Goal: Task Accomplishment & Management: Manage account settings

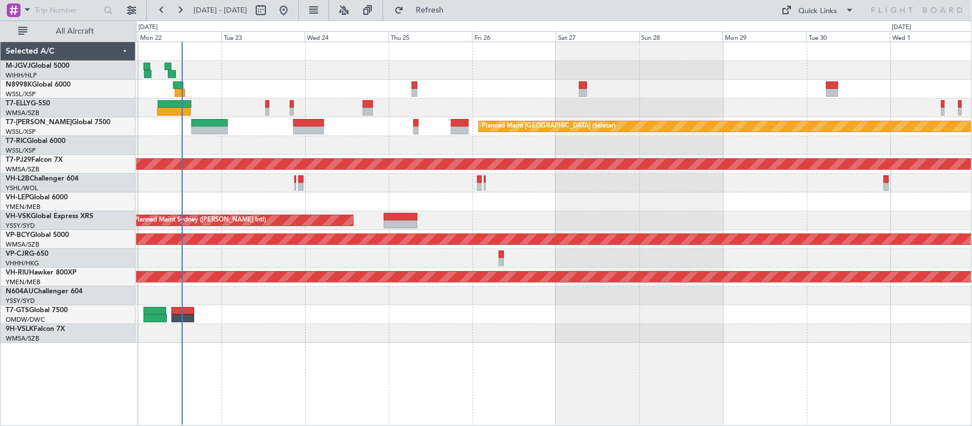
click at [251, 208] on div "Planned Maint [GEOGRAPHIC_DATA] ([GEOGRAPHIC_DATA] Intl) [PERSON_NAME] [GEOGRAP…" at bounding box center [553, 192] width 835 height 301
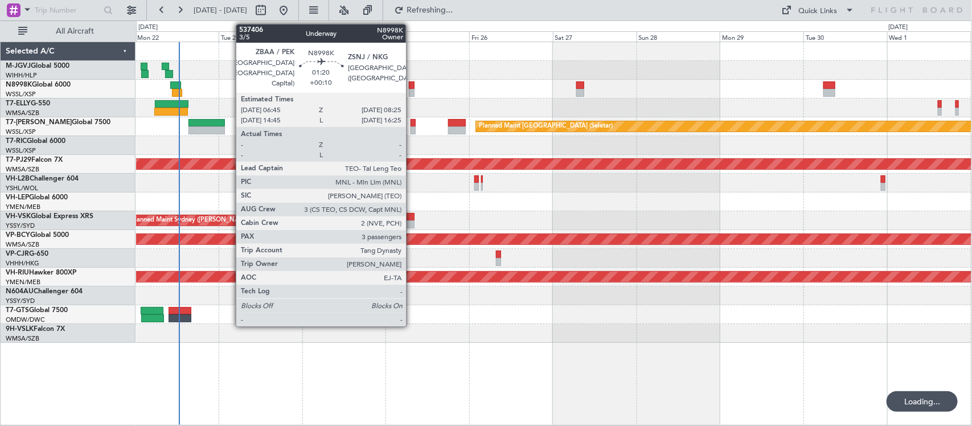
click at [412, 88] on div at bounding box center [412, 85] width 6 height 8
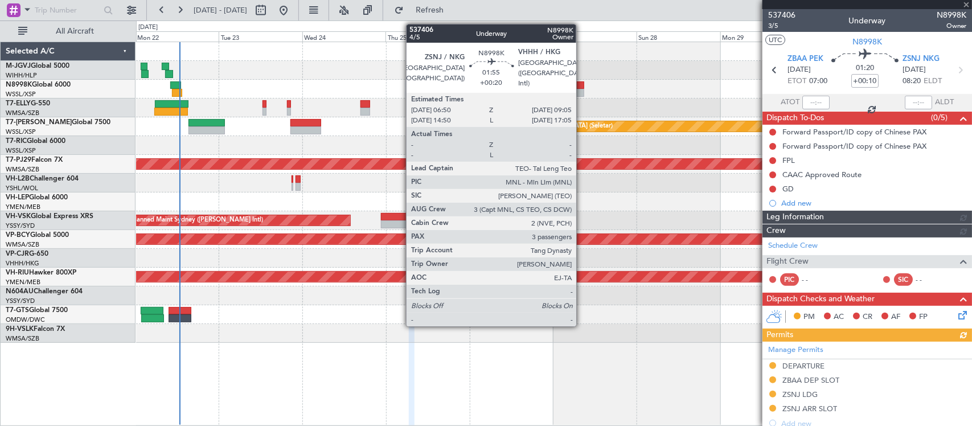
click at [582, 91] on div at bounding box center [580, 93] width 8 height 8
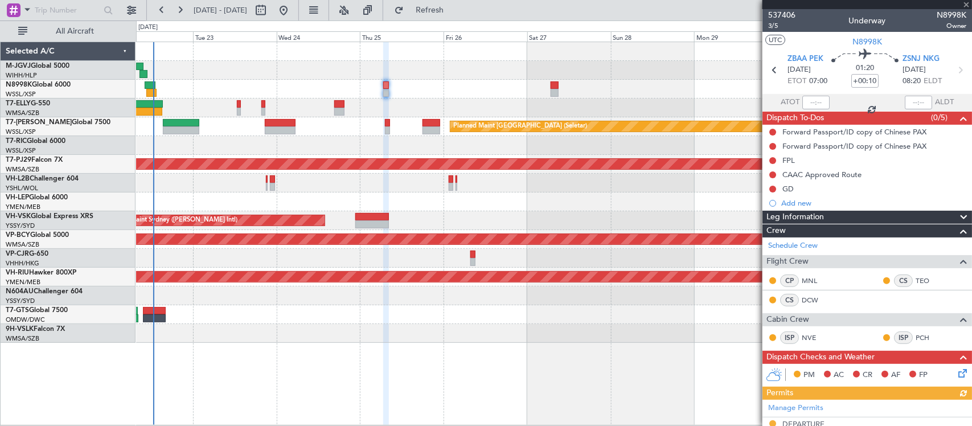
click at [587, 161] on div "Planned Maint [GEOGRAPHIC_DATA] ([GEOGRAPHIC_DATA] Intl) [PERSON_NAME] [GEOGRAP…" at bounding box center [553, 192] width 835 height 301
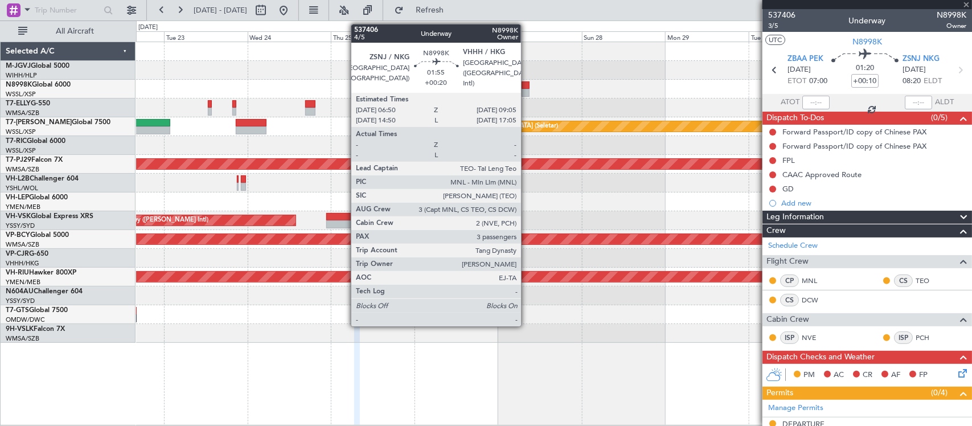
type input "+00:20"
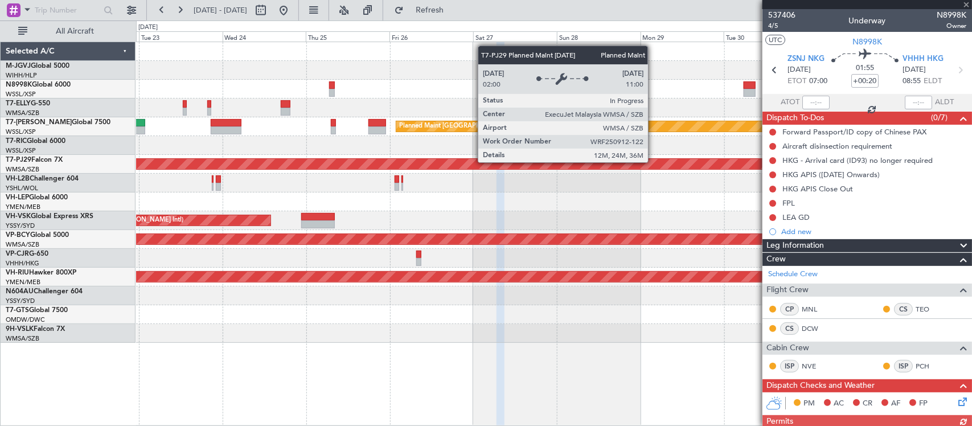
click at [628, 168] on div "Planned Maint [GEOGRAPHIC_DATA] (Sultan [PERSON_NAME] [PERSON_NAME] - Subang)" at bounding box center [365, 164] width 2129 height 10
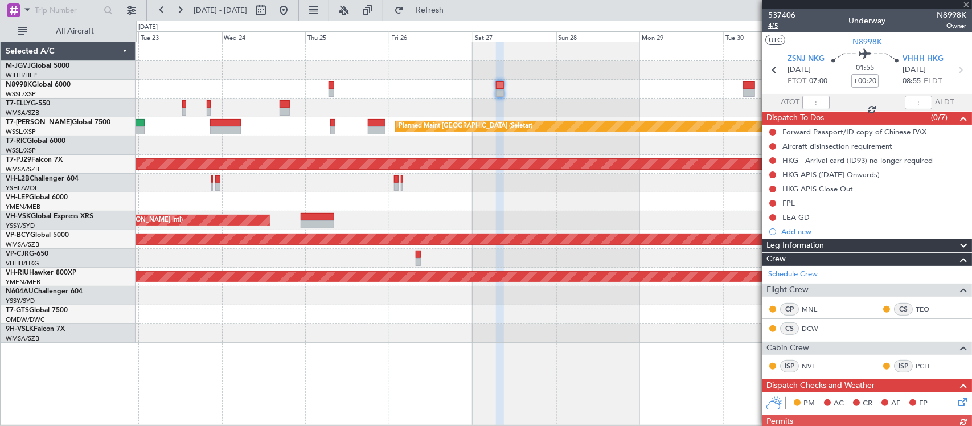
click at [778, 24] on span "4/5" at bounding box center [781, 26] width 27 height 10
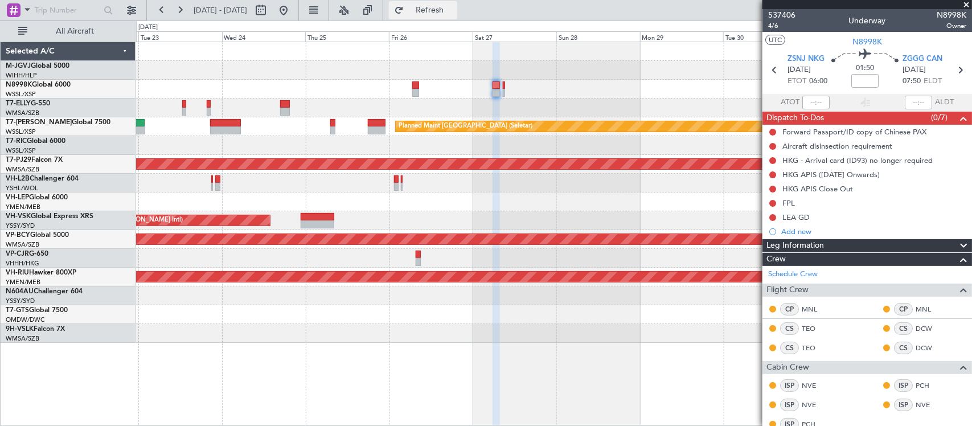
click at [457, 15] on button "Refresh" at bounding box center [423, 10] width 68 height 18
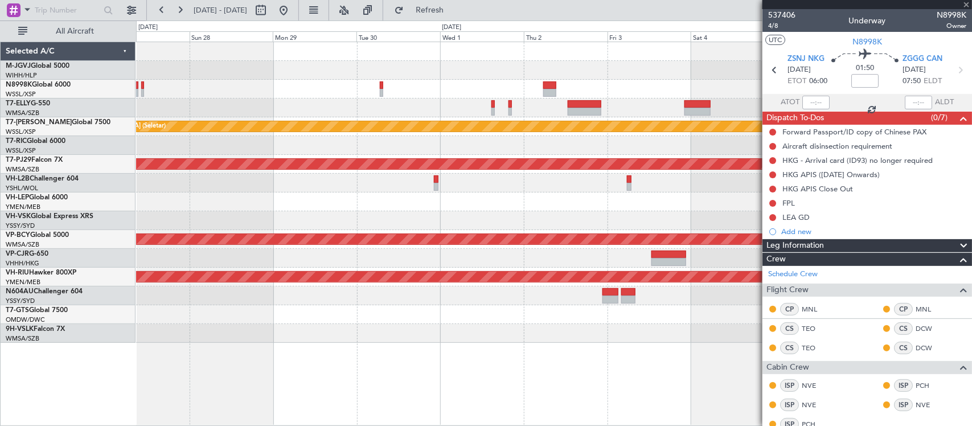
click at [229, 226] on div "Planned Maint [GEOGRAPHIC_DATA] (Seletar) Planned Maint [GEOGRAPHIC_DATA] (Sult…" at bounding box center [553, 192] width 835 height 301
click at [511, 208] on div at bounding box center [553, 201] width 835 height 19
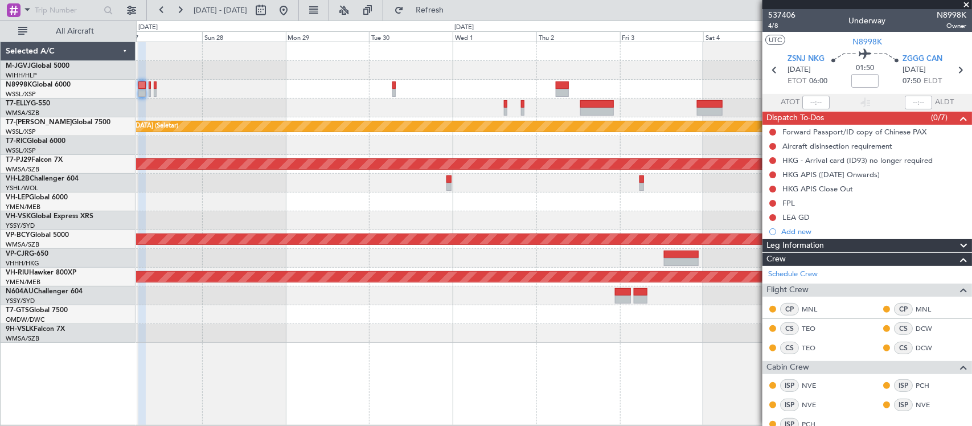
click at [511, 201] on div at bounding box center [553, 201] width 835 height 19
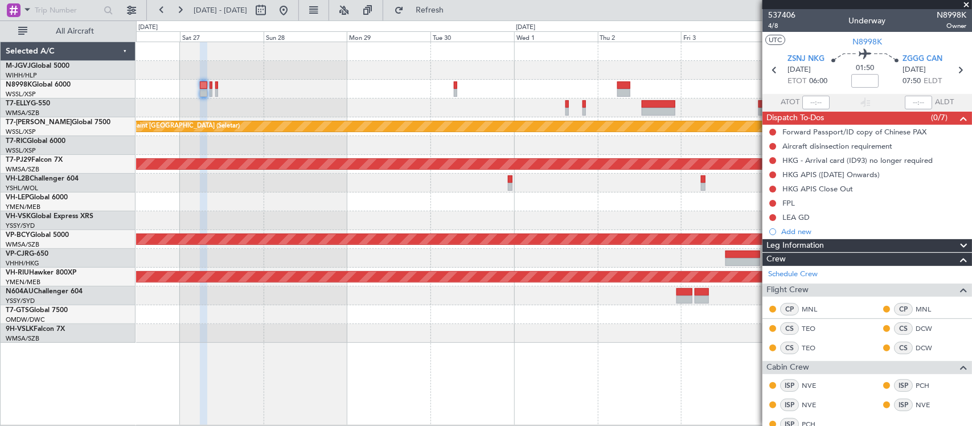
click at [507, 143] on div at bounding box center [553, 145] width 835 height 19
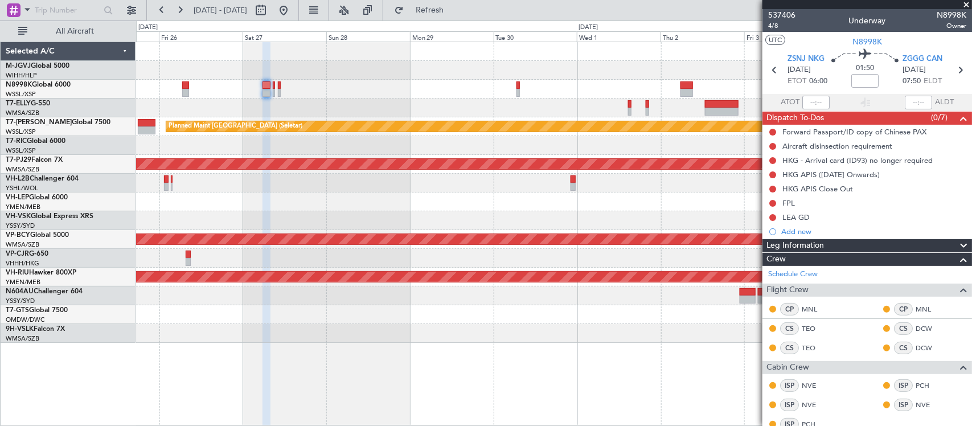
click at [339, 147] on div at bounding box center [553, 145] width 835 height 19
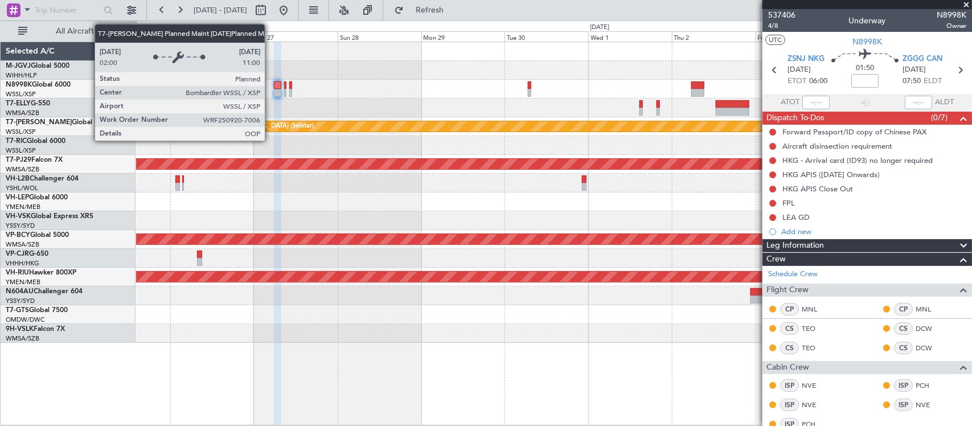
click at [531, 148] on div "Planned Maint [GEOGRAPHIC_DATA] (Seletar) Planned Maint [GEOGRAPHIC_DATA] (Sult…" at bounding box center [553, 192] width 835 height 301
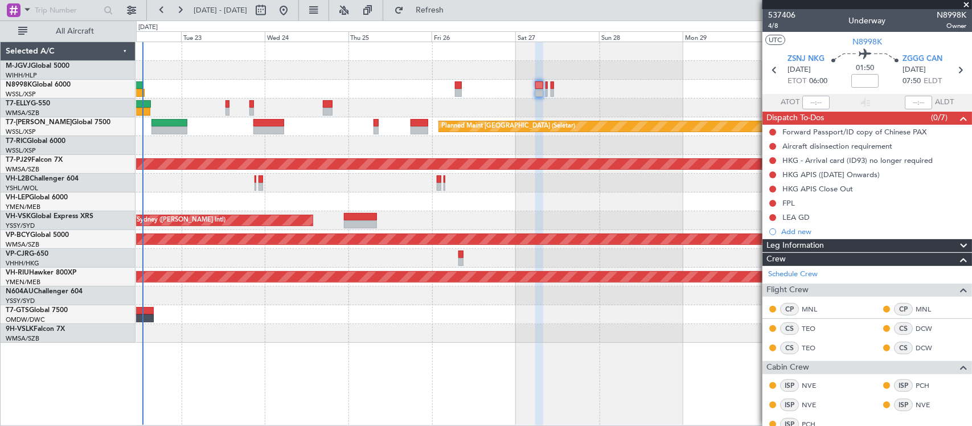
click at [331, 93] on div "Planned Maint [GEOGRAPHIC_DATA] ([GEOGRAPHIC_DATA] Intl) [PERSON_NAME] [GEOGRAP…" at bounding box center [553, 192] width 835 height 301
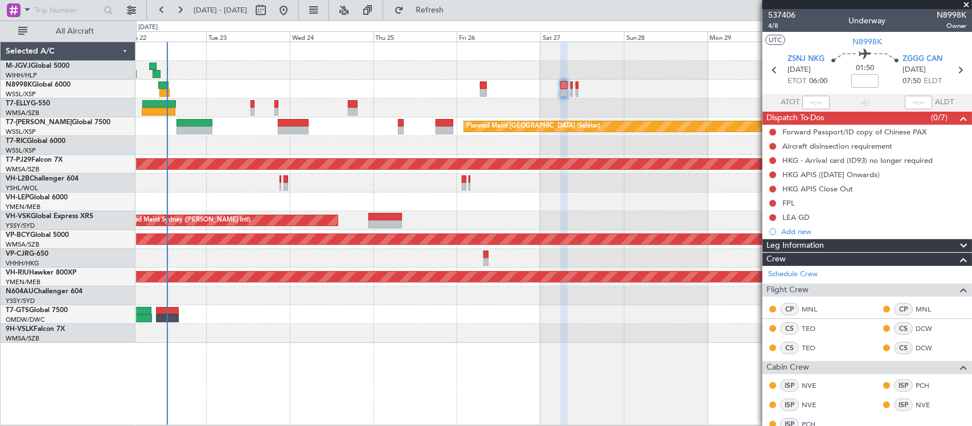
click at [493, 150] on div at bounding box center [553, 145] width 835 height 19
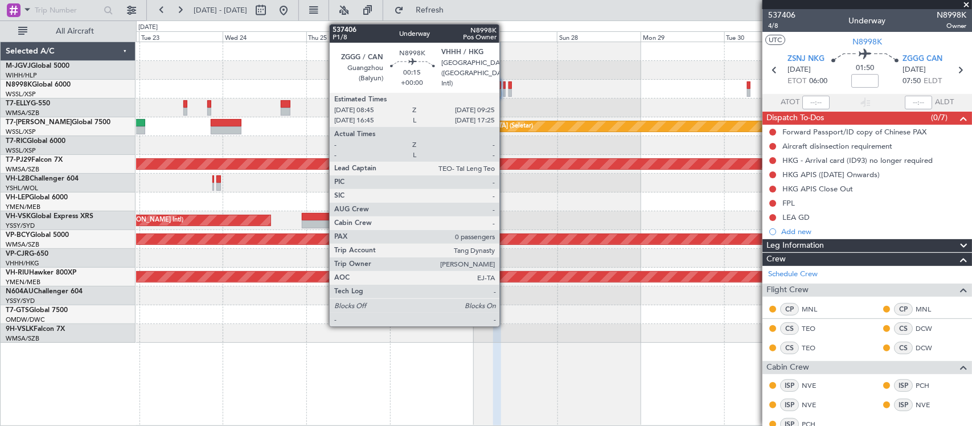
click at [505, 89] on div at bounding box center [504, 93] width 3 height 8
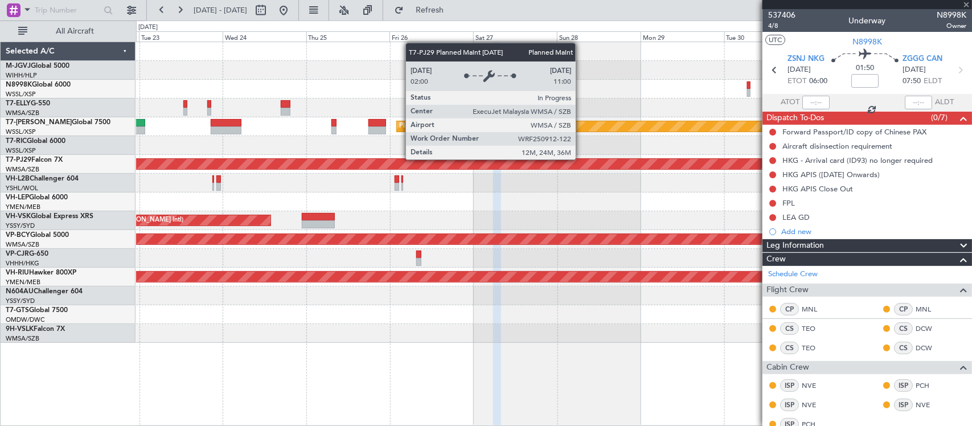
click at [559, 162] on div "Planned Maint [GEOGRAPHIC_DATA] (Sultan [PERSON_NAME] [PERSON_NAME] - Subang)" at bounding box center [365, 164] width 2129 height 10
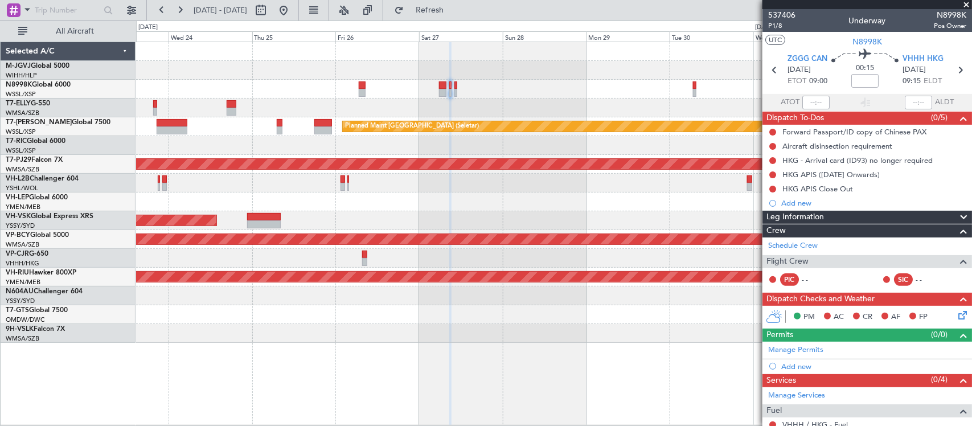
click at [485, 100] on div at bounding box center [553, 108] width 835 height 19
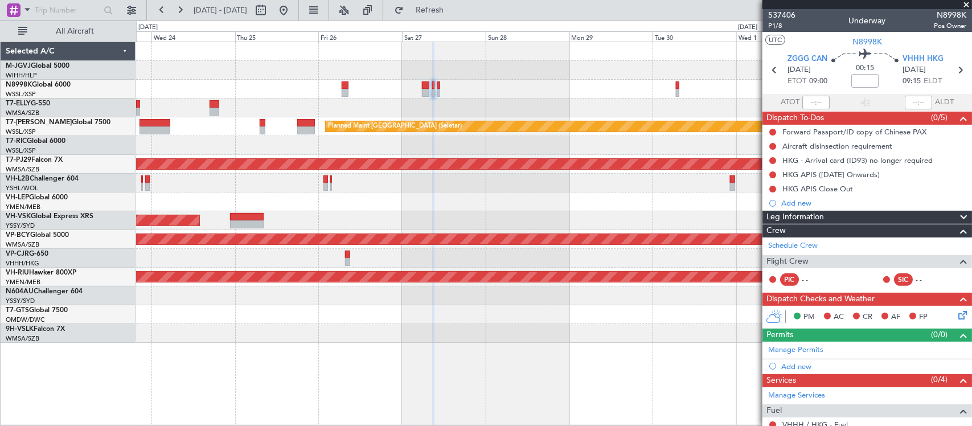
click at [440, 102] on div at bounding box center [553, 108] width 835 height 19
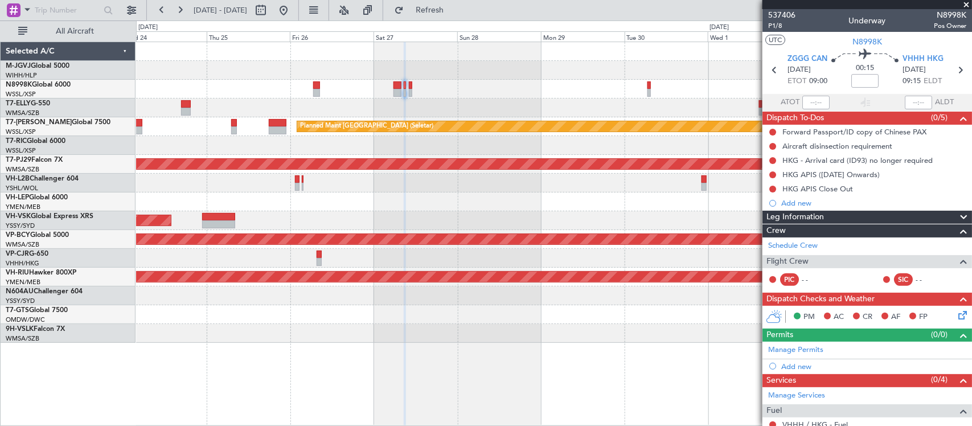
click at [952, 71] on mat-tooltip-component "[GEOGRAPHIC_DATA] (Hong Kong Intl) Cat B" at bounding box center [917, 88] width 110 height 49
click at [953, 70] on icon at bounding box center [960, 70] width 15 height 15
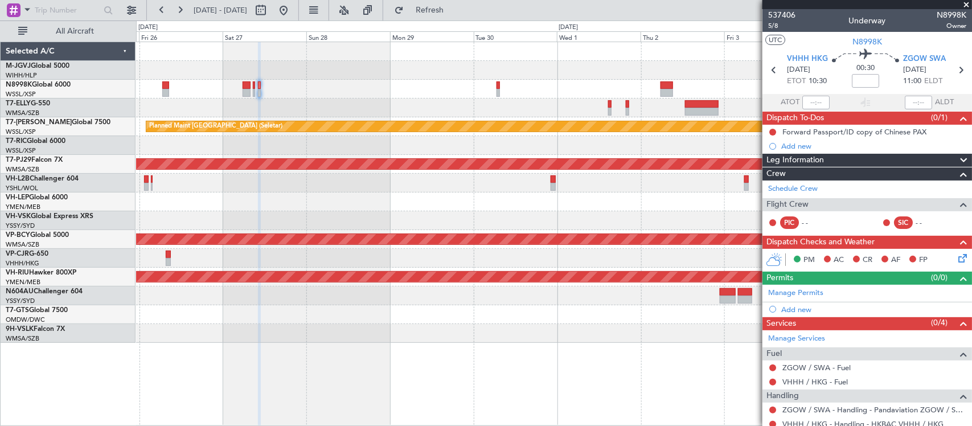
click at [400, 99] on div "Planned Maint Singapore (Seletar) Planned Maint Kuala Lumpur (Sultan Abdul Aziz…" at bounding box center [553, 192] width 835 height 301
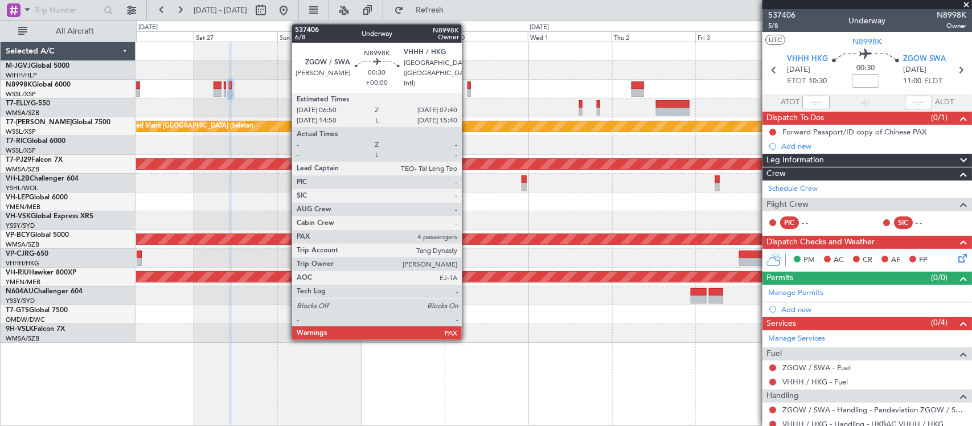
click at [468, 90] on div at bounding box center [469, 93] width 3 height 8
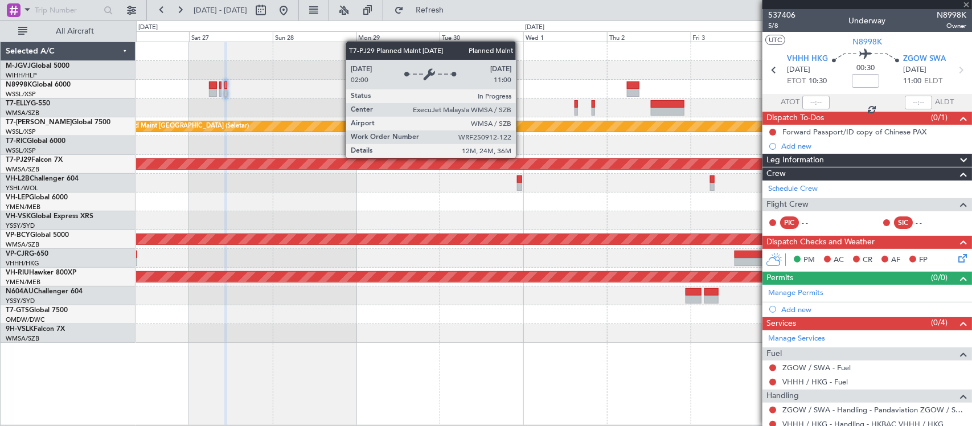
click at [507, 160] on div "Planned Maint [GEOGRAPHIC_DATA] (Sultan [PERSON_NAME] [PERSON_NAME] - Subang)" at bounding box center [223, 163] width 1845 height 11
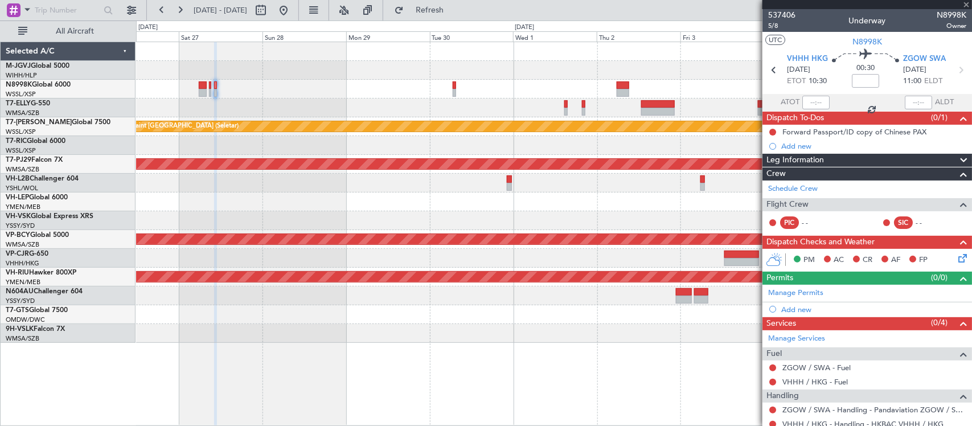
type input "4"
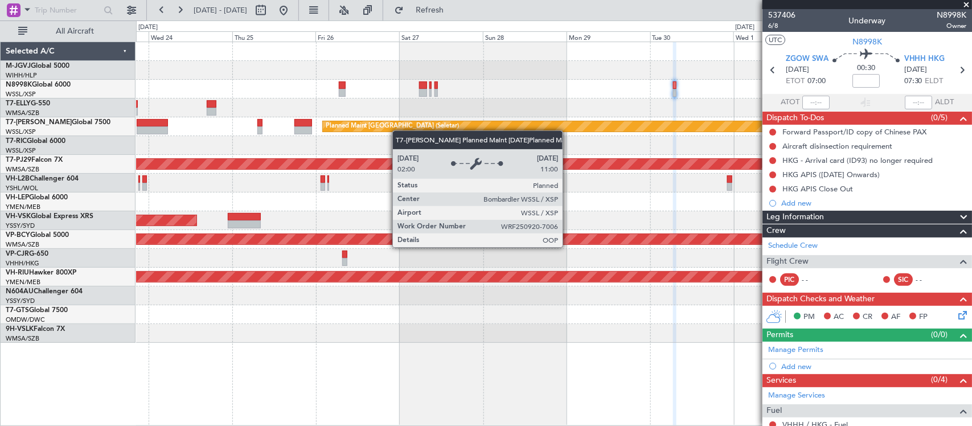
click at [624, 138] on div at bounding box center [553, 145] width 835 height 19
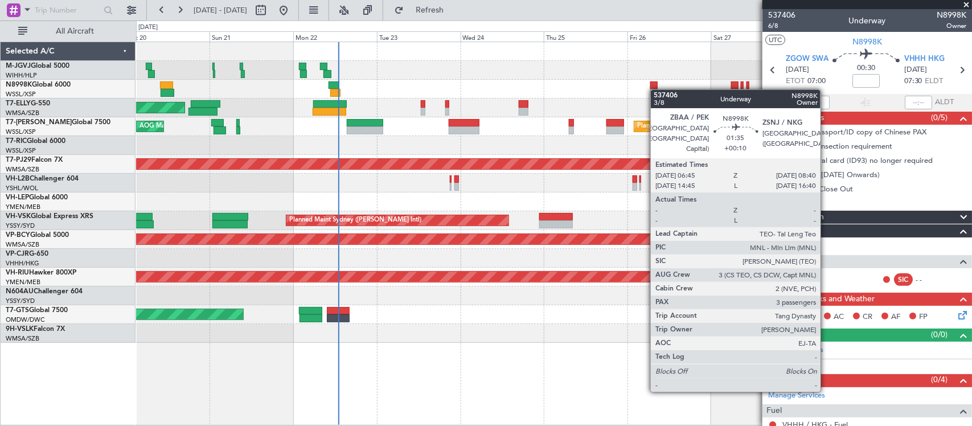
click at [657, 90] on div at bounding box center [653, 93] width 7 height 8
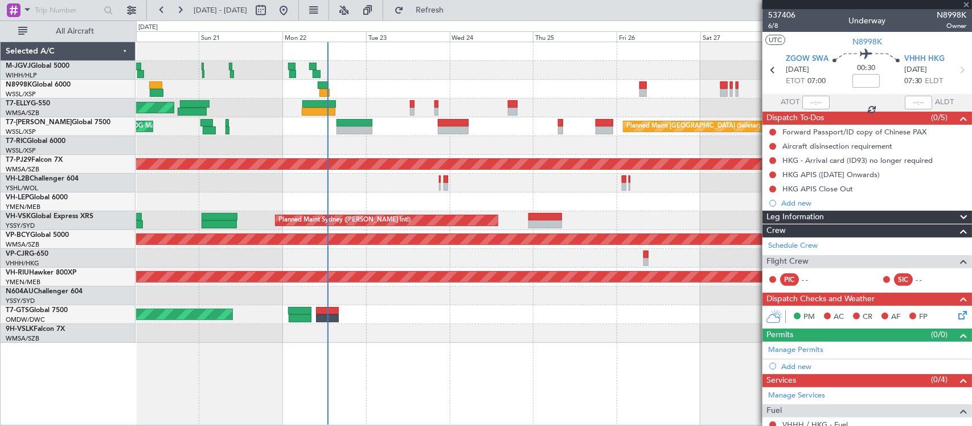
click at [499, 92] on div at bounding box center [553, 89] width 835 height 19
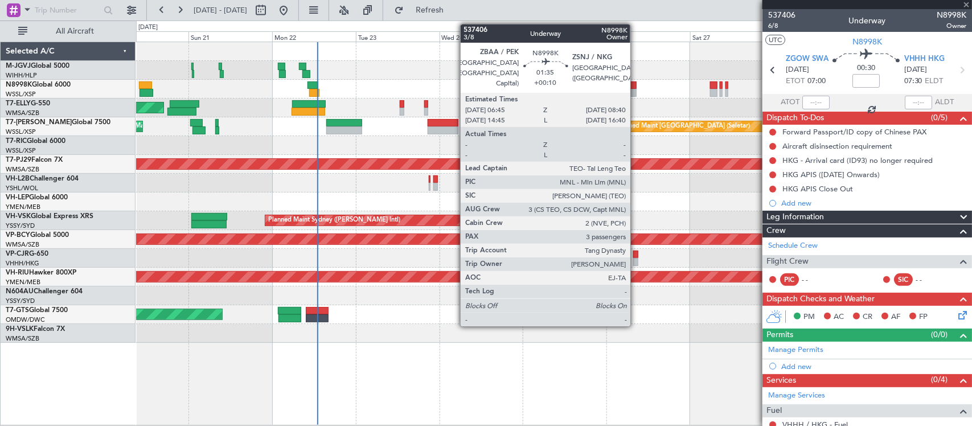
click at [636, 84] on div at bounding box center [632, 85] width 7 height 8
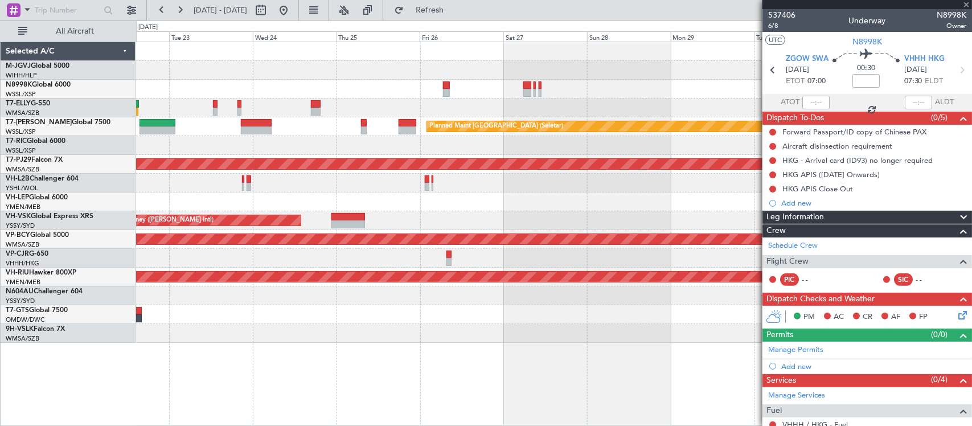
click at [468, 109] on div "Planned Maint [GEOGRAPHIC_DATA] ([GEOGRAPHIC_DATA] Intl) [PERSON_NAME] [GEOGRAP…" at bounding box center [553, 108] width 835 height 19
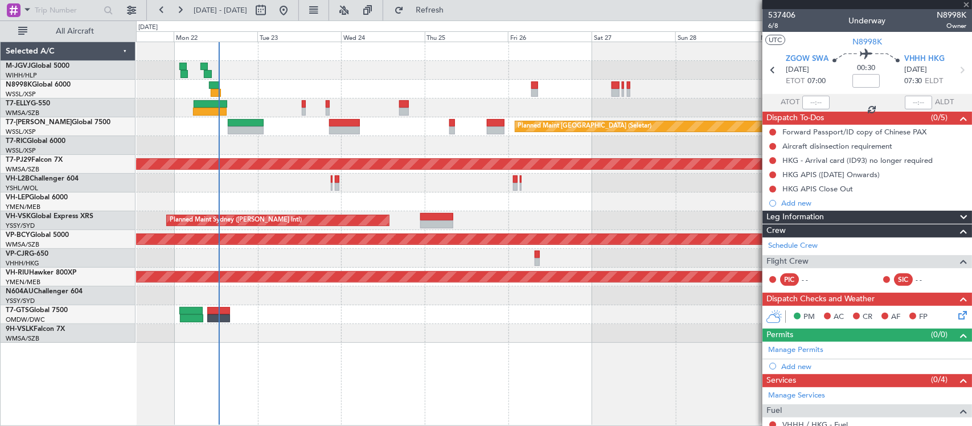
click at [578, 97] on div at bounding box center [553, 89] width 835 height 19
type input "+00:10"
type input "3"
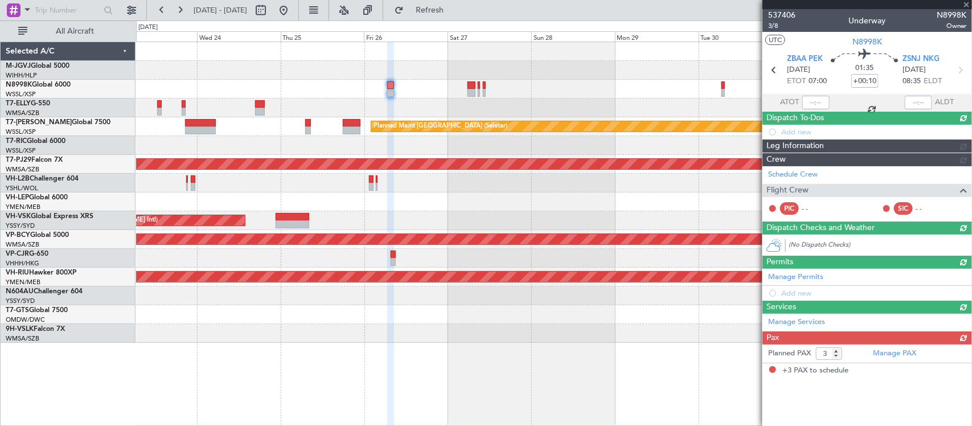
click at [502, 117] on div at bounding box center [553, 108] width 835 height 19
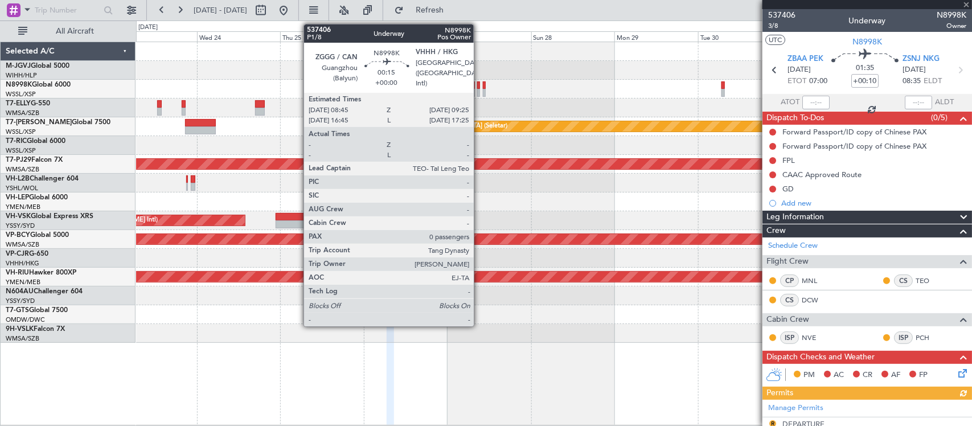
click at [479, 88] on div at bounding box center [478, 85] width 3 height 8
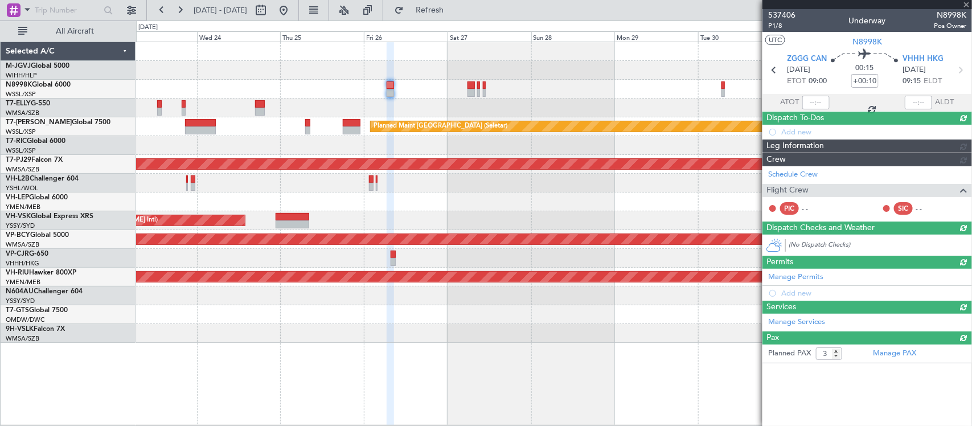
type input "0"
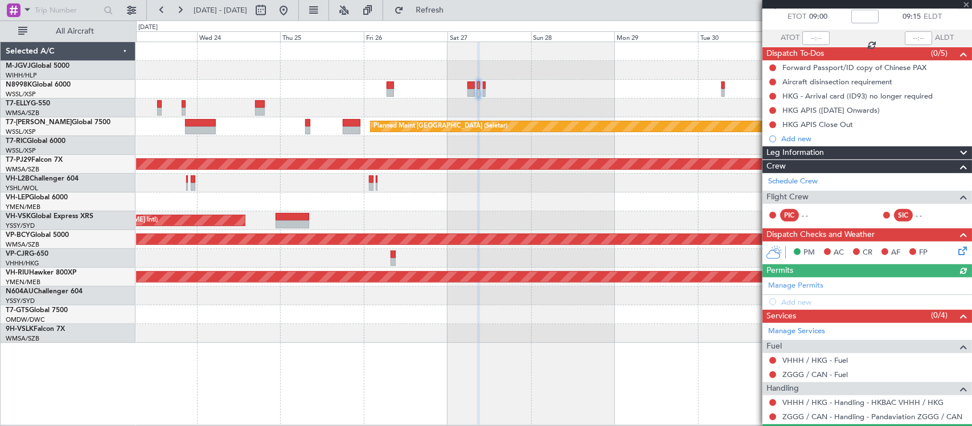
scroll to position [95, 0]
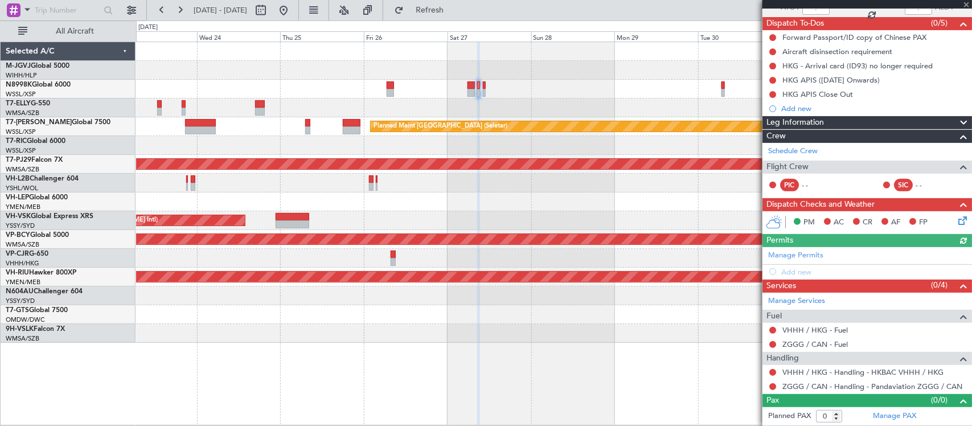
click at [810, 256] on div "Manage Permits Add new" at bounding box center [867, 263] width 210 height 32
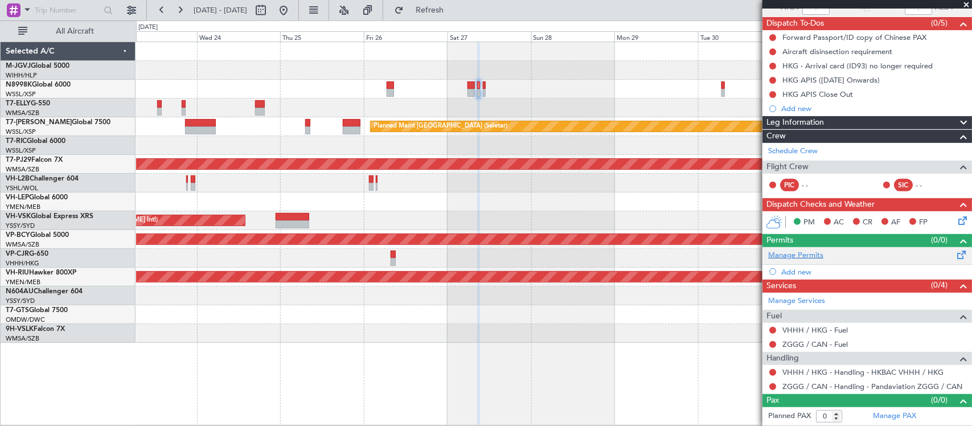
click at [806, 253] on link "Manage Permits" at bounding box center [795, 255] width 55 height 11
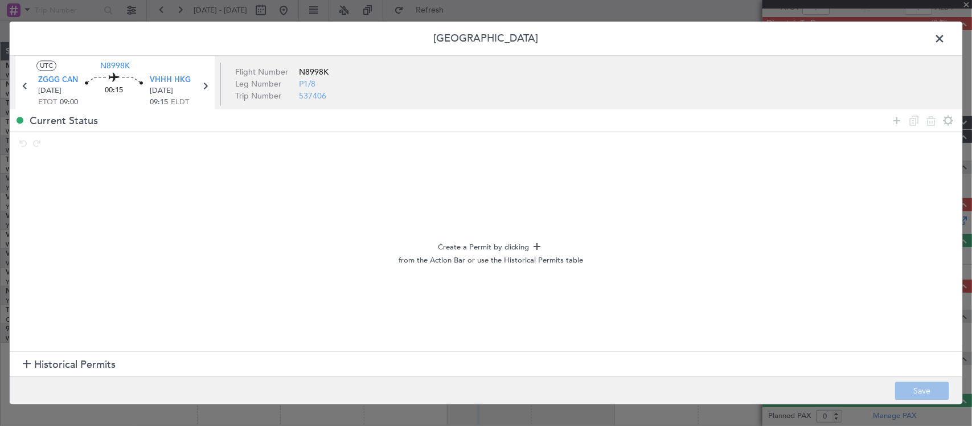
click at [57, 358] on span "Historical Permits" at bounding box center [74, 364] width 81 height 15
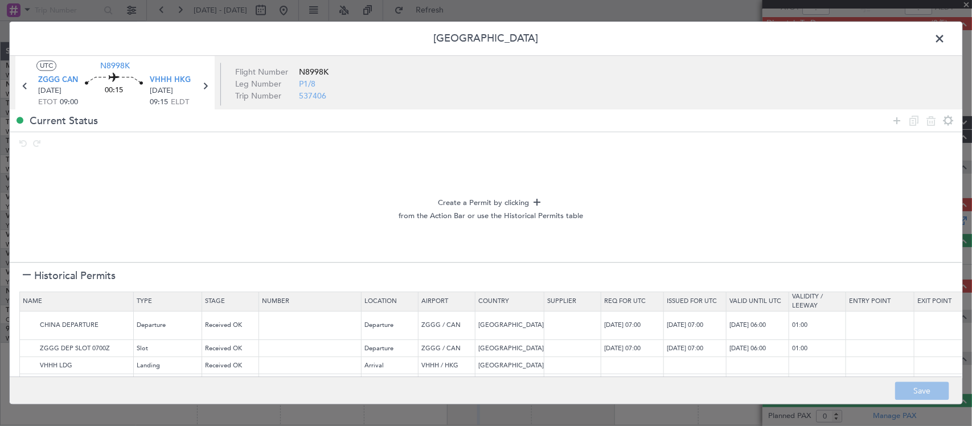
click at [81, 282] on span "Historical Permits" at bounding box center [74, 275] width 81 height 15
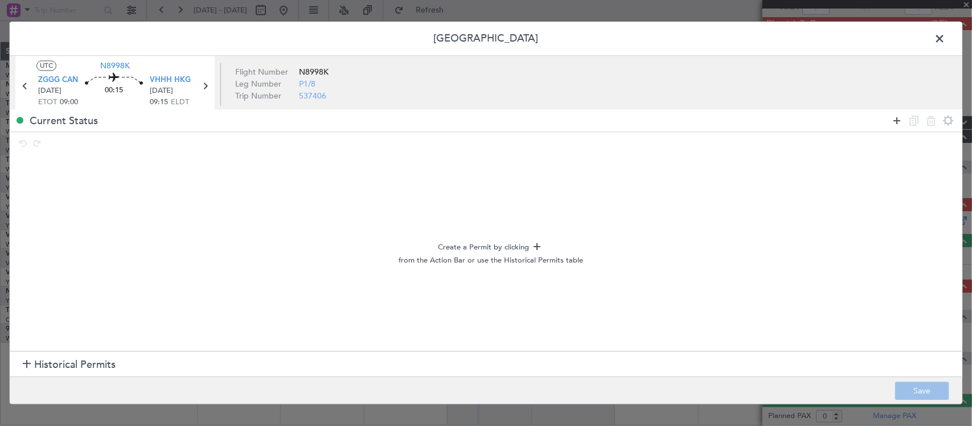
click at [896, 122] on icon at bounding box center [897, 121] width 14 height 14
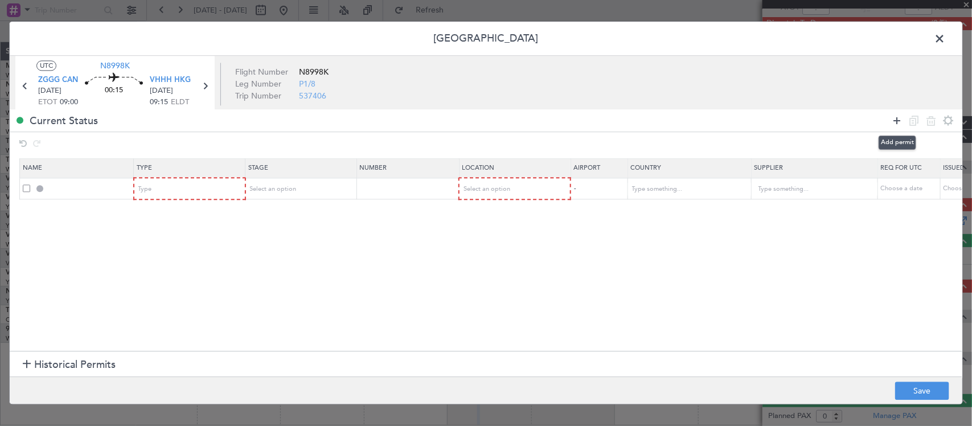
click at [896, 122] on icon at bounding box center [897, 121] width 14 height 14
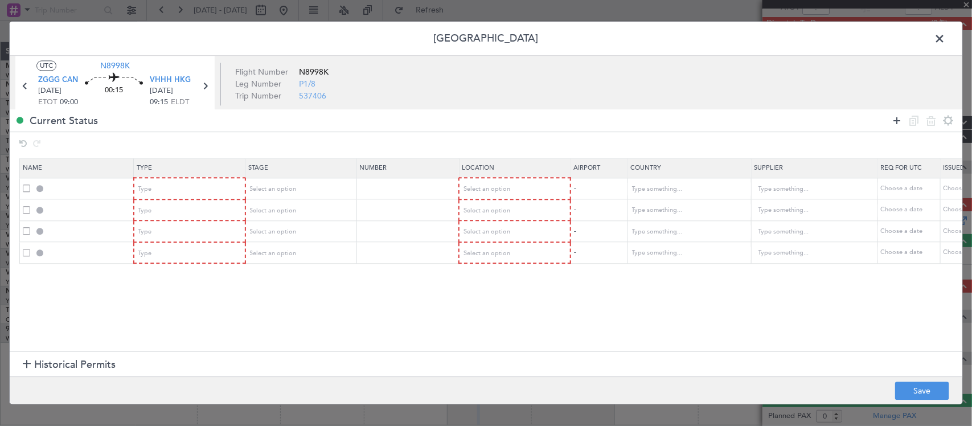
click at [896, 122] on icon at bounding box center [897, 121] width 14 height 14
click at [166, 187] on div "Type" at bounding box center [186, 189] width 95 height 17
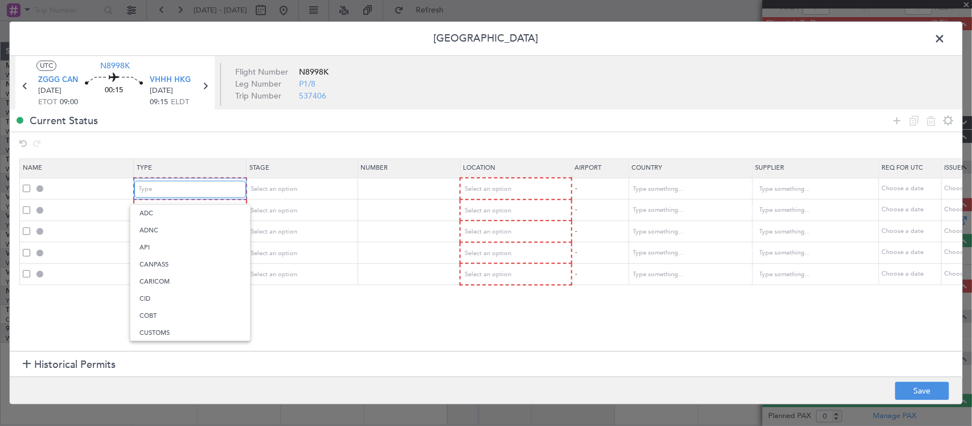
scroll to position [23, 0]
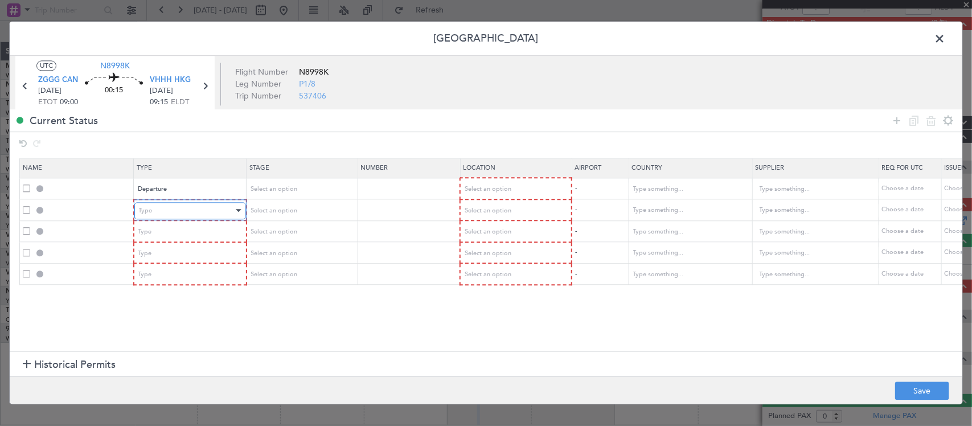
click at [174, 210] on div "Type" at bounding box center [186, 210] width 95 height 17
click at [171, 227] on div "Type" at bounding box center [186, 232] width 95 height 17
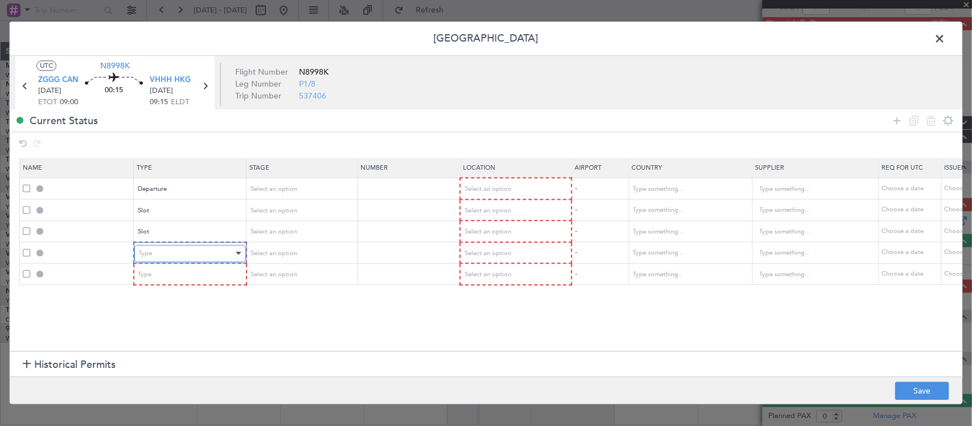
click at [169, 245] on div "Type" at bounding box center [186, 253] width 95 height 17
click at [161, 269] on div "Type" at bounding box center [186, 274] width 95 height 17
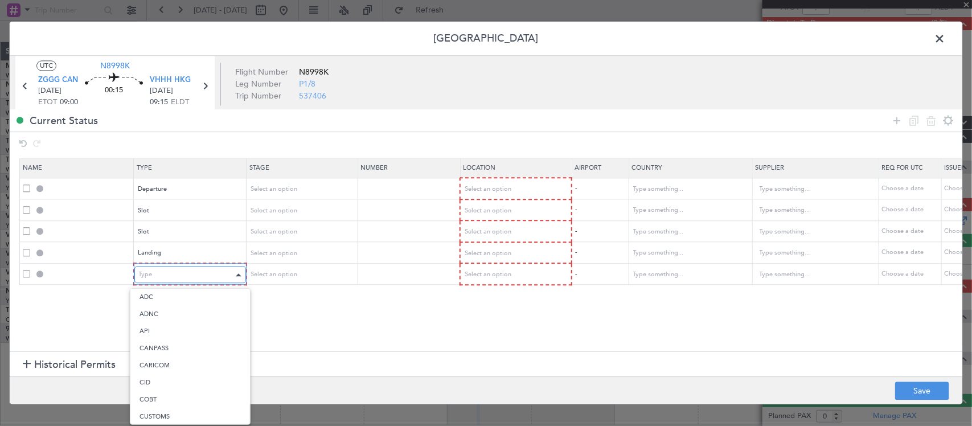
scroll to position [286, 0]
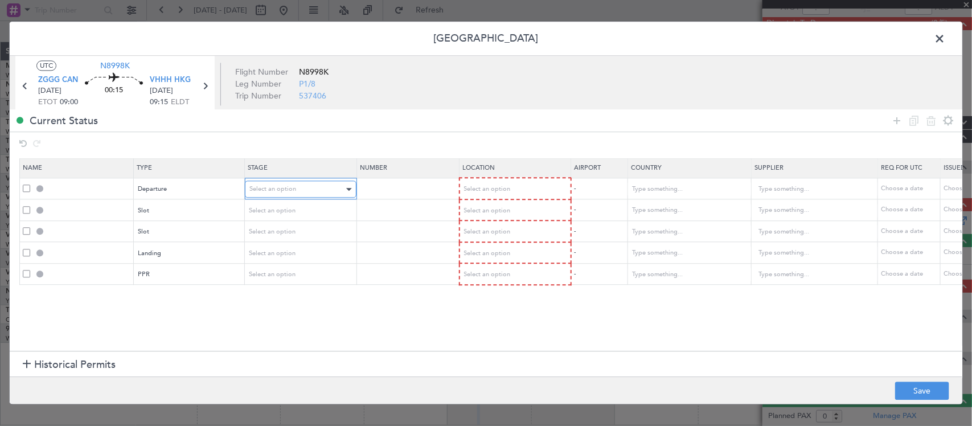
click at [329, 191] on div "Select an option" at bounding box center [296, 189] width 95 height 17
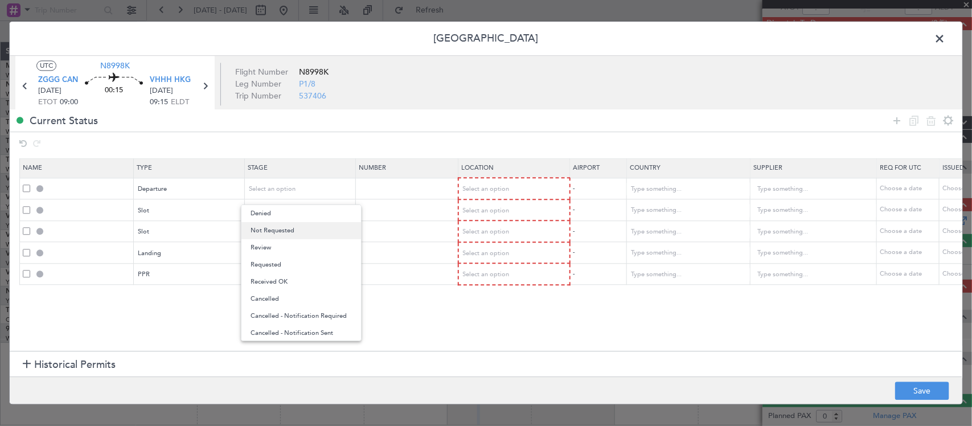
click at [326, 231] on span "Not Requested" at bounding box center [301, 230] width 101 height 17
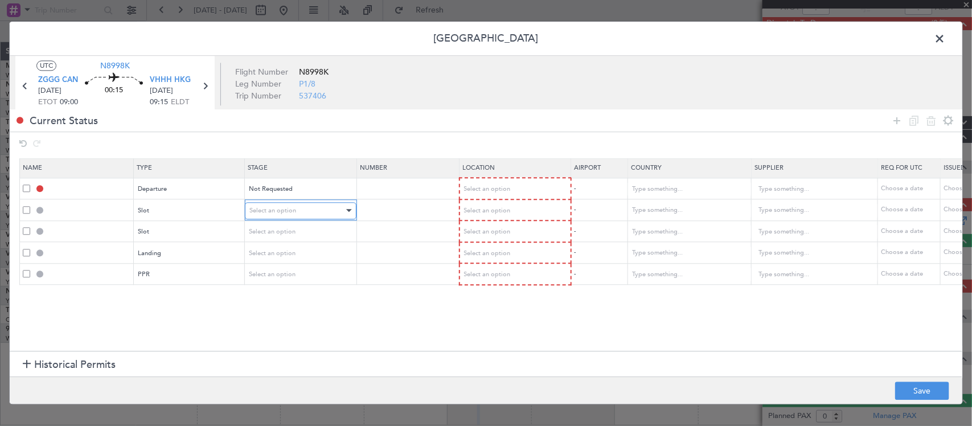
click at [326, 212] on div "Select an option" at bounding box center [296, 210] width 95 height 17
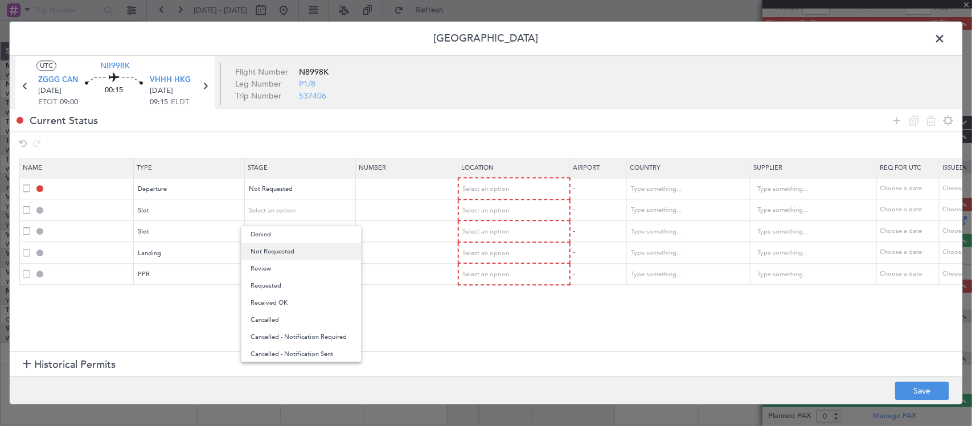
click at [326, 249] on span "Not Requested" at bounding box center [301, 251] width 101 height 17
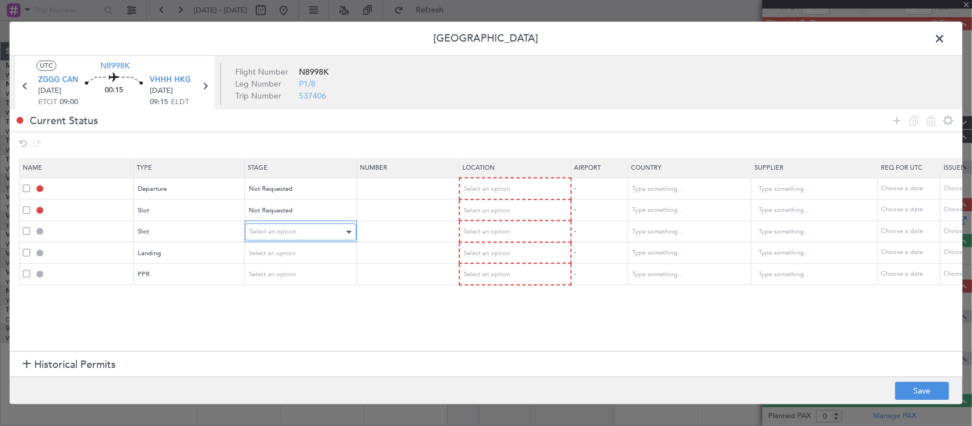
click at [326, 234] on div "Select an option" at bounding box center [296, 232] width 95 height 17
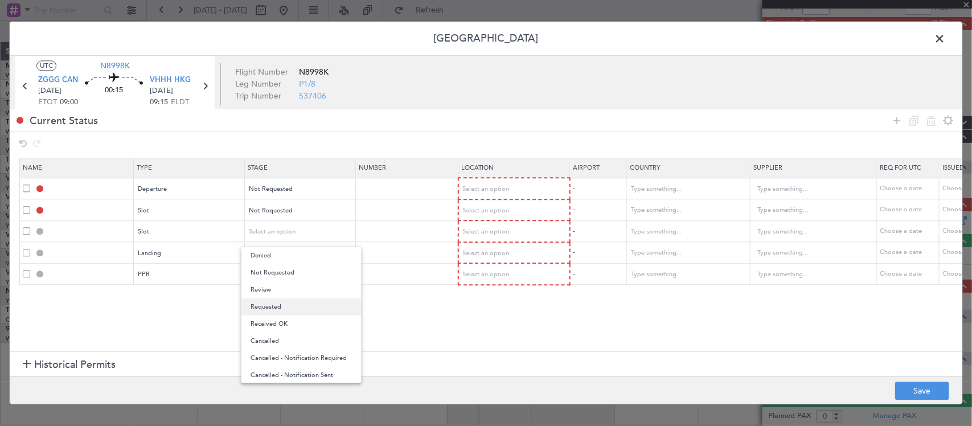
drag, startPoint x: 310, startPoint y: 307, endPoint x: 314, endPoint y: 295, distance: 13.0
click at [310, 308] on span "Requested" at bounding box center [301, 306] width 101 height 17
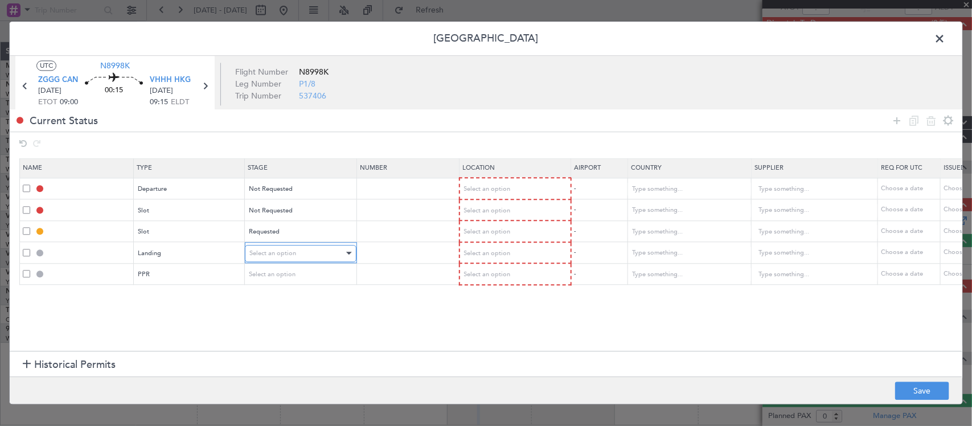
click at [318, 245] on div "Select an option" at bounding box center [296, 253] width 95 height 17
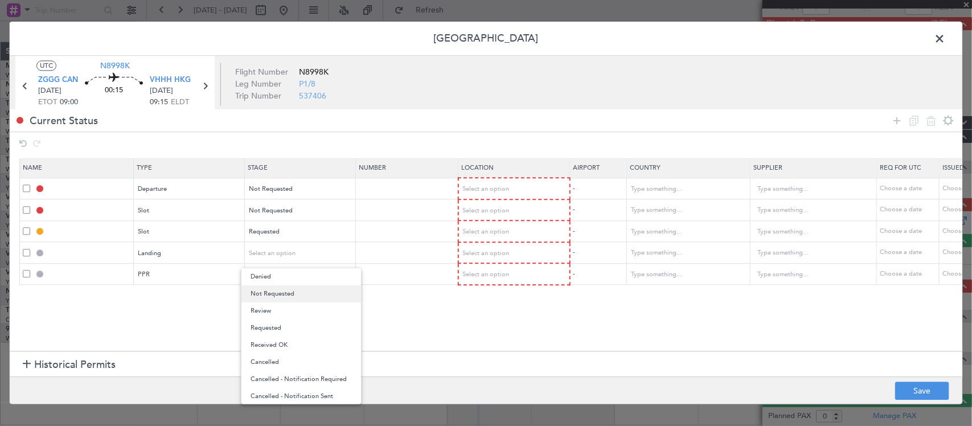
click at [317, 297] on span "Not Requested" at bounding box center [301, 293] width 101 height 17
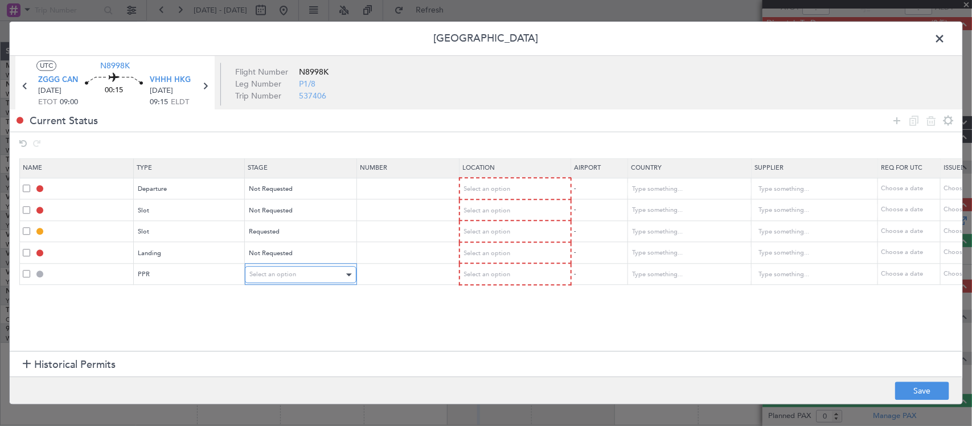
click at [319, 270] on div "Select an option" at bounding box center [296, 274] width 95 height 17
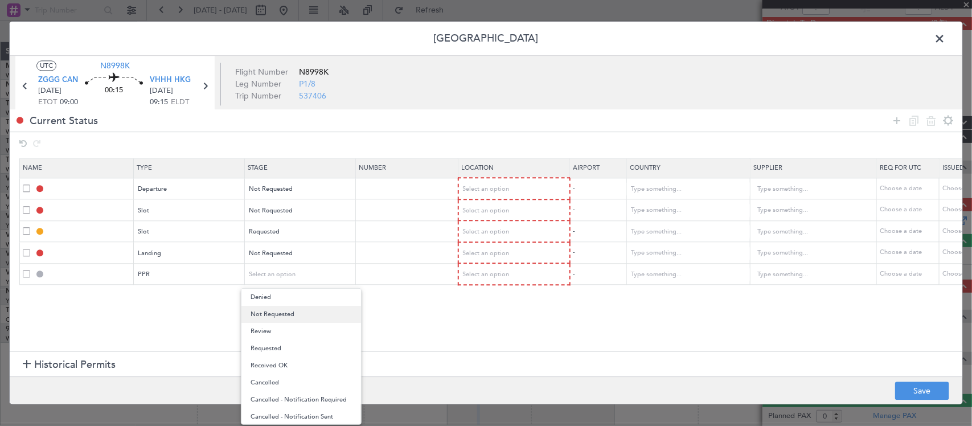
click at [315, 311] on span "Not Requested" at bounding box center [301, 314] width 101 height 17
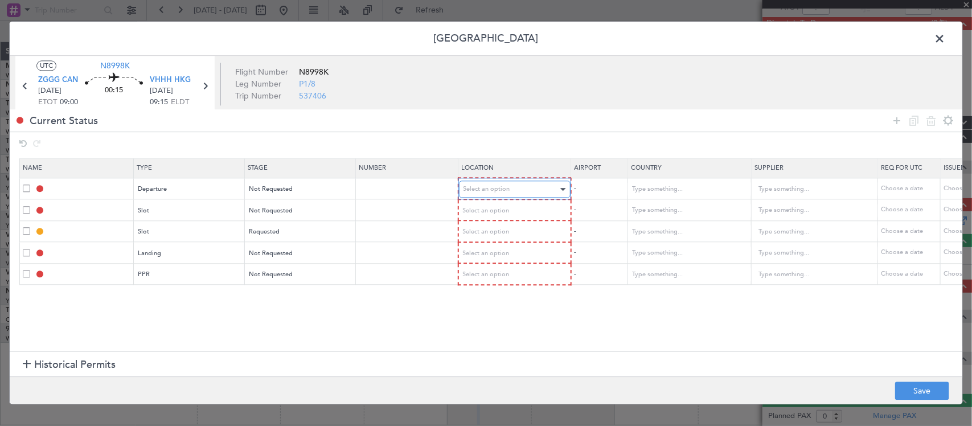
click at [510, 191] on div "Select an option" at bounding box center [511, 189] width 95 height 17
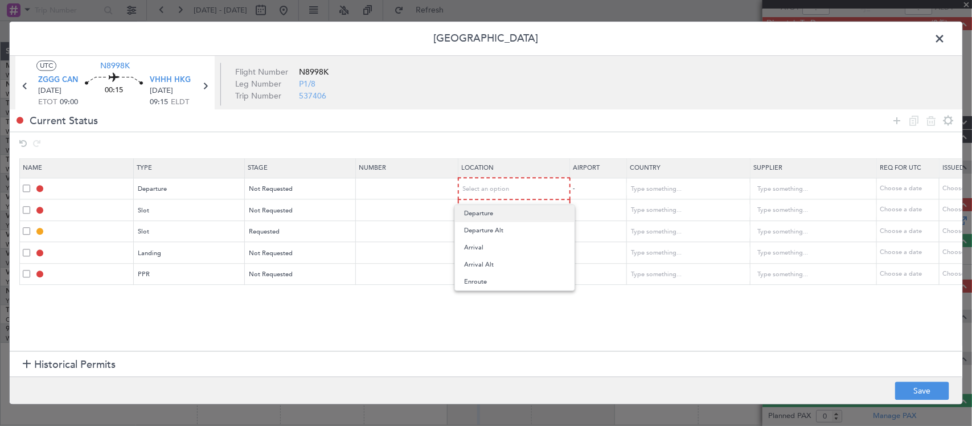
click at [507, 219] on span "Departure" at bounding box center [514, 213] width 101 height 17
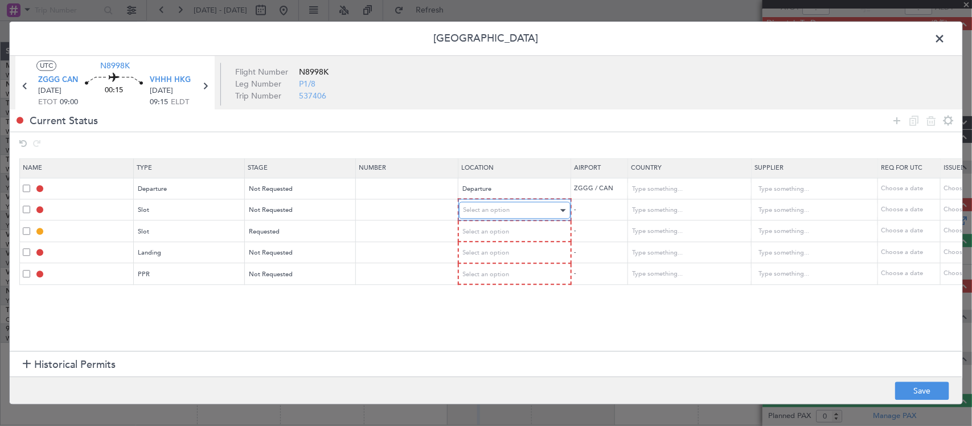
click at [508, 212] on span "Select an option" at bounding box center [487, 210] width 47 height 9
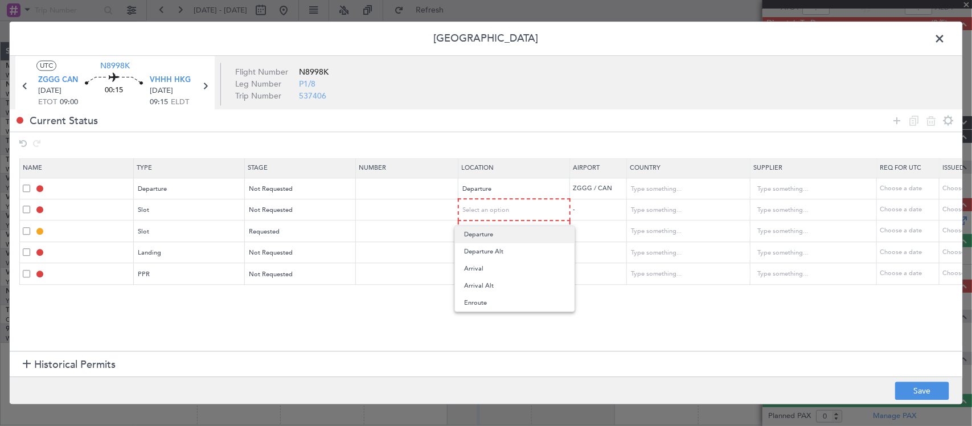
click at [504, 234] on span "Departure" at bounding box center [514, 234] width 101 height 17
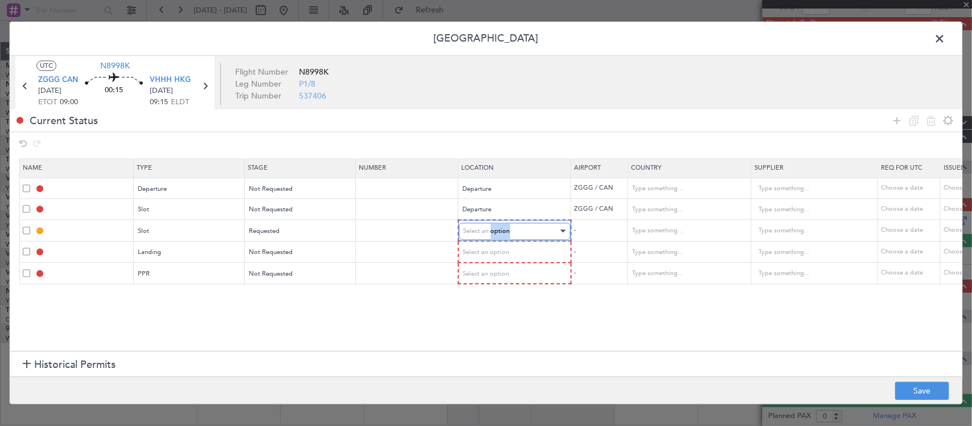
click at [504, 234] on span "Select an option" at bounding box center [487, 231] width 47 height 9
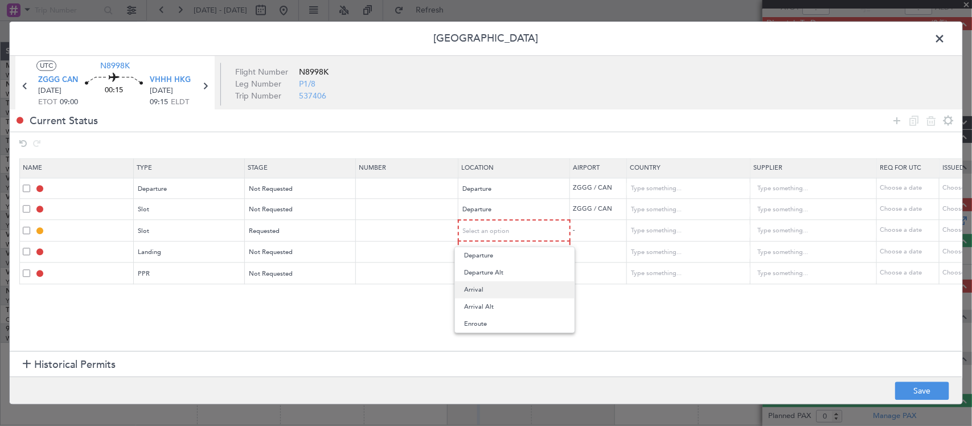
click at [505, 289] on span "Arrival" at bounding box center [514, 289] width 101 height 17
click at [512, 252] on div "Select an option" at bounding box center [511, 252] width 95 height 17
click at [510, 313] on span "Arrival" at bounding box center [514, 310] width 101 height 17
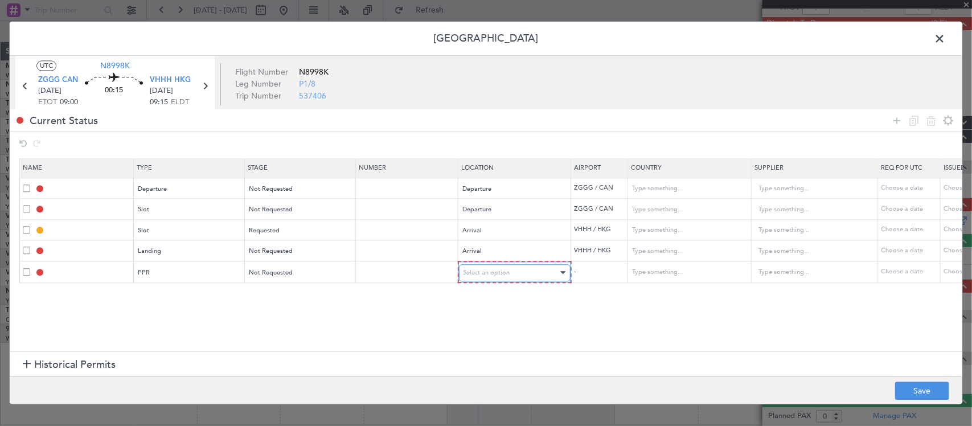
click at [510, 274] on div "Select an option" at bounding box center [511, 272] width 95 height 17
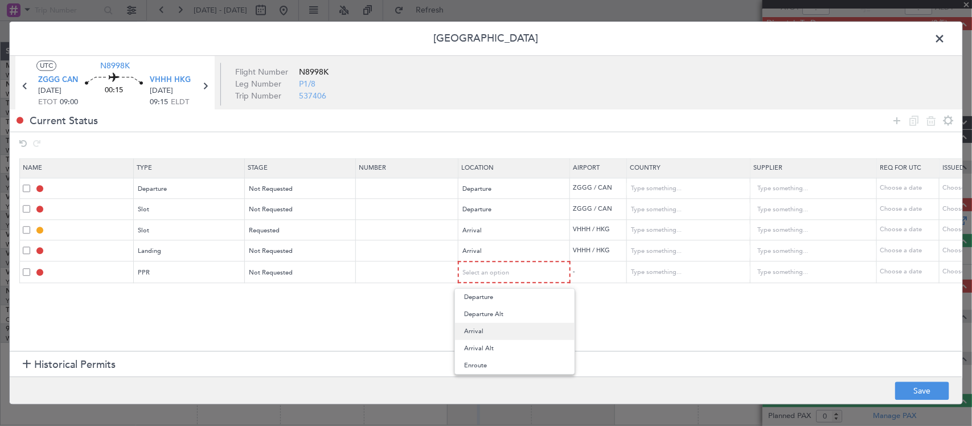
click at [513, 334] on span "Arrival" at bounding box center [514, 331] width 101 height 17
click at [918, 231] on div "Choose a date" at bounding box center [908, 230] width 59 height 10
select select "9"
select select "2025"
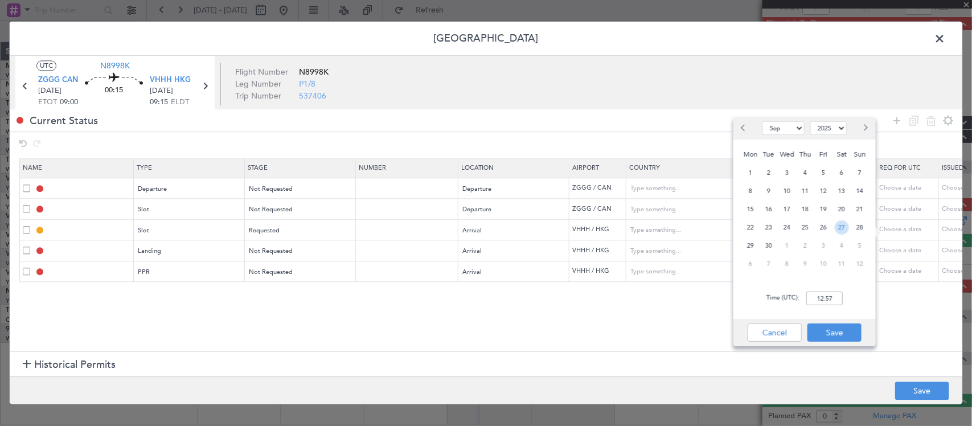
click at [846, 231] on span "27" at bounding box center [842, 227] width 14 height 14
click at [826, 301] on input "00:00" at bounding box center [824, 299] width 36 height 14
type input "09:15"
click at [830, 330] on button "Save" at bounding box center [834, 332] width 54 height 18
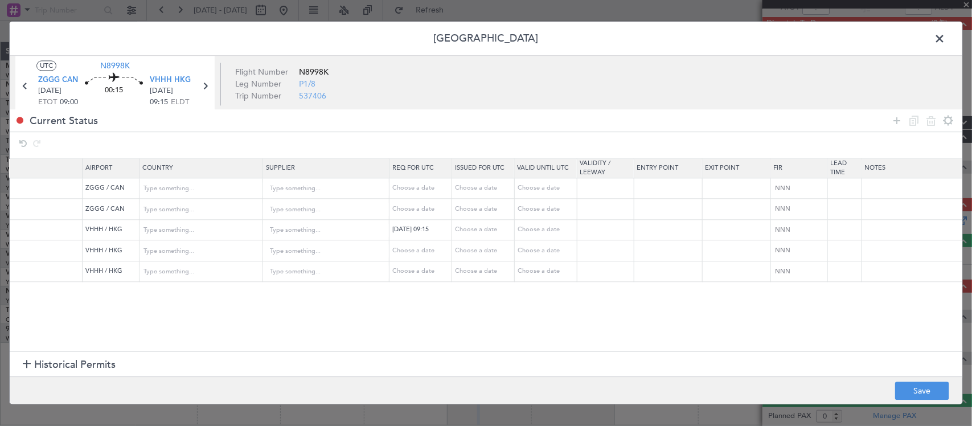
scroll to position [0, 511]
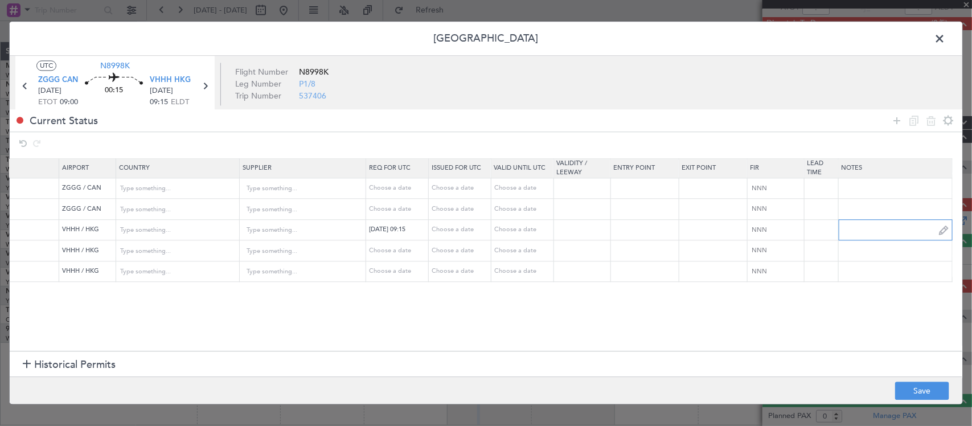
click at [855, 232] on input "text" at bounding box center [895, 230] width 113 height 17
paste input "TN8998K 27SEP 014GLEX ZGGG0855 D / ID.VHHHAGN2503000/"
type input "TN8998K 27SEP 014GLEX ZGGG0855 D / ID.VHHHAGN2503000/"
click at [917, 384] on button "Save" at bounding box center [922, 391] width 54 height 18
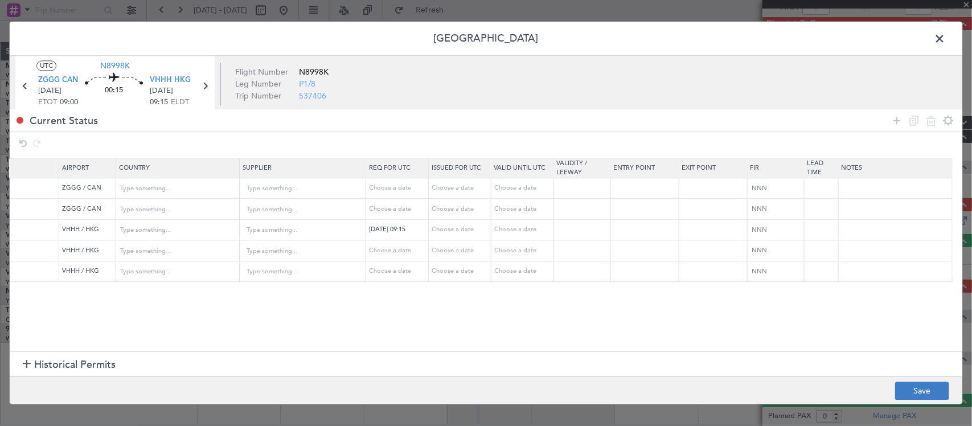
scroll to position [0, 0]
type input "DEPARTURE"
type input "[GEOGRAPHIC_DATA]"
type input "NNN"
type input "3"
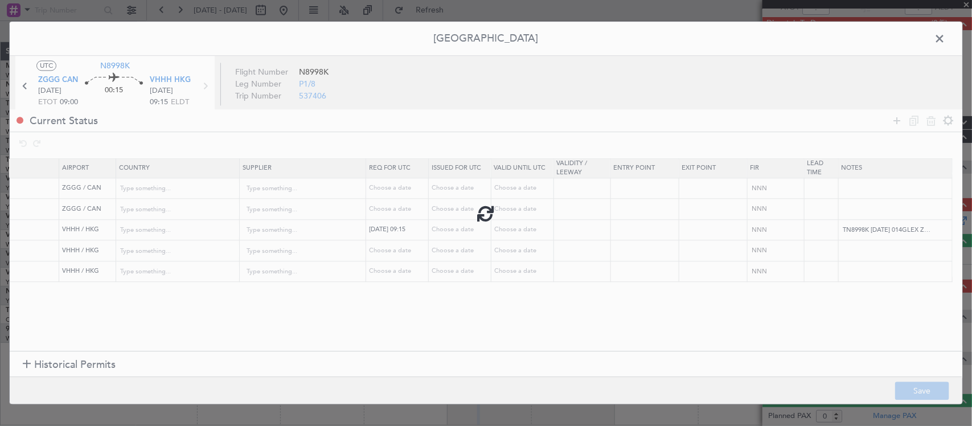
type input "ZGGG DEP SLOT"
type input "[GEOGRAPHIC_DATA]"
type input "NNN"
type input "3"
type input "VHHH ARR SLOT 0915Z"
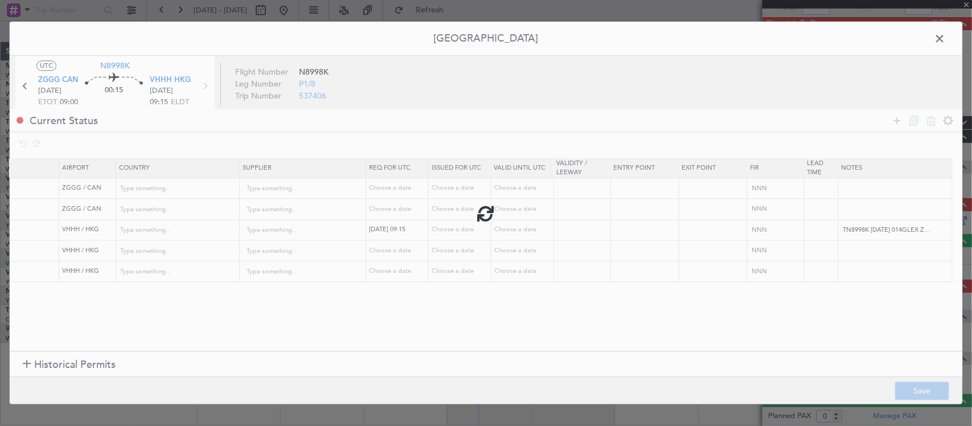
type input "Hong Kong"
type input "NNN"
type input "VHHH LDG"
type input "Hong Kong"
type input "NNN"
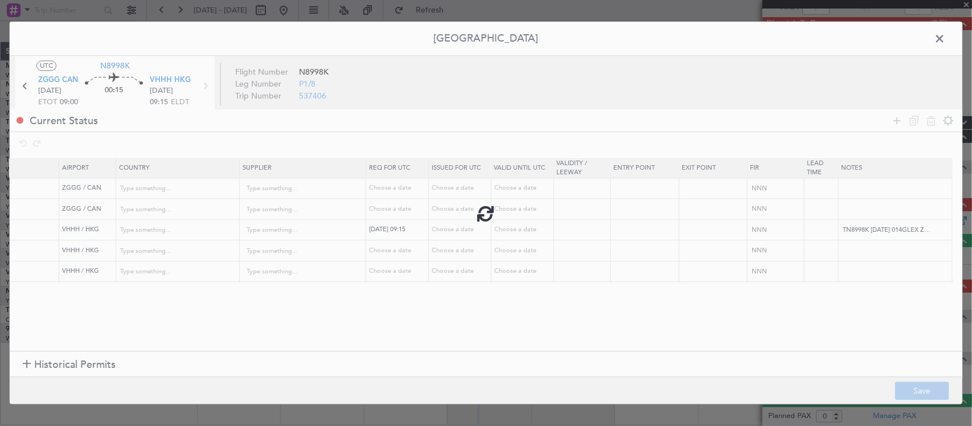
type input "VHHH PPR"
type input "Hong Kong"
type input "NNN"
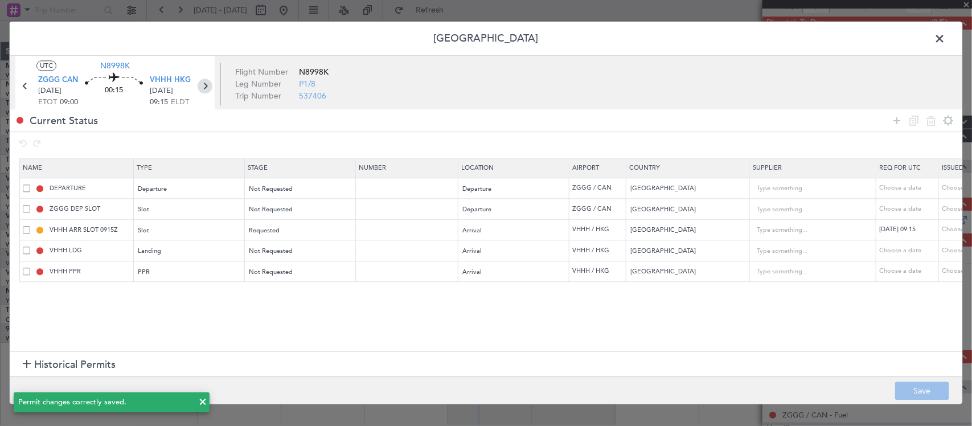
click at [203, 87] on icon at bounding box center [205, 86] width 15 height 15
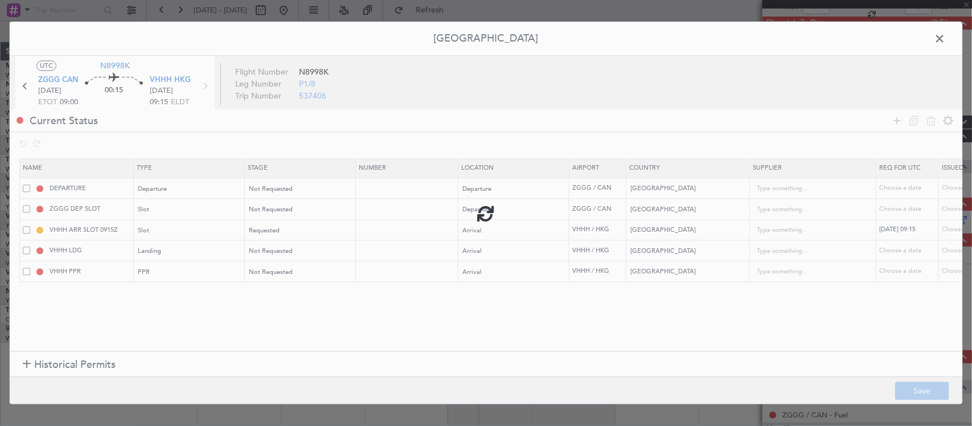
type input "1"
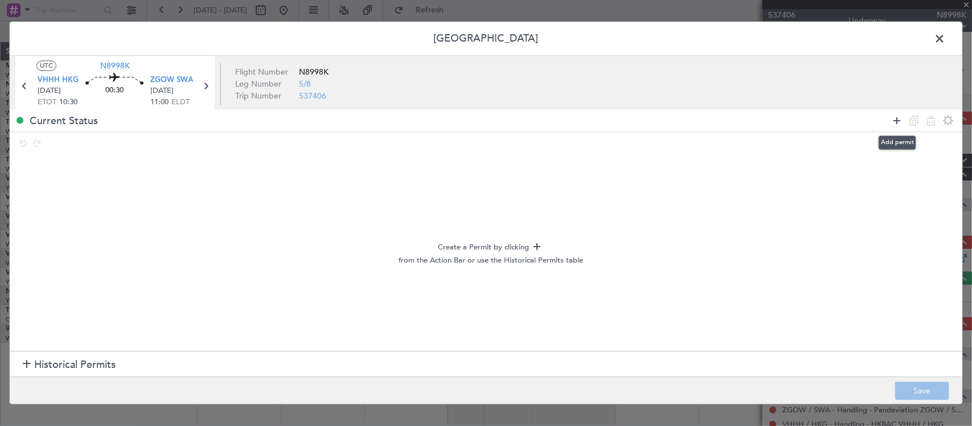
click at [895, 125] on icon at bounding box center [897, 121] width 14 height 14
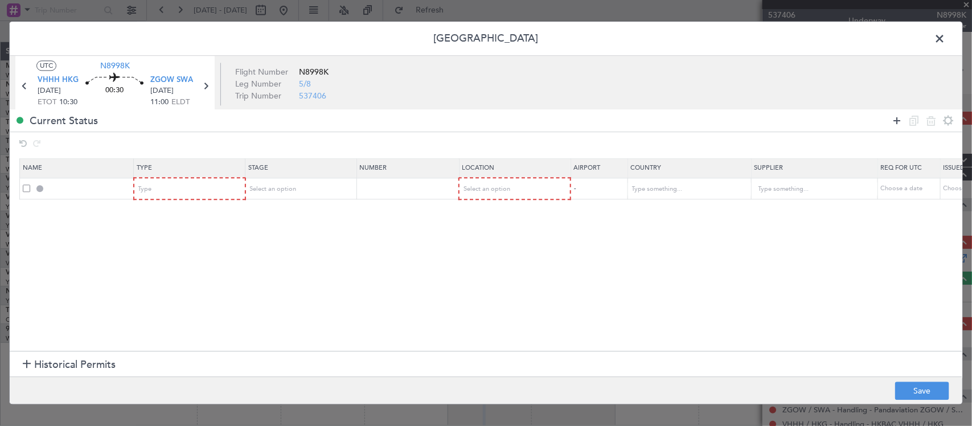
click at [895, 125] on icon at bounding box center [897, 121] width 14 height 14
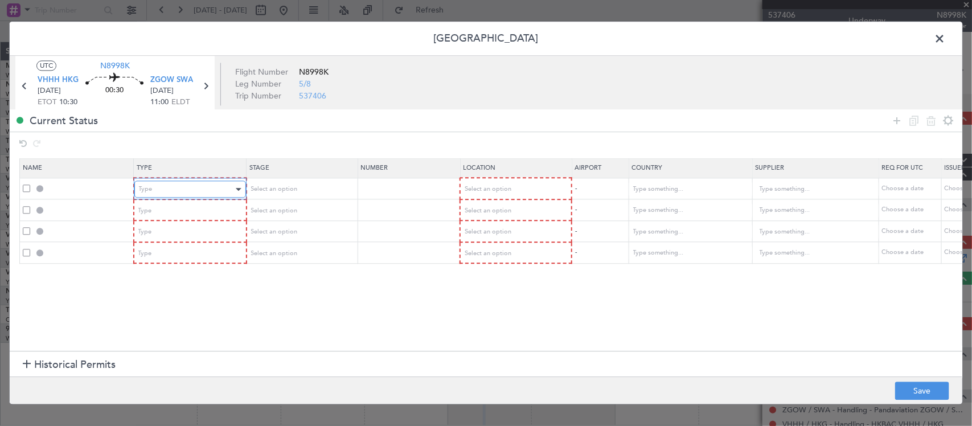
click at [181, 189] on div "Type" at bounding box center [186, 189] width 95 height 17
click at [184, 206] on div "Type" at bounding box center [186, 210] width 95 height 17
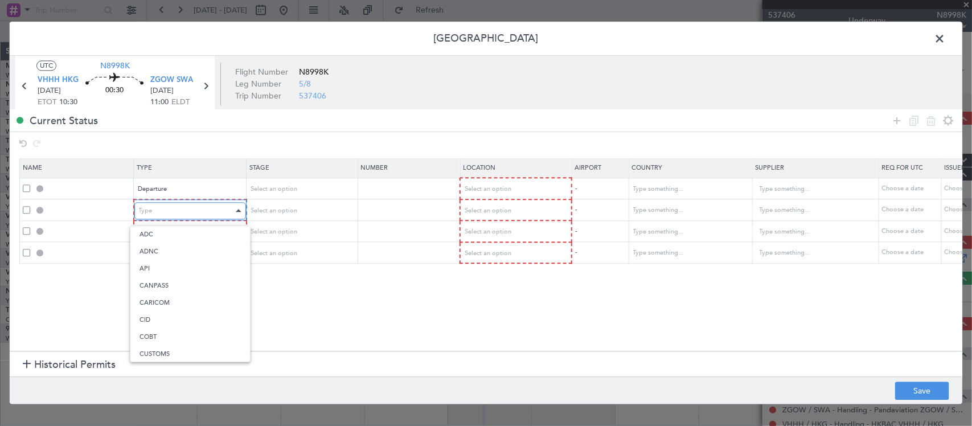
scroll to position [343, 0]
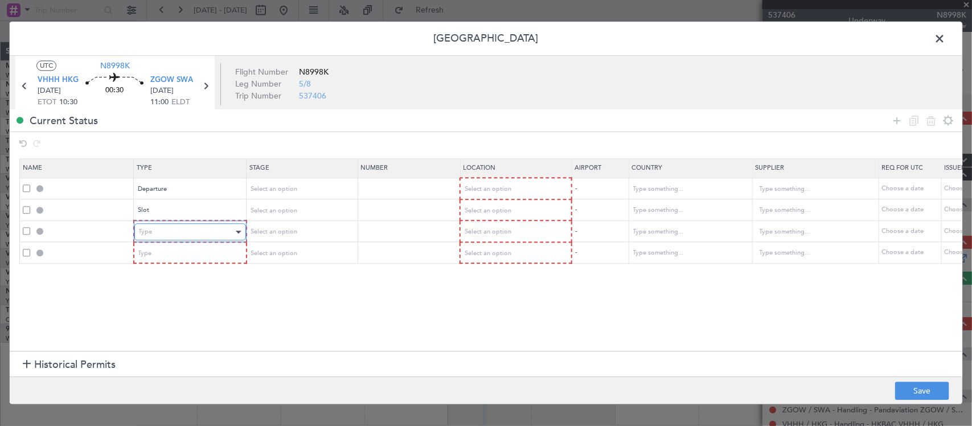
click at [186, 228] on div "Type" at bounding box center [186, 232] width 95 height 17
click at [189, 251] on div "Type" at bounding box center [186, 253] width 95 height 17
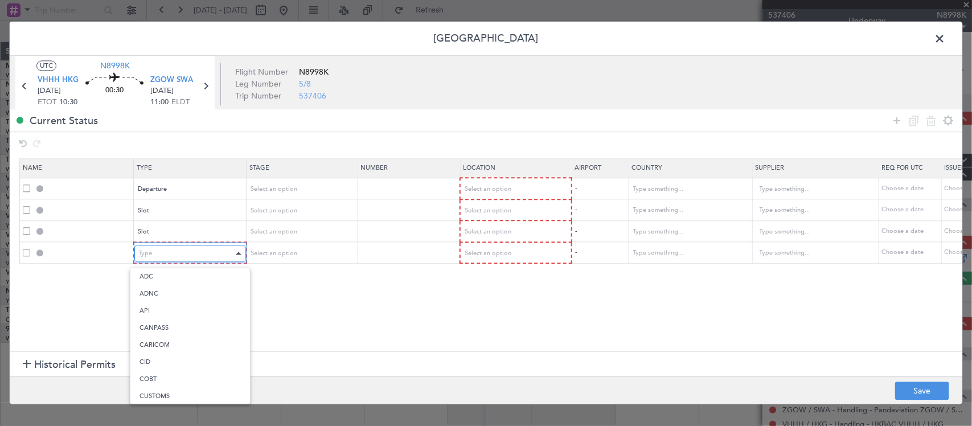
scroll to position [174, 0]
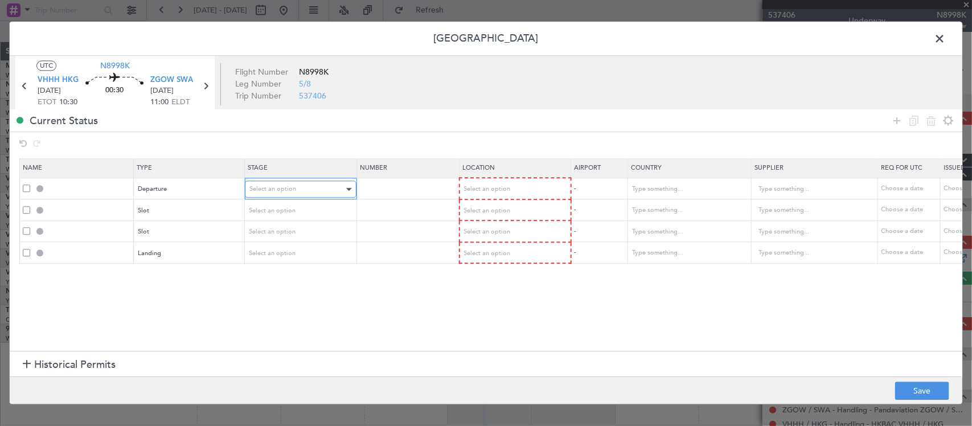
click at [300, 191] on div "Select an option" at bounding box center [296, 189] width 95 height 17
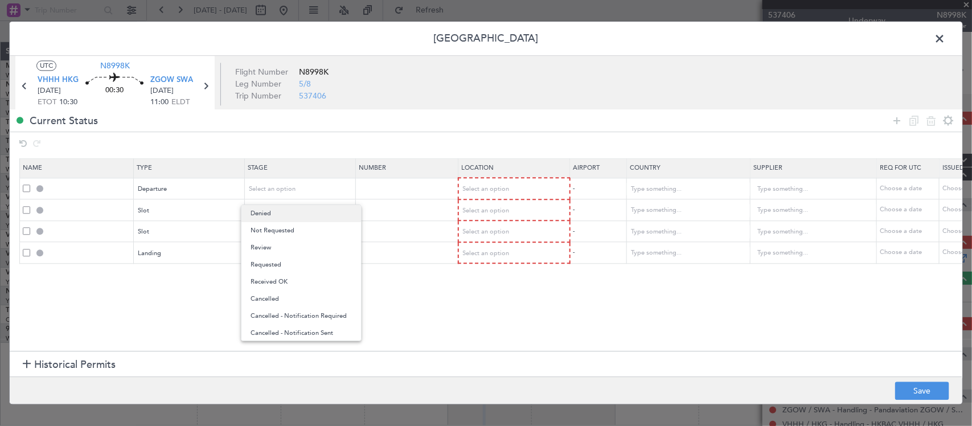
click at [305, 211] on span "Denied" at bounding box center [301, 213] width 101 height 17
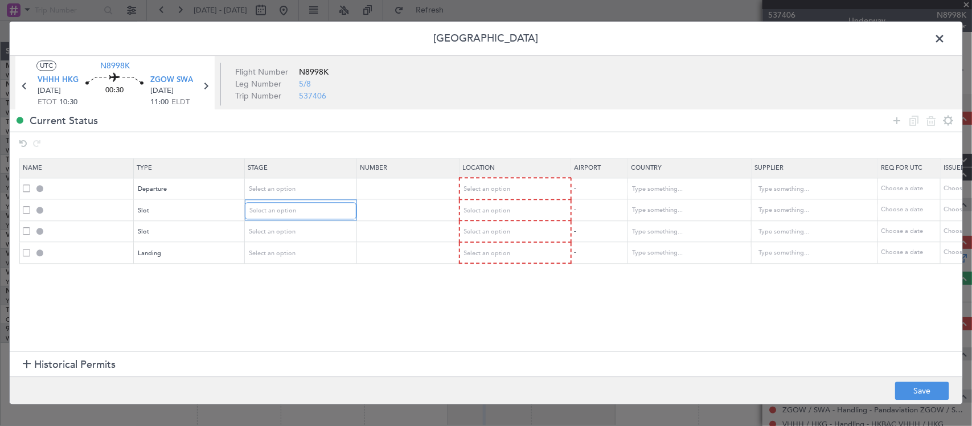
click at [305, 211] on div "Select an option" at bounding box center [296, 210] width 95 height 17
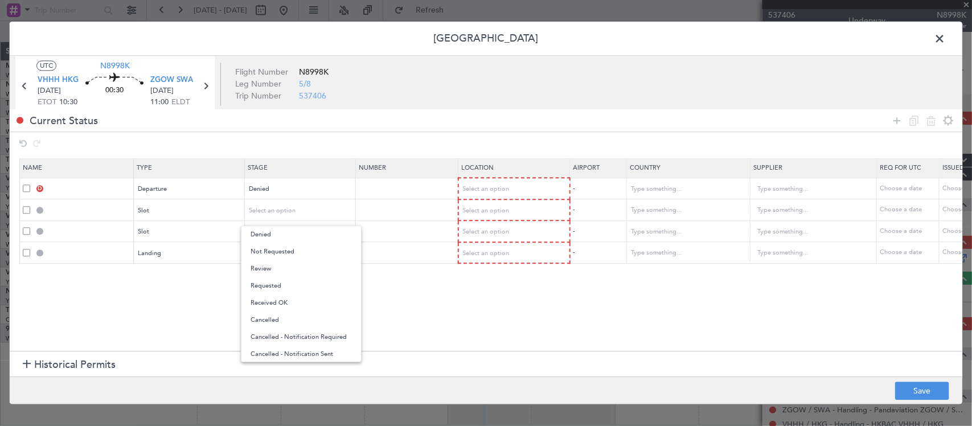
click at [305, 191] on div at bounding box center [486, 213] width 972 height 426
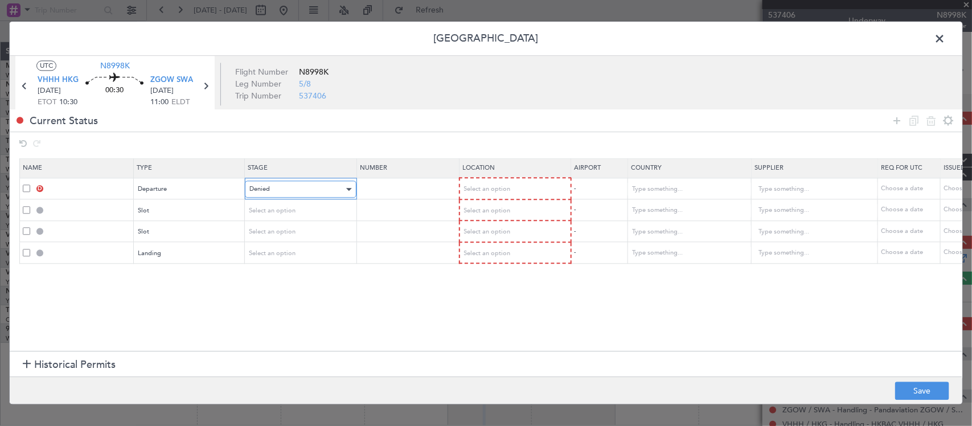
click at [305, 191] on div "Denied" at bounding box center [296, 189] width 95 height 17
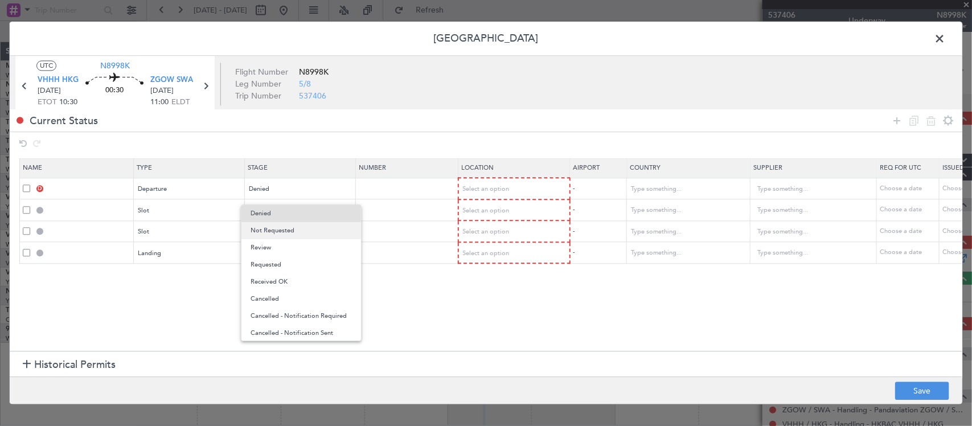
click at [291, 235] on span "Not Requested" at bounding box center [301, 230] width 101 height 17
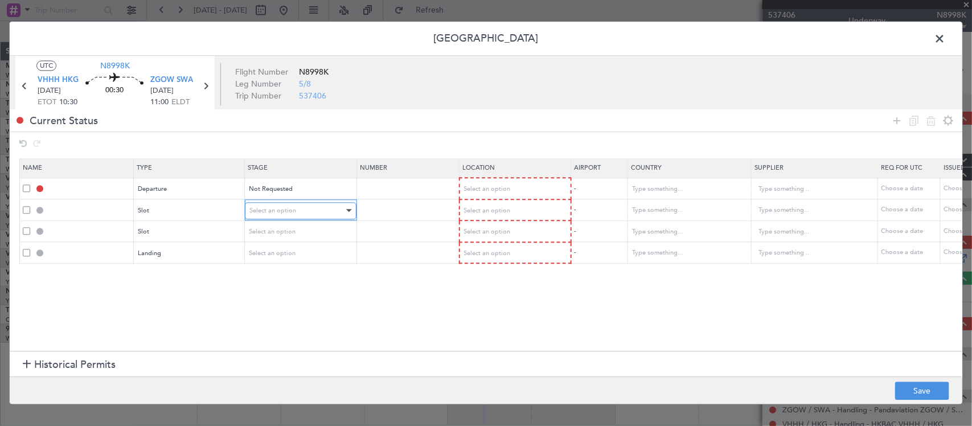
click at [292, 215] on span "Select an option" at bounding box center [272, 210] width 47 height 9
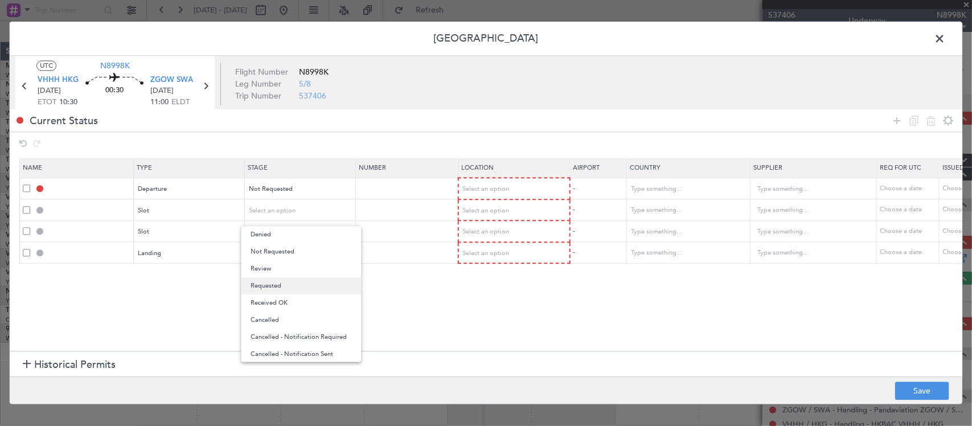
click at [289, 285] on span "Requested" at bounding box center [301, 285] width 101 height 17
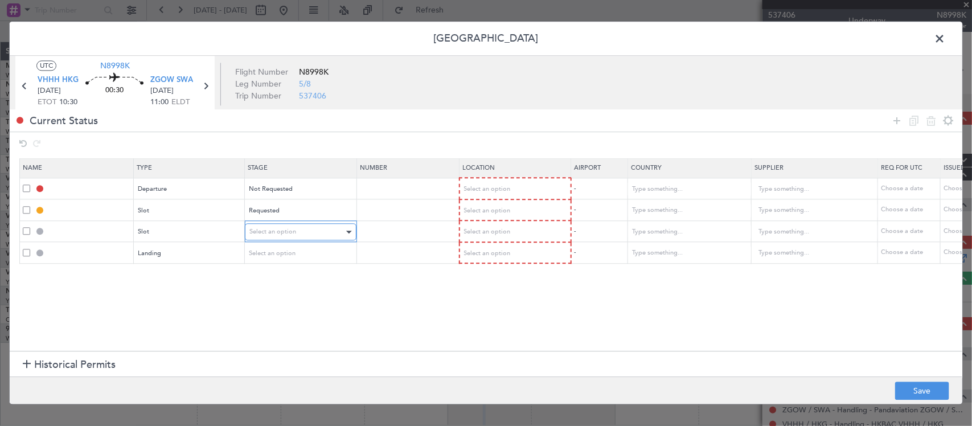
click at [297, 231] on div "Select an option" at bounding box center [296, 232] width 95 height 17
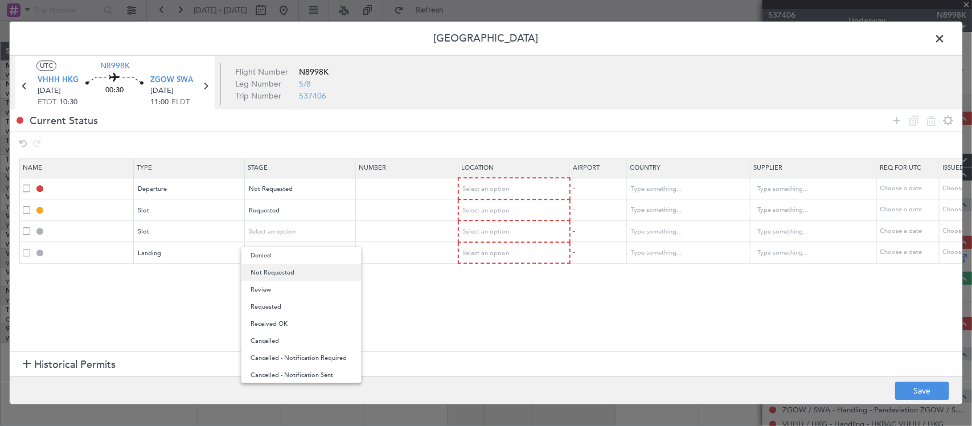
click at [292, 269] on span "Not Requested" at bounding box center [301, 272] width 101 height 17
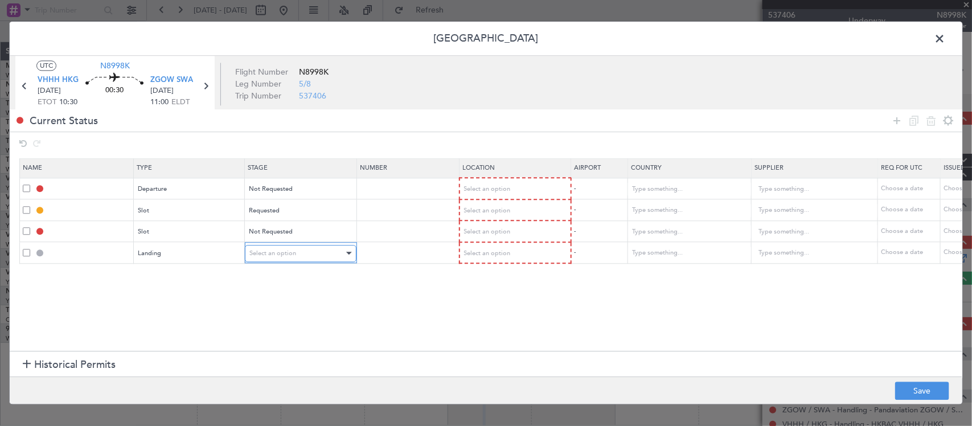
click at [295, 255] on div "Select an option" at bounding box center [296, 253] width 95 height 17
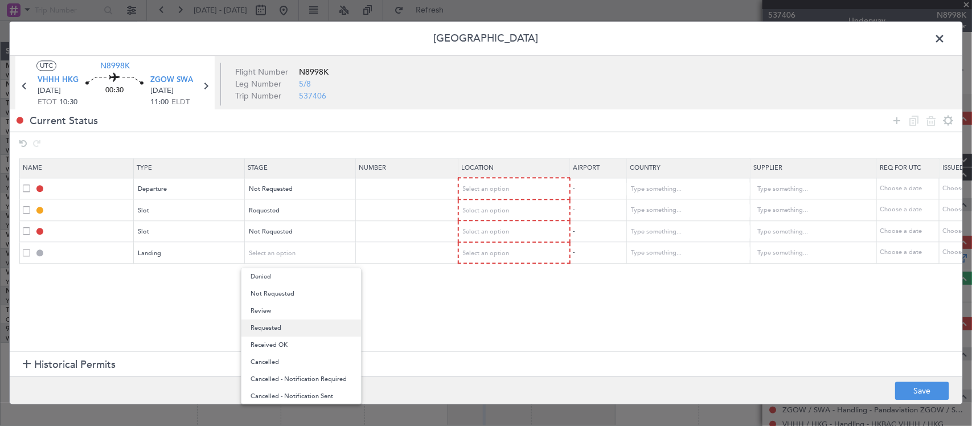
click at [283, 325] on span "Requested" at bounding box center [301, 327] width 101 height 17
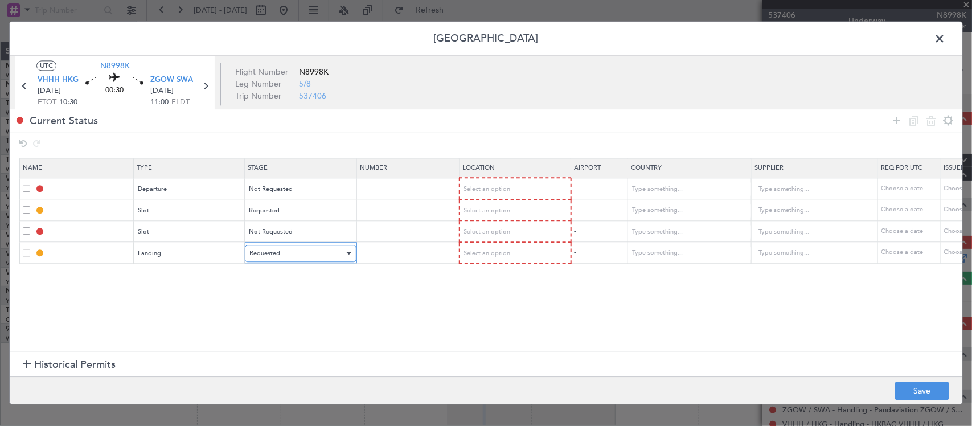
click at [294, 247] on div "Requested" at bounding box center [296, 253] width 95 height 17
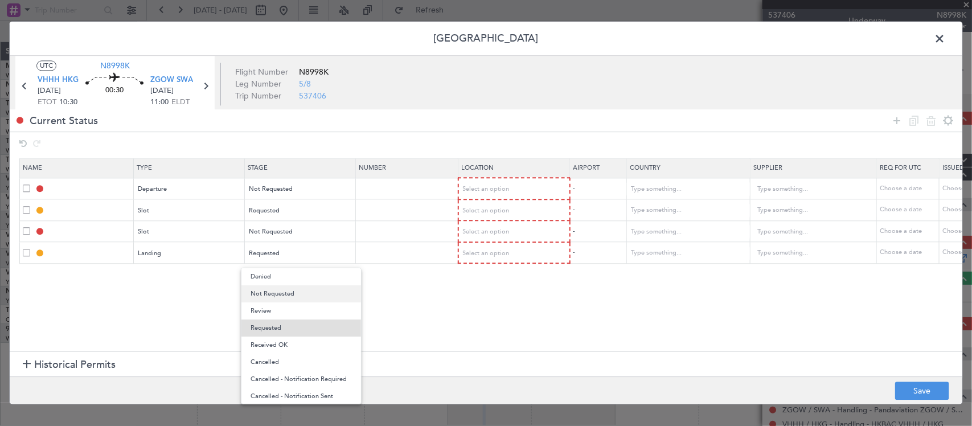
click at [297, 297] on span "Not Requested" at bounding box center [301, 293] width 101 height 17
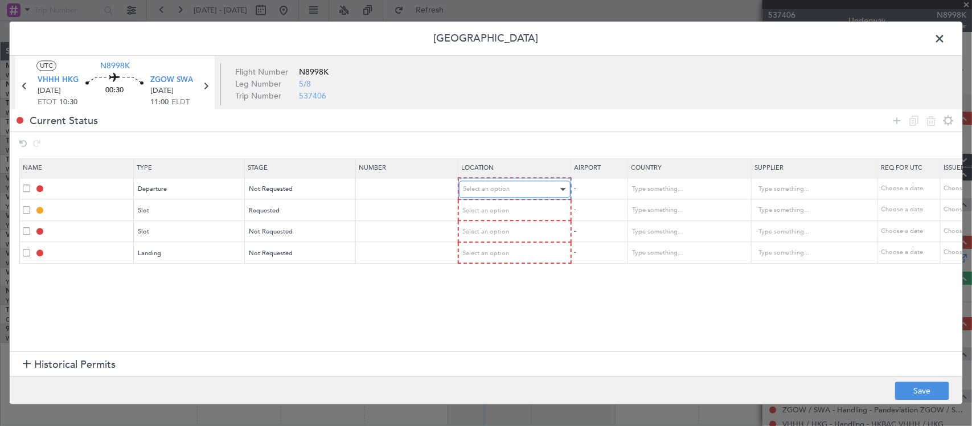
click at [514, 192] on div "Select an option" at bounding box center [511, 189] width 95 height 17
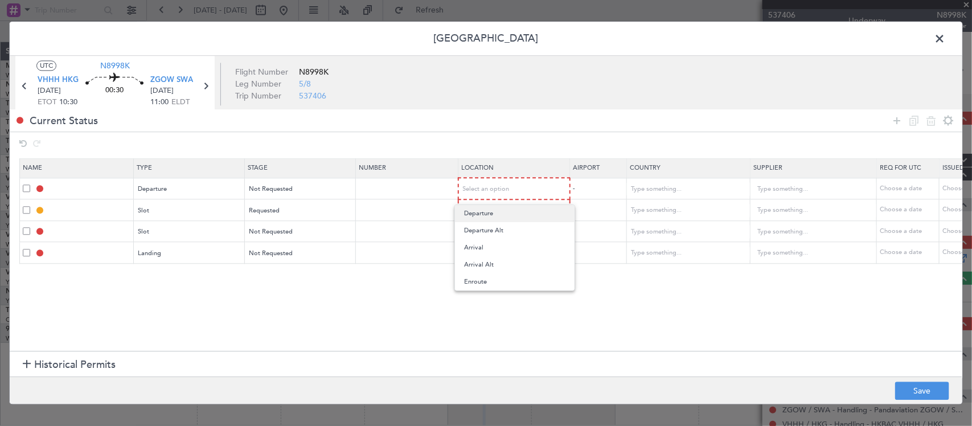
click at [517, 214] on span "Departure" at bounding box center [514, 213] width 101 height 17
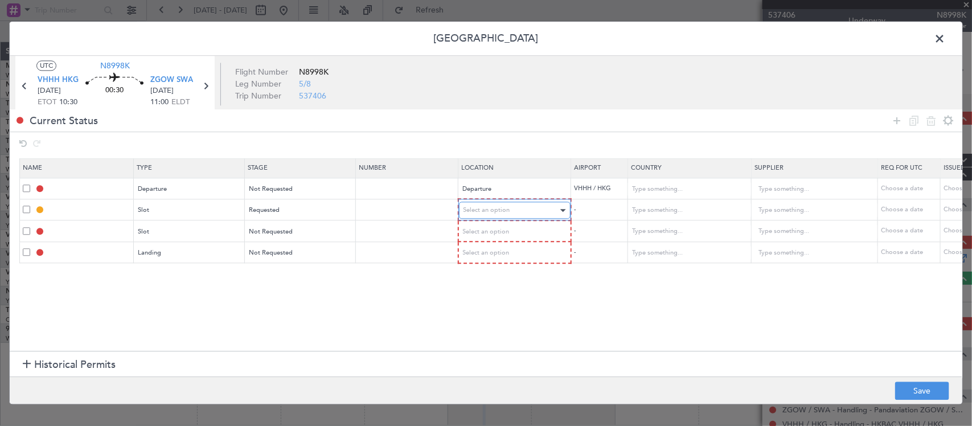
click at [520, 210] on div "Select an option" at bounding box center [511, 210] width 95 height 17
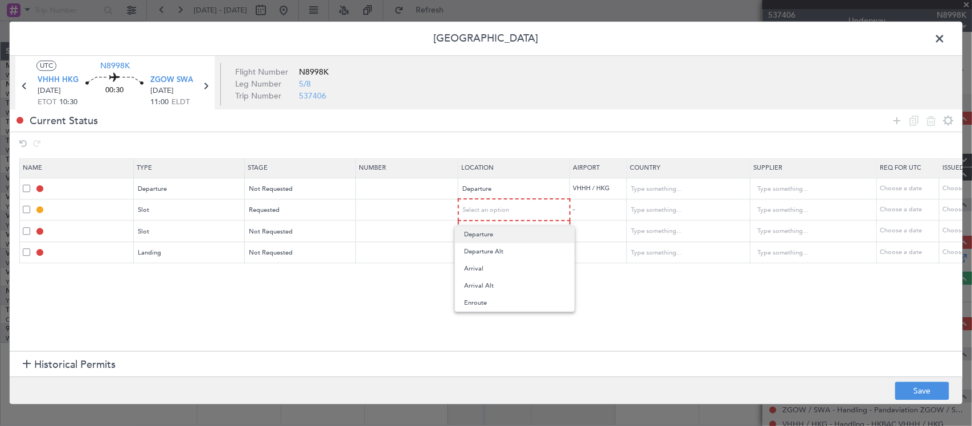
click at [517, 228] on span "Departure" at bounding box center [514, 234] width 101 height 17
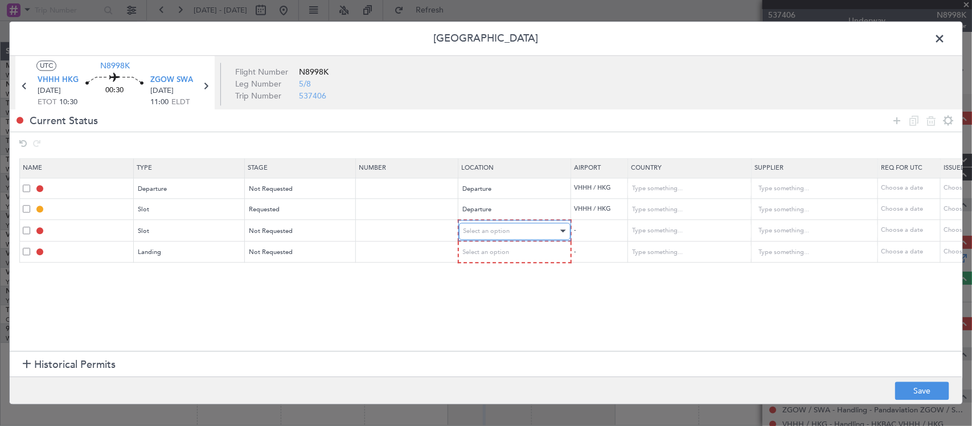
click at [517, 225] on div "Select an option" at bounding box center [511, 231] width 95 height 17
drag, startPoint x: 512, startPoint y: 293, endPoint x: 513, endPoint y: 283, distance: 10.3
click at [512, 292] on span "Arrival" at bounding box center [514, 289] width 101 height 17
click at [514, 259] on mat-form-field "Select an option" at bounding box center [514, 251] width 110 height 20
click at [516, 257] on div "Select an option" at bounding box center [511, 252] width 95 height 17
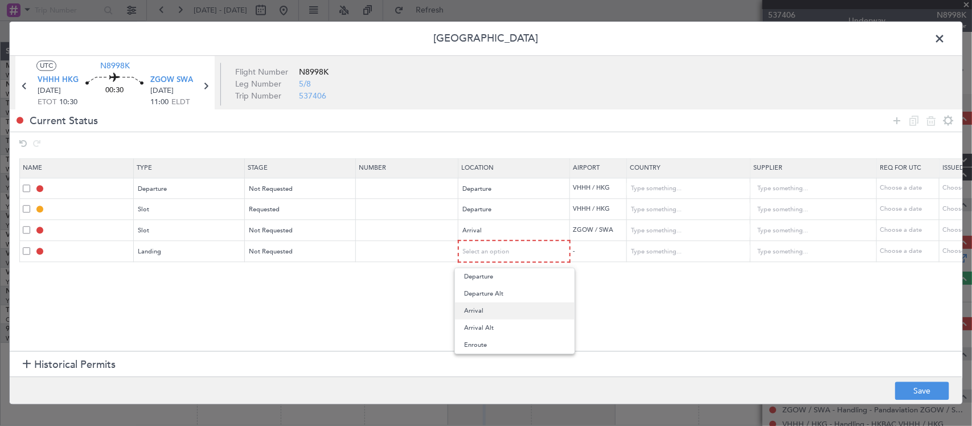
click at [501, 312] on span "Arrival" at bounding box center [514, 310] width 101 height 17
click at [900, 210] on div "Choose a date" at bounding box center [908, 209] width 59 height 10
select select "9"
select select "2025"
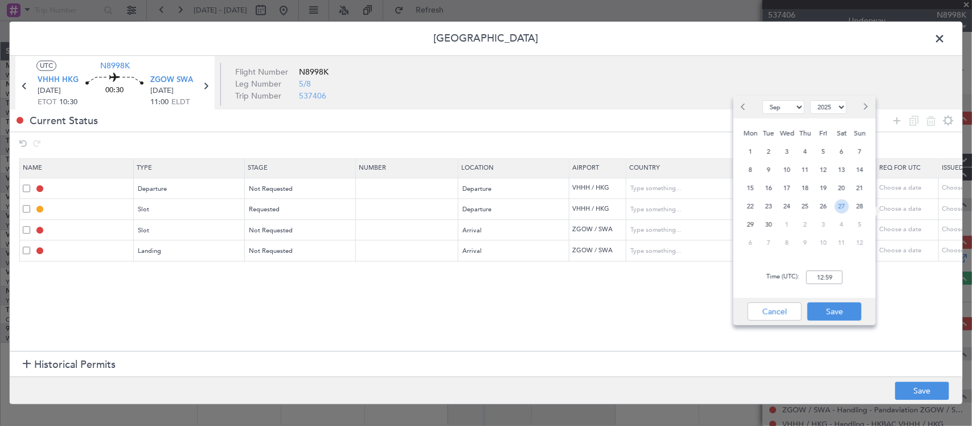
click at [844, 206] on span "27" at bounding box center [842, 206] width 14 height 14
click at [835, 282] on input "00:00" at bounding box center [824, 277] width 36 height 14
type input "10:30"
click at [825, 310] on button "Save" at bounding box center [834, 311] width 54 height 18
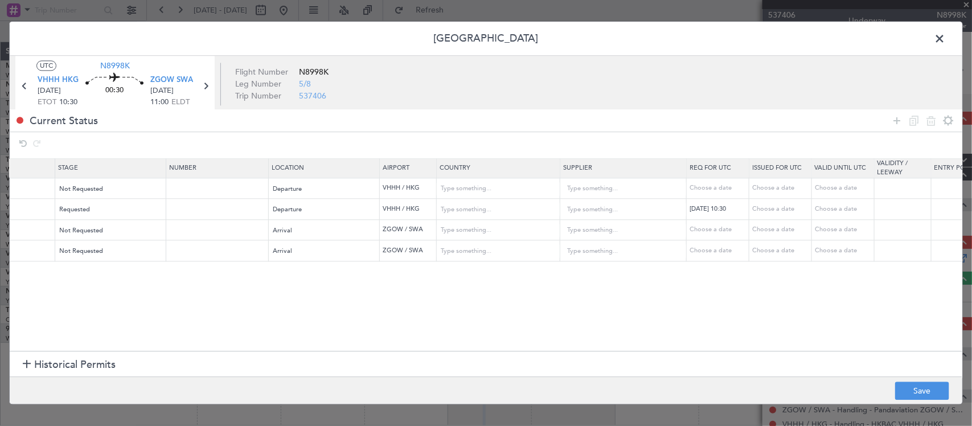
scroll to position [0, 511]
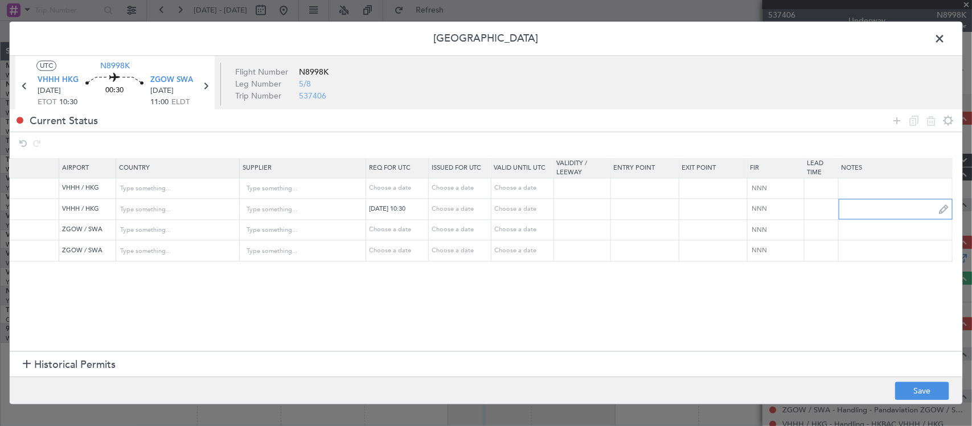
click at [860, 214] on input "text" at bounding box center [895, 208] width 113 height 17
paste input "T N8998K 27SEP 014GLEX 1030ZGOW D / ID.VHHHDGN2505000/"
type input "T N8998K 27SEP 014GLEX 1030ZGOW D / ID.VHHHDGN2505000/"
click at [918, 391] on button "Save" at bounding box center [922, 391] width 54 height 18
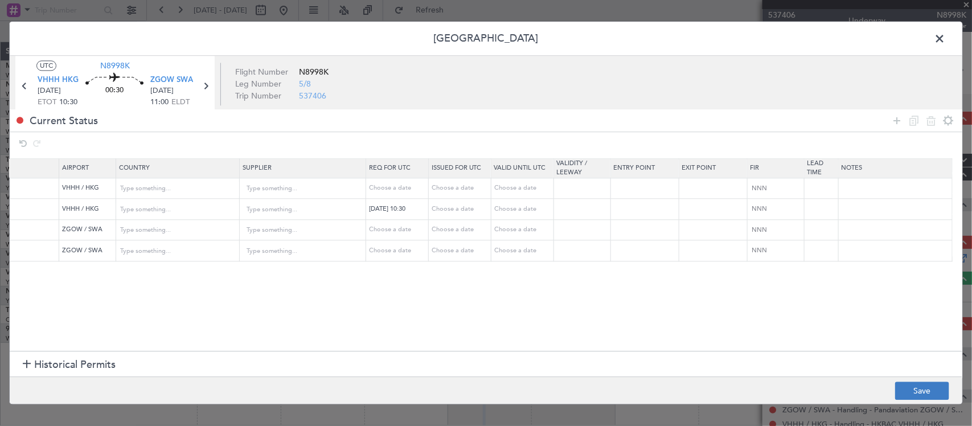
scroll to position [0, 0]
type input "DEPARTURE"
type input "Hong Kong"
type input "NNN"
type input "VHHH DEP SLOT 1030Z"
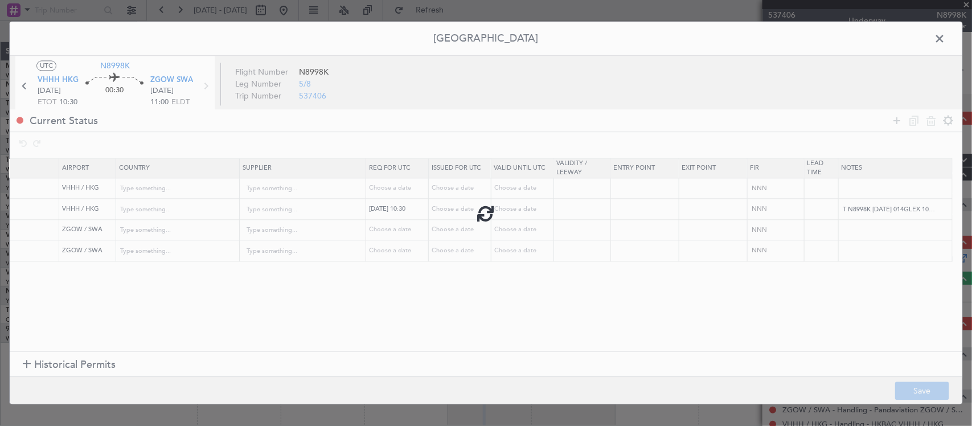
type input "Hong Kong"
type input "NNN"
type input "T N8998K 27SEP 014GLEX 1030ZGOW D / ID.VHHHDGN2505000/"
type input "ZGOW ARR SLOT"
type input "[GEOGRAPHIC_DATA]"
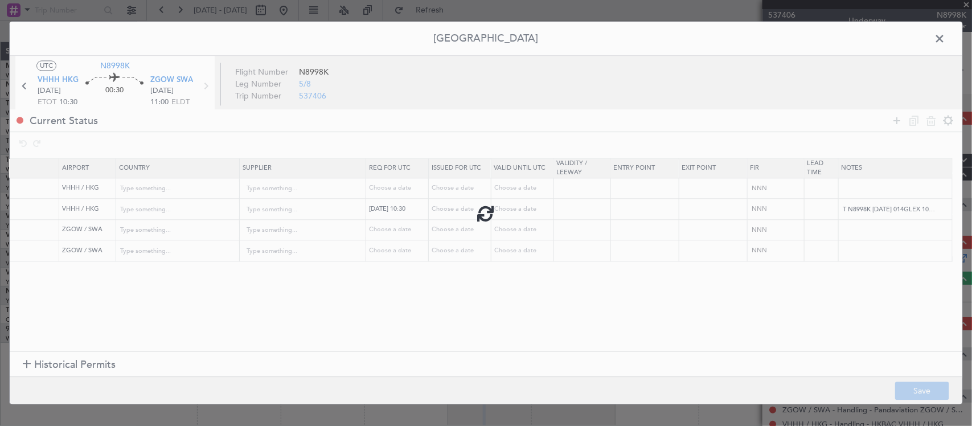
type input "NNN"
type input "3"
type input "ZGOW LDG"
type input "[GEOGRAPHIC_DATA]"
type input "NNN"
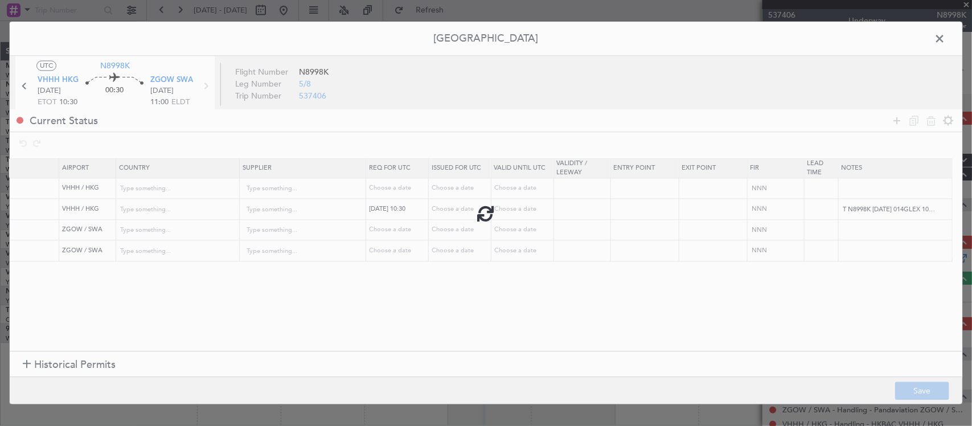
type input "3"
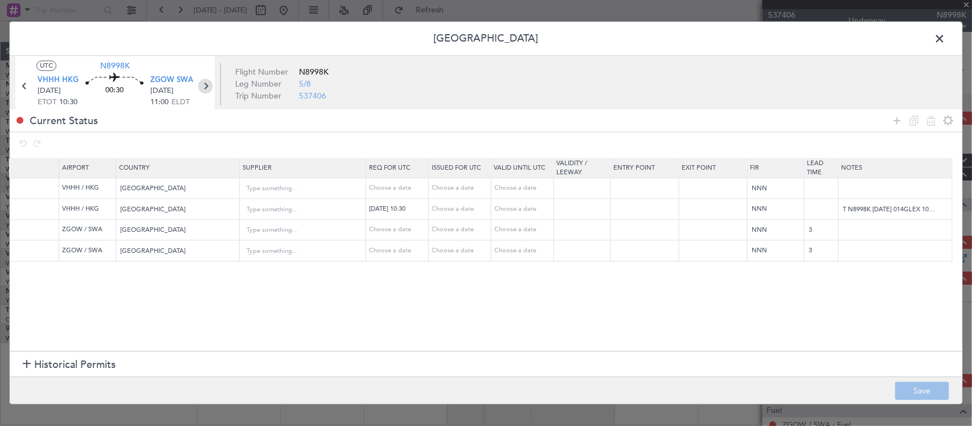
click at [207, 86] on icon at bounding box center [205, 86] width 15 height 15
type input "4"
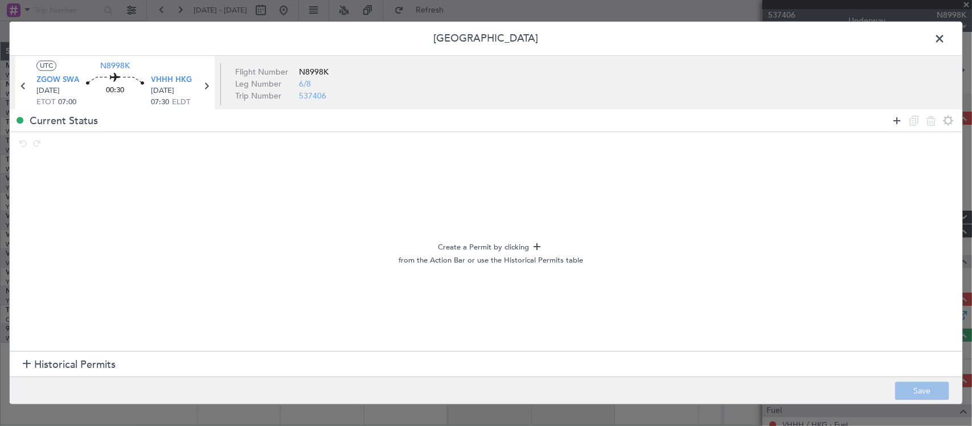
click at [894, 120] on icon at bounding box center [897, 121] width 14 height 14
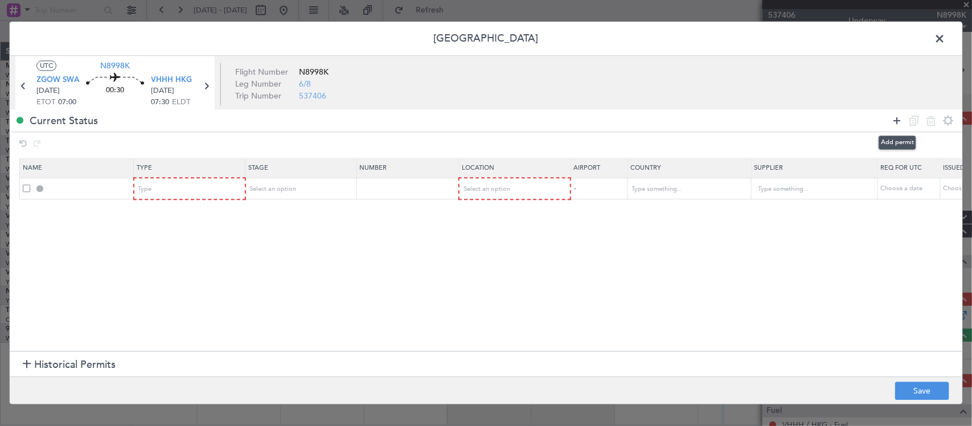
click at [894, 120] on icon at bounding box center [897, 121] width 14 height 14
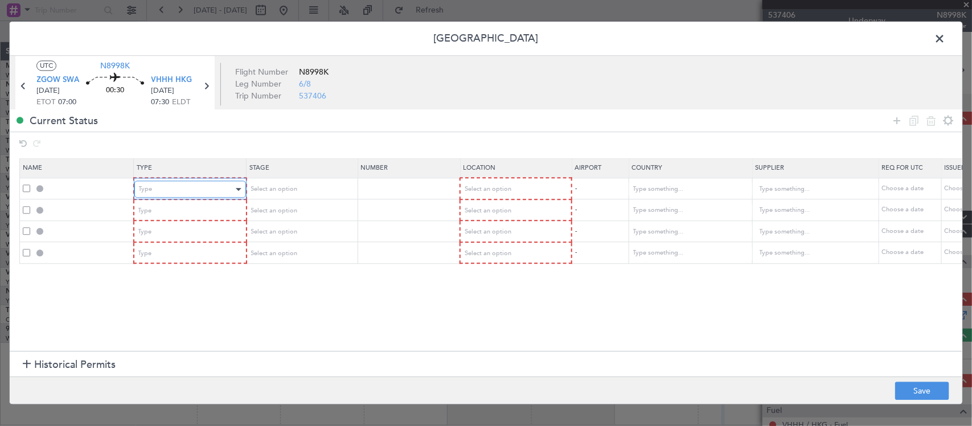
click at [169, 194] on div "Type" at bounding box center [186, 189] width 95 height 17
click at [894, 120] on icon at bounding box center [897, 121] width 14 height 14
click at [178, 214] on div "Type" at bounding box center [186, 210] width 95 height 17
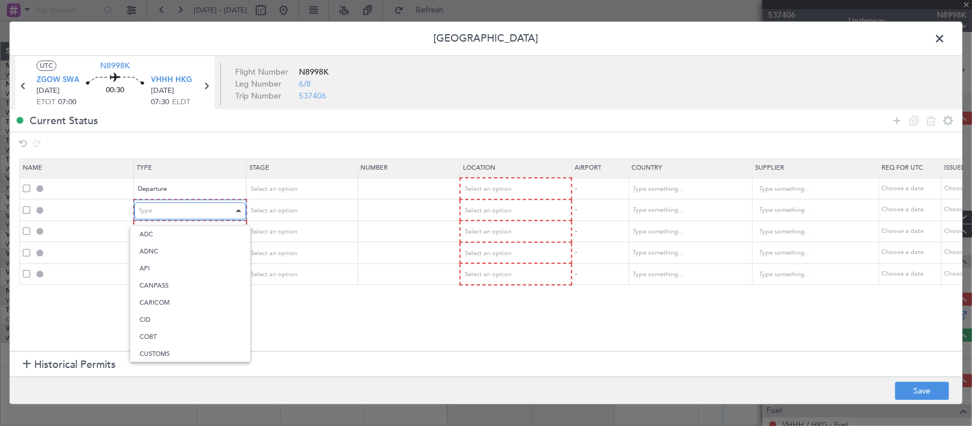
scroll to position [343, 0]
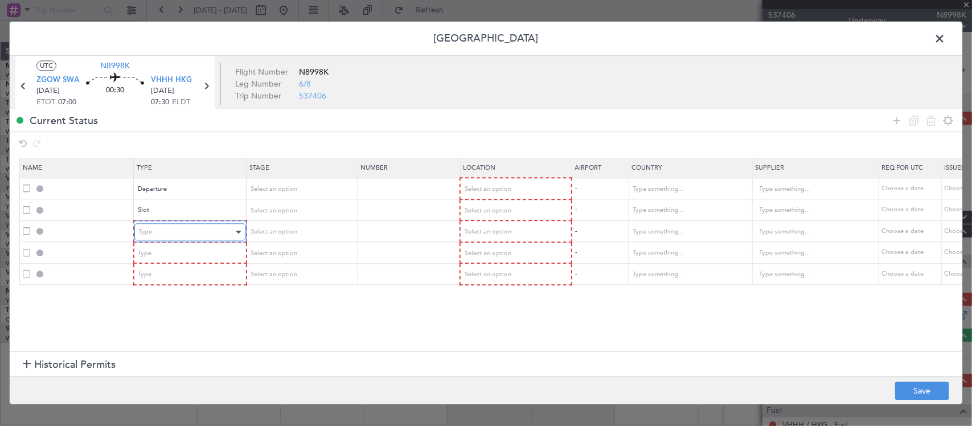
click at [223, 229] on div "Type" at bounding box center [186, 232] width 95 height 17
click at [220, 249] on div "Type" at bounding box center [186, 253] width 95 height 17
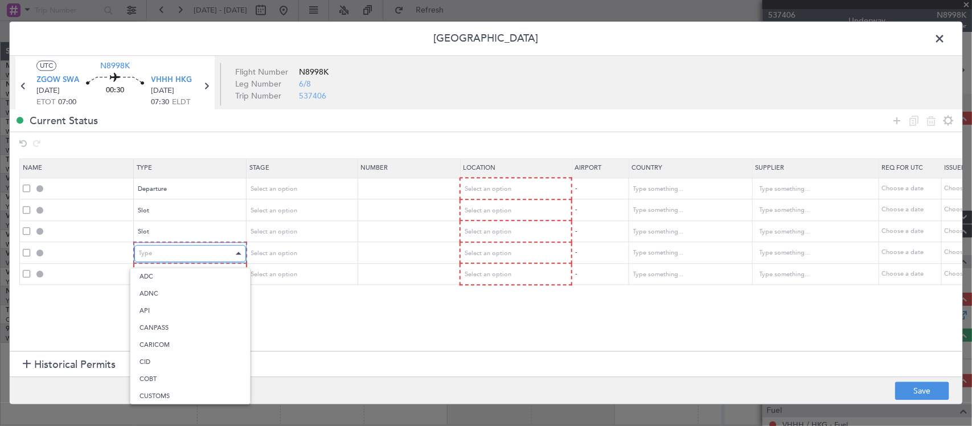
scroll to position [174, 0]
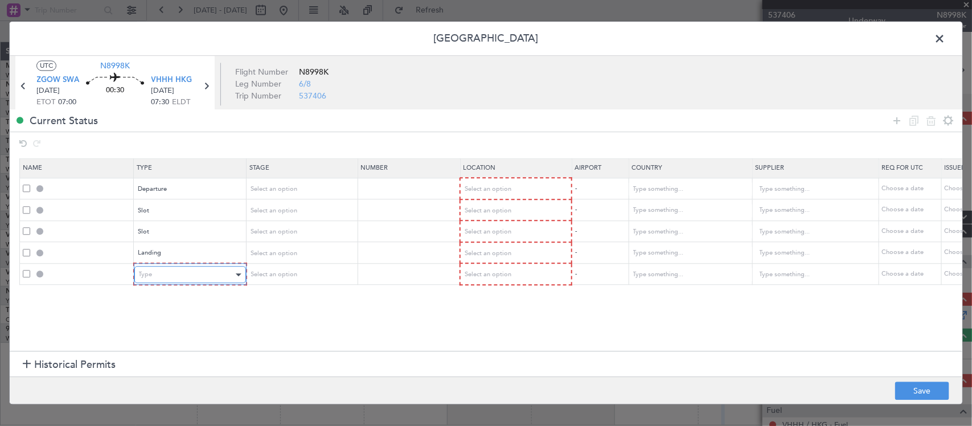
click at [212, 272] on div "Type" at bounding box center [186, 274] width 95 height 17
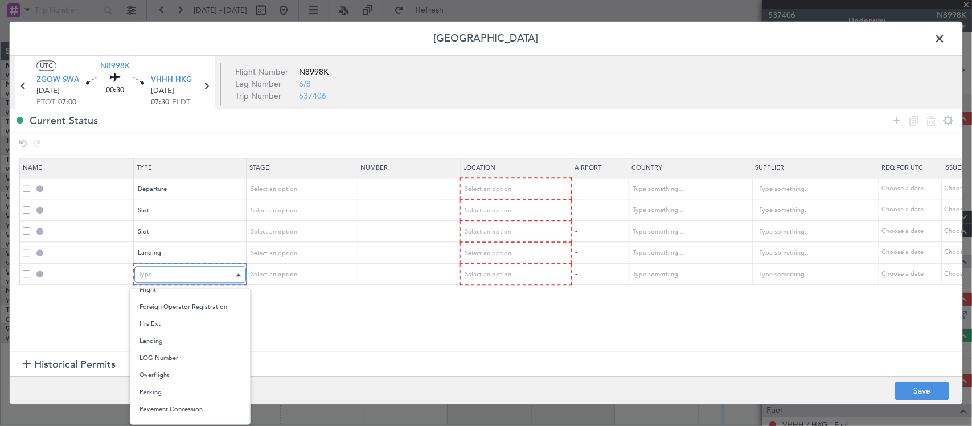
scroll to position [249, 0]
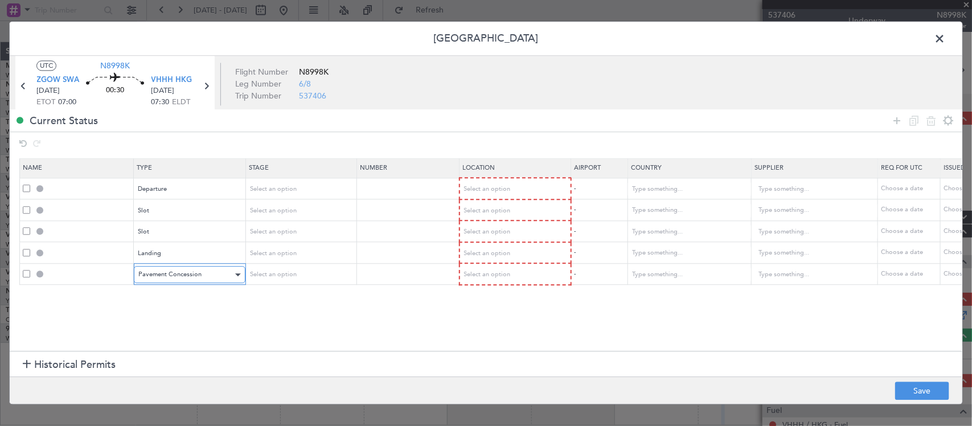
click at [212, 272] on div "Pavement Concession" at bounding box center [185, 274] width 95 height 17
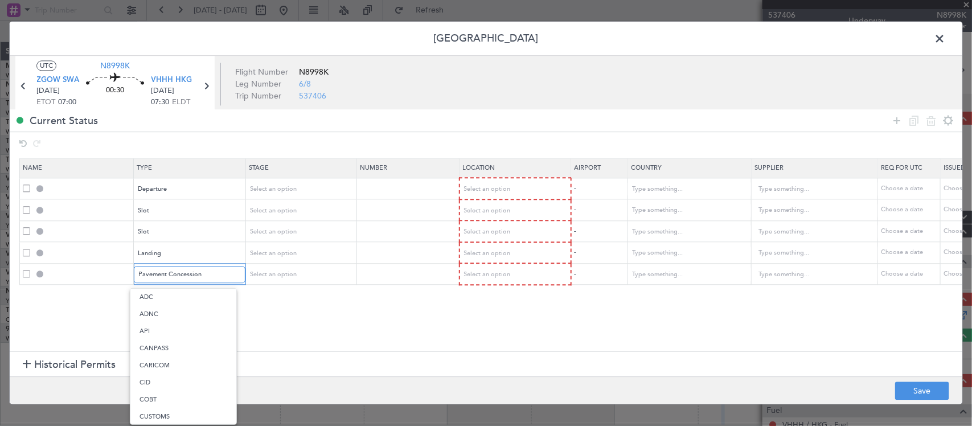
scroll to position [312, 0]
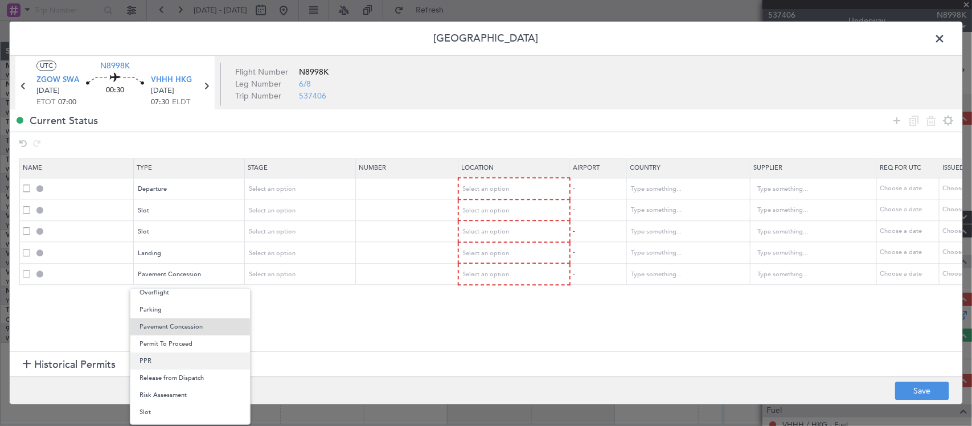
click at [186, 360] on span "PPR" at bounding box center [190, 360] width 101 height 17
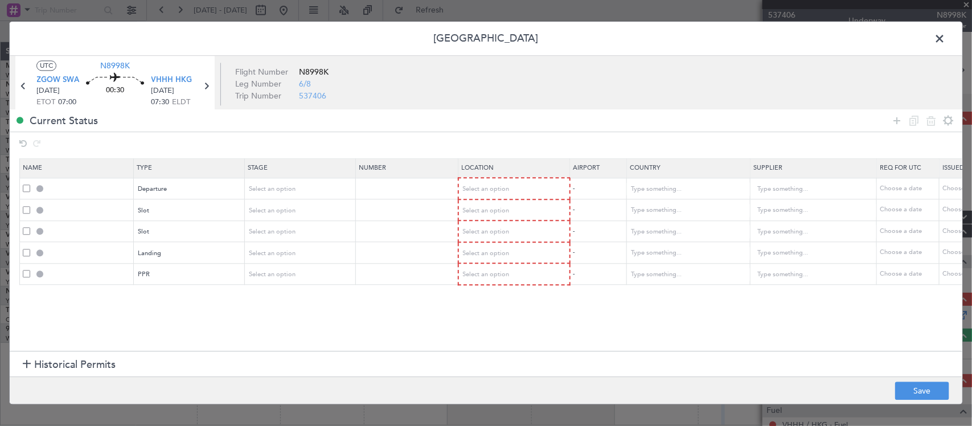
click at [229, 329] on section "Name Type Stage Number Location Airport Country Supplier Req For Utc Issued For…" at bounding box center [486, 252] width 953 height 195
click at [266, 284] on table "Name Type Stage Number Location Airport Country Supplier Req For Utc Issued For…" at bounding box center [746, 221] width 1454 height 127
click at [273, 277] on span "Select an option" at bounding box center [272, 274] width 47 height 9
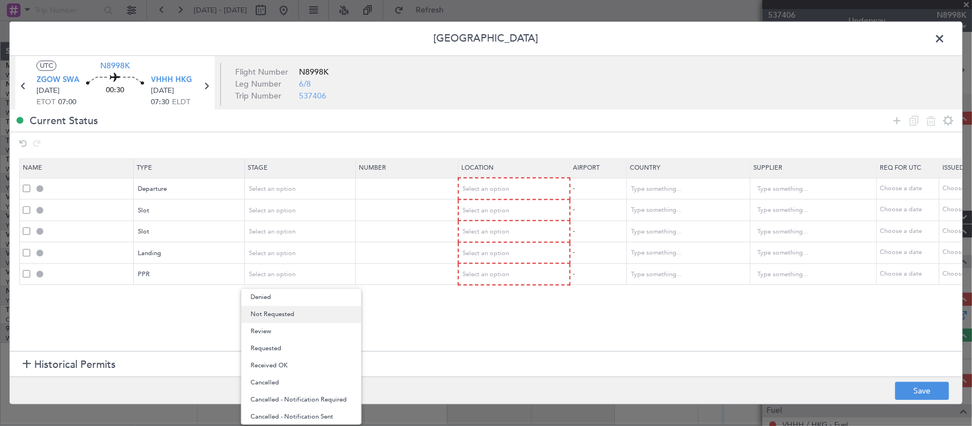
click at [277, 314] on span "Not Requested" at bounding box center [301, 314] width 101 height 17
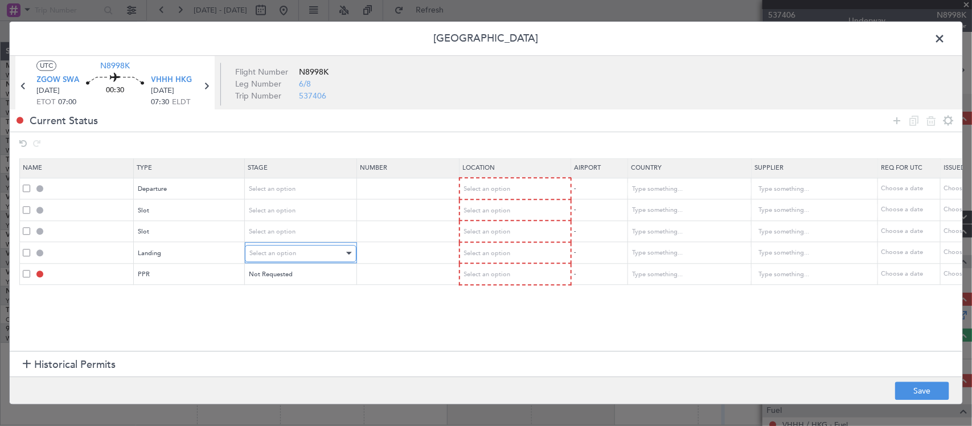
click at [289, 255] on span "Select an option" at bounding box center [272, 253] width 47 height 9
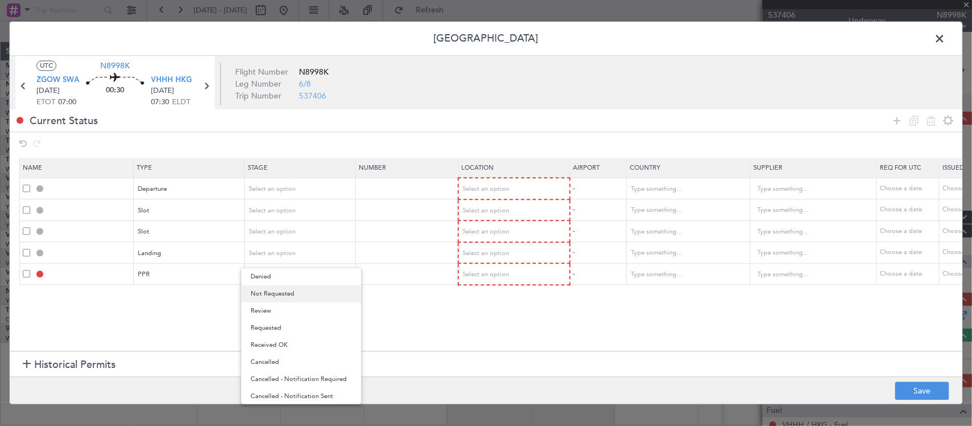
click at [280, 297] on span "Not Requested" at bounding box center [301, 293] width 101 height 17
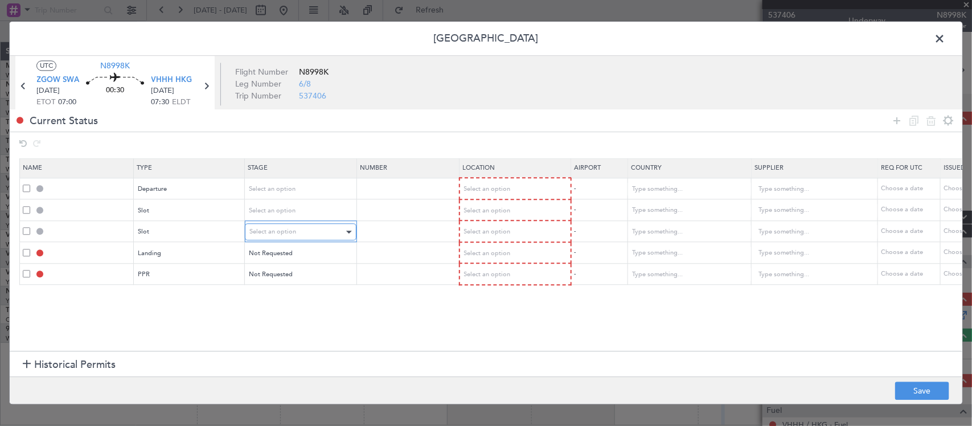
click at [290, 236] on div "Select an option" at bounding box center [296, 232] width 95 height 17
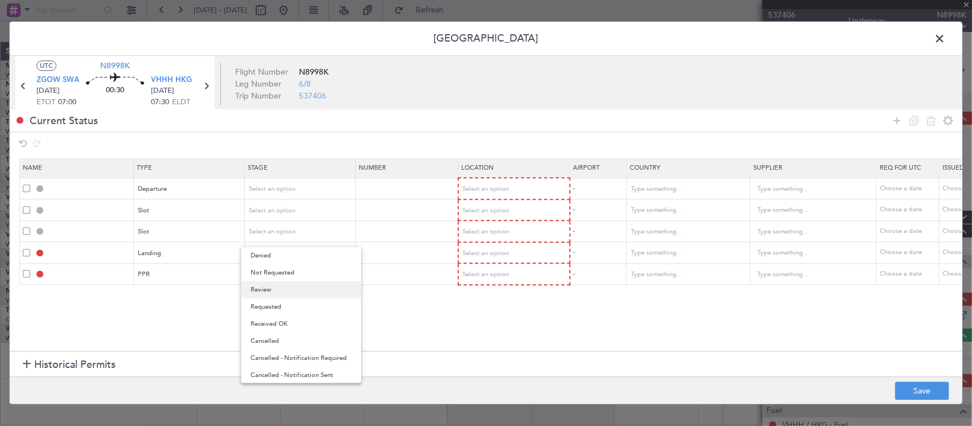
click at [280, 292] on span "Review" at bounding box center [301, 289] width 101 height 17
click at [280, 292] on section "Name Type Stage Number Location Airport Country Supplier Req For Utc Issued For…" at bounding box center [486, 252] width 953 height 195
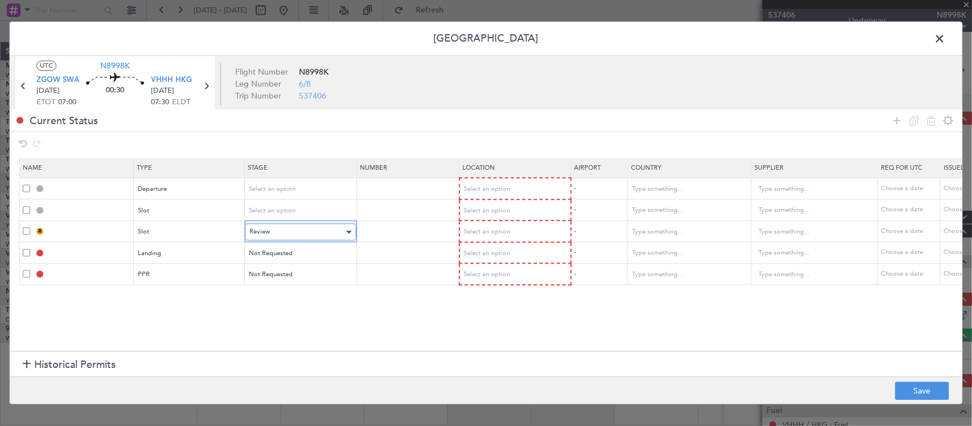
click at [293, 229] on div "Review" at bounding box center [296, 232] width 95 height 17
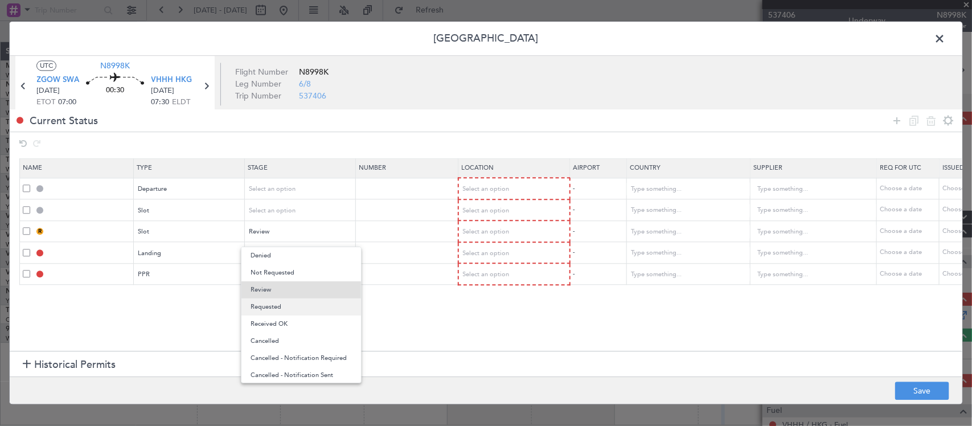
click at [284, 309] on span "Requested" at bounding box center [301, 306] width 101 height 17
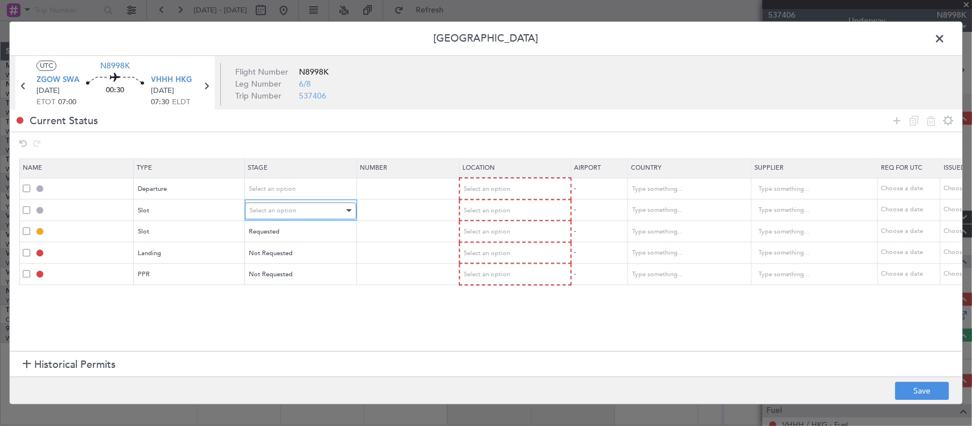
click at [288, 214] on span "Select an option" at bounding box center [272, 210] width 47 height 9
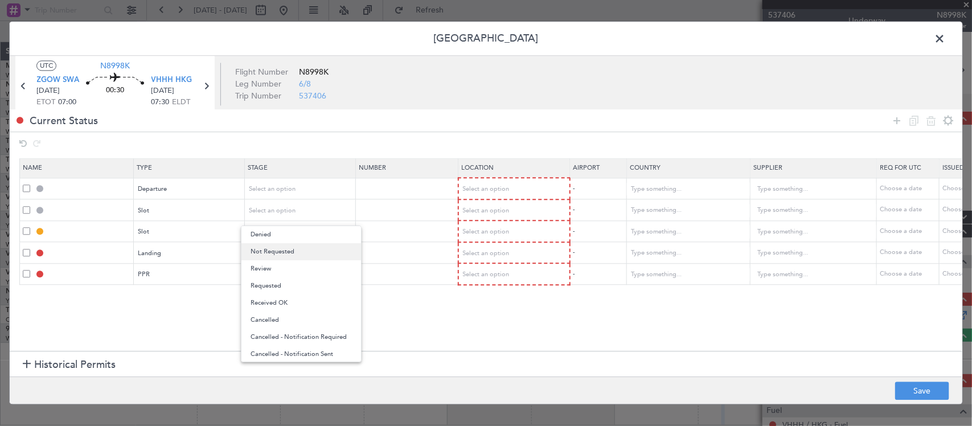
click at [288, 247] on span "Not Requested" at bounding box center [301, 251] width 101 height 17
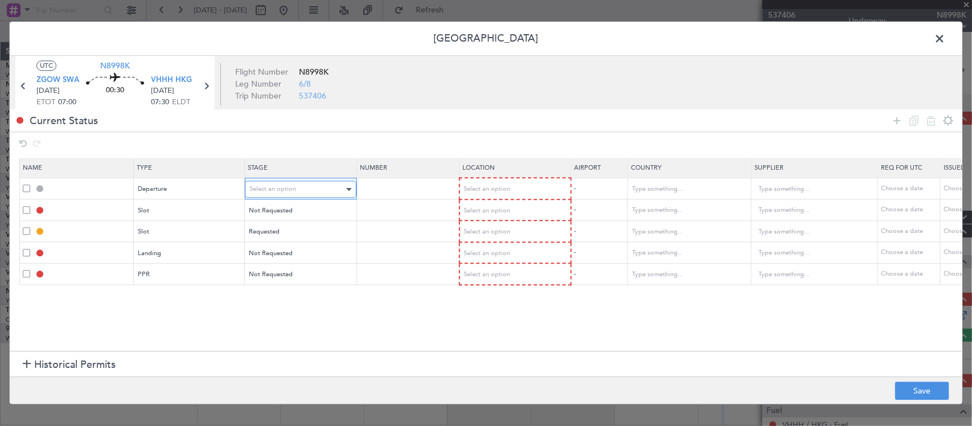
click at [311, 183] on div "Select an option" at bounding box center [296, 189] width 95 height 17
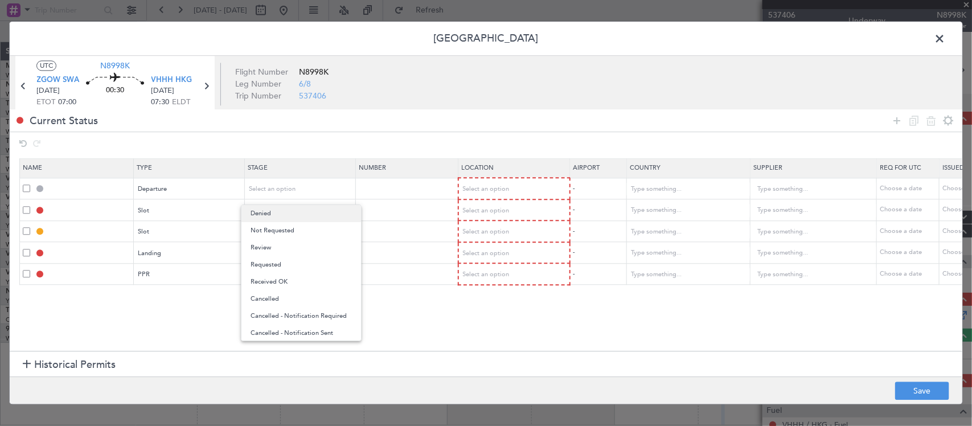
click at [308, 215] on span "Denied" at bounding box center [301, 213] width 101 height 17
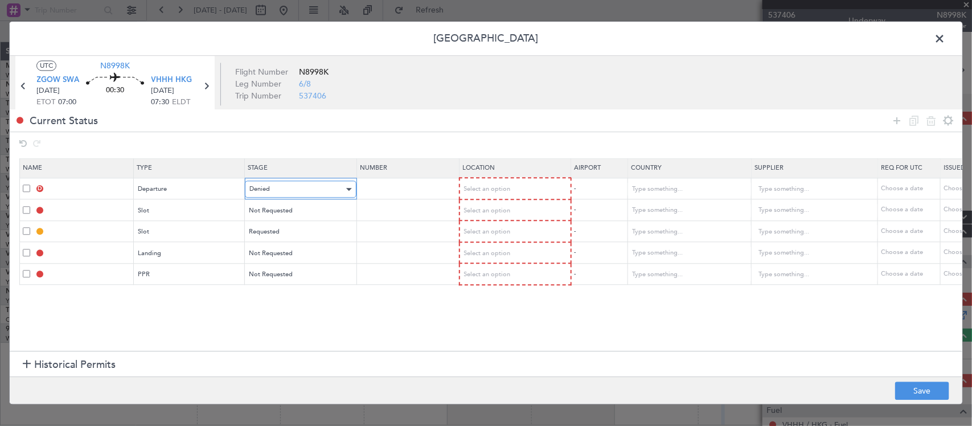
click at [309, 191] on div "Denied" at bounding box center [296, 189] width 95 height 17
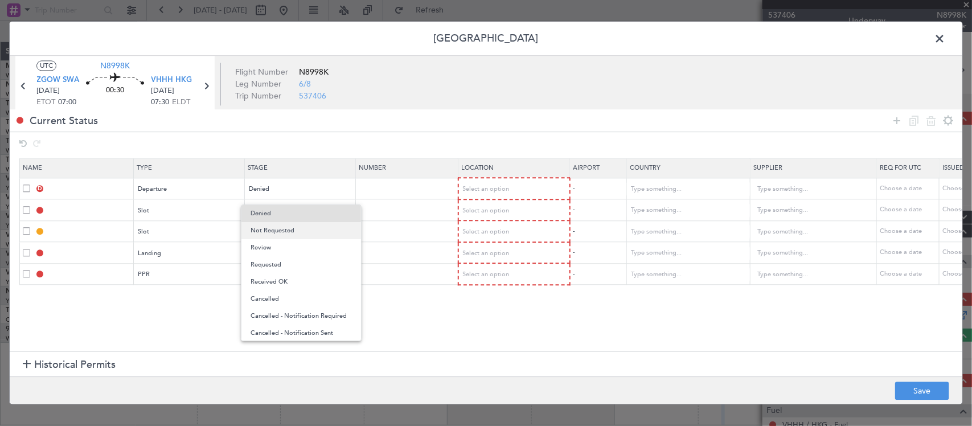
click at [309, 228] on span "Not Requested" at bounding box center [301, 230] width 101 height 17
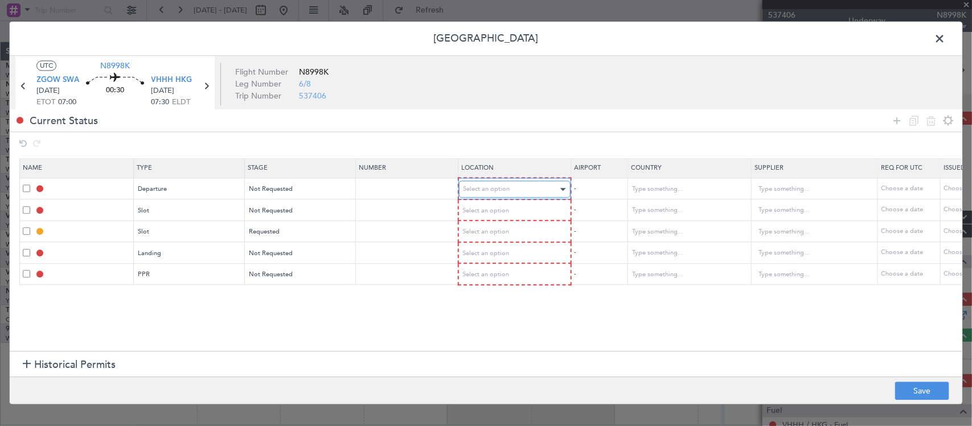
click at [534, 191] on div "Select an option" at bounding box center [511, 189] width 95 height 17
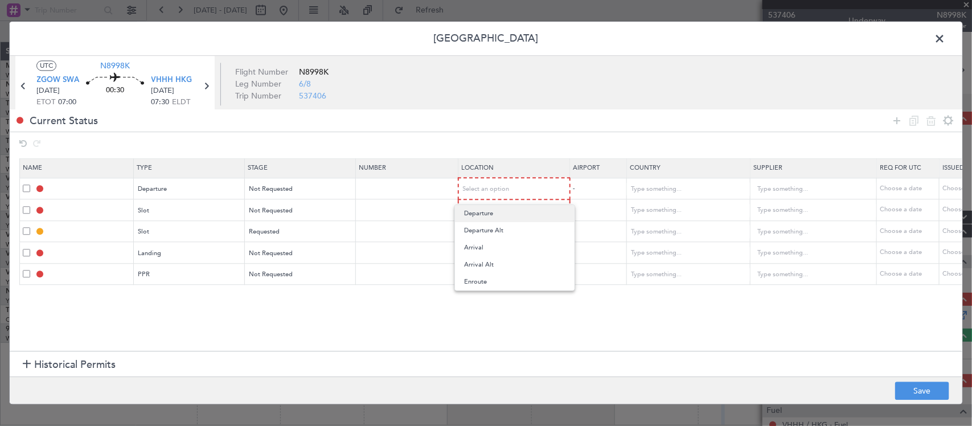
click at [532, 211] on span "Departure" at bounding box center [514, 213] width 101 height 17
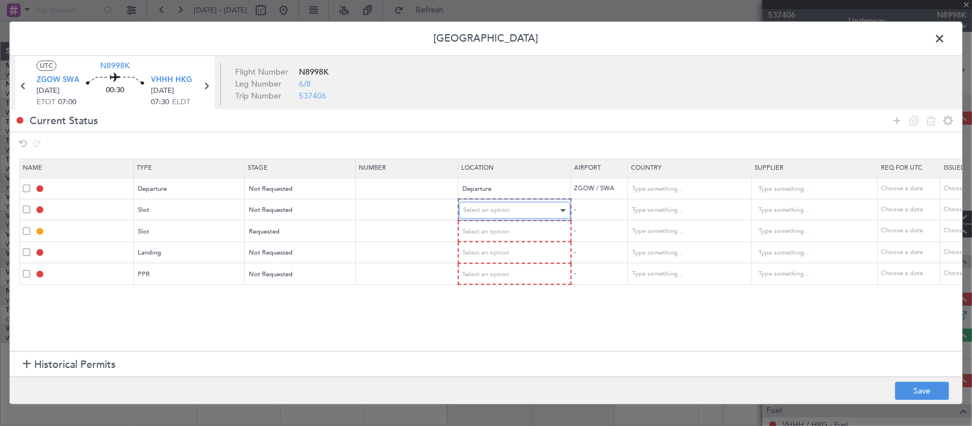
click at [531, 208] on div "Select an option" at bounding box center [511, 210] width 95 height 17
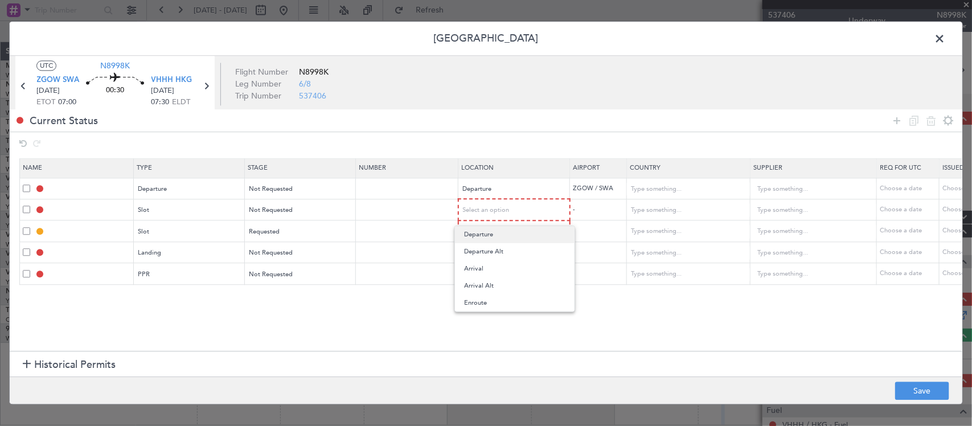
click at [526, 234] on span "Departure" at bounding box center [514, 234] width 101 height 17
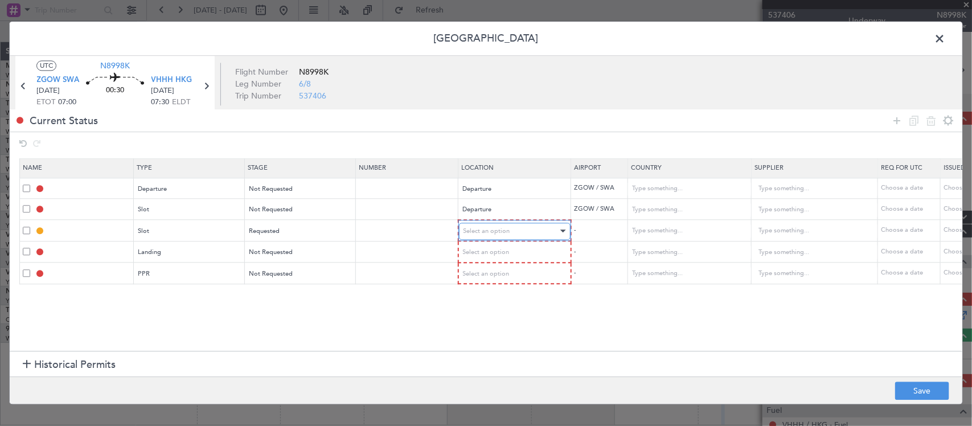
click at [523, 234] on div "Select an option" at bounding box center [511, 231] width 95 height 17
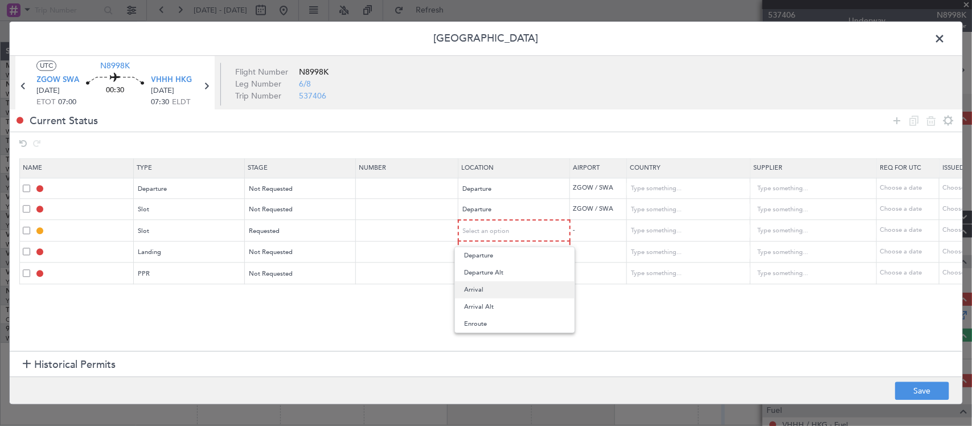
click at [514, 291] on span "Arrival" at bounding box center [514, 289] width 101 height 17
click at [514, 251] on div "Select an option" at bounding box center [511, 252] width 95 height 17
click at [507, 314] on span "Arrival" at bounding box center [514, 310] width 101 height 17
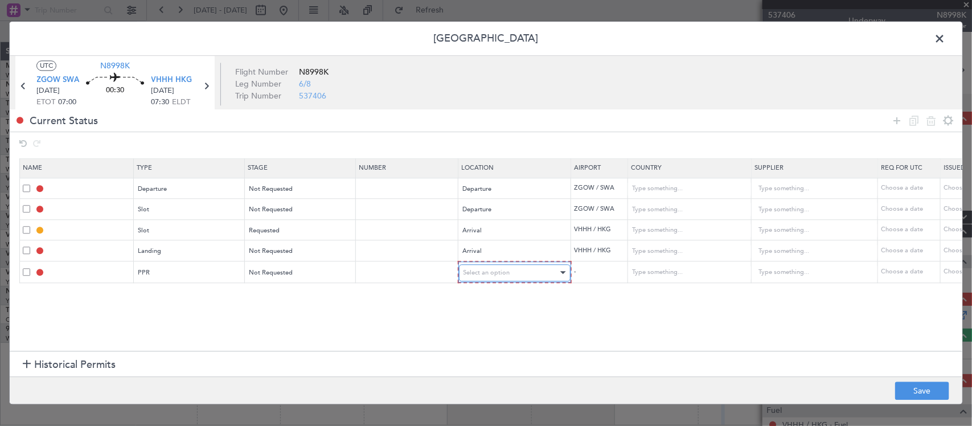
click at [508, 273] on span "Select an option" at bounding box center [487, 272] width 47 height 9
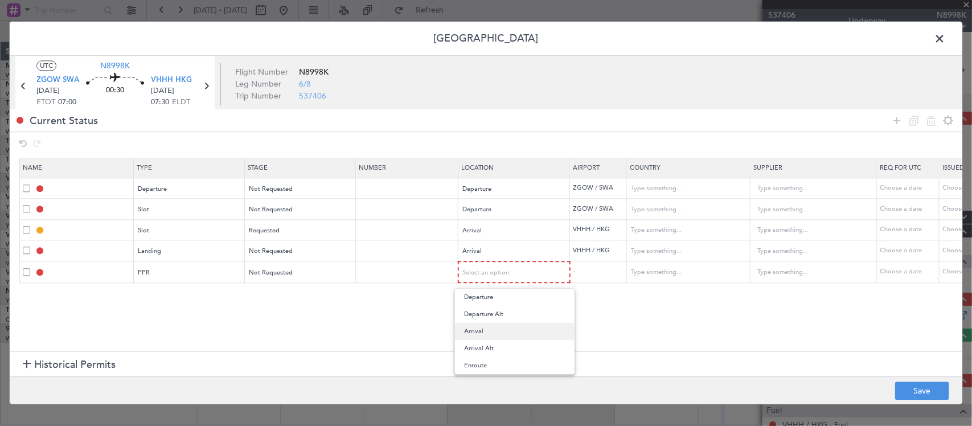
click at [497, 334] on span "Arrival" at bounding box center [514, 331] width 101 height 17
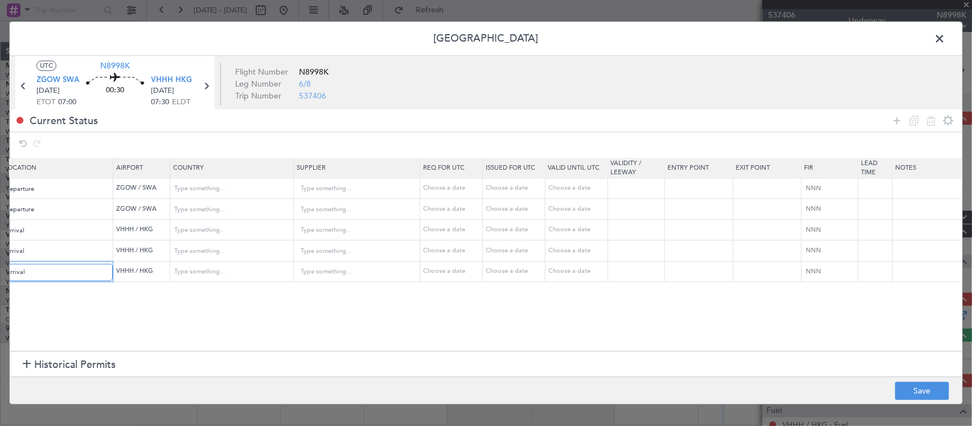
scroll to position [0, 0]
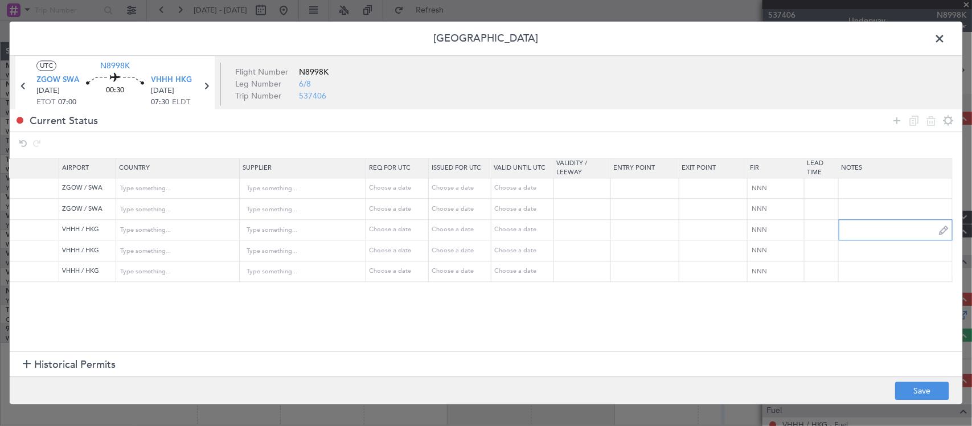
click at [875, 228] on input "text" at bounding box center [895, 230] width 113 height 17
paste input "TN8998K 30SEP 014GLEX ZGOW0730 D / ID.VHHHAGN2509000/"
type input "TN8998K 30SEP 014GLEX ZGOW0730 D / ID.VHHHAGN2509000/"
click at [387, 231] on div "Choose a date" at bounding box center [398, 230] width 59 height 10
select select "9"
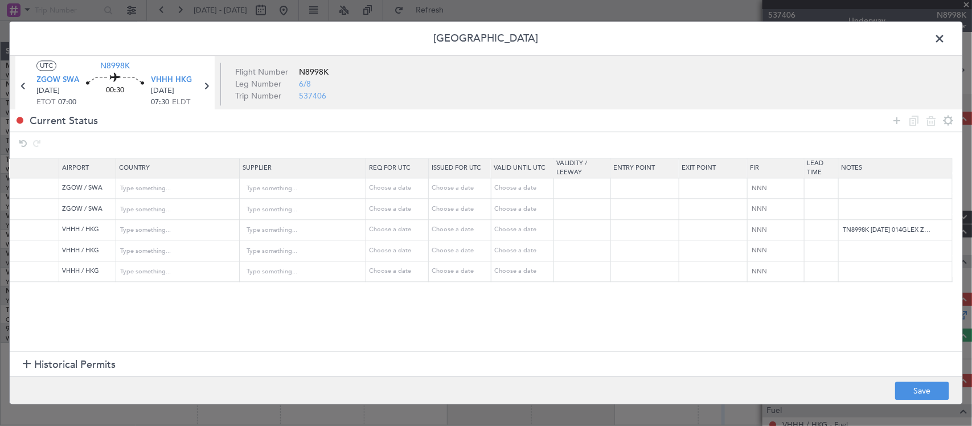
select select "2025"
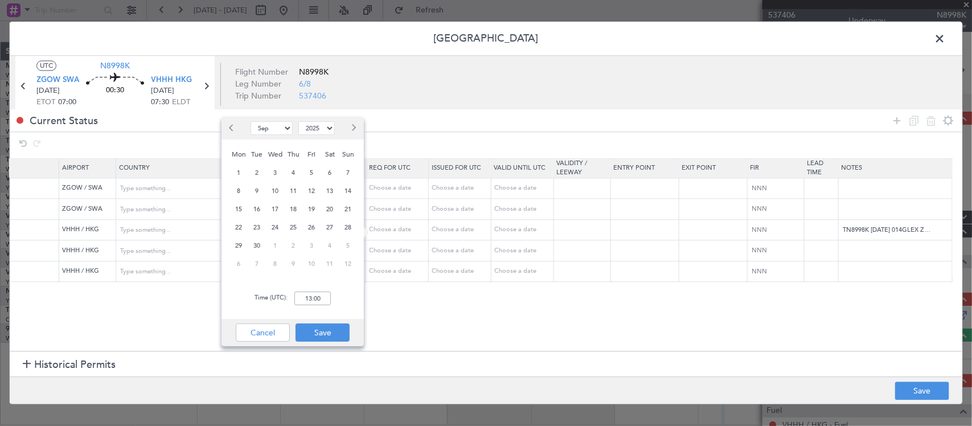
click at [258, 245] on span "30" at bounding box center [257, 246] width 14 height 14
click at [321, 295] on input "00:00" at bounding box center [312, 299] width 36 height 14
type input "07:30"
click at [319, 333] on button "Save" at bounding box center [323, 332] width 54 height 18
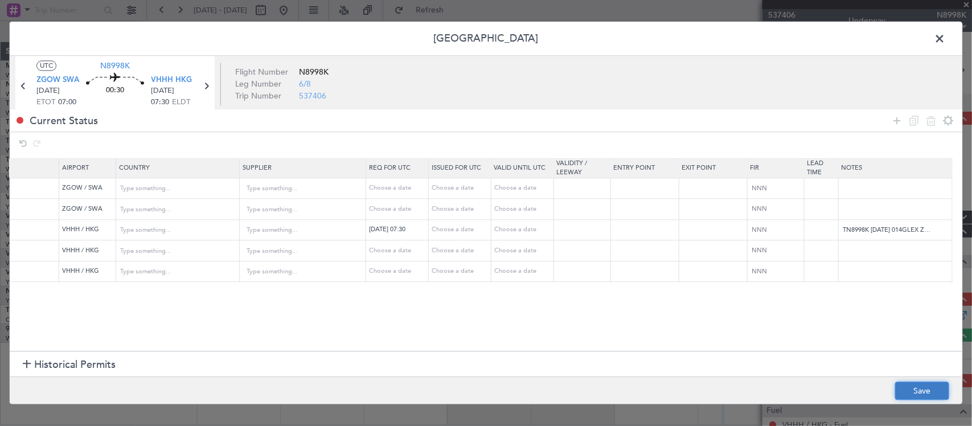
click at [918, 388] on button "Save" at bounding box center [922, 391] width 54 height 18
type input "DEPARTURE"
type input "[GEOGRAPHIC_DATA]"
type input "NNN"
type input "3"
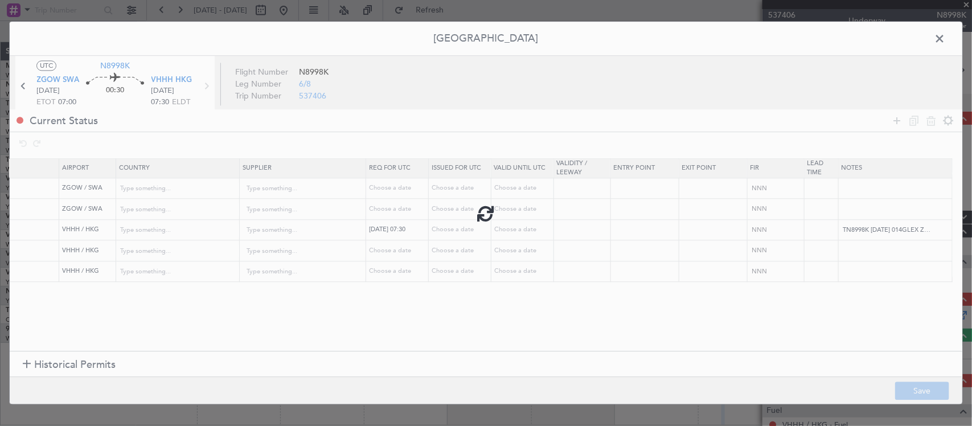
type input "ZGOW DEP SLOT"
type input "[GEOGRAPHIC_DATA]"
type input "NNN"
type input "3"
type input "VHHH ARR SLOT 0730Z"
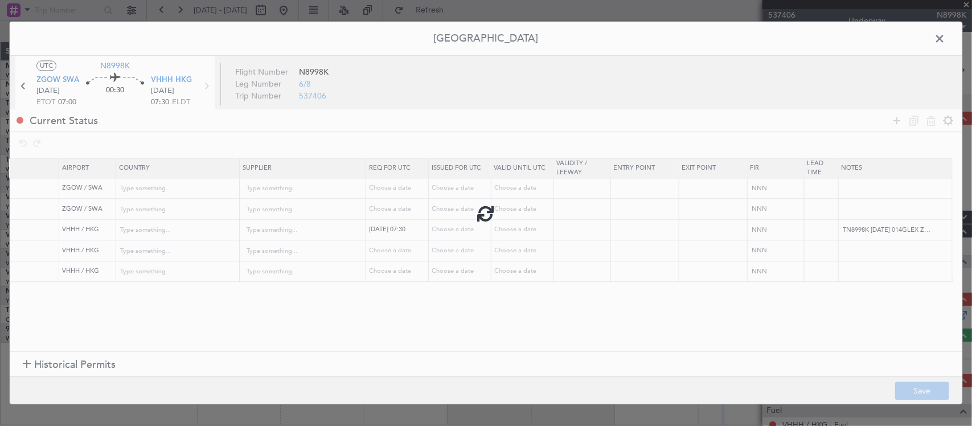
type input "Hong Kong"
type input "NNN"
type input "VHHH LDG"
type input "Hong Kong"
type input "NNN"
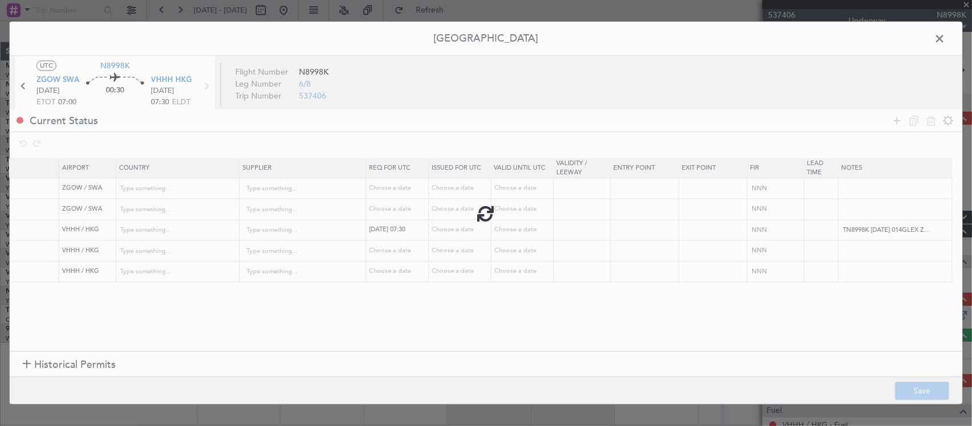
type input "VHHH PPR"
type input "Hong Kong"
type input "NNN"
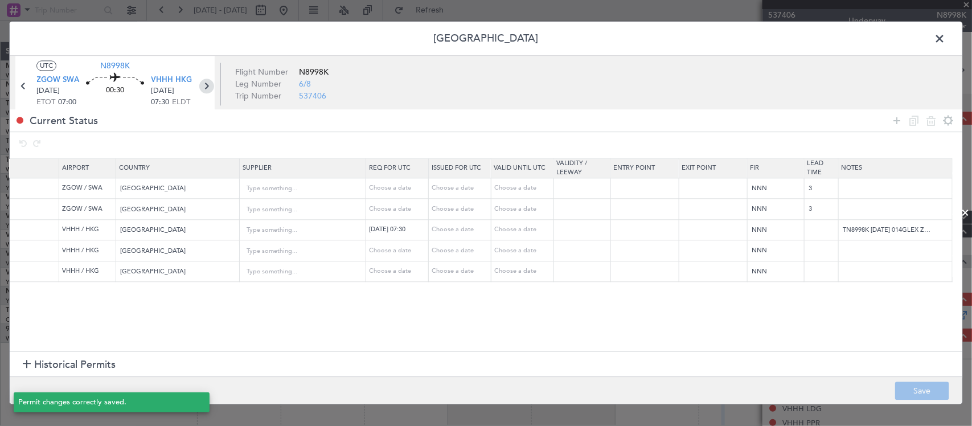
click at [205, 87] on icon at bounding box center [206, 86] width 15 height 15
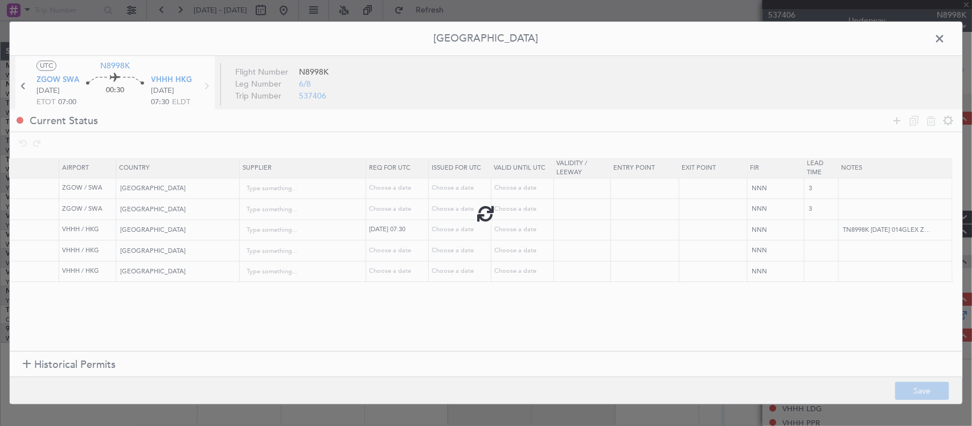
type input "+00:10"
type input "3"
type input "+00:10"
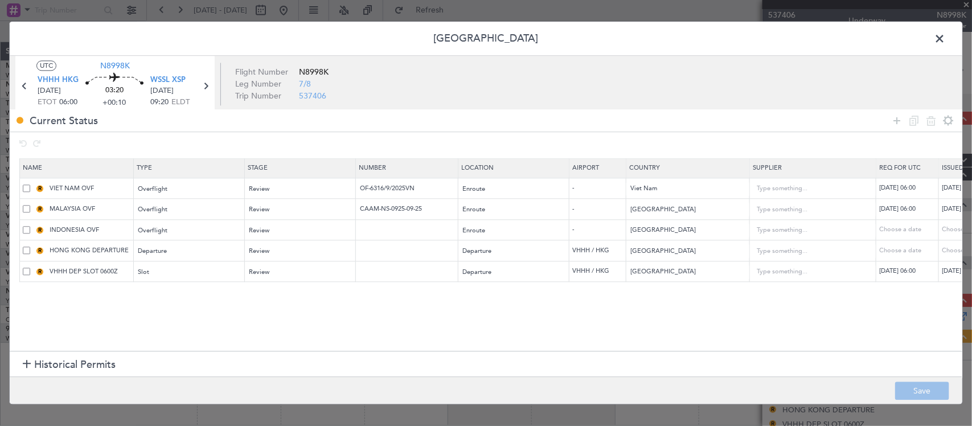
click at [945, 40] on span at bounding box center [945, 41] width 0 height 23
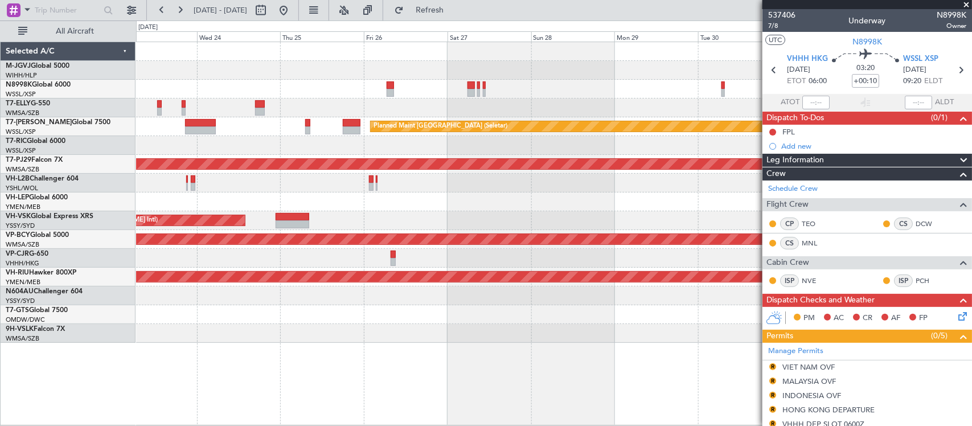
click at [804, 186] on fb-app "23 Sep 2025 - 03 Oct 2025 Refresh Quick Links All Aircraft Planned Maint Singap…" at bounding box center [486, 217] width 972 height 417
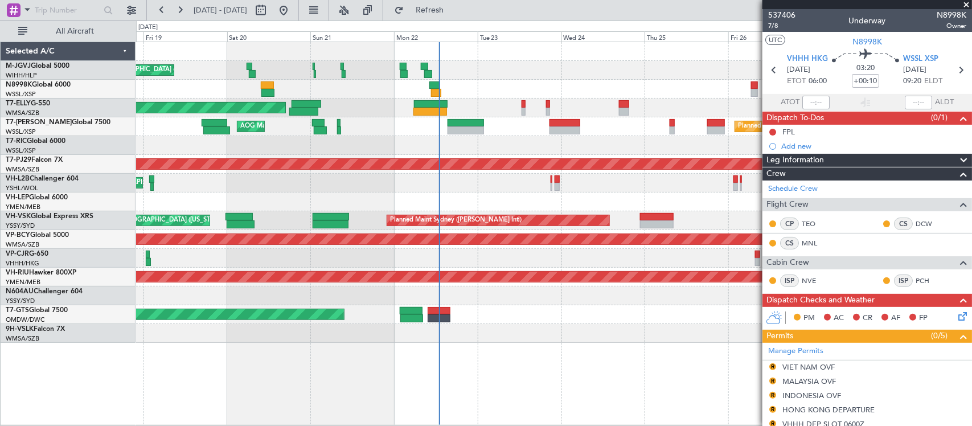
click at [456, 189] on div "Unplanned Maint [GEOGRAPHIC_DATA] ([GEOGRAPHIC_DATA])" at bounding box center [553, 183] width 835 height 19
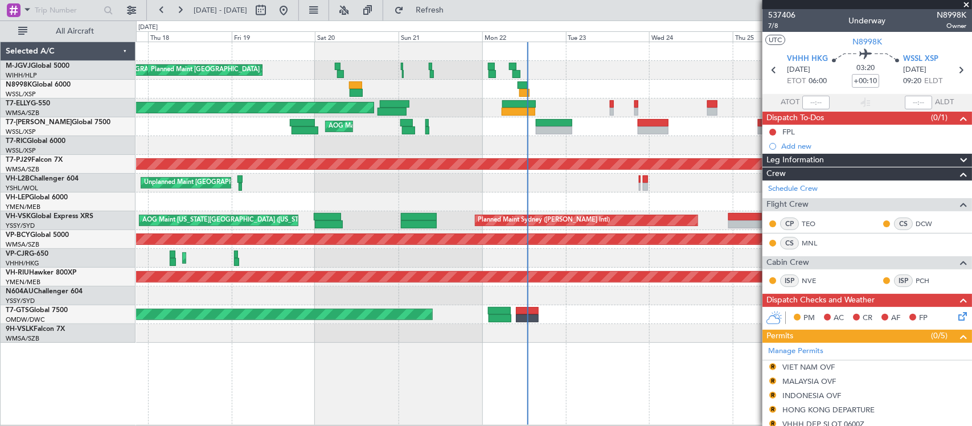
click at [353, 182] on div "Unplanned Maint [GEOGRAPHIC_DATA] ([GEOGRAPHIC_DATA])" at bounding box center [553, 183] width 835 height 19
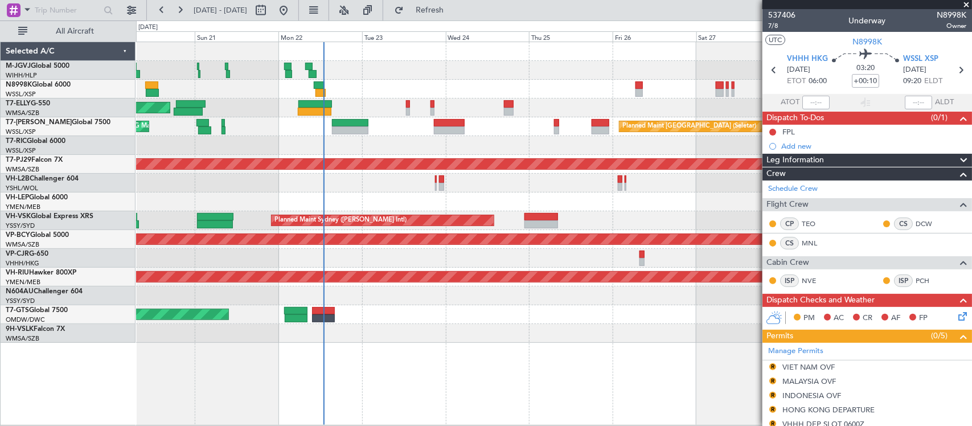
click at [540, 161] on div "Planned Maint Singapore (Seletar) MEL Jakarta (Halim Intl) MEL Jakarta (Halim I…" at bounding box center [553, 192] width 835 height 301
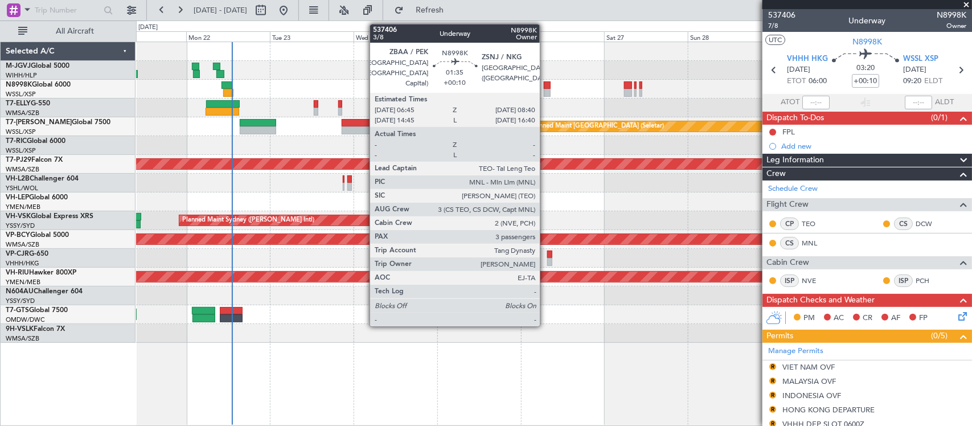
click at [546, 87] on div at bounding box center [547, 85] width 7 height 8
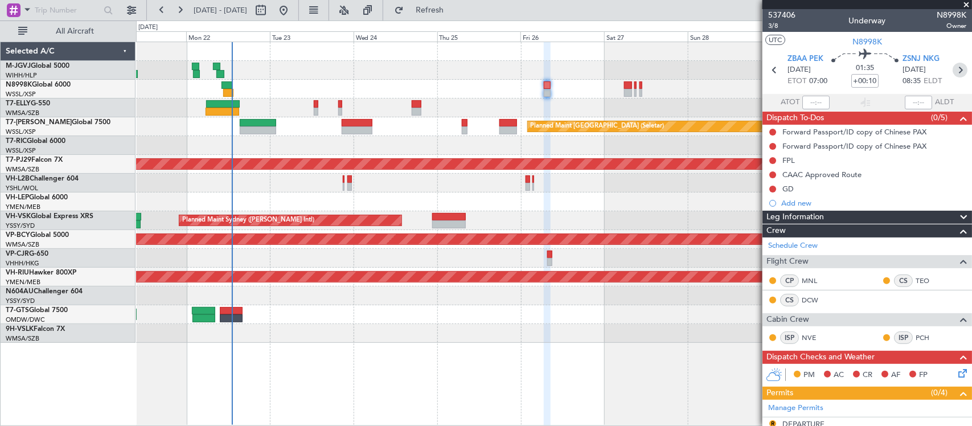
click at [953, 69] on icon at bounding box center [960, 70] width 15 height 15
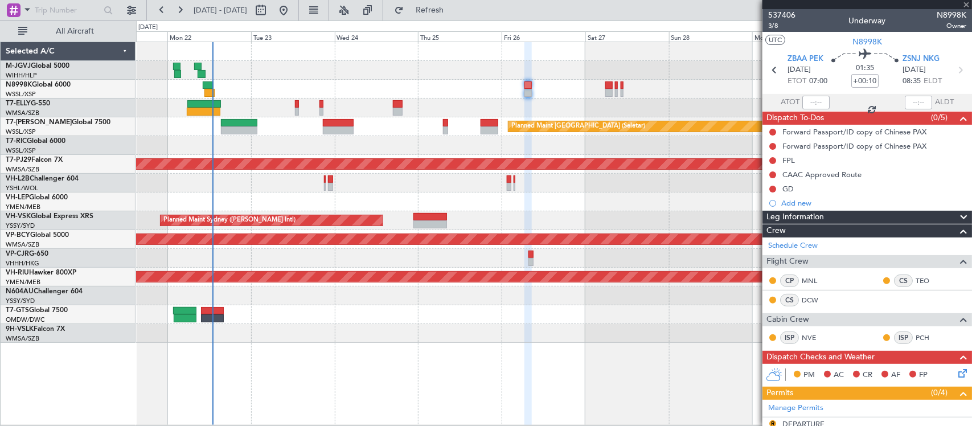
click at [547, 263] on div at bounding box center [553, 258] width 835 height 19
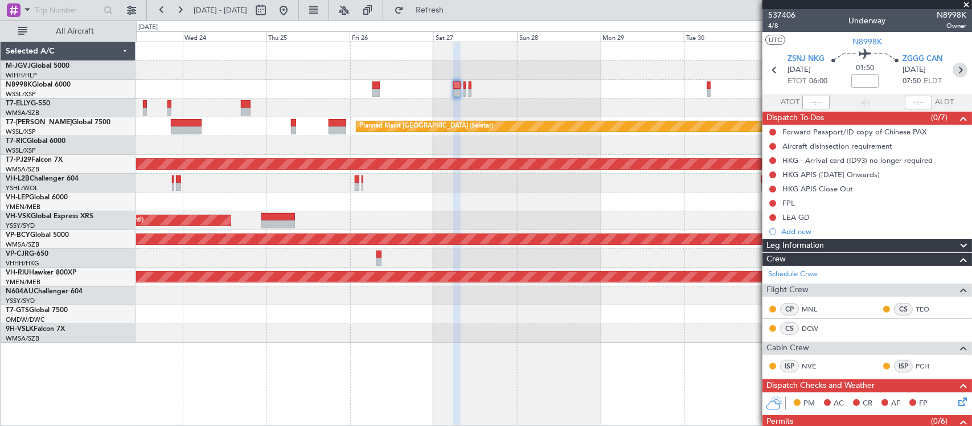
click at [953, 64] on icon at bounding box center [960, 70] width 15 height 15
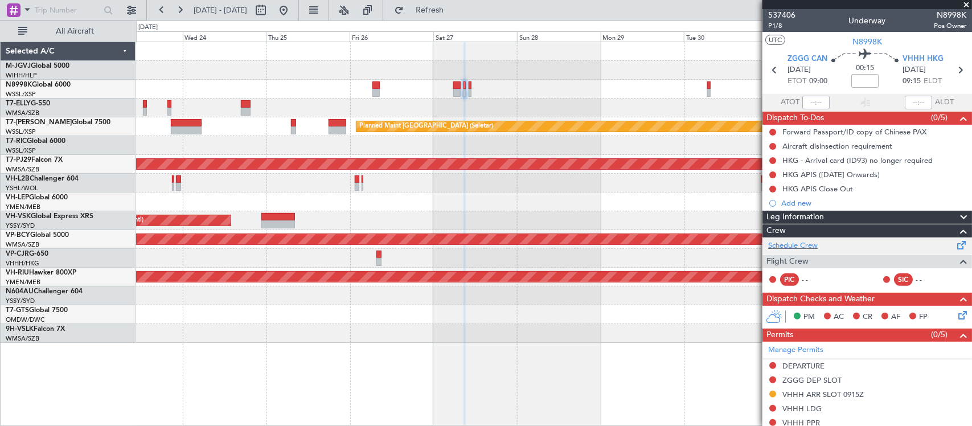
click at [826, 245] on div "Schedule Crew" at bounding box center [867, 245] width 210 height 17
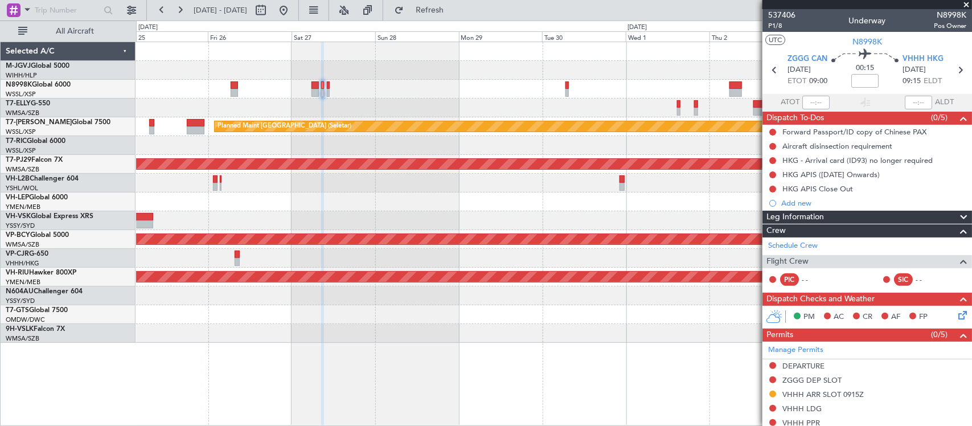
click at [412, 101] on div at bounding box center [553, 108] width 835 height 19
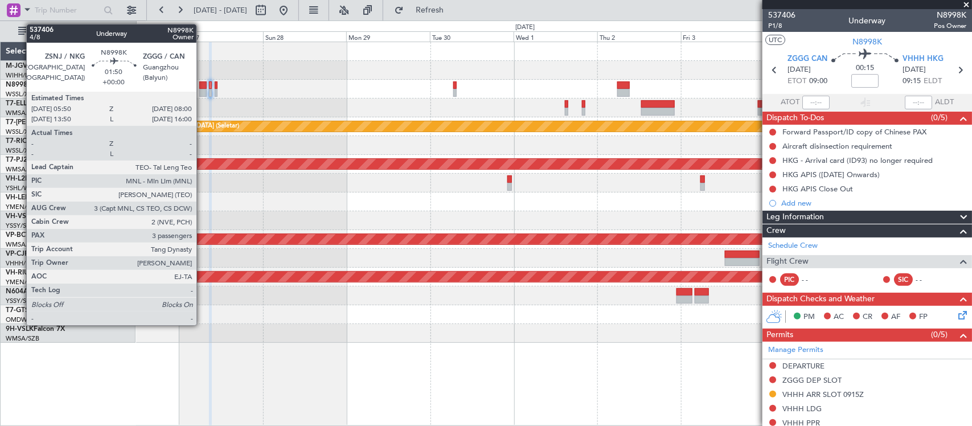
click at [202, 86] on div at bounding box center [203, 85] width 8 height 8
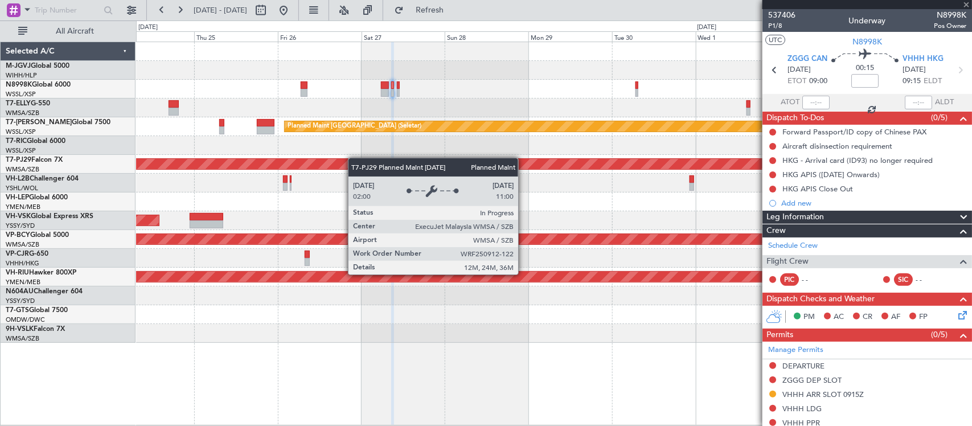
click at [429, 161] on div "Planned Maint [GEOGRAPHIC_DATA] (Sultan [PERSON_NAME] [PERSON_NAME] - Subang)" at bounding box center [553, 164] width 835 height 19
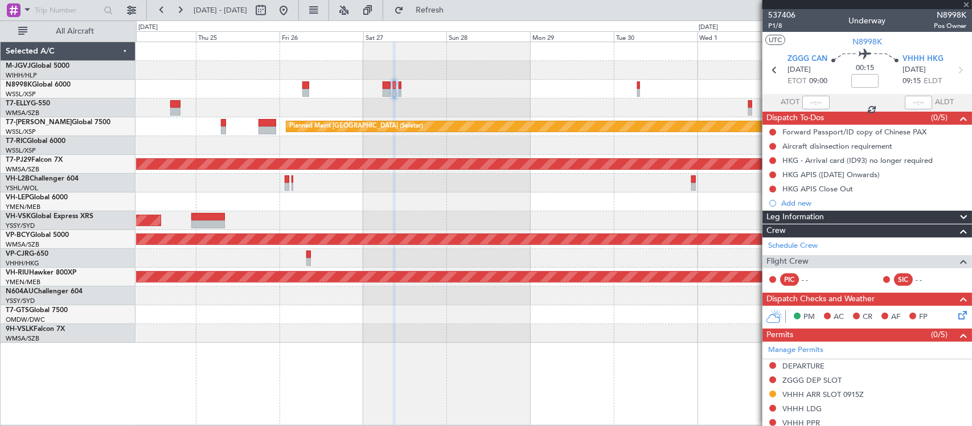
type input "3"
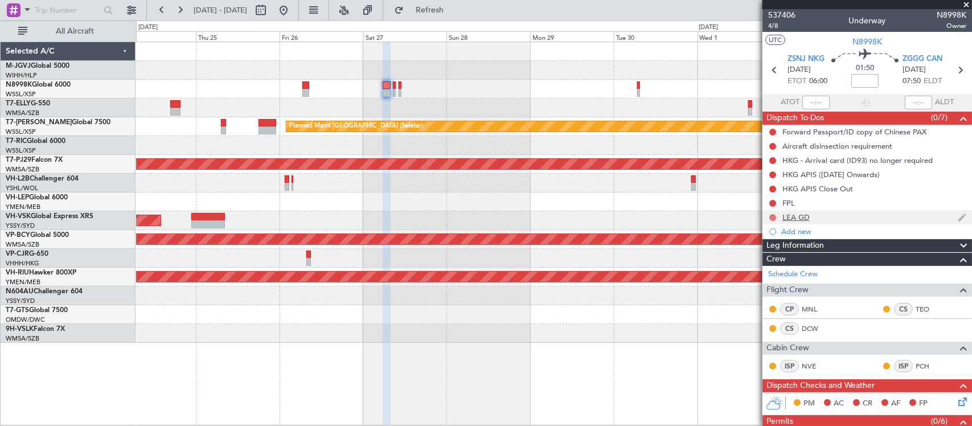
click at [770, 218] on button at bounding box center [772, 217] width 7 height 7
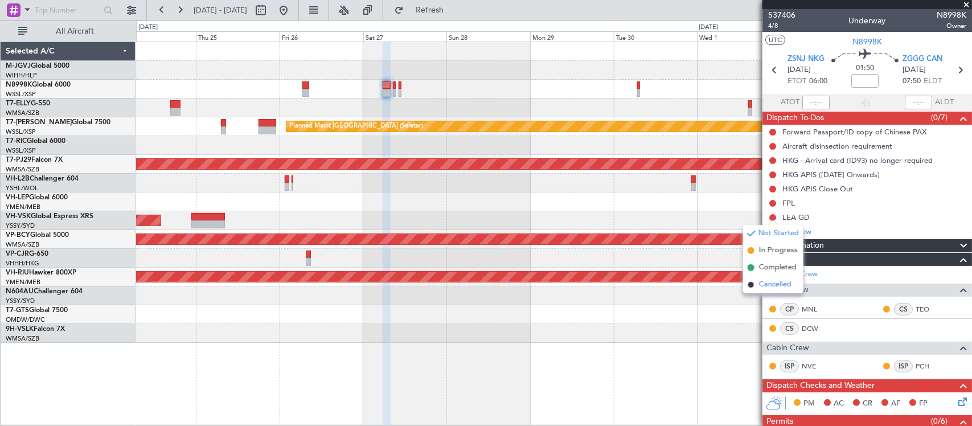
click at [764, 290] on li "Cancelled" at bounding box center [773, 284] width 60 height 17
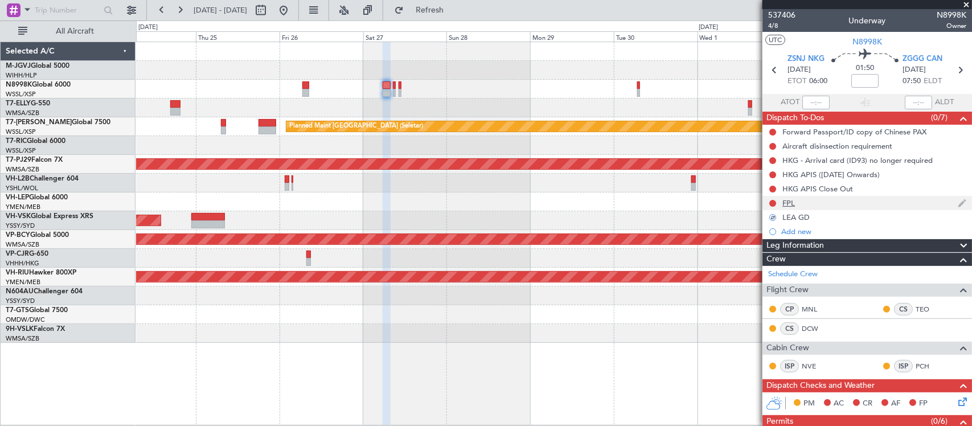
click at [784, 200] on div "FPL" at bounding box center [788, 203] width 13 height 10
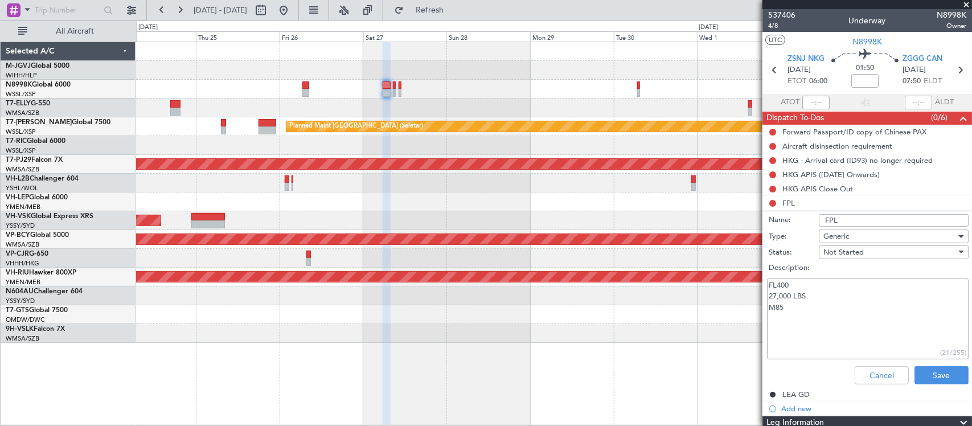
click at [811, 309] on textarea "FL400 27,000 LBS M85" at bounding box center [868, 318] width 202 height 81
click at [774, 294] on textarea "FL400 27,000 LBS M85" at bounding box center [868, 318] width 202 height 81
type textarea "FL400 22,000 LBS M85"
click at [930, 375] on button "Save" at bounding box center [942, 375] width 54 height 18
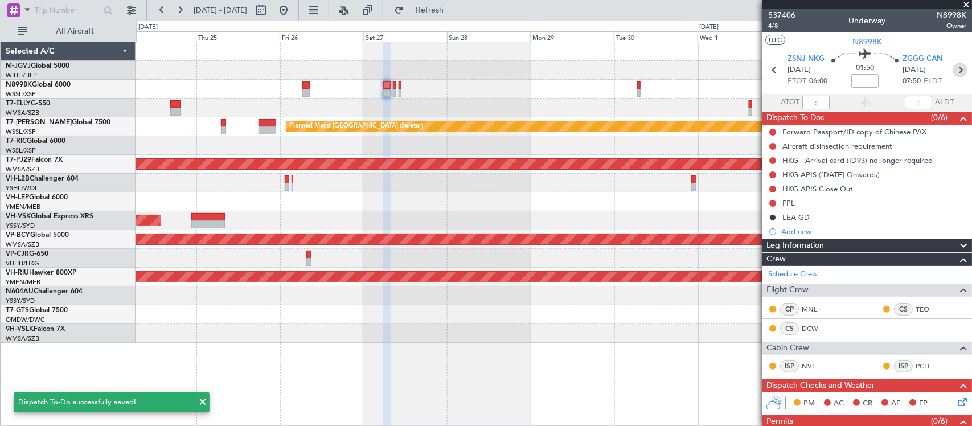
click at [953, 71] on icon at bounding box center [960, 70] width 15 height 15
type input "0"
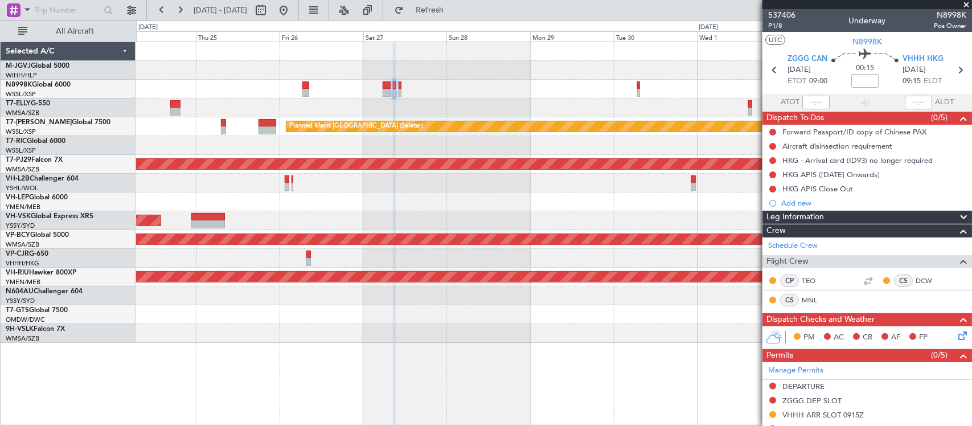
click at [818, 201] on div "HKG APIS Close Out" at bounding box center [818, 201] width 0 height 0
click at [789, 203] on div "Add new" at bounding box center [868, 203] width 175 height 10
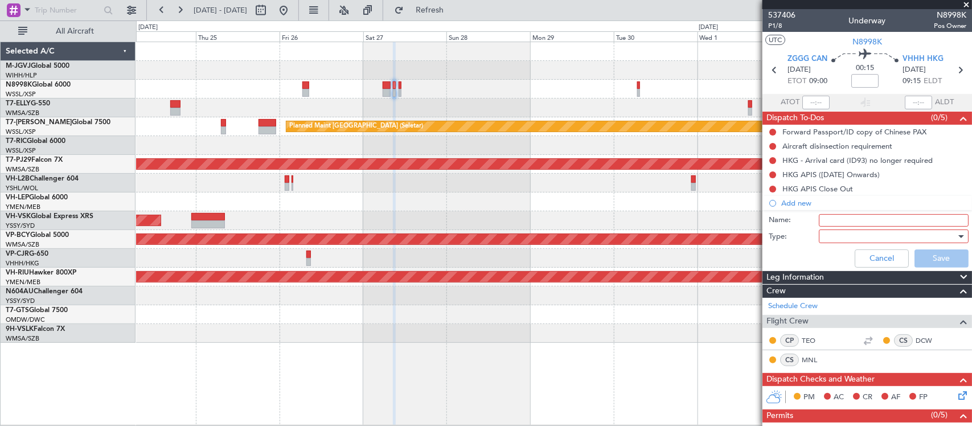
click at [823, 217] on input "Name:" at bounding box center [894, 220] width 150 height 13
type input "FPL"
click at [831, 235] on div at bounding box center [889, 236] width 133 height 17
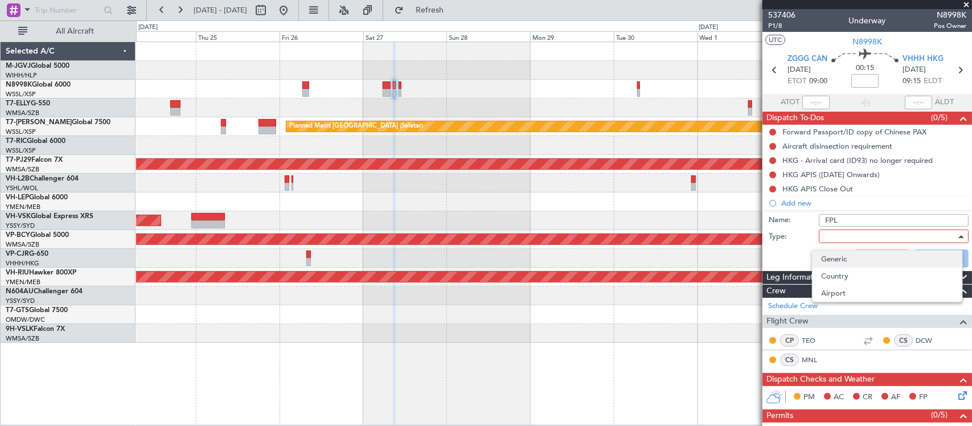
click at [837, 257] on span "Generic" at bounding box center [888, 259] width 132 height 17
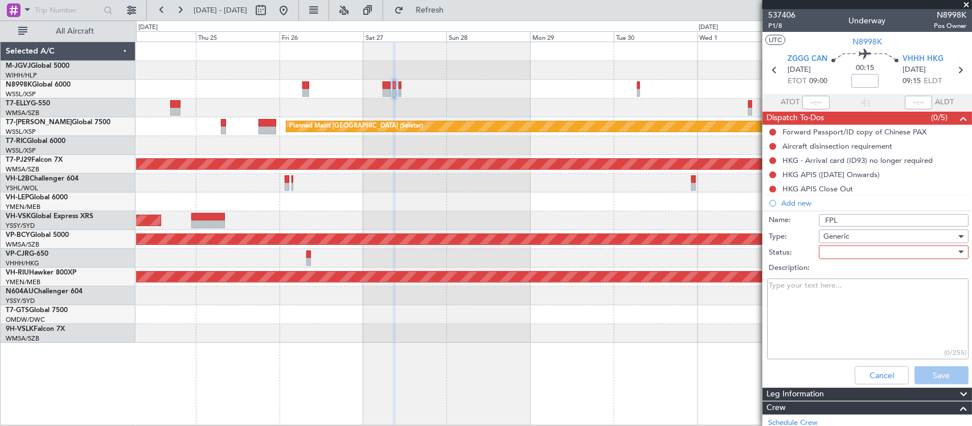
click at [831, 251] on div at bounding box center [889, 252] width 133 height 17
click at [834, 272] on span "Not Started" at bounding box center [888, 274] width 132 height 17
click at [809, 295] on textarea "Description:" at bounding box center [868, 318] width 202 height 81
type textarea "F"
type textarea "16000lbs 300 KIAS FL as per AIP"
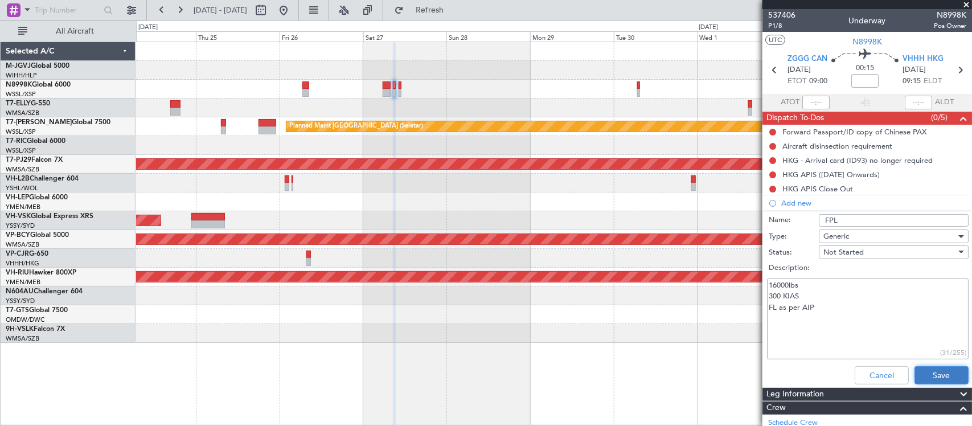
click at [924, 368] on button "Save" at bounding box center [942, 375] width 54 height 18
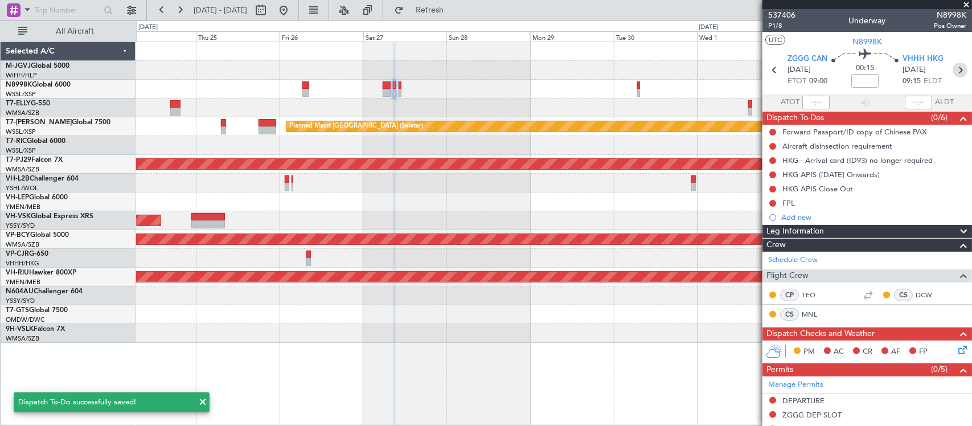
click at [956, 67] on icon at bounding box center [960, 70] width 15 height 15
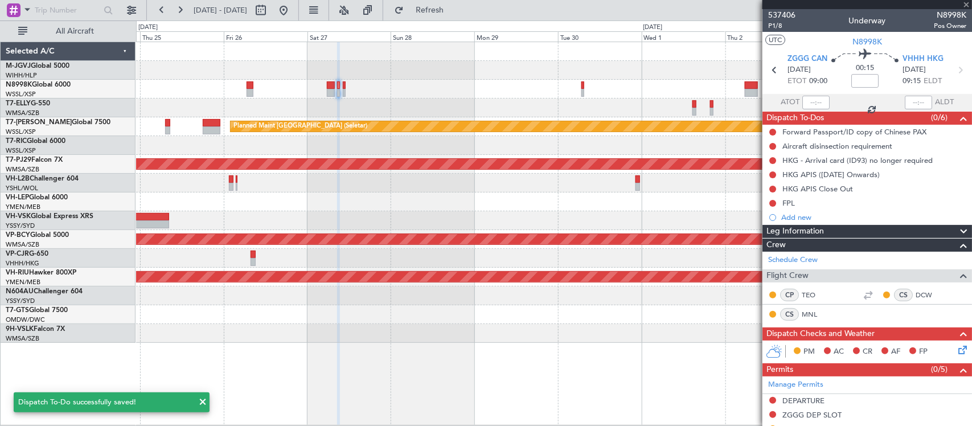
click at [494, 268] on div "Planned Maint Singapore (Seletar) Planned Maint Kuala Lumpur (Sultan Abdul Aziz…" at bounding box center [553, 192] width 835 height 301
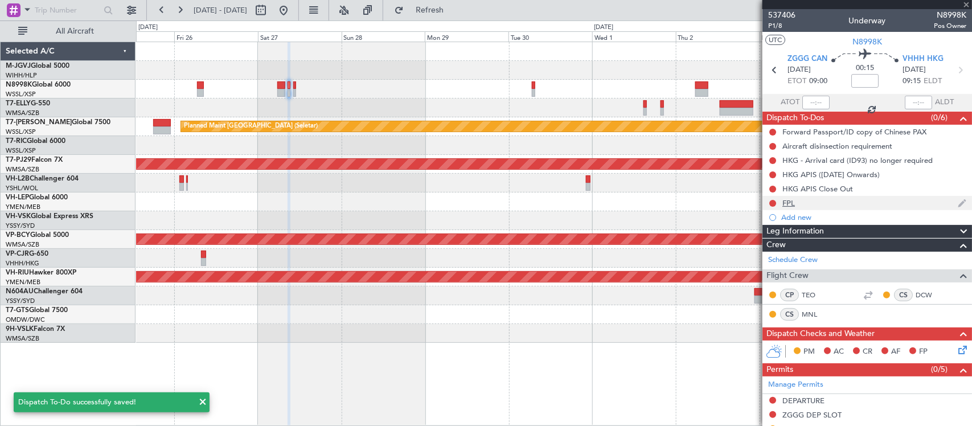
type input "1"
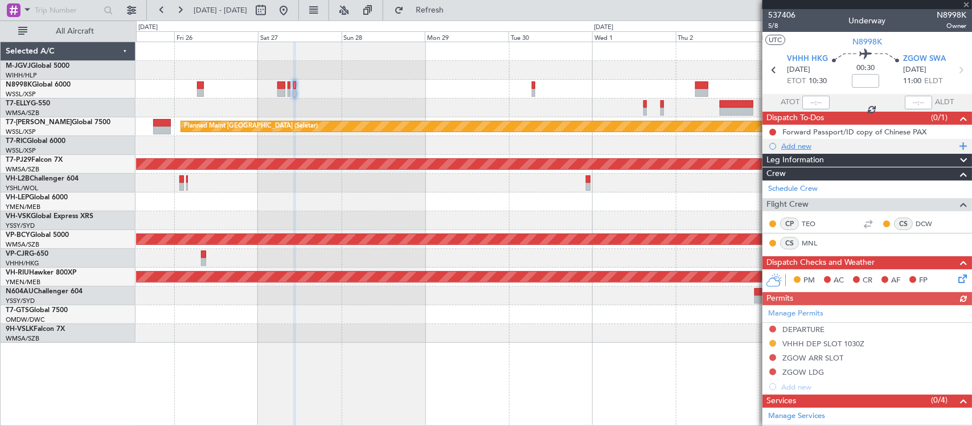
click at [801, 144] on div "Add new" at bounding box center [868, 146] width 175 height 10
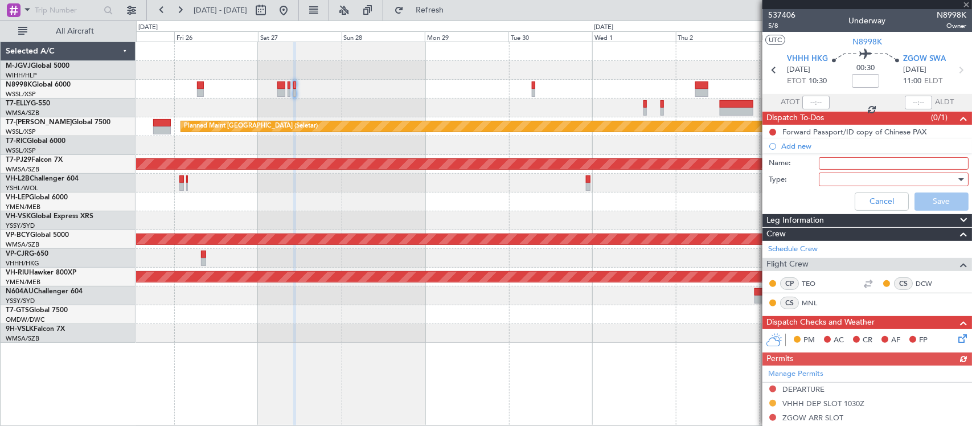
click at [831, 165] on input "Name:" at bounding box center [894, 163] width 150 height 13
type input "FPL"
click at [839, 182] on div at bounding box center [889, 179] width 133 height 17
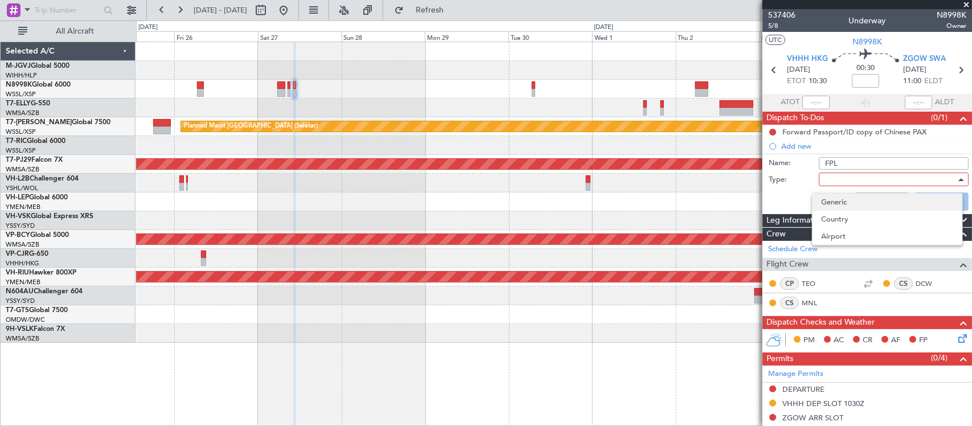
click at [838, 198] on span "Generic" at bounding box center [888, 202] width 132 height 17
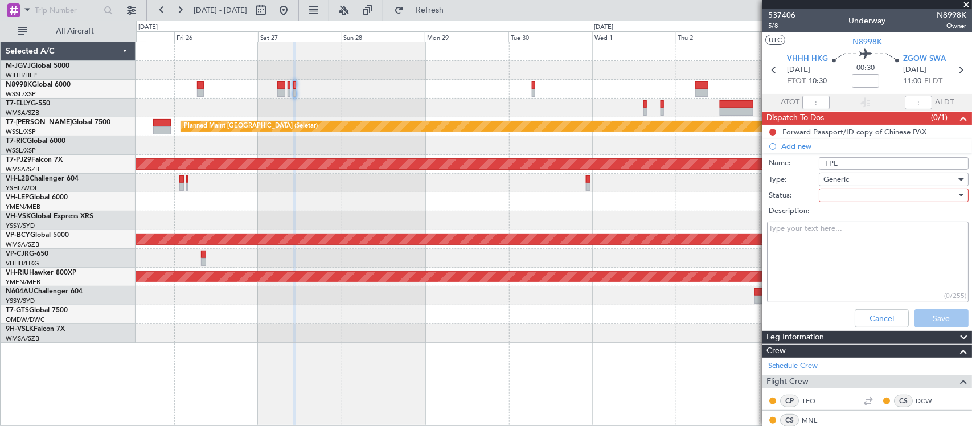
click at [827, 203] on div "Description:" at bounding box center [867, 211] width 221 height 16
click at [830, 194] on div at bounding box center [889, 195] width 133 height 17
click at [832, 205] on div at bounding box center [486, 213] width 972 height 426
click at [833, 215] on label "Description:" at bounding box center [873, 211] width 209 height 11
click at [833, 222] on textarea "Description:" at bounding box center [868, 262] width 202 height 81
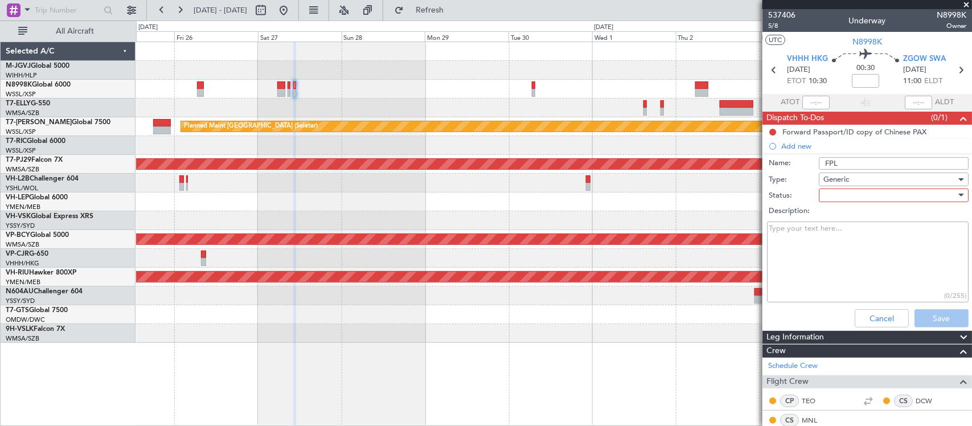
click at [831, 191] on div at bounding box center [889, 195] width 133 height 17
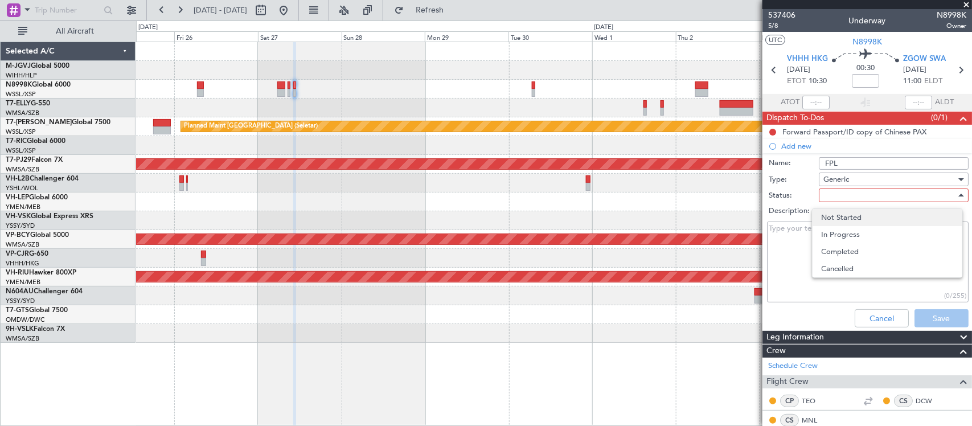
click at [834, 218] on span "Not Started" at bounding box center [888, 217] width 132 height 17
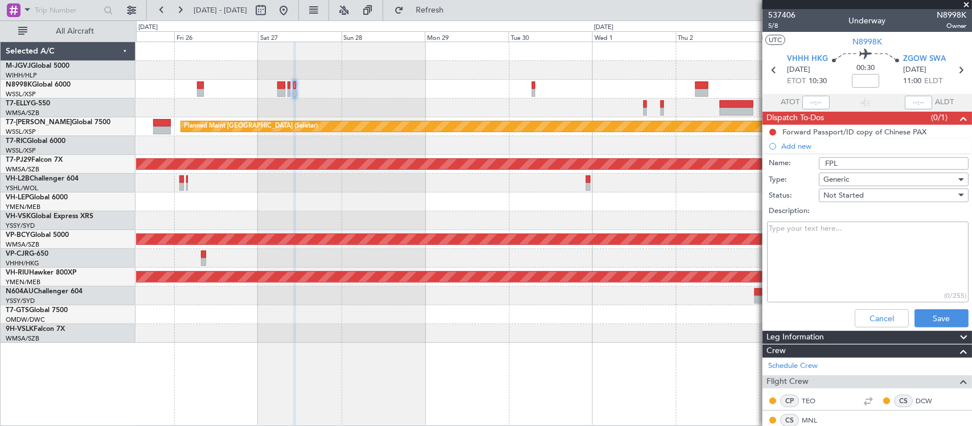
click at [801, 243] on textarea "Description:" at bounding box center [868, 262] width 202 height 81
paste textarea "16000lbs 300 KIAS FL as per AIP"
click at [775, 225] on textarea "16000lbs 300 KIAS FL as per AIP" at bounding box center [868, 262] width 202 height 81
type textarea "12000lbs 300 KIAS FL148"
click at [924, 314] on button "Save" at bounding box center [942, 318] width 54 height 18
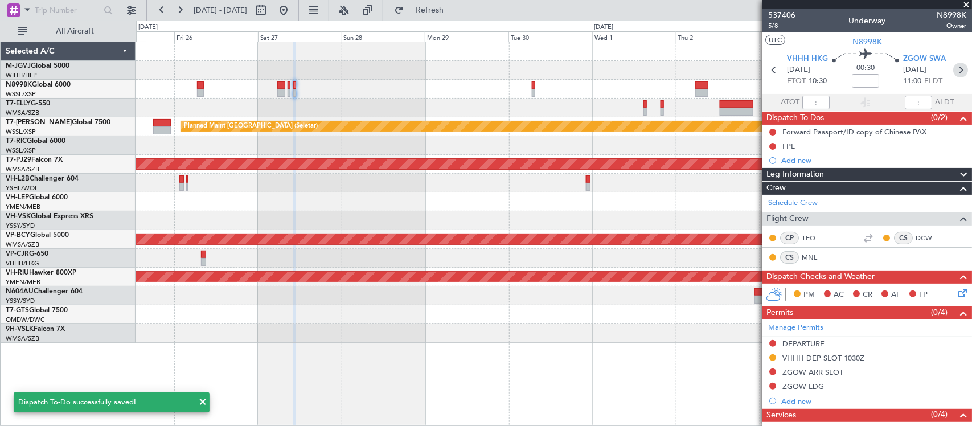
click at [953, 67] on icon at bounding box center [960, 70] width 15 height 15
click at [525, 228] on div "Planned Maint Sydney ([PERSON_NAME] Intl)" at bounding box center [553, 220] width 835 height 19
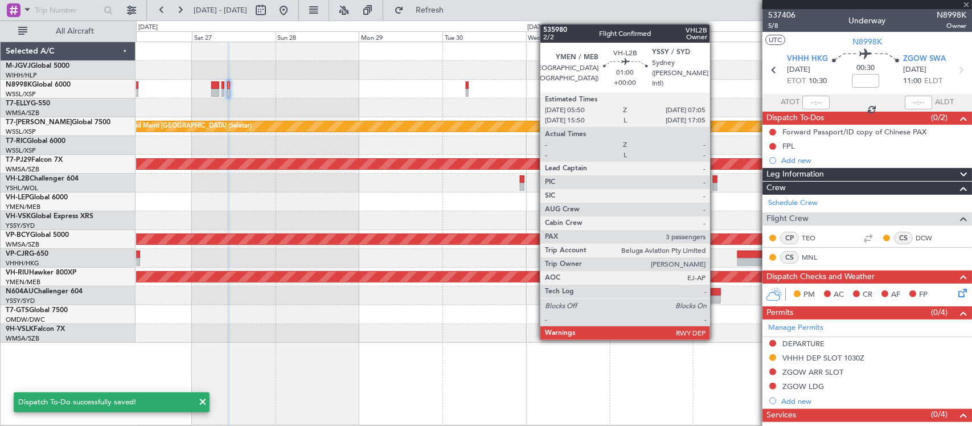
type input "4"
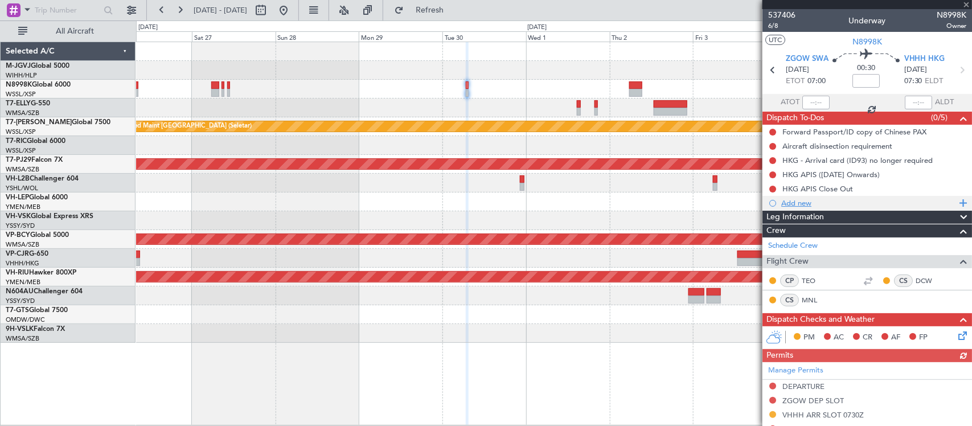
click at [795, 203] on div "Add new" at bounding box center [868, 203] width 175 height 10
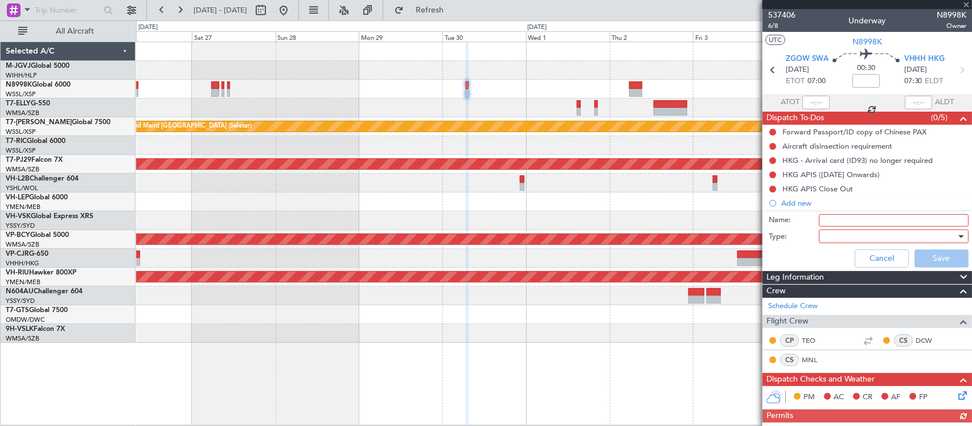
drag, startPoint x: 833, startPoint y: 218, endPoint x: 838, endPoint y: 225, distance: 8.2
click at [833, 218] on input "Name:" at bounding box center [894, 220] width 150 height 13
type input "FPL"
click at [832, 232] on div at bounding box center [889, 236] width 133 height 17
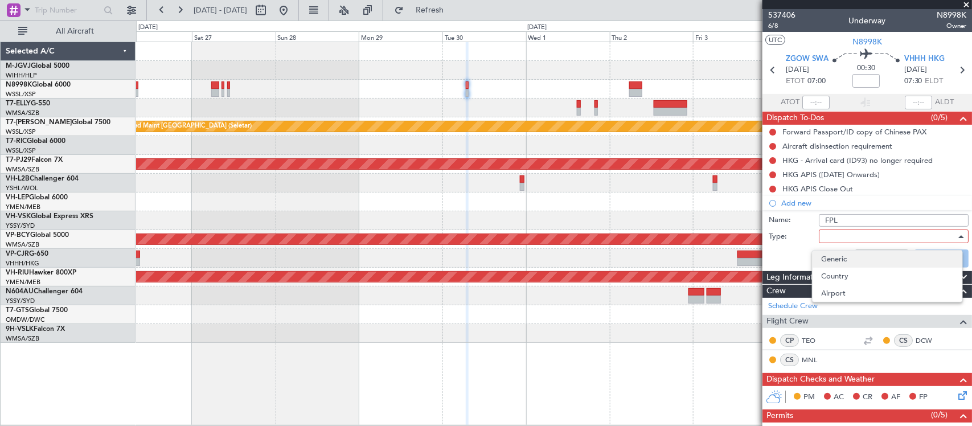
click at [840, 255] on span "Generic" at bounding box center [888, 259] width 132 height 17
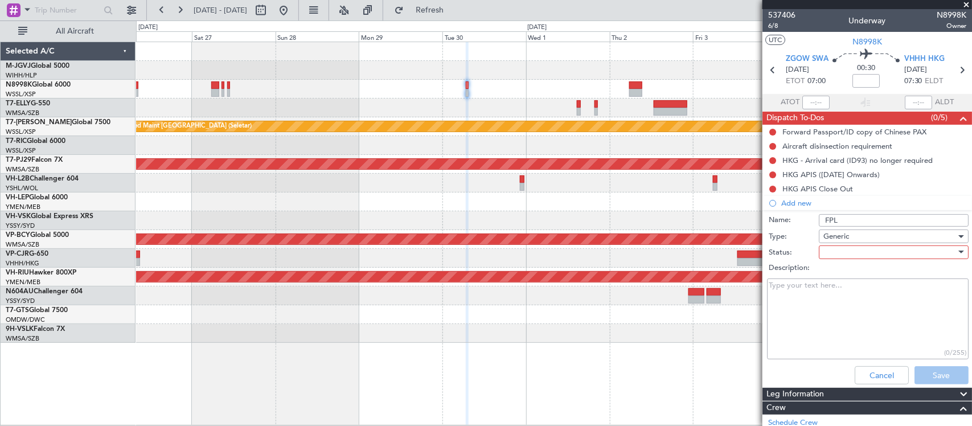
click at [837, 252] on div at bounding box center [889, 252] width 133 height 17
click at [837, 266] on span "Not Started" at bounding box center [888, 274] width 132 height 17
click at [820, 288] on textarea "Description:" at bounding box center [868, 318] width 202 height 81
paste textarea "16000lbs 300 KIAS FL as per AIP"
drag, startPoint x: 777, startPoint y: 286, endPoint x: 766, endPoint y: 285, distance: 10.8
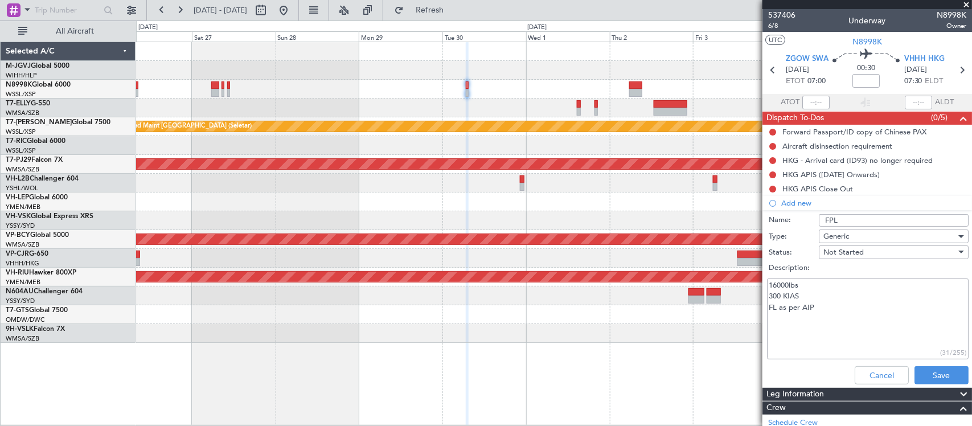
click at [766, 285] on div "16000lbs 300 KIAS FL as per AIP (31/255)" at bounding box center [867, 319] width 221 height 86
drag, startPoint x: 814, startPoint y: 306, endPoint x: 777, endPoint y: 311, distance: 37.4
click at [777, 311] on textarea "25000lbs 300 KIAS FL as per AIP" at bounding box center [868, 318] width 202 height 81
type textarea "25000lbs 300 KIAS FL138"
click at [940, 376] on button "Save" at bounding box center [942, 375] width 54 height 18
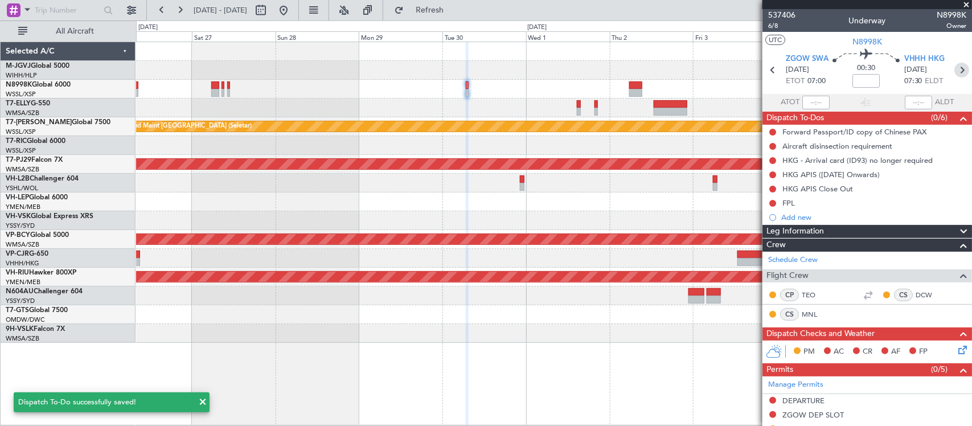
click at [955, 71] on icon at bounding box center [961, 70] width 15 height 15
click at [624, 290] on div at bounding box center [553, 295] width 835 height 19
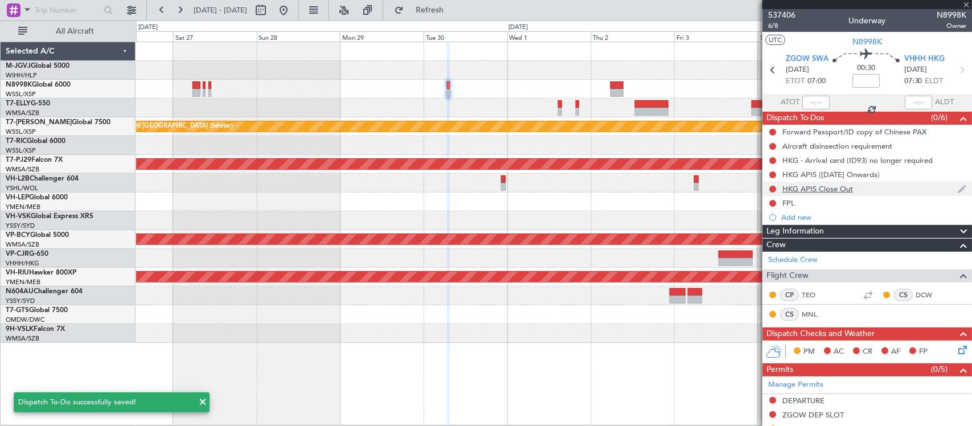
type input "+00:10"
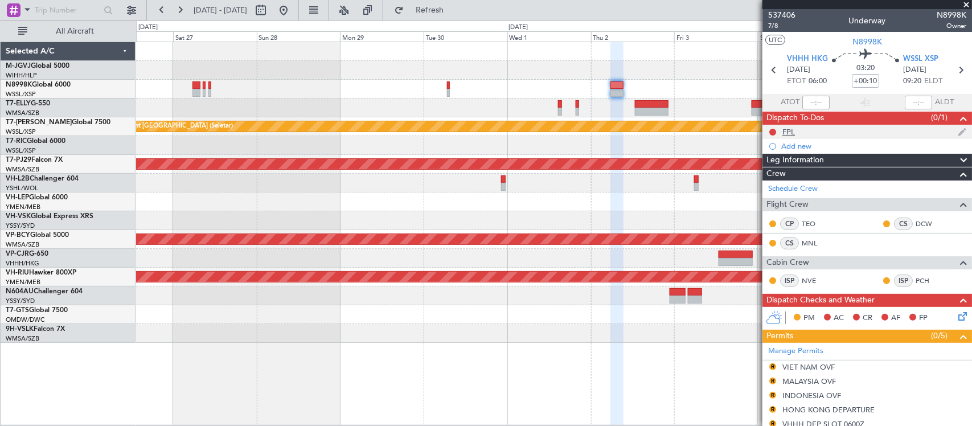
click at [794, 129] on div "FPL" at bounding box center [788, 132] width 13 height 10
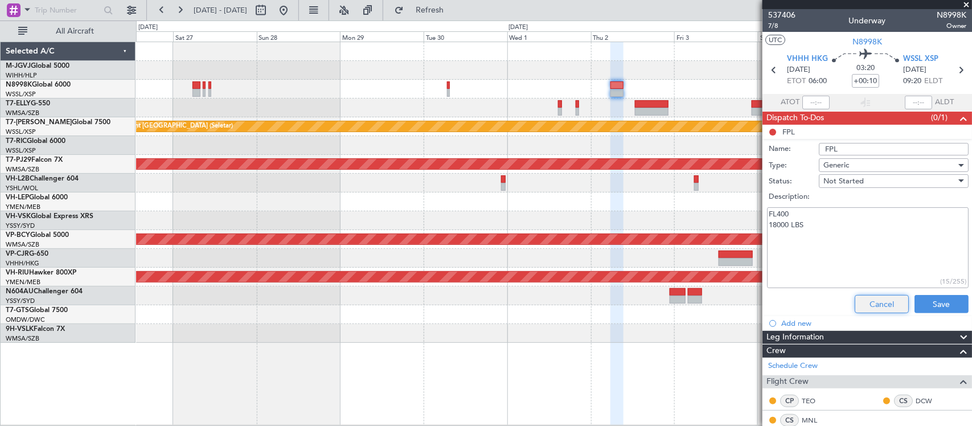
click at [864, 305] on button "Cancel" at bounding box center [882, 304] width 54 height 18
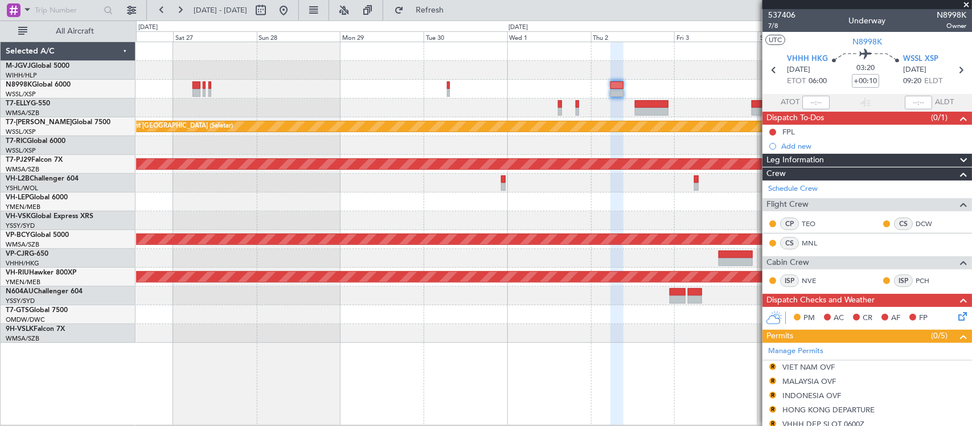
drag, startPoint x: 965, startPoint y: 3, endPoint x: 951, endPoint y: 16, distance: 19.3
click at [966, 3] on span at bounding box center [966, 5] width 11 height 10
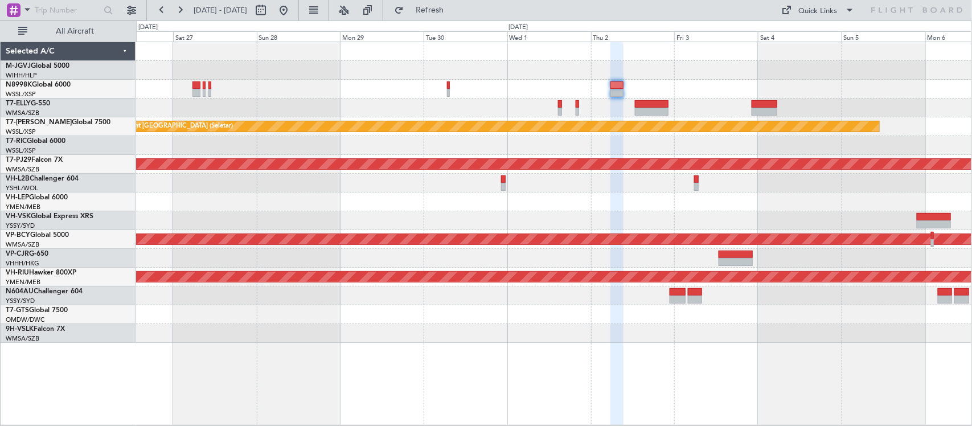
type input "0"
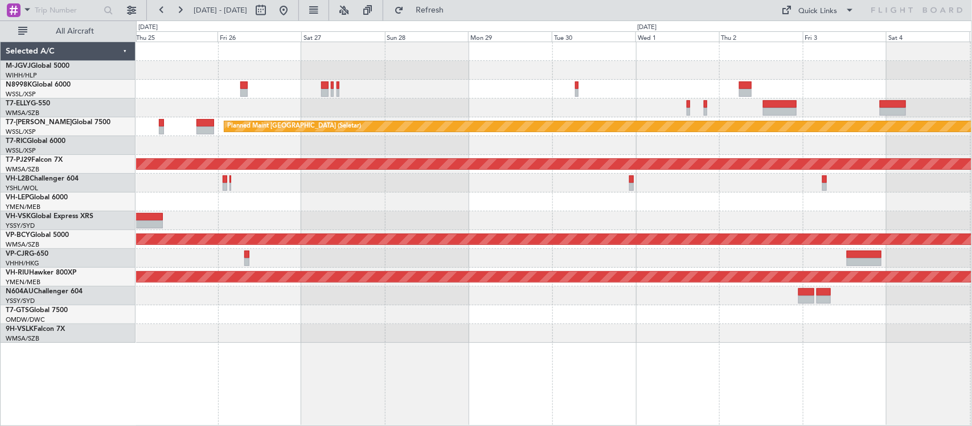
click at [619, 179] on div at bounding box center [553, 183] width 835 height 19
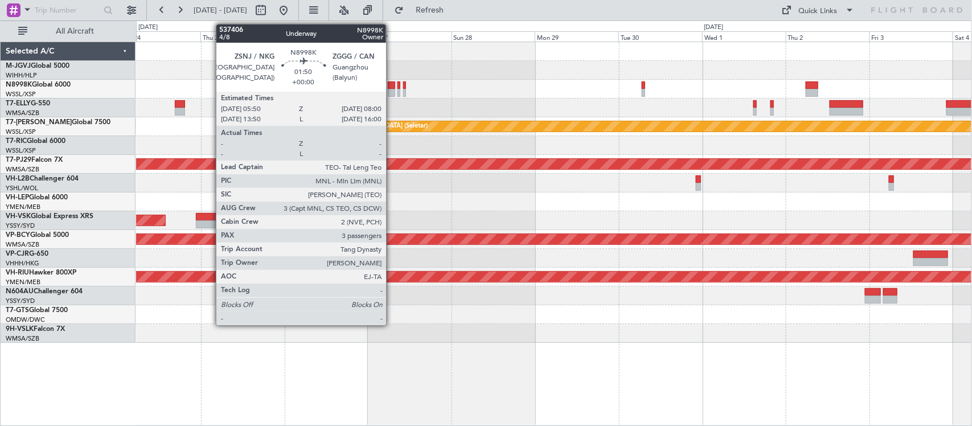
click at [392, 85] on div at bounding box center [392, 85] width 8 height 8
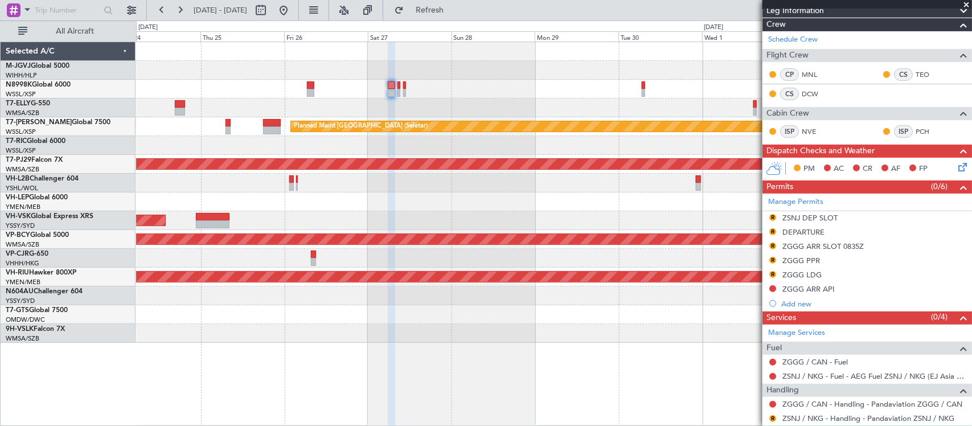
scroll to position [345, 0]
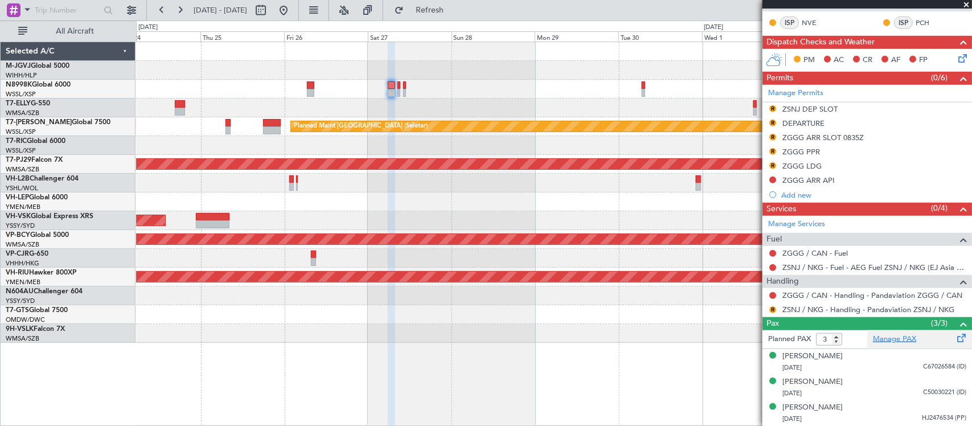
click at [900, 337] on link "Manage PAX" at bounding box center [894, 339] width 43 height 11
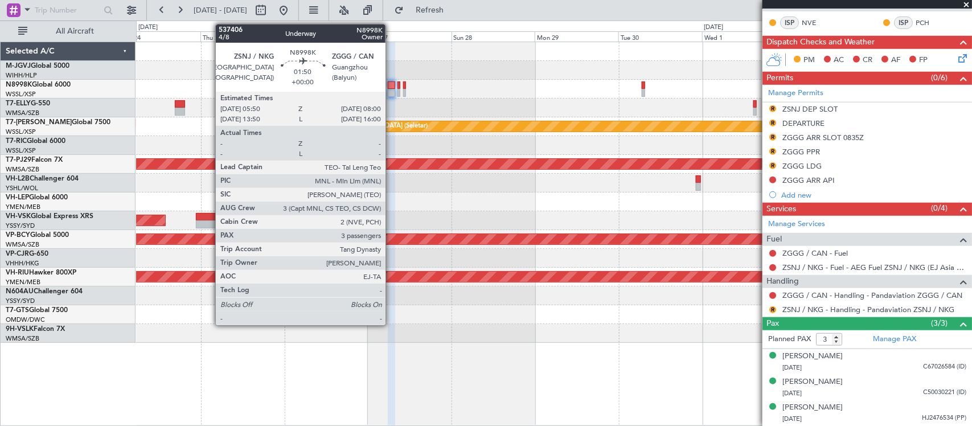
click at [389, 92] on div at bounding box center [392, 93] width 8 height 8
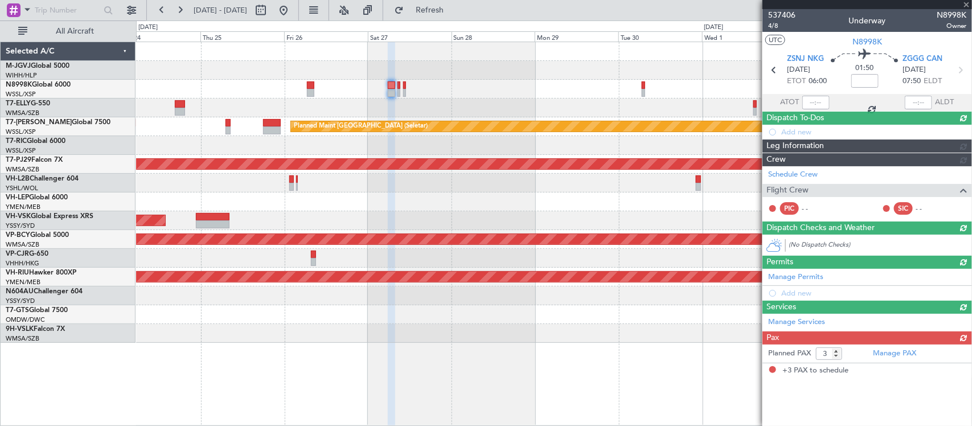
scroll to position [0, 0]
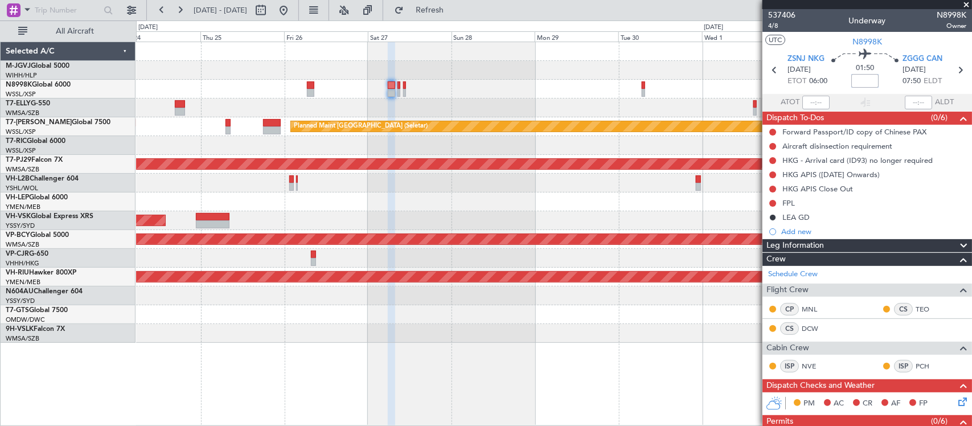
drag, startPoint x: 866, startPoint y: 81, endPoint x: 896, endPoint y: 80, distance: 30.2
click at [866, 80] on input at bounding box center [864, 81] width 27 height 14
type input "-00:10"
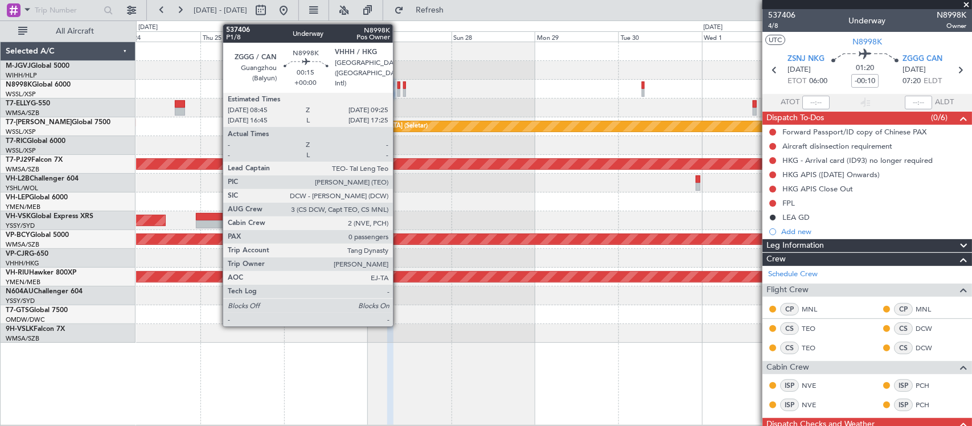
click at [399, 95] on div at bounding box center [398, 93] width 3 height 8
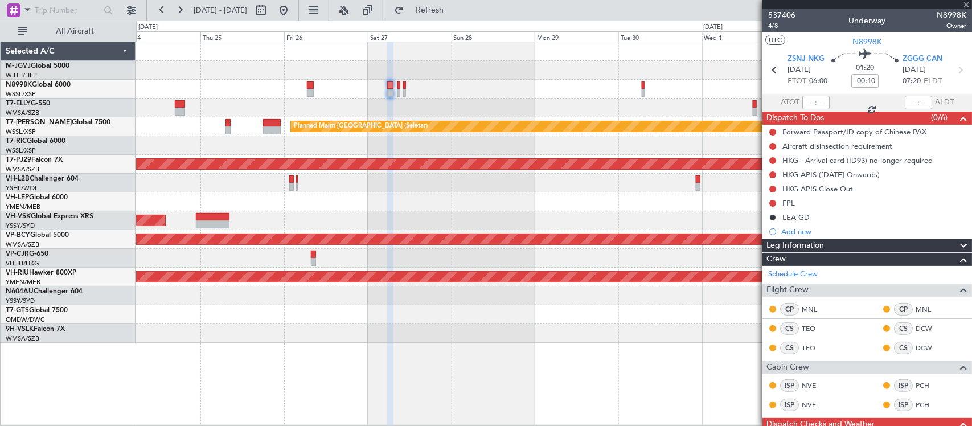
type input "0"
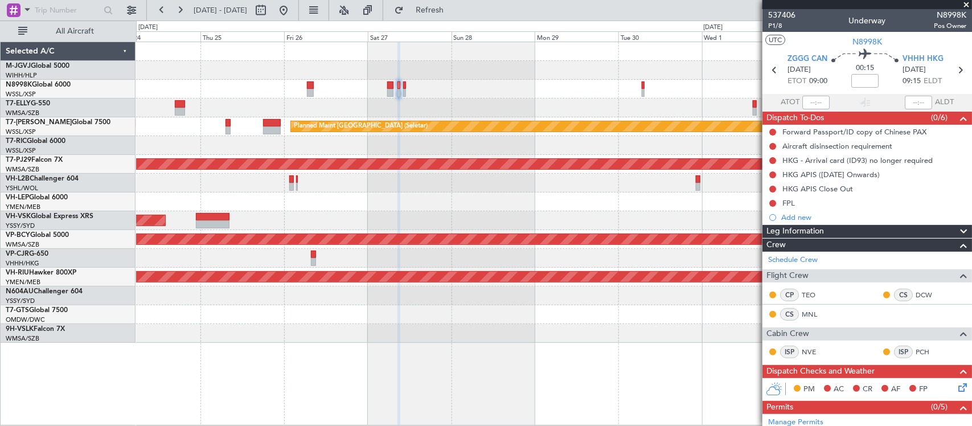
click at [684, 124] on div "Planned Maint [GEOGRAPHIC_DATA] (Seletar)" at bounding box center [553, 126] width 835 height 19
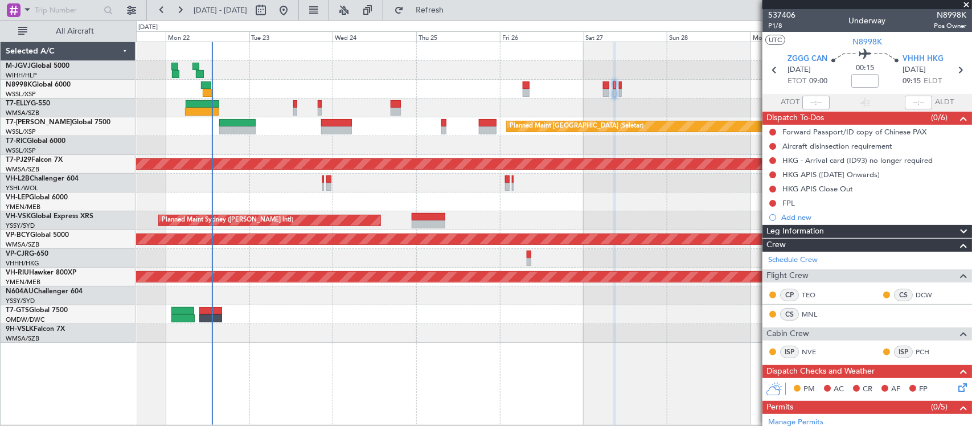
click at [601, 108] on div "MEL Jakarta (Halim Intl) MEL Jakarta (Halim Intl) MEL Jakarta (Halim Intl) Plan…" at bounding box center [553, 192] width 835 height 301
click at [868, 83] on input at bounding box center [864, 81] width 27 height 14
type input "+00:15"
click at [953, 70] on icon at bounding box center [960, 70] width 15 height 15
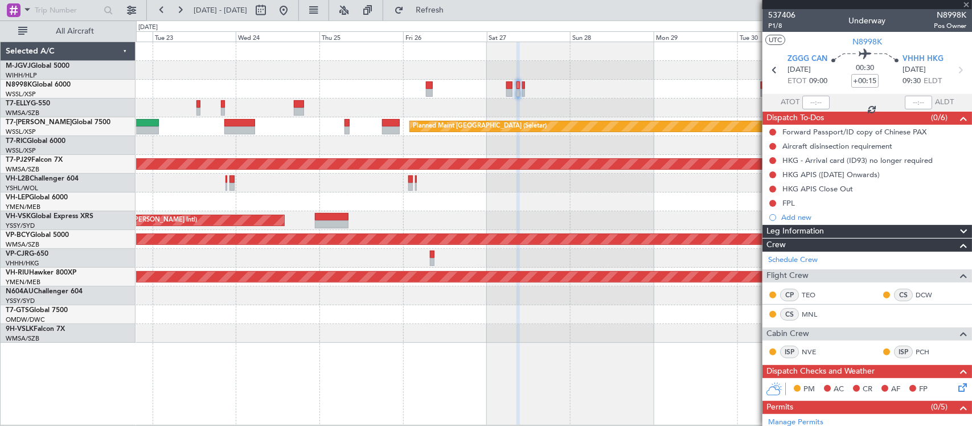
click at [536, 311] on div "Planned Maint Dubai (Dubai Intl) MEL Dubai (Dubai Intl) Planned Maint Singapore…" at bounding box center [553, 192] width 835 height 301
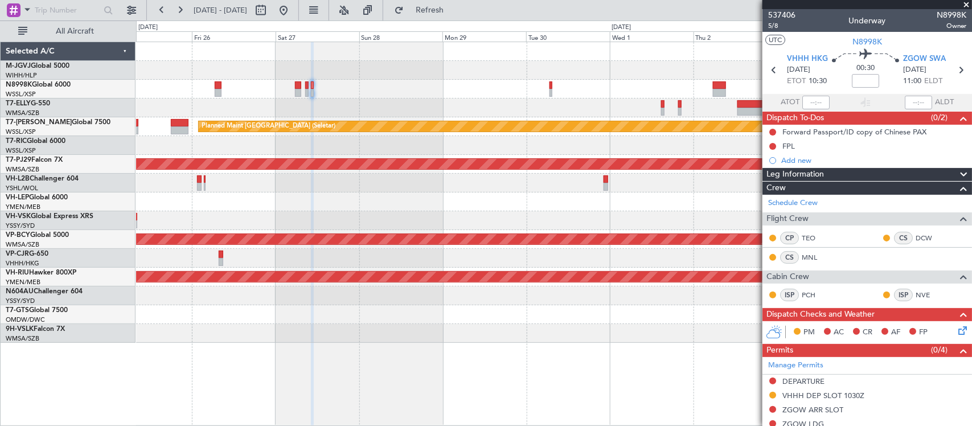
click at [191, 191] on div at bounding box center [553, 183] width 835 height 19
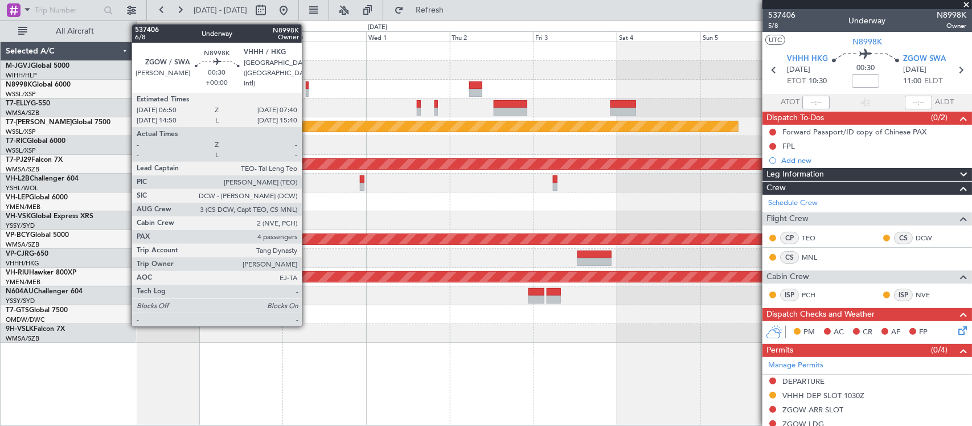
click at [307, 88] on div at bounding box center [307, 85] width 3 height 8
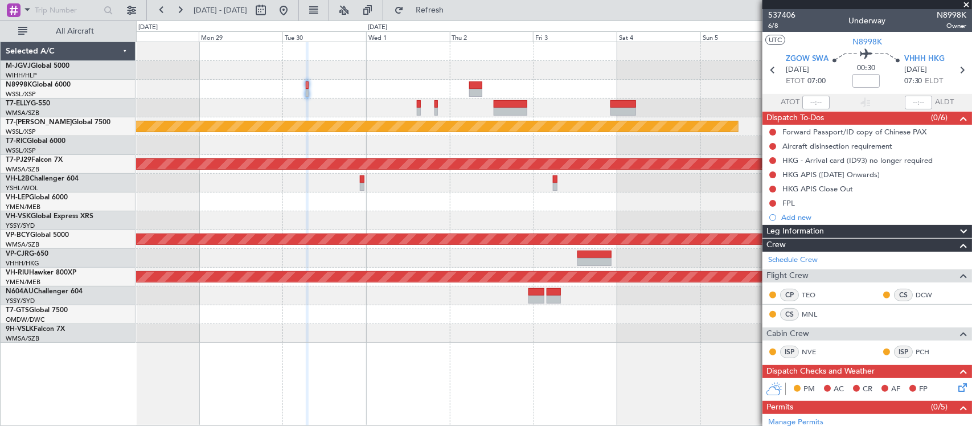
click at [434, 358] on div "Planned Maint Singapore (Seletar) Planned Maint Kuala Lumpur (Sultan Abdul Aziz…" at bounding box center [554, 234] width 836 height 384
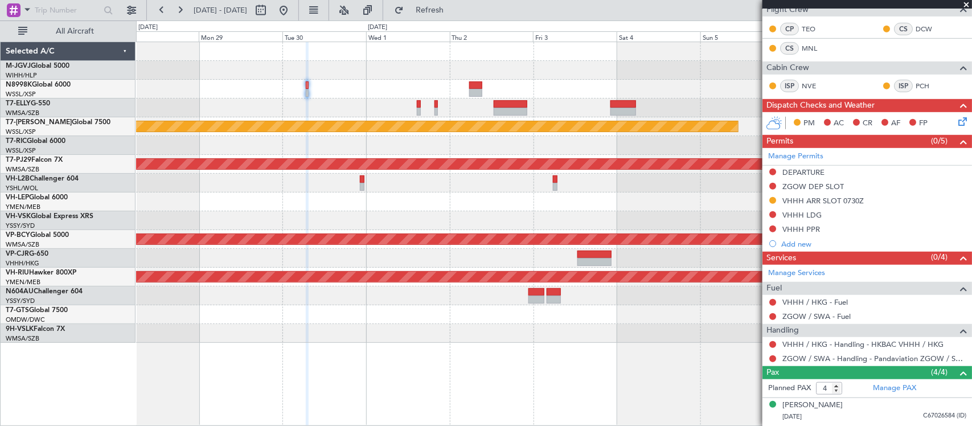
scroll to position [342, 0]
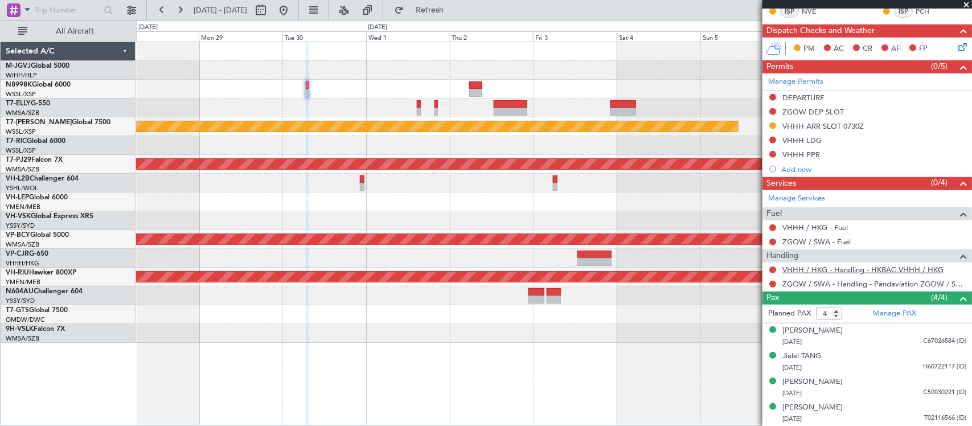
click at [843, 272] on link "VHHH / HKG - Handling - HKBAC VHHH / HKG" at bounding box center [862, 270] width 161 height 10
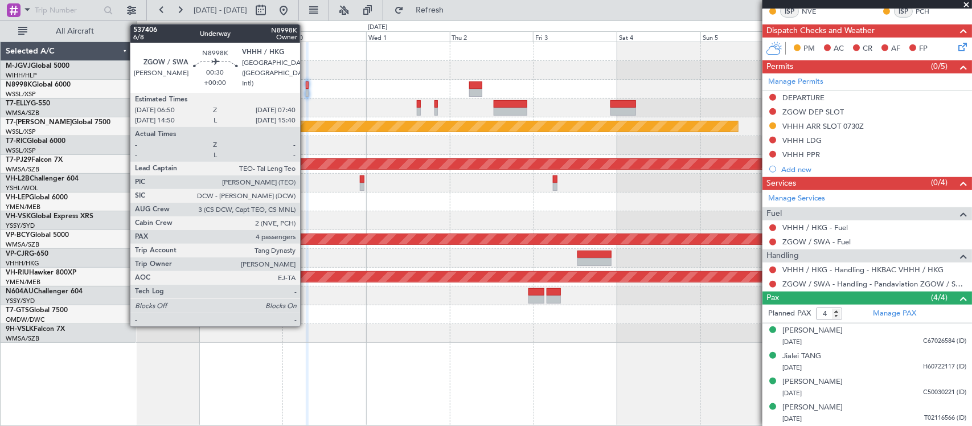
click at [306, 89] on div at bounding box center [307, 93] width 3 height 8
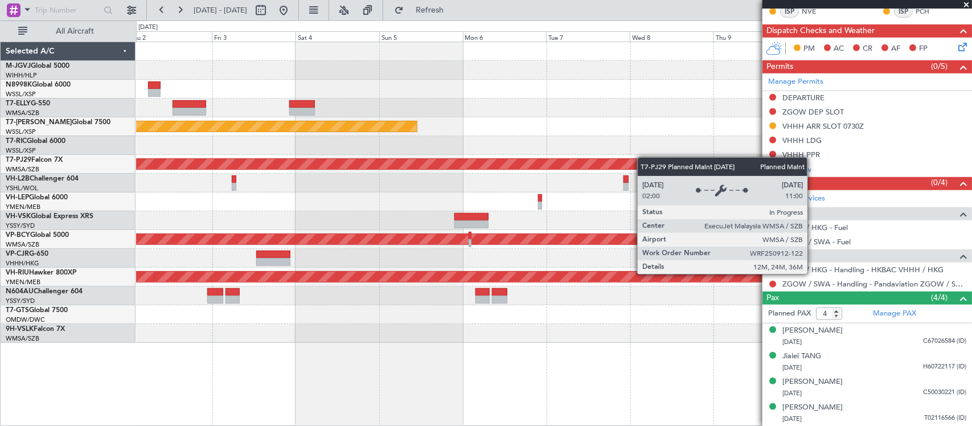
click at [300, 163] on div "Planned Maint [GEOGRAPHIC_DATA] (Sultan [PERSON_NAME] [PERSON_NAME] - Subang)" at bounding box center [553, 164] width 835 height 19
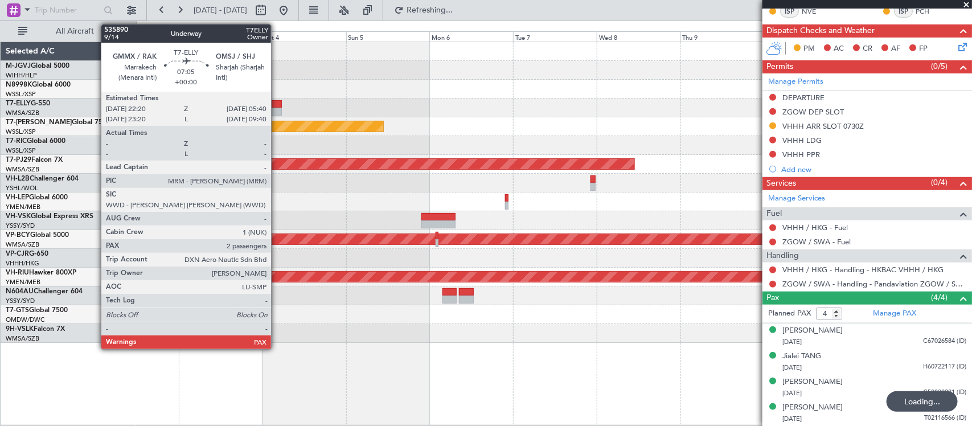
click at [277, 104] on div at bounding box center [269, 104] width 26 height 8
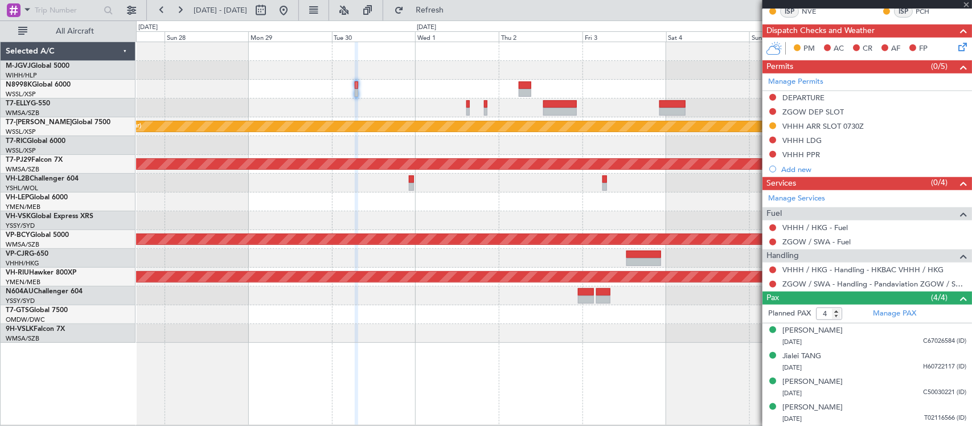
click at [818, 137] on fb-app "02 Oct 2025 - 12 Oct 2025 Refresh Quick Links All Aircraft Planned Maint Singap…" at bounding box center [486, 217] width 972 height 417
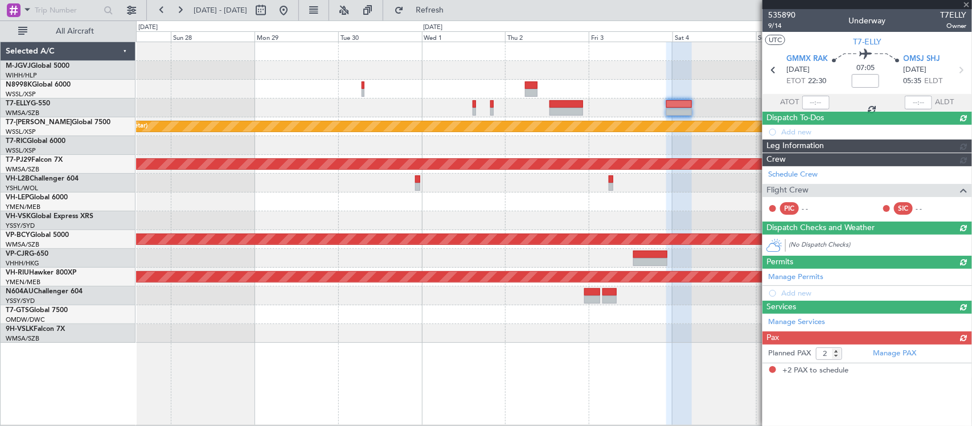
scroll to position [0, 0]
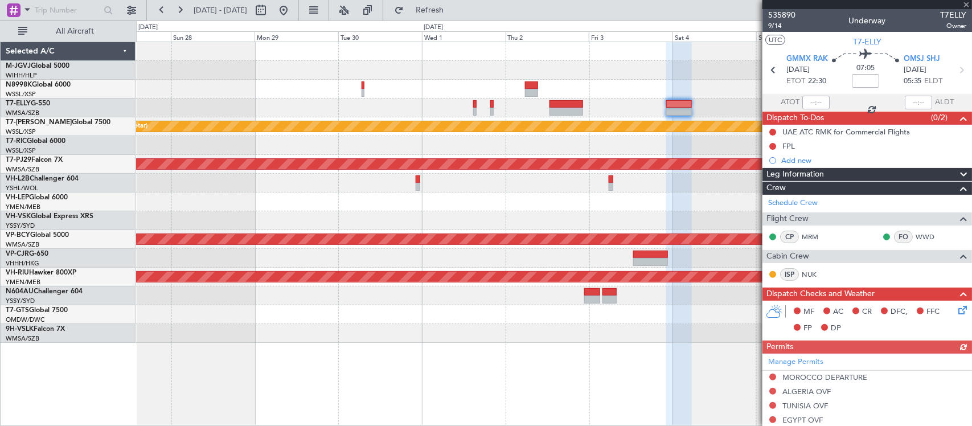
click at [366, 89] on div at bounding box center [553, 89] width 835 height 19
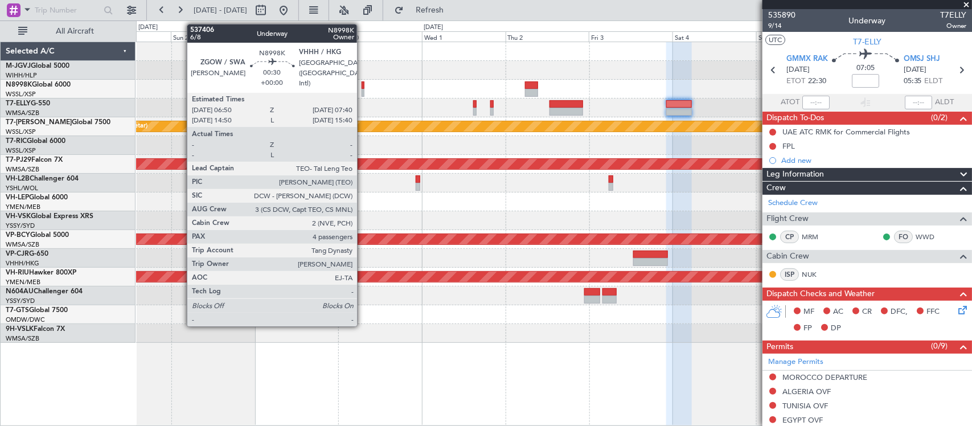
click at [363, 91] on div at bounding box center [363, 93] width 3 height 8
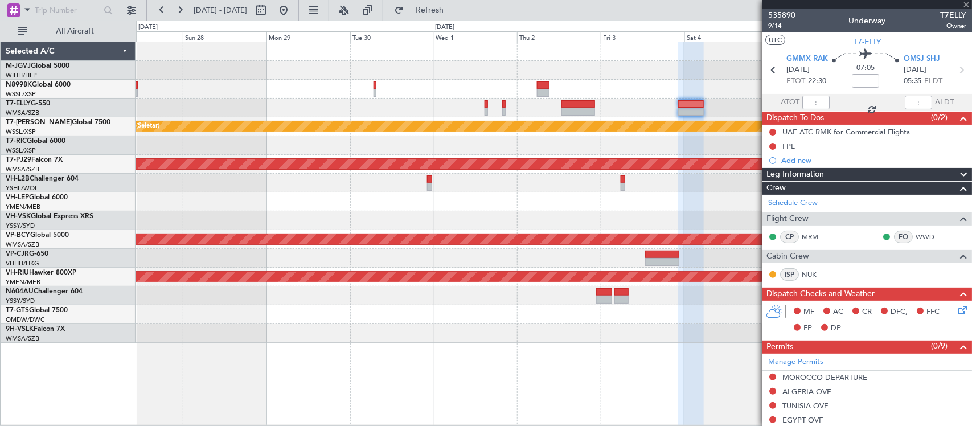
click at [507, 174] on div "Planned Maint Singapore (Seletar) Planned Maint Kuala Lumpur (Sultan Abdul Aziz…" at bounding box center [553, 192] width 835 height 301
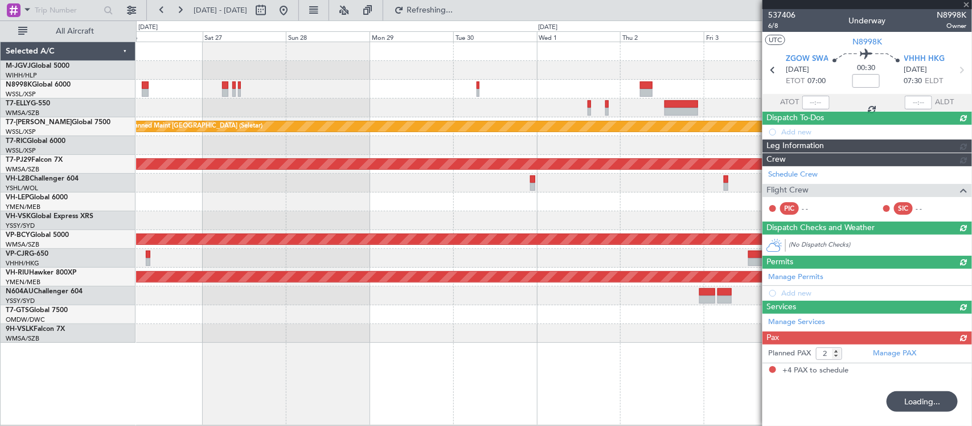
type input "4"
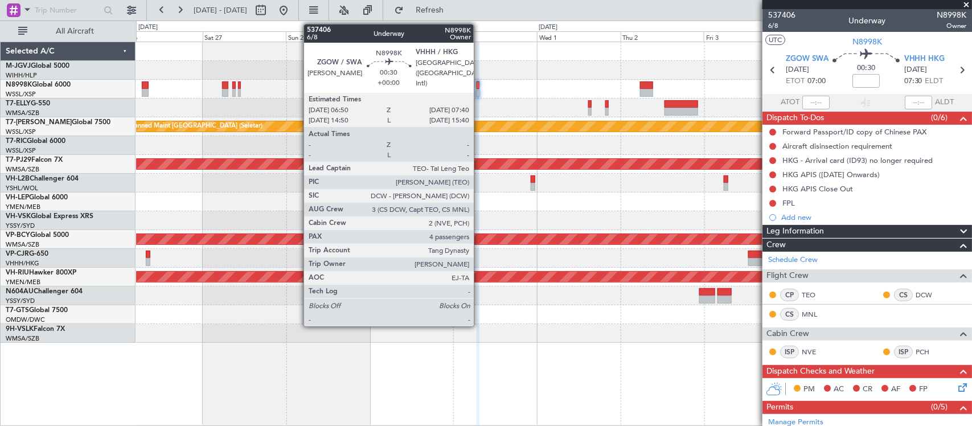
click at [479, 90] on div at bounding box center [478, 93] width 3 height 8
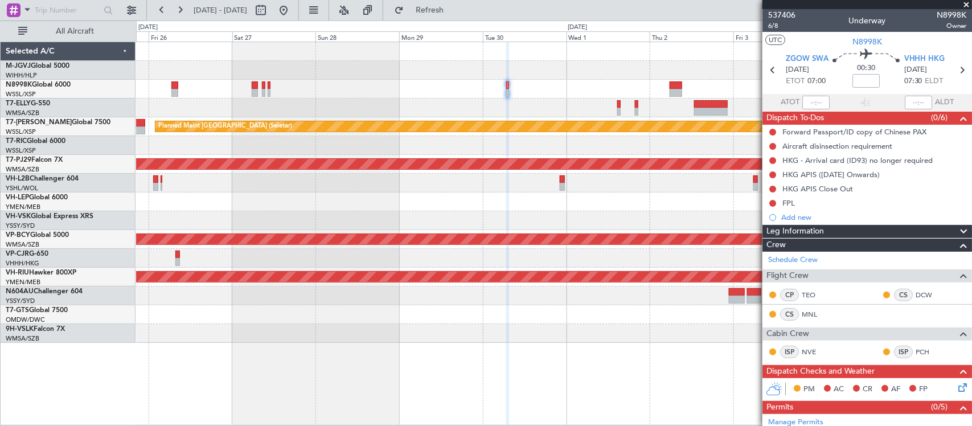
click at [605, 157] on div "Planned Maint Singapore (Seletar) Planned Maint Kuala Lumpur (Sultan Abdul Aziz…" at bounding box center [553, 192] width 835 height 301
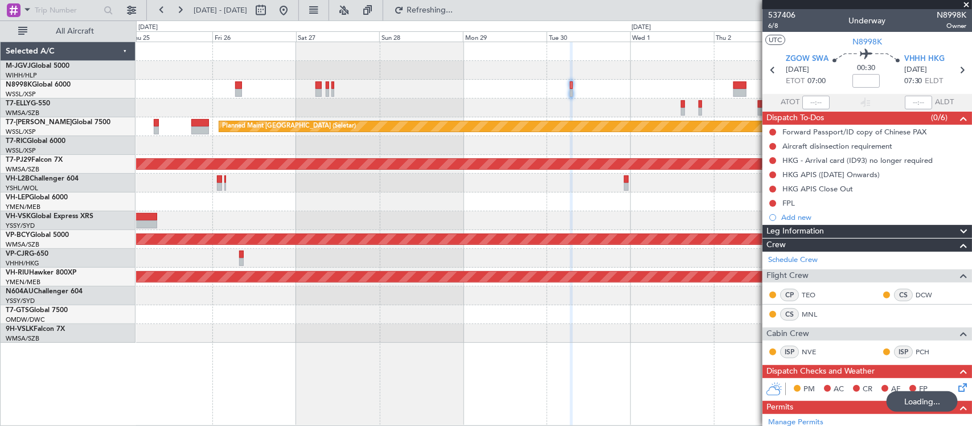
click at [540, 183] on div "Planned Maint Singapore (Seletar) Planned Maint Kuala Lumpur (Sultan Abdul Aziz…" at bounding box center [553, 192] width 835 height 301
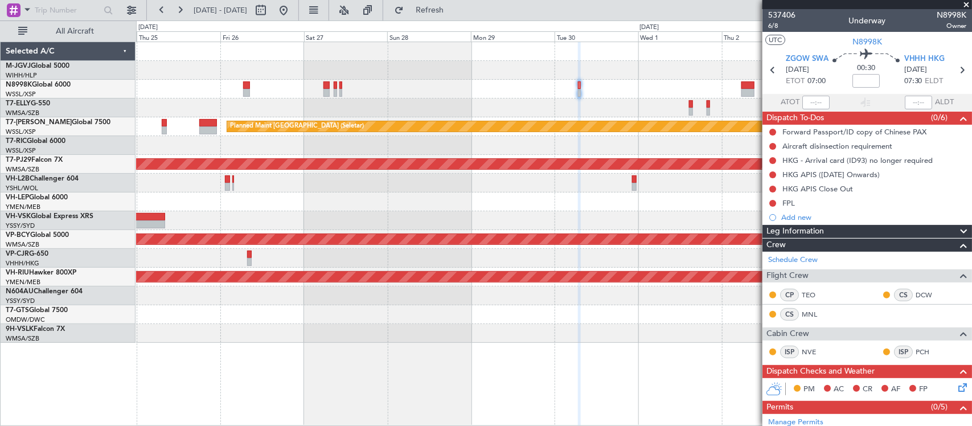
click at [480, 206] on div at bounding box center [553, 201] width 835 height 19
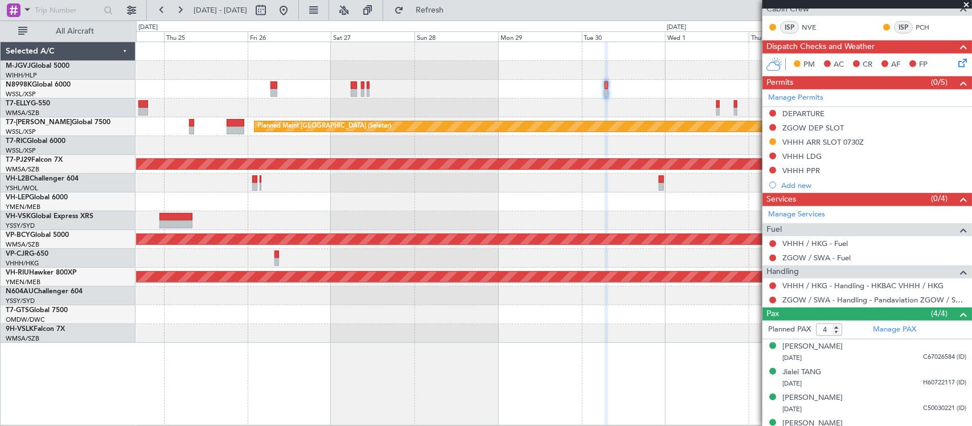
scroll to position [342, 0]
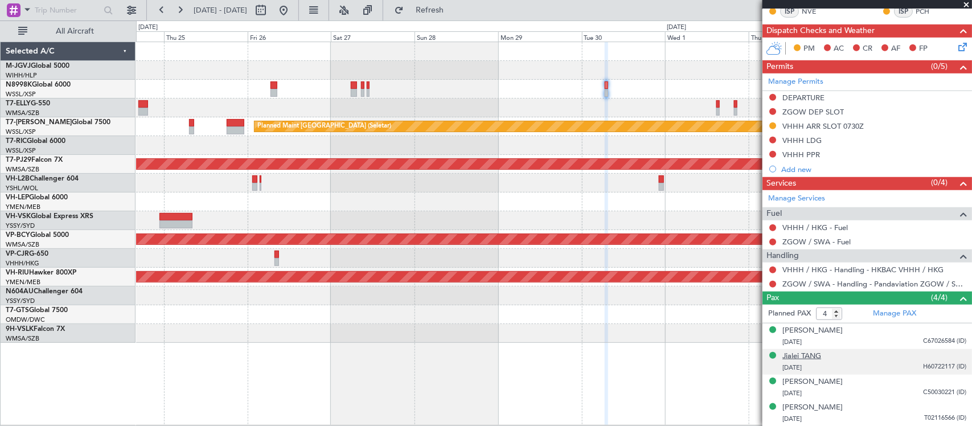
click at [815, 357] on div "Jialei TANG" at bounding box center [801, 356] width 39 height 11
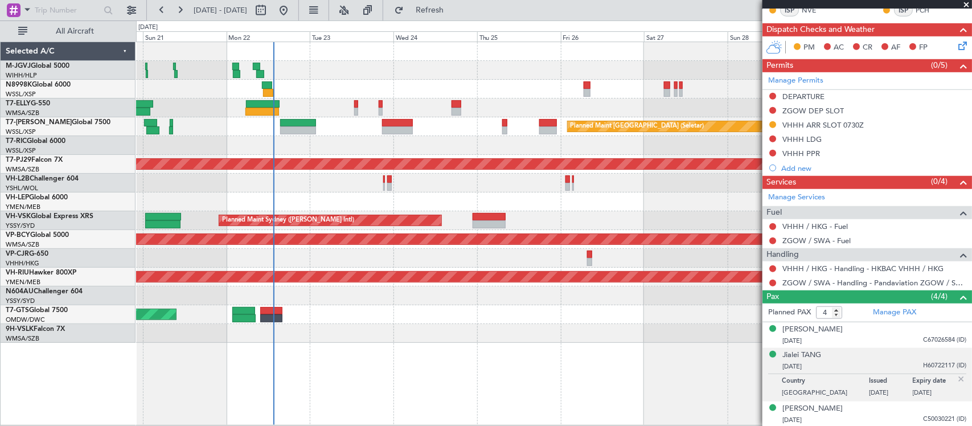
click at [782, 126] on fb-app "24 Sep 2025 - 04 Oct 2025 Refresh Quick Links All Aircraft Planned Maint Singap…" at bounding box center [486, 217] width 972 height 417
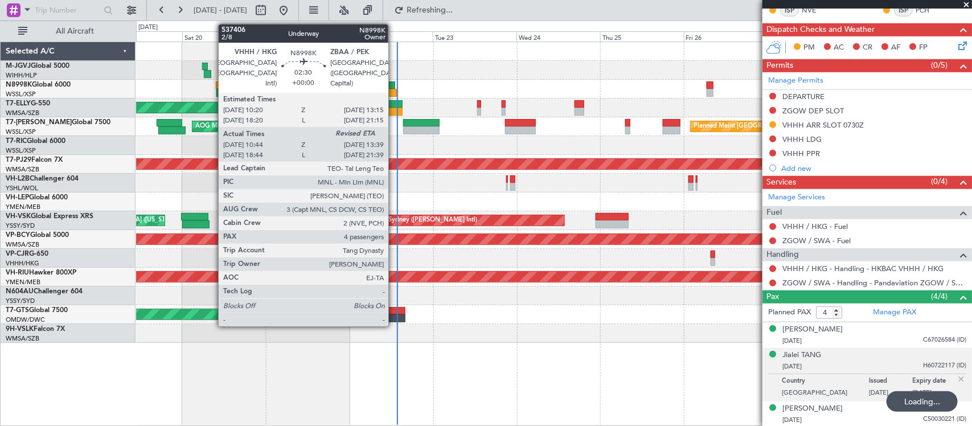
click at [393, 89] on div at bounding box center [391, 93] width 10 height 8
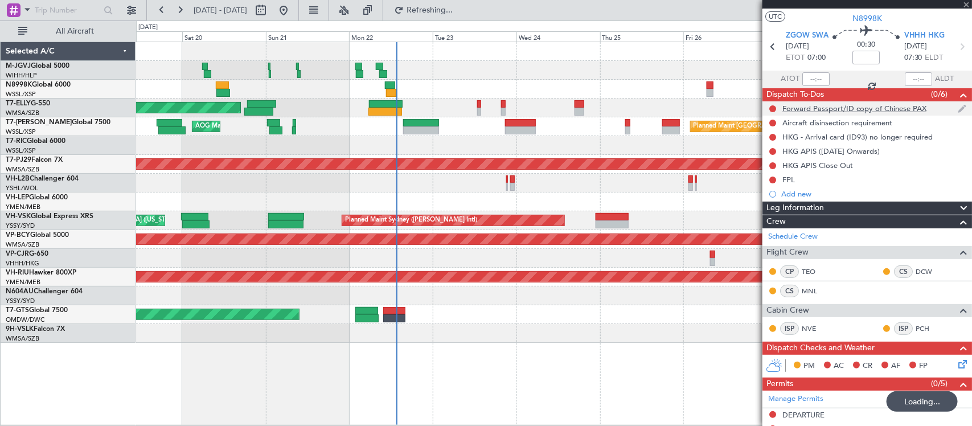
scroll to position [0, 0]
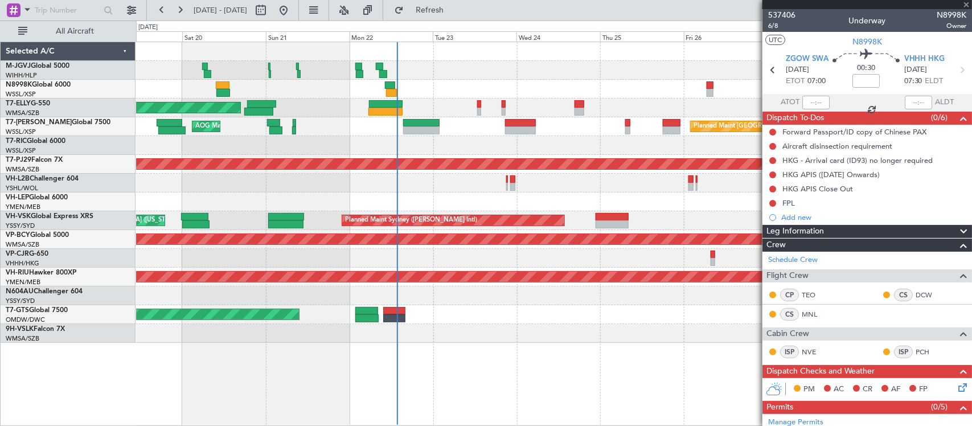
type input "10:54"
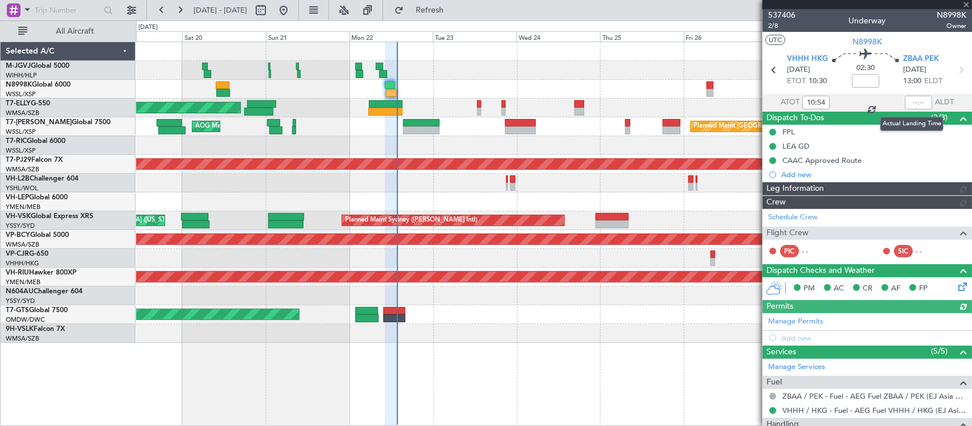
type input "Hafiz Sapuwan (HHAFI)"
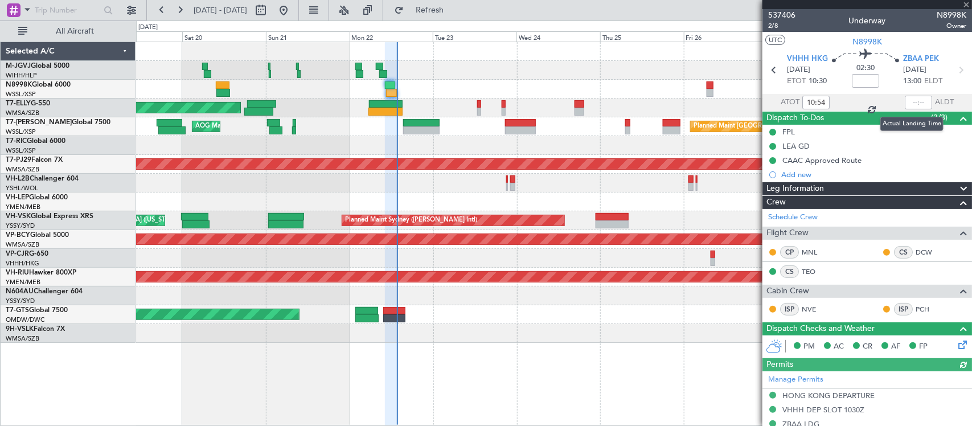
click at [909, 104] on div at bounding box center [918, 103] width 27 height 14
click at [913, 100] on div at bounding box center [918, 103] width 27 height 14
click at [913, 102] on div at bounding box center [918, 103] width 27 height 14
click at [913, 103] on input "text" at bounding box center [918, 103] width 27 height 14
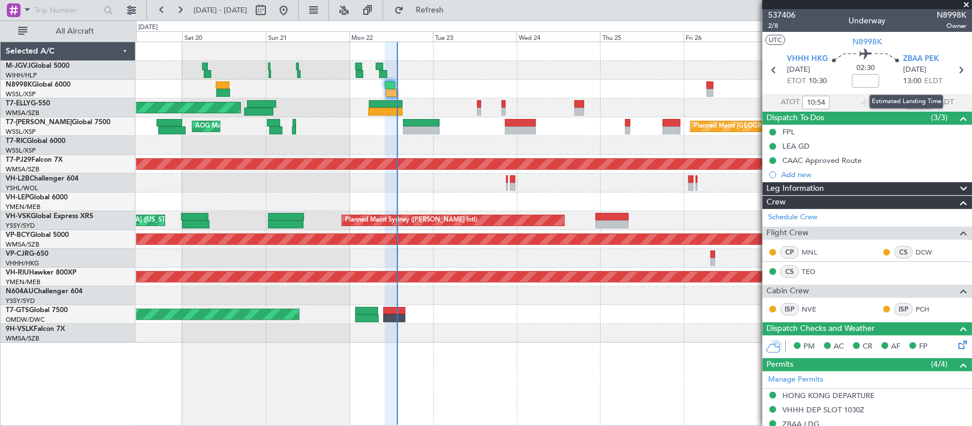
click at [912, 101] on div "Estimated Landing Time" at bounding box center [907, 102] width 74 height 14
click at [915, 104] on div "Estimated Landing Time" at bounding box center [907, 102] width 74 height 14
click at [913, 101] on input "text" at bounding box center [918, 103] width 27 height 14
type input "13:31"
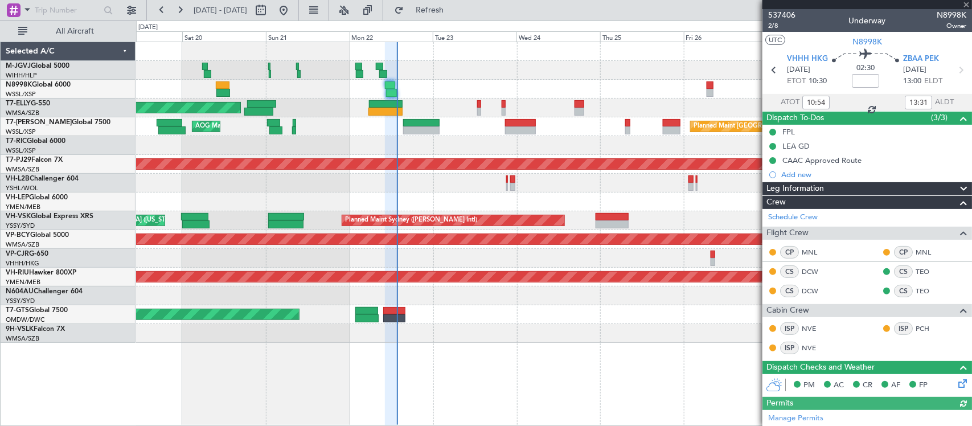
type input "Hafiz Sapuwan (HHAFI)"
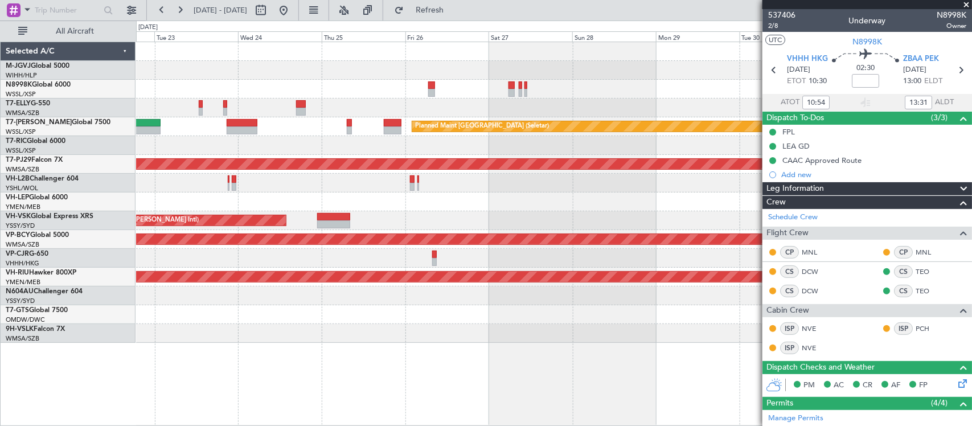
click at [327, 170] on div "Planned Maint Dubai (Dubai Intl) MEL Dubai (Dubai Intl) Planned Maint Singapore…" at bounding box center [553, 192] width 835 height 301
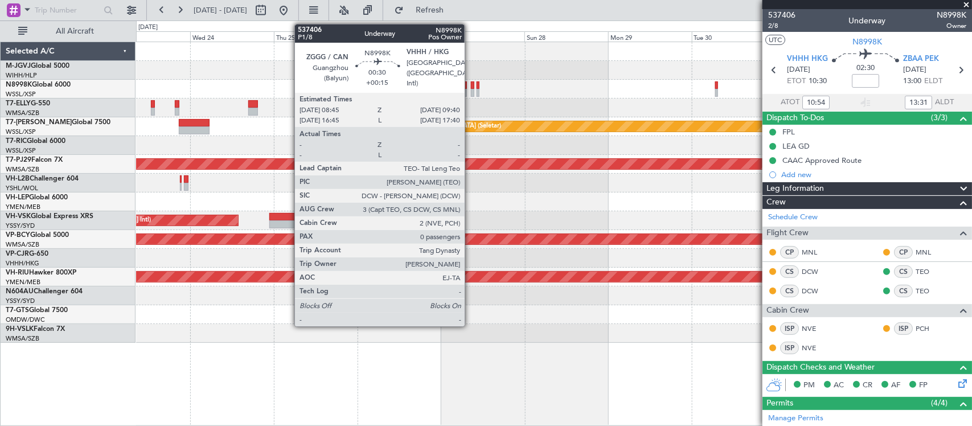
click at [471, 88] on div at bounding box center [472, 85] width 3 height 8
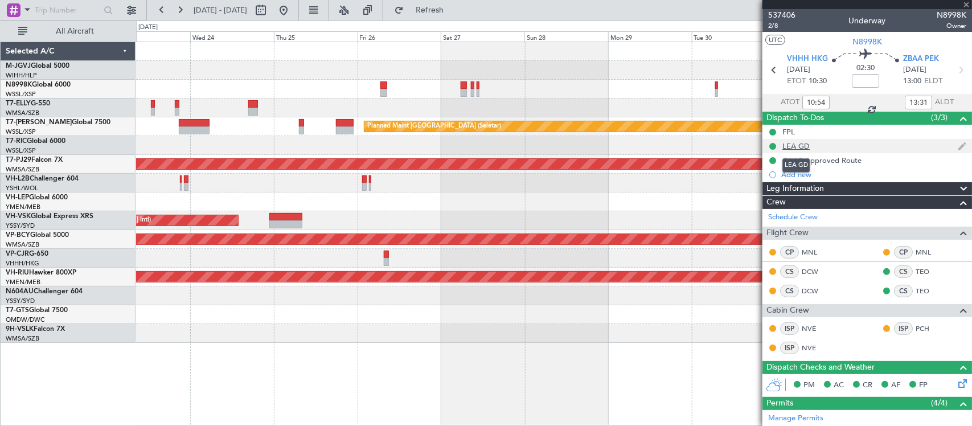
type input "+00:15"
type input "0"
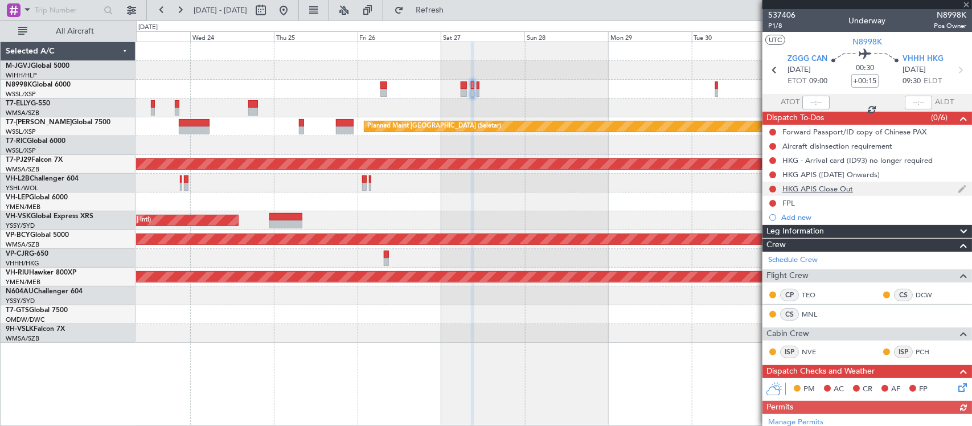
scroll to position [239, 0]
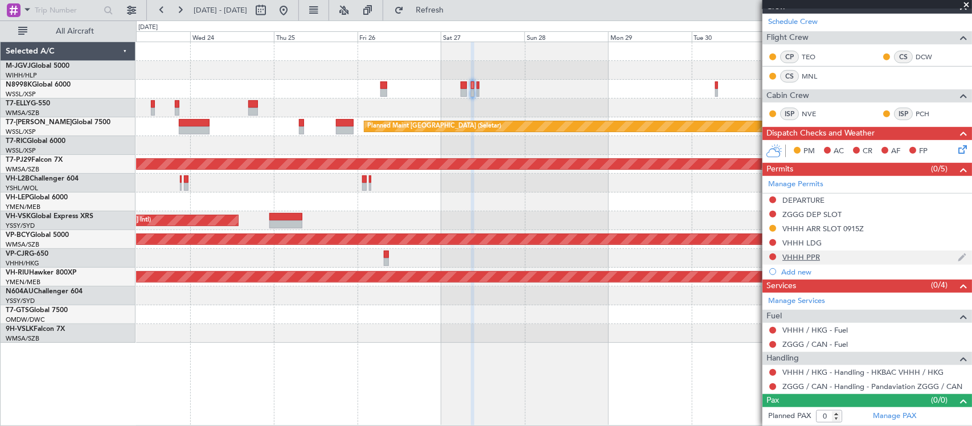
click at [790, 257] on div "VHHH PPR" at bounding box center [801, 257] width 38 height 10
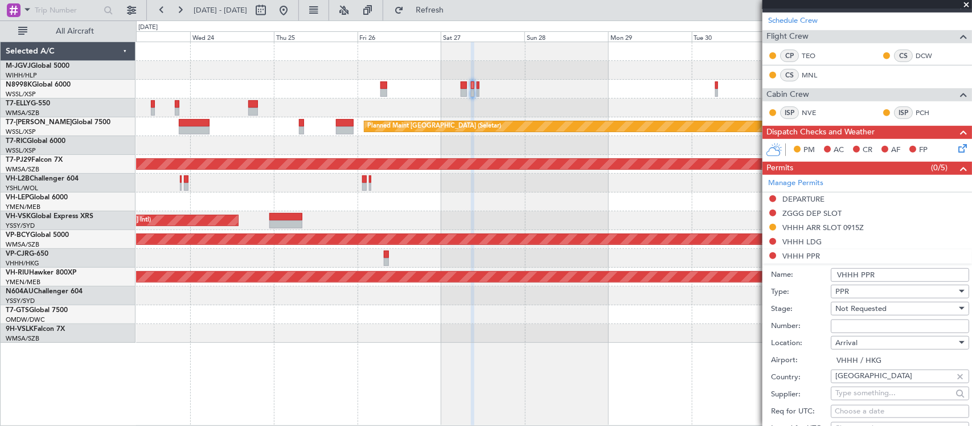
click at [862, 326] on input "Number:" at bounding box center [900, 326] width 138 height 14
paste input "2025004103"
type input "2025004103"
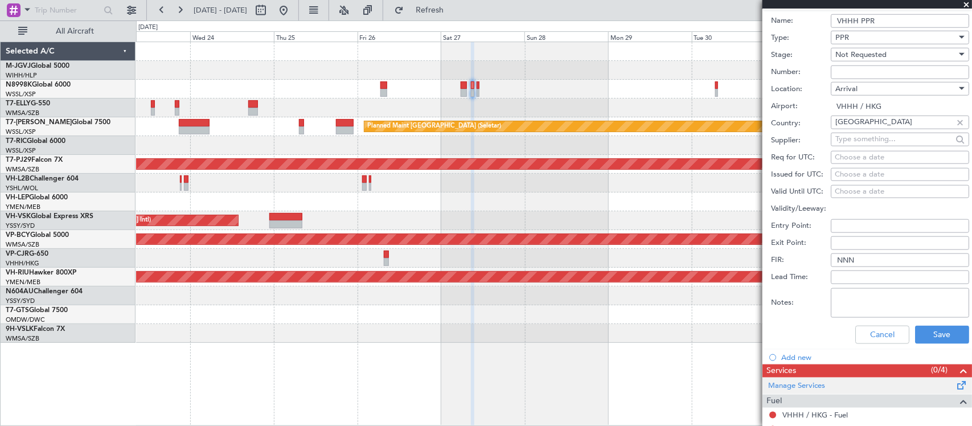
scroll to position [579, 0]
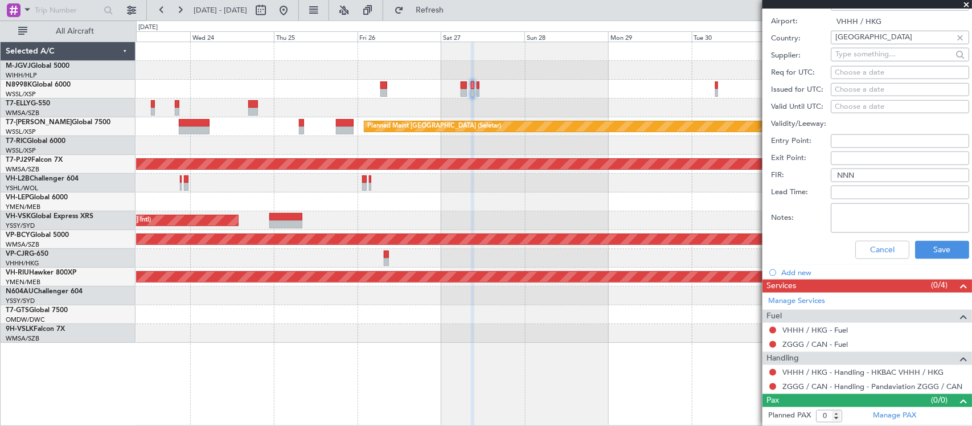
click at [870, 214] on textarea "Notes:" at bounding box center [900, 218] width 138 height 30
paste textarea "2025004103"
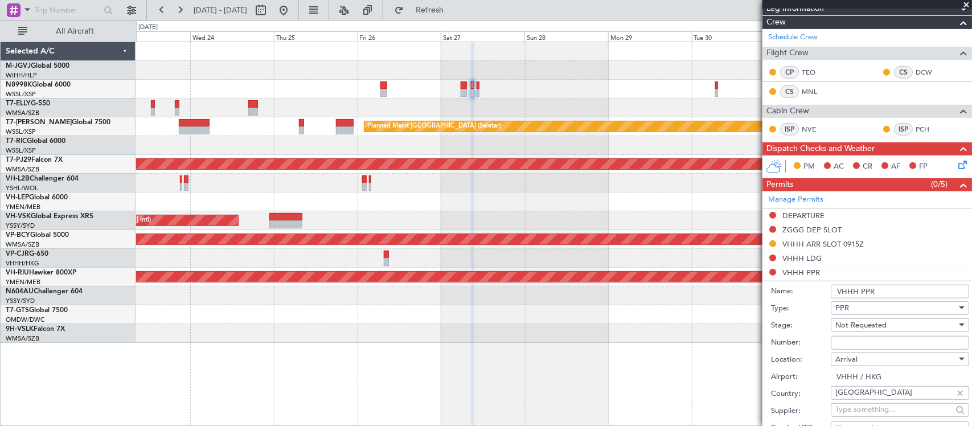
type textarea "2025004103"
click at [868, 329] on span "Not Requested" at bounding box center [860, 325] width 51 height 10
click at [880, 399] on span "Requested" at bounding box center [894, 400] width 117 height 17
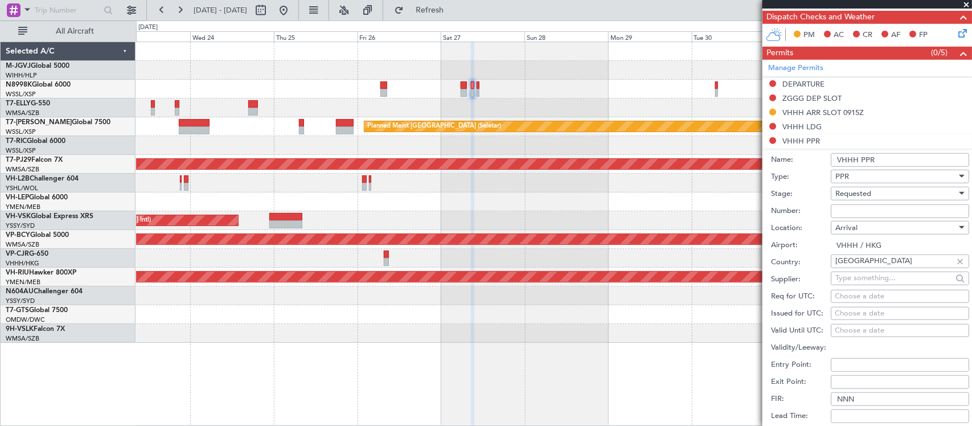
scroll to position [460, 0]
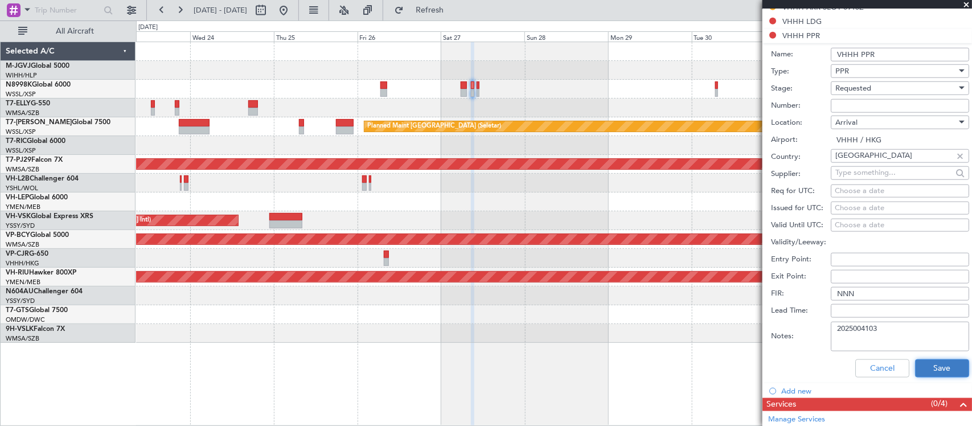
click at [923, 366] on button "Save" at bounding box center [942, 368] width 54 height 18
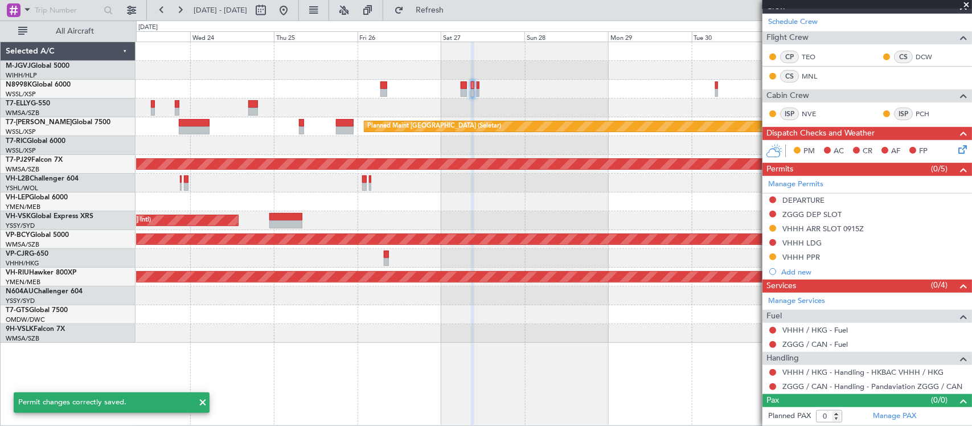
scroll to position [239, 0]
click at [770, 386] on button at bounding box center [772, 386] width 7 height 7
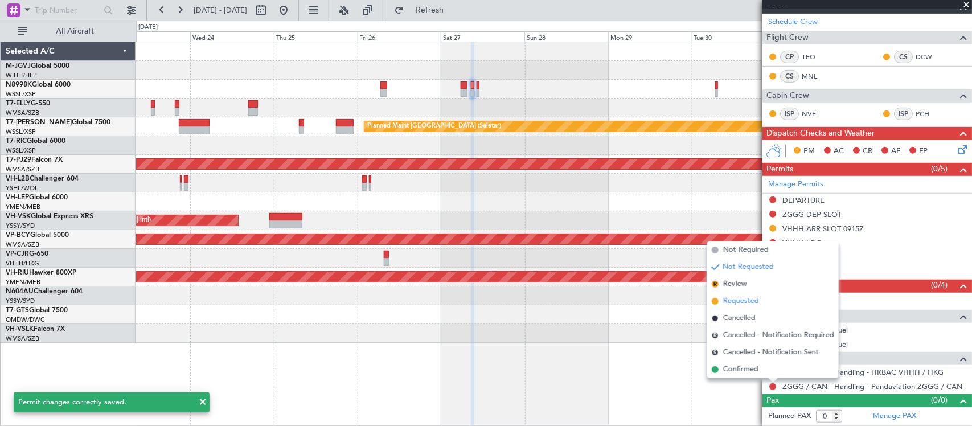
click at [753, 297] on span "Requested" at bounding box center [741, 301] width 36 height 11
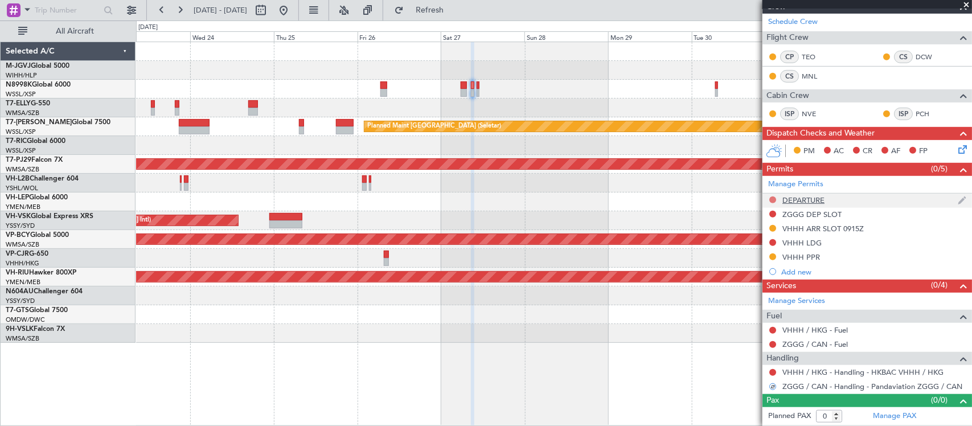
click at [773, 198] on button at bounding box center [772, 199] width 7 height 7
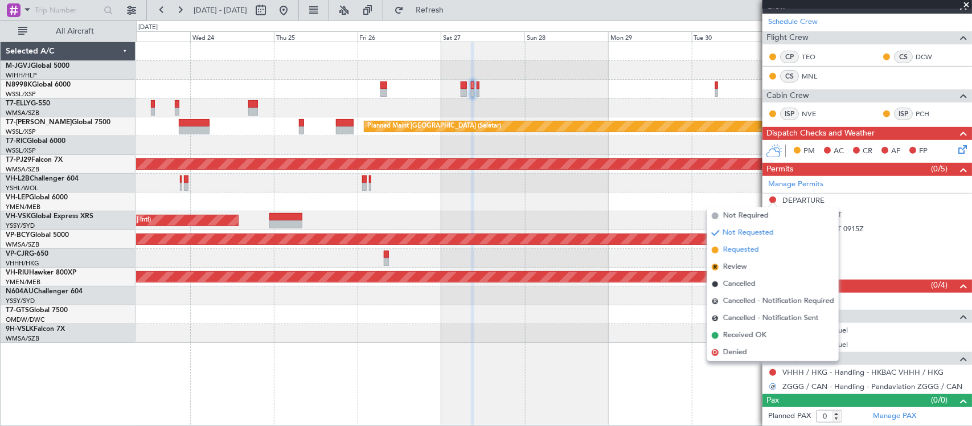
click at [758, 251] on span "Requested" at bounding box center [741, 249] width 36 height 11
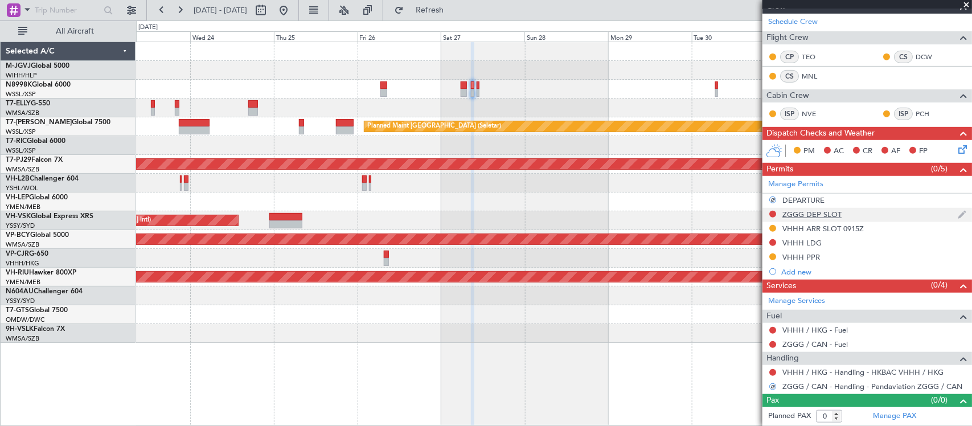
click at [774, 210] on div at bounding box center [772, 214] width 9 height 9
click at [773, 212] on button at bounding box center [772, 214] width 7 height 7
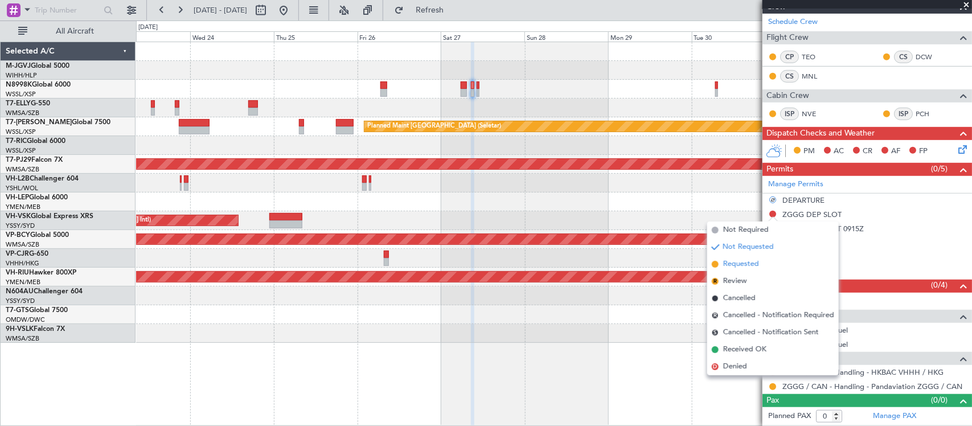
click at [740, 265] on span "Requested" at bounding box center [741, 264] width 36 height 11
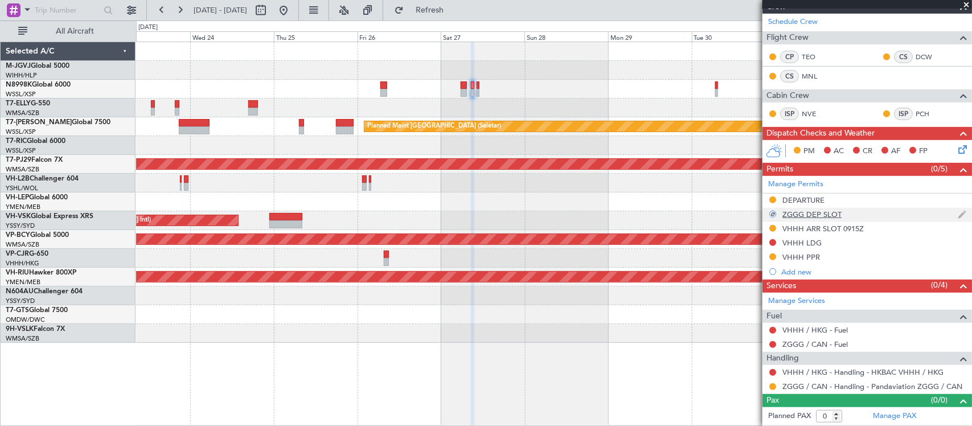
scroll to position [0, 0]
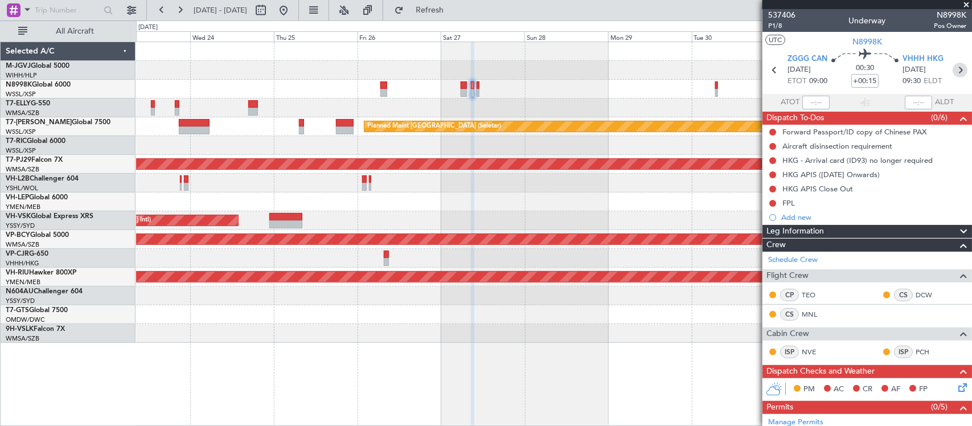
click at [953, 69] on icon at bounding box center [960, 70] width 15 height 15
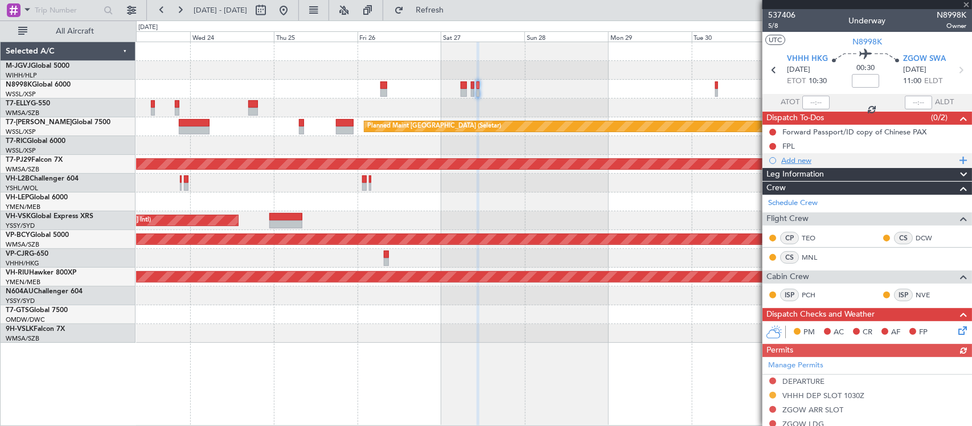
scroll to position [194, 0]
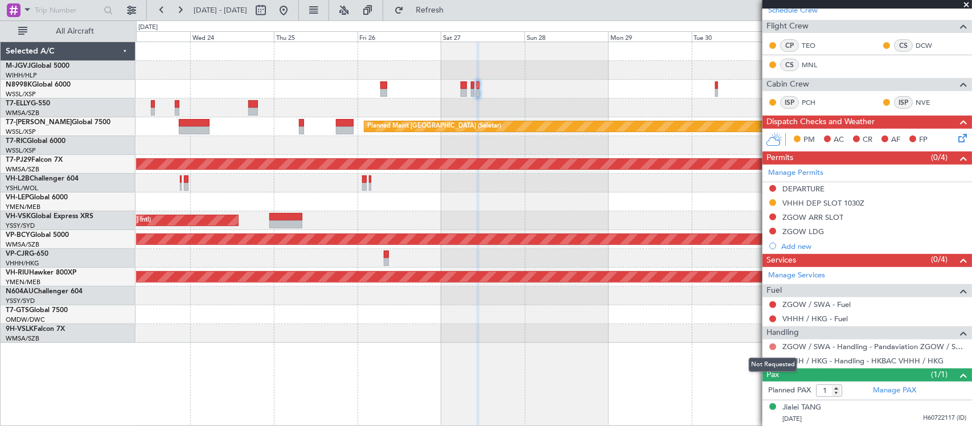
click at [775, 346] on button at bounding box center [772, 346] width 7 height 7
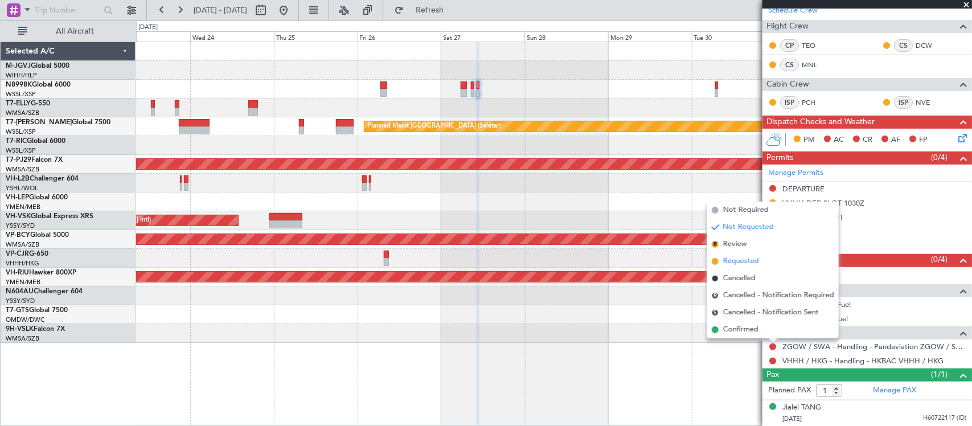
click at [758, 263] on span "Requested" at bounding box center [741, 261] width 36 height 11
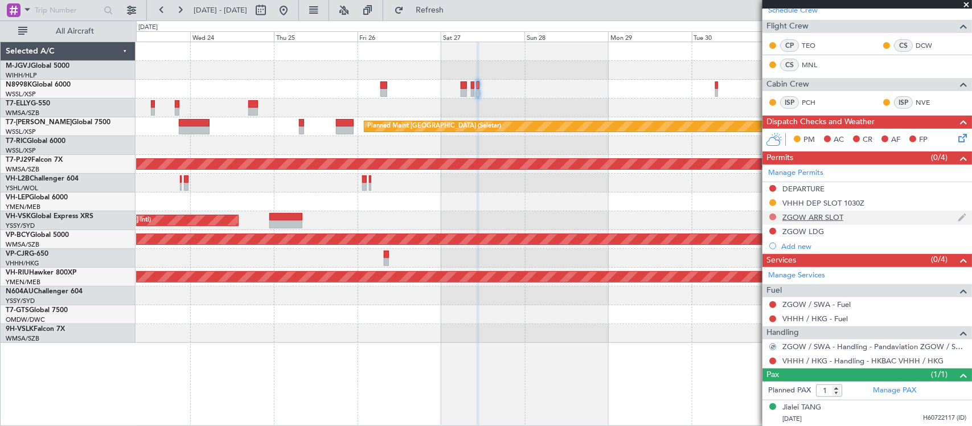
click at [772, 216] on button at bounding box center [772, 217] width 7 height 7
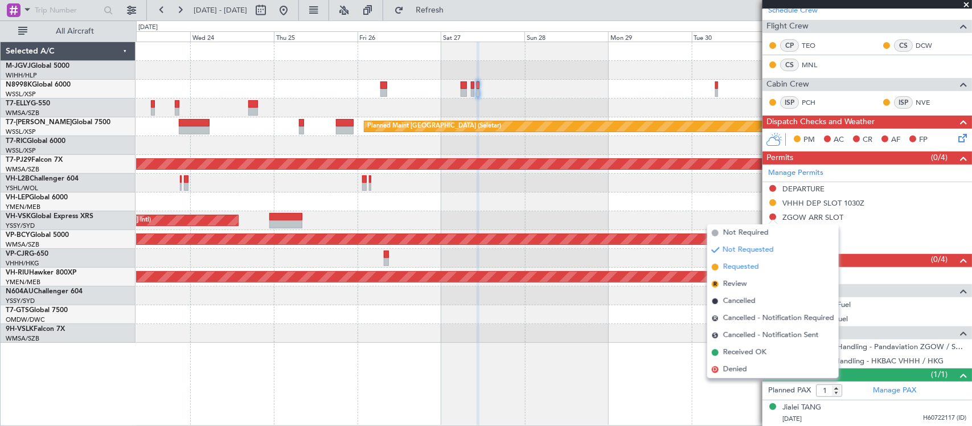
click at [753, 268] on span "Requested" at bounding box center [741, 266] width 36 height 11
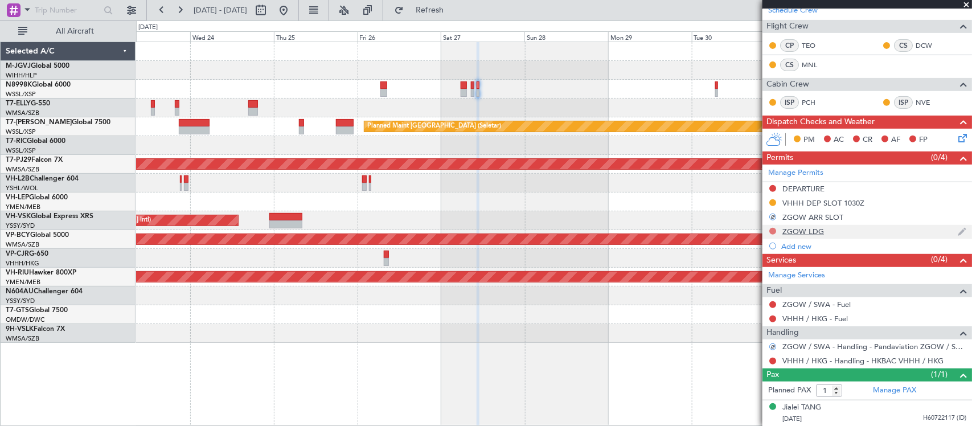
click at [772, 229] on button at bounding box center [772, 231] width 7 height 7
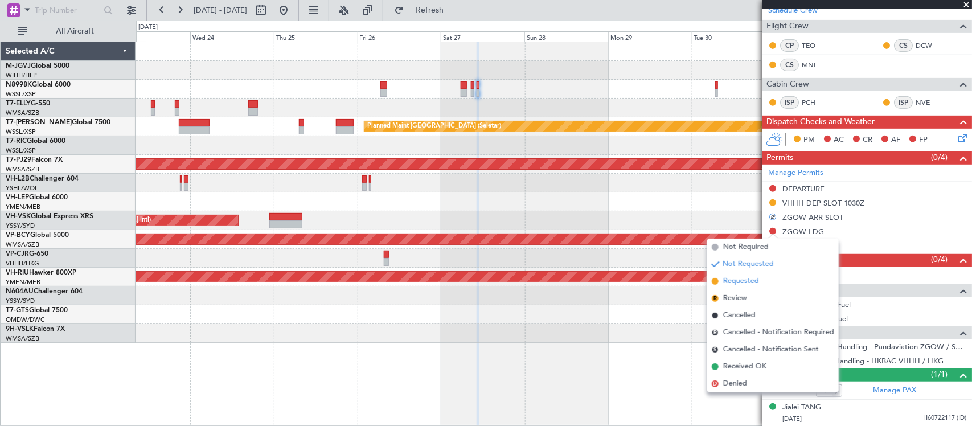
click at [747, 282] on span "Requested" at bounding box center [741, 281] width 36 height 11
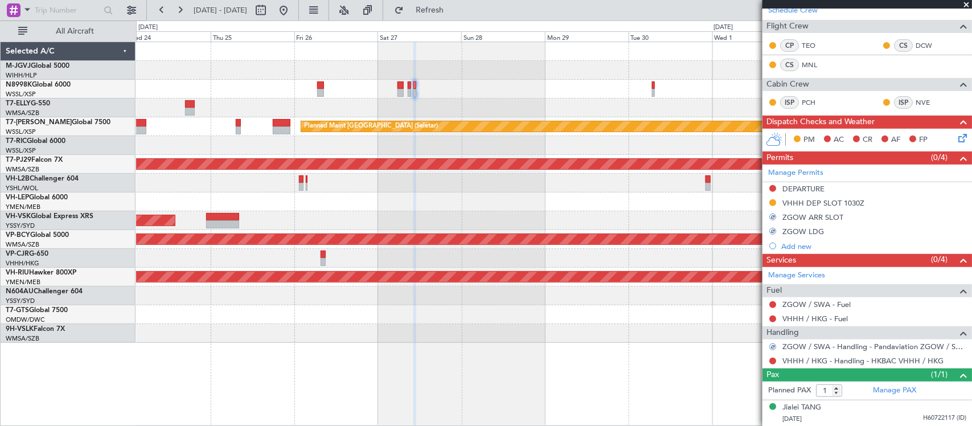
click at [621, 294] on div at bounding box center [553, 295] width 835 height 19
click at [379, 197] on div "Planned Maint Singapore (Seletar) Planned Maint Kuala Lumpur (Sultan Abdul Aziz…" at bounding box center [553, 192] width 835 height 301
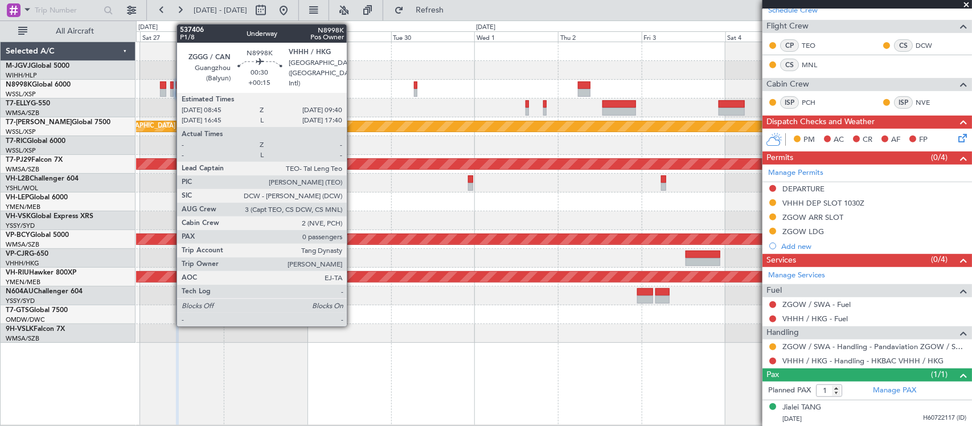
click at [171, 90] on div at bounding box center [171, 93] width 3 height 8
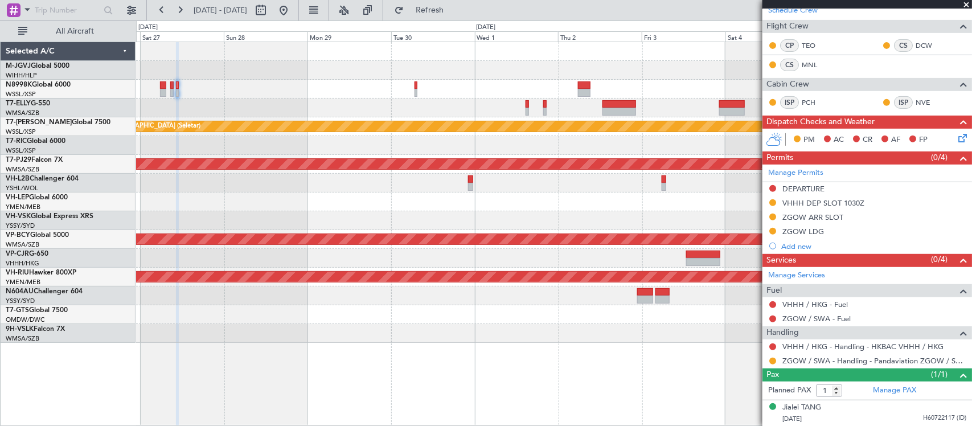
click at [758, 122] on div "Planned Maint [GEOGRAPHIC_DATA] (Seletar)" at bounding box center [553, 126] width 835 height 19
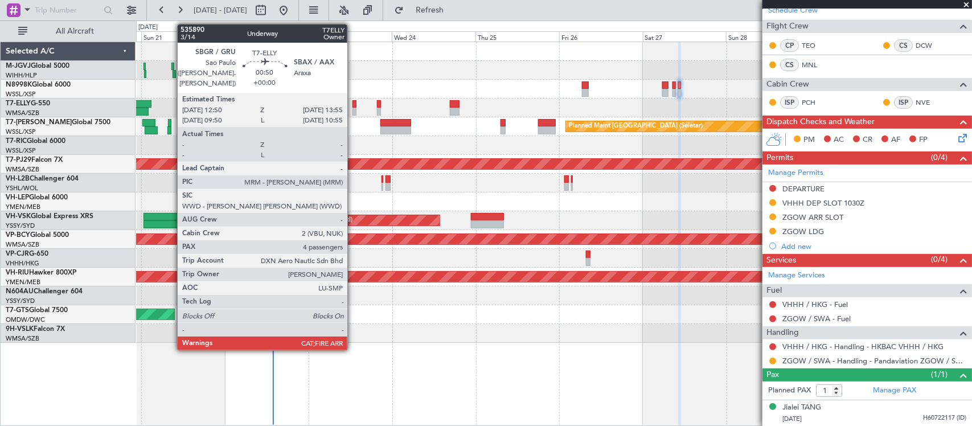
click at [353, 108] on div at bounding box center [354, 112] width 4 height 8
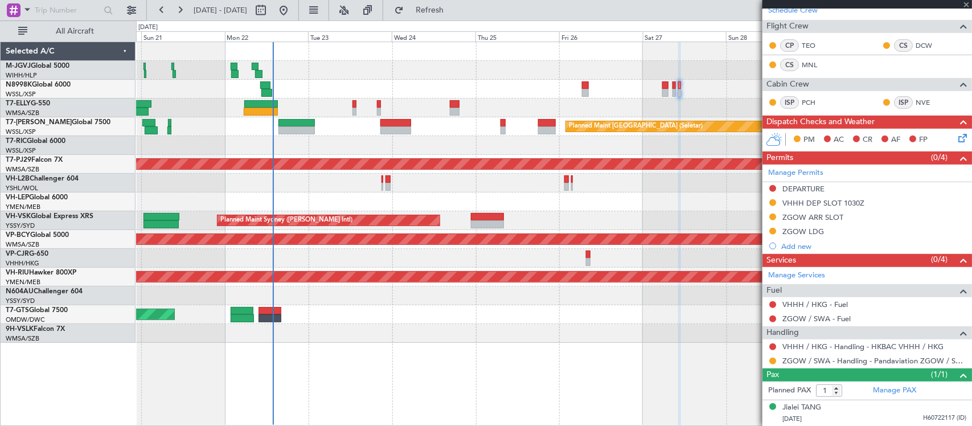
type input "4"
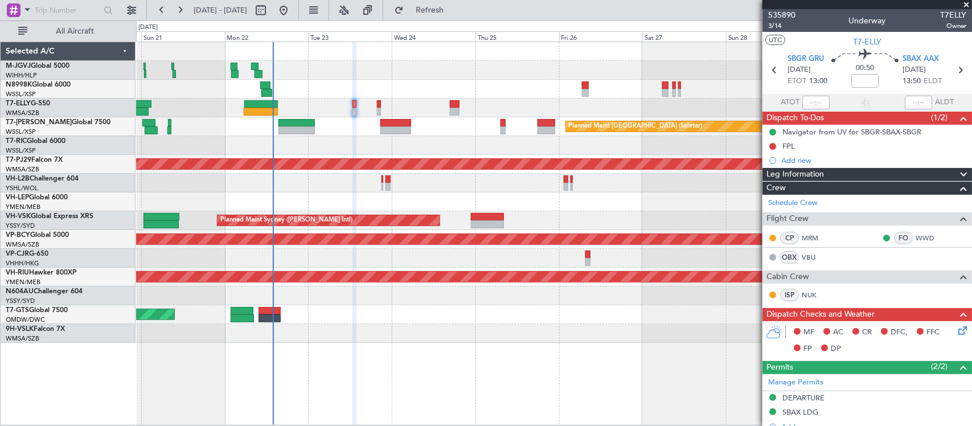
click at [430, 153] on div at bounding box center [553, 145] width 835 height 19
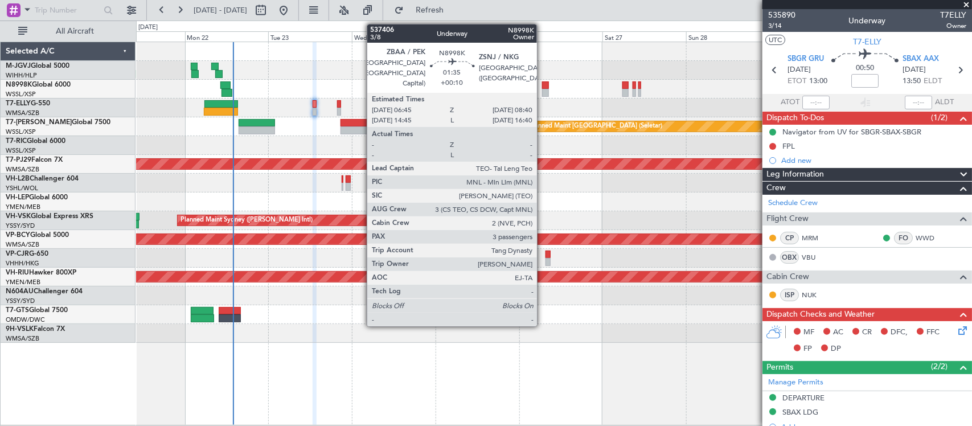
click at [543, 89] on div at bounding box center [545, 93] width 7 height 8
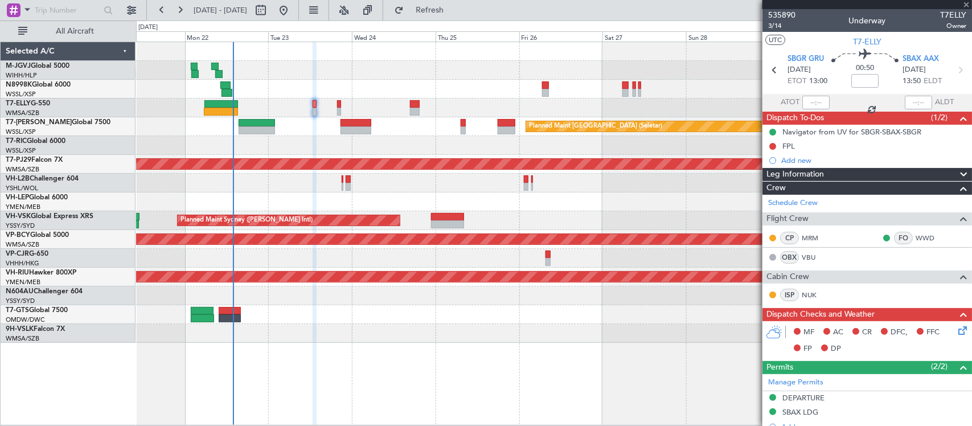
type input "+00:10"
type input "3"
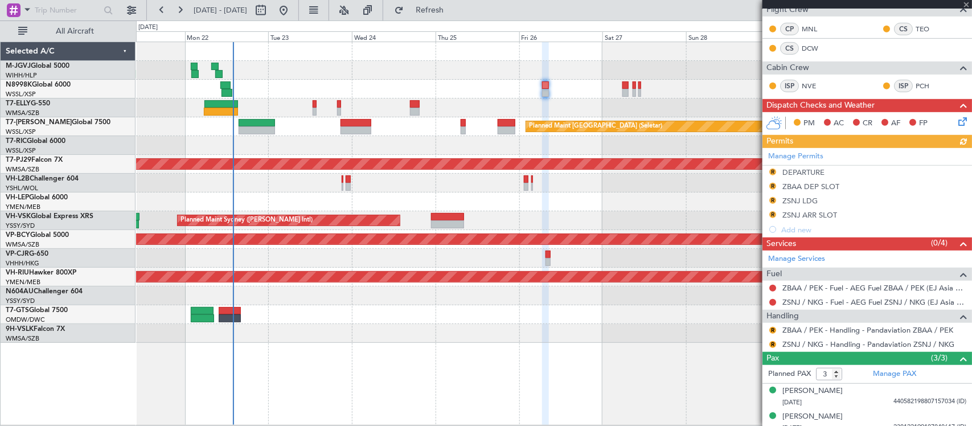
scroll to position [288, 0]
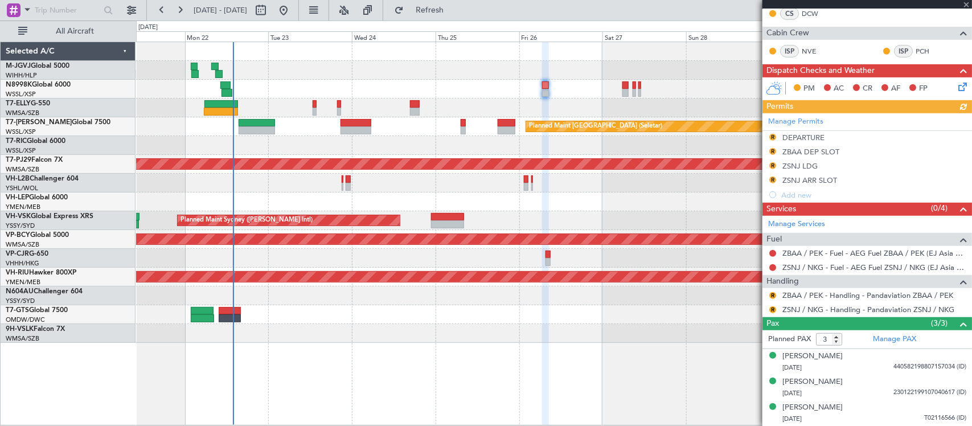
click at [807, 118] on div "Manage Permits R DEPARTURE R ZBAA DEP SLOT R ZSNJ LDG R ZSNJ ARR SLOT Add new" at bounding box center [867, 157] width 210 height 89
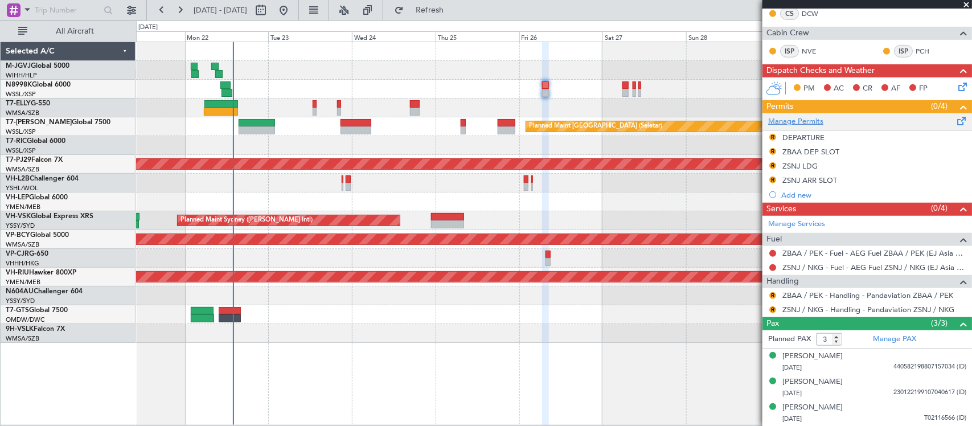
click at [796, 118] on link "Manage Permits" at bounding box center [795, 121] width 55 height 11
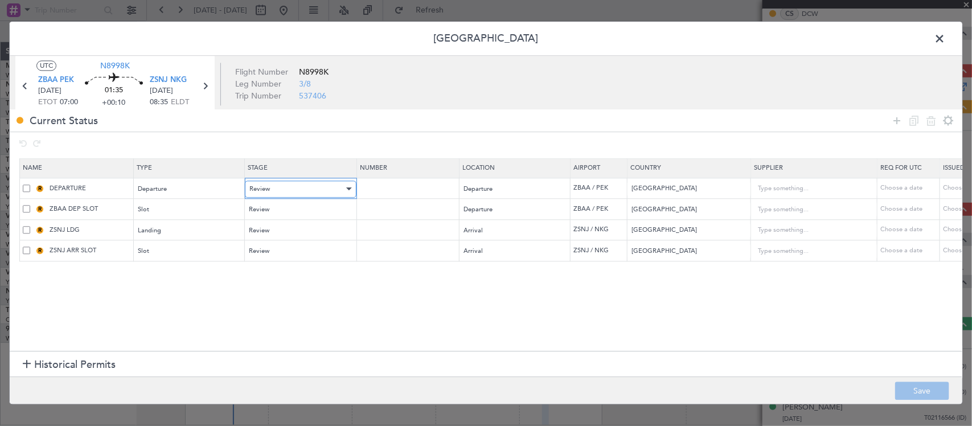
click at [305, 195] on div "Review" at bounding box center [296, 189] width 95 height 17
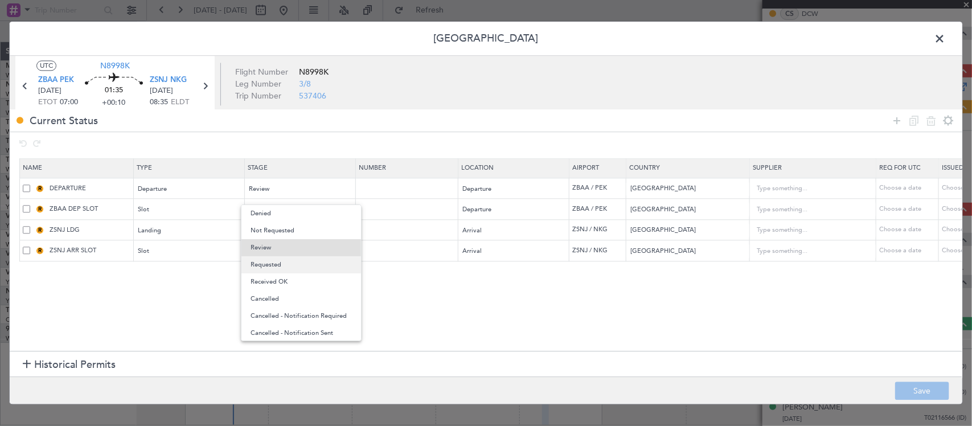
click at [304, 263] on span "Requested" at bounding box center [301, 264] width 101 height 17
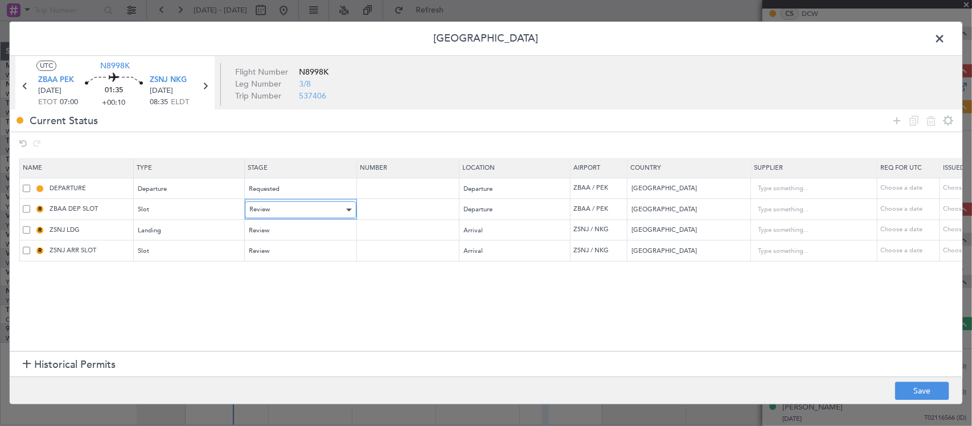
click at [310, 215] on div "Review" at bounding box center [296, 210] width 95 height 17
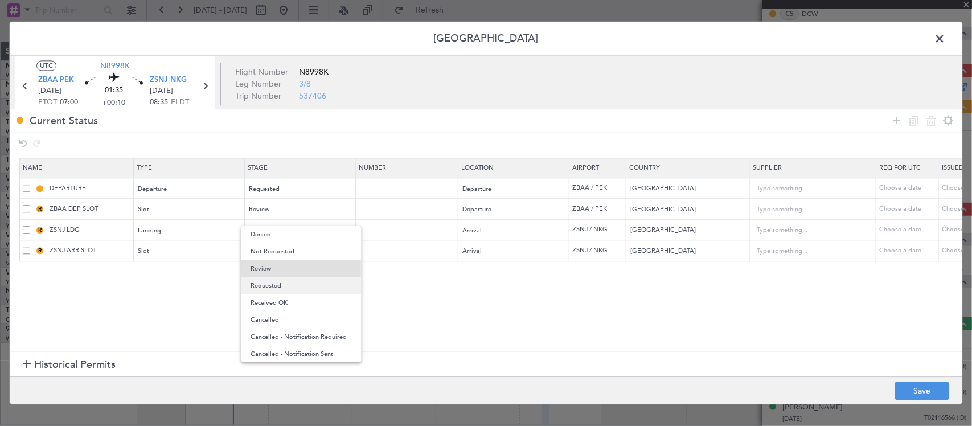
click at [307, 289] on span "Requested" at bounding box center [301, 285] width 101 height 17
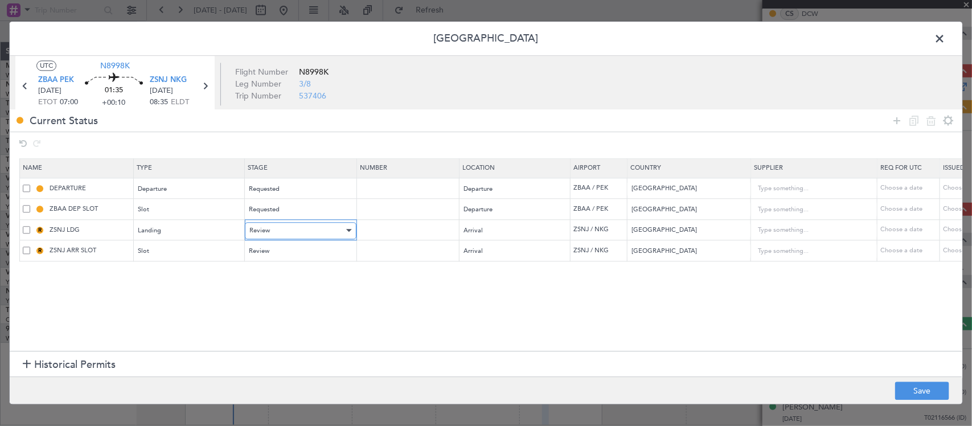
click at [316, 235] on div "Review" at bounding box center [296, 230] width 95 height 17
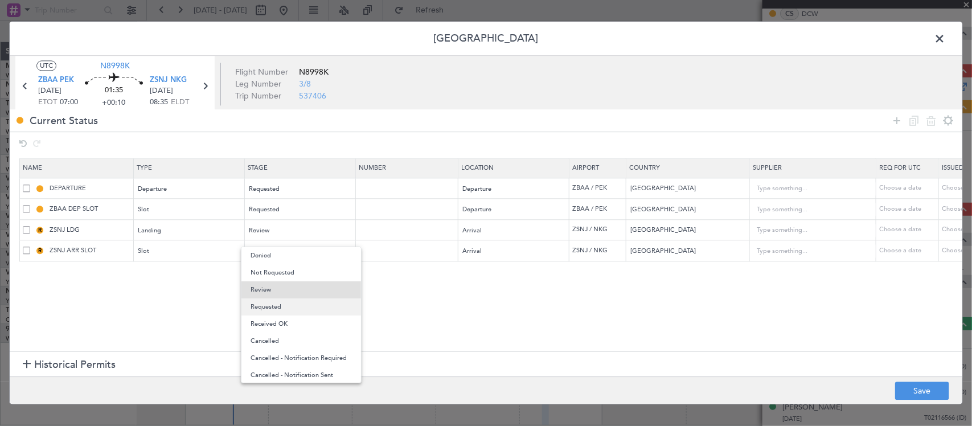
click at [317, 311] on span "Requested" at bounding box center [301, 306] width 101 height 17
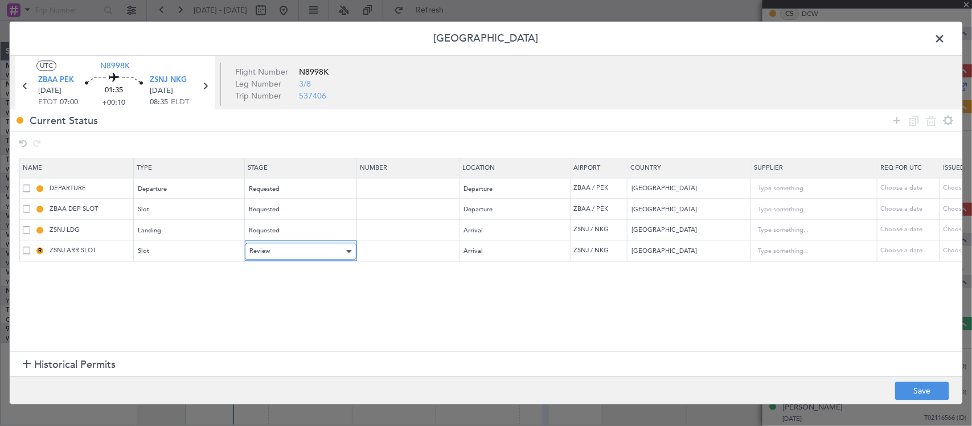
click at [317, 245] on div "Review" at bounding box center [296, 251] width 95 height 17
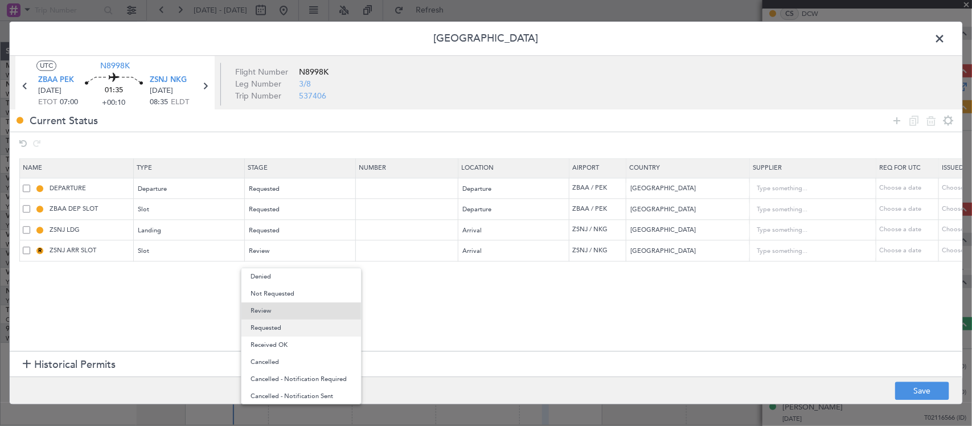
click at [317, 325] on span "Requested" at bounding box center [301, 327] width 101 height 17
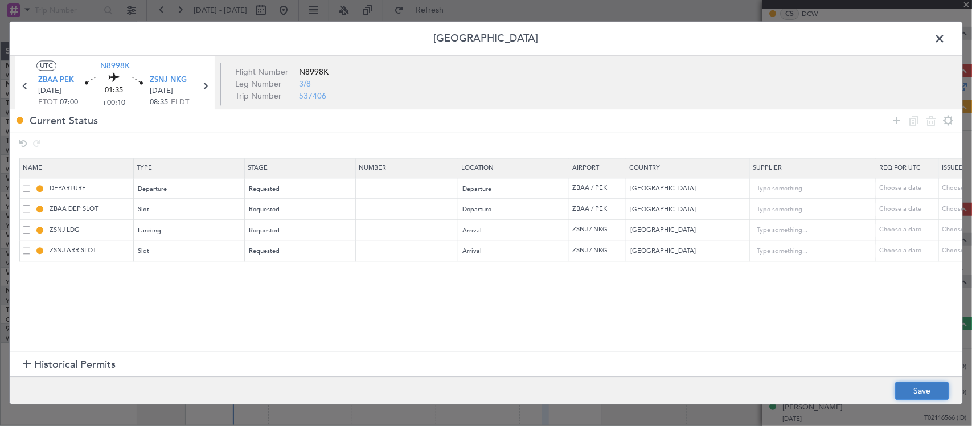
click at [948, 396] on button "Save" at bounding box center [922, 391] width 54 height 18
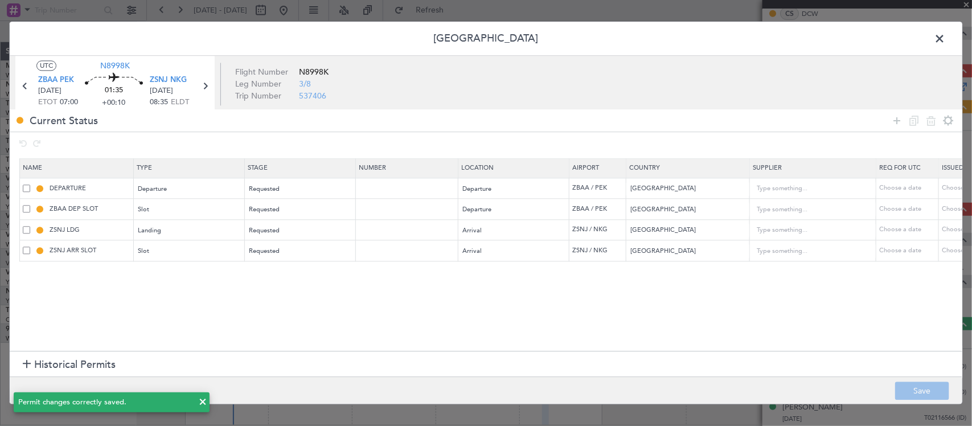
click at [945, 38] on span at bounding box center [945, 41] width 0 height 23
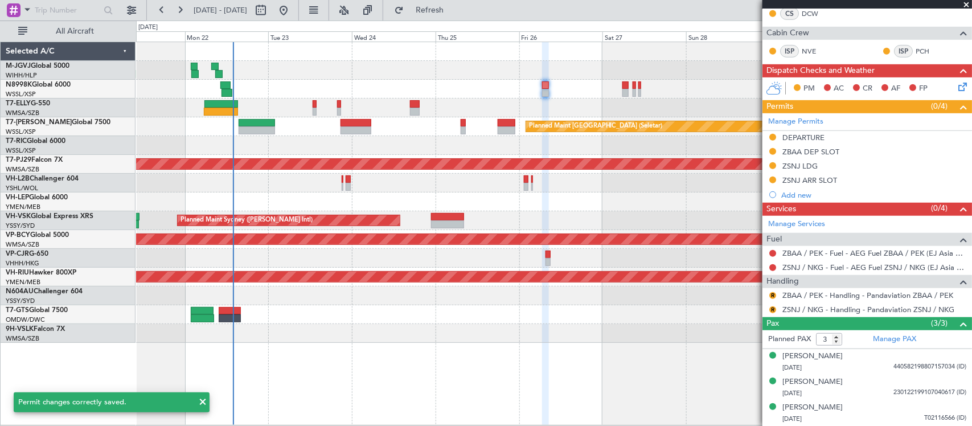
click at [776, 295] on div "R" at bounding box center [772, 295] width 9 height 9
click at [773, 295] on button "R" at bounding box center [772, 295] width 7 height 7
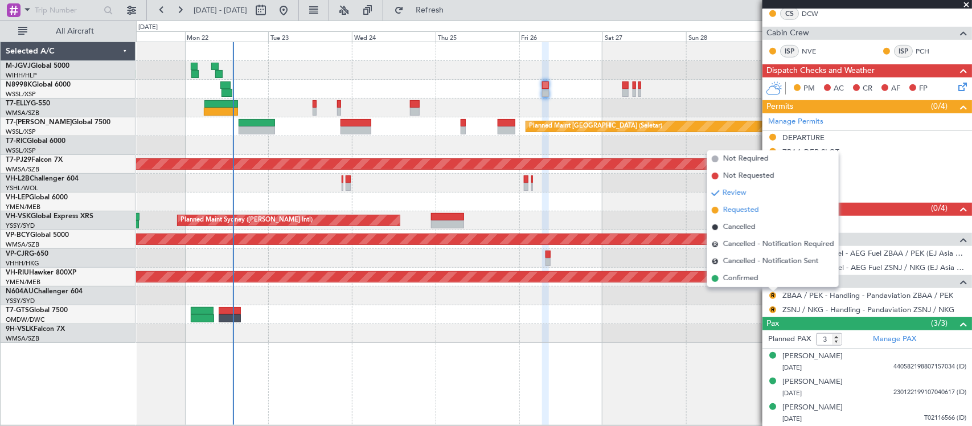
click at [756, 208] on span "Requested" at bounding box center [741, 209] width 36 height 11
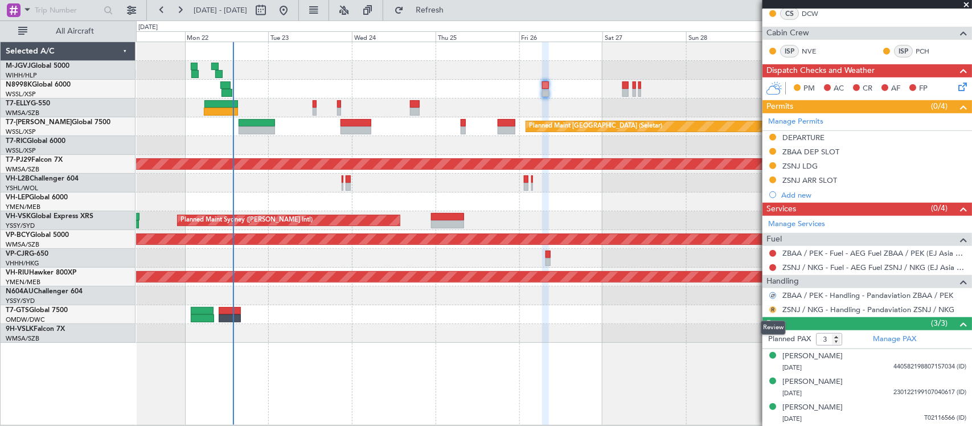
click at [773, 311] on button "R" at bounding box center [772, 309] width 7 height 7
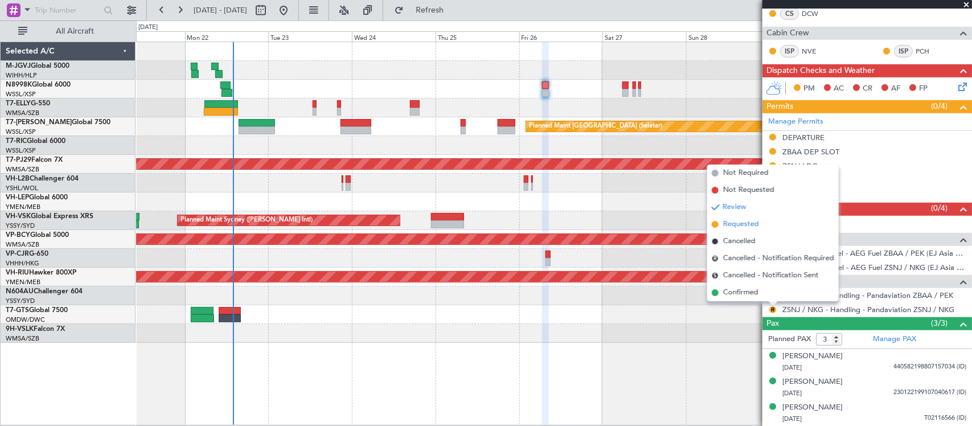
click at [773, 223] on li "Requested" at bounding box center [773, 224] width 132 height 17
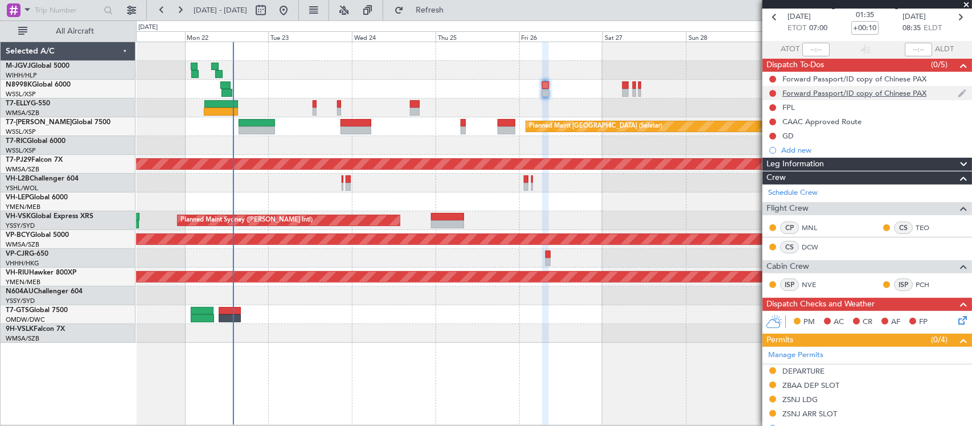
scroll to position [0, 0]
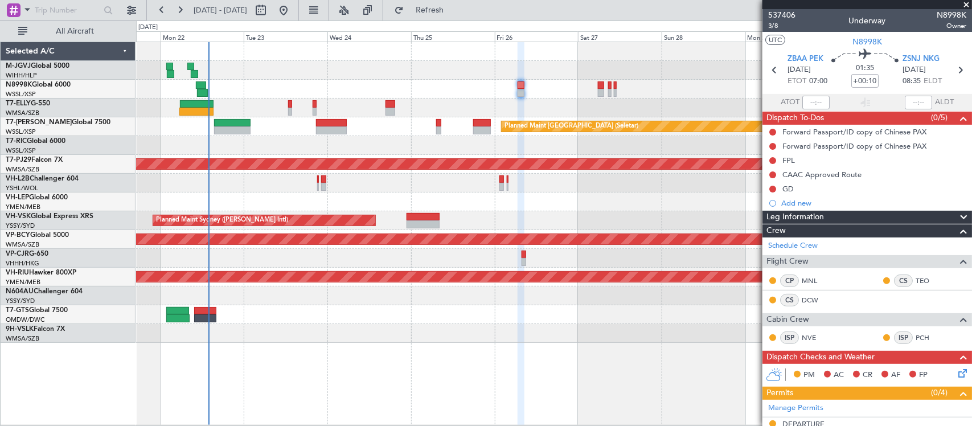
click at [550, 184] on div "[PERSON_NAME][GEOGRAPHIC_DATA] ([PERSON_NAME] Intl) [PERSON_NAME] Jakarta (Hali…" at bounding box center [553, 192] width 835 height 301
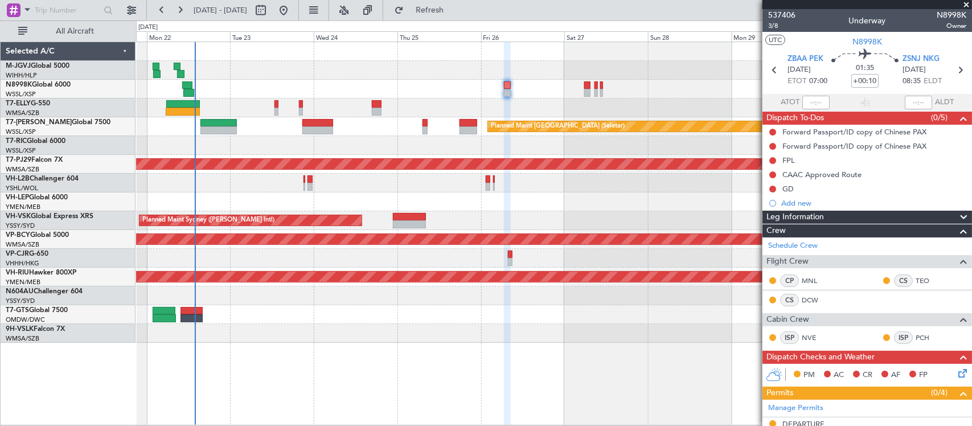
click at [563, 201] on div at bounding box center [553, 201] width 835 height 19
click at [953, 72] on icon at bounding box center [960, 70] width 15 height 15
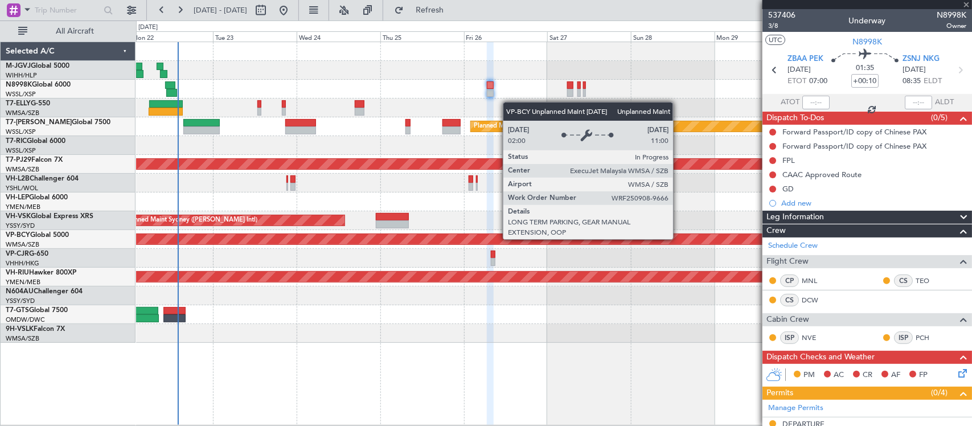
click at [655, 242] on div "Unplanned Maint [GEOGRAPHIC_DATA] (Sultan [PERSON_NAME] [PERSON_NAME] - Subang)" at bounding box center [486, 239] width 2369 height 10
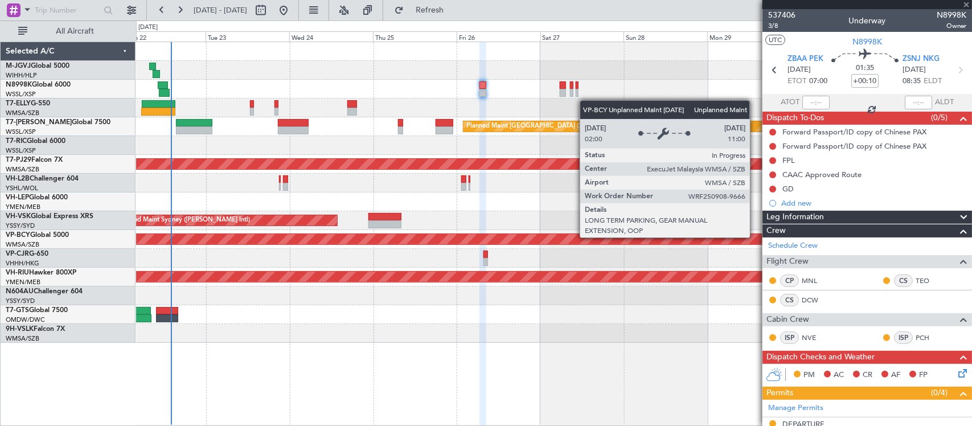
type input "-00:10"
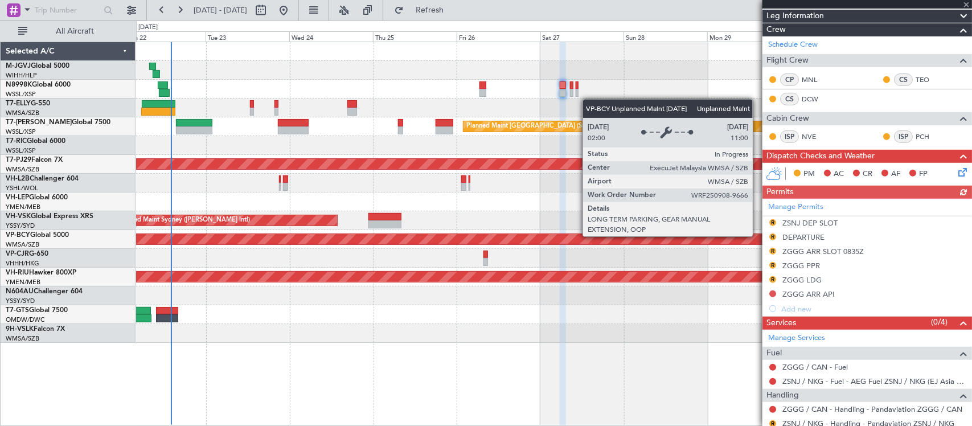
scroll to position [345, 0]
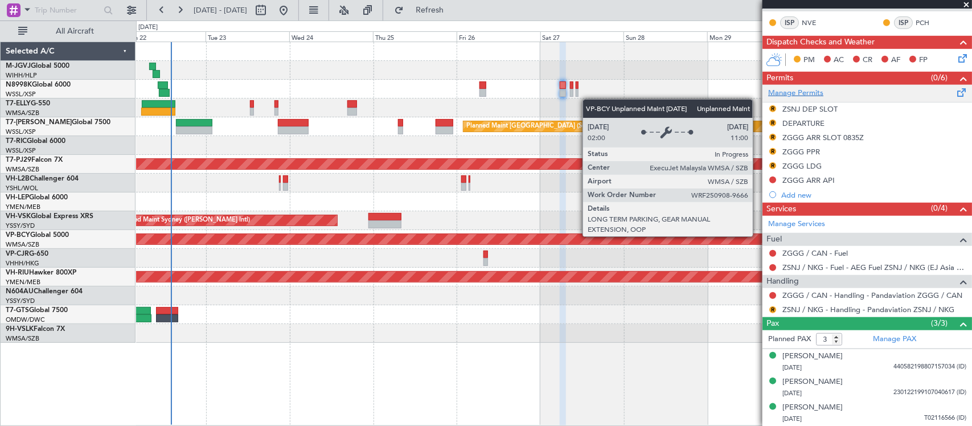
click at [803, 92] on link "Manage Permits" at bounding box center [795, 93] width 55 height 11
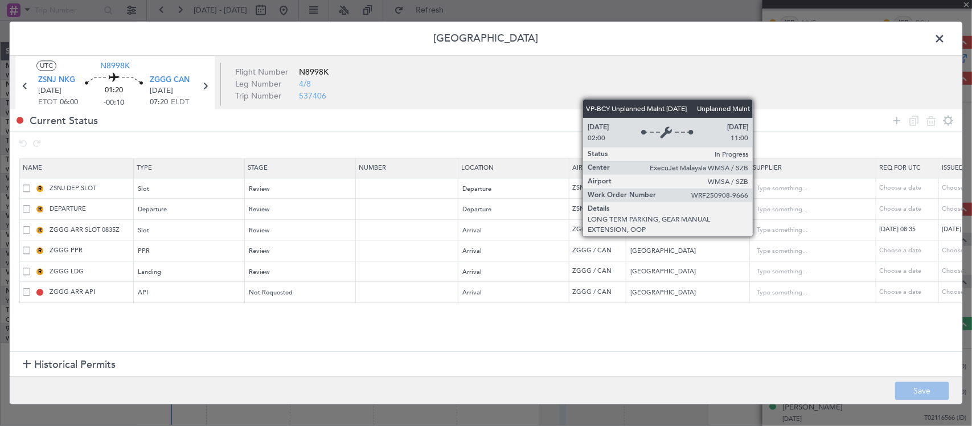
click at [795, 145] on div at bounding box center [486, 143] width 953 height 23
click at [945, 37] on span at bounding box center [945, 41] width 0 height 23
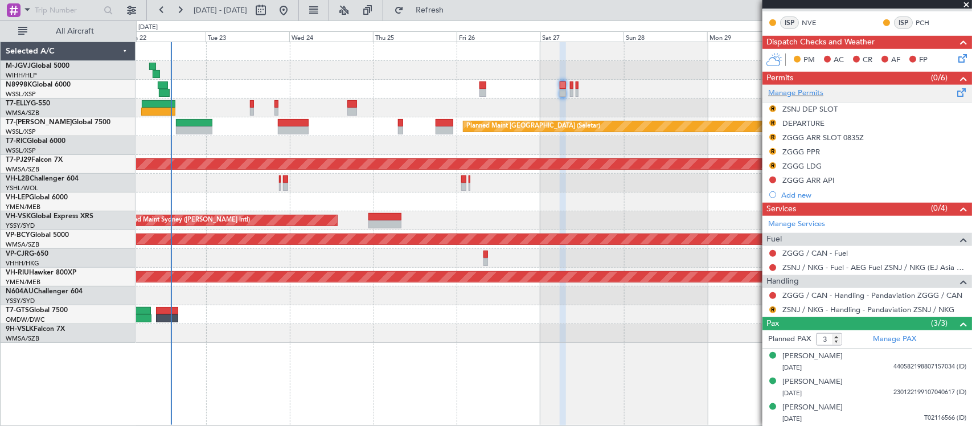
click at [814, 85] on div "Manage Permits" at bounding box center [867, 93] width 210 height 17
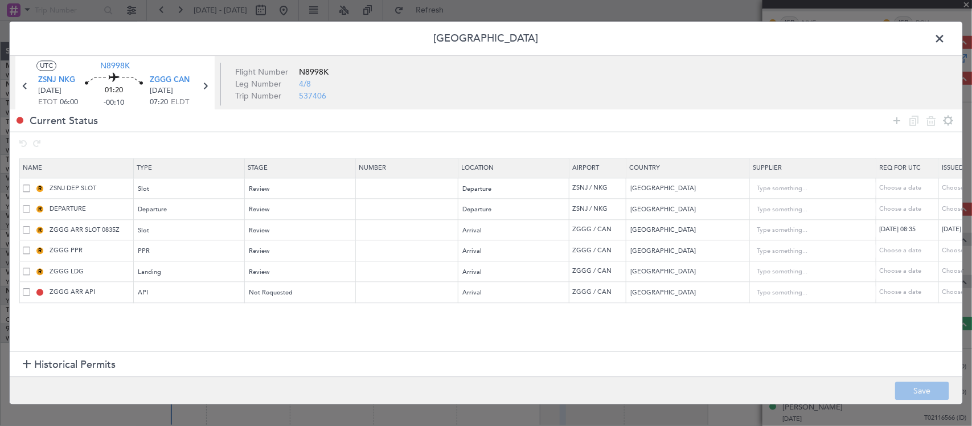
click at [26, 251] on span at bounding box center [26, 250] width 7 height 7
click at [31, 247] on input "checkbox" at bounding box center [31, 247] width 0 height 0
click at [27, 293] on span at bounding box center [26, 291] width 7 height 7
click at [31, 288] on input "checkbox" at bounding box center [31, 288] width 0 height 0
drag, startPoint x: 929, startPoint y: 121, endPoint x: 912, endPoint y: 138, distance: 23.4
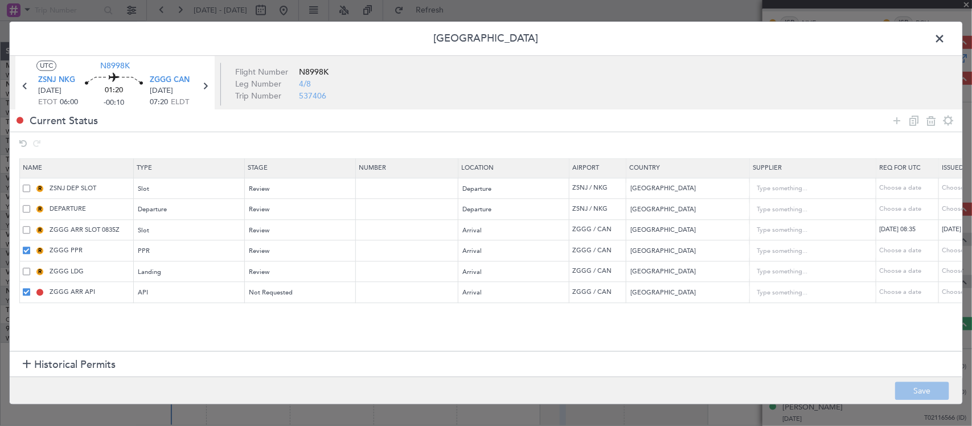
click at [929, 121] on icon at bounding box center [931, 121] width 14 height 14
type input "ZGGG LDG"
type input "000000863515"
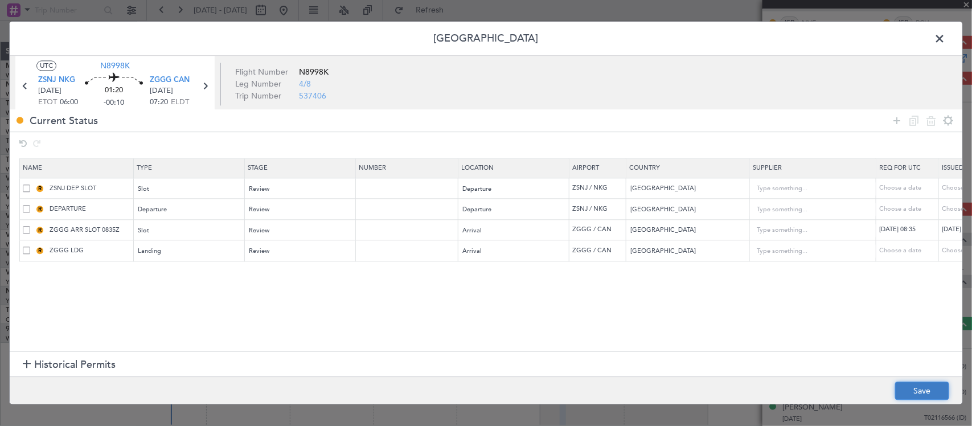
click at [915, 385] on button "Save" at bounding box center [922, 391] width 54 height 18
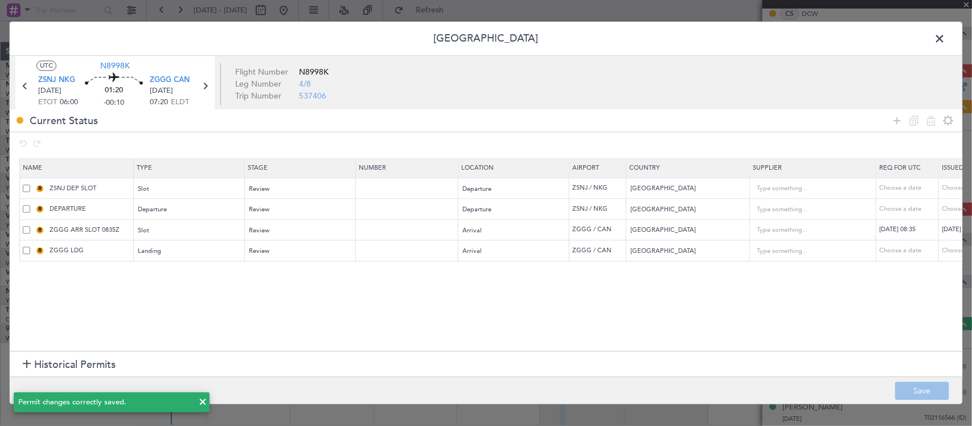
click at [945, 35] on span at bounding box center [945, 41] width 0 height 23
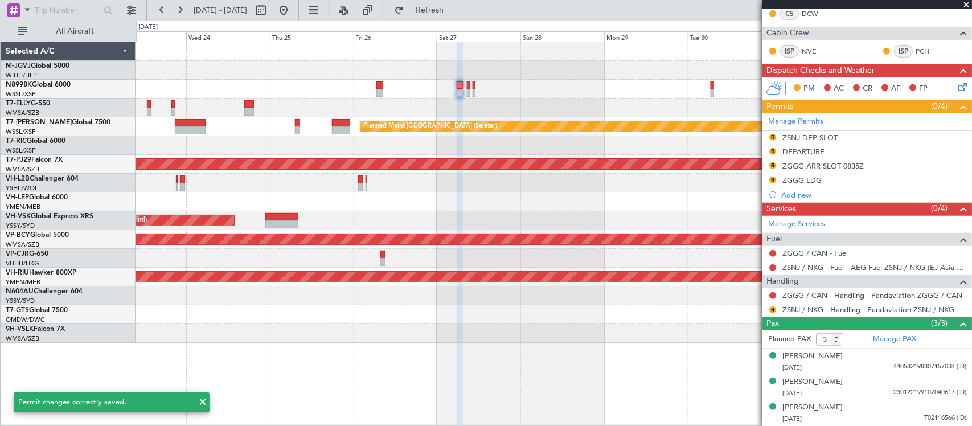
click at [494, 175] on div "Planned Maint Singapore (Seletar) Planned Maint Kuala Lumpur (Sultan Abdul Aziz…" at bounding box center [553, 192] width 835 height 301
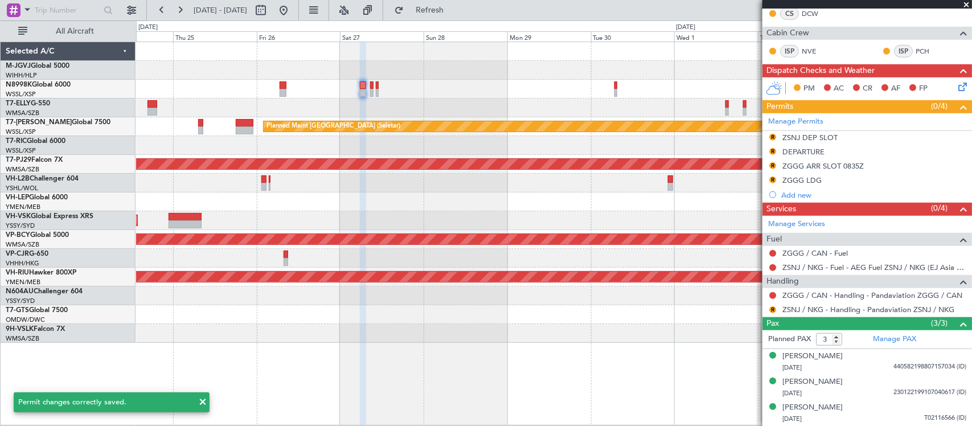
click at [519, 109] on div at bounding box center [553, 108] width 835 height 19
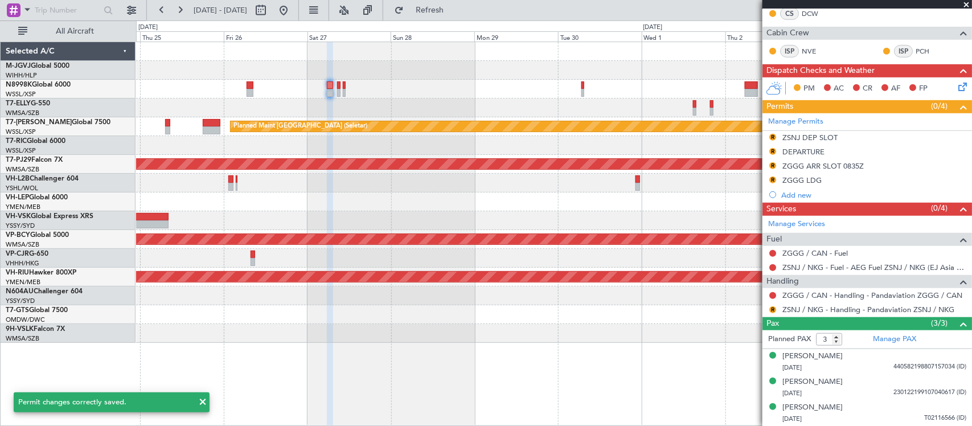
click at [432, 104] on div at bounding box center [553, 108] width 835 height 19
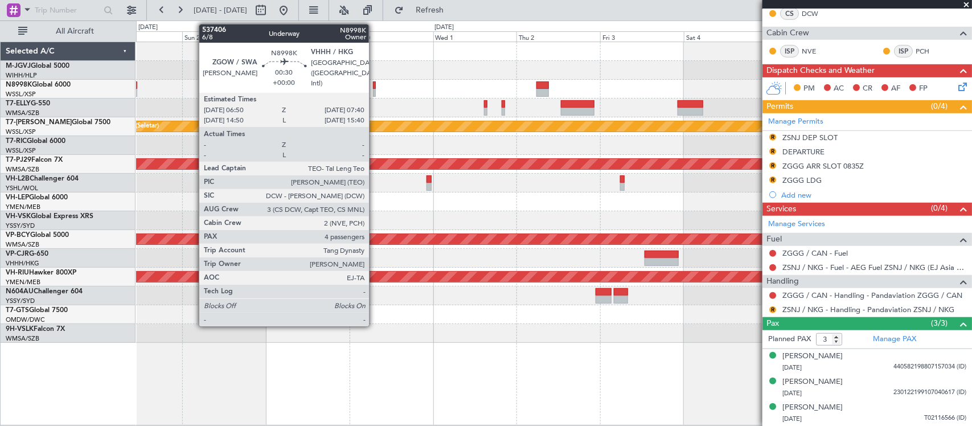
click at [375, 89] on div at bounding box center [374, 93] width 3 height 8
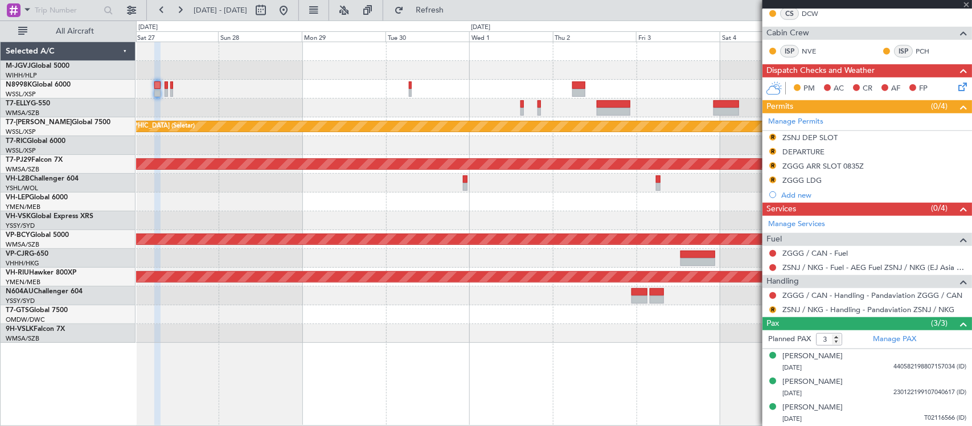
click at [514, 313] on div at bounding box center [553, 314] width 835 height 19
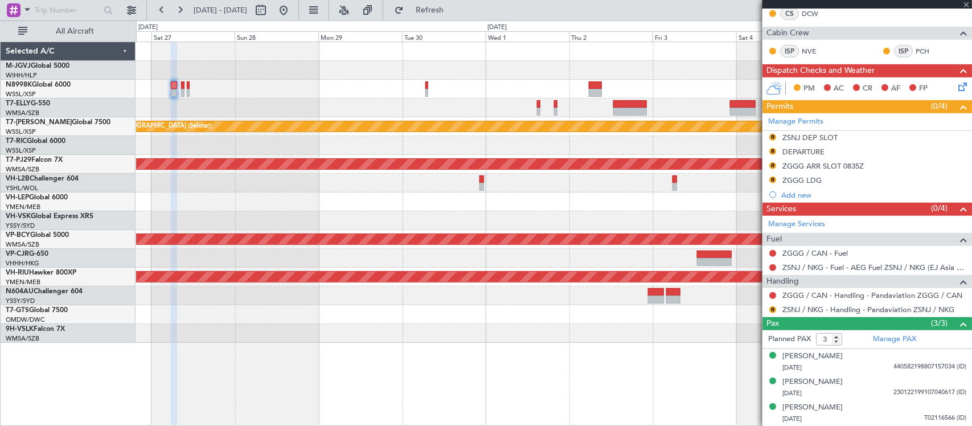
type input "4"
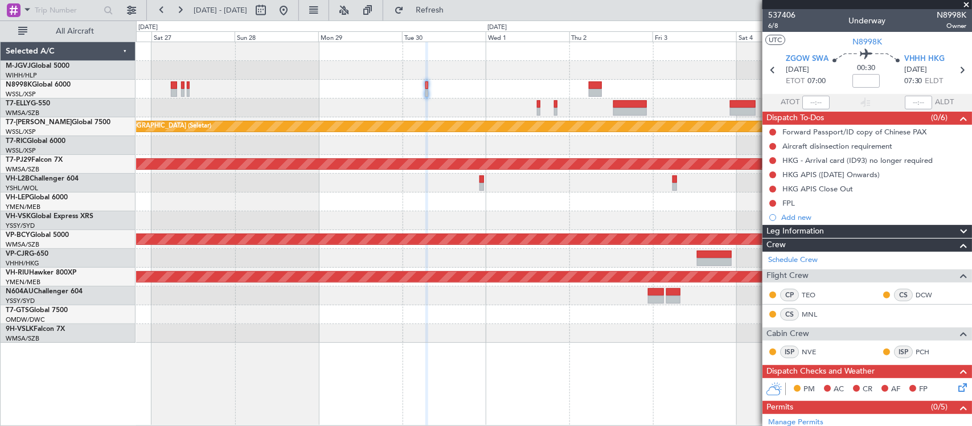
click at [608, 211] on div "Planned Maint Sydney ([PERSON_NAME] Intl)" at bounding box center [553, 220] width 835 height 19
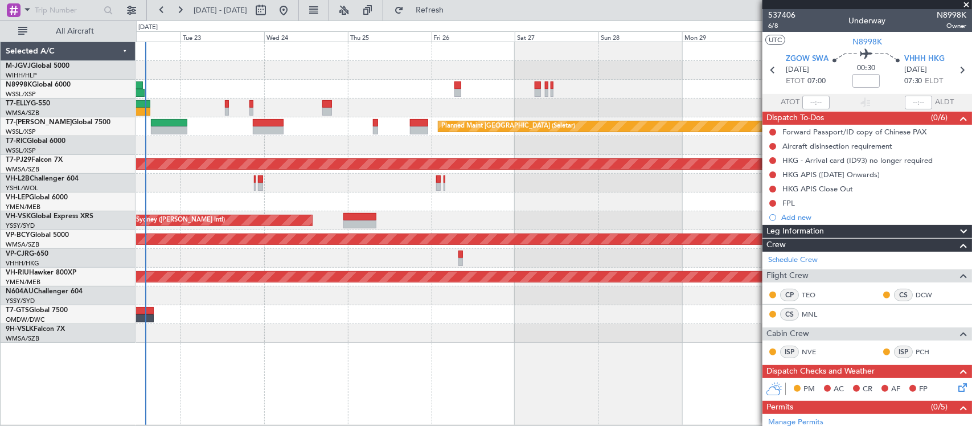
click at [491, 181] on div at bounding box center [553, 183] width 835 height 19
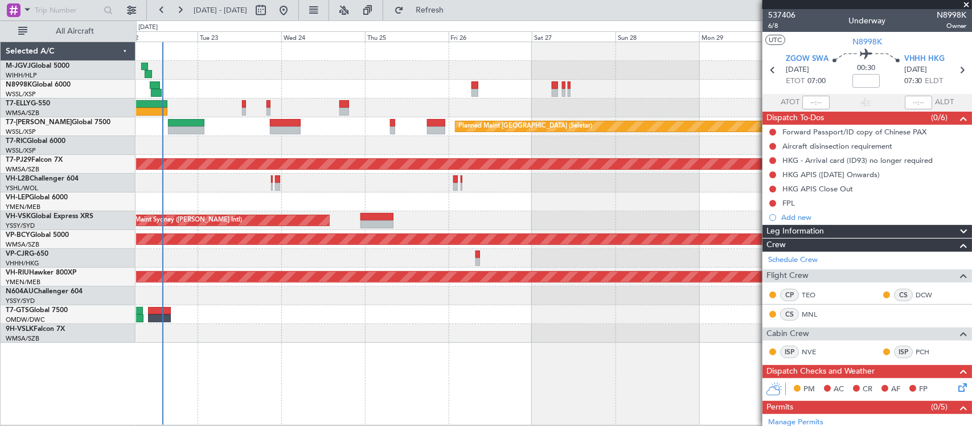
click at [536, 220] on div "Planned Maint Sydney (Kingsford Smith Intl) AOG Maint Kansas City (Kansas City …" at bounding box center [553, 220] width 835 height 19
click at [197, 216] on div "MEL Dubai (Dubai Intl) Planned Maint Dubai (Dubai Intl) Planned Maint Singapore…" at bounding box center [553, 192] width 835 height 301
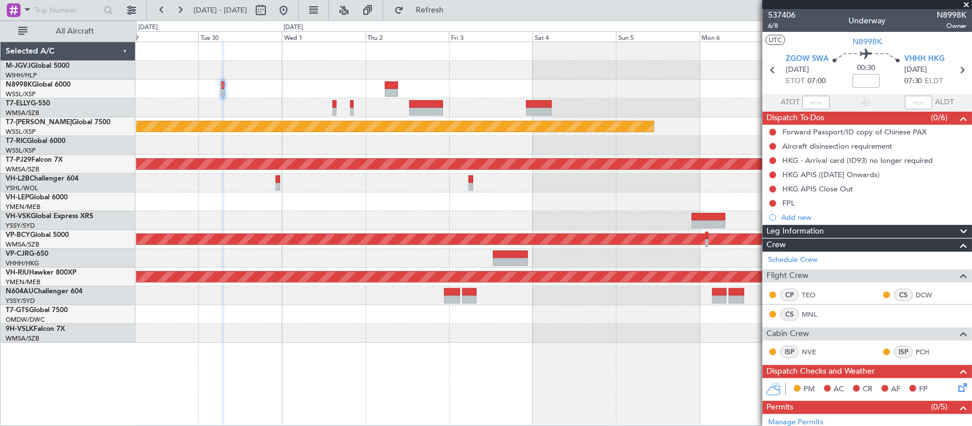
click at [300, 200] on div "Planned Maint [GEOGRAPHIC_DATA] (Seletar) Planned Maint [GEOGRAPHIC_DATA] (Sult…" at bounding box center [553, 192] width 835 height 301
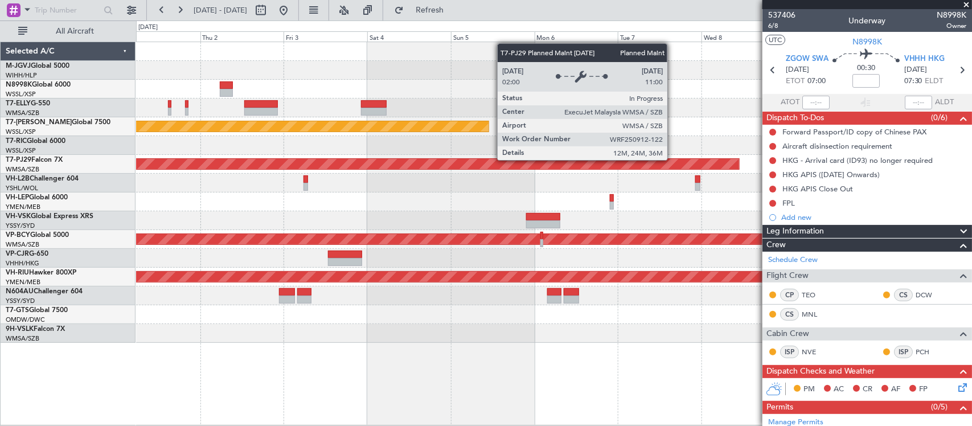
click at [374, 169] on div "Planned Maint [GEOGRAPHIC_DATA] (Sultan [PERSON_NAME] [PERSON_NAME] - Subang)" at bounding box center [20, 163] width 1438 height 11
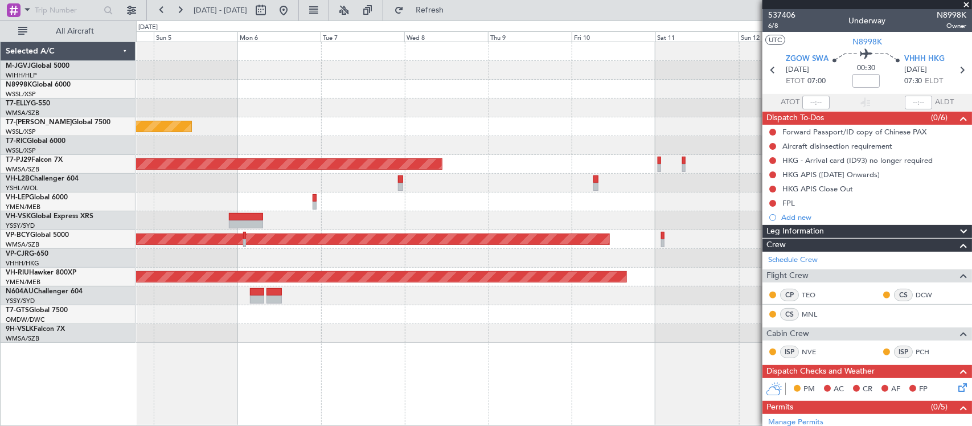
click at [238, 155] on div "Planned Maint [GEOGRAPHIC_DATA] (Seletar) Planned Maint [GEOGRAPHIC_DATA] (Sult…" at bounding box center [553, 192] width 835 height 301
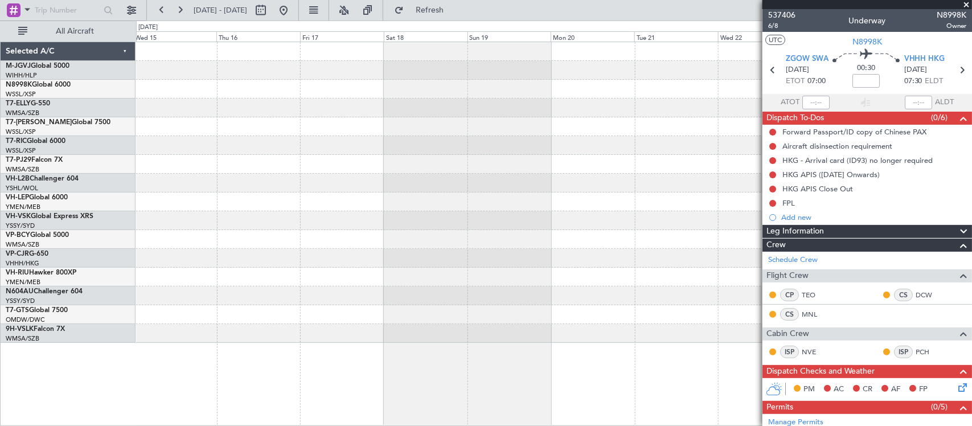
click at [225, 145] on div at bounding box center [553, 145] width 835 height 19
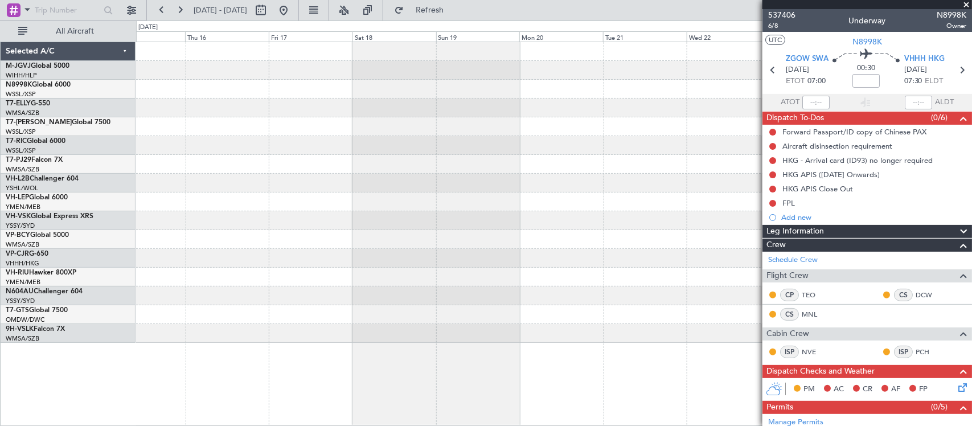
click at [279, 146] on div at bounding box center [553, 192] width 835 height 301
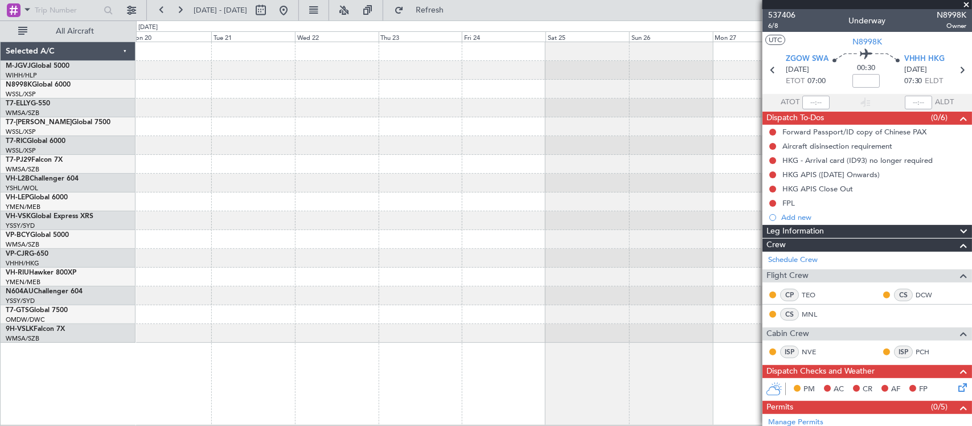
click at [400, 143] on div at bounding box center [553, 145] width 835 height 19
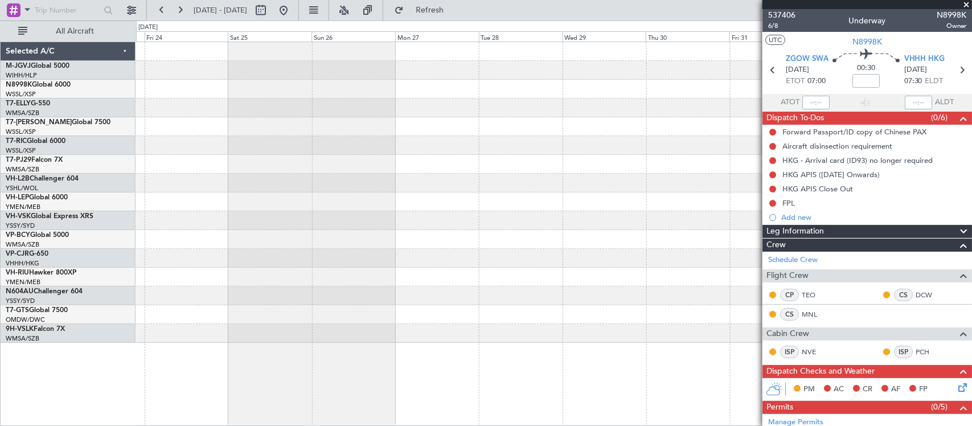
click at [294, 155] on div "Planned Maint Sydney ([PERSON_NAME] Intl)" at bounding box center [553, 192] width 835 height 301
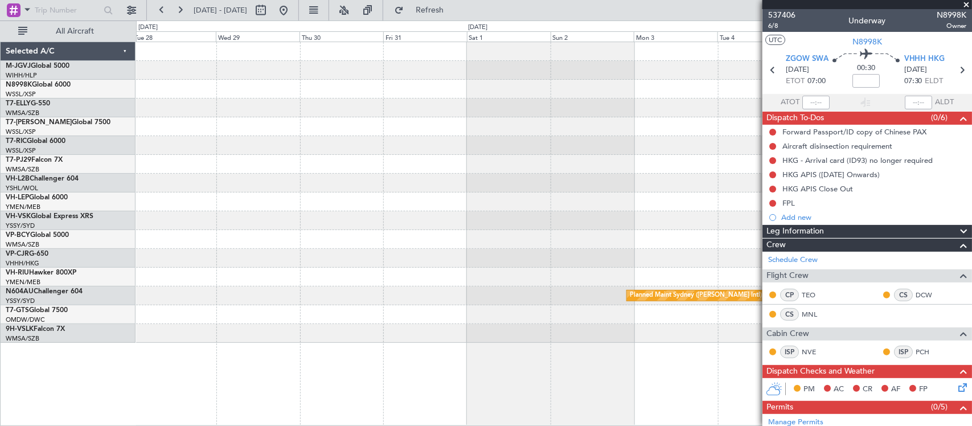
click at [585, 149] on div at bounding box center [553, 145] width 835 height 19
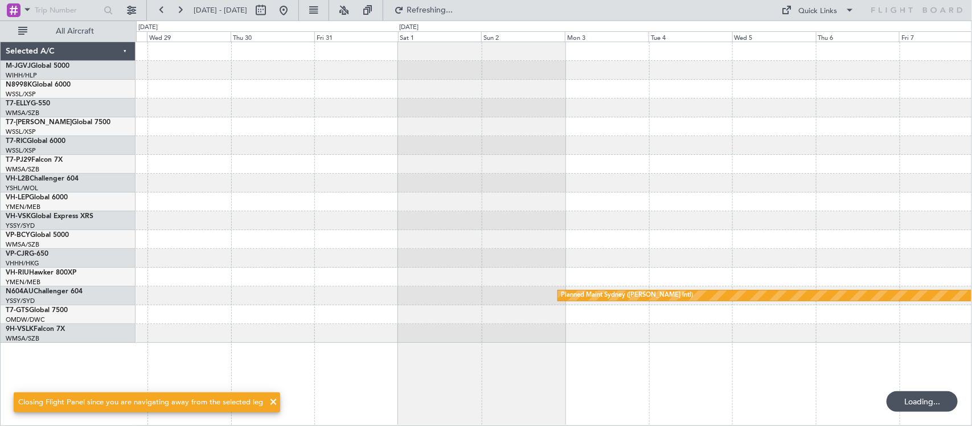
click at [561, 190] on div at bounding box center [553, 183] width 835 height 19
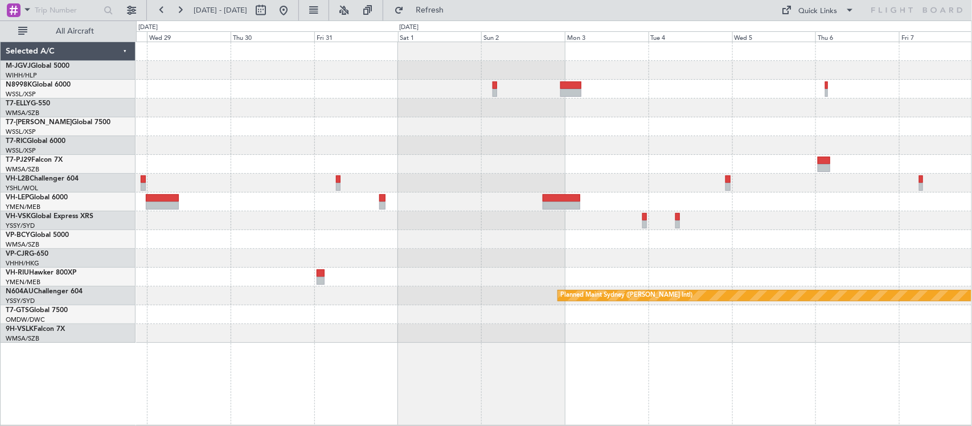
click at [645, 175] on div at bounding box center [553, 183] width 835 height 19
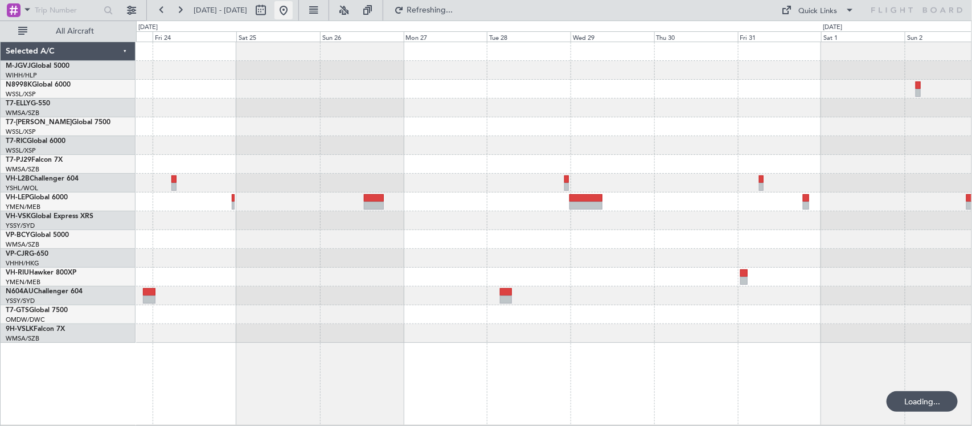
click at [293, 10] on button at bounding box center [283, 10] width 18 height 18
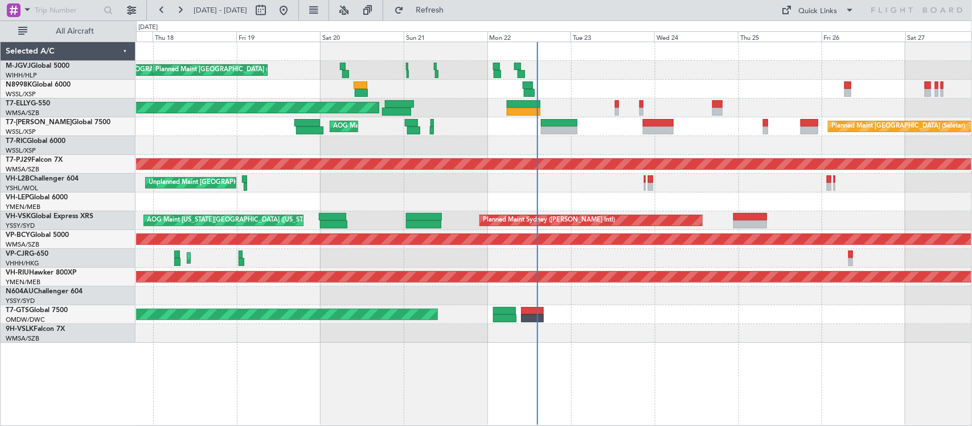
click at [621, 188] on div "Unplanned Maint [GEOGRAPHIC_DATA] ([GEOGRAPHIC_DATA])" at bounding box center [553, 183] width 835 height 19
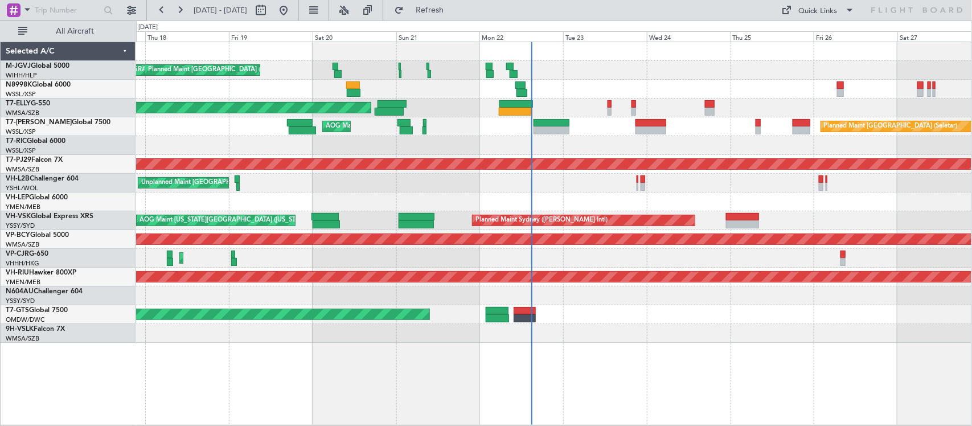
click at [554, 155] on div "MEL Jakarta (Halim Intl) MEL Jakarta (Halim Intl) MEL Jakarta (Halim Intl) Plan…" at bounding box center [553, 192] width 835 height 301
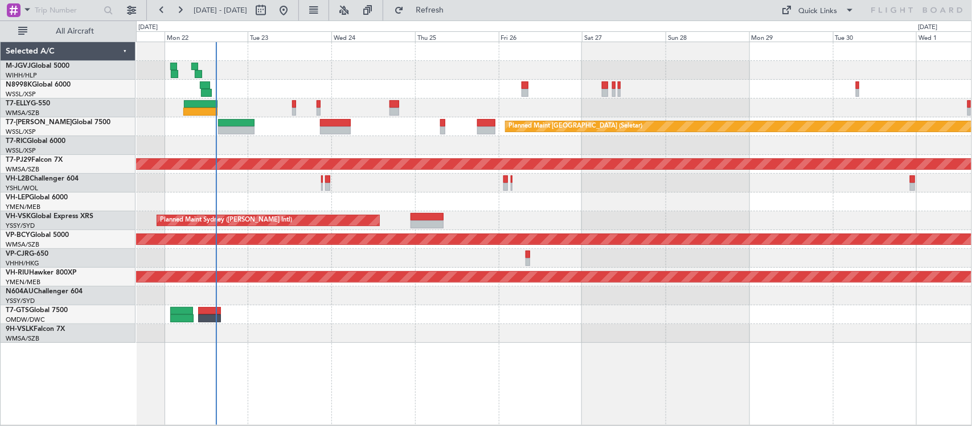
click at [572, 232] on div "Unplanned Maint [GEOGRAPHIC_DATA] (Sultan [PERSON_NAME] [PERSON_NAME] - Subang)" at bounding box center [553, 239] width 835 height 19
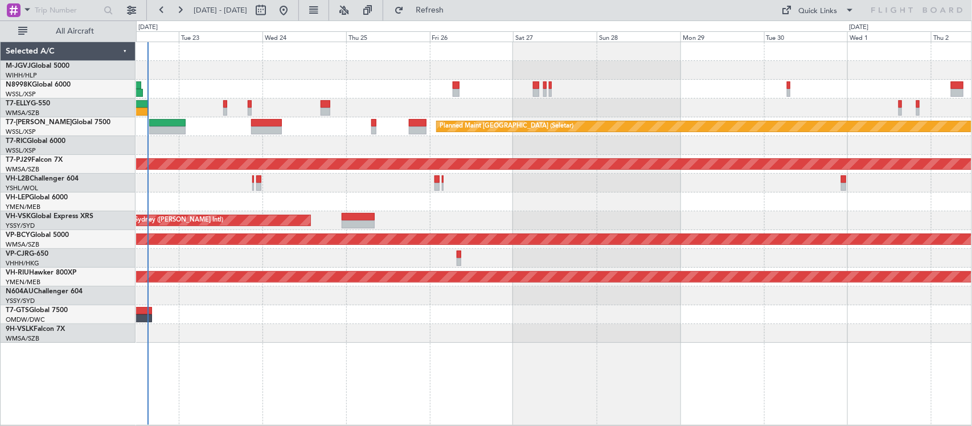
click at [683, 182] on div "MEL Dubai (Dubai Intl) Planned Maint Dubai (Dubai Intl) Planned Maint Singapore…" at bounding box center [553, 192] width 835 height 301
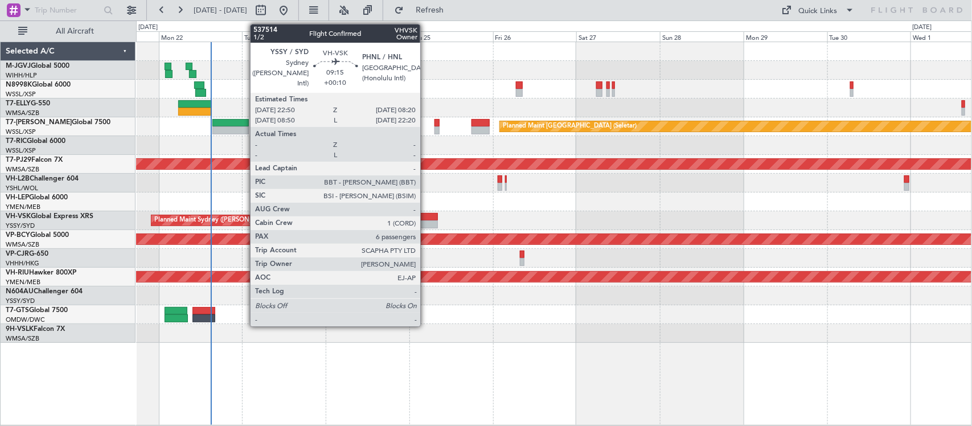
click at [426, 219] on div at bounding box center [422, 217] width 34 height 8
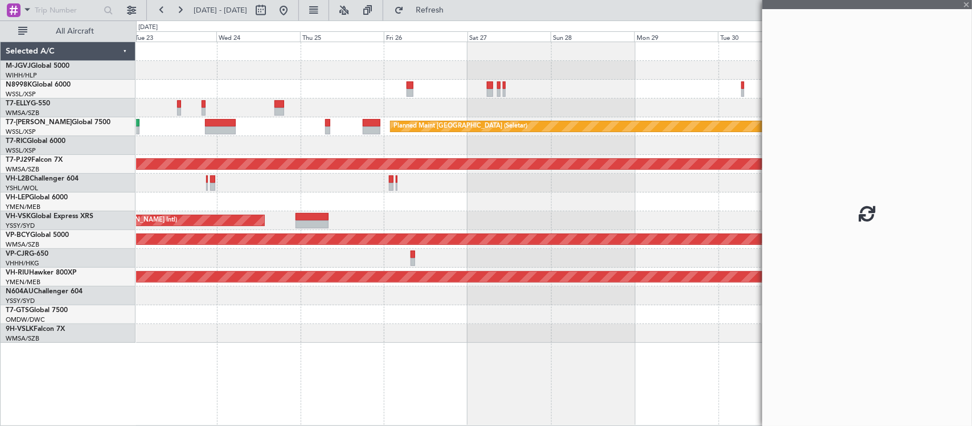
click at [559, 225] on div "MEL Dubai (Dubai Intl) Planned Maint Dubai (Dubai Intl) Planned Maint Singapore…" at bounding box center [553, 192] width 835 height 301
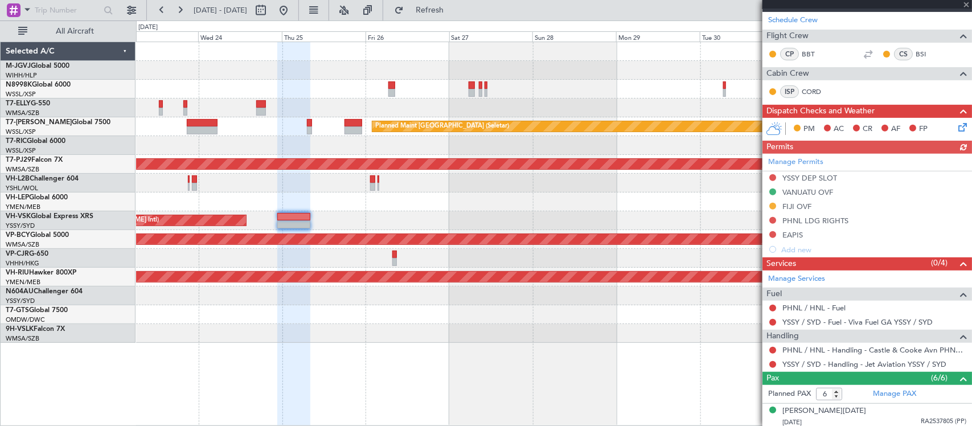
scroll to position [286, 0]
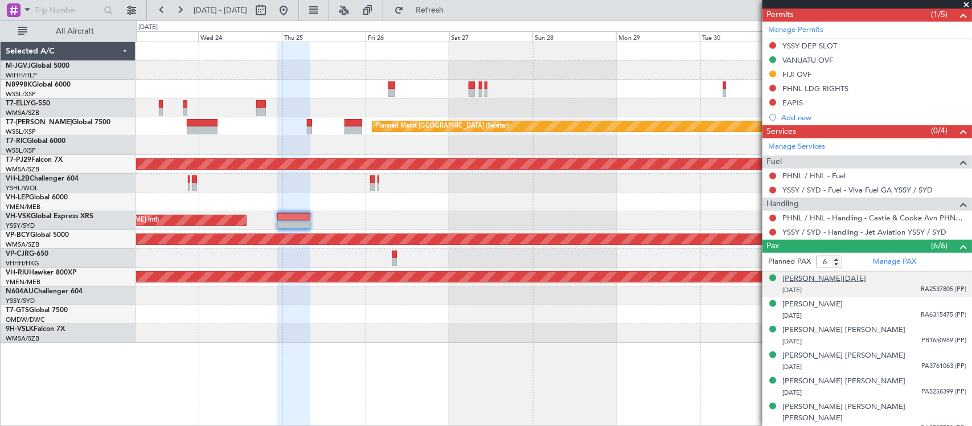
click at [847, 277] on div "Aurelia Rosalind Noel BARDA" at bounding box center [824, 278] width 84 height 11
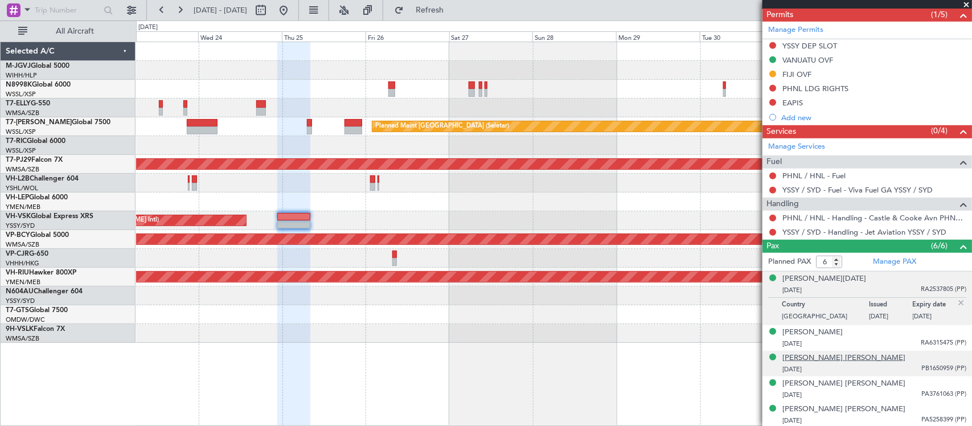
click at [850, 356] on div "Nicholas Edvins James BARDA" at bounding box center [843, 357] width 123 height 11
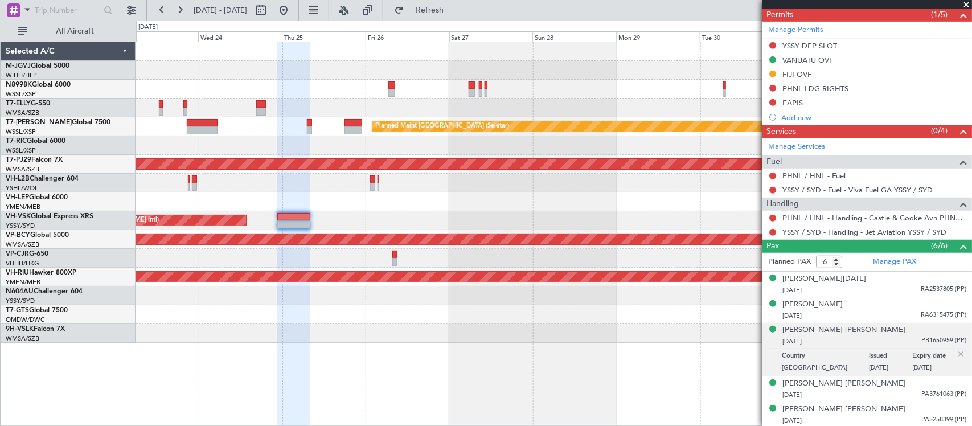
scroll to position [314, 0]
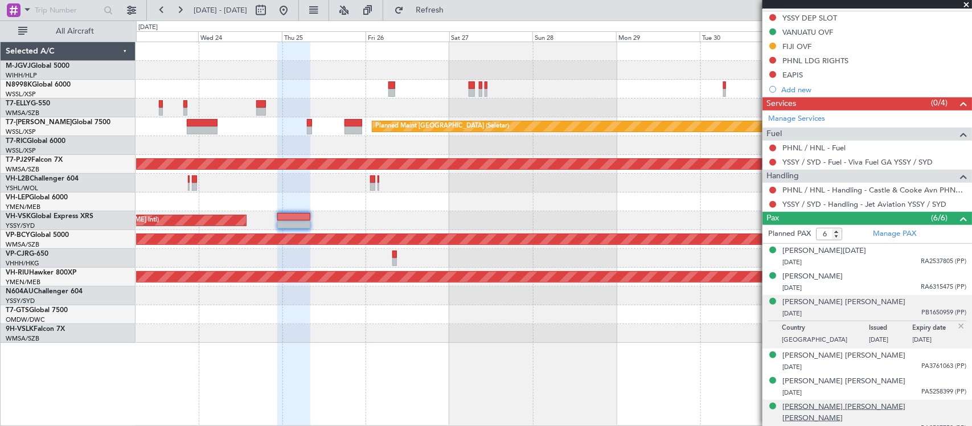
click at [850, 410] on div "Valentina Gabrielle Irina BARDA" at bounding box center [874, 412] width 184 height 22
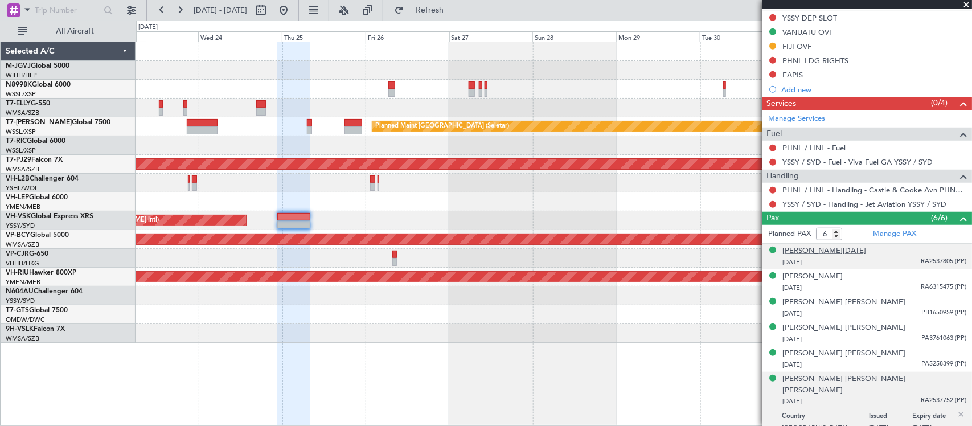
click at [843, 252] on div "Aurelia Rosalind Noel BARDA" at bounding box center [824, 250] width 84 height 11
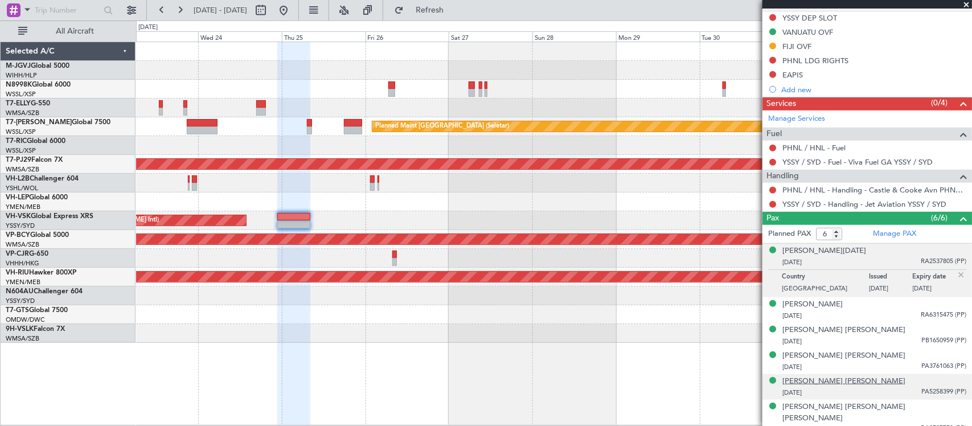
click at [846, 384] on div "Samantha Jane HONAN" at bounding box center [843, 381] width 123 height 11
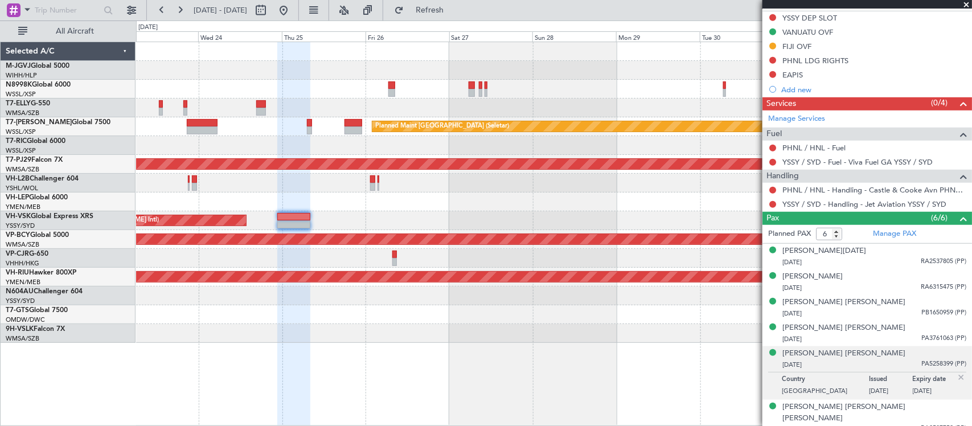
scroll to position [195, 0]
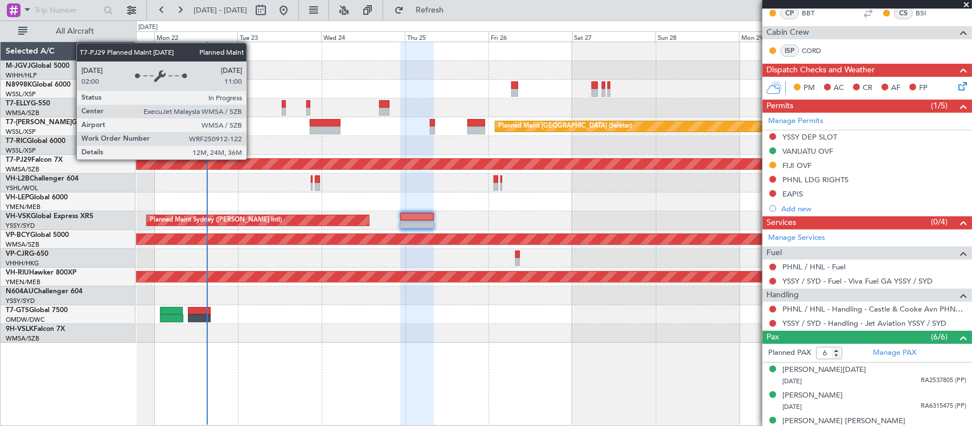
click at [610, 178] on div "MEL Jakarta (Halim Intl) MEL Jakarta (Halim Intl) MEL Jakarta (Halim Intl) Plan…" at bounding box center [553, 192] width 835 height 301
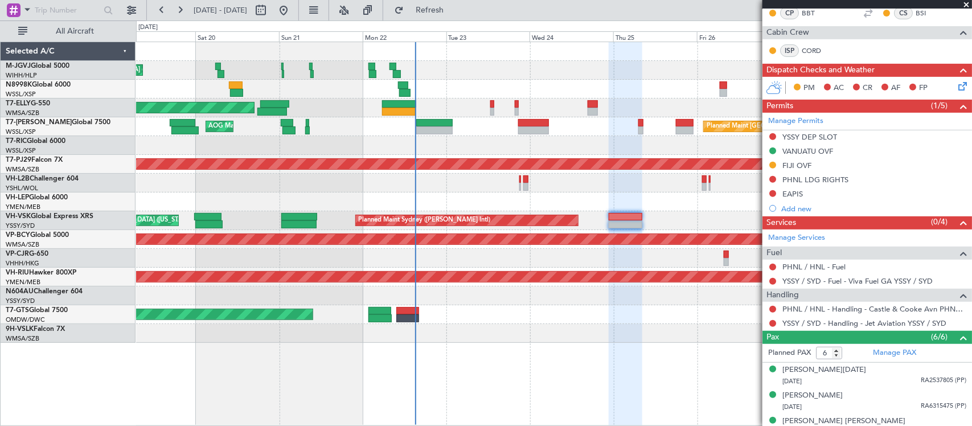
click at [523, 180] on div at bounding box center [525, 179] width 5 height 8
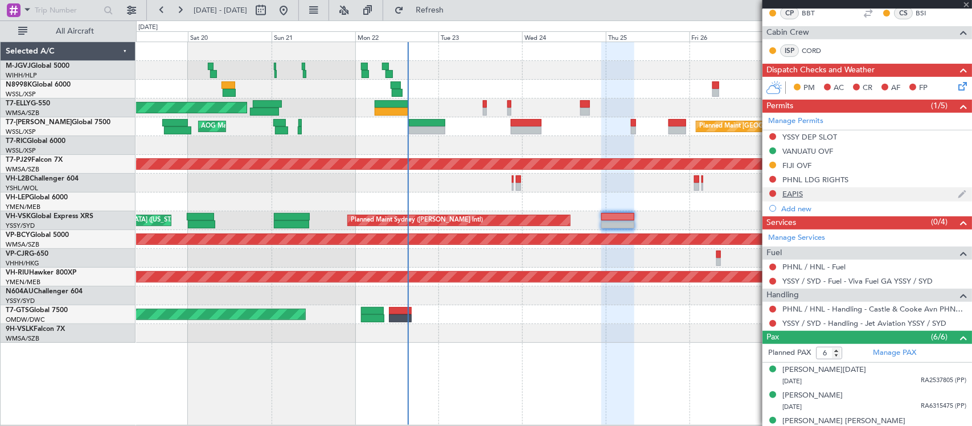
type input "3"
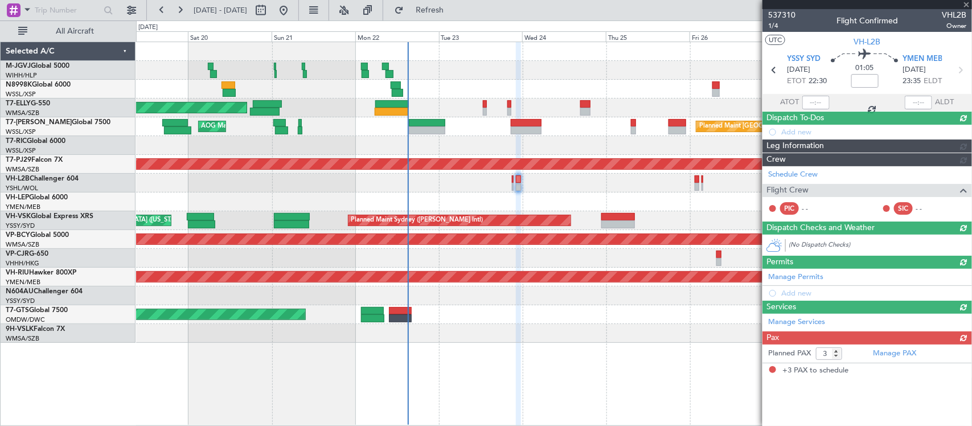
scroll to position [0, 0]
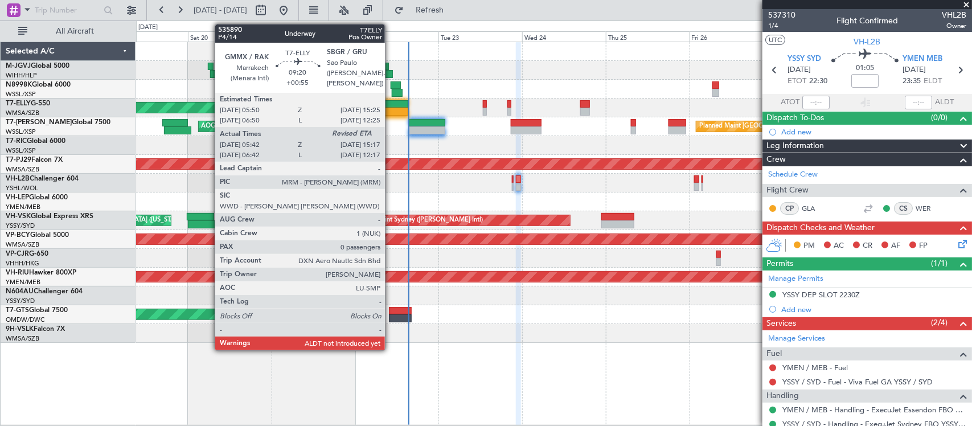
click at [391, 108] on div at bounding box center [392, 112] width 34 height 8
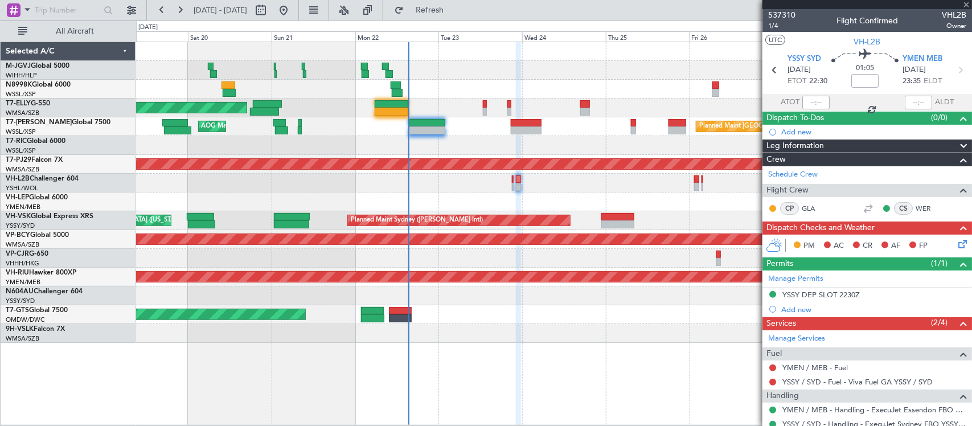
type input "+00:55"
type input "05:52"
type input "0"
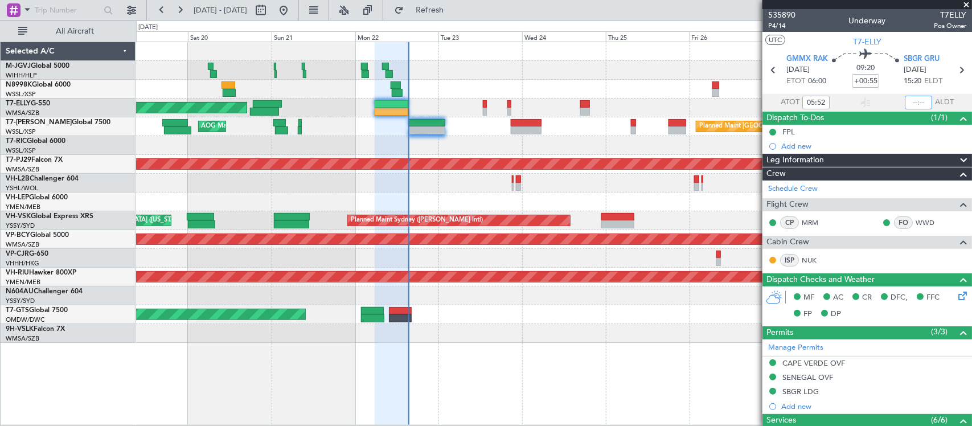
click at [916, 103] on input "text" at bounding box center [918, 103] width 27 height 14
type input "15:14"
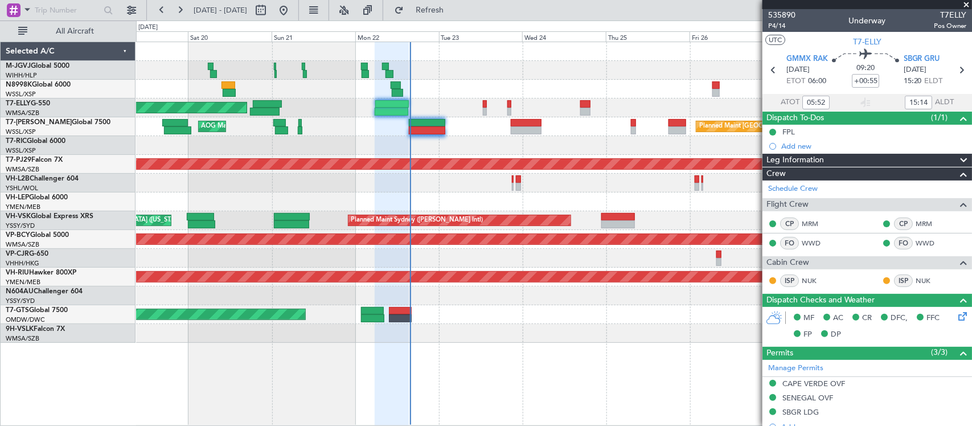
click at [465, 341] on div at bounding box center [553, 333] width 835 height 19
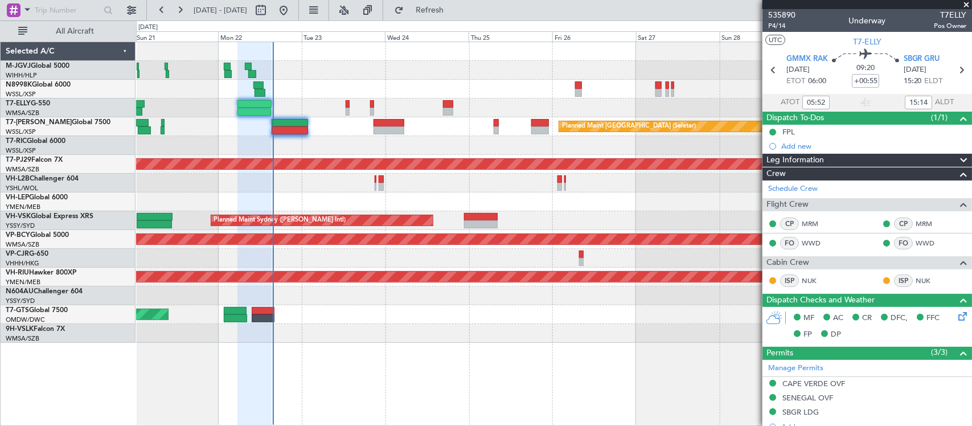
click at [370, 335] on div at bounding box center [553, 333] width 835 height 19
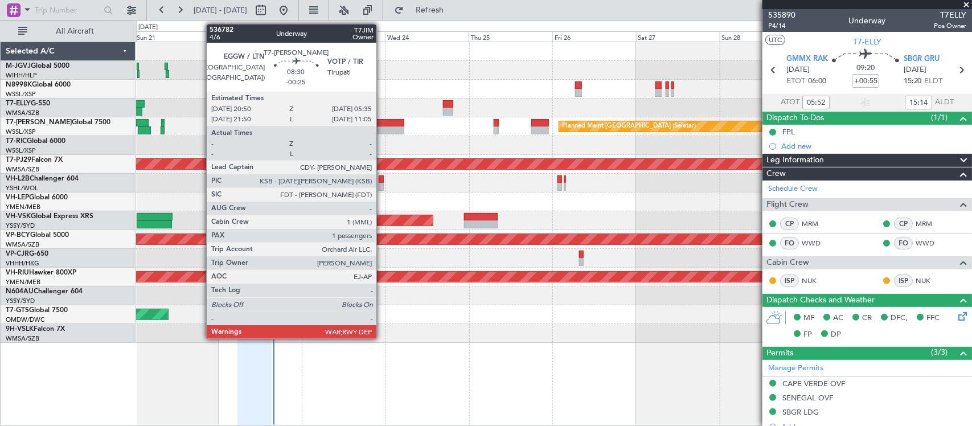
click at [382, 129] on div at bounding box center [389, 130] width 31 height 8
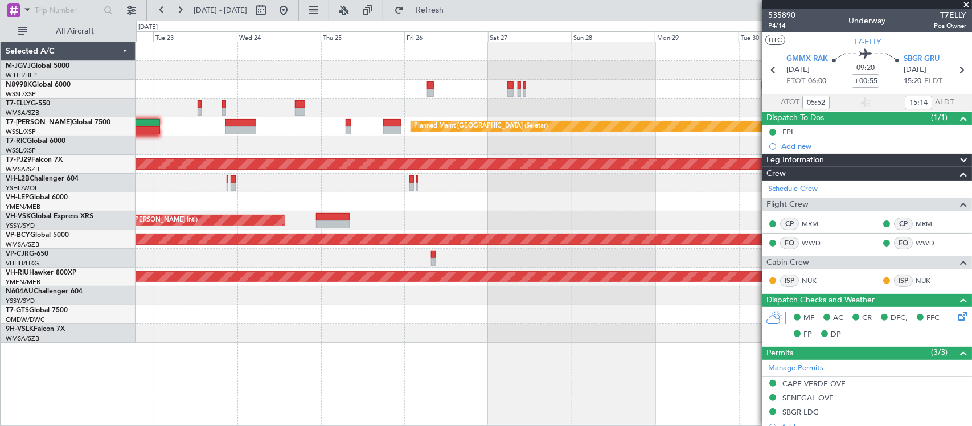
click at [342, 116] on div "Planned Maint [GEOGRAPHIC_DATA] ([GEOGRAPHIC_DATA] Intl) [PERSON_NAME] [GEOGRAP…" at bounding box center [553, 192] width 835 height 301
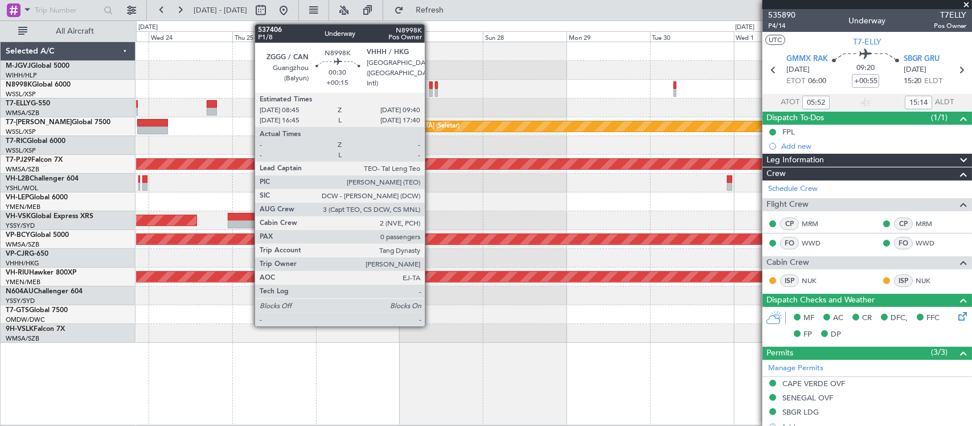
click at [430, 91] on div at bounding box center [430, 93] width 3 height 8
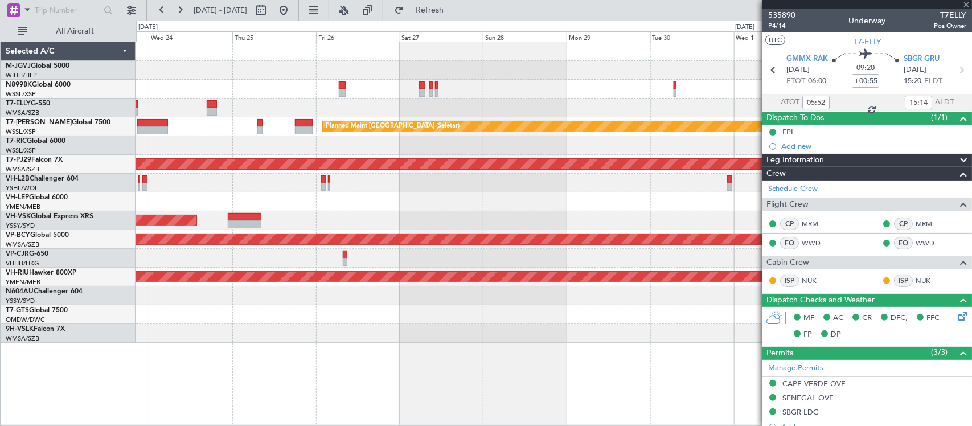
click at [460, 118] on div "Planned Maint Singapore (Seletar) Planned Maint Kuala Lumpur (Sultan Abdul Aziz…" at bounding box center [553, 192] width 835 height 301
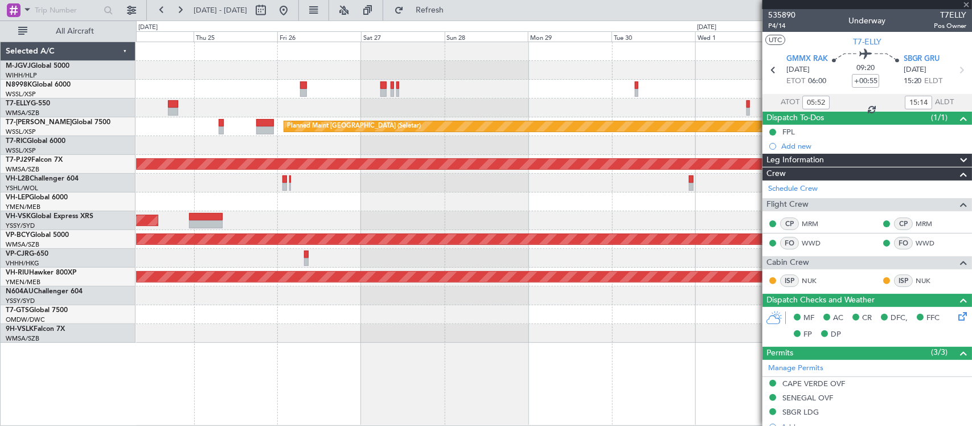
type input "+00:15"
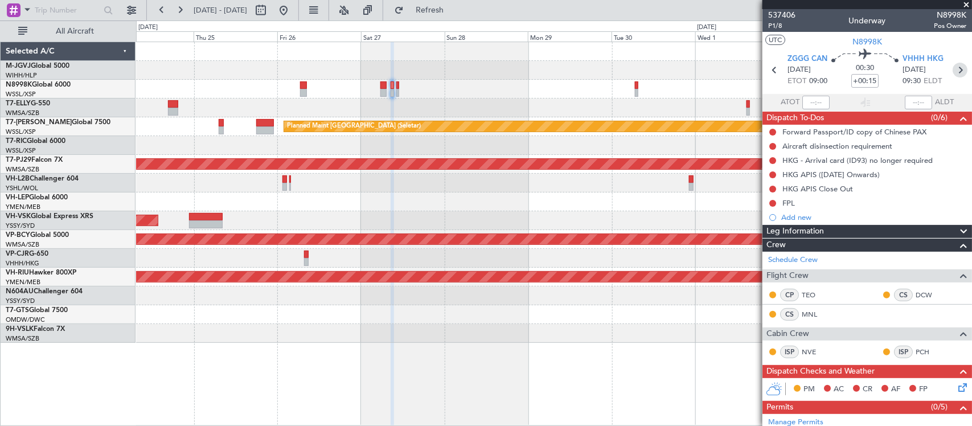
click at [954, 66] on icon at bounding box center [960, 70] width 15 height 15
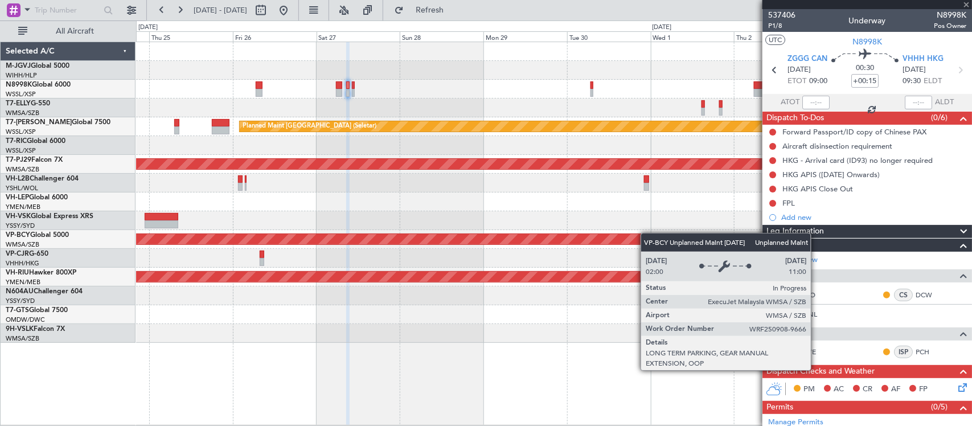
click at [491, 252] on div "Planned Maint [GEOGRAPHIC_DATA] (Seletar) Planned Maint [GEOGRAPHIC_DATA] (Sult…" at bounding box center [553, 192] width 835 height 301
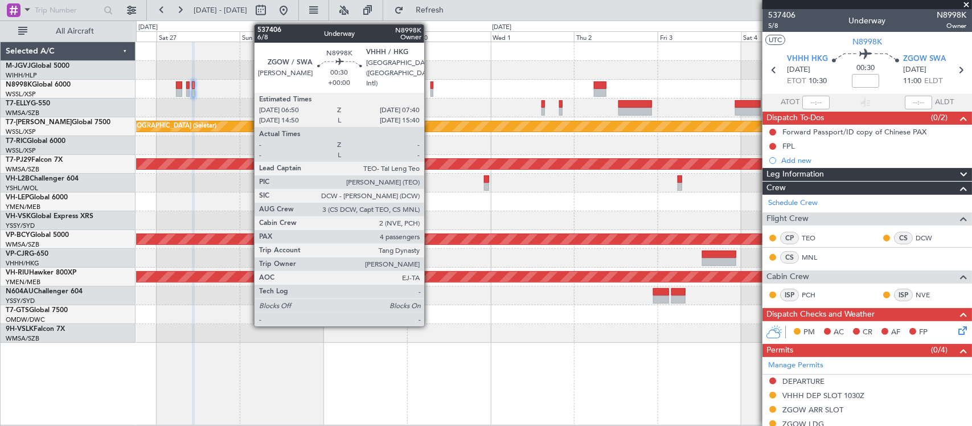
click at [430, 88] on div at bounding box center [431, 85] width 3 height 8
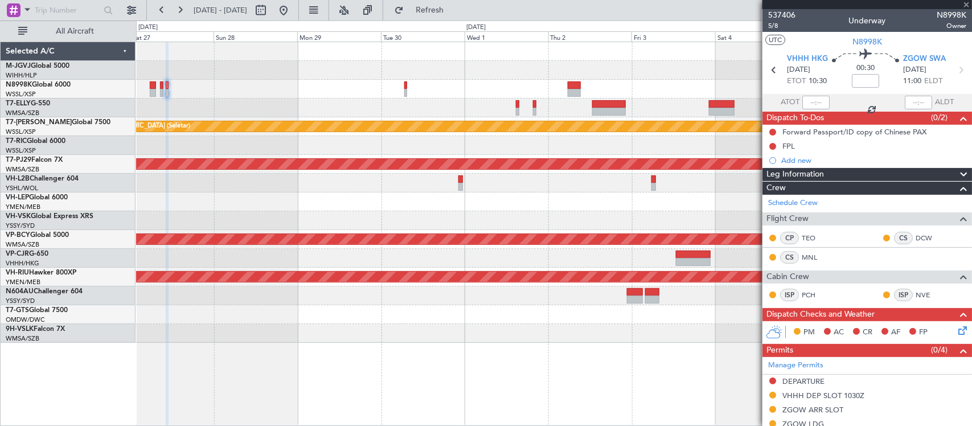
click at [433, 214] on div "Planned Maint [GEOGRAPHIC_DATA] (Seletar) Planned Maint [GEOGRAPHIC_DATA] (Sult…" at bounding box center [553, 192] width 835 height 301
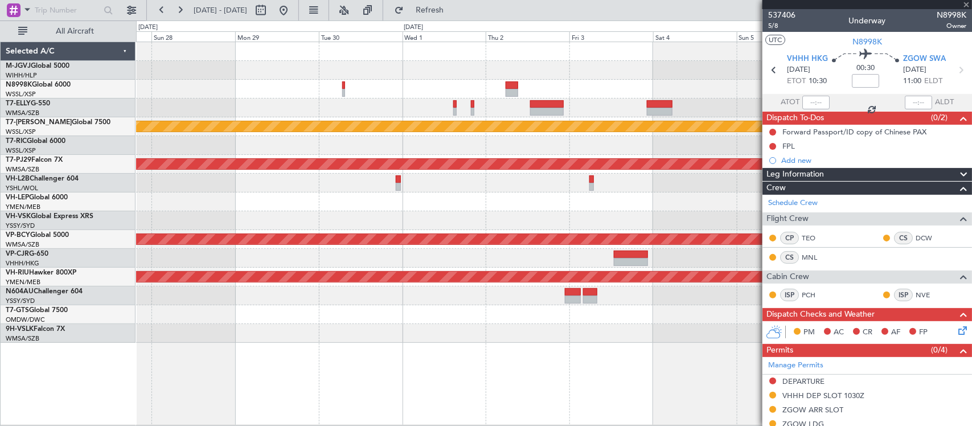
type input "4"
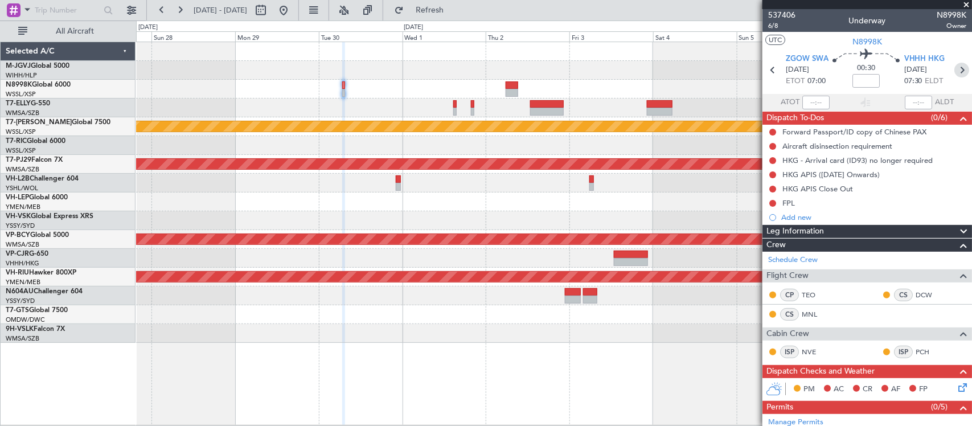
click at [954, 65] on icon at bounding box center [961, 70] width 15 height 15
type input "+00:10"
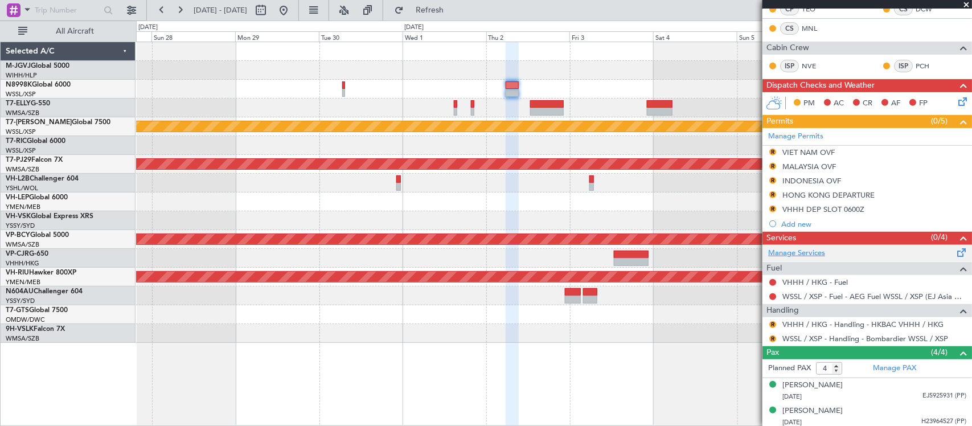
scroll to position [270, 0]
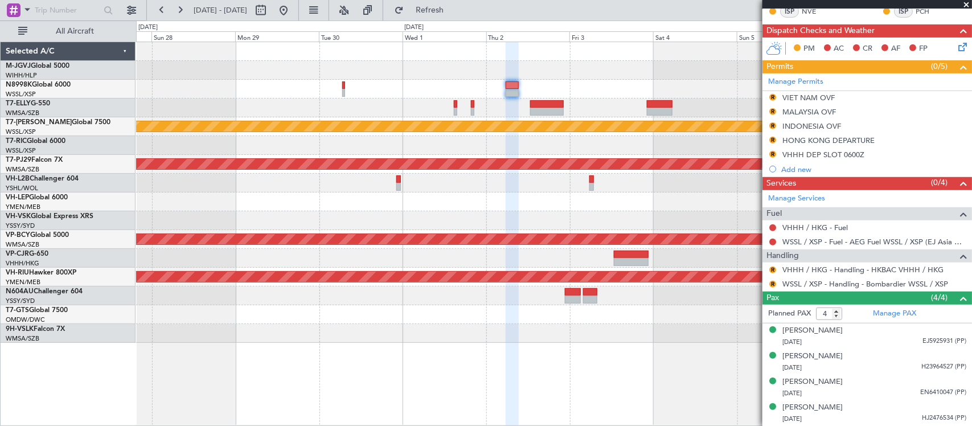
click at [806, 138] on div "HONG KONG DEPARTURE" at bounding box center [828, 141] width 92 height 10
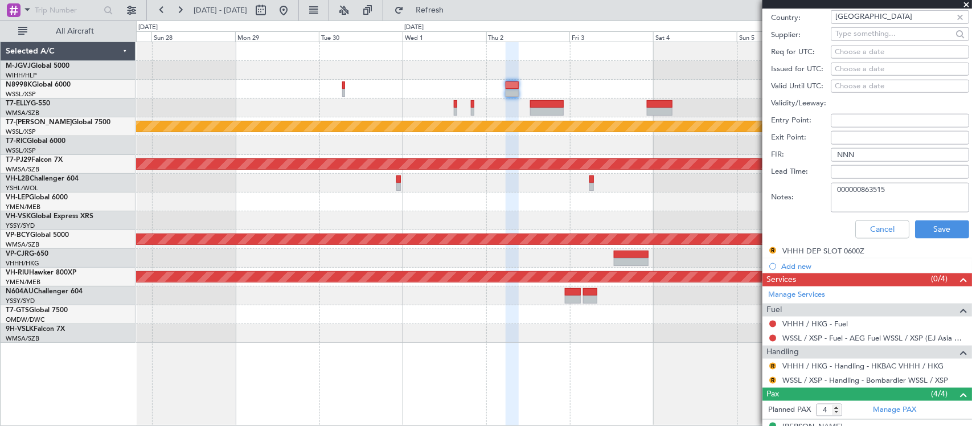
scroll to position [610, 0]
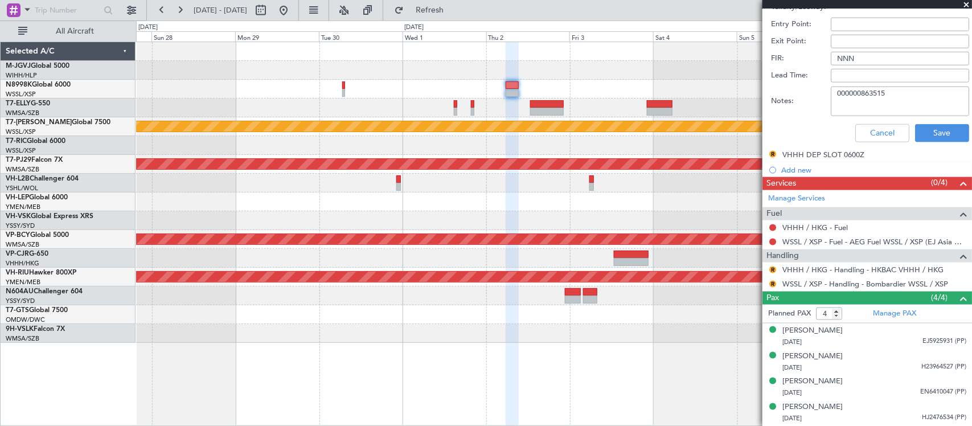
click at [874, 98] on textarea "000000863515" at bounding box center [900, 102] width 138 height 30
paste textarea "86"
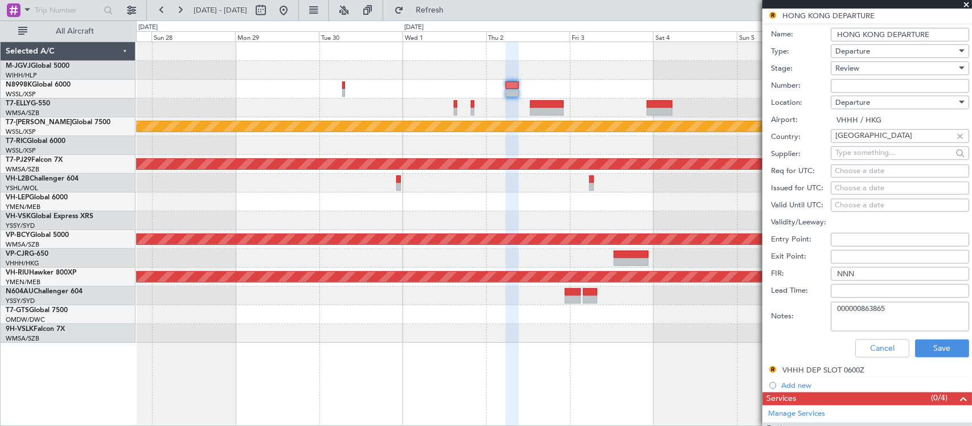
scroll to position [254, 0]
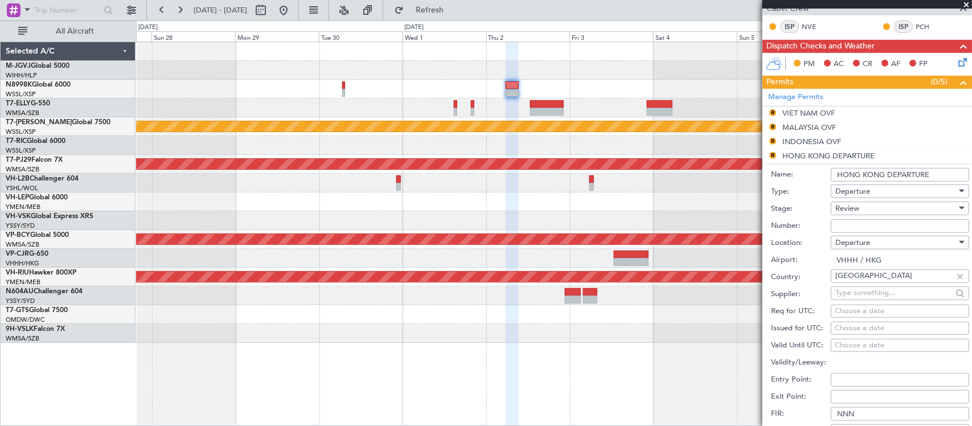
type textarea "000000863865"
click at [892, 210] on div "Review" at bounding box center [895, 208] width 121 height 17
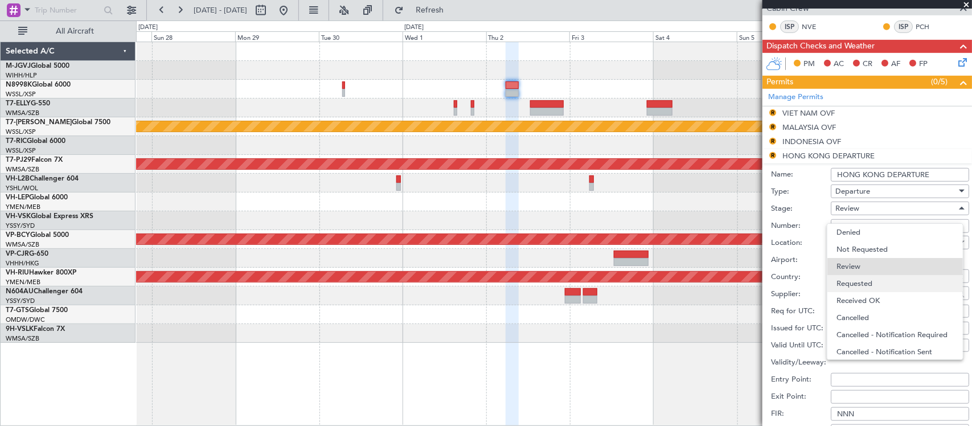
click at [881, 277] on span "Requested" at bounding box center [894, 283] width 117 height 17
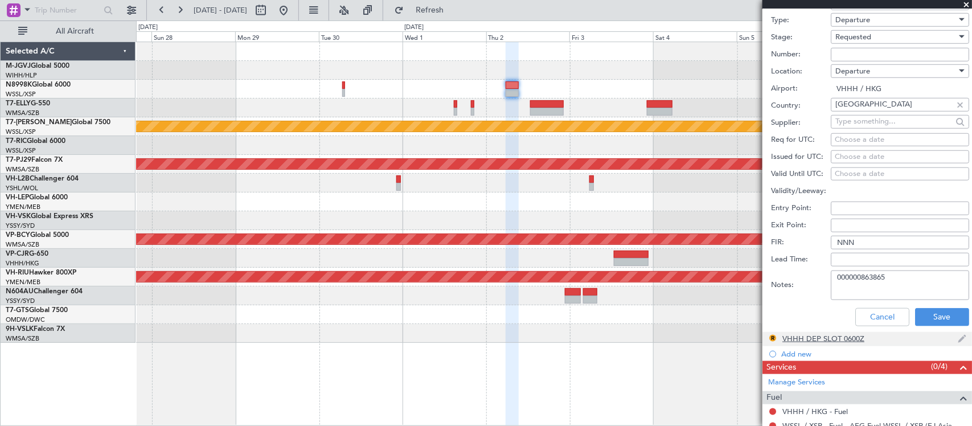
scroll to position [491, 0]
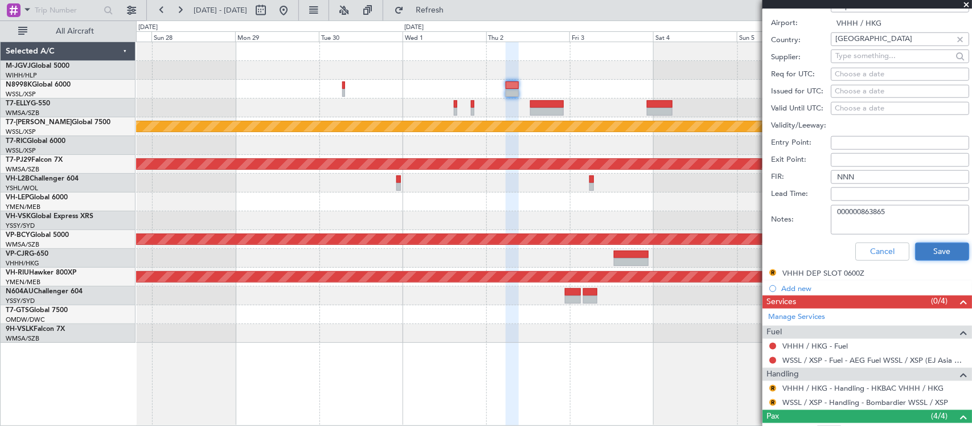
click at [917, 251] on button "Save" at bounding box center [942, 252] width 54 height 18
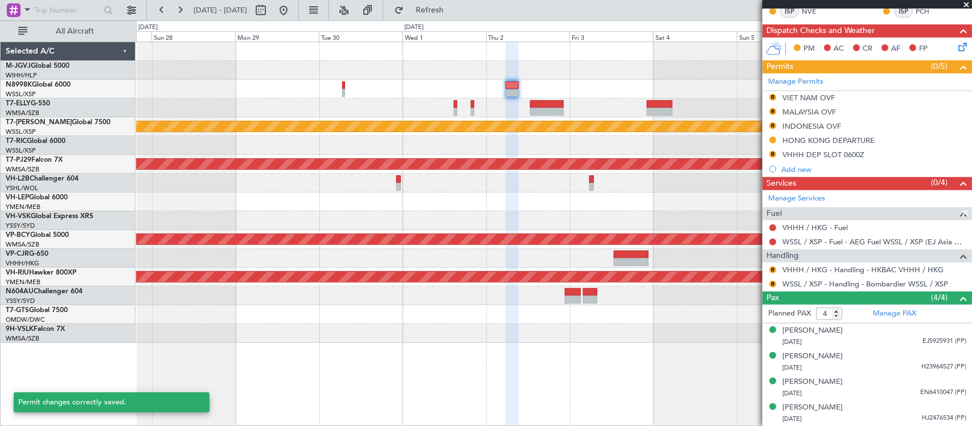
scroll to position [151, 0]
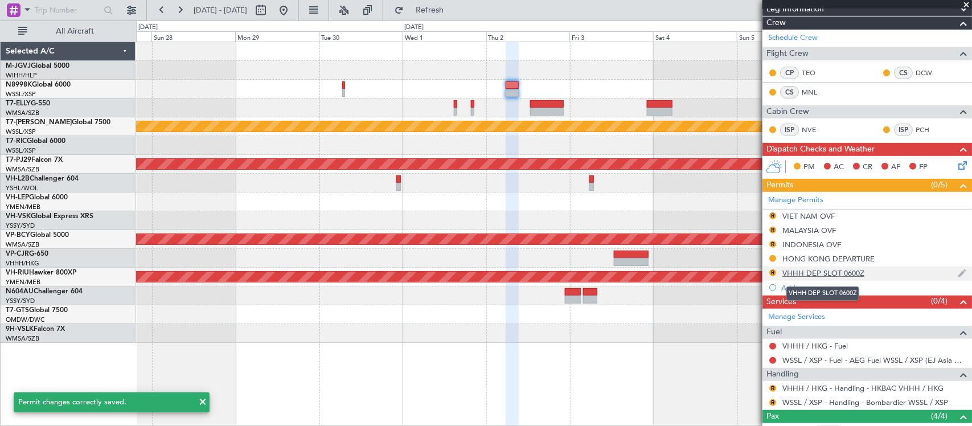
click at [815, 275] on div "VHHH DEP SLOT 0600Z" at bounding box center [823, 273] width 82 height 10
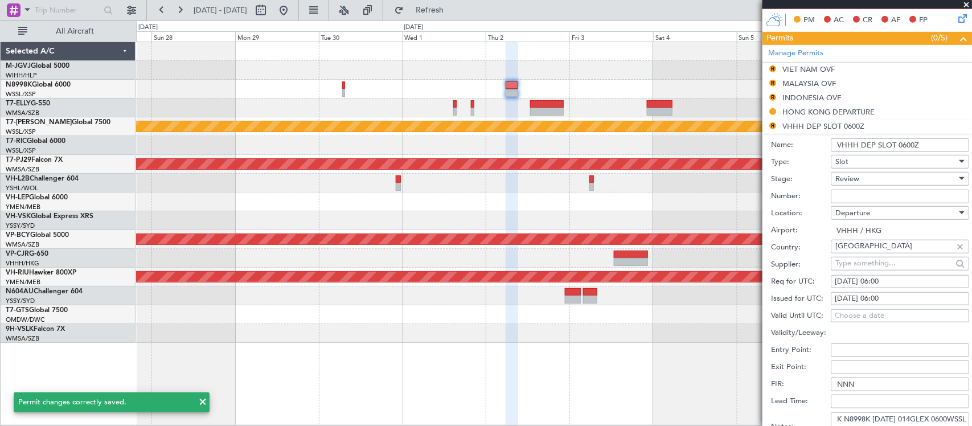
scroll to position [474, 0]
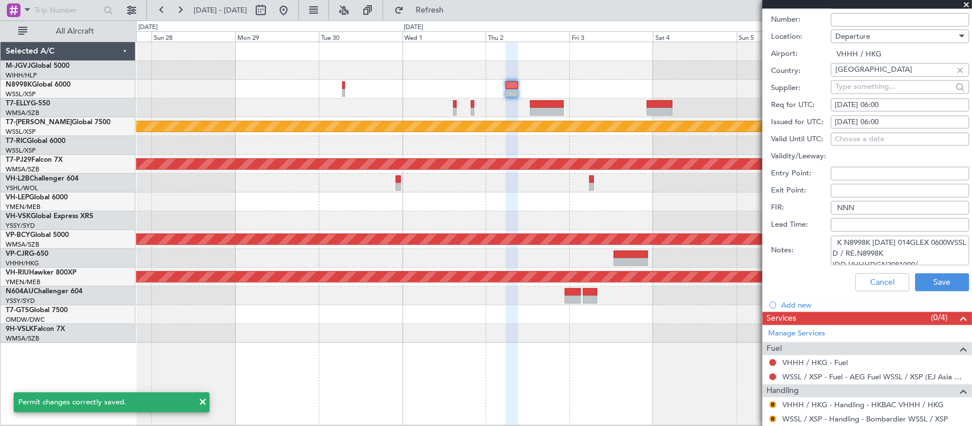
click at [870, 110] on fb-calendar-cell "[DATE] 06:00" at bounding box center [900, 106] width 138 height 14
click at [870, 109] on div "[DATE] 06:00" at bounding box center [900, 105] width 130 height 11
select select "9"
select select "2025"
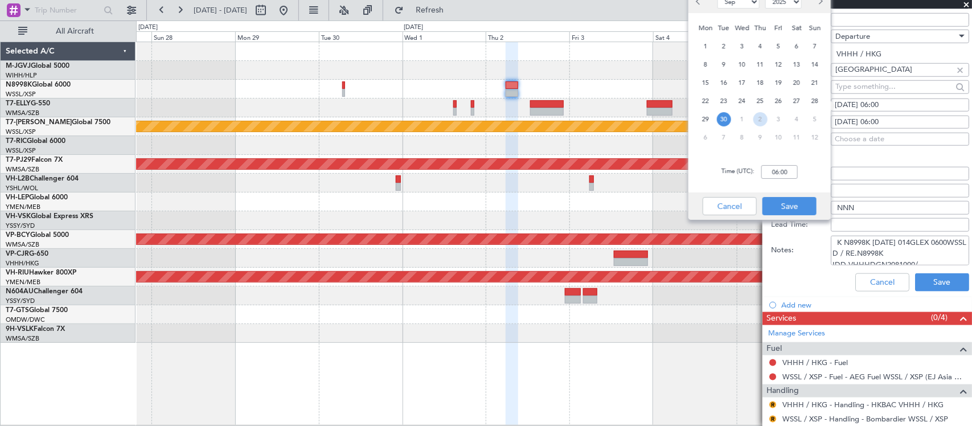
click at [760, 118] on span "2" at bounding box center [760, 119] width 14 height 14
select select "10"
click at [789, 174] on input "00:00" at bounding box center [779, 172] width 36 height 14
type input "06:00"
click at [814, 121] on span "2" at bounding box center [815, 119] width 14 height 14
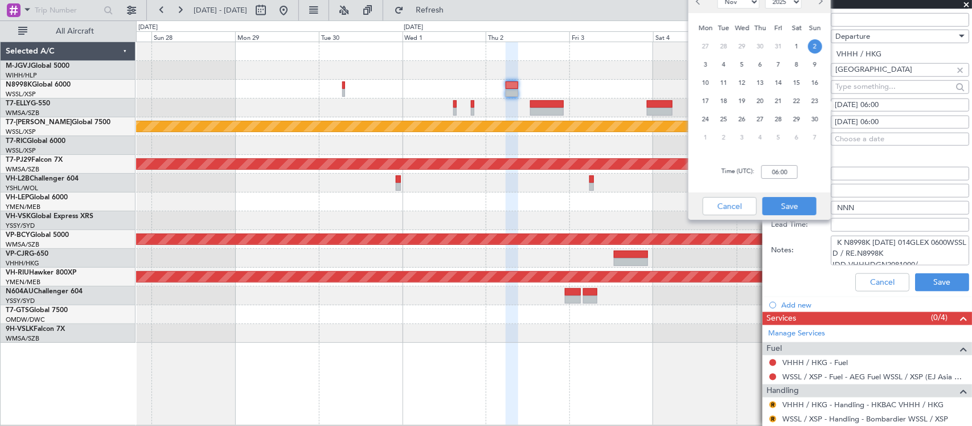
click at [696, 6] on button "Previous month" at bounding box center [699, 2] width 13 height 18
select select "10"
click at [758, 44] on span "2" at bounding box center [760, 46] width 14 height 14
click at [794, 203] on button "Save" at bounding box center [789, 206] width 54 height 18
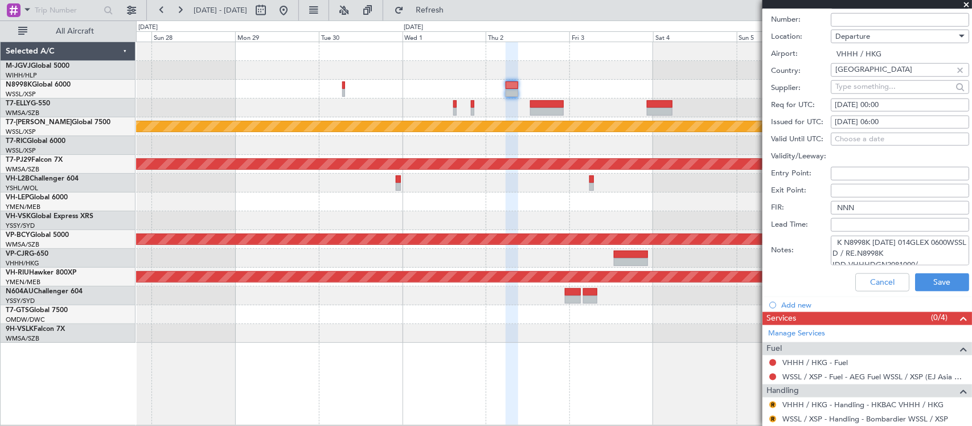
click at [863, 251] on textarea "K N8998K [DATE] 014GLEX 0600WSSL D / RE.N8998K IDD.VHHHDGN2081000/" at bounding box center [900, 251] width 138 height 30
paste textarea "T N8998K 02OCT 014GLEX 0610WSSL D / ID.VHHHDGN2511000/"
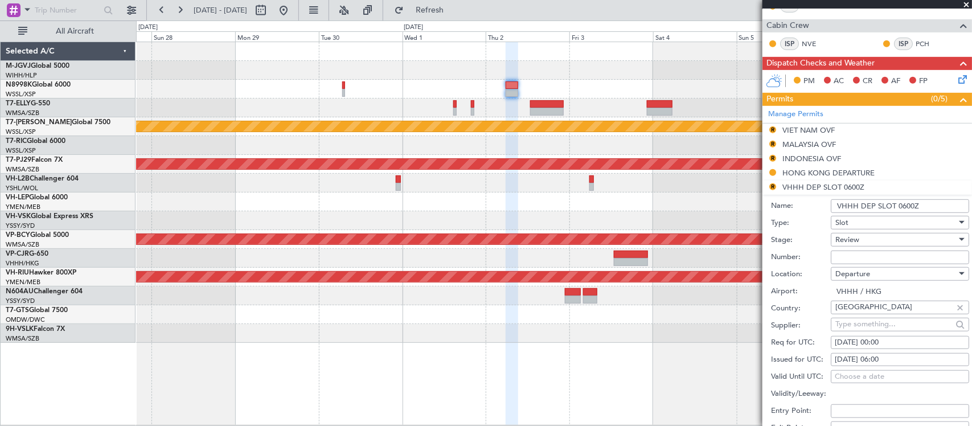
type textarea "T N8998K 02OCT 014GLEX 0610WSSL D / ID.VHHHDGN2511000/"
click at [878, 239] on div "Review" at bounding box center [895, 239] width 121 height 17
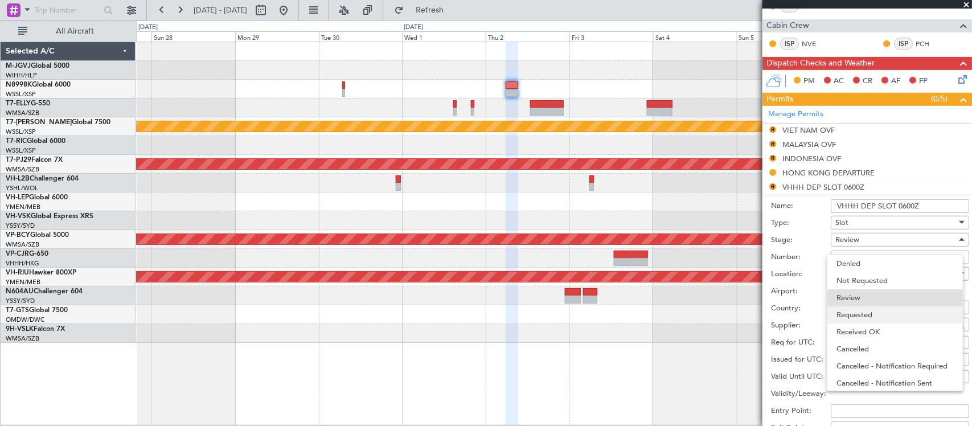
click at [869, 309] on span "Requested" at bounding box center [894, 314] width 117 height 17
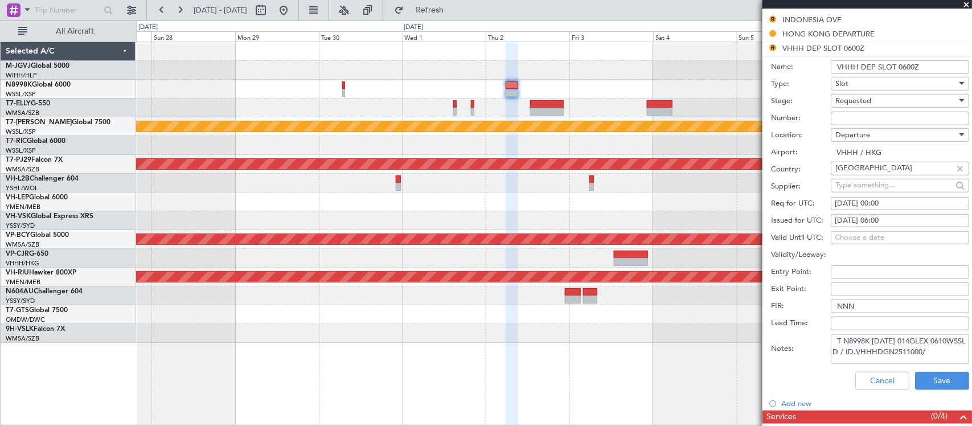
scroll to position [474, 0]
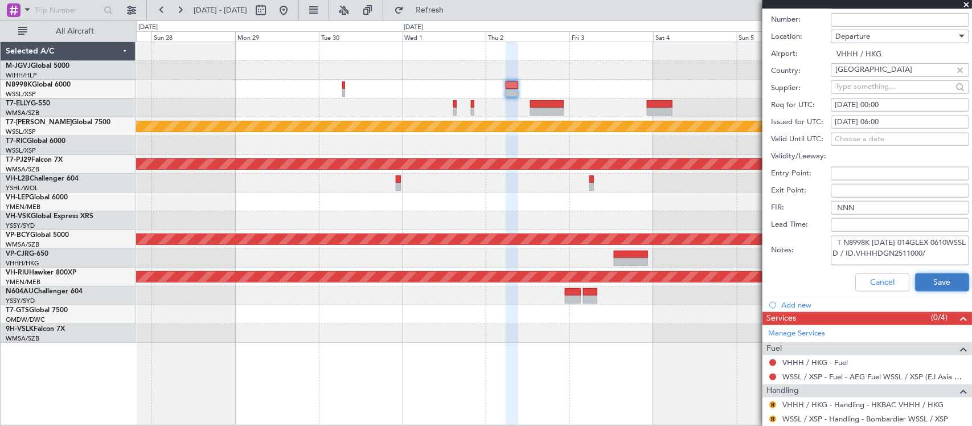
click at [918, 280] on button "Save" at bounding box center [942, 282] width 54 height 18
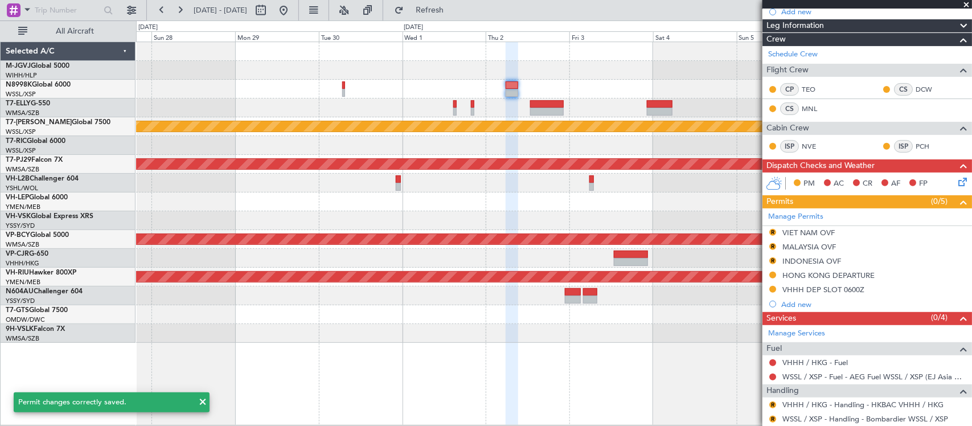
scroll to position [270, 0]
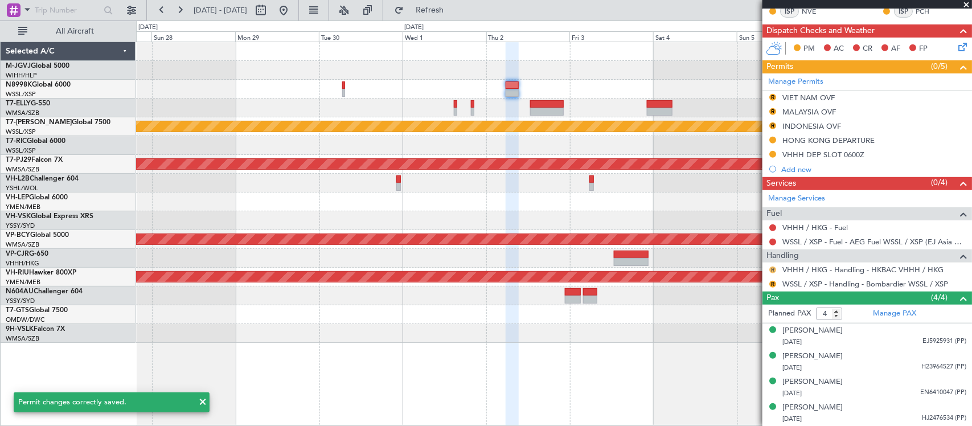
click at [773, 272] on button "R" at bounding box center [772, 269] width 7 height 7
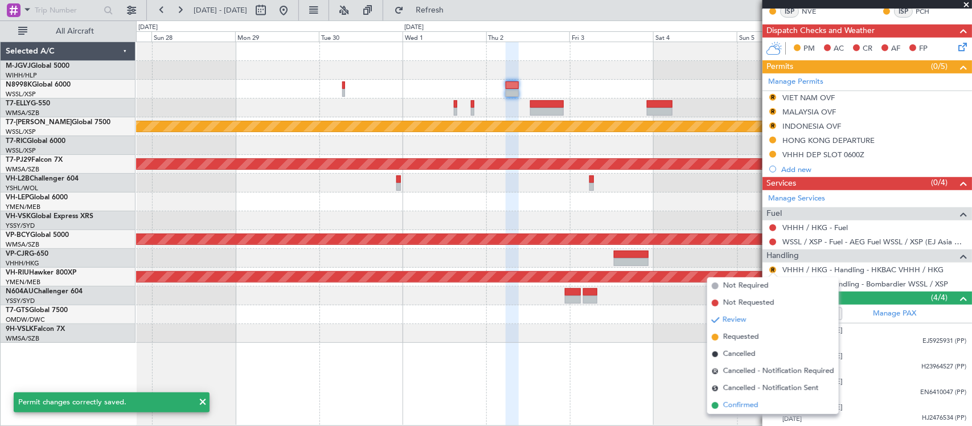
click at [752, 407] on span "Confirmed" at bounding box center [740, 405] width 35 height 11
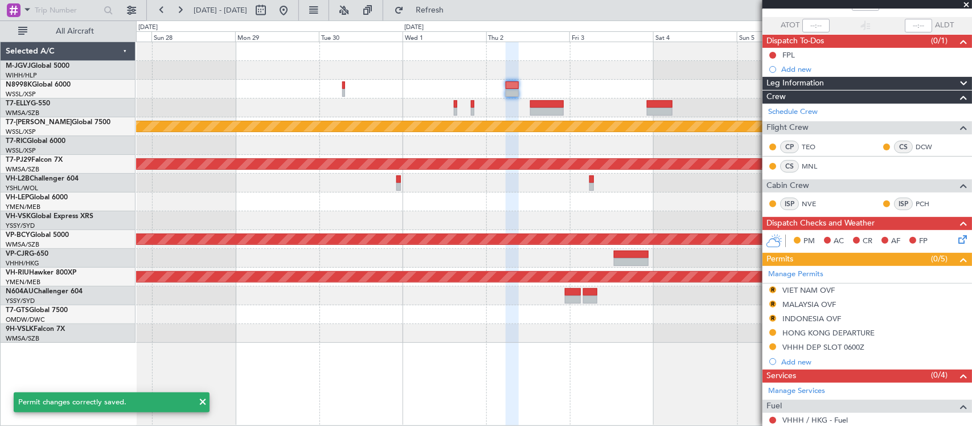
scroll to position [0, 0]
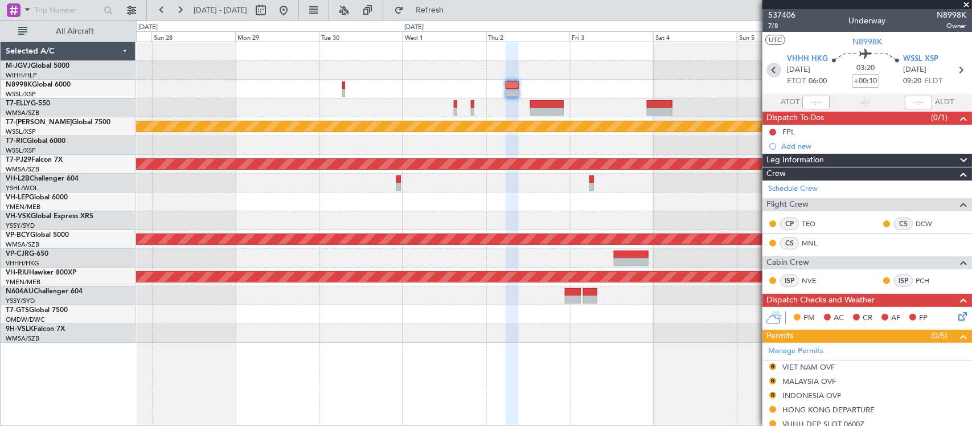
click at [770, 67] on icon at bounding box center [773, 70] width 15 height 15
click at [528, 283] on div "Planned Maint [GEOGRAPHIC_DATA] ([GEOGRAPHIC_DATA])" at bounding box center [553, 277] width 835 height 19
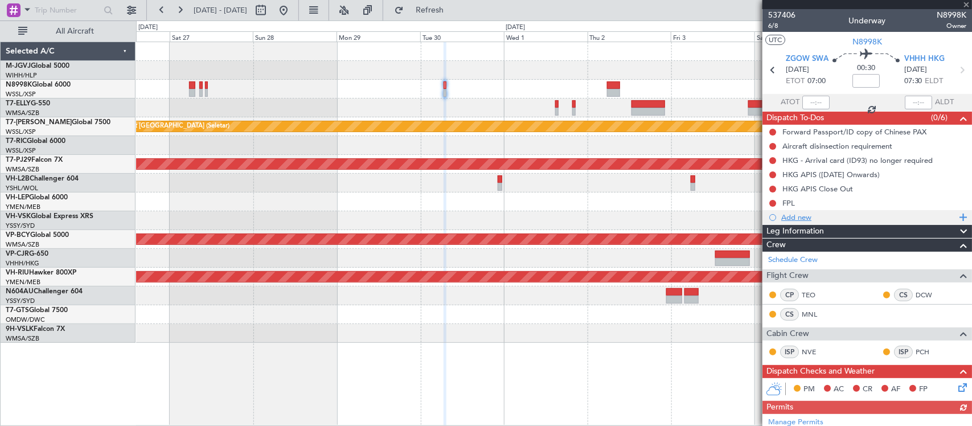
scroll to position [342, 0]
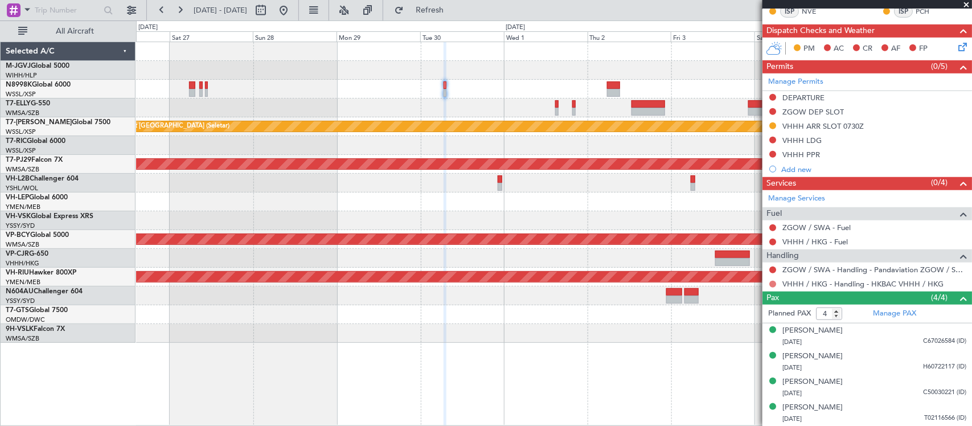
click at [772, 283] on button at bounding box center [772, 284] width 7 height 7
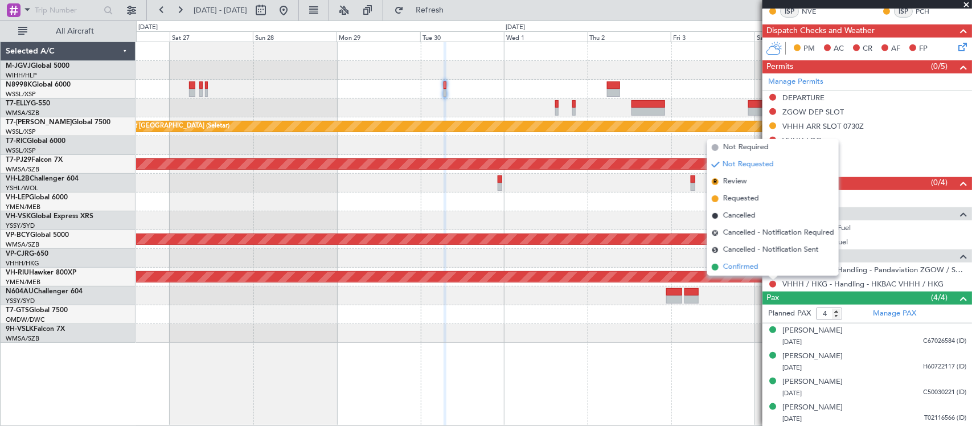
click at [752, 266] on span "Confirmed" at bounding box center [740, 266] width 35 height 11
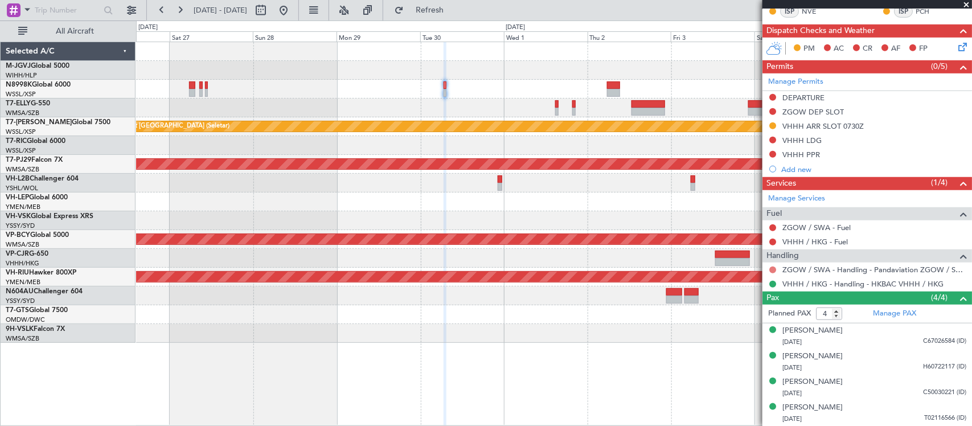
click at [773, 266] on button at bounding box center [772, 269] width 7 height 7
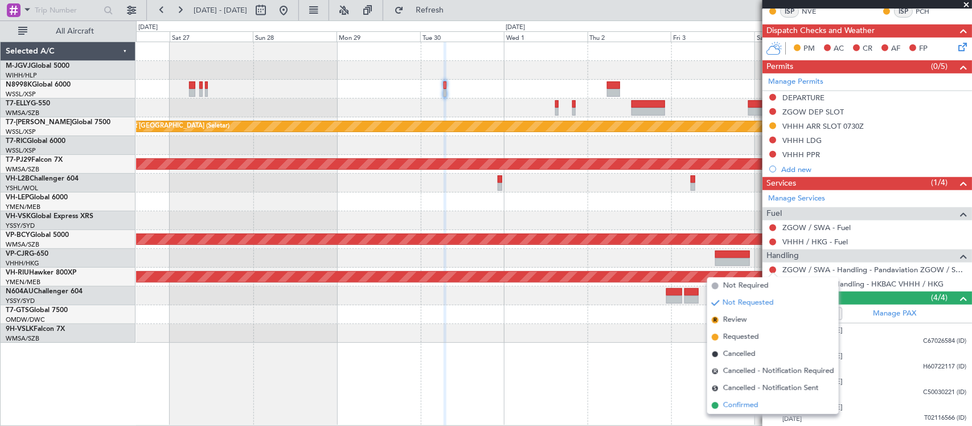
click at [744, 406] on span "Confirmed" at bounding box center [740, 405] width 35 height 11
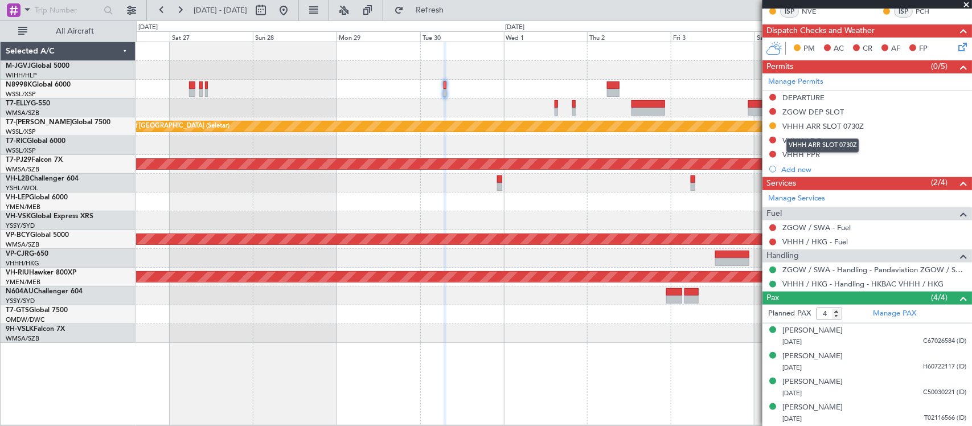
click at [804, 138] on mat-tooltip-component "VHHH ARR SLOT 0730Z" at bounding box center [822, 145] width 89 height 30
click at [801, 141] on div "VHHH LDG" at bounding box center [801, 141] width 39 height 10
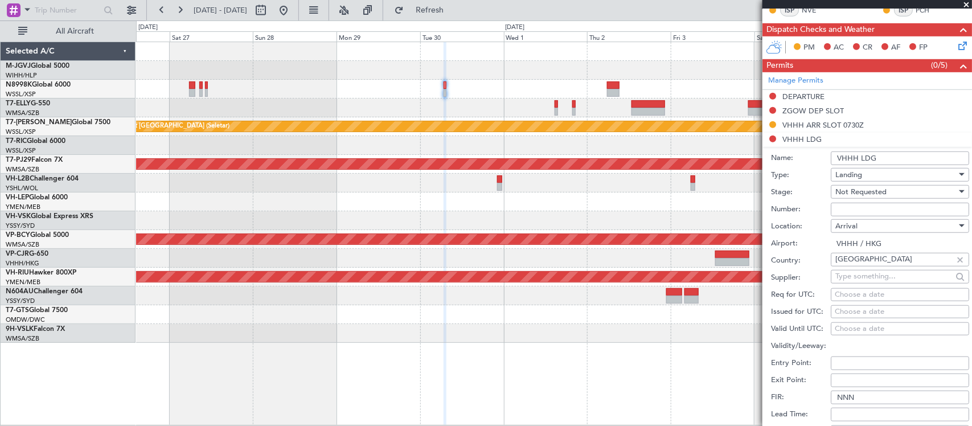
click at [876, 194] on span "Not Requested" at bounding box center [860, 192] width 51 height 10
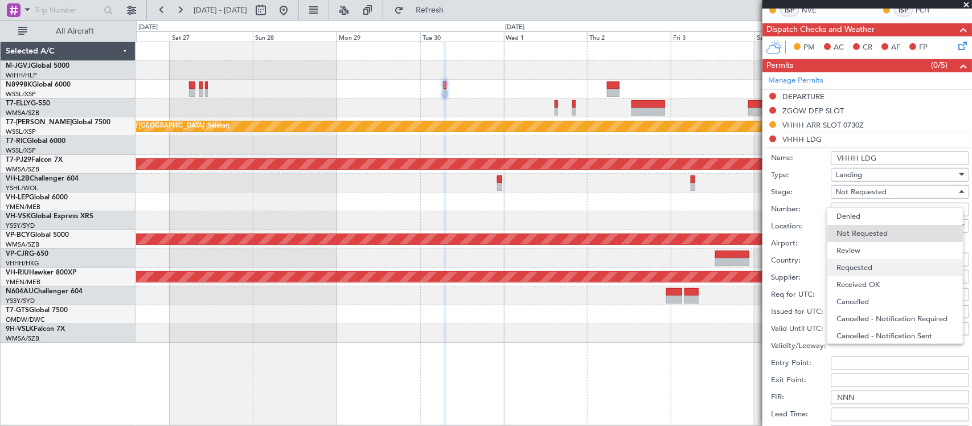
click at [869, 268] on span "Requested" at bounding box center [894, 267] width 117 height 17
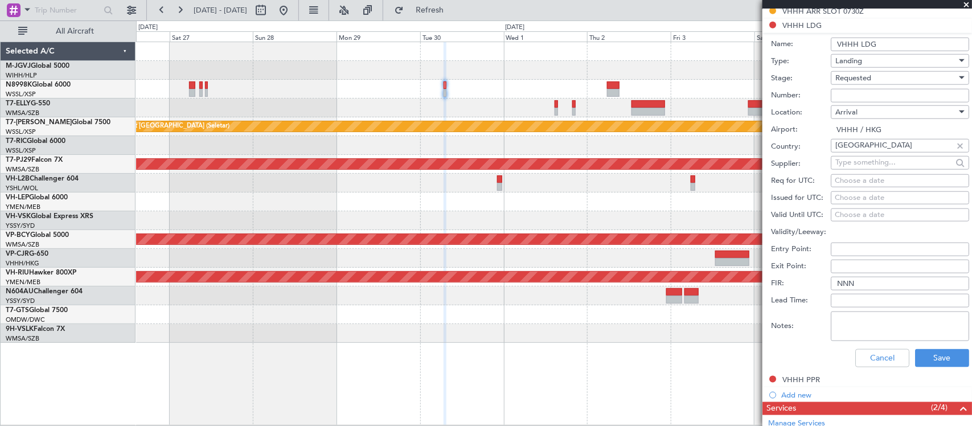
scroll to position [579, 0]
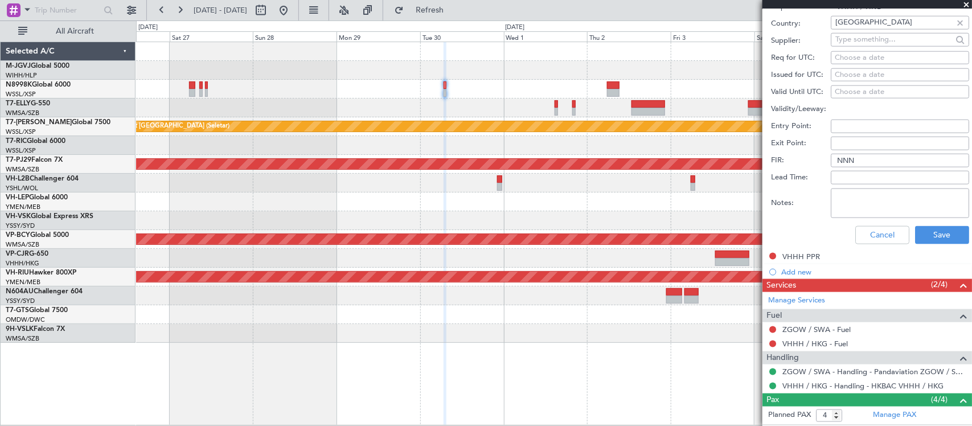
drag, startPoint x: 870, startPoint y: 204, endPoint x: 907, endPoint y: 208, distance: 37.2
click at [870, 204] on textarea "Notes:" at bounding box center [900, 203] width 138 height 30
paste textarea "000000863865"
type textarea "000000863865"
click at [941, 235] on button "Save" at bounding box center [942, 235] width 54 height 18
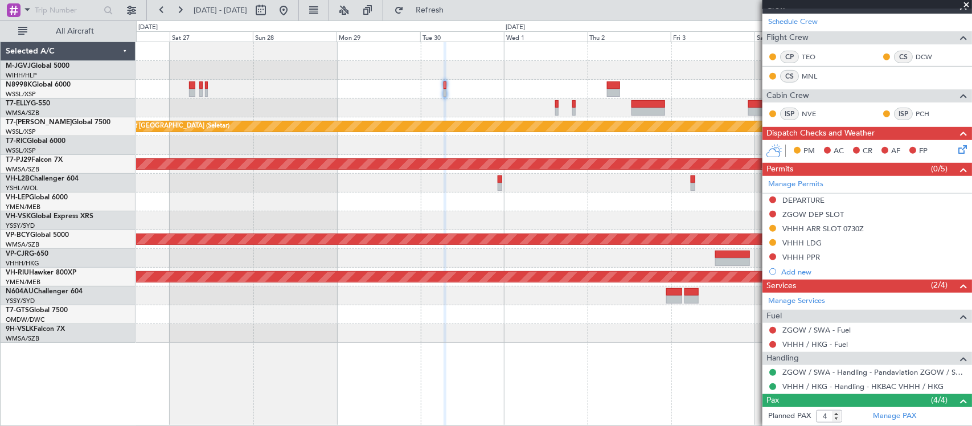
scroll to position [0, 0]
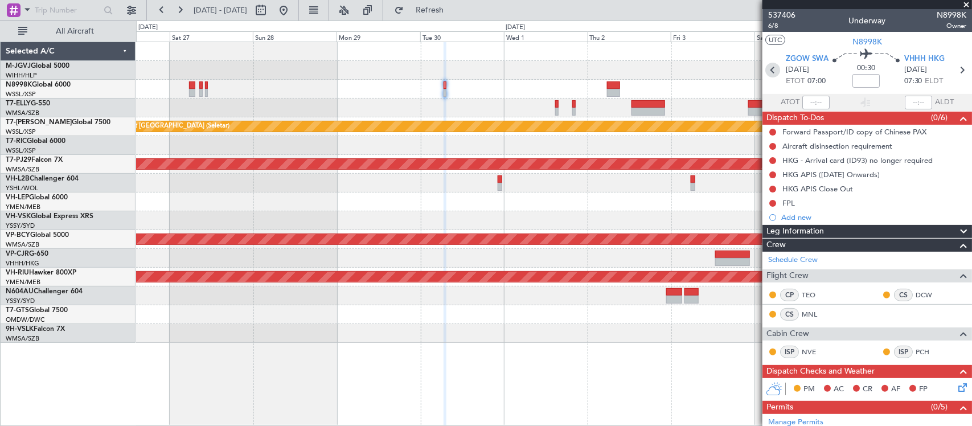
click at [772, 66] on icon at bounding box center [772, 70] width 15 height 15
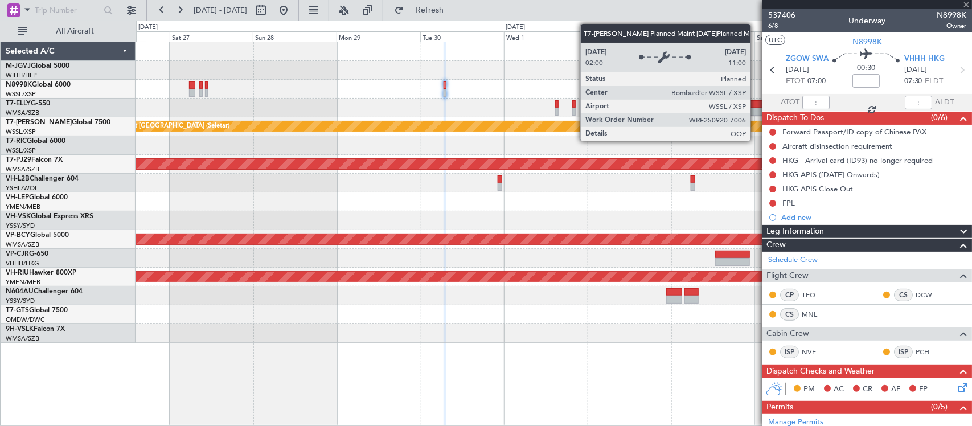
type input "1"
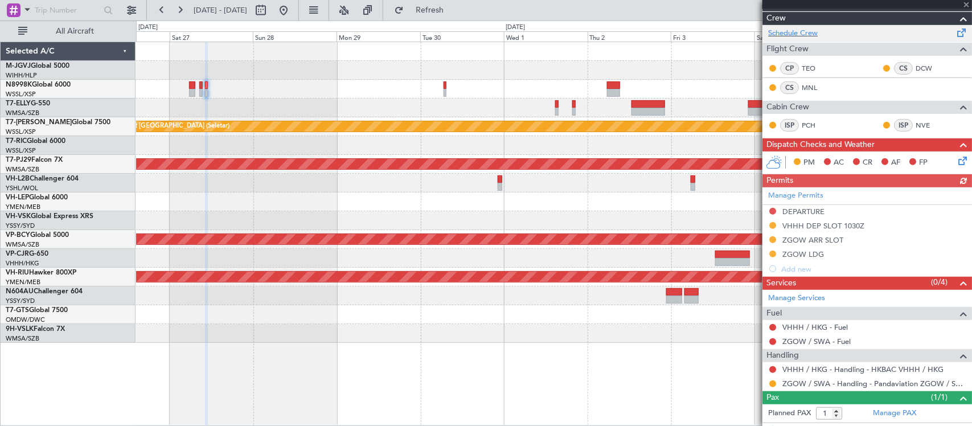
scroll to position [194, 0]
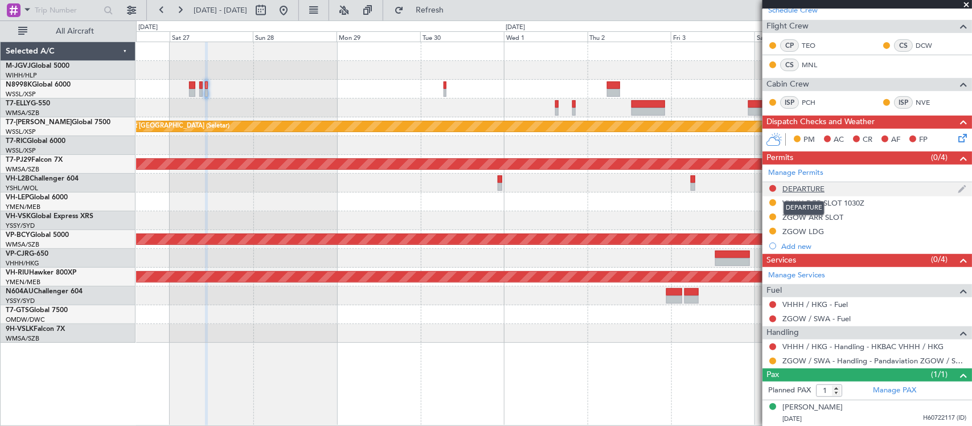
click at [813, 185] on div "DEPARTURE" at bounding box center [803, 189] width 42 height 10
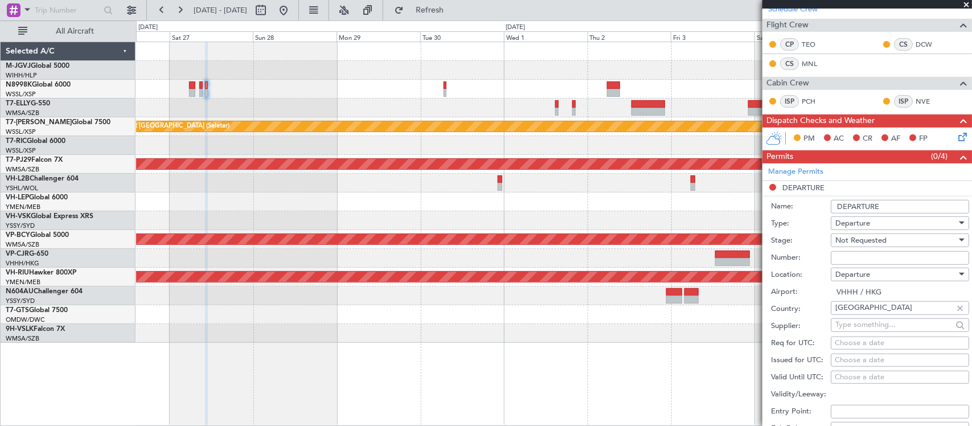
scroll to position [533, 0]
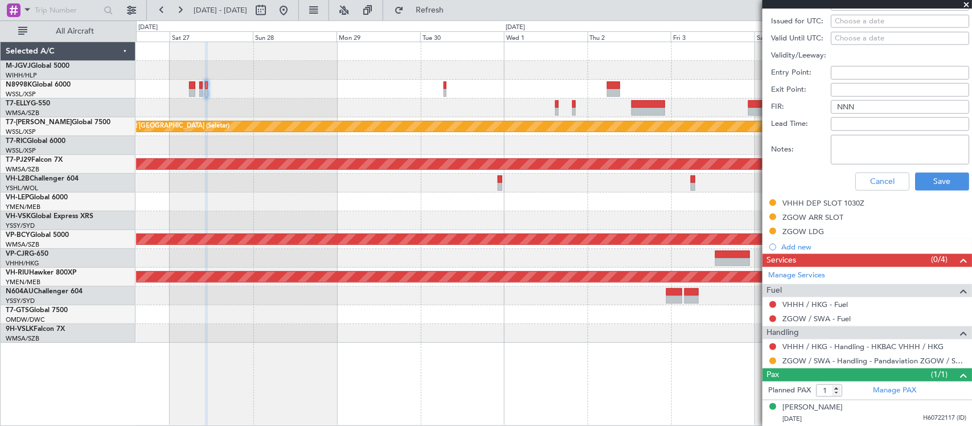
click at [875, 144] on textarea "Notes:" at bounding box center [900, 150] width 138 height 30
paste textarea "000000863865"
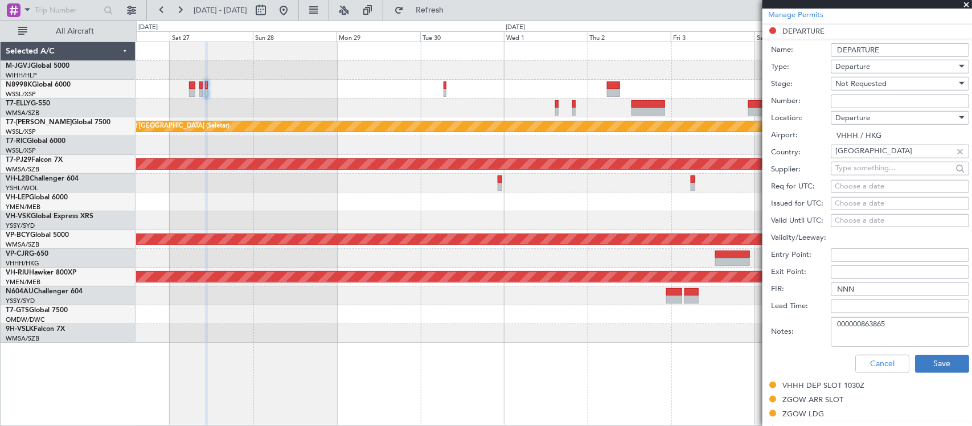
scroll to position [296, 0]
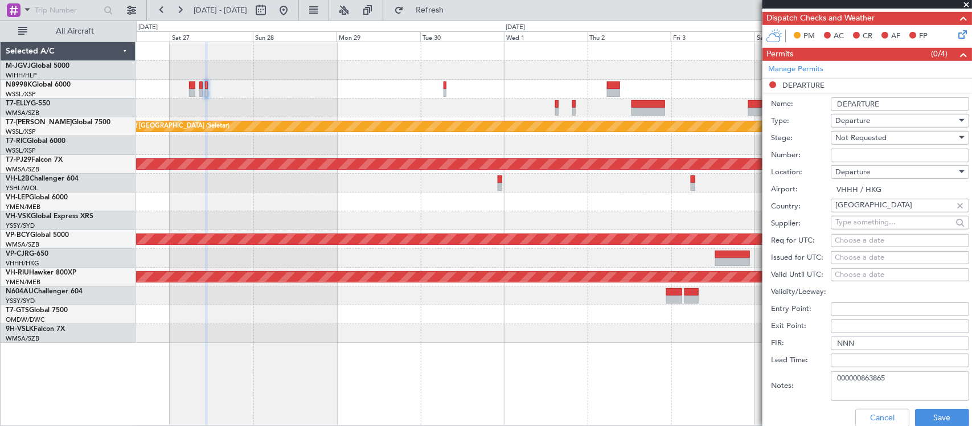
type textarea "000000863865"
click at [880, 142] on span "Not Requested" at bounding box center [860, 138] width 51 height 10
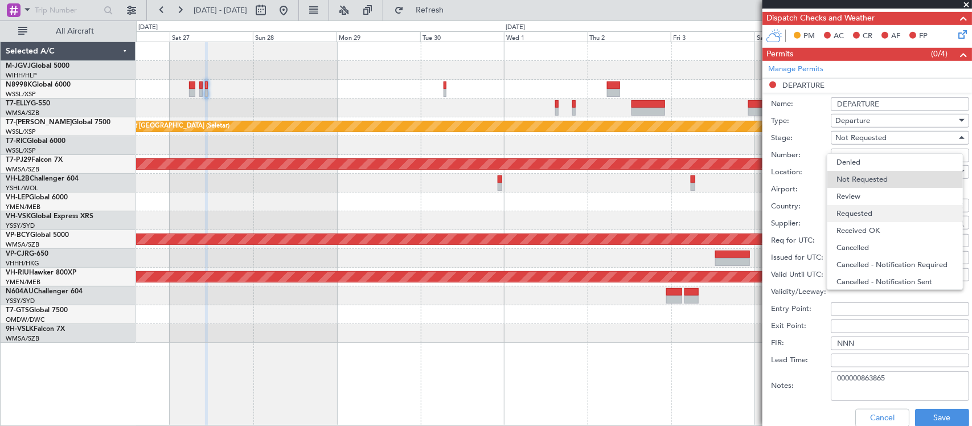
click at [877, 211] on span "Requested" at bounding box center [894, 213] width 117 height 17
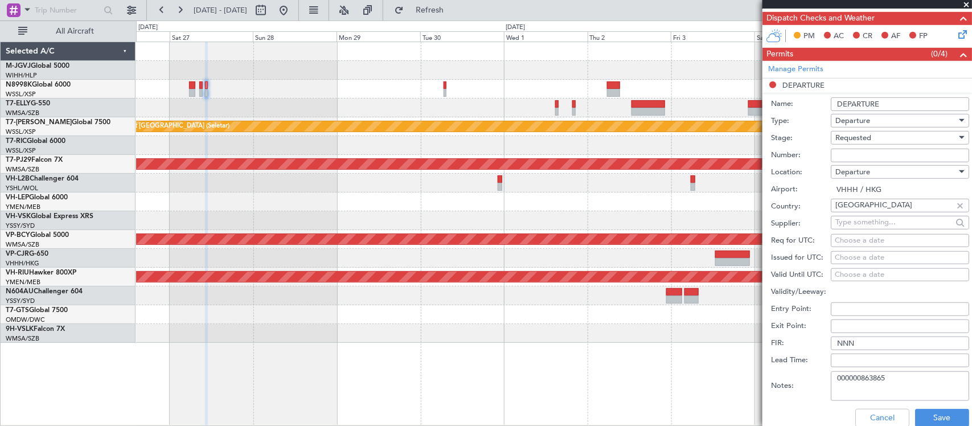
scroll to position [414, 0]
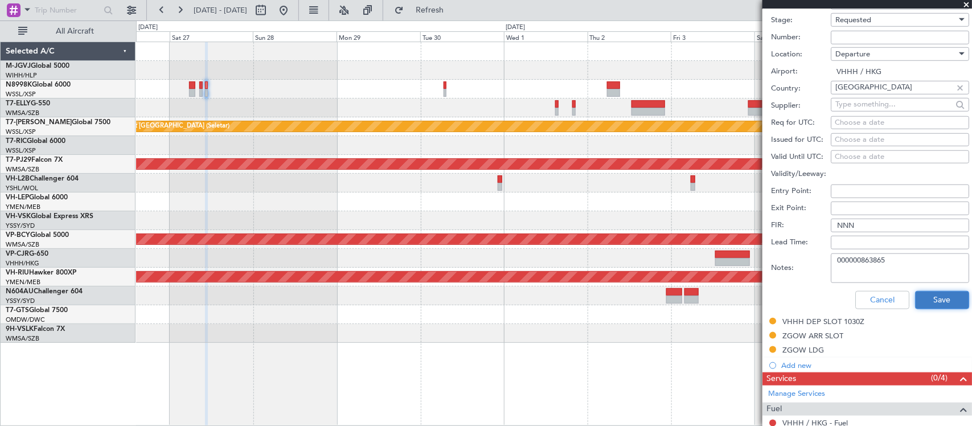
click at [933, 303] on button "Save" at bounding box center [942, 300] width 54 height 18
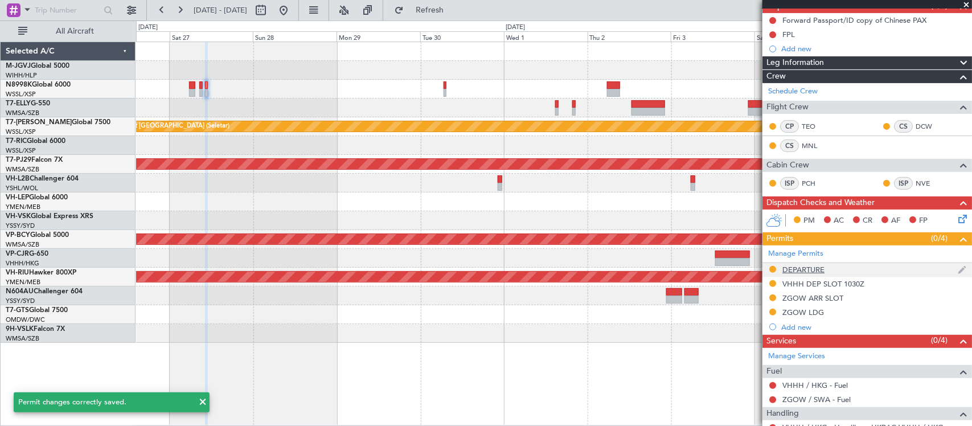
scroll to position [194, 0]
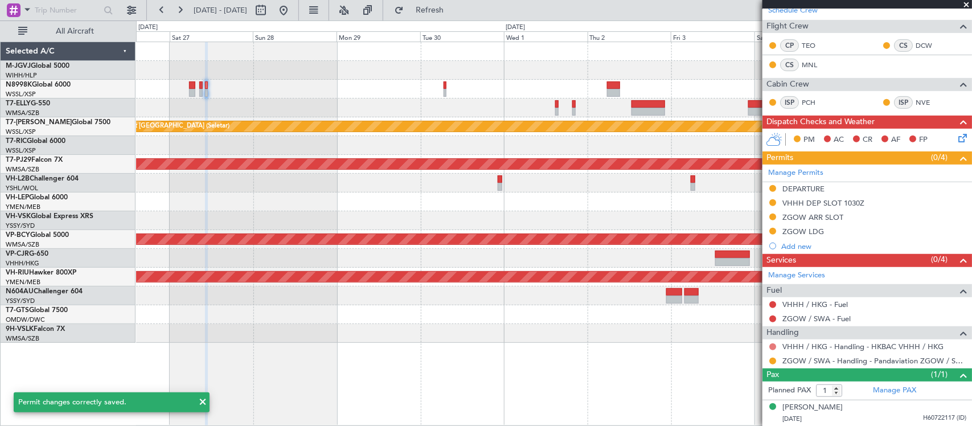
click at [772, 346] on button at bounding box center [772, 346] width 7 height 7
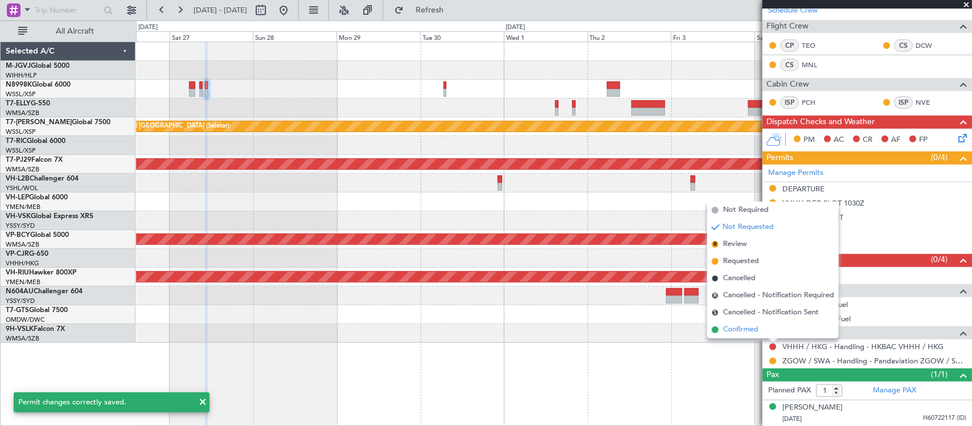
click at [772, 334] on li "Confirmed" at bounding box center [773, 329] width 132 height 17
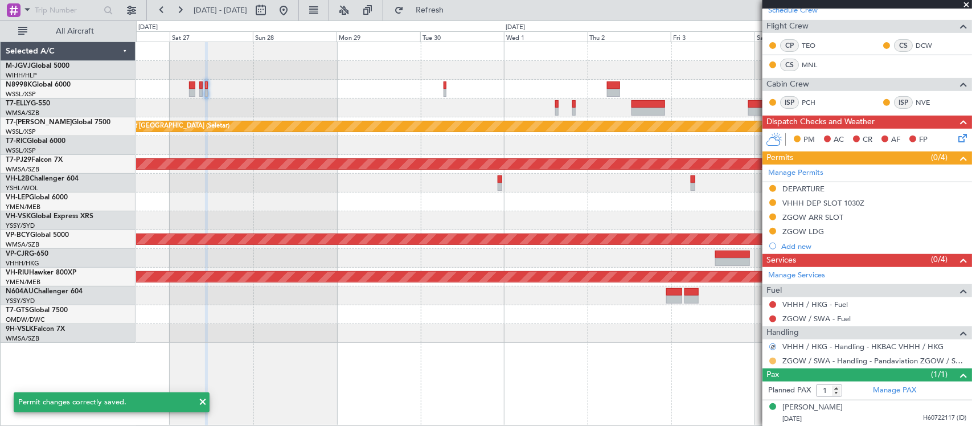
click at [772, 360] on button at bounding box center [772, 361] width 7 height 7
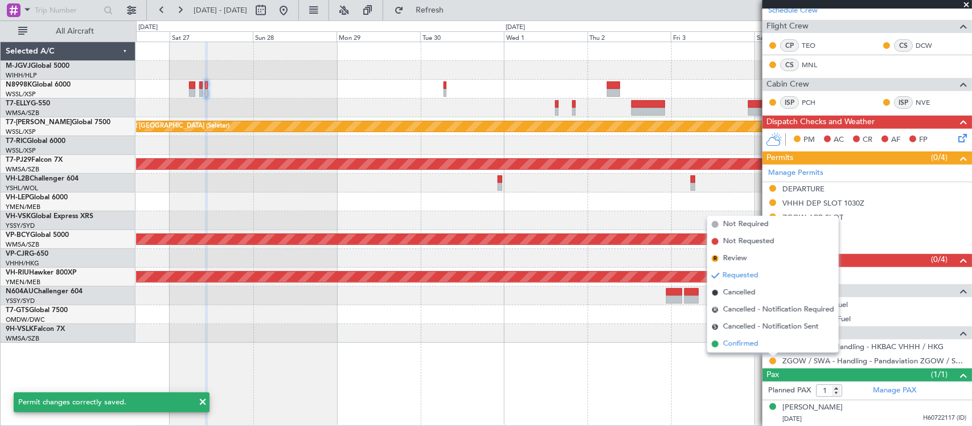
click at [766, 343] on li "Confirmed" at bounding box center [773, 343] width 132 height 17
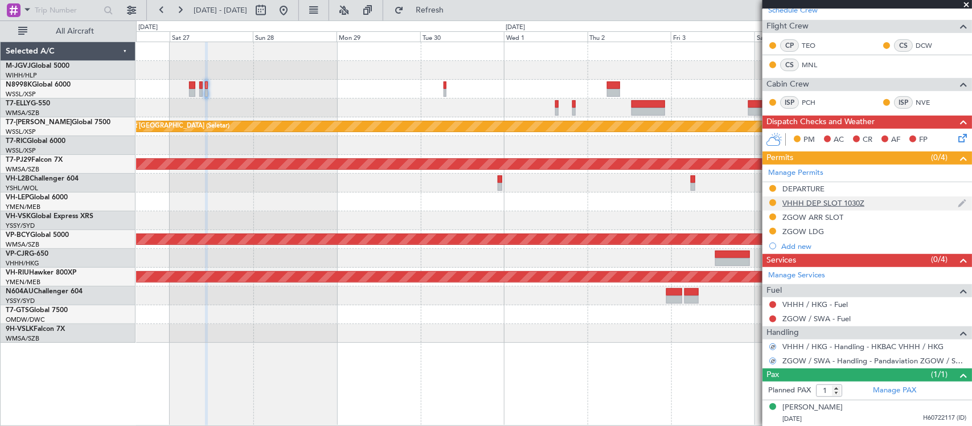
scroll to position [0, 0]
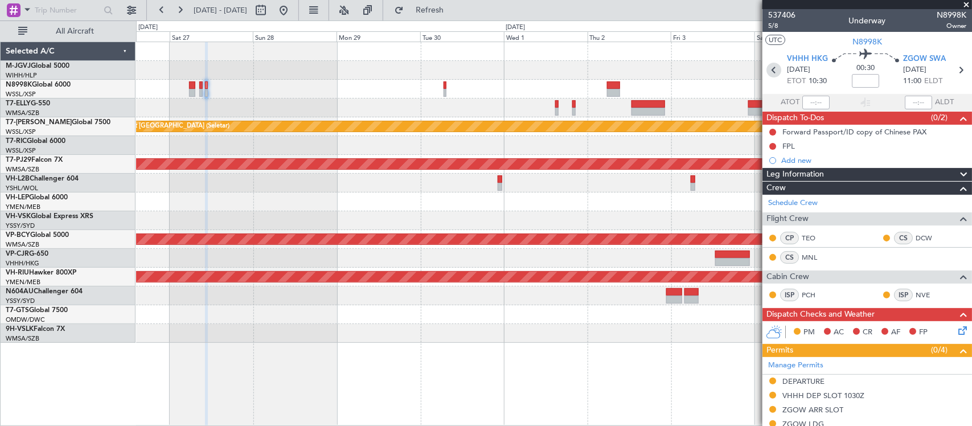
click at [775, 70] on icon at bounding box center [773, 70] width 15 height 15
click at [554, 227] on div "Planned Maint Sydney ([PERSON_NAME] Intl)" at bounding box center [553, 220] width 835 height 19
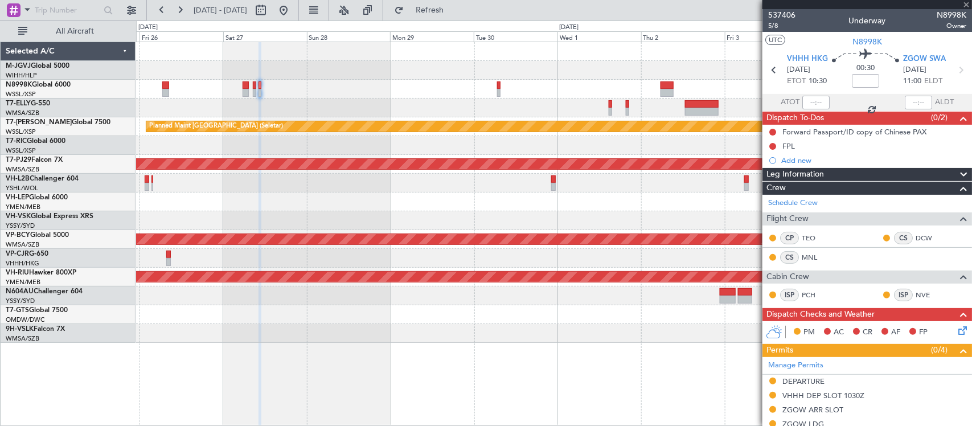
type input "+00:15"
type input "0"
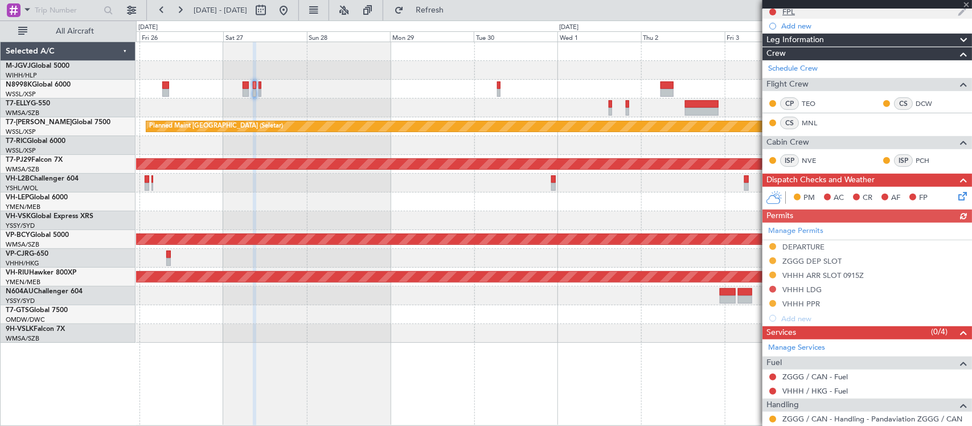
scroll to position [239, 0]
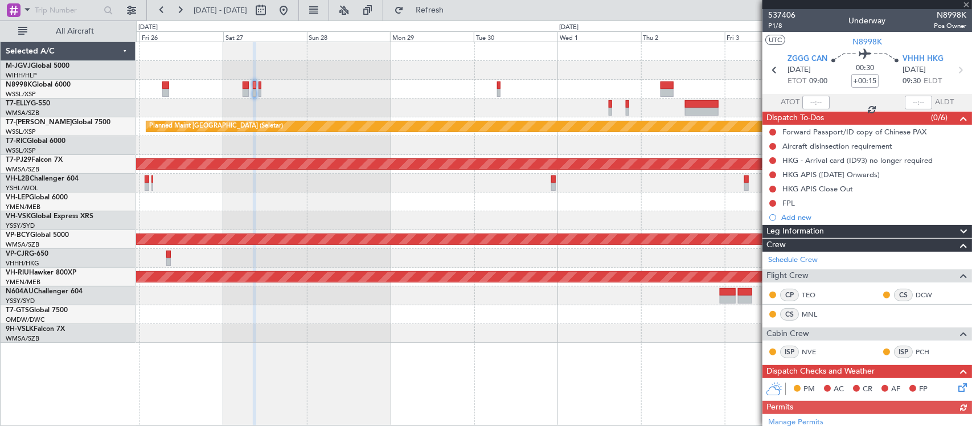
scroll to position [239, 0]
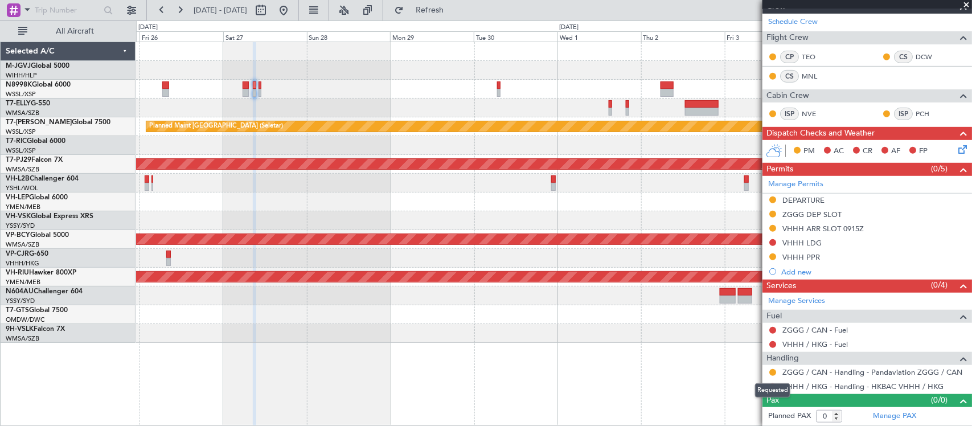
click at [773, 385] on div "Requested" at bounding box center [772, 390] width 35 height 14
click at [770, 386] on button at bounding box center [772, 386] width 7 height 7
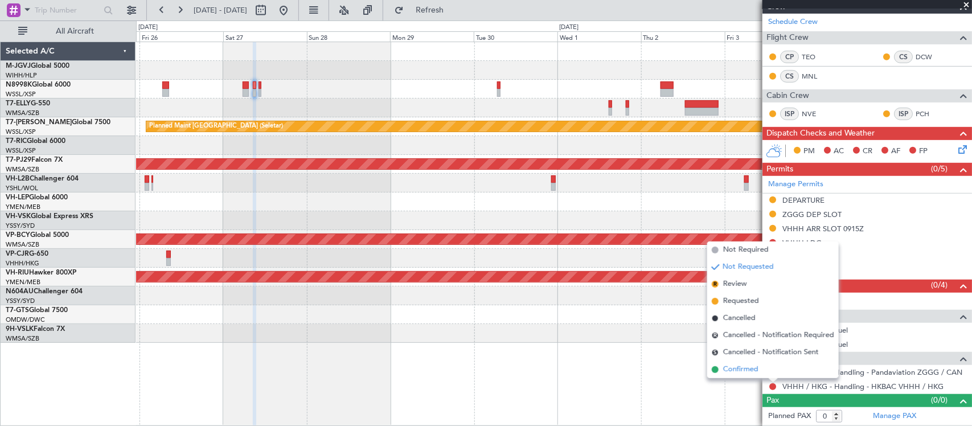
click at [761, 373] on li "Confirmed" at bounding box center [773, 369] width 132 height 17
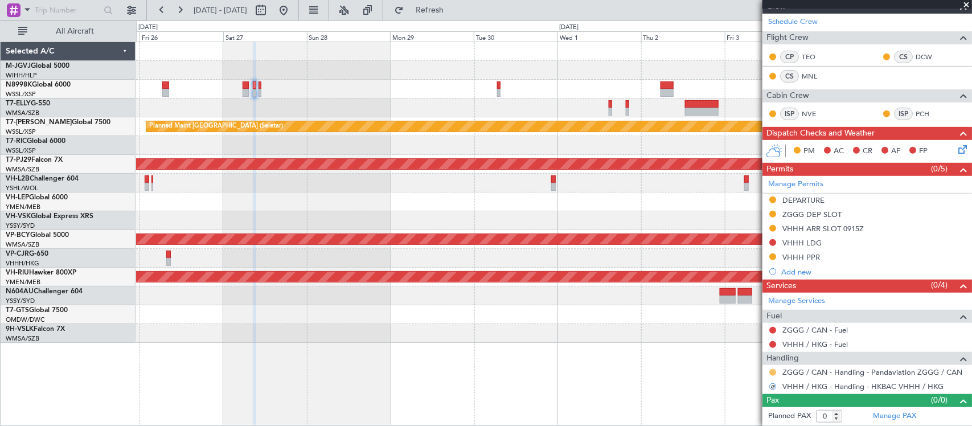
click at [772, 372] on button at bounding box center [772, 372] width 7 height 7
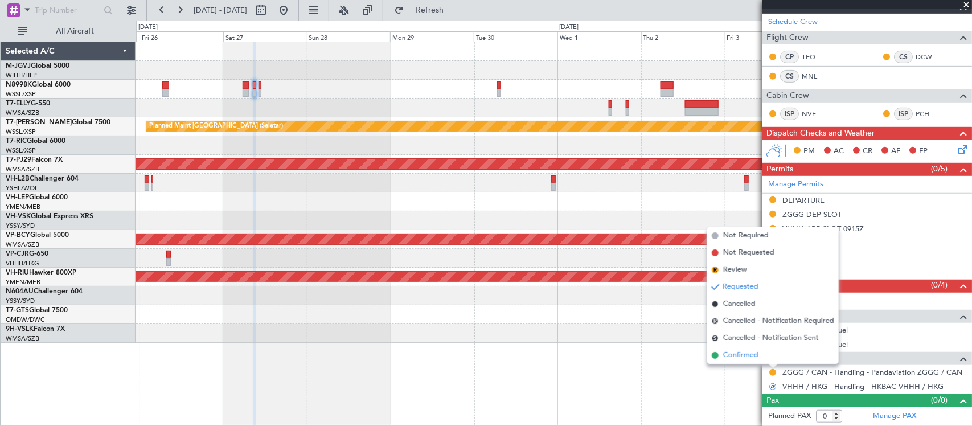
click at [770, 355] on li "Confirmed" at bounding box center [773, 355] width 132 height 17
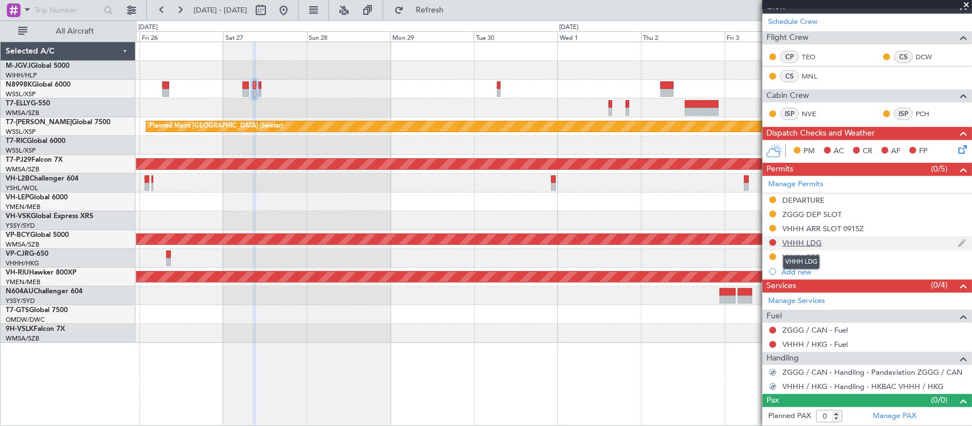
click at [798, 240] on div "VHHH LDG" at bounding box center [801, 243] width 39 height 10
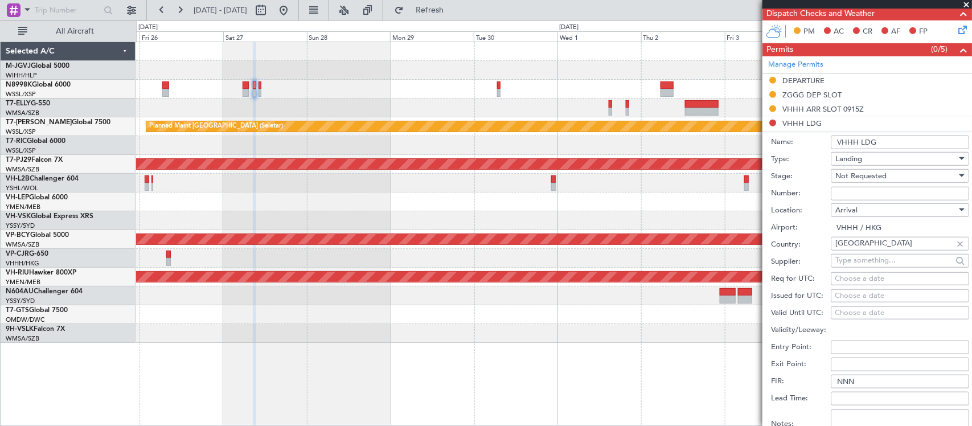
scroll to position [579, 0]
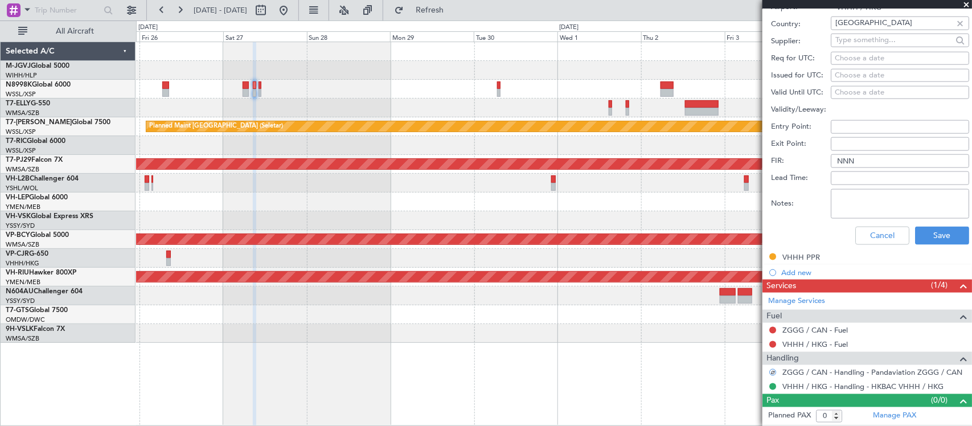
click at [863, 198] on textarea "Notes:" at bounding box center [900, 204] width 138 height 30
paste textarea "000000863865"
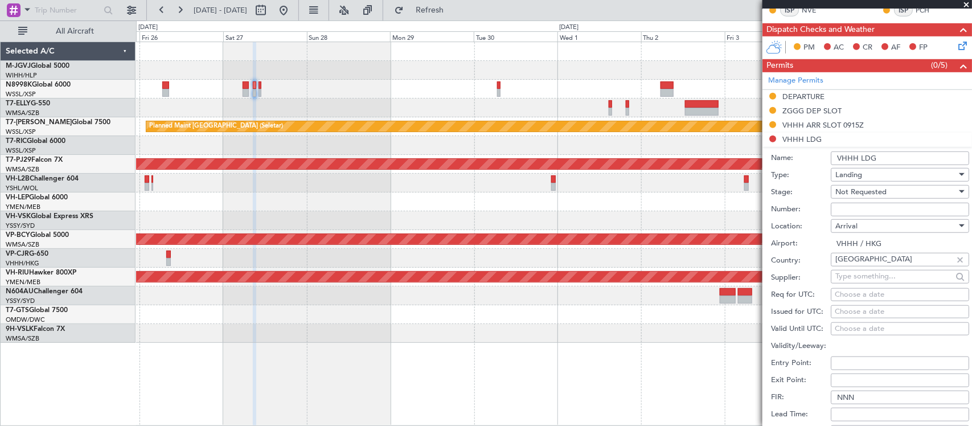
type textarea "000000863865"
click at [873, 195] on span "Not Requested" at bounding box center [860, 192] width 51 height 10
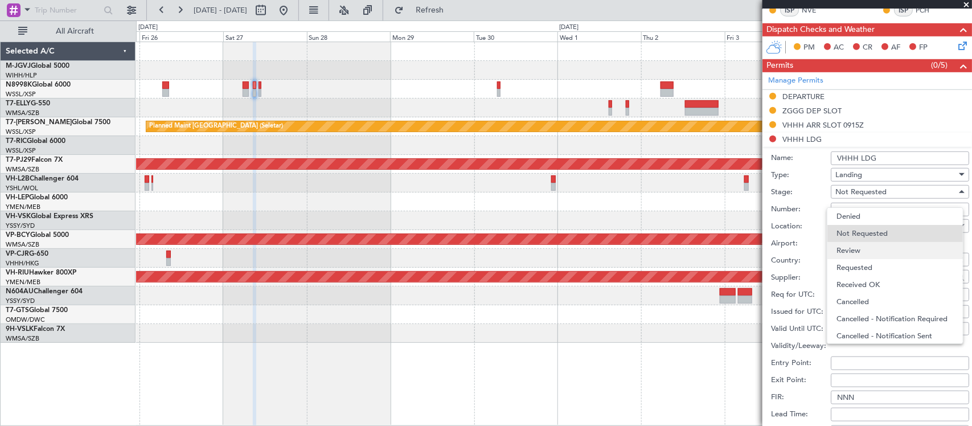
click at [876, 253] on span "Review" at bounding box center [894, 250] width 117 height 17
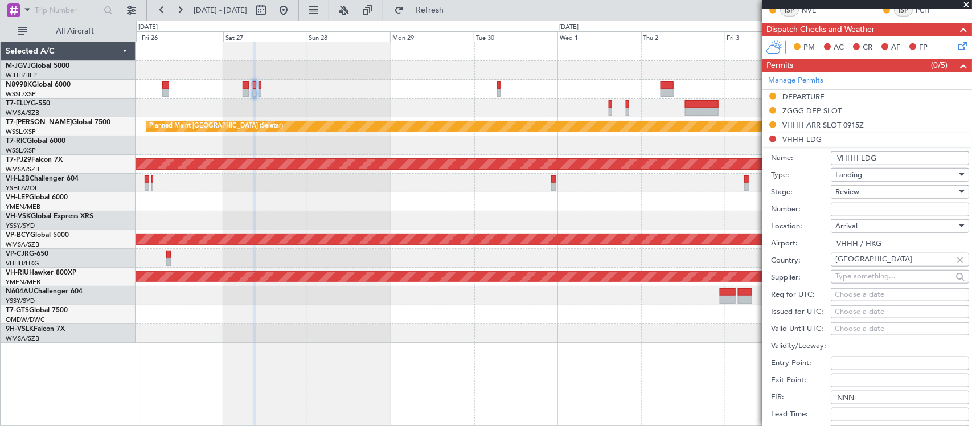
click at [878, 195] on div "Review" at bounding box center [895, 191] width 121 height 17
click at [886, 264] on span "Requested" at bounding box center [894, 267] width 117 height 17
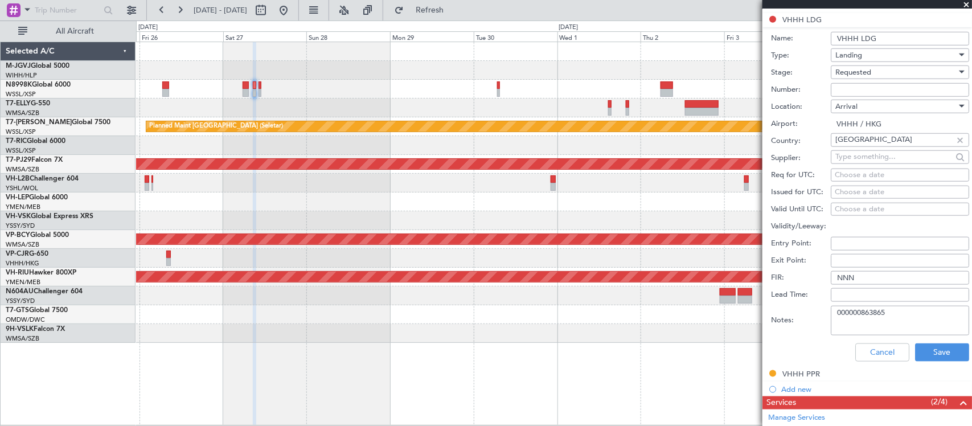
scroll to position [579, 0]
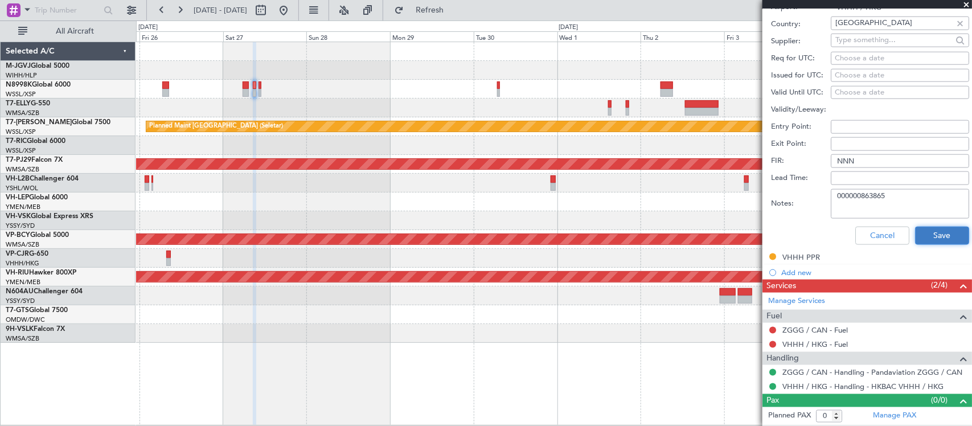
click at [933, 238] on button "Save" at bounding box center [942, 236] width 54 height 18
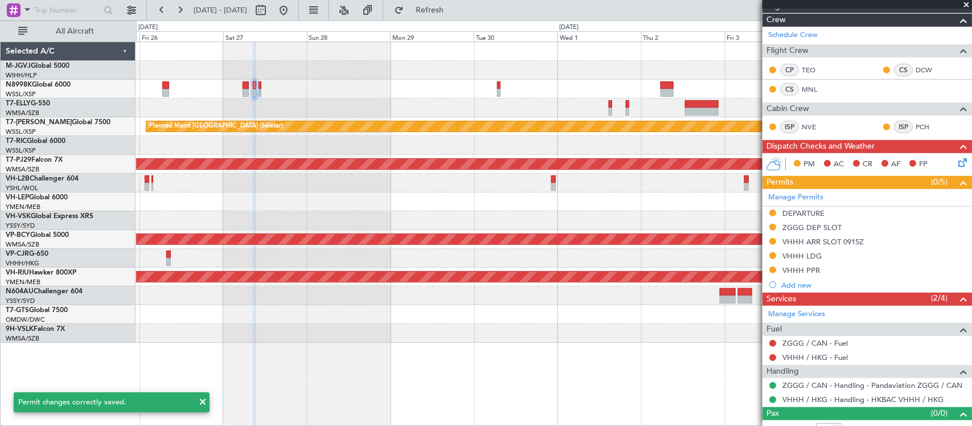
scroll to position [239, 0]
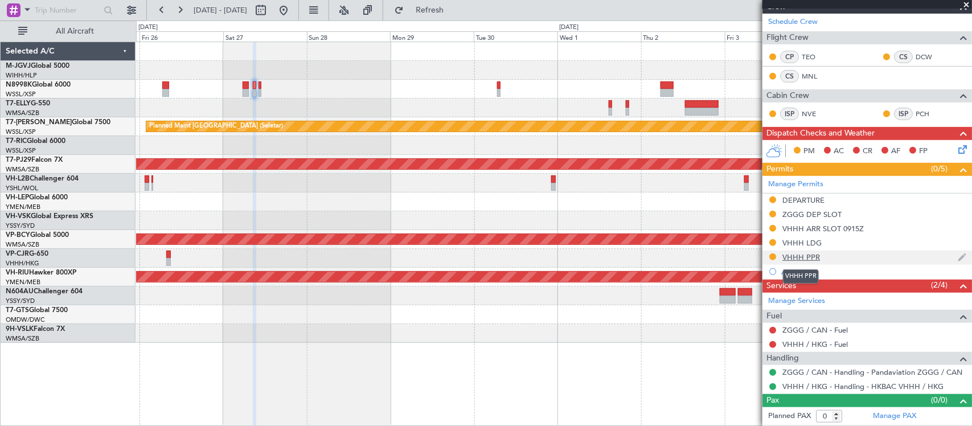
click at [801, 257] on div "VHHH PPR" at bounding box center [801, 257] width 38 height 10
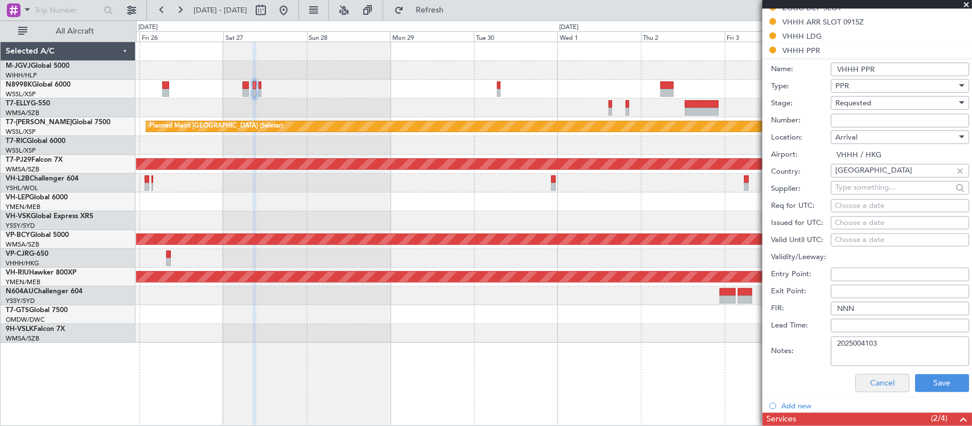
scroll to position [579, 0]
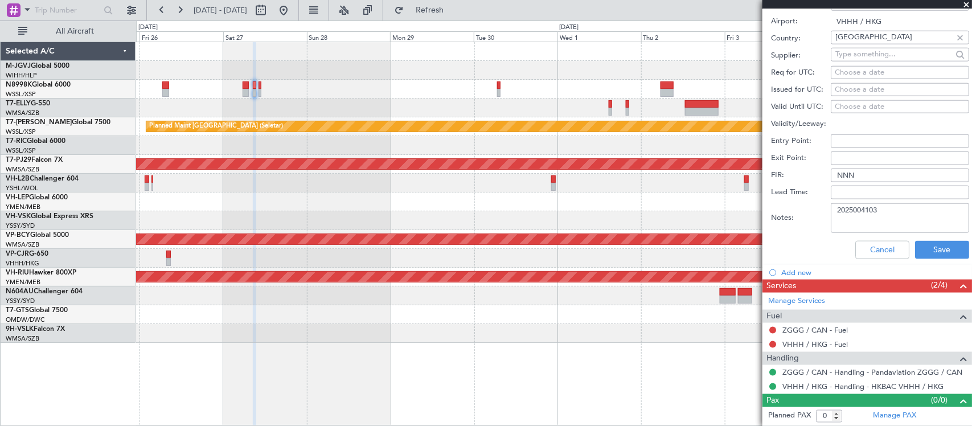
click at [866, 209] on textarea "2025004103" at bounding box center [900, 218] width 138 height 30
click at [920, 251] on button "Save" at bounding box center [942, 250] width 54 height 18
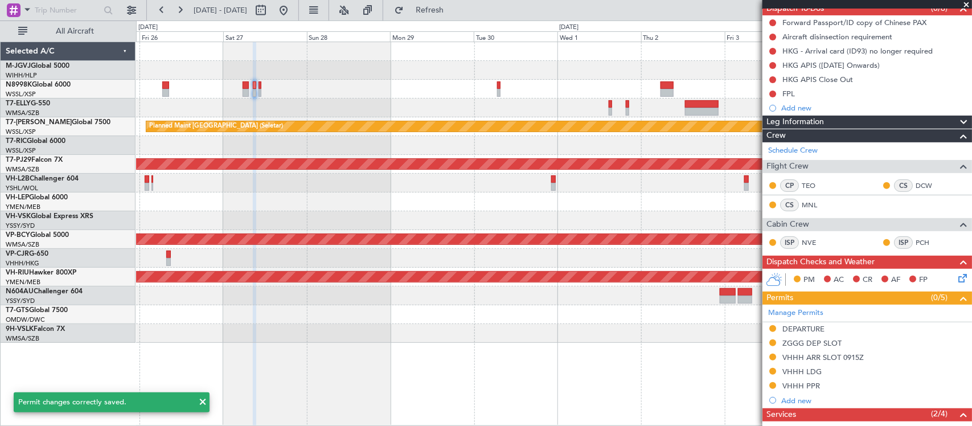
scroll to position [0, 0]
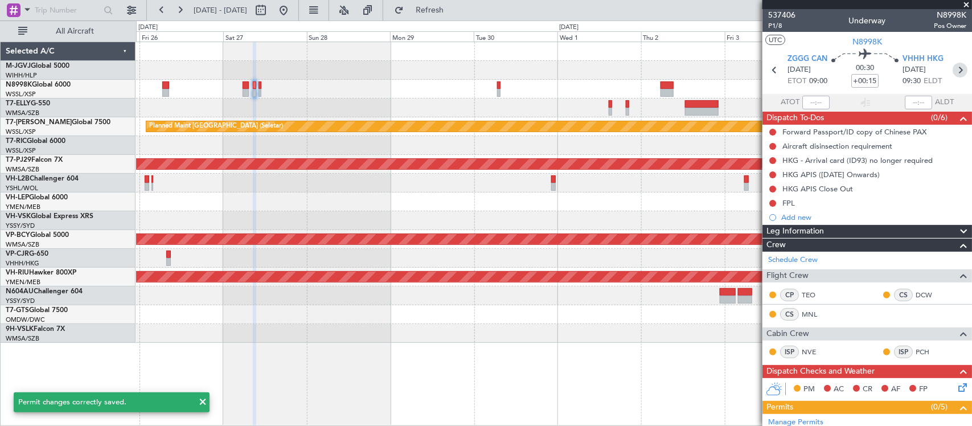
click at [953, 69] on icon at bounding box center [960, 70] width 15 height 15
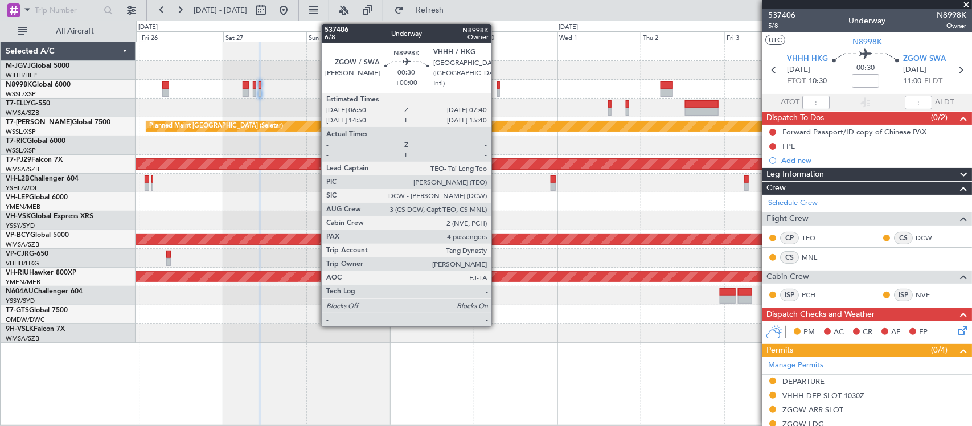
click at [497, 88] on div at bounding box center [498, 85] width 3 height 8
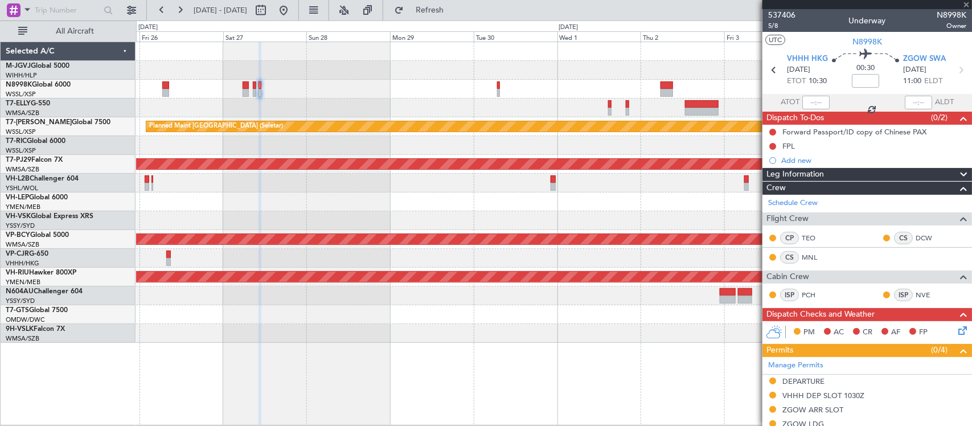
click at [546, 238] on div "Unplanned Maint [GEOGRAPHIC_DATA] (Sultan [PERSON_NAME] [PERSON_NAME] - Subang)" at bounding box center [553, 239] width 835 height 19
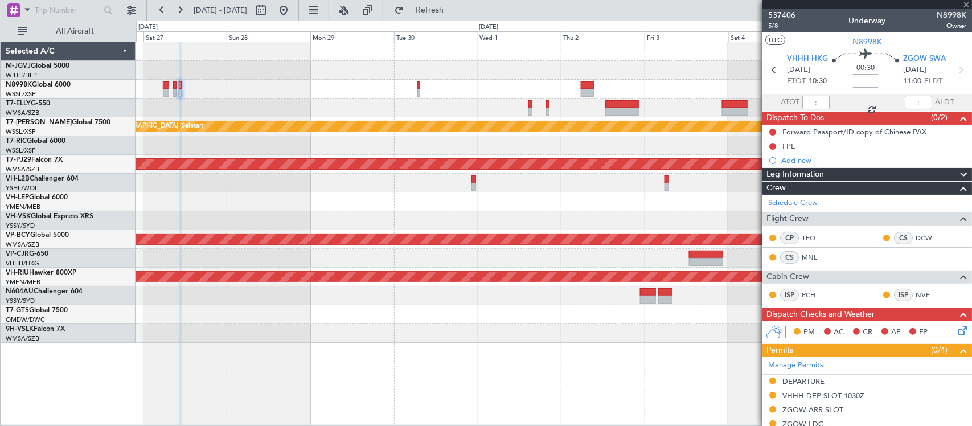
type input "4"
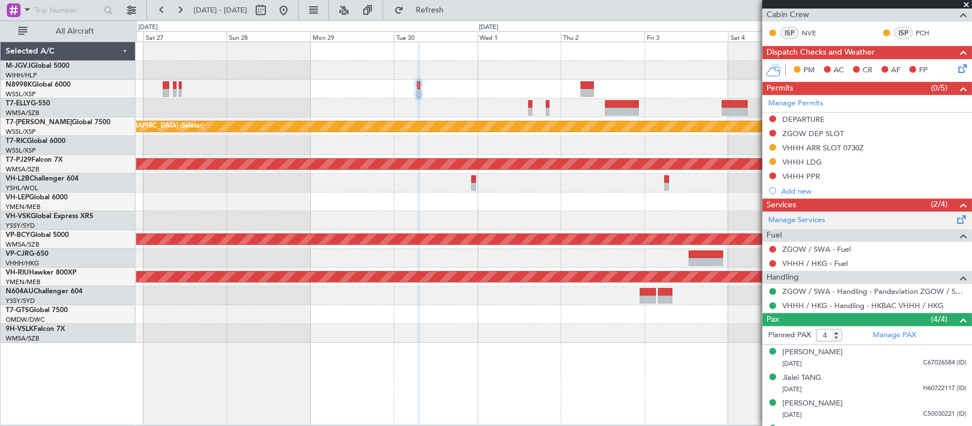
scroll to position [342, 0]
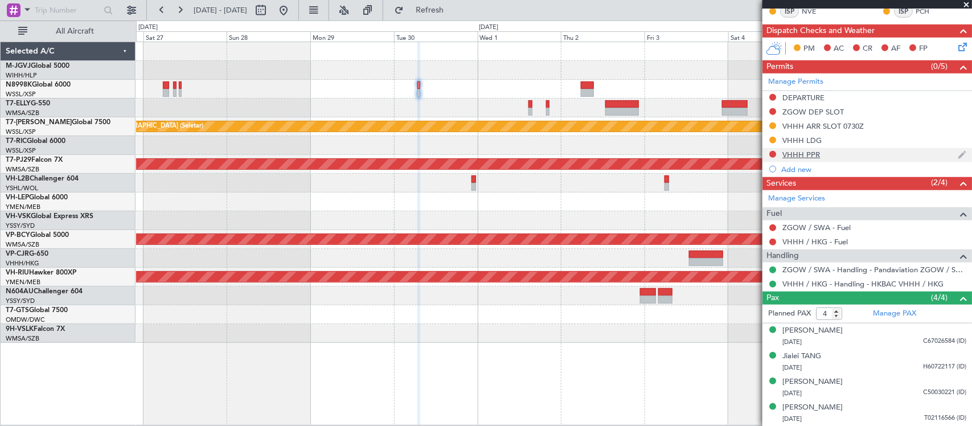
click at [795, 155] on div "VHHH PPR" at bounding box center [801, 155] width 38 height 10
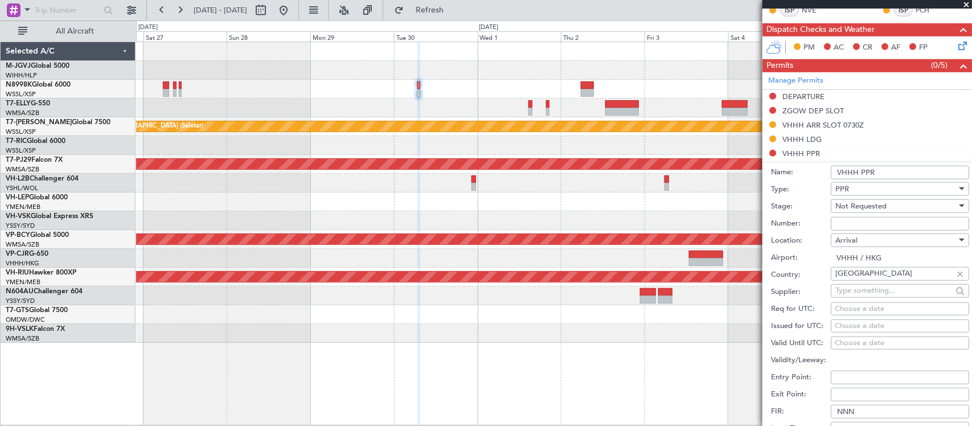
click at [872, 209] on span "Not Requested" at bounding box center [860, 206] width 51 height 10
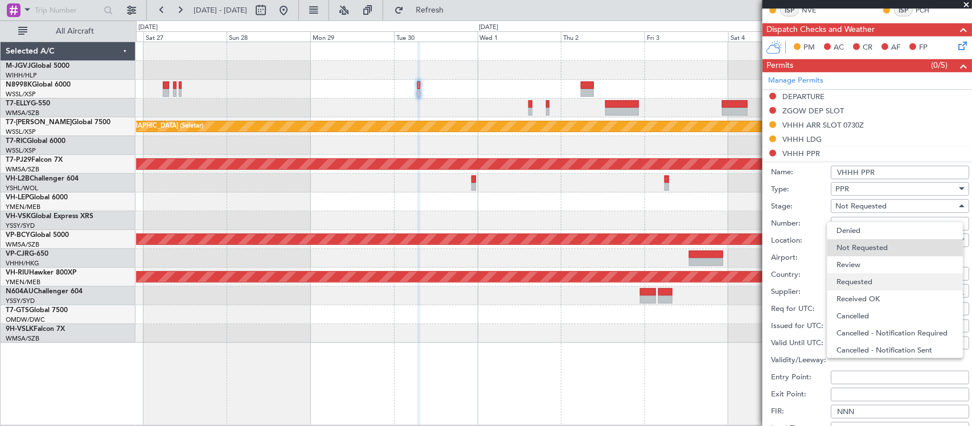
click at [862, 280] on span "Requested" at bounding box center [894, 281] width 117 height 17
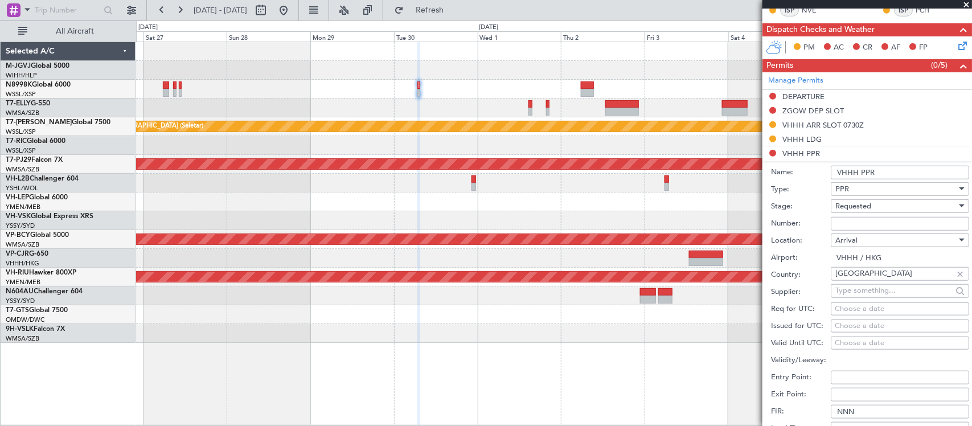
scroll to position [579, 0]
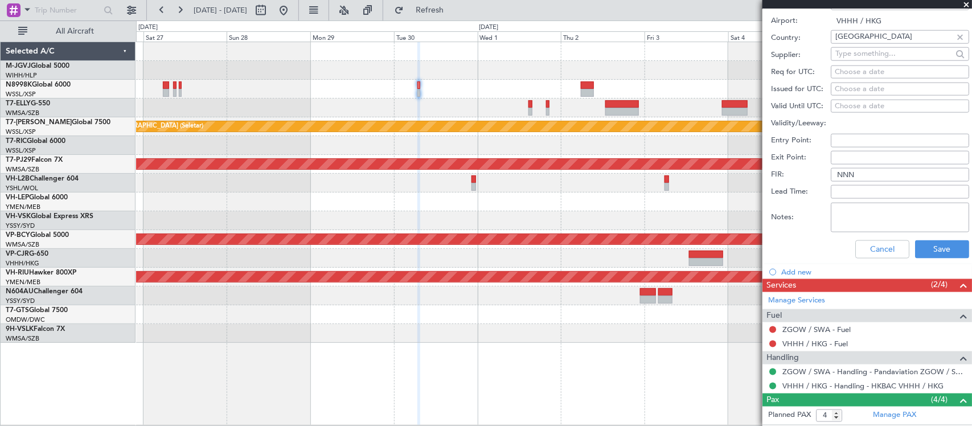
click at [871, 216] on textarea "Notes:" at bounding box center [900, 218] width 138 height 30
paste textarea "2025004104"
type textarea "2025004104"
click at [915, 248] on button "Save" at bounding box center [942, 249] width 54 height 18
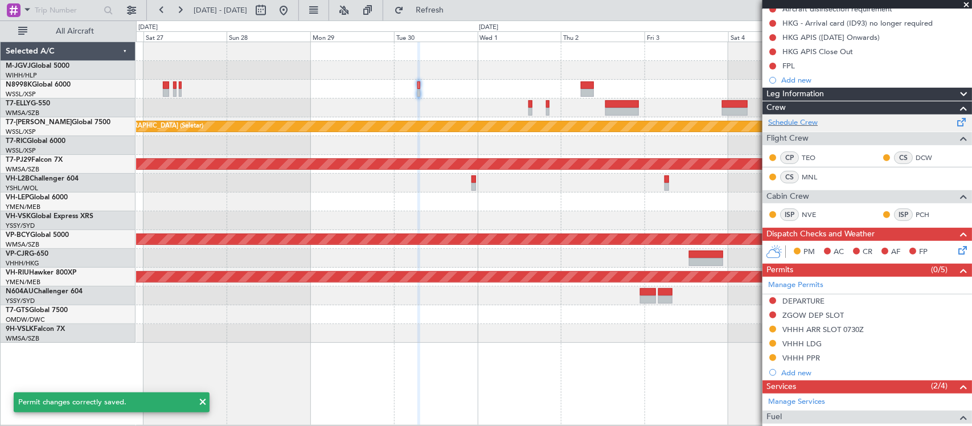
scroll to position [237, 0]
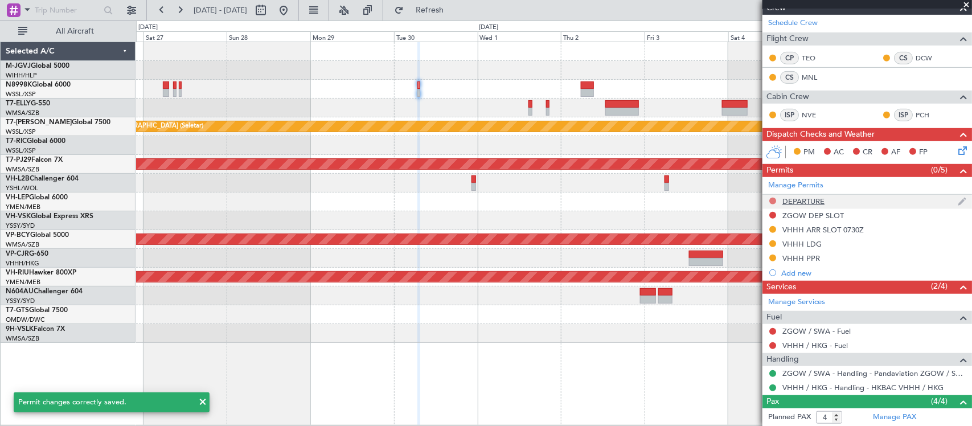
click at [770, 200] on button at bounding box center [772, 201] width 7 height 7
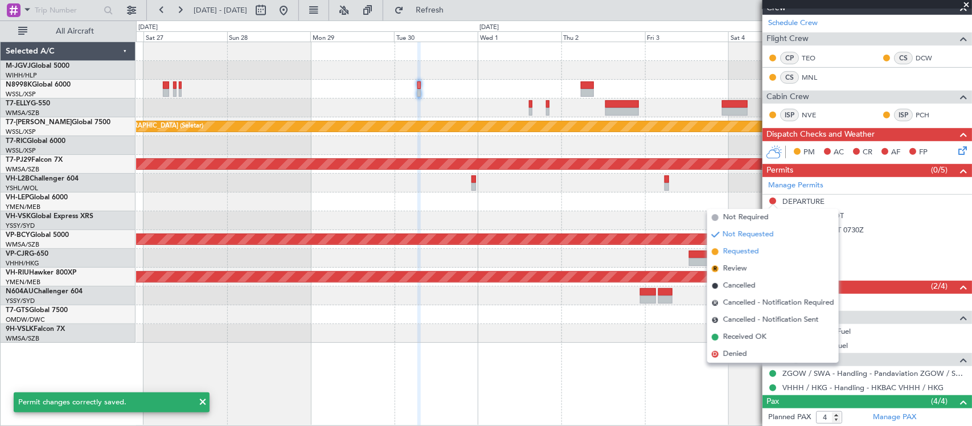
click at [749, 251] on span "Requested" at bounding box center [741, 251] width 36 height 11
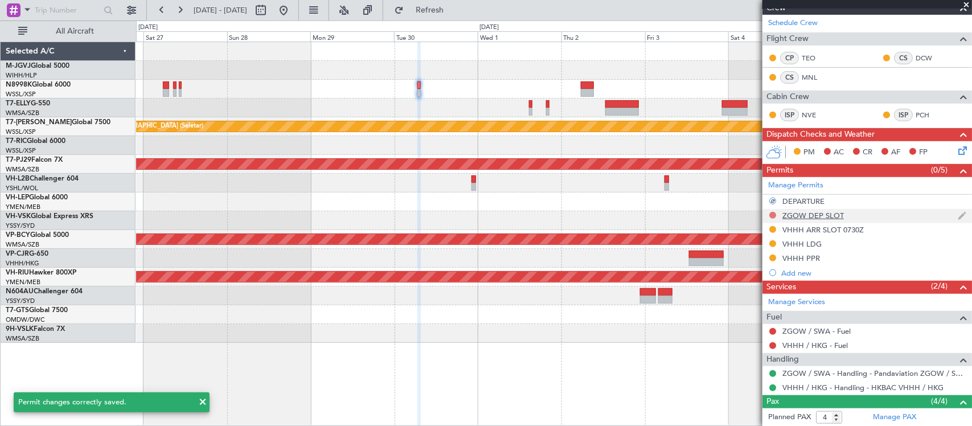
click at [773, 215] on button at bounding box center [772, 215] width 7 height 7
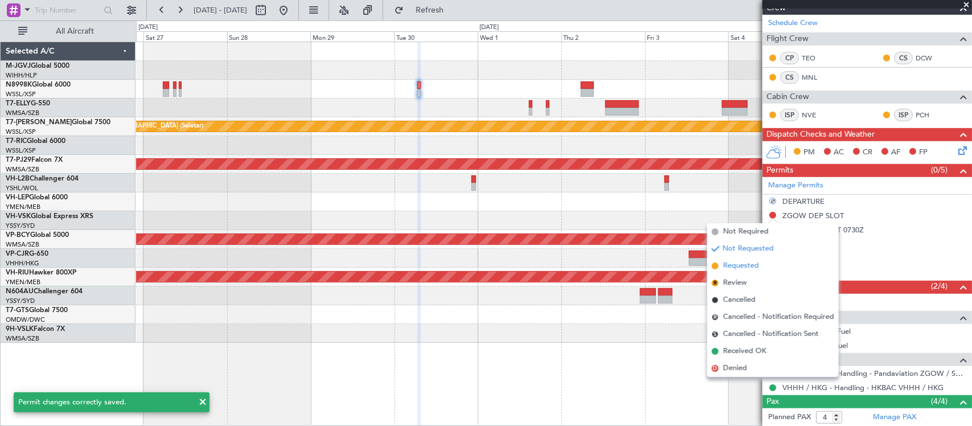
click at [749, 263] on span "Requested" at bounding box center [741, 265] width 36 height 11
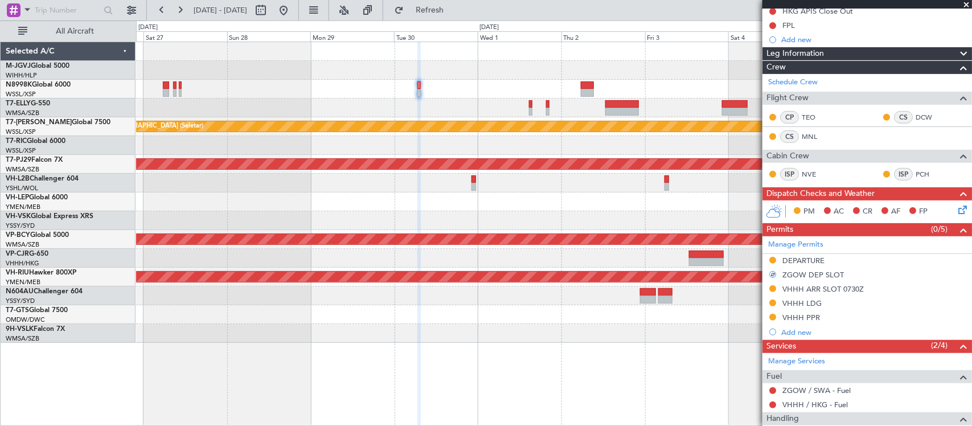
scroll to position [0, 0]
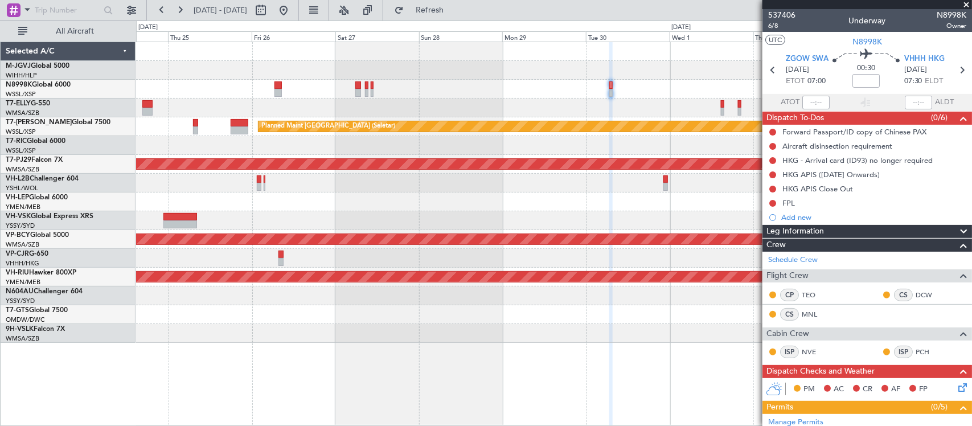
click at [583, 138] on div "Planned Maint [GEOGRAPHIC_DATA] (Seletar) Planned Maint [GEOGRAPHIC_DATA] (Sult…" at bounding box center [553, 192] width 835 height 301
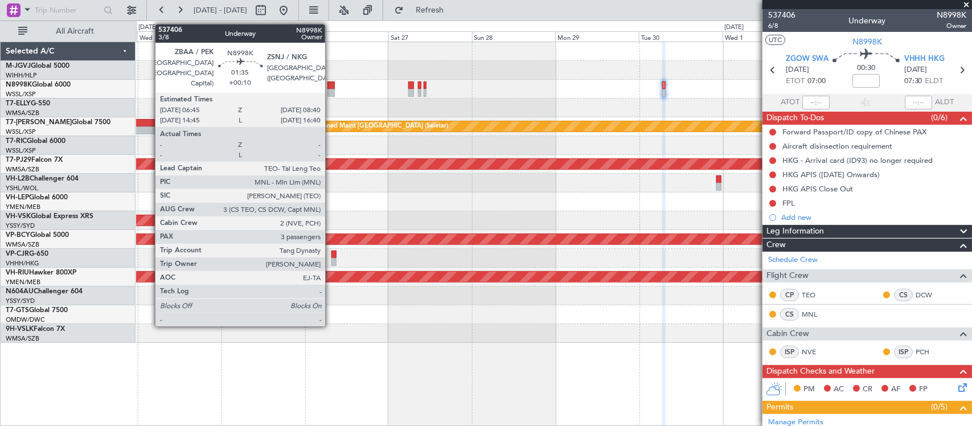
click at [331, 87] on div at bounding box center [330, 85] width 7 height 8
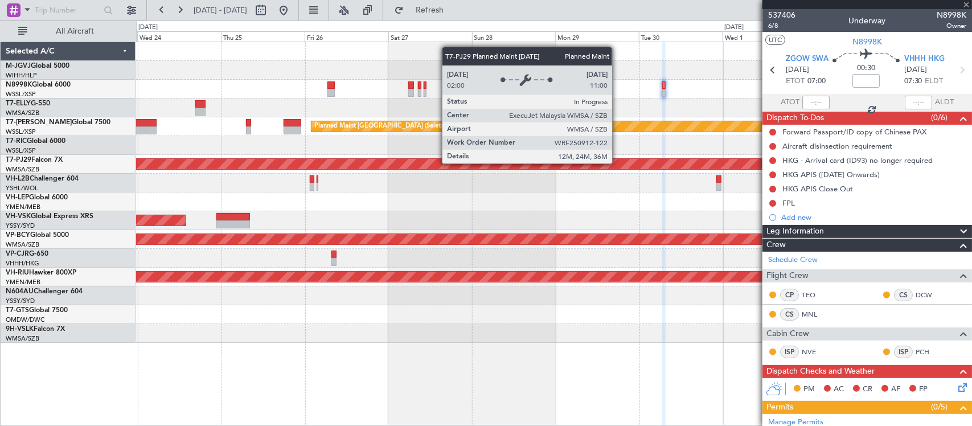
type input "+00:10"
type input "3"
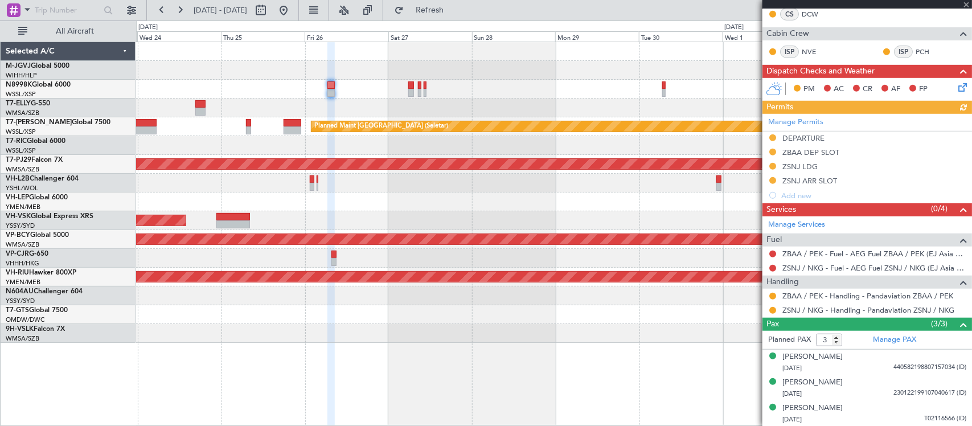
scroll to position [288, 0]
click at [770, 294] on button at bounding box center [772, 295] width 7 height 7
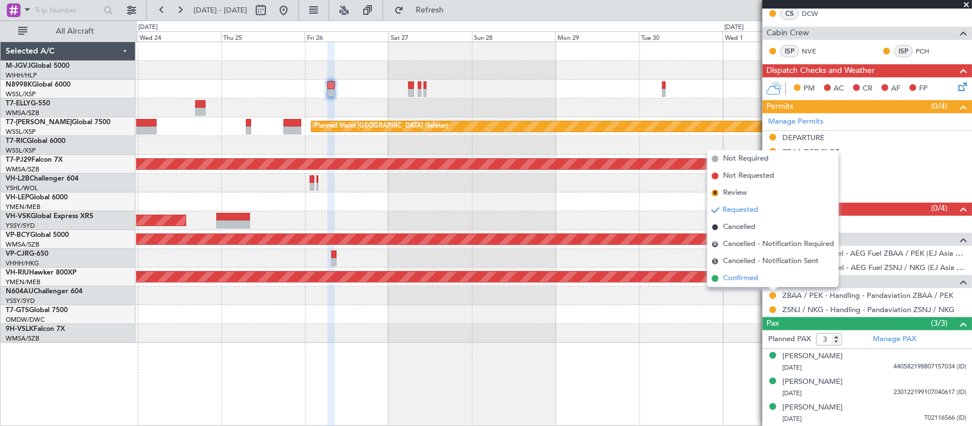
click at [766, 279] on li "Confirmed" at bounding box center [773, 278] width 132 height 17
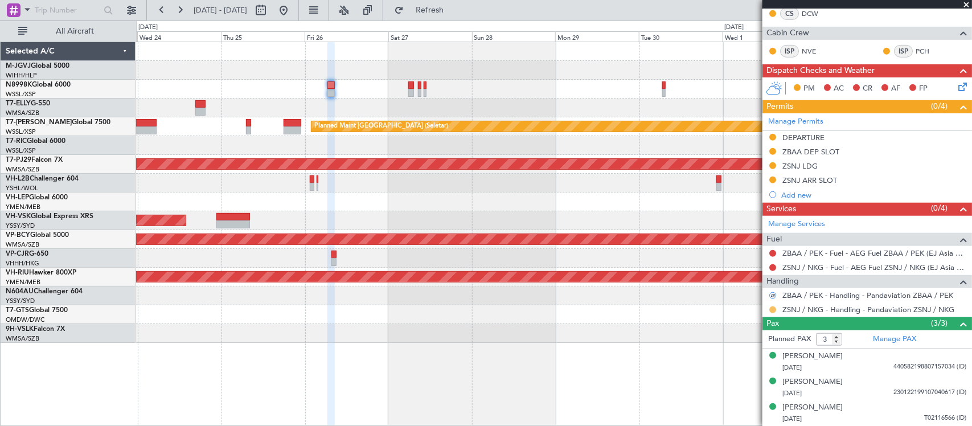
click at [770, 308] on button at bounding box center [772, 309] width 7 height 7
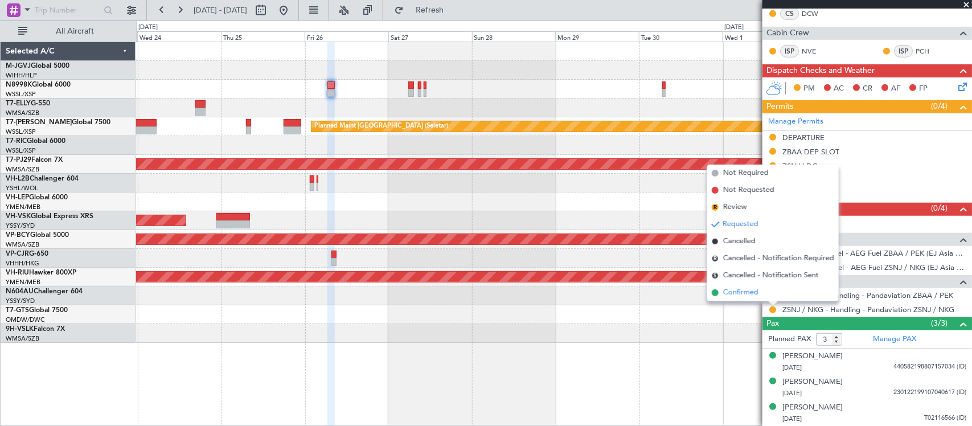
click at [766, 289] on li "Confirmed" at bounding box center [773, 292] width 132 height 17
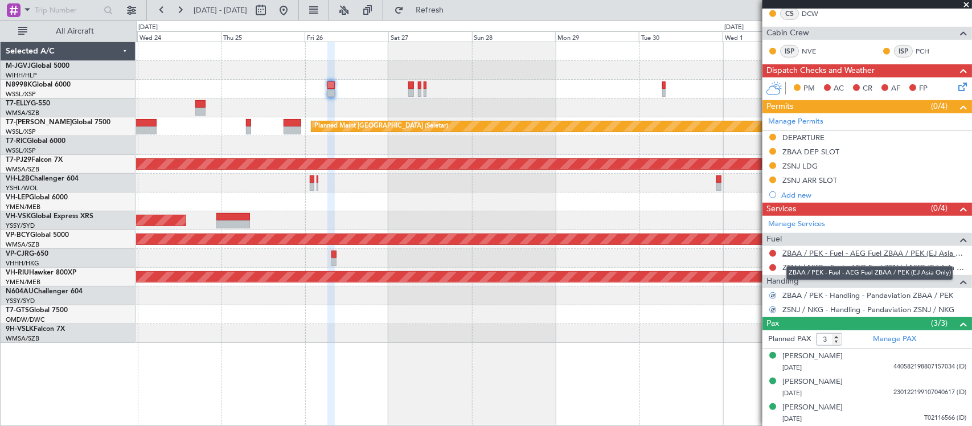
scroll to position [0, 0]
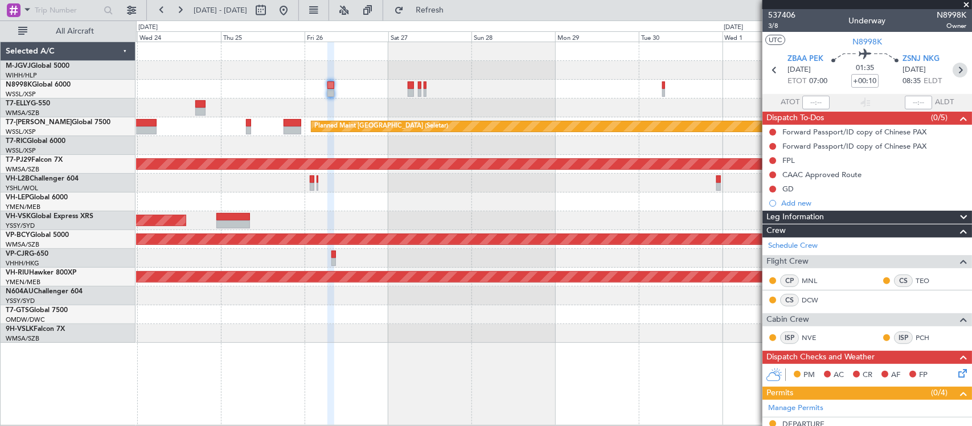
click at [953, 66] on icon at bounding box center [960, 70] width 15 height 15
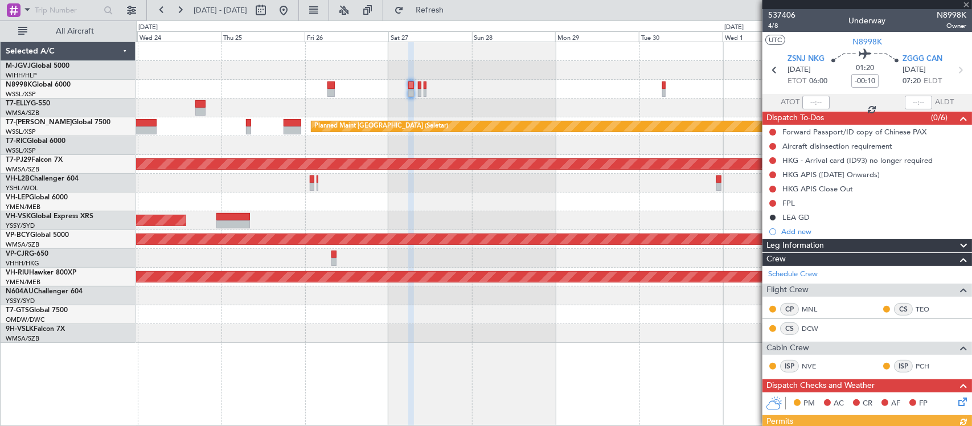
scroll to position [316, 0]
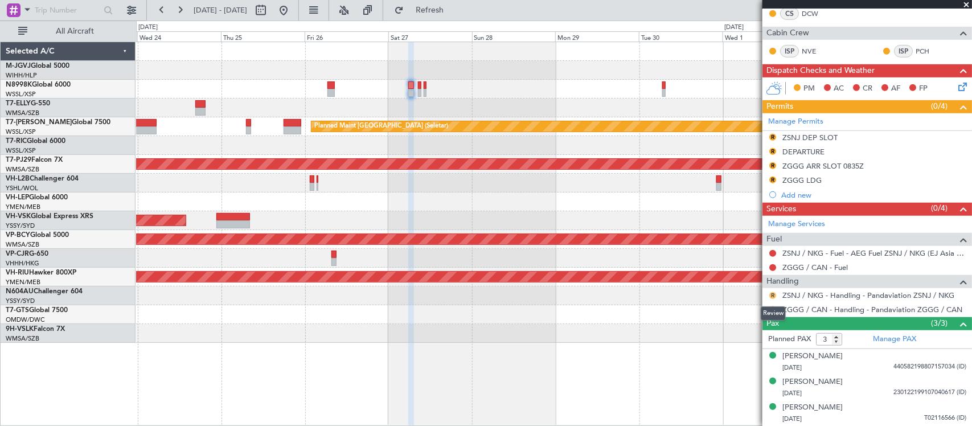
click at [773, 296] on button "R" at bounding box center [772, 295] width 7 height 7
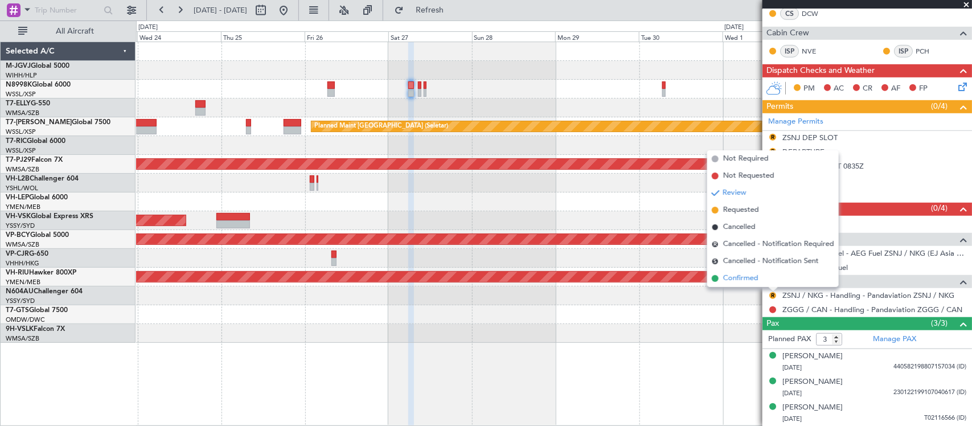
click at [770, 278] on li "Confirmed" at bounding box center [773, 278] width 132 height 17
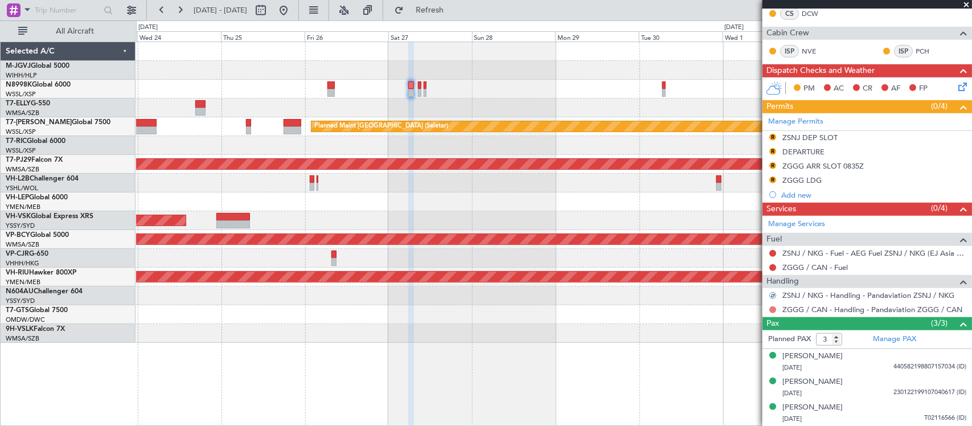
click at [772, 308] on button at bounding box center [772, 309] width 7 height 7
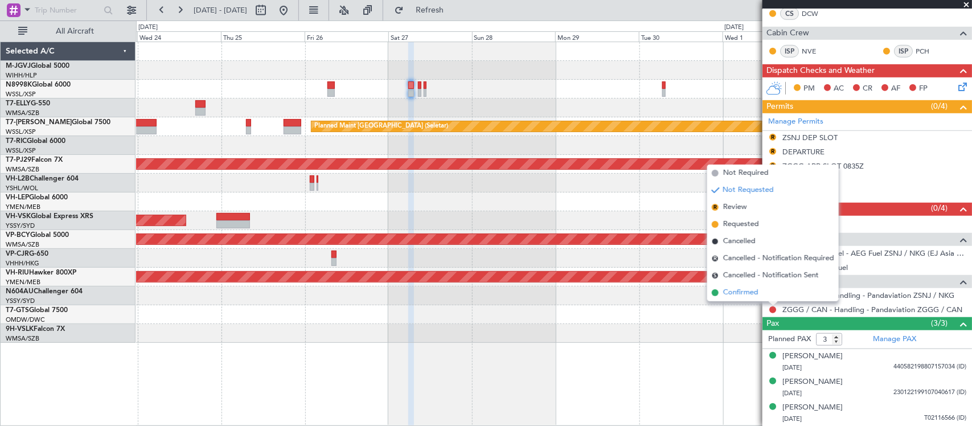
click at [773, 288] on li "Confirmed" at bounding box center [773, 292] width 132 height 17
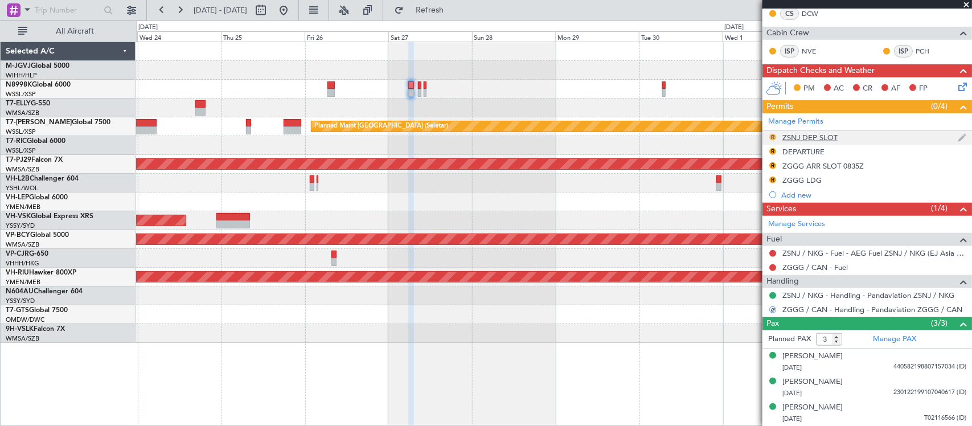
click at [772, 135] on button "R" at bounding box center [772, 137] width 7 height 7
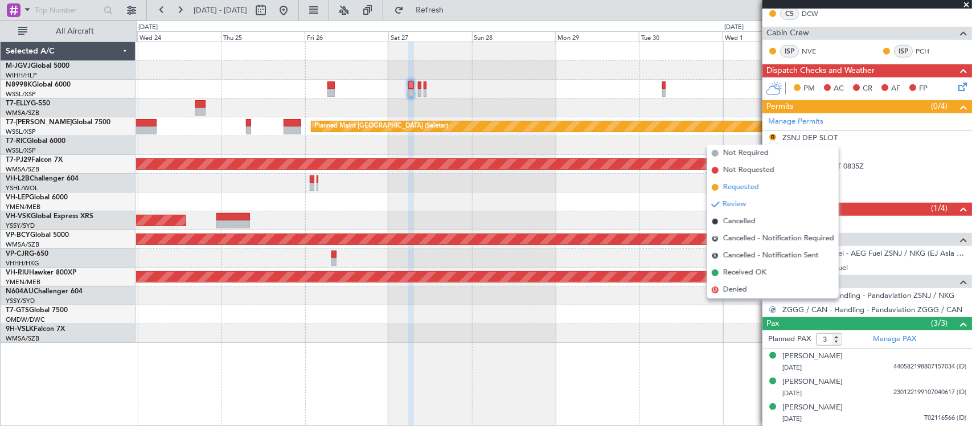
click at [766, 183] on li "Requested" at bounding box center [773, 187] width 132 height 17
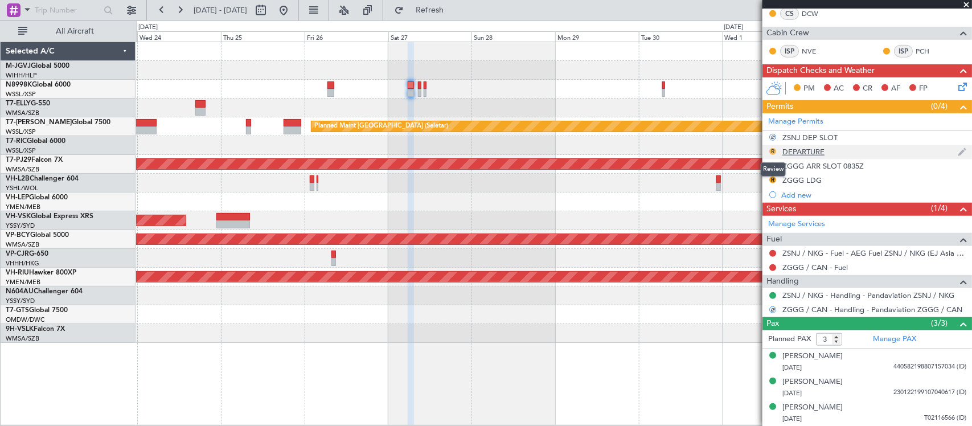
click at [773, 148] on button "R" at bounding box center [772, 151] width 7 height 7
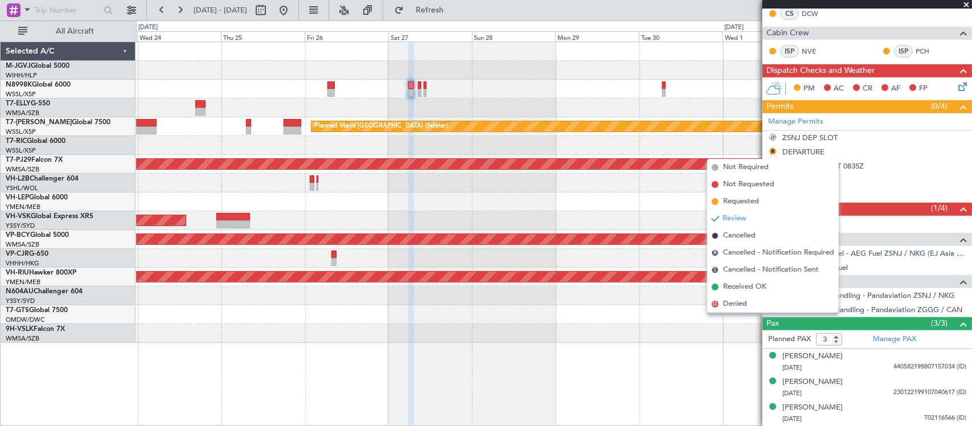
click at [760, 200] on li "Requested" at bounding box center [773, 201] width 132 height 17
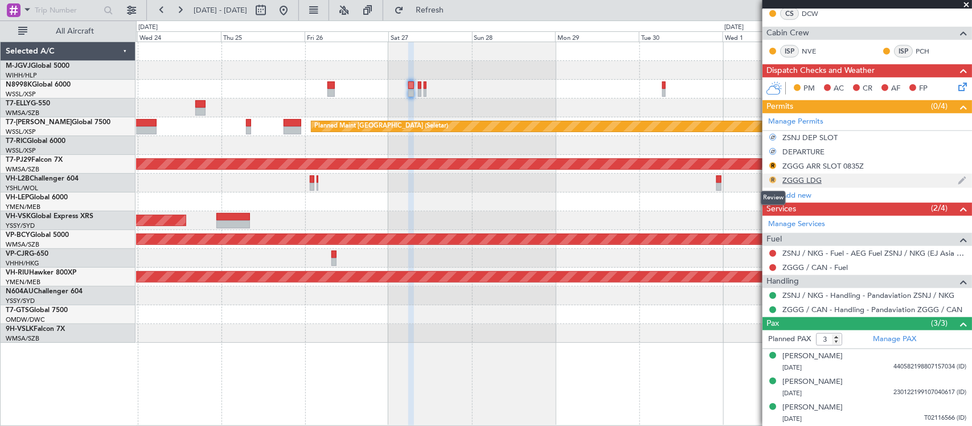
click at [773, 179] on button "R" at bounding box center [772, 180] width 7 height 7
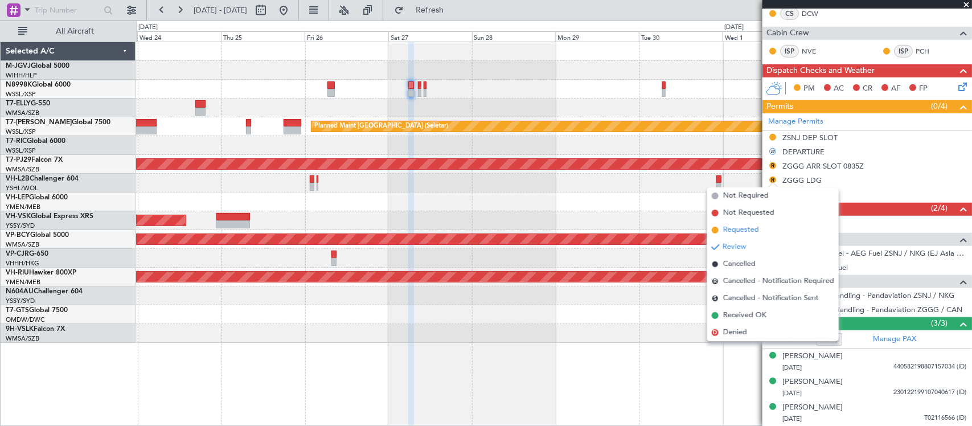
click at [760, 228] on li "Requested" at bounding box center [773, 230] width 132 height 17
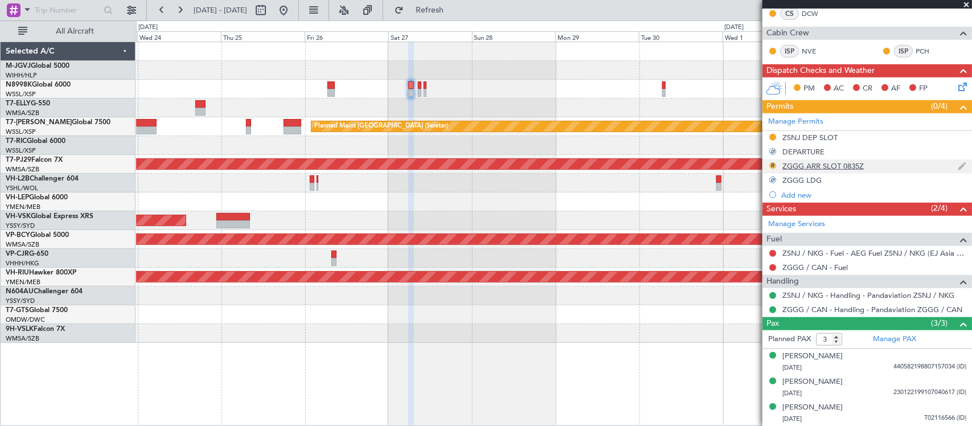
click at [773, 162] on button "R" at bounding box center [772, 165] width 7 height 7
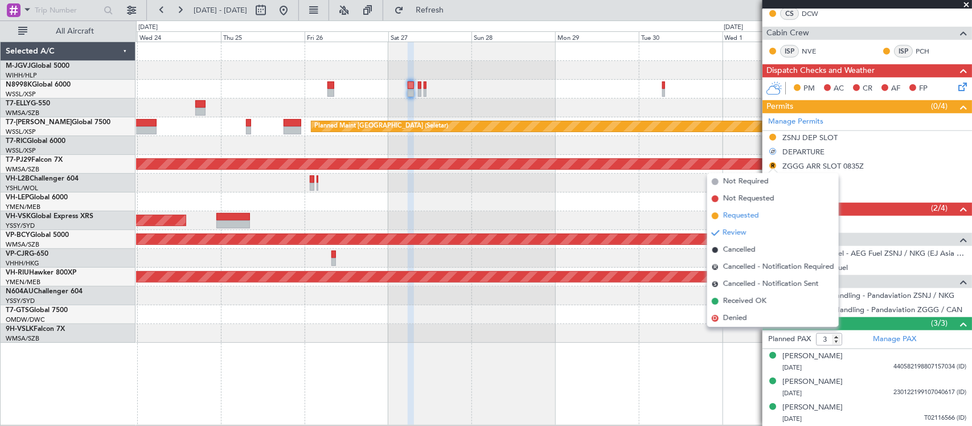
click at [762, 214] on li "Requested" at bounding box center [773, 215] width 132 height 17
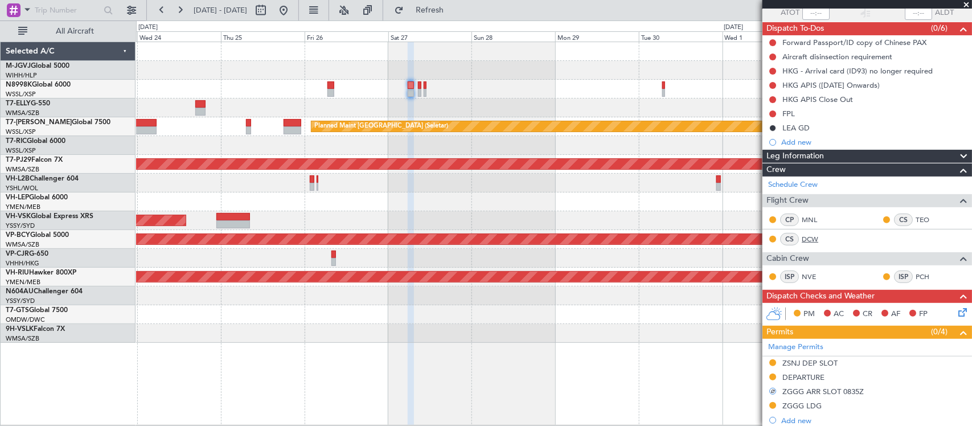
scroll to position [118, 0]
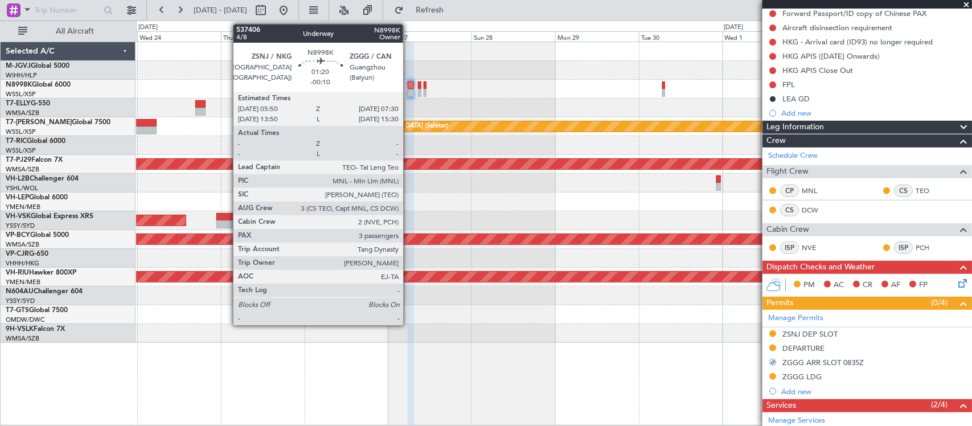
click at [409, 93] on div at bounding box center [411, 93] width 6 height 8
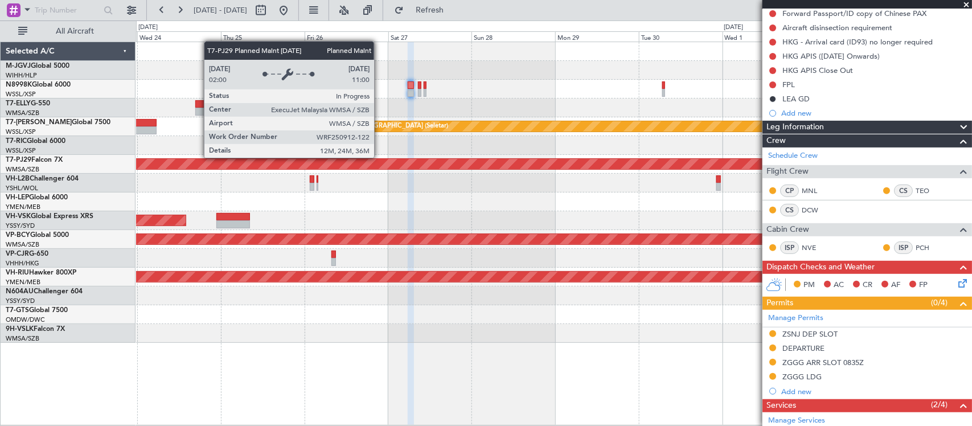
click at [633, 192] on div "Planned Maint [GEOGRAPHIC_DATA] (Seletar) Planned Maint [GEOGRAPHIC_DATA] (Sult…" at bounding box center [553, 192] width 835 height 301
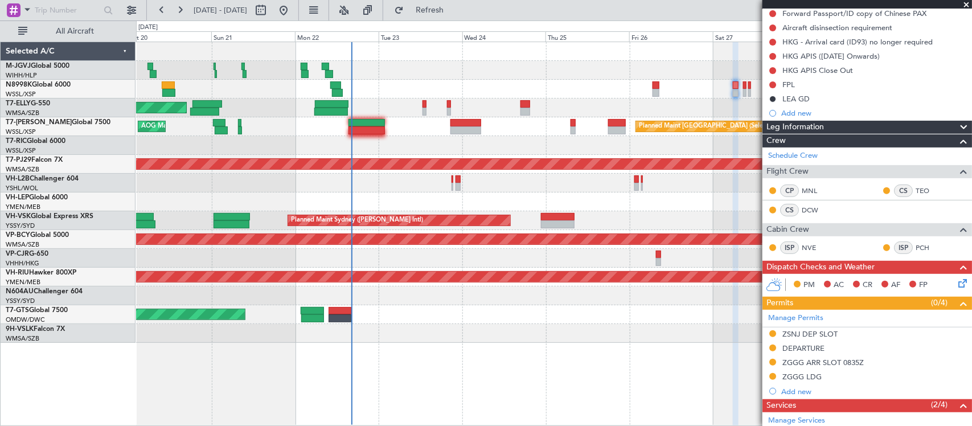
click at [495, 246] on div "Unplanned Maint [GEOGRAPHIC_DATA] (Sultan [PERSON_NAME] [PERSON_NAME] - Subang)" at bounding box center [553, 239] width 835 height 19
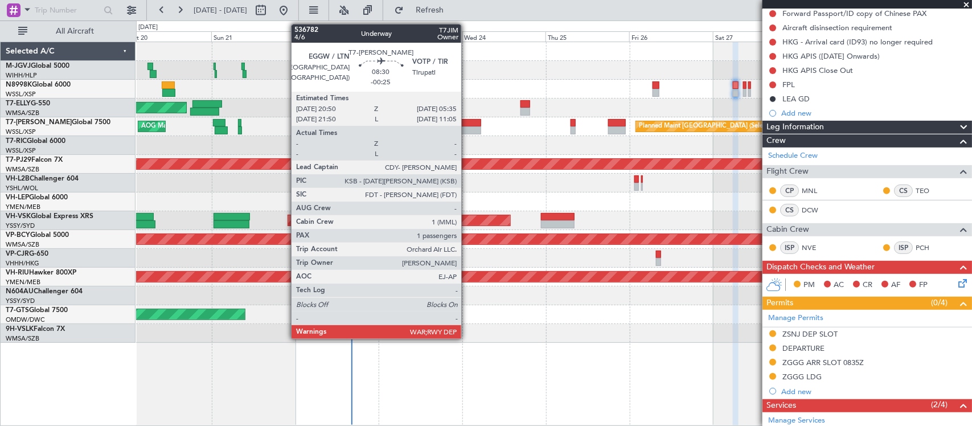
click at [467, 126] on div at bounding box center [465, 130] width 31 height 8
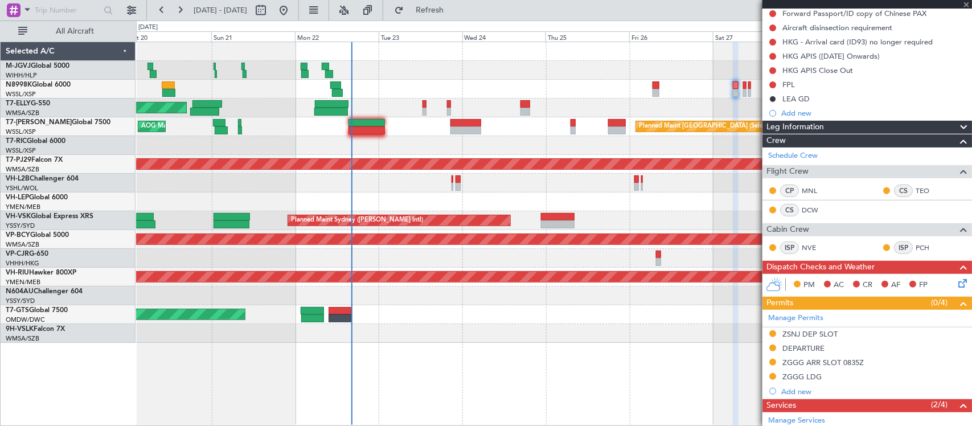
type input "-00:25"
type input "1"
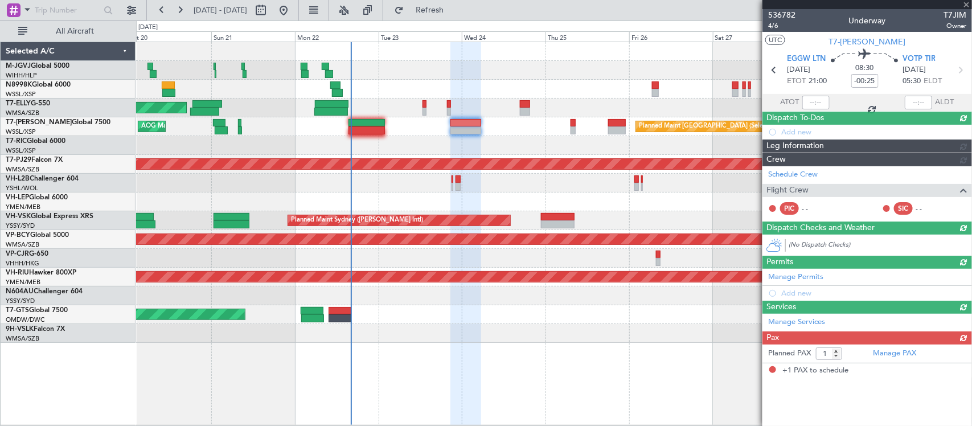
scroll to position [0, 0]
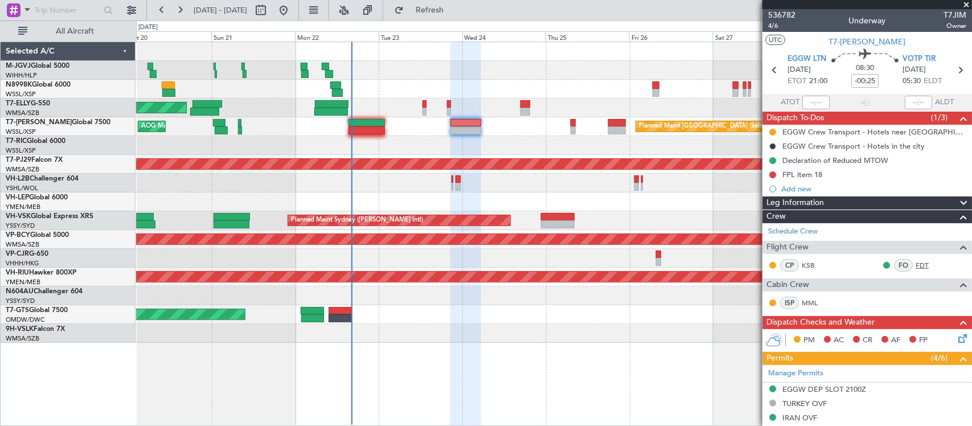
click at [916, 266] on link "FDT" at bounding box center [929, 265] width 26 height 10
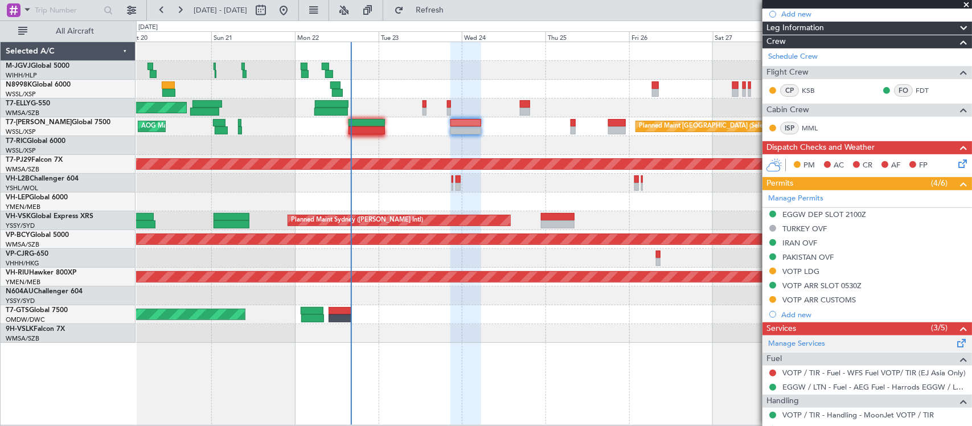
scroll to position [272, 0]
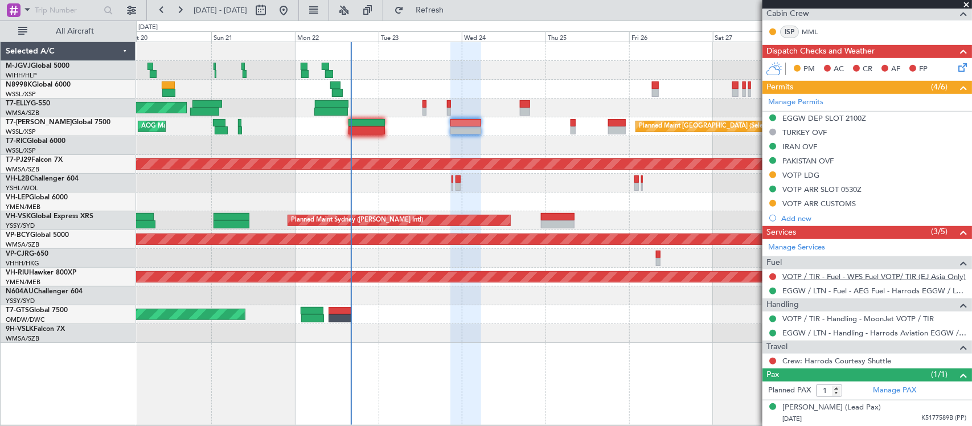
click at [830, 274] on link "VOTP / TIR - Fuel - WFS Fuel VOTP/ TIR (EJ Asia Only)" at bounding box center [873, 277] width 183 height 10
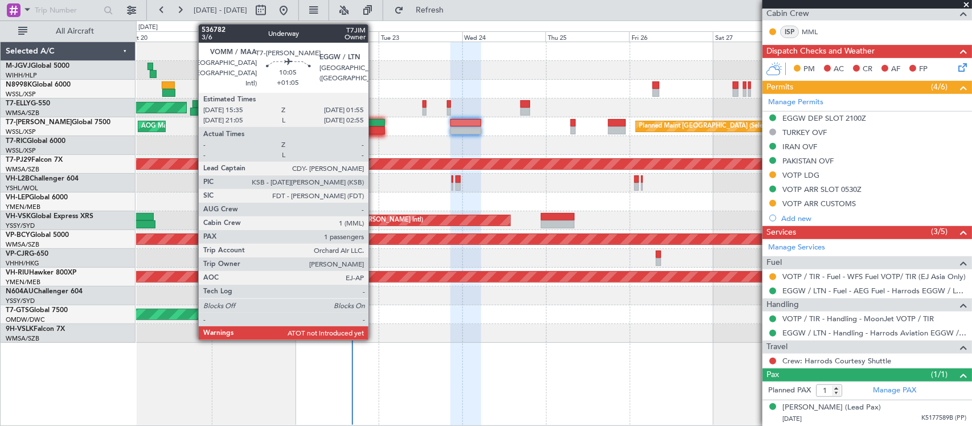
click at [374, 130] on div at bounding box center [366, 130] width 36 height 8
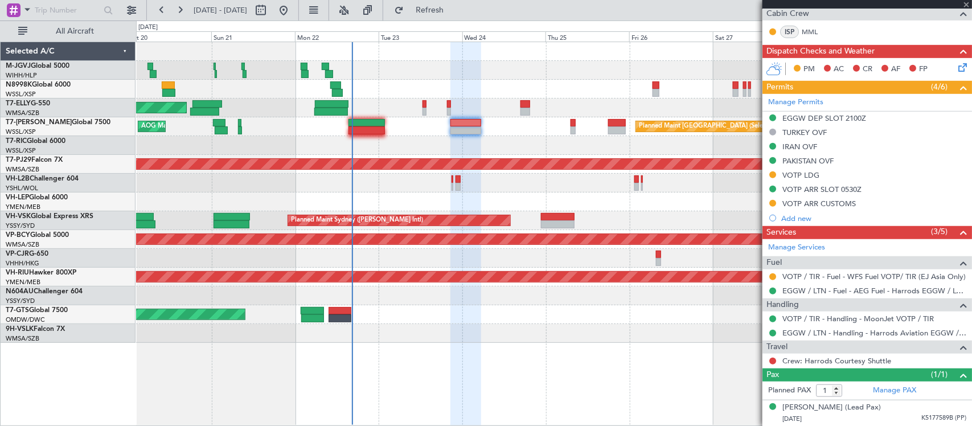
type input "+01:05"
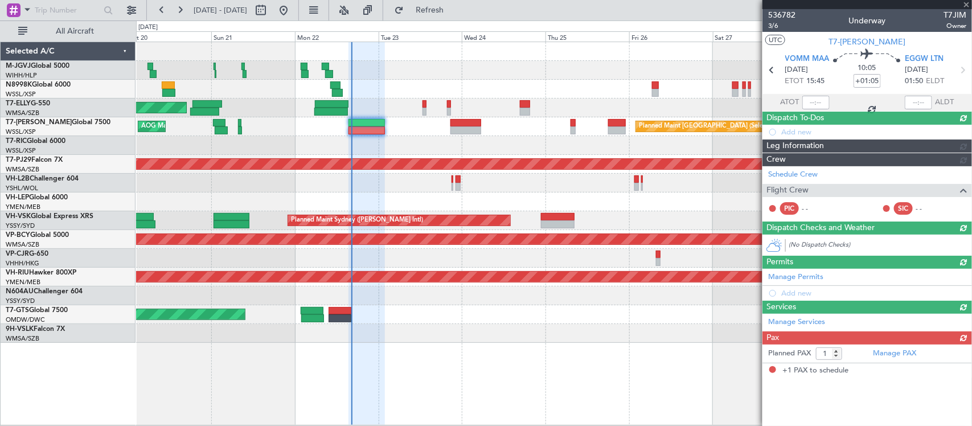
scroll to position [0, 0]
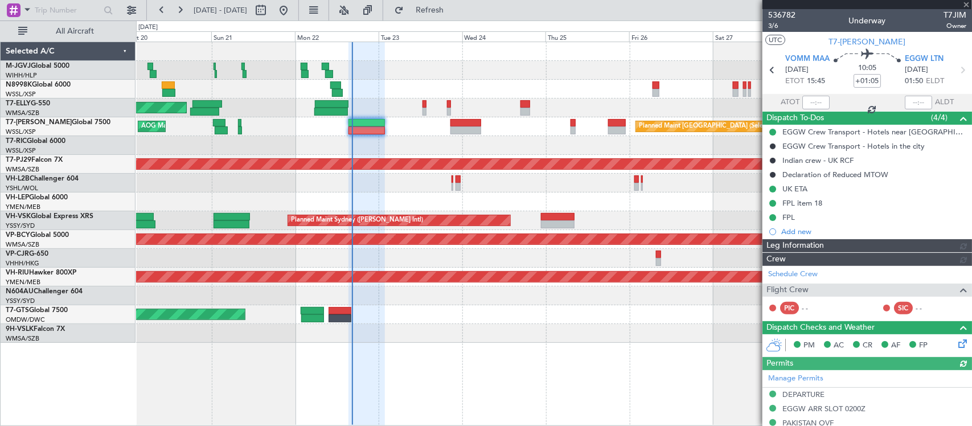
type input "[PERSON_NAME] (HHAFI)"
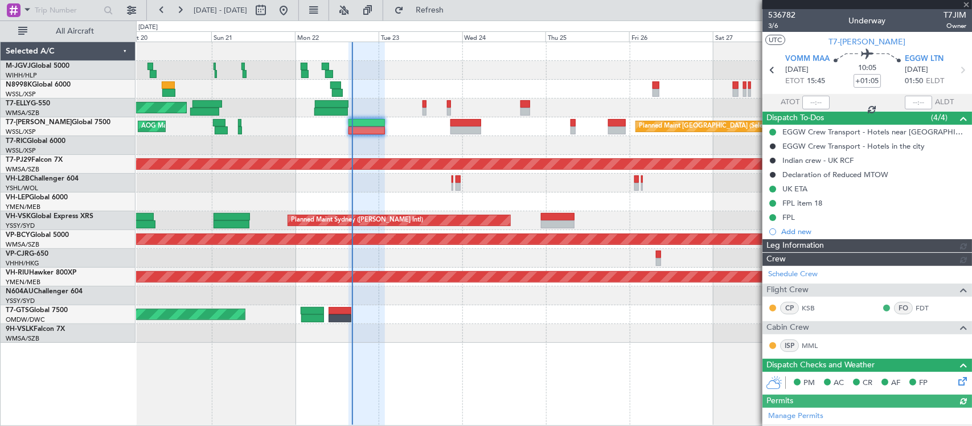
type input "[PERSON_NAME] (HHAFI)"
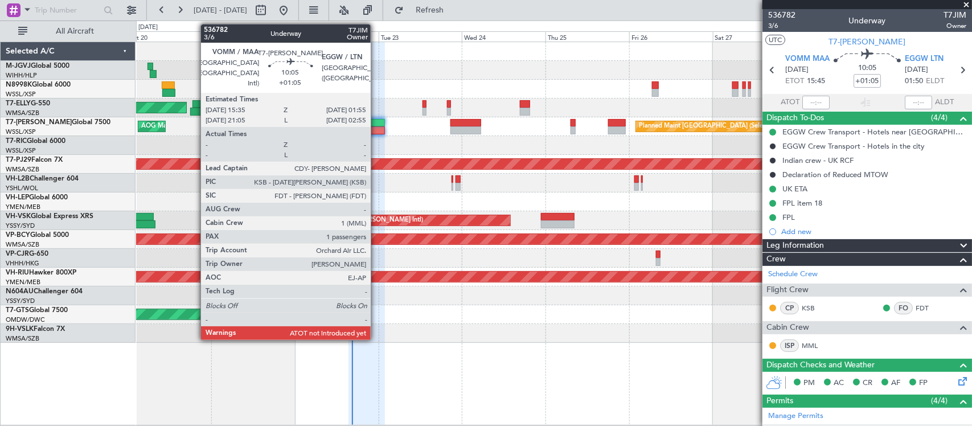
click at [372, 126] on div at bounding box center [366, 123] width 36 height 8
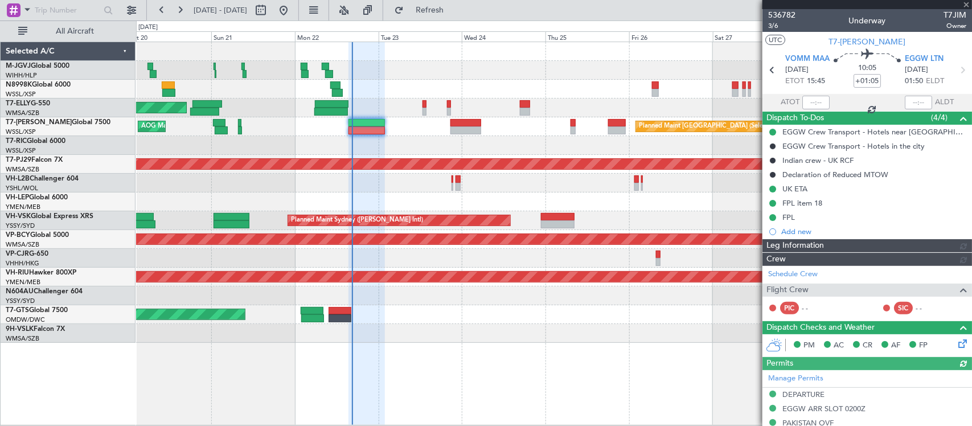
type input "[PERSON_NAME] (HHAFI)"
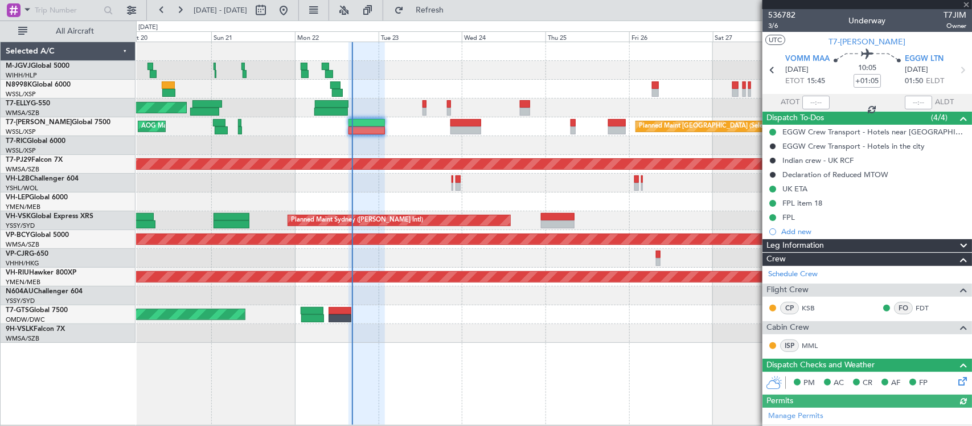
click at [820, 101] on div at bounding box center [815, 103] width 27 height 14
click at [813, 104] on div at bounding box center [815, 103] width 27 height 14
click at [813, 105] on div at bounding box center [815, 103] width 27 height 14
click at [819, 101] on div at bounding box center [815, 103] width 27 height 14
click at [813, 102] on div at bounding box center [815, 103] width 27 height 14
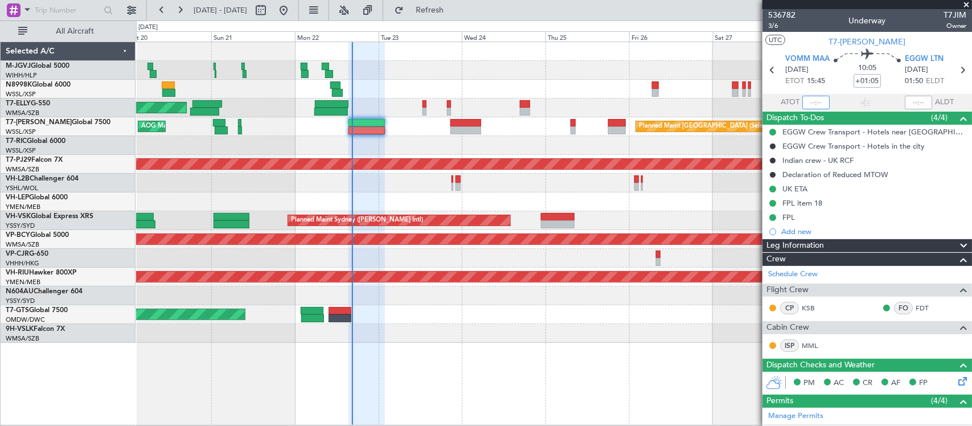
drag, startPoint x: 813, startPoint y: 102, endPoint x: 829, endPoint y: 101, distance: 16.6
click at [813, 102] on input "text" at bounding box center [815, 103] width 27 height 14
type input "16:28"
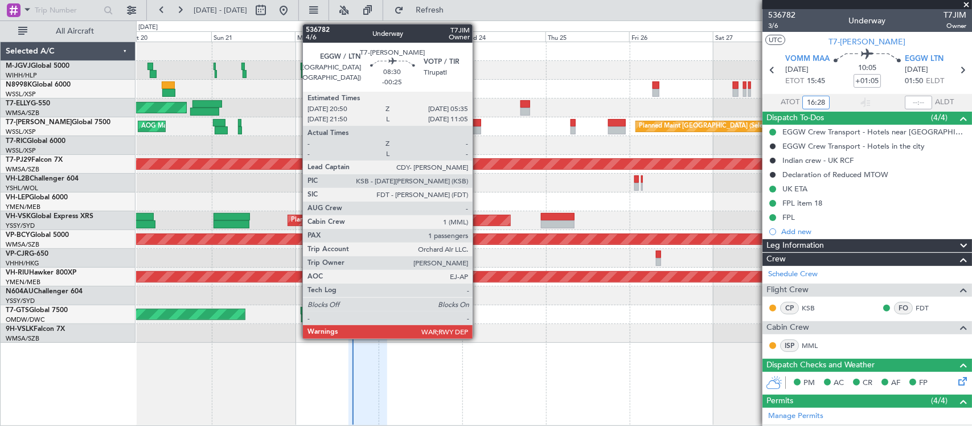
click at [478, 122] on div at bounding box center [465, 123] width 31 height 8
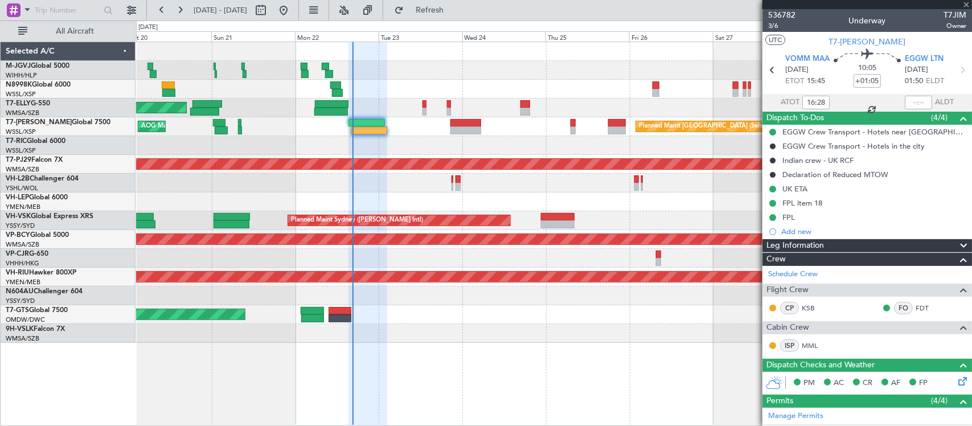
type input "-00:25"
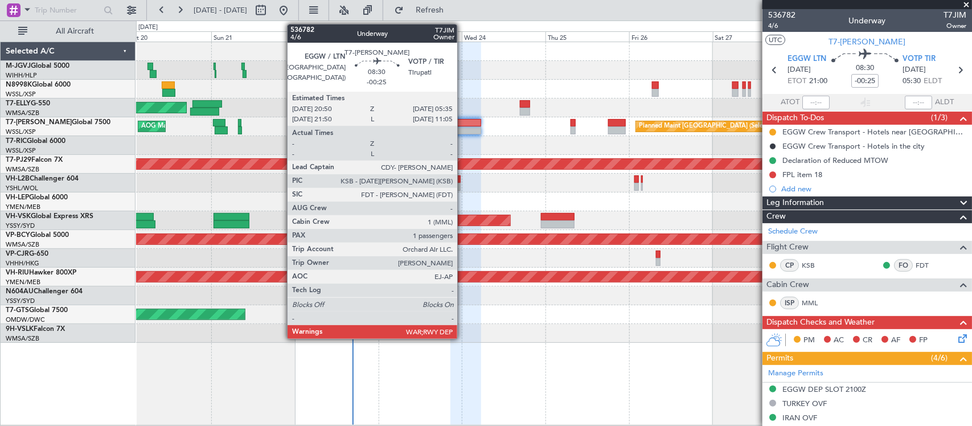
click at [463, 124] on div at bounding box center [465, 123] width 31 height 8
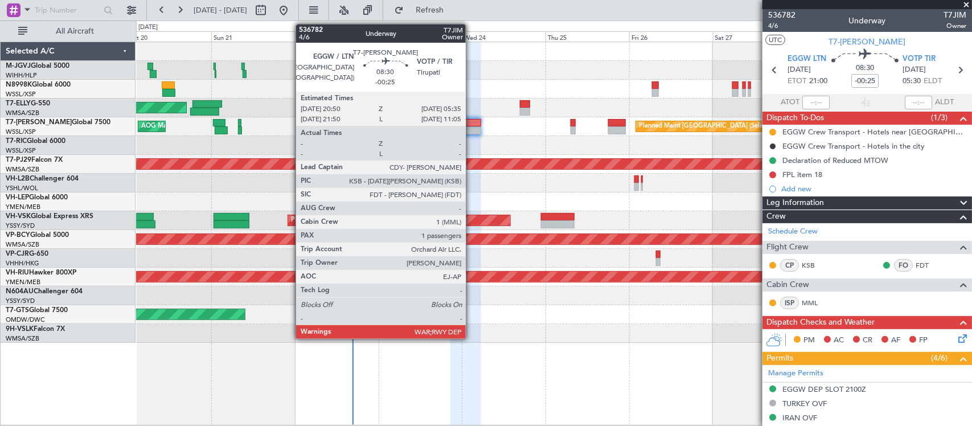
click at [471, 124] on div at bounding box center [465, 123] width 31 height 8
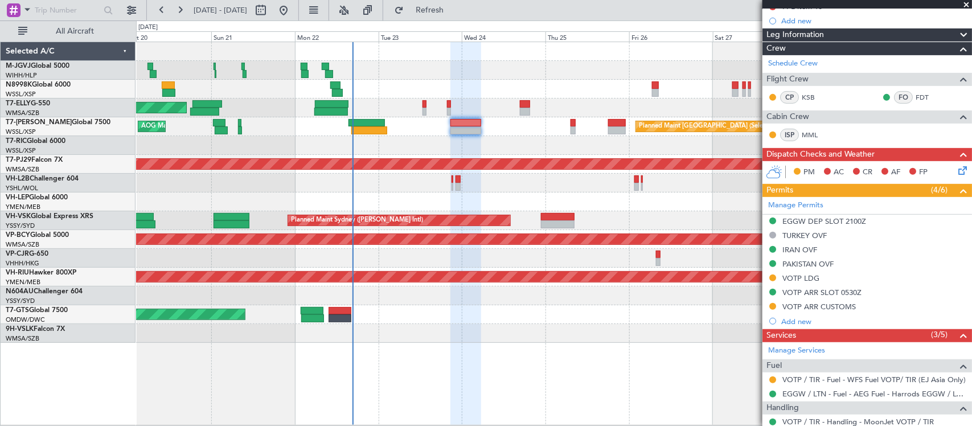
scroll to position [272, 0]
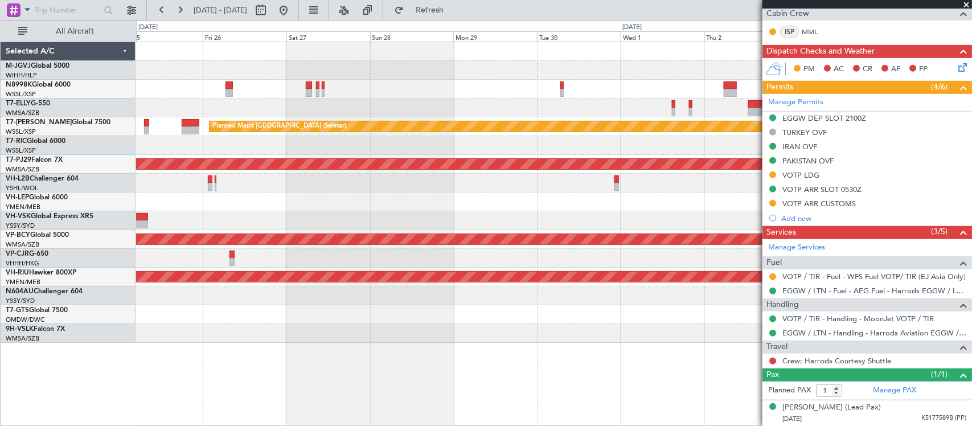
click at [165, 229] on div "Planned Maint [GEOGRAPHIC_DATA] (Seletar) Planned Maint [GEOGRAPHIC_DATA] (Sult…" at bounding box center [553, 192] width 835 height 301
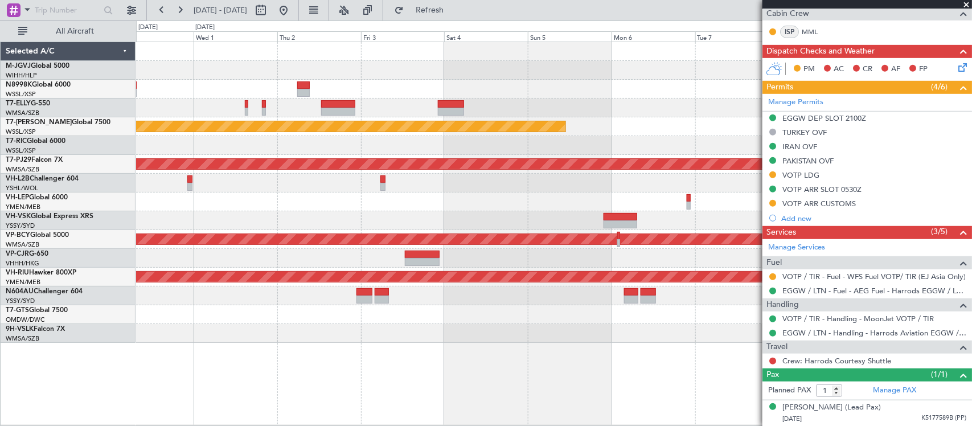
click at [257, 227] on div at bounding box center [553, 220] width 835 height 19
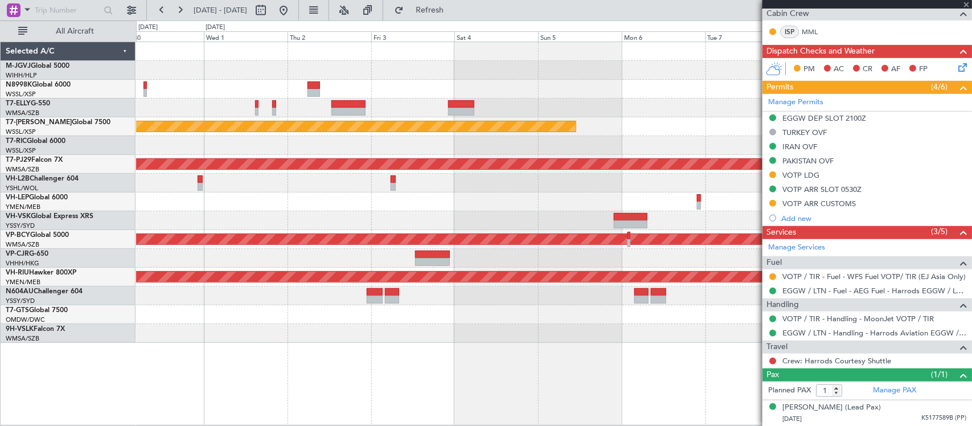
click at [679, 328] on div at bounding box center [553, 333] width 835 height 19
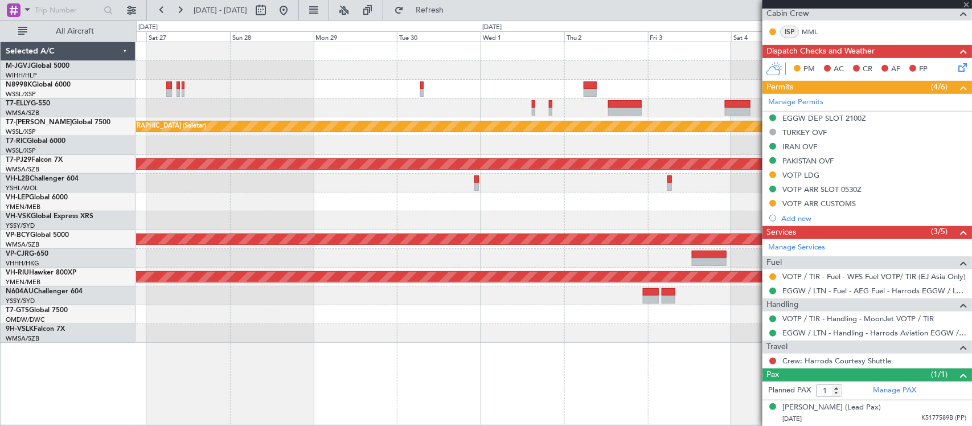
click at [675, 346] on div "Planned Maint [GEOGRAPHIC_DATA] (Seletar) Planned Maint [GEOGRAPHIC_DATA] (Sult…" at bounding box center [554, 234] width 836 height 384
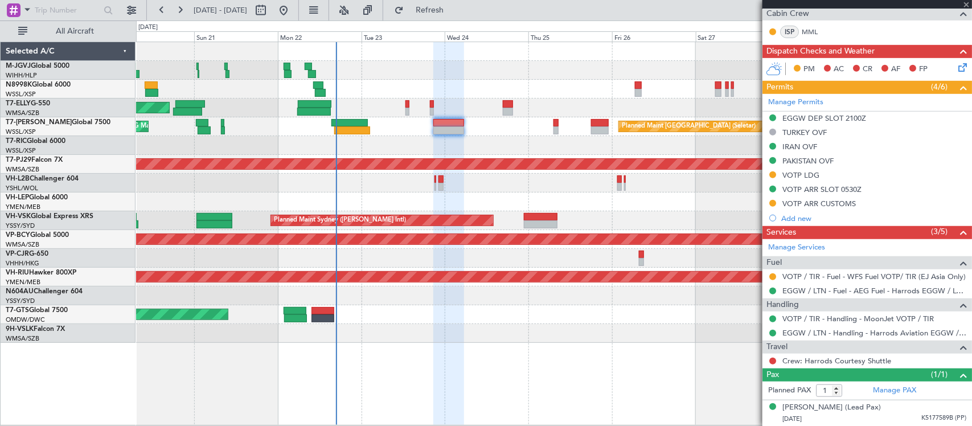
click at [592, 339] on div "Planned Maint Singapore (Seletar) MEL Jakarta (Halim Intl) MEL Jakarta (Halim I…" at bounding box center [554, 234] width 836 height 384
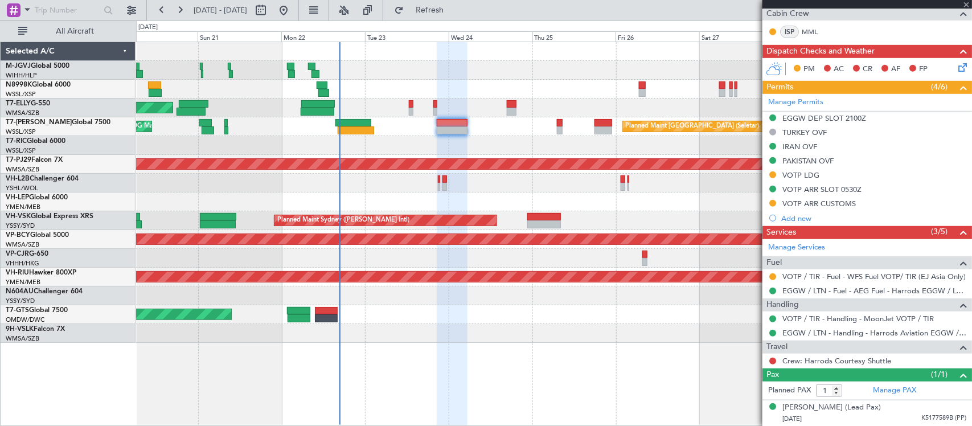
scroll to position [0, 0]
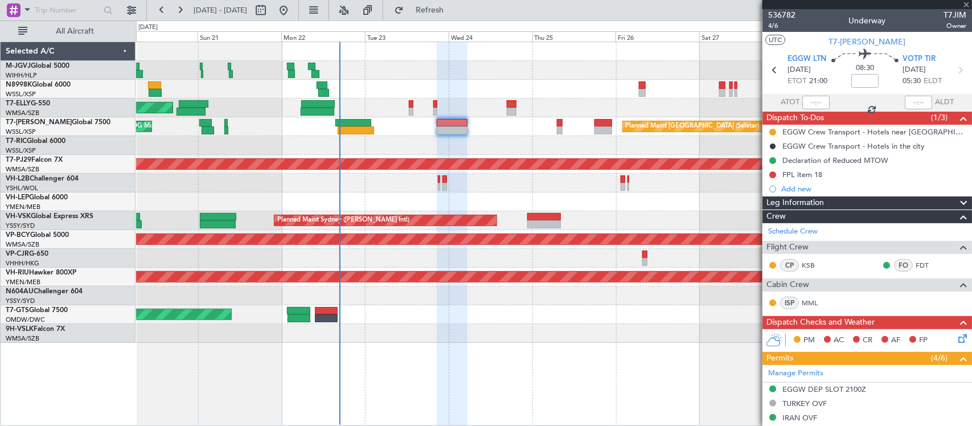
click at [370, 342] on div at bounding box center [553, 333] width 835 height 19
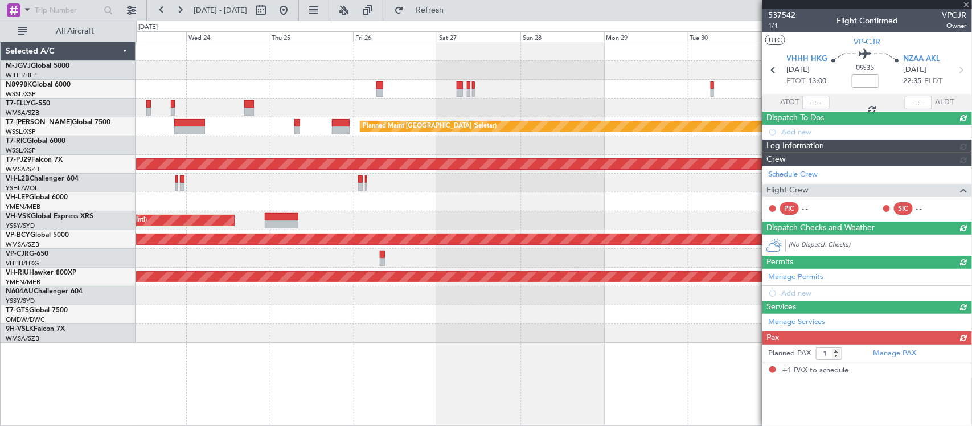
click at [359, 342] on div at bounding box center [553, 333] width 835 height 19
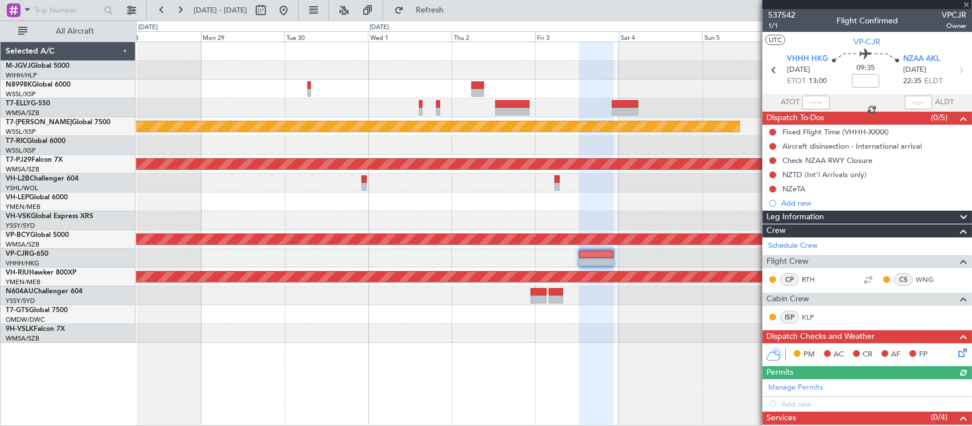
click at [486, 342] on div at bounding box center [553, 333] width 835 height 19
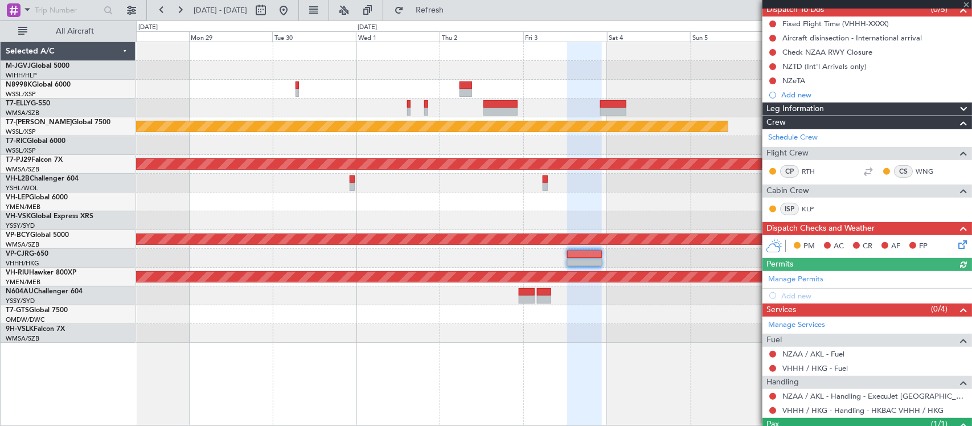
scroll to position [158, 0]
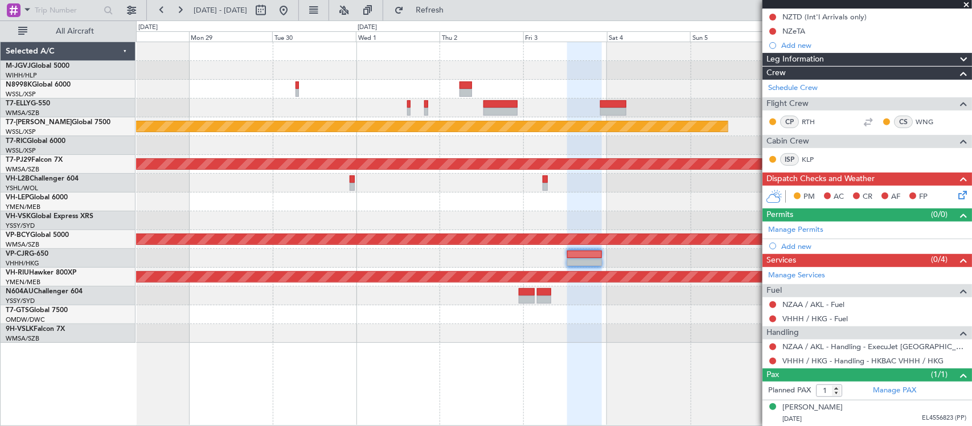
click at [794, 353] on fb-app "28 Sep 2025 - 08 Oct 2025 Refresh Quick Links All Aircraft Planned Maint Singap…" at bounding box center [486, 217] width 972 height 417
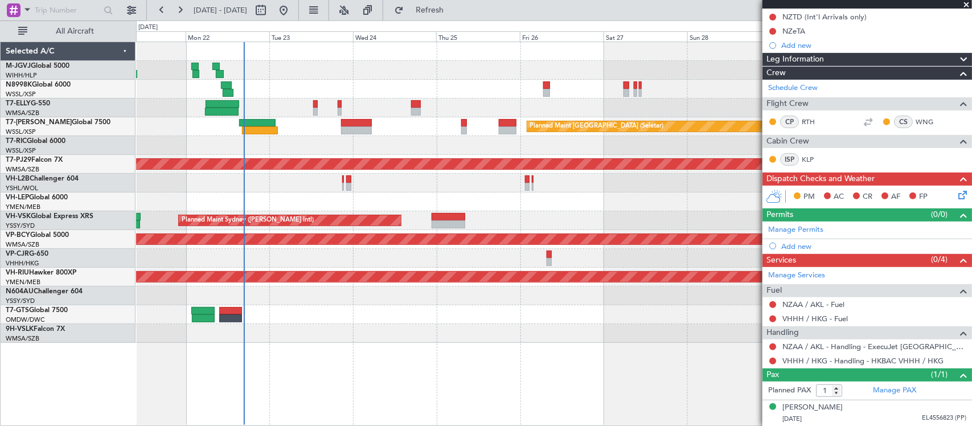
click at [641, 368] on div "Planned Maint Singapore (Seletar) MEL Jakarta (Halim Intl) MEL Jakarta (Halim I…" at bounding box center [554, 234] width 836 height 384
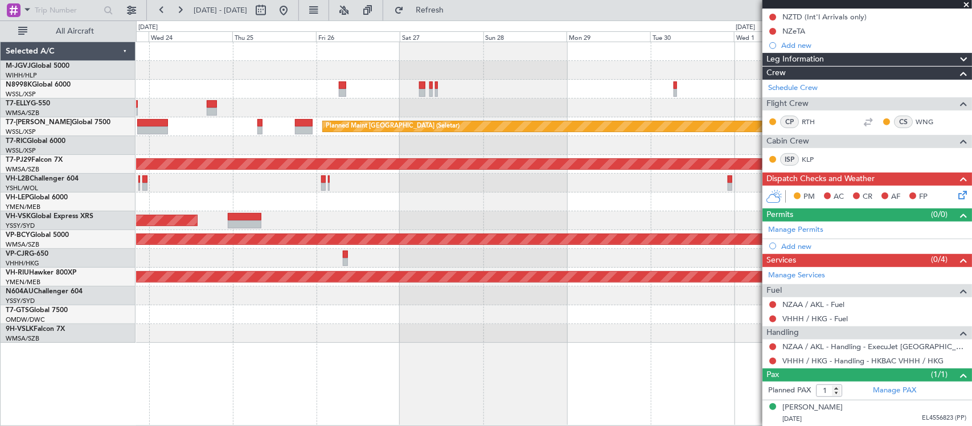
click at [263, 369] on div "Planned Maint Singapore (Seletar) Planned Maint Kuala Lumpur (Sultan Abdul Aziz…" at bounding box center [554, 234] width 836 height 384
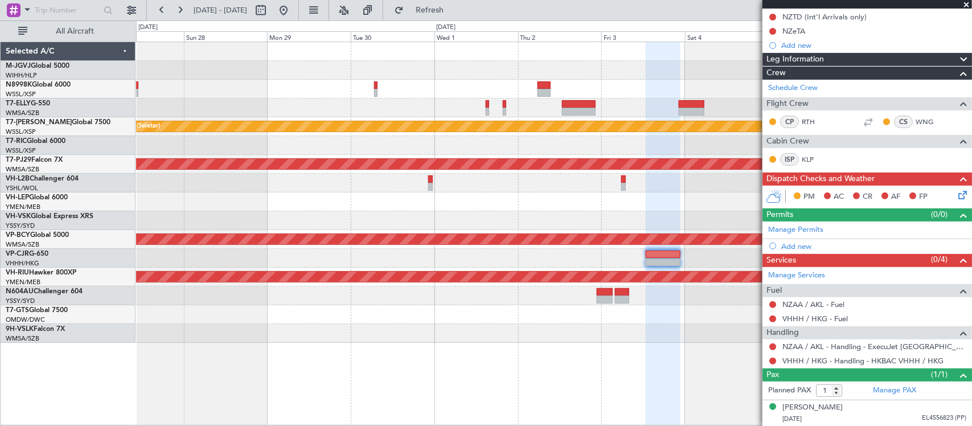
click at [380, 379] on div "Planned Maint [GEOGRAPHIC_DATA] (Seletar) Planned Maint [GEOGRAPHIC_DATA] (Sult…" at bounding box center [554, 234] width 836 height 384
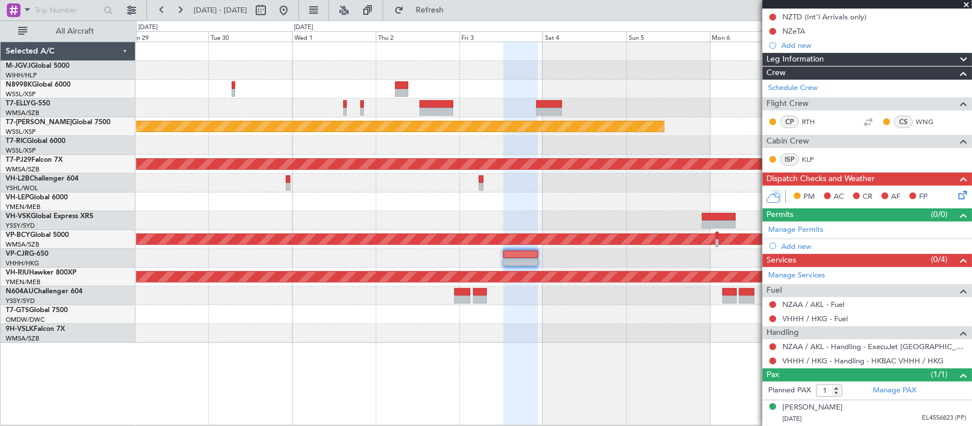
click at [520, 376] on div "Planned Maint [GEOGRAPHIC_DATA] (Seletar) Planned Maint [GEOGRAPHIC_DATA] (Sult…" at bounding box center [554, 234] width 836 height 384
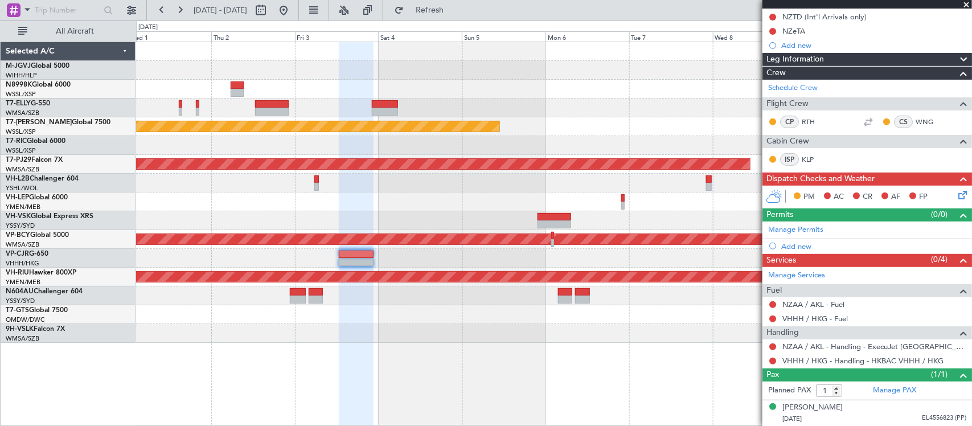
click at [510, 374] on div "Planned Maint [GEOGRAPHIC_DATA] (Seletar) Planned Maint [GEOGRAPHIC_DATA] (Sult…" at bounding box center [554, 234] width 836 height 384
click at [823, 228] on div "Manage Permits" at bounding box center [867, 230] width 210 height 17
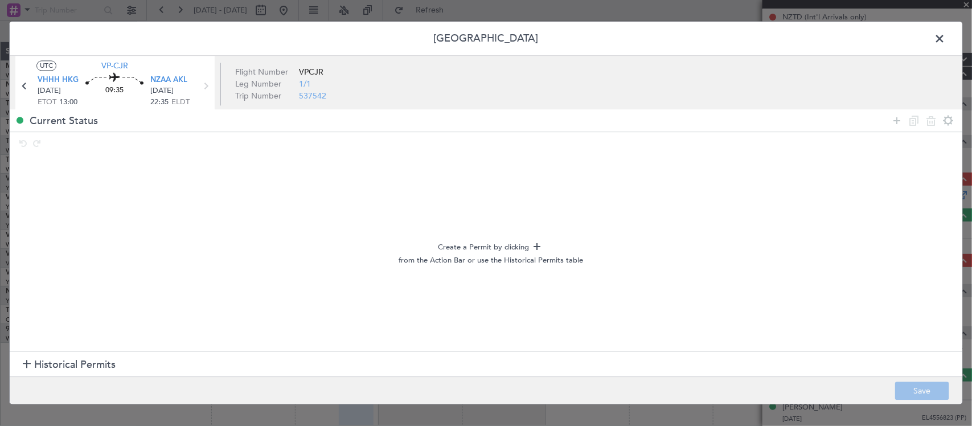
click at [154, 359] on section "Historical Permits" at bounding box center [486, 364] width 953 height 27
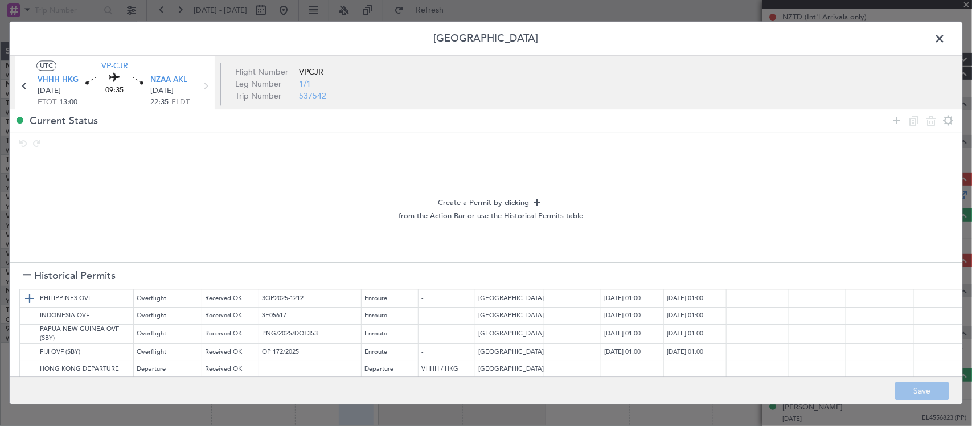
scroll to position [0, 0]
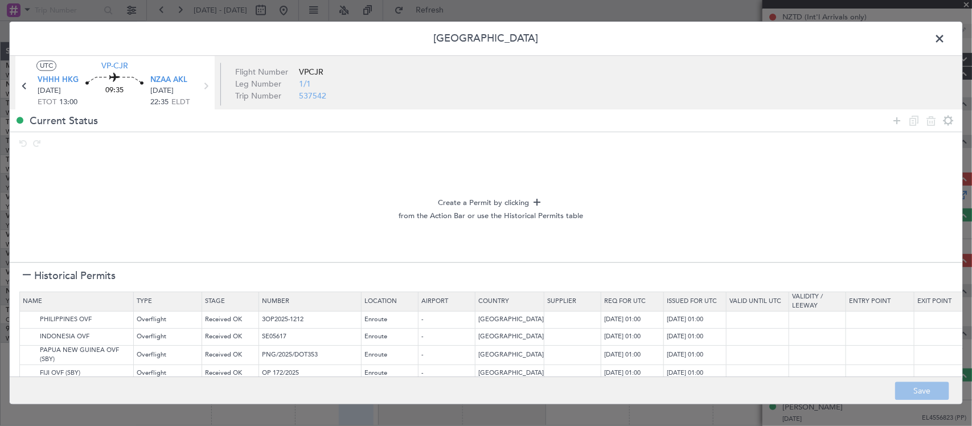
click at [945, 34] on span at bounding box center [945, 41] width 0 height 23
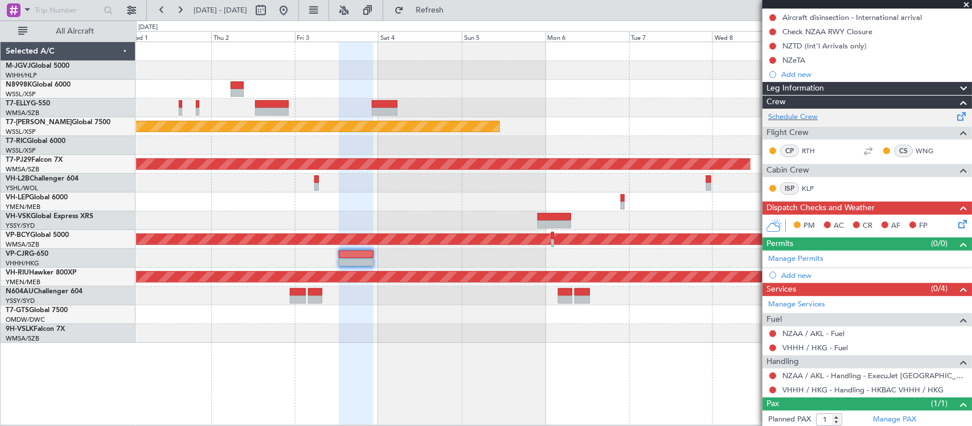
scroll to position [158, 0]
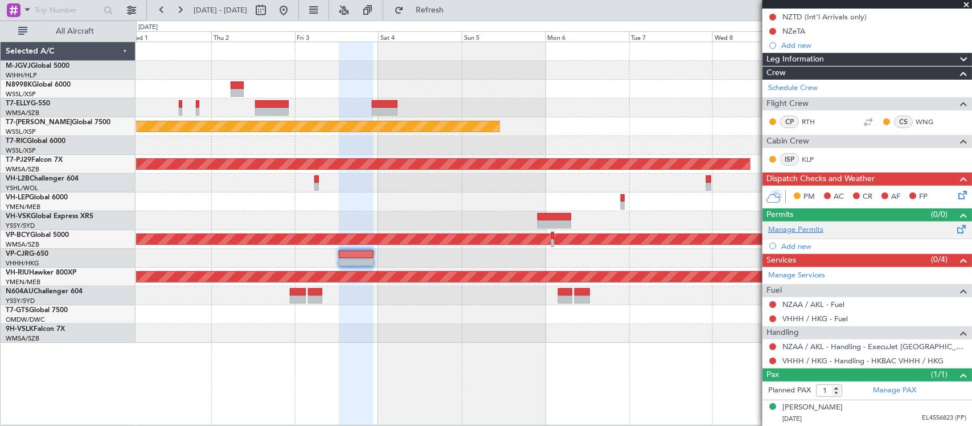
click at [797, 225] on link "Manage Permits" at bounding box center [795, 229] width 55 height 11
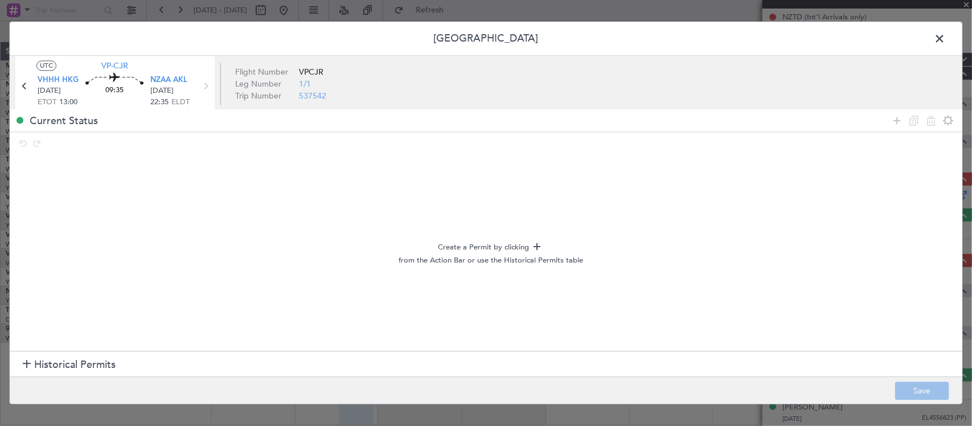
click at [169, 374] on section "Historical Permits" at bounding box center [486, 364] width 953 height 27
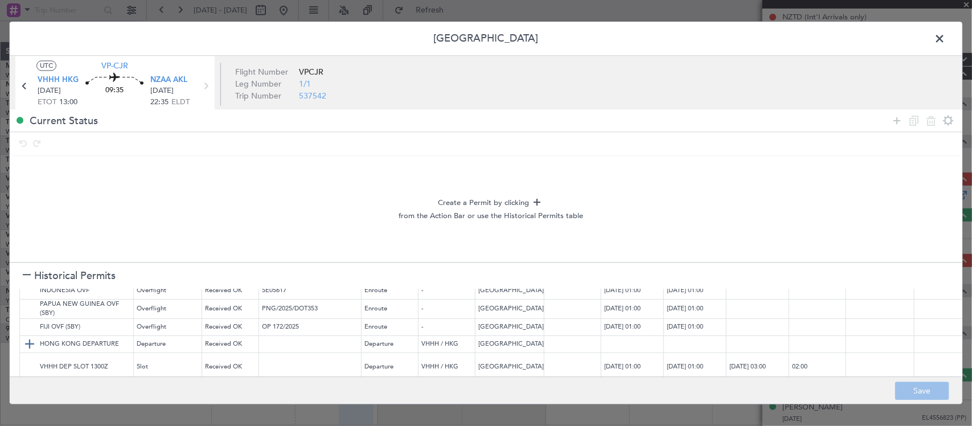
scroll to position [64, 0]
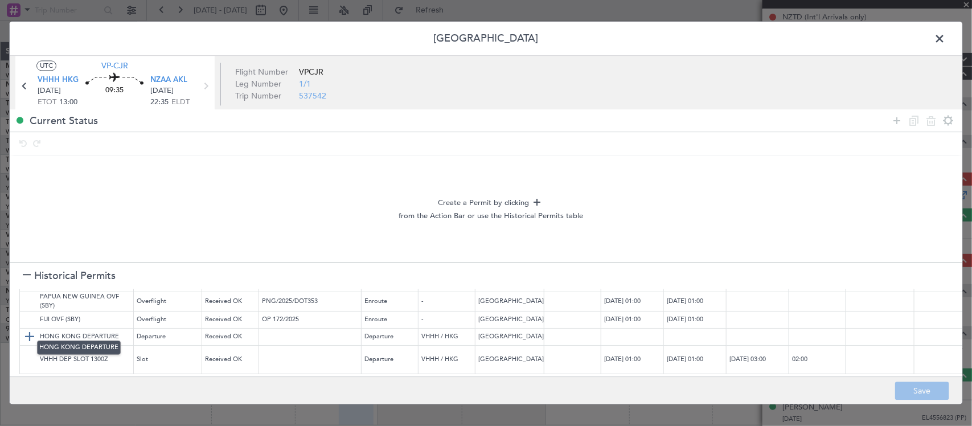
click at [26, 330] on img at bounding box center [30, 337] width 14 height 14
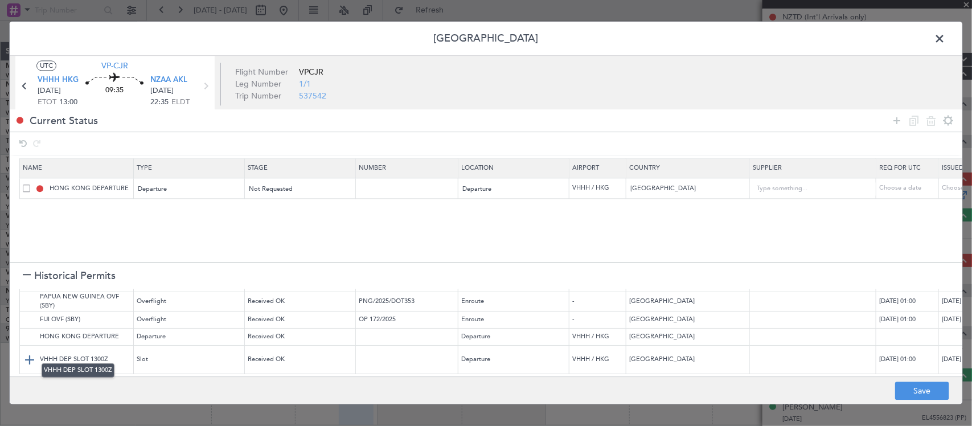
click at [27, 353] on img at bounding box center [30, 360] width 14 height 14
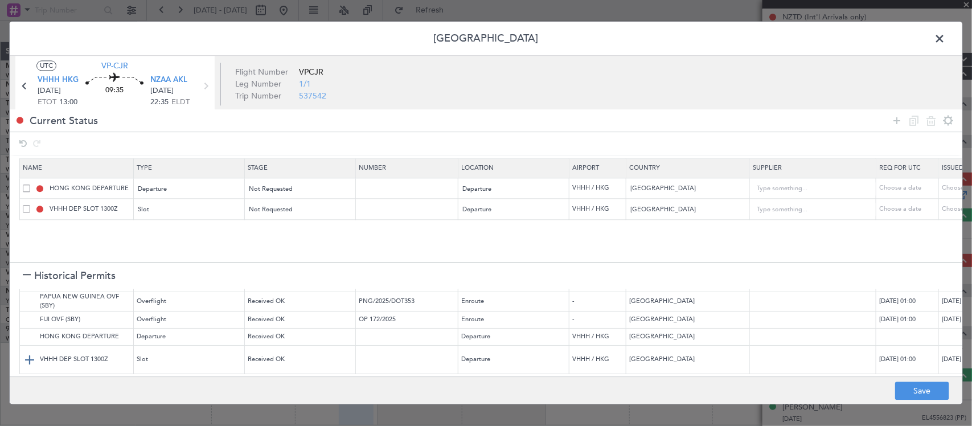
scroll to position [0, 0]
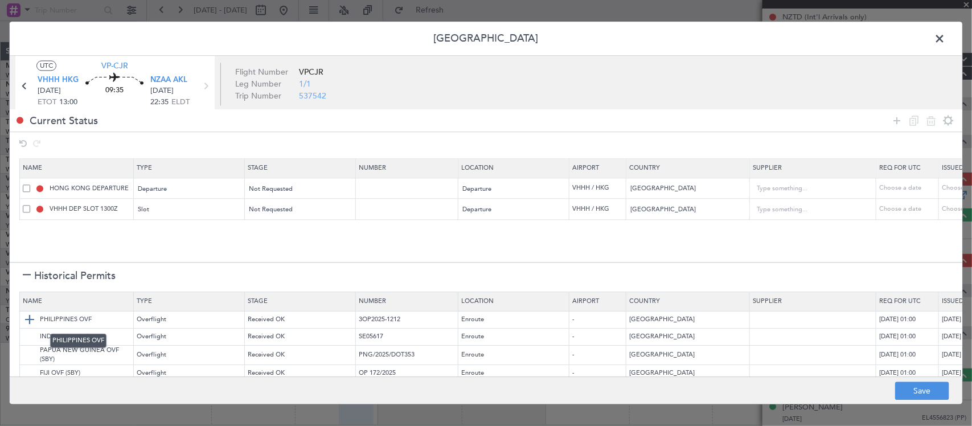
click at [31, 323] on img at bounding box center [30, 320] width 14 height 14
click at [31, 331] on img at bounding box center [30, 337] width 14 height 14
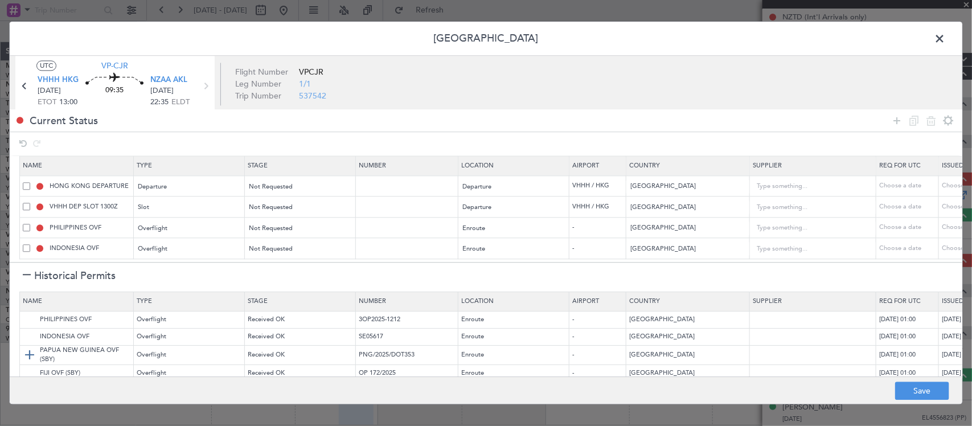
click at [30, 354] on img at bounding box center [30, 355] width 14 height 14
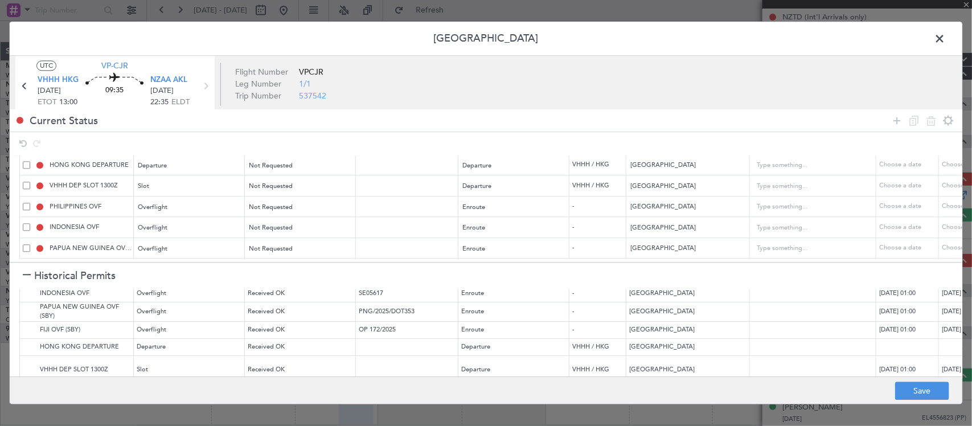
scroll to position [64, 0]
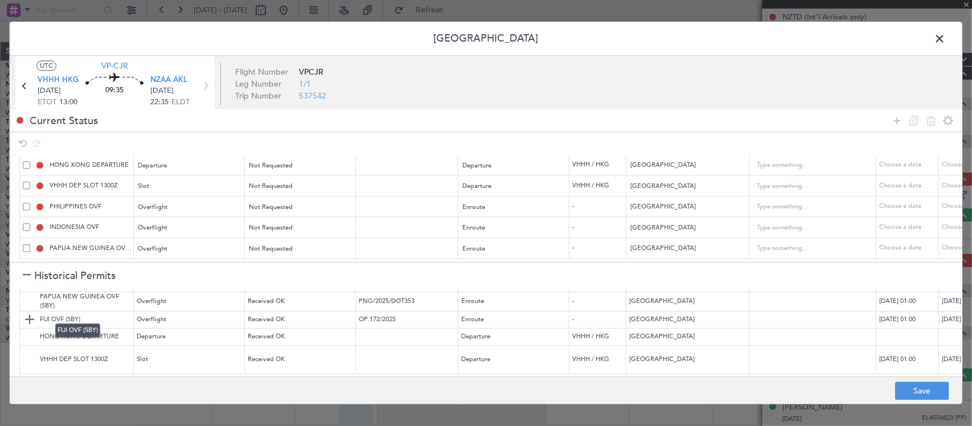
click at [31, 313] on img at bounding box center [30, 320] width 14 height 14
click at [905, 384] on button "Save" at bounding box center [922, 391] width 54 height 18
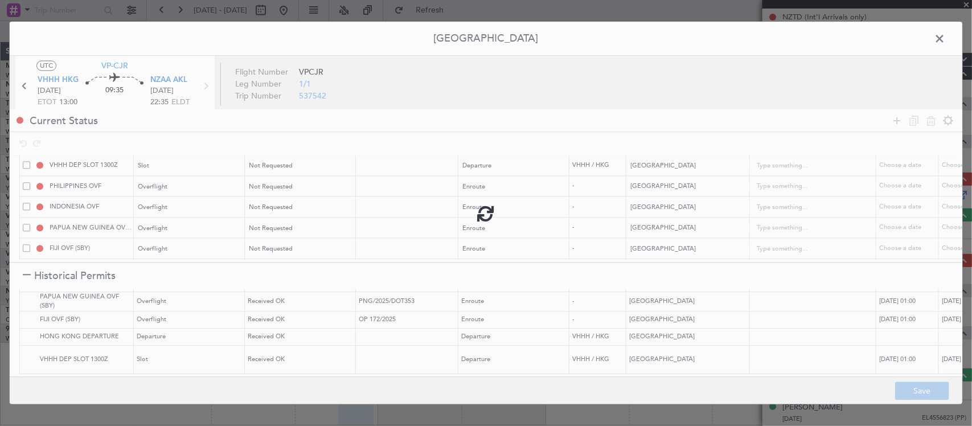
type input "NNN"
type input "VHHH DEP SLOT"
type input "NNN"
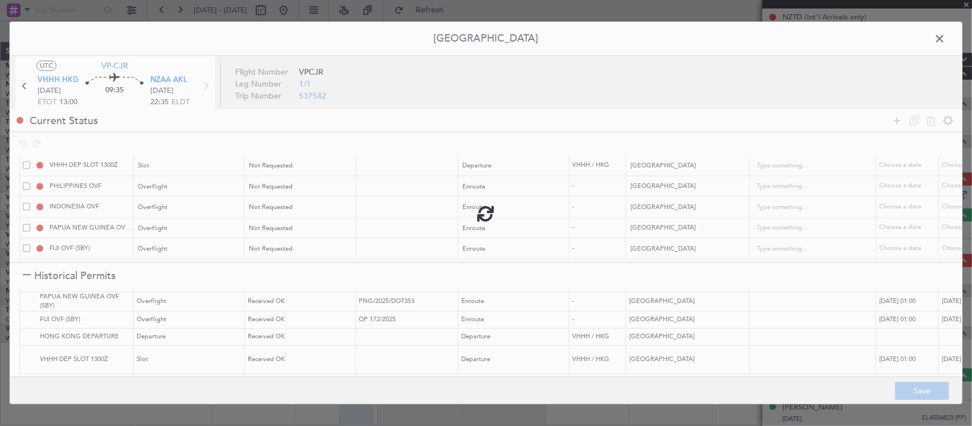
type input "2"
type input "PAPUA NEW GUINEA OVF"
type input "NNN"
type input "FIJI OVF"
type input "NNN"
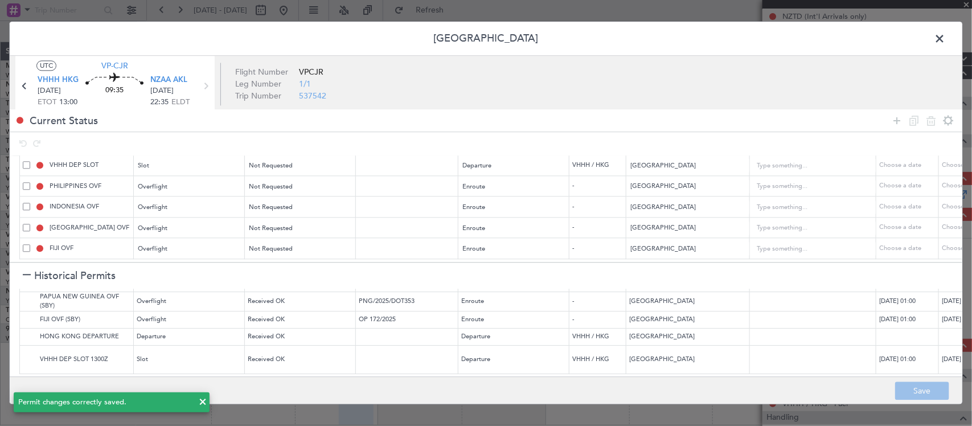
click at [945, 35] on span at bounding box center [945, 41] width 0 height 23
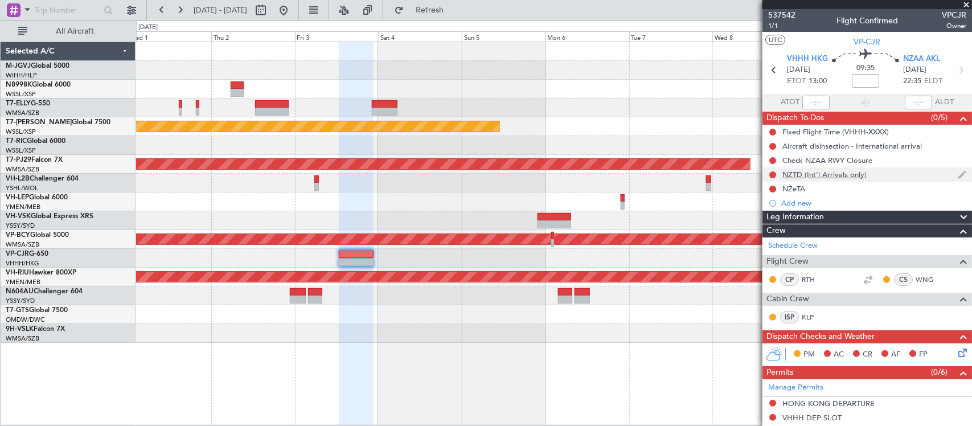
scroll to position [244, 0]
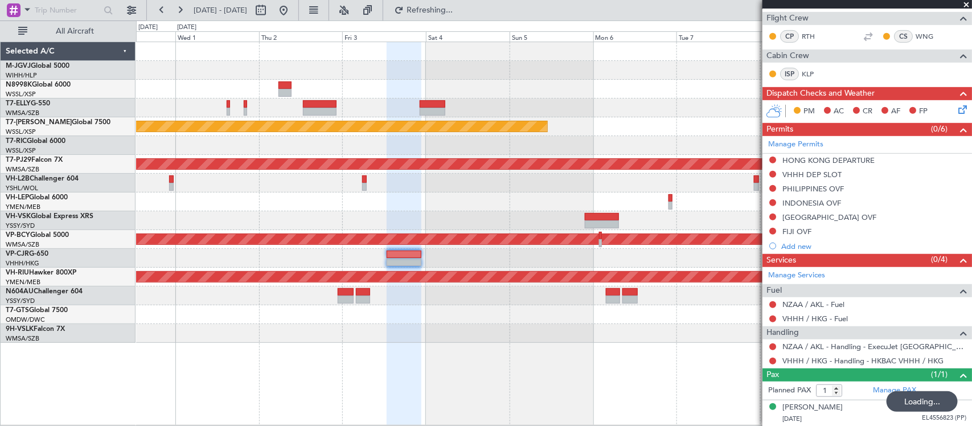
click at [593, 325] on div at bounding box center [553, 333] width 835 height 19
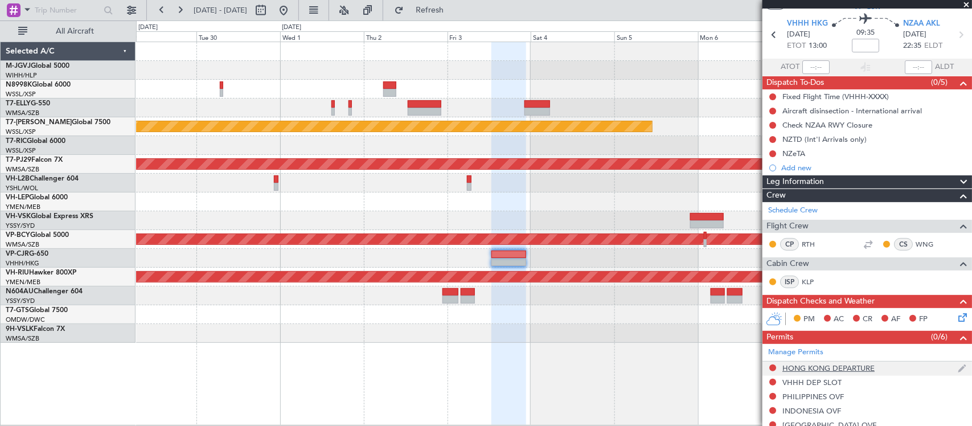
scroll to position [0, 0]
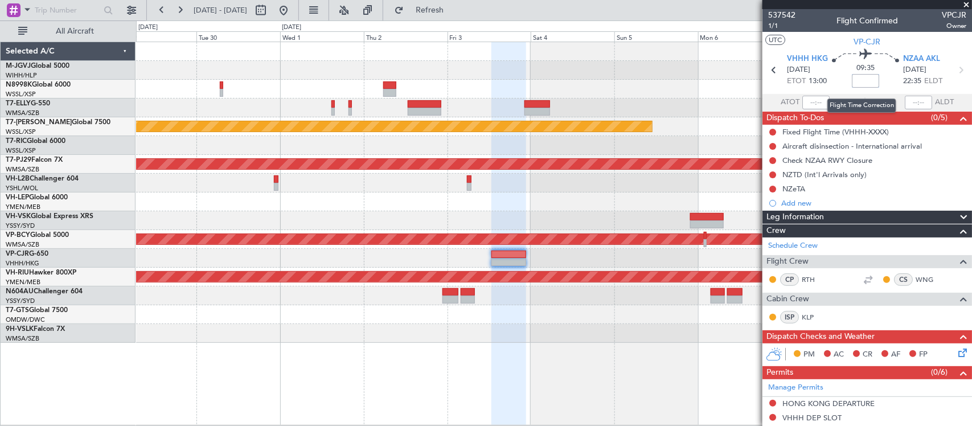
click at [864, 81] on input at bounding box center [865, 81] width 27 height 14
type input "+00:25"
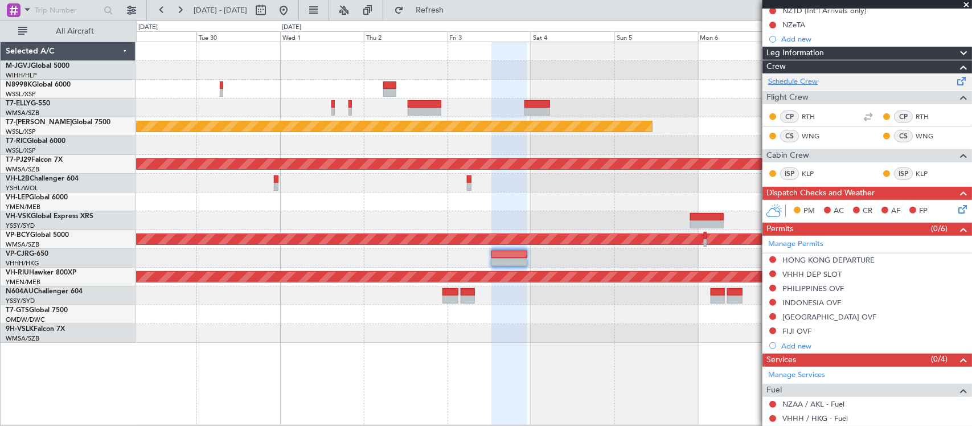
scroll to position [237, 0]
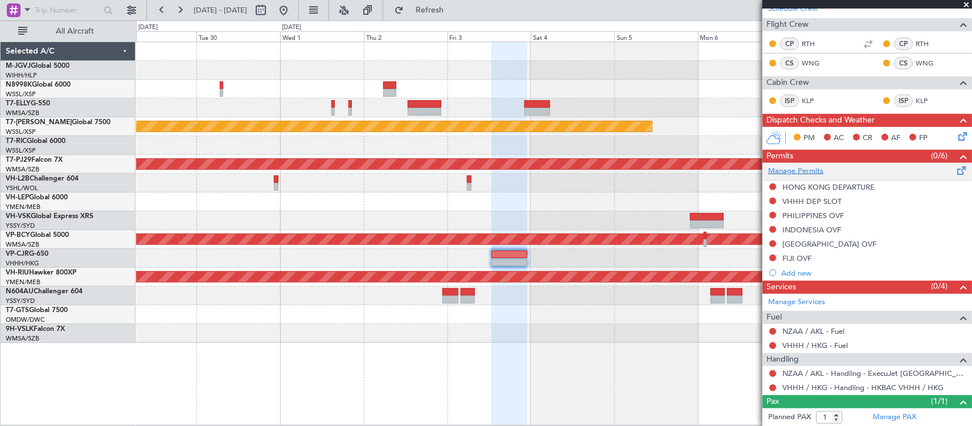
click at [818, 169] on link "Manage Permits" at bounding box center [795, 171] width 55 height 11
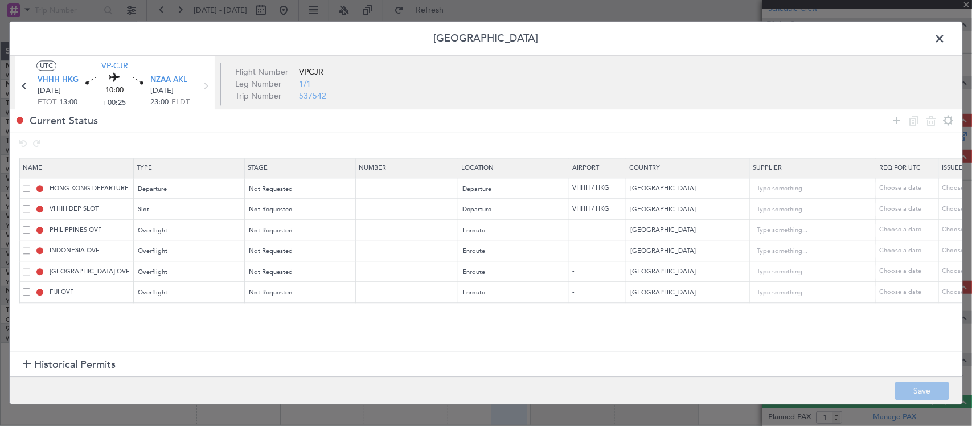
click at [27, 293] on span at bounding box center [26, 291] width 7 height 7
click at [31, 288] on input "checkbox" at bounding box center [31, 288] width 0 height 0
click at [931, 126] on icon at bounding box center [931, 121] width 14 height 14
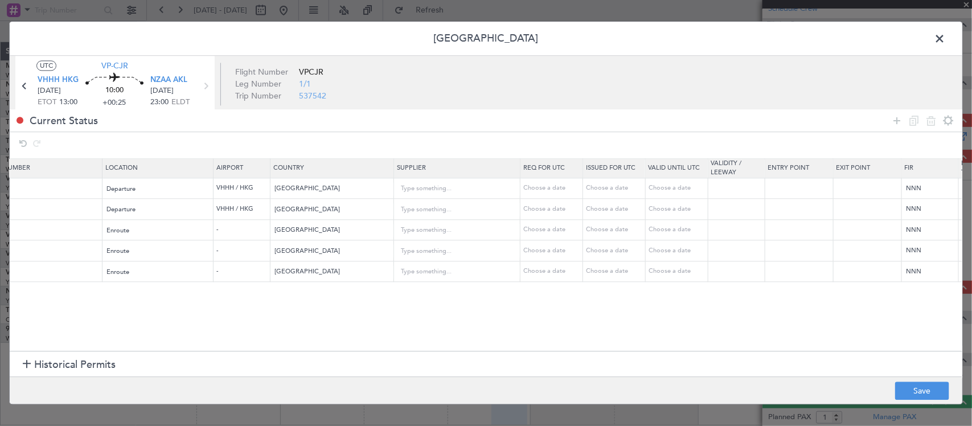
scroll to position [0, 511]
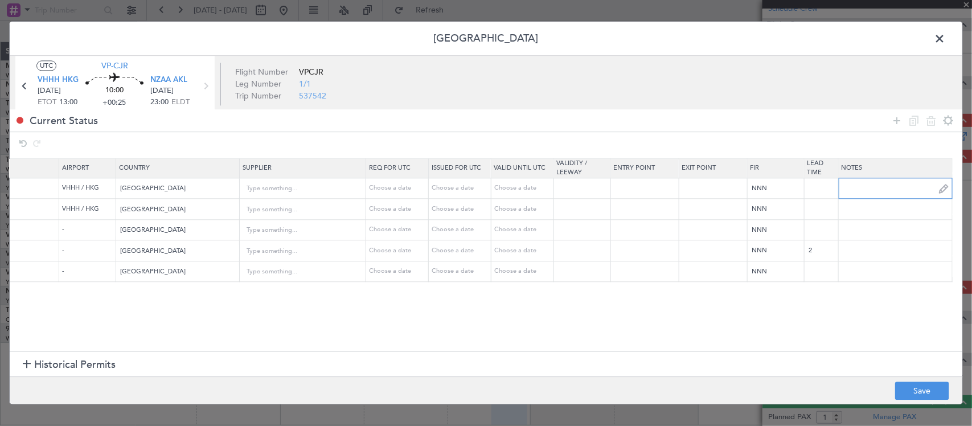
click at [885, 191] on input "text" at bounding box center [895, 188] width 113 height 17
paste input "T VPCJR 03OCT 014GLF6 1300NZAA D / ID.VHHHDGN2536000/"
click at [921, 385] on button "Save" at bounding box center [922, 391] width 54 height 18
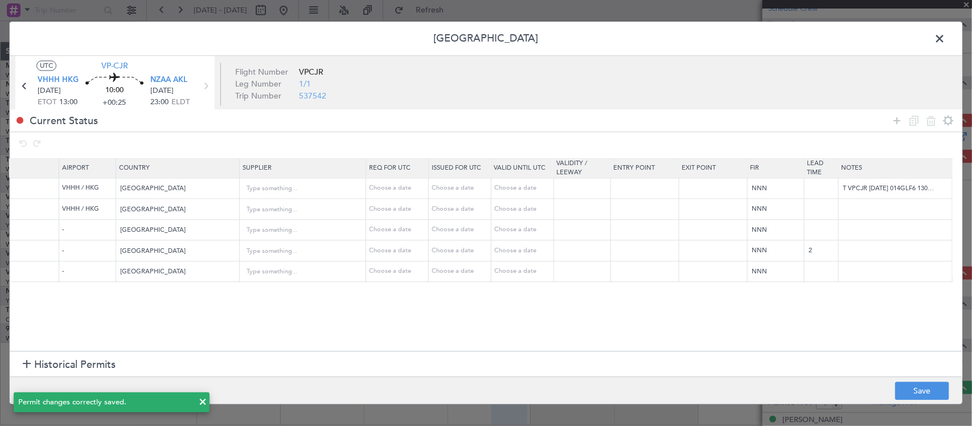
click at [945, 36] on span at bounding box center [945, 41] width 0 height 23
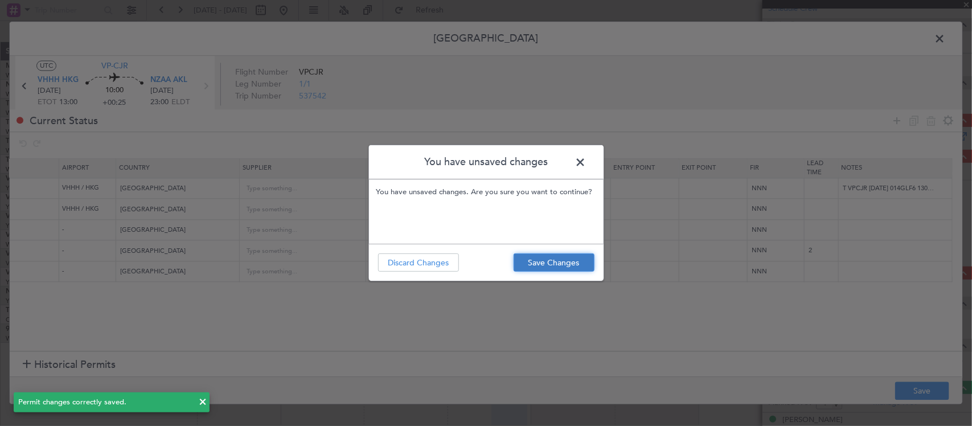
click at [531, 257] on button "Save Changes" at bounding box center [554, 262] width 81 height 18
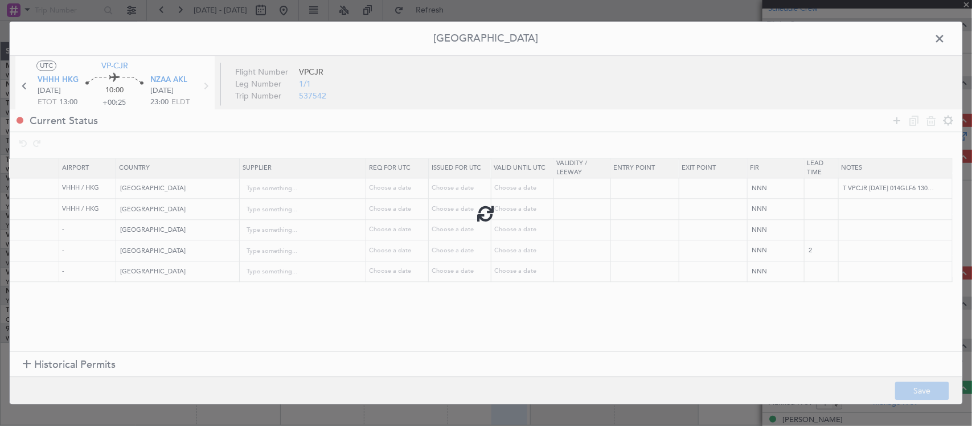
type input "T VPCJR 03OCT 014GLF6 1300NZAA D / ID.VHHHDGN2536000/"
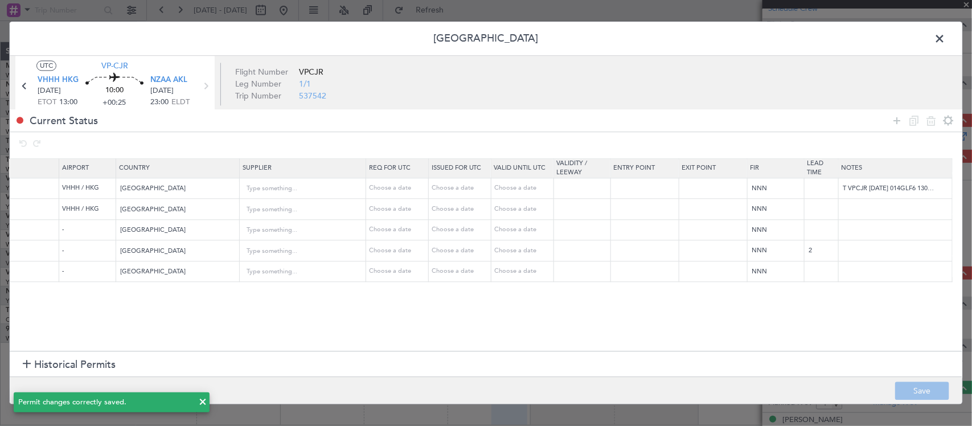
click at [945, 38] on span at bounding box center [945, 41] width 0 height 23
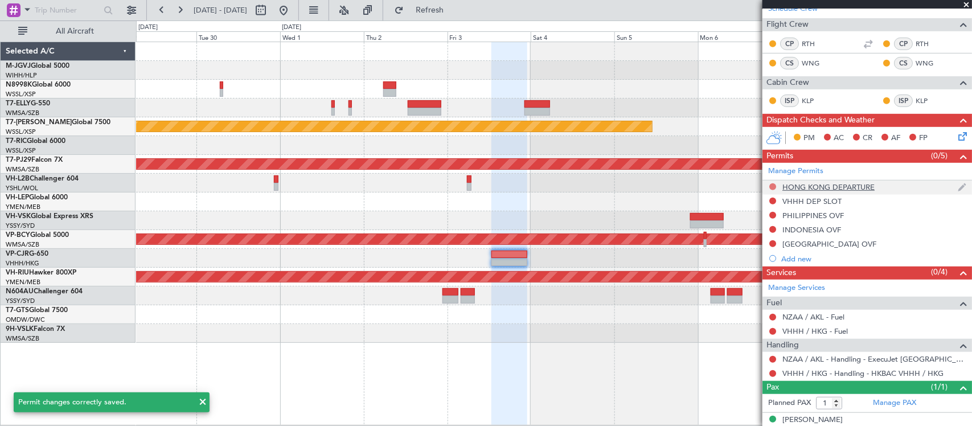
click at [772, 186] on button at bounding box center [772, 186] width 7 height 7
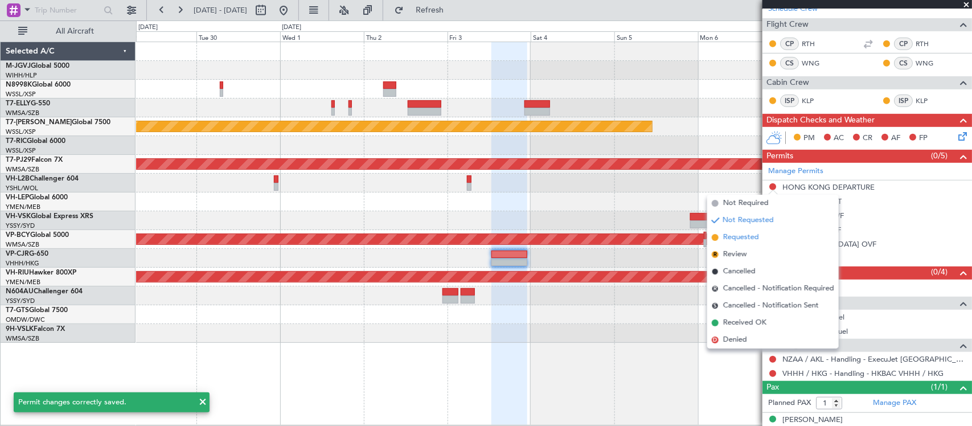
click at [744, 240] on span "Requested" at bounding box center [741, 237] width 36 height 11
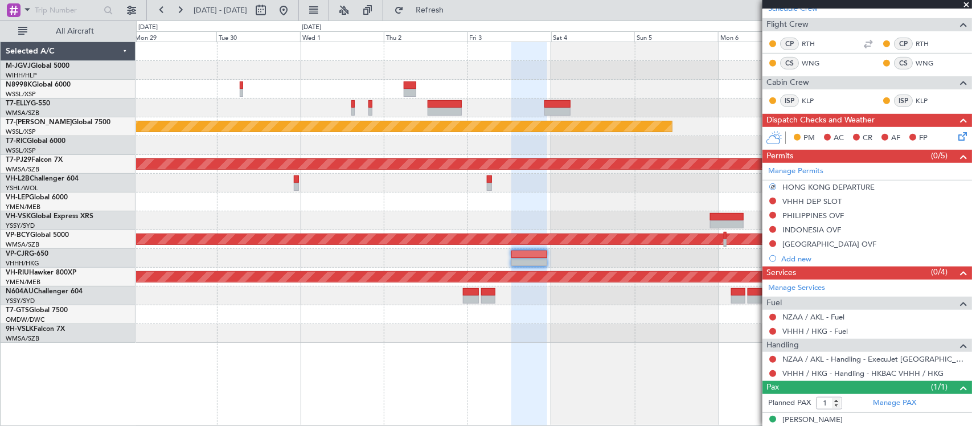
click at [692, 215] on div at bounding box center [553, 220] width 835 height 19
click at [773, 200] on button at bounding box center [772, 201] width 7 height 7
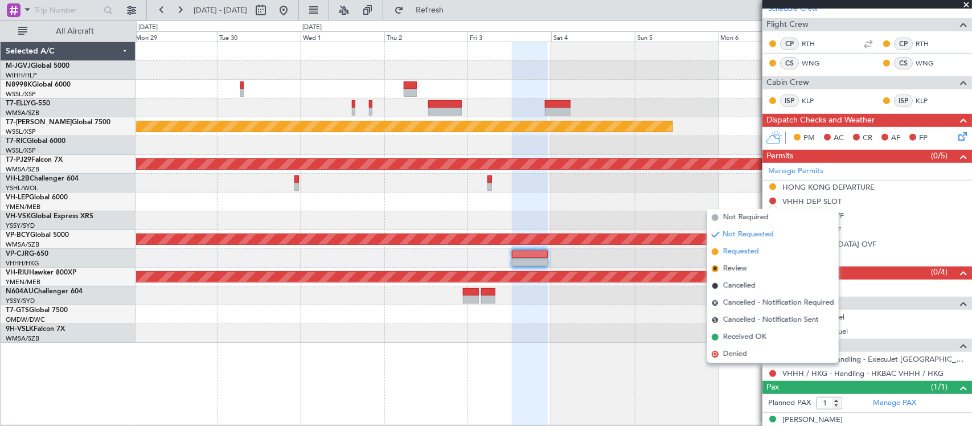
click at [754, 246] on span "Requested" at bounding box center [741, 251] width 36 height 11
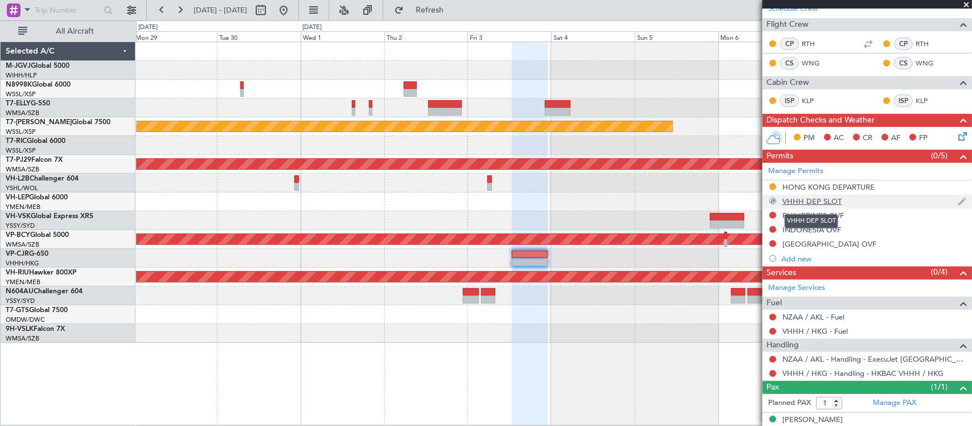
click at [818, 198] on div "VHHH DEP SLOT" at bounding box center [811, 201] width 59 height 10
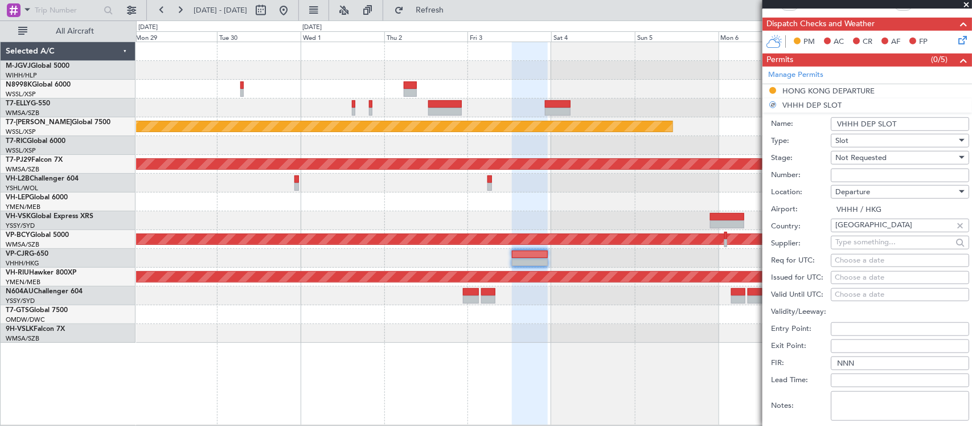
scroll to position [474, 0]
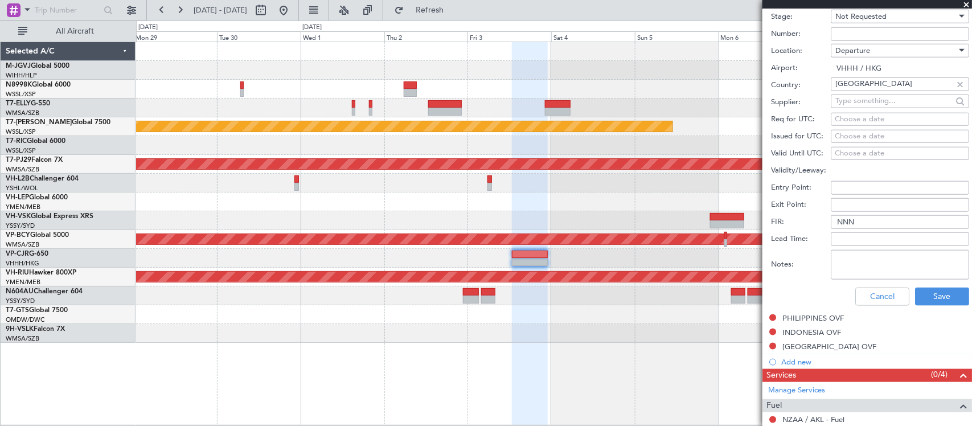
click at [870, 280] on div "Notes:" at bounding box center [870, 265] width 198 height 34
click at [870, 272] on textarea "Notes:" at bounding box center [900, 265] width 138 height 30
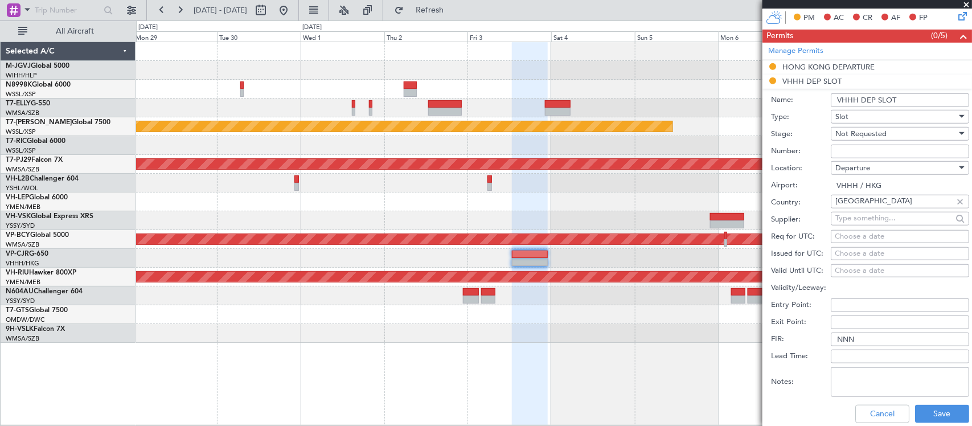
scroll to position [476, 0]
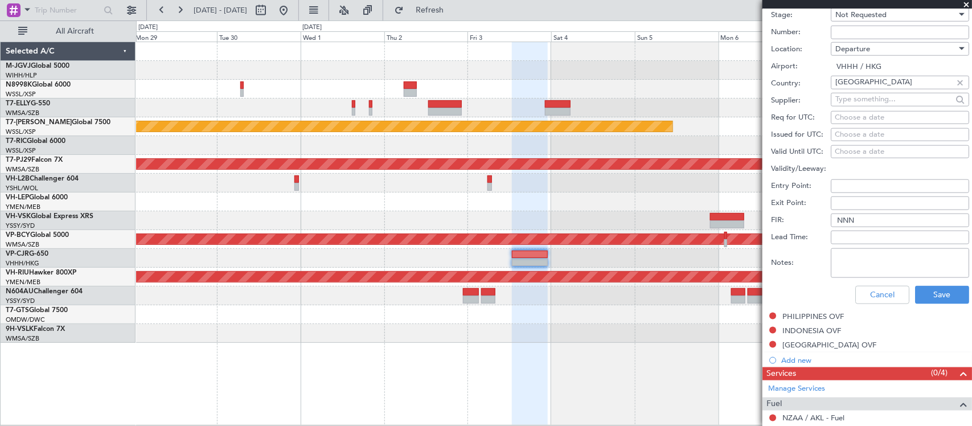
click at [890, 269] on textarea "Notes:" at bounding box center [900, 263] width 138 height 30
paste textarea "T VPCJR 03OCT 014GLF6 1300NZAA D / ID.VHHHDGN2536000/"
type textarea "T VPCJR 03OCT 014GLF6 1300NZAA D / ID.VHHHDGN2536000/"
click at [918, 290] on button "Save" at bounding box center [942, 295] width 54 height 18
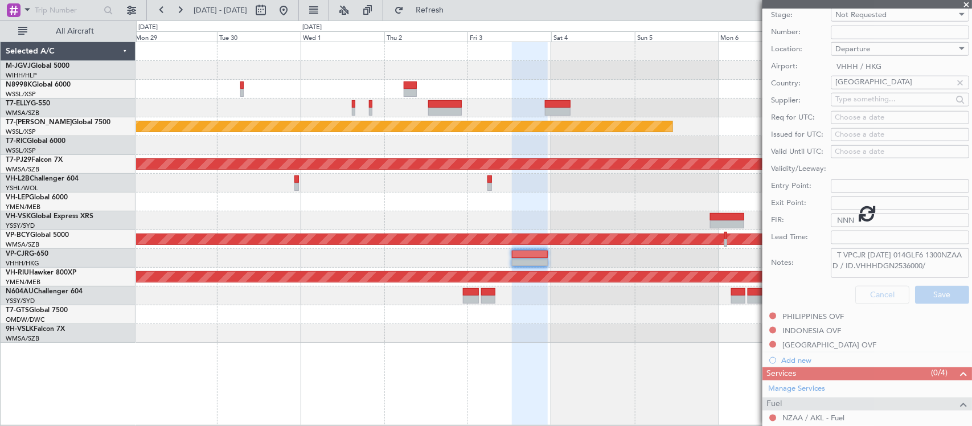
scroll to position [136, 0]
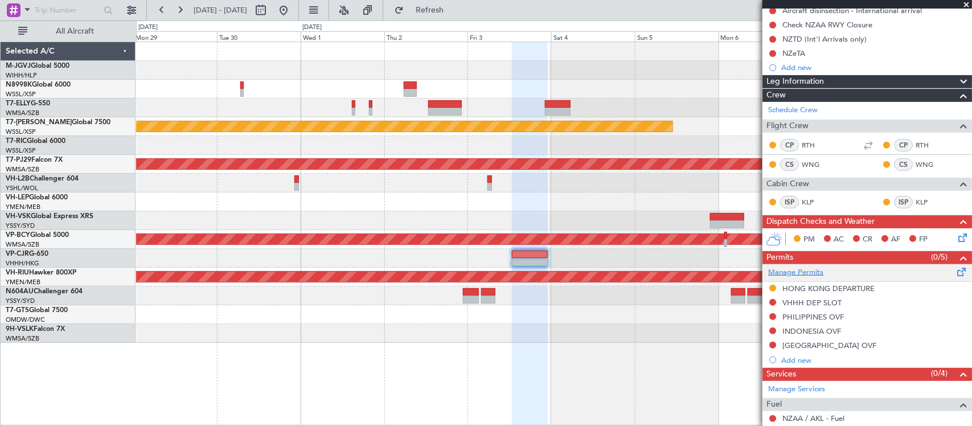
click at [796, 271] on link "Manage Permits" at bounding box center [795, 272] width 55 height 11
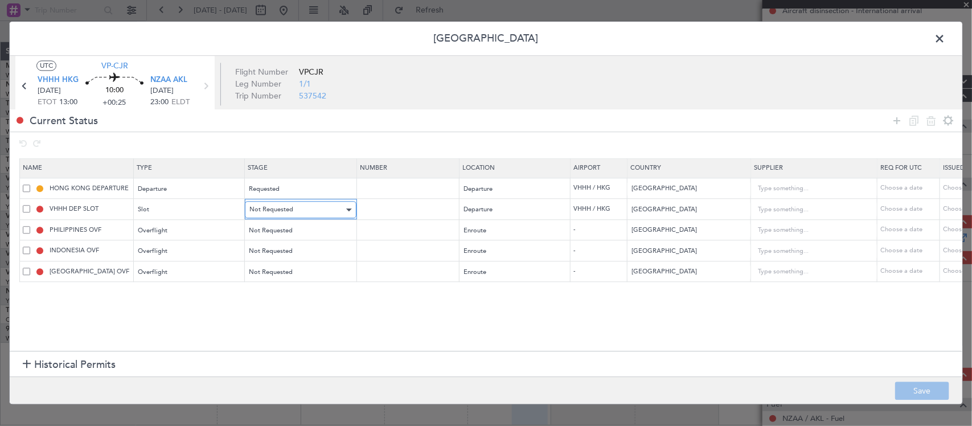
click at [319, 216] on div "Not Requested" at bounding box center [296, 210] width 95 height 17
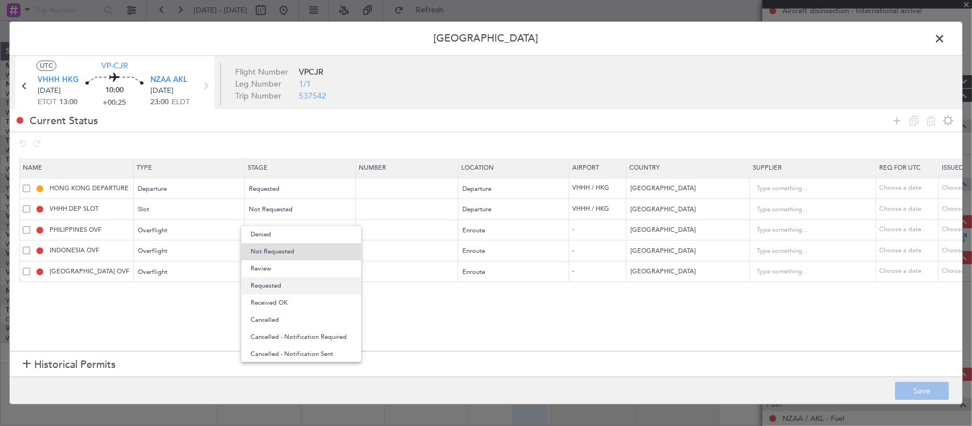
click at [315, 282] on span "Requested" at bounding box center [301, 285] width 101 height 17
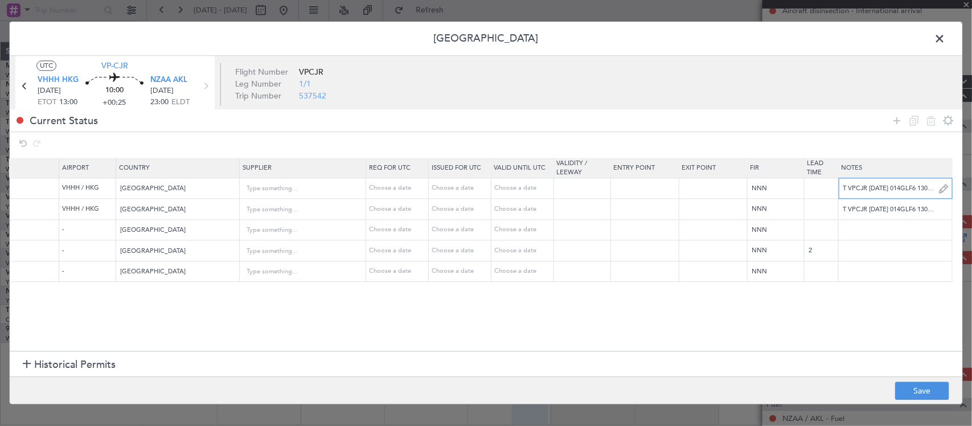
scroll to position [0, 511]
click at [855, 195] on input "T VPCJR 03OCT 014GLF6 1300NZAA D / ID.VHHHDGN2536000/" at bounding box center [895, 188] width 113 height 17
paste input "000000863869"
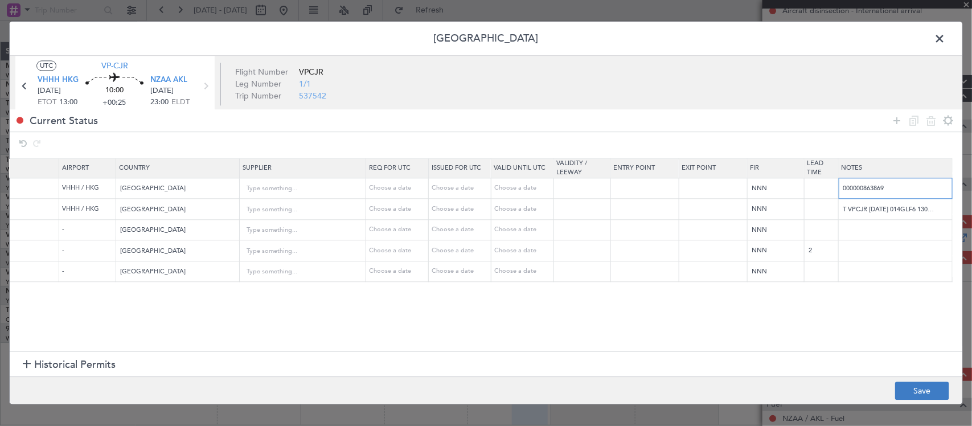
type input "000000863869"
click at [913, 382] on button "Save" at bounding box center [922, 391] width 54 height 18
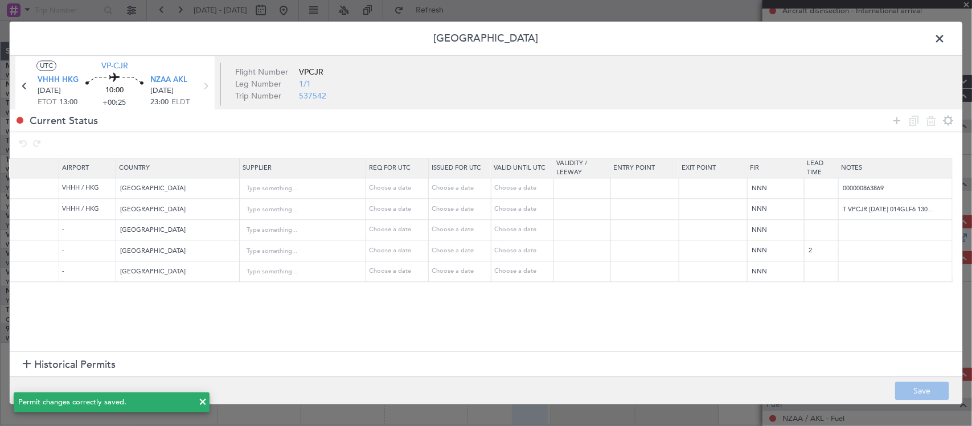
click at [945, 42] on span at bounding box center [945, 41] width 0 height 23
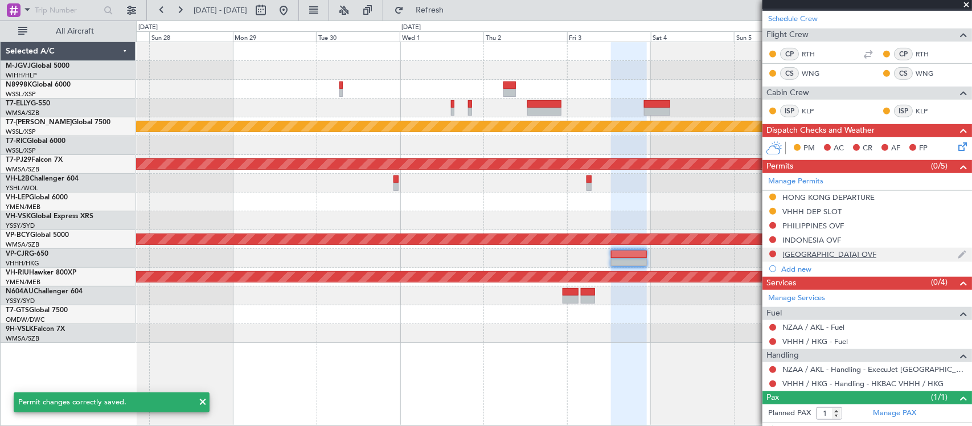
scroll to position [251, 0]
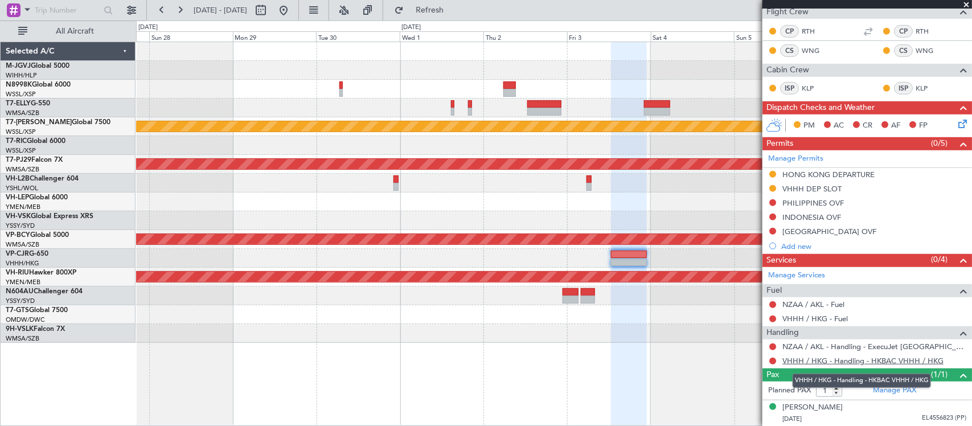
click at [820, 359] on link "VHHH / HKG - Handling - HKBAC VHHH / HKG" at bounding box center [862, 361] width 161 height 10
click at [773, 364] on mat-tooltip-component "Not Requested" at bounding box center [773, 379] width 64 height 30
click at [773, 362] on button at bounding box center [772, 361] width 7 height 7
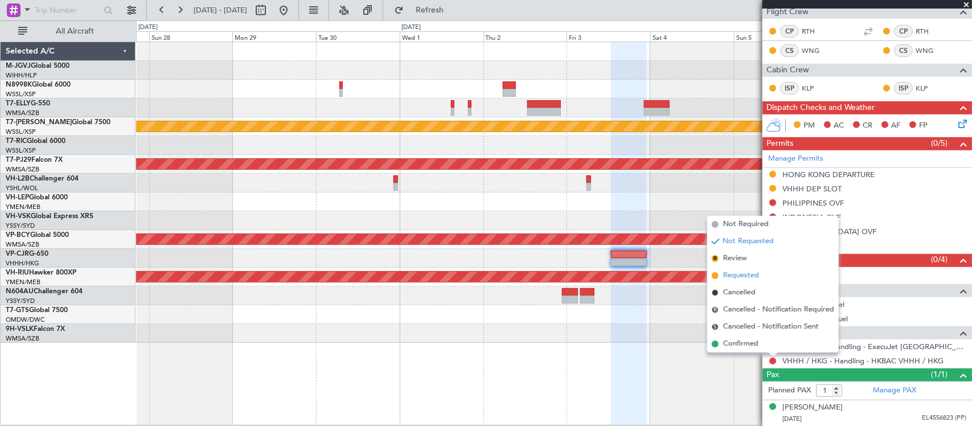
click at [754, 277] on span "Requested" at bounding box center [741, 275] width 36 height 11
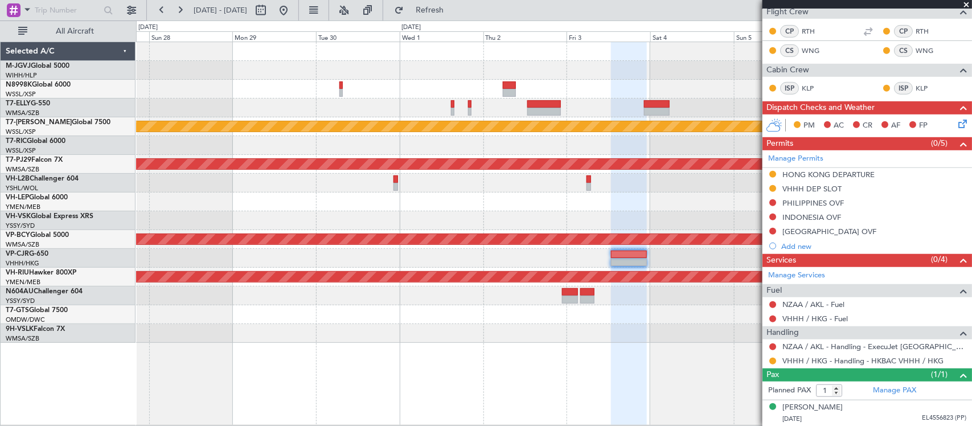
scroll to position [0, 0]
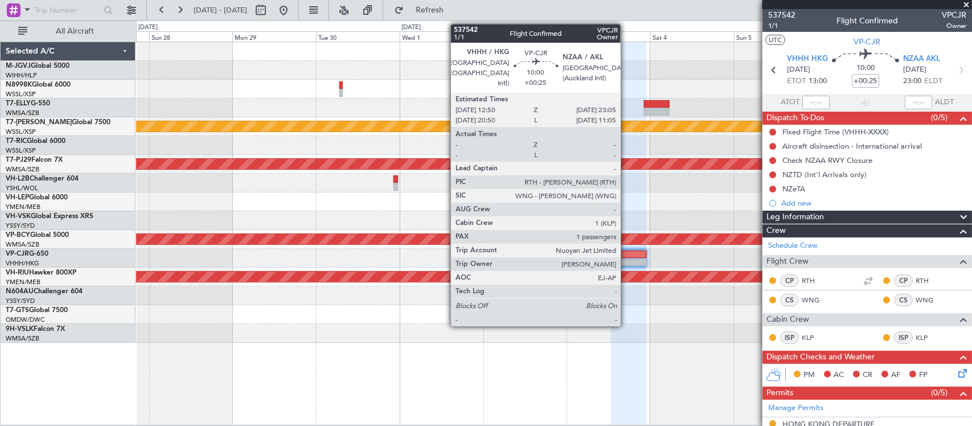
click at [626, 251] on div at bounding box center [629, 255] width 36 height 8
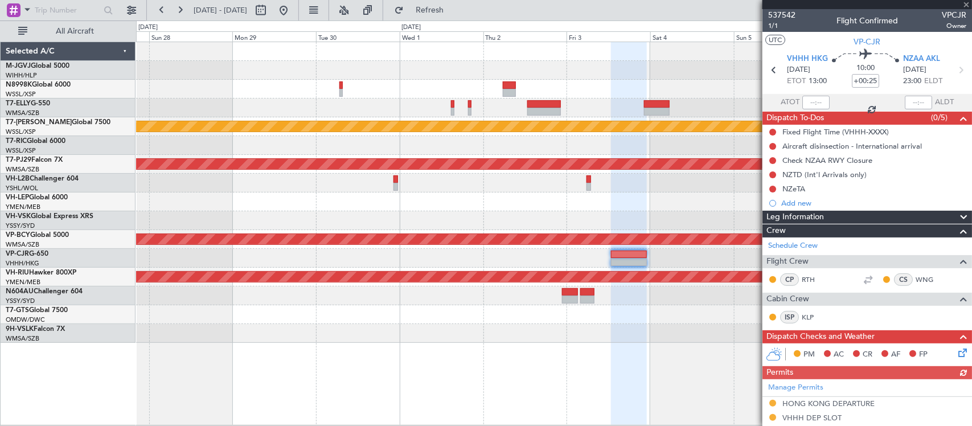
scroll to position [229, 0]
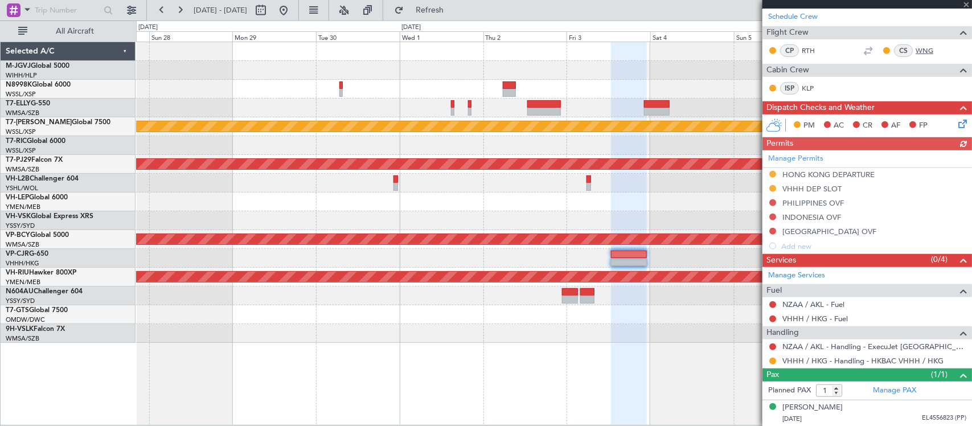
click at [916, 50] on link "WNG" at bounding box center [929, 51] width 26 height 10
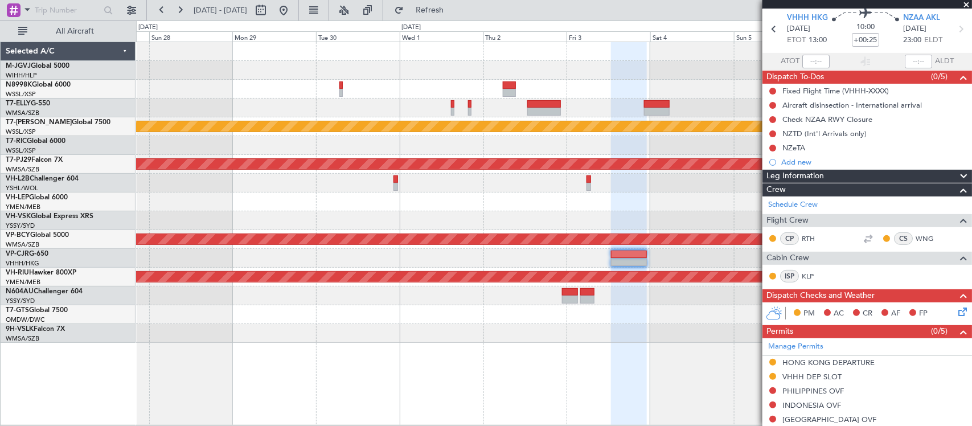
scroll to position [0, 0]
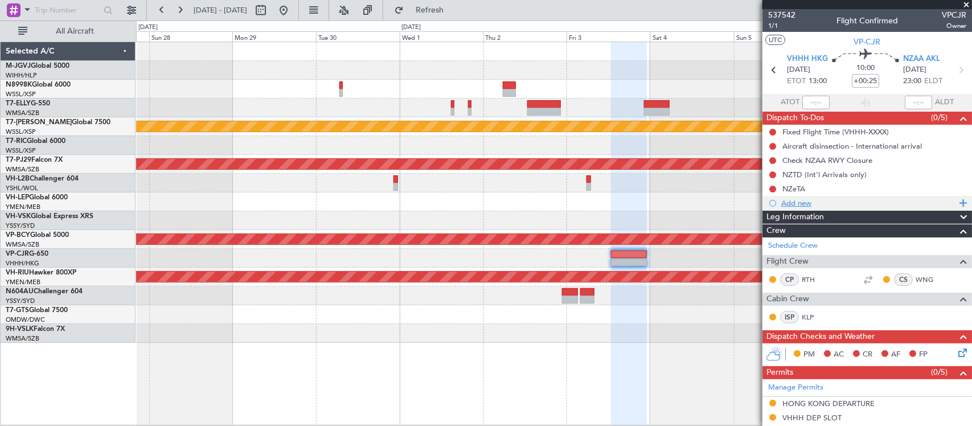
click at [799, 202] on div "Add new" at bounding box center [868, 203] width 175 height 10
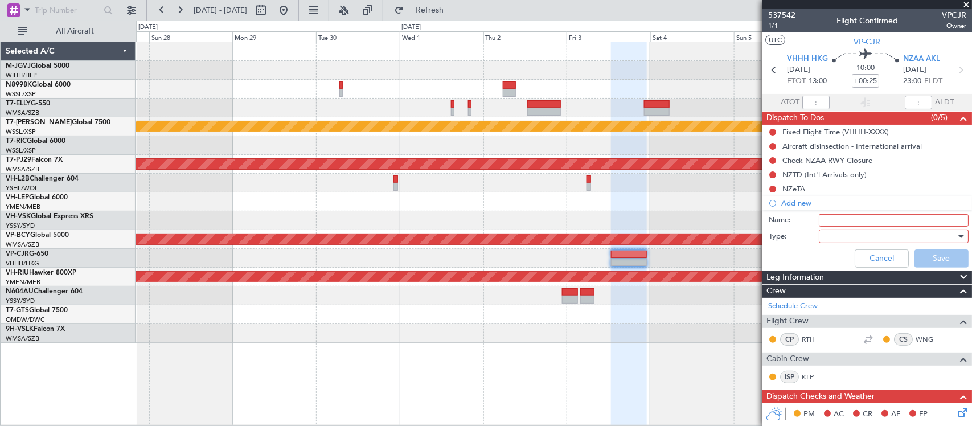
click at [830, 219] on input "Name:" at bounding box center [894, 220] width 150 height 13
type input "l"
type input "LEA GD"
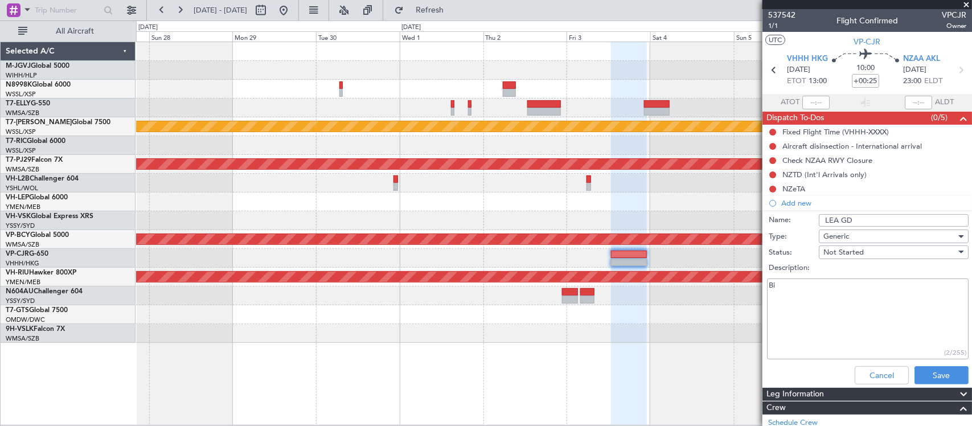
type textarea "B"
type textarea "WNG use HK PP to exit VHHH and AUS PP to enter NZAA"
click at [915, 378] on button "Save" at bounding box center [942, 375] width 54 height 18
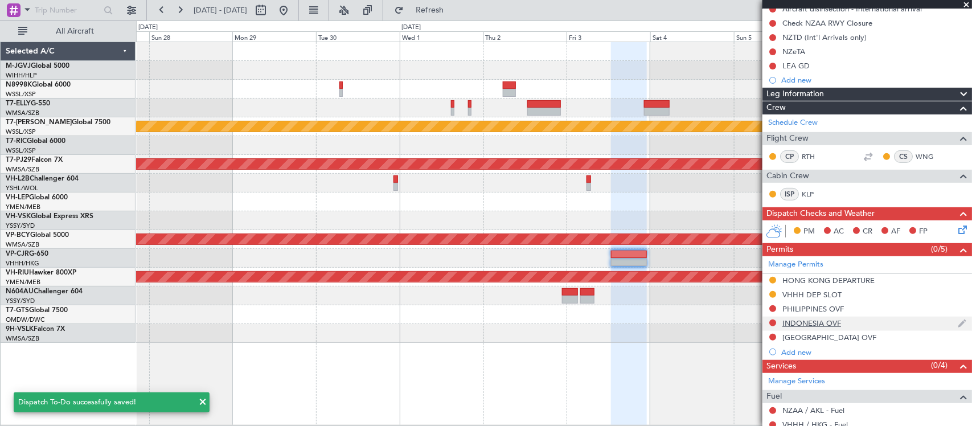
scroll to position [244, 0]
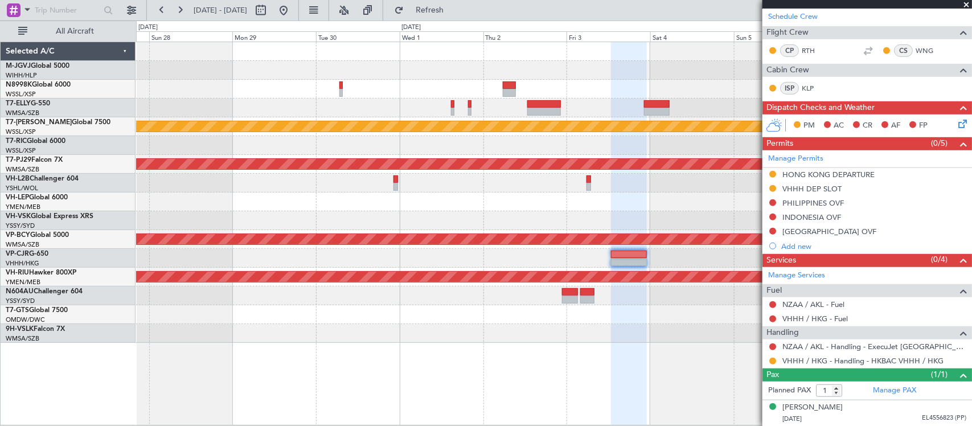
click at [621, 203] on div at bounding box center [553, 201] width 835 height 19
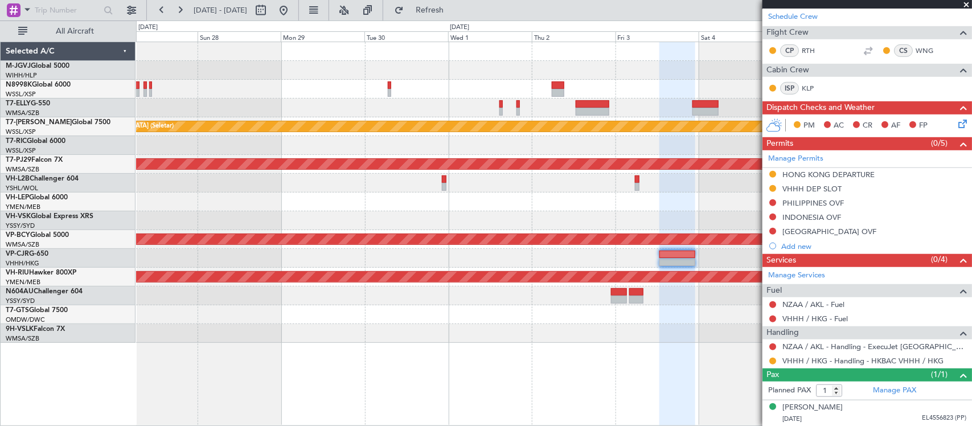
click at [334, 220] on div at bounding box center [553, 220] width 835 height 19
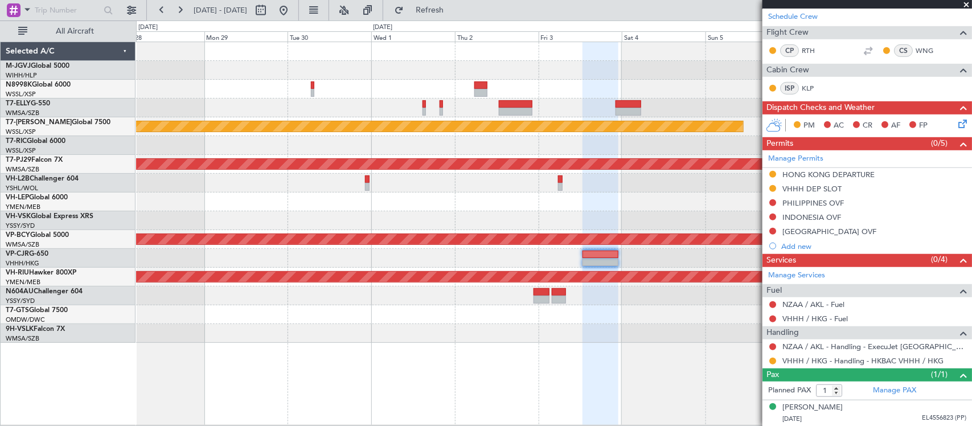
click at [356, 185] on div at bounding box center [553, 183] width 835 height 19
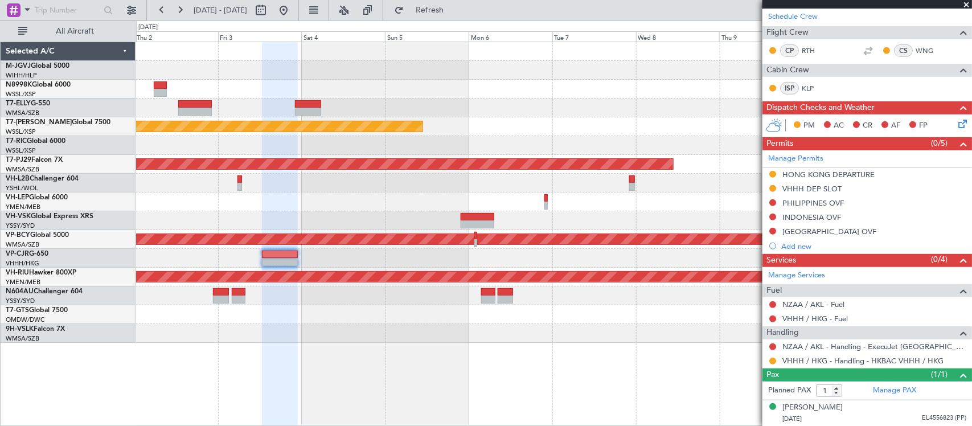
click at [355, 212] on div "Planned Maint Singapore (Seletar) Planned Maint Kuala Lumpur (Sultan Abdul Aziz…" at bounding box center [553, 192] width 835 height 301
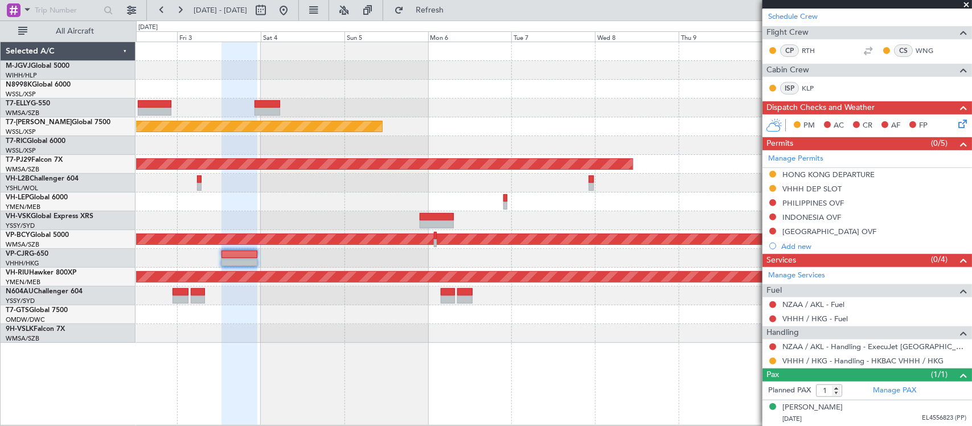
click at [111, 231] on div "Planned Maint Singapore (Seletar) Planned Maint Kuala Lumpur (Sultan Abdul Aziz…" at bounding box center [486, 222] width 972 height 405
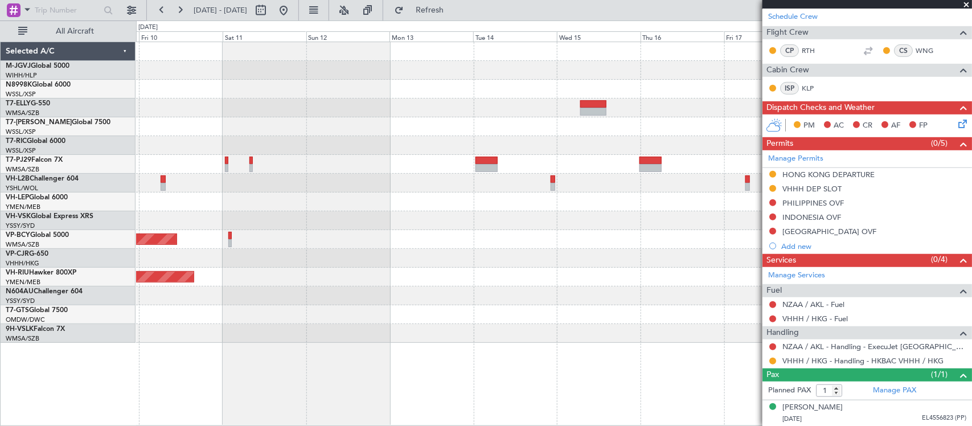
click at [251, 234] on div "Unplanned Maint [GEOGRAPHIC_DATA] (Sultan [PERSON_NAME] [PERSON_NAME] - Subang)" at bounding box center [553, 239] width 835 height 19
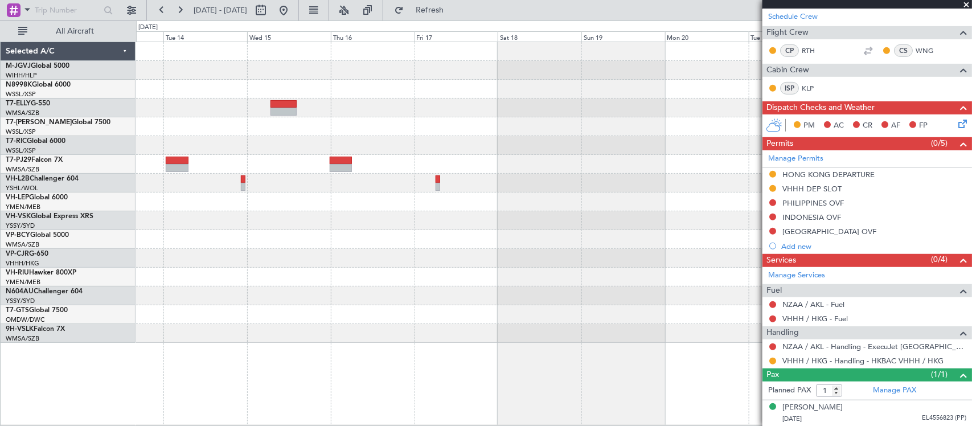
click at [256, 236] on div at bounding box center [553, 239] width 835 height 19
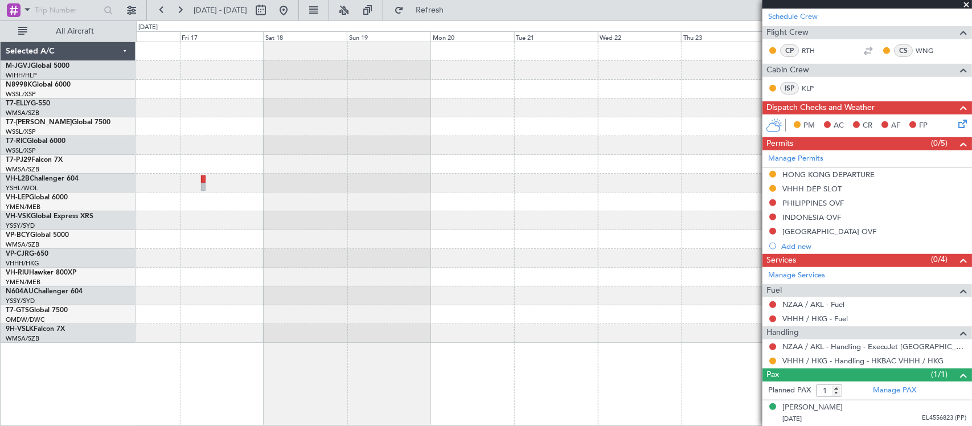
click at [335, 238] on div at bounding box center [553, 239] width 835 height 19
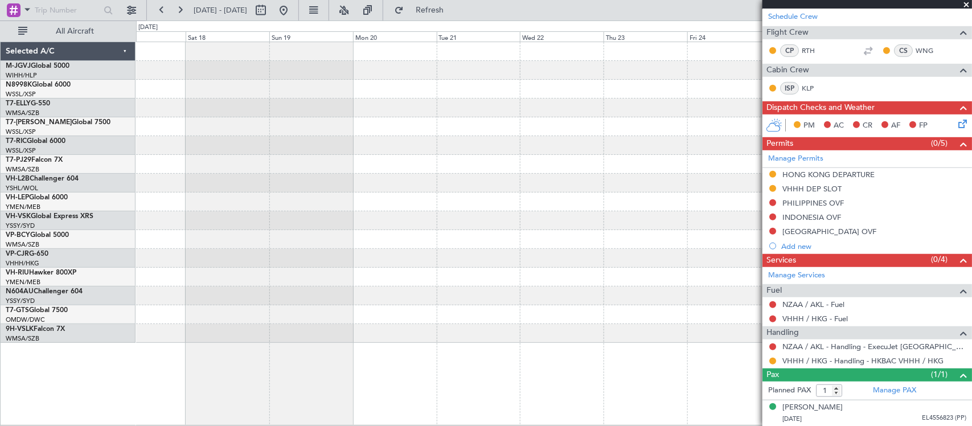
click at [352, 237] on div at bounding box center [553, 239] width 835 height 19
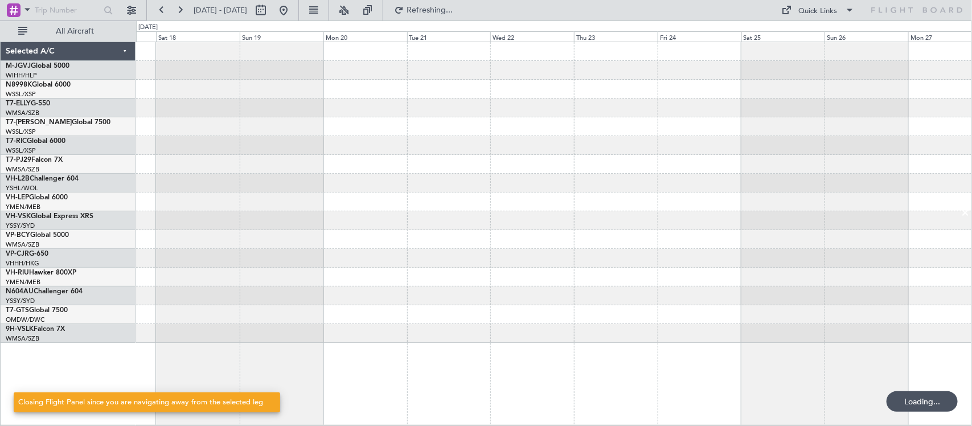
scroll to position [0, 0]
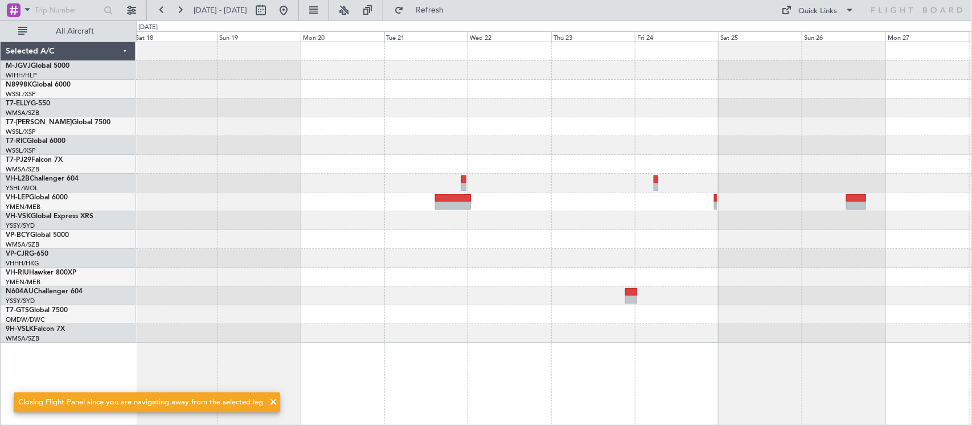
click at [671, 241] on div at bounding box center [553, 239] width 835 height 19
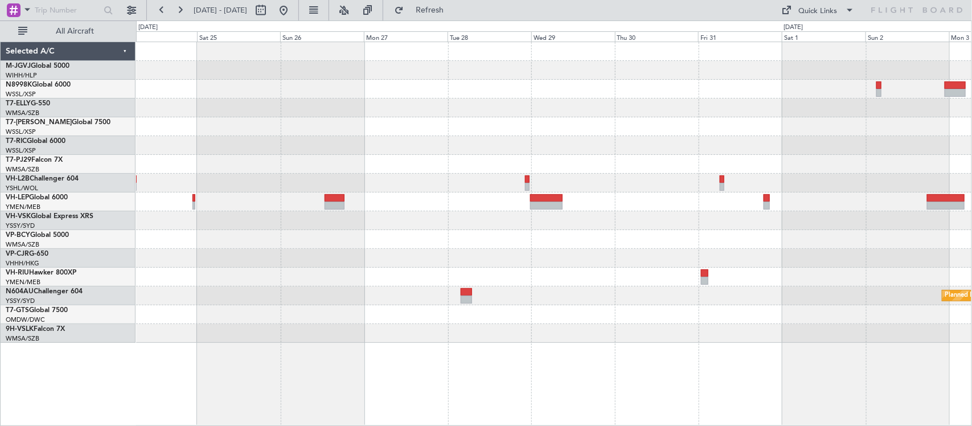
click at [335, 282] on div at bounding box center [553, 277] width 835 height 19
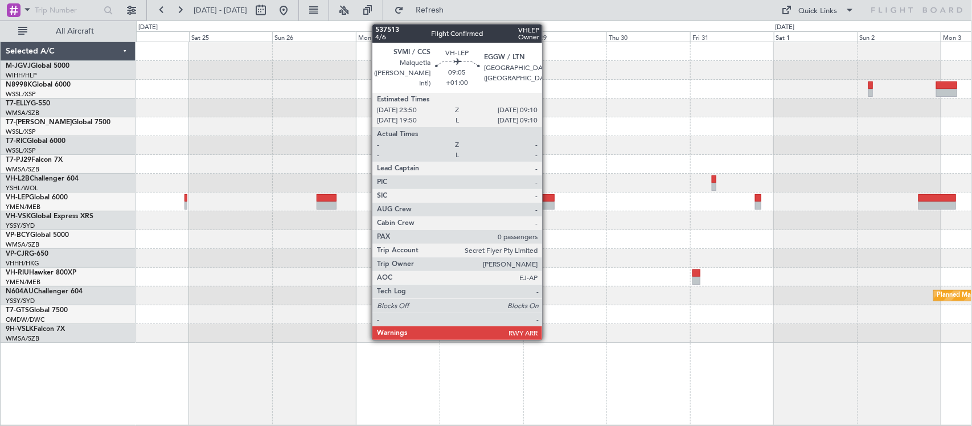
click at [548, 199] on div at bounding box center [538, 198] width 33 height 8
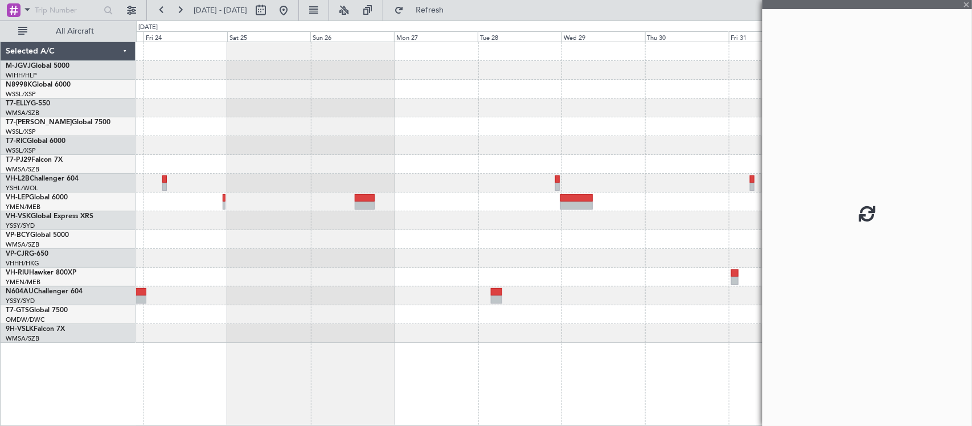
click at [618, 242] on div at bounding box center [553, 239] width 835 height 19
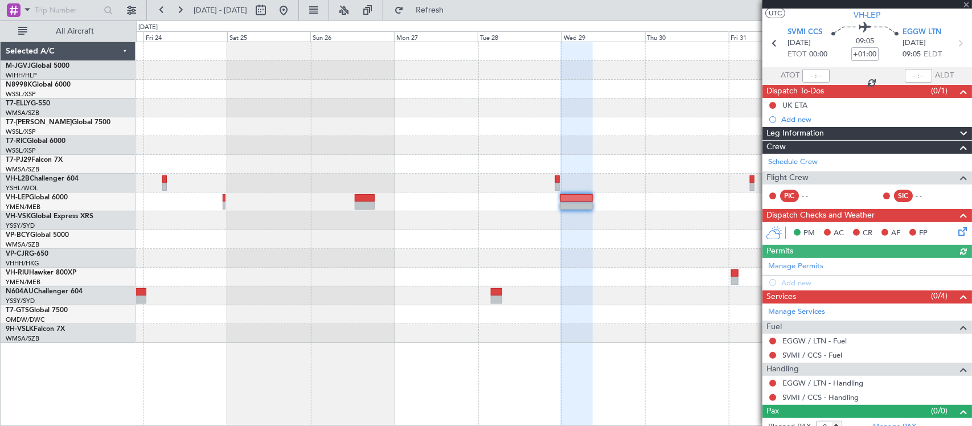
scroll to position [38, 0]
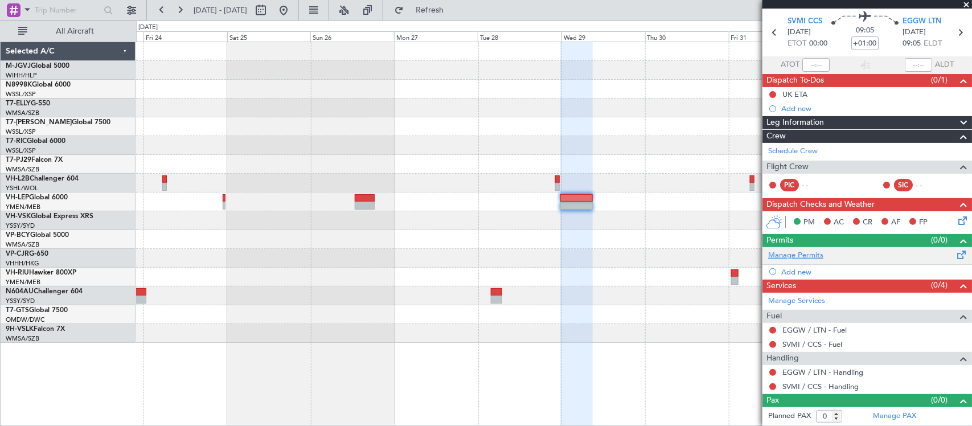
click at [813, 257] on link "Manage Permits" at bounding box center [795, 255] width 55 height 11
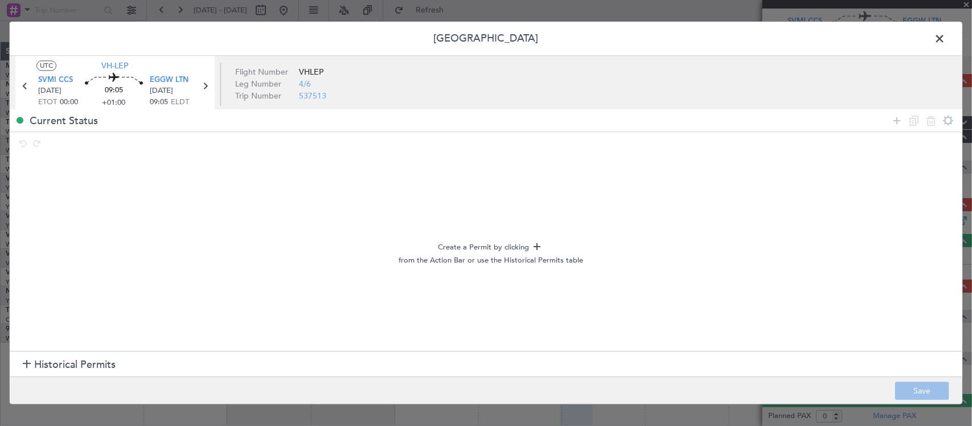
click at [91, 363] on span "Historical Permits" at bounding box center [74, 364] width 81 height 15
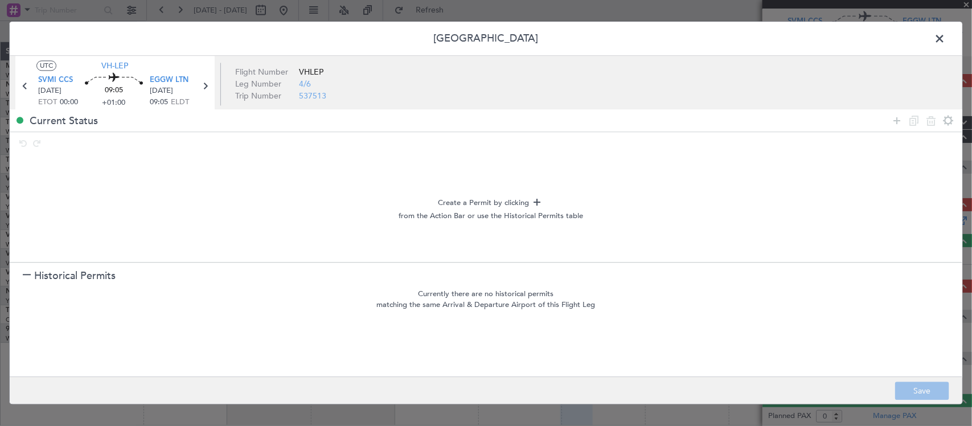
click at [93, 272] on span "Historical Permits" at bounding box center [74, 275] width 81 height 15
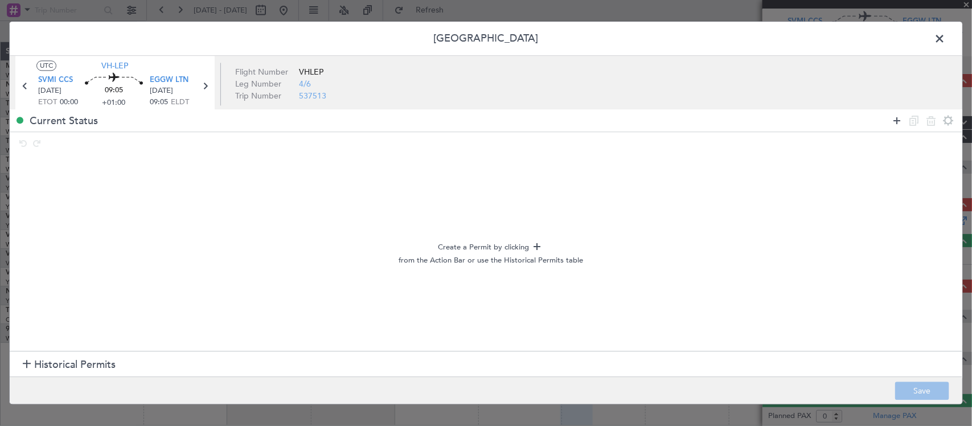
click at [897, 120] on icon at bounding box center [897, 121] width 14 height 14
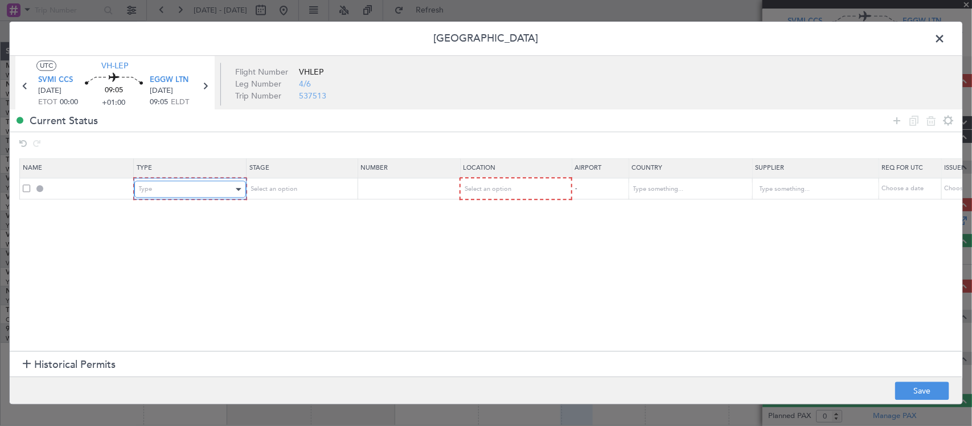
click at [151, 188] on span "Type" at bounding box center [146, 189] width 14 height 9
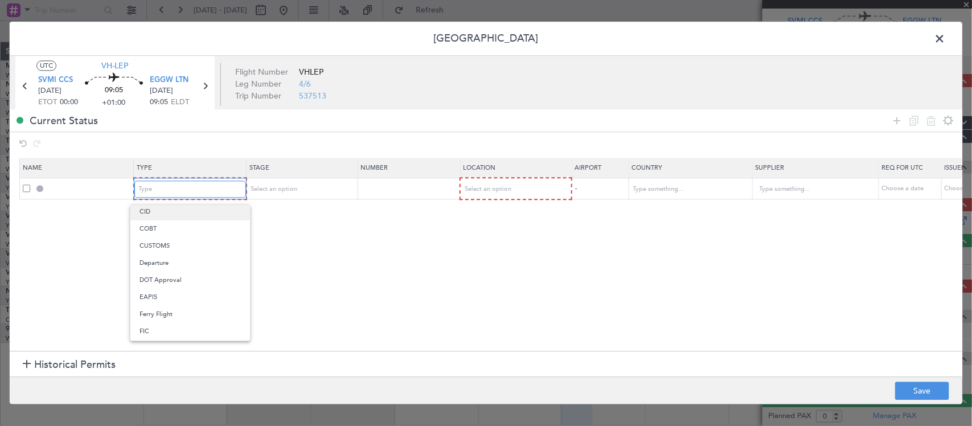
scroll to position [118, 0]
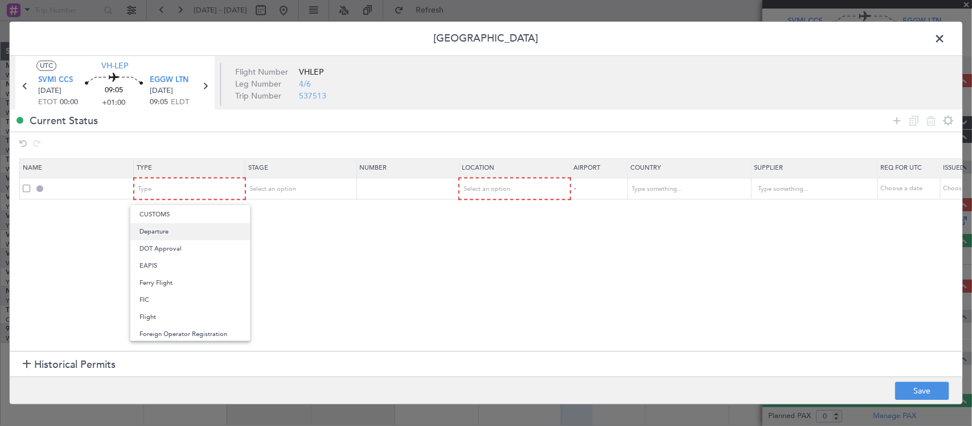
click at [191, 234] on span "Departure" at bounding box center [190, 231] width 101 height 17
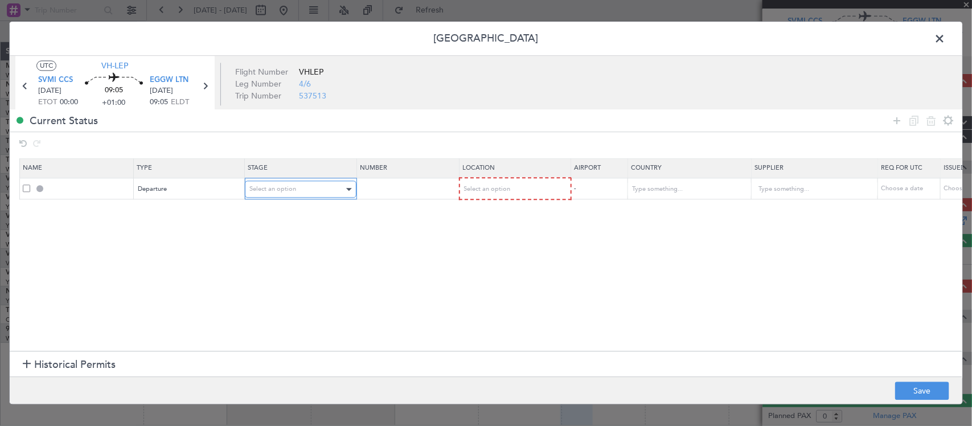
click at [300, 188] on div "Select an option" at bounding box center [296, 189] width 95 height 17
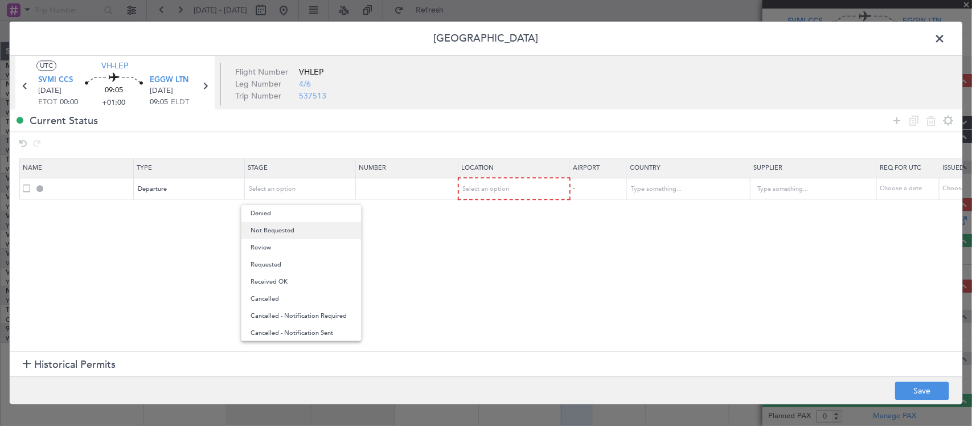
click at [298, 229] on span "Not Requested" at bounding box center [301, 230] width 101 height 17
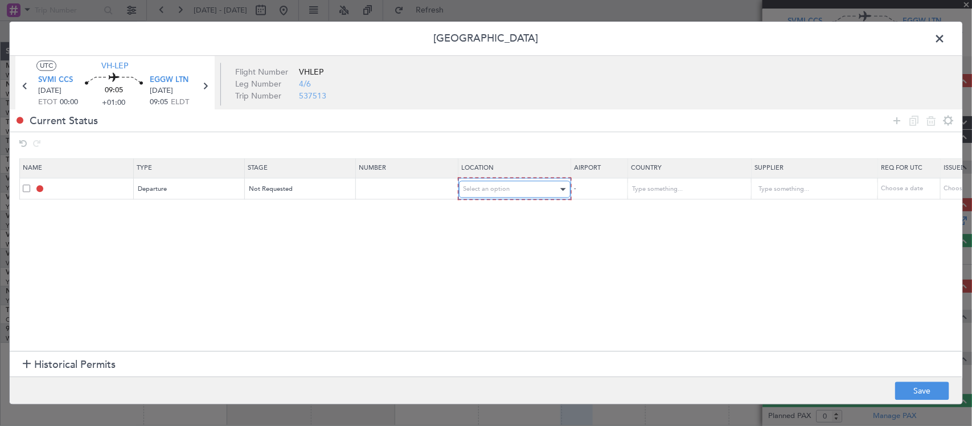
click at [479, 188] on span "Select an option" at bounding box center [487, 189] width 47 height 9
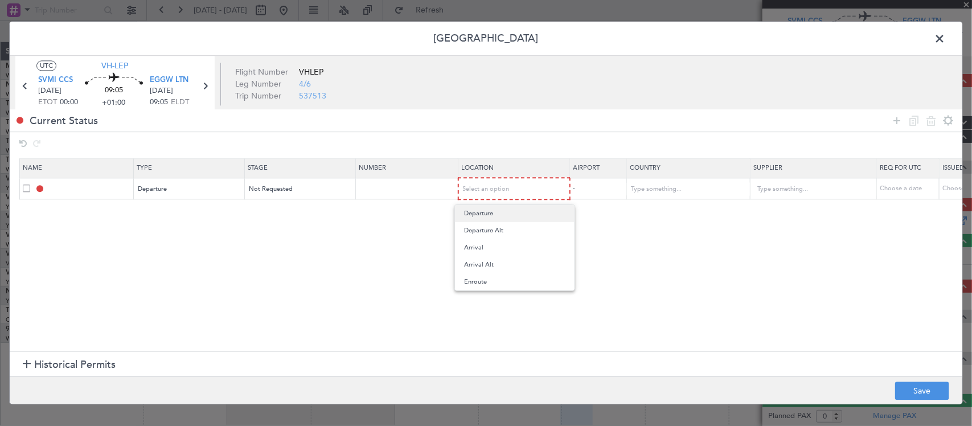
click at [491, 216] on span "Departure" at bounding box center [514, 213] width 101 height 17
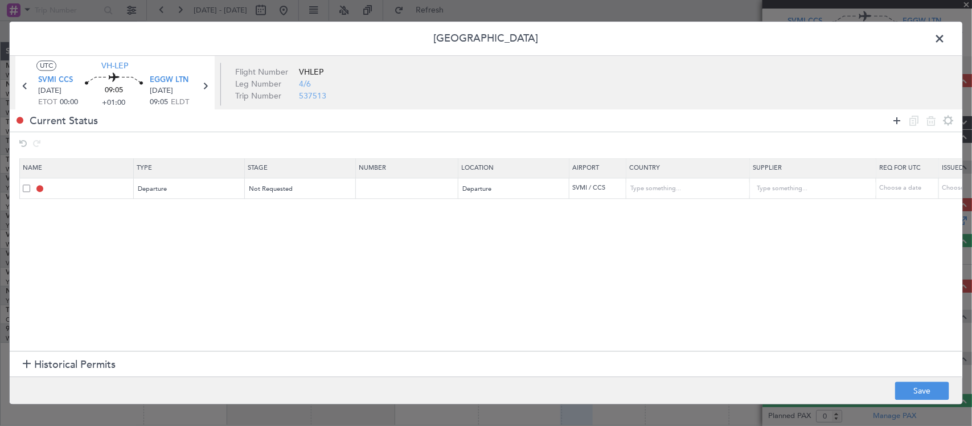
click at [901, 120] on icon at bounding box center [897, 121] width 14 height 14
click at [209, 212] on div "Type" at bounding box center [186, 210] width 95 height 17
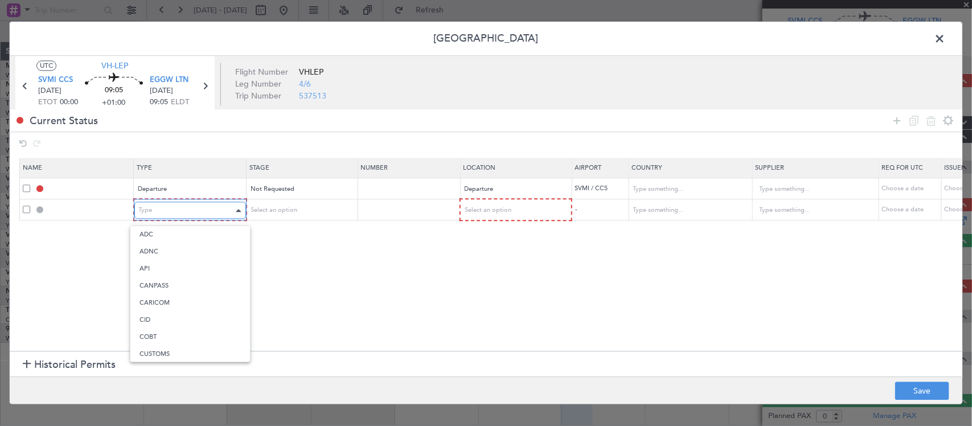
scroll to position [343, 0]
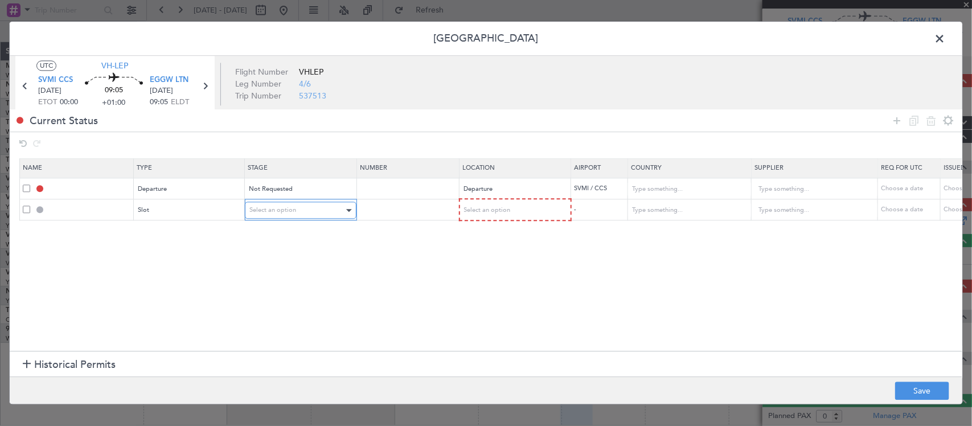
click at [263, 209] on span "Select an option" at bounding box center [272, 210] width 47 height 9
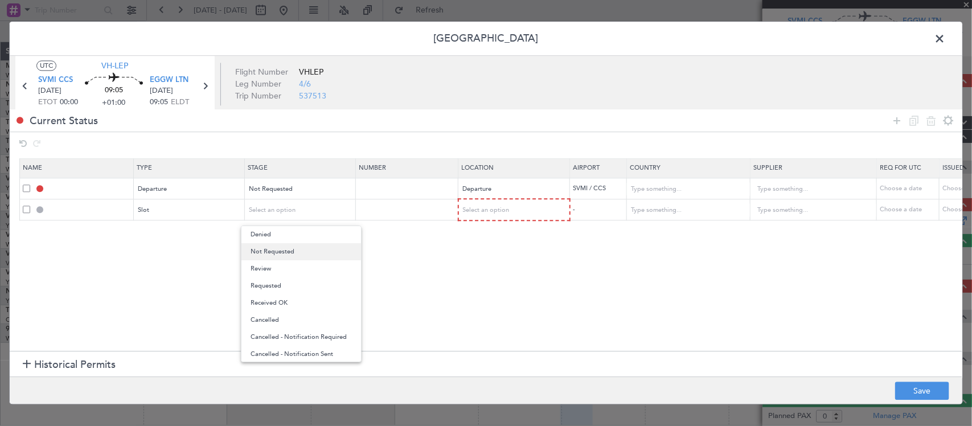
drag, startPoint x: 286, startPoint y: 252, endPoint x: 321, endPoint y: 237, distance: 37.8
click at [286, 251] on span "Not Requested" at bounding box center [301, 251] width 101 height 17
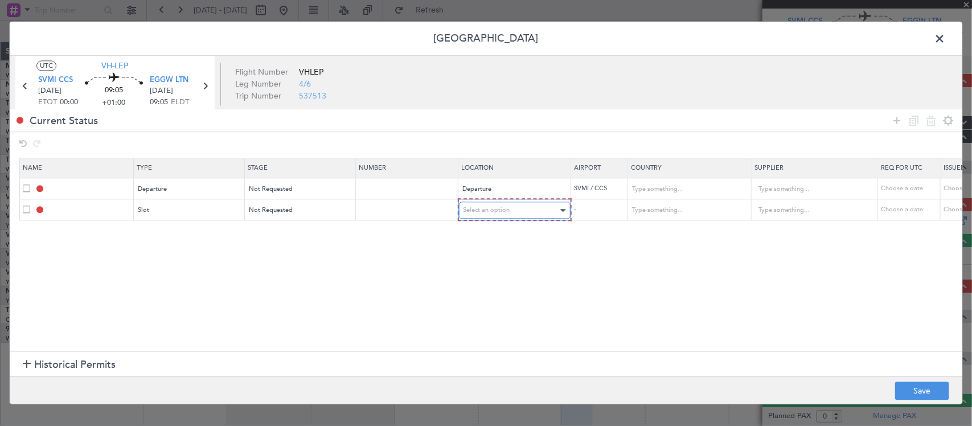
click at [494, 206] on span "Select an option" at bounding box center [487, 210] width 47 height 9
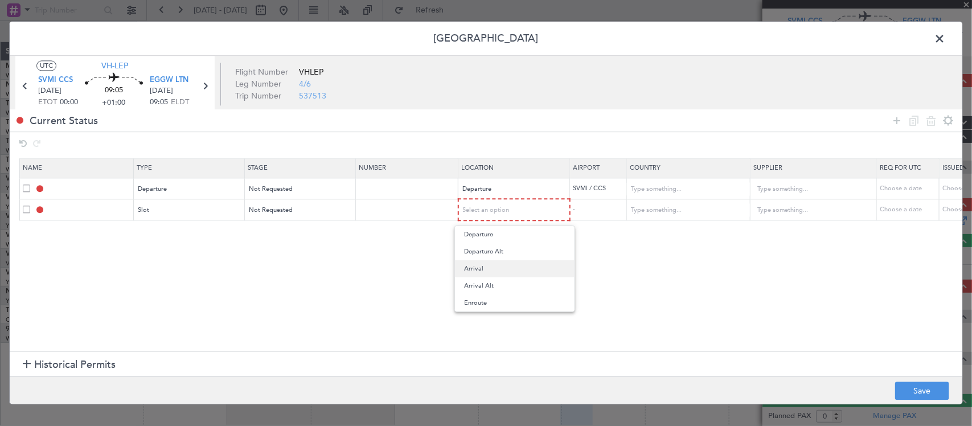
click at [519, 269] on span "Arrival" at bounding box center [514, 268] width 101 height 17
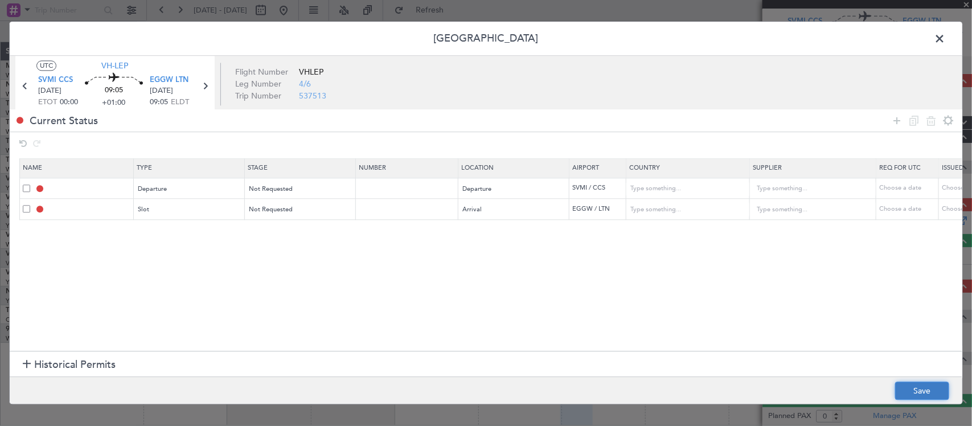
click at [932, 385] on button "Save" at bounding box center [922, 391] width 54 height 18
type input "DEPARTURE"
type input "Venezuela"
type input "NNN"
type input "EGGW ARR SLOT"
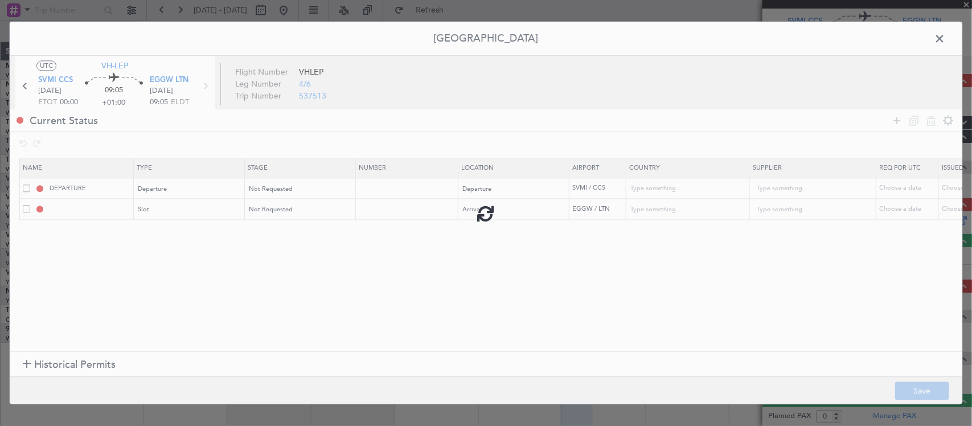
type input "United Kingdom"
type input "NNN"
type input "2"
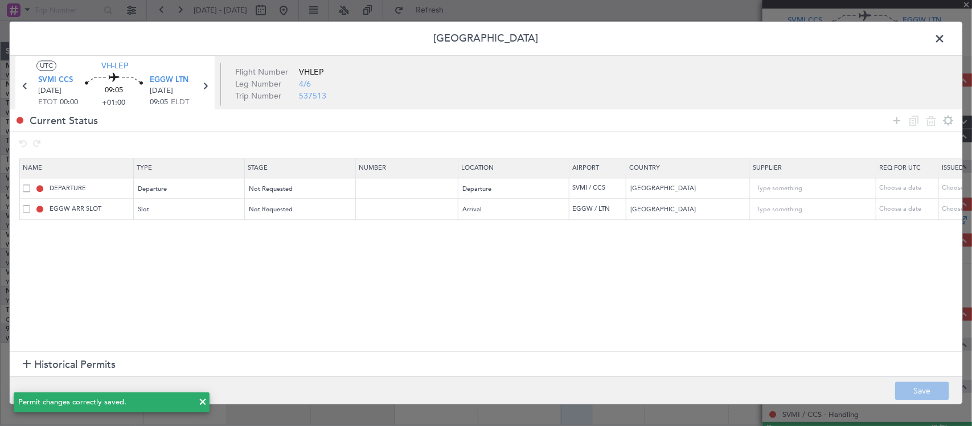
click at [945, 35] on span at bounding box center [945, 41] width 0 height 23
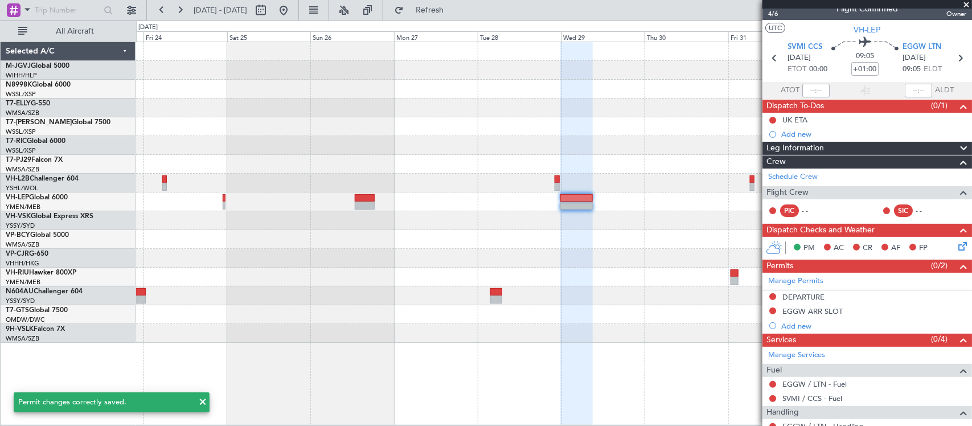
scroll to position [0, 0]
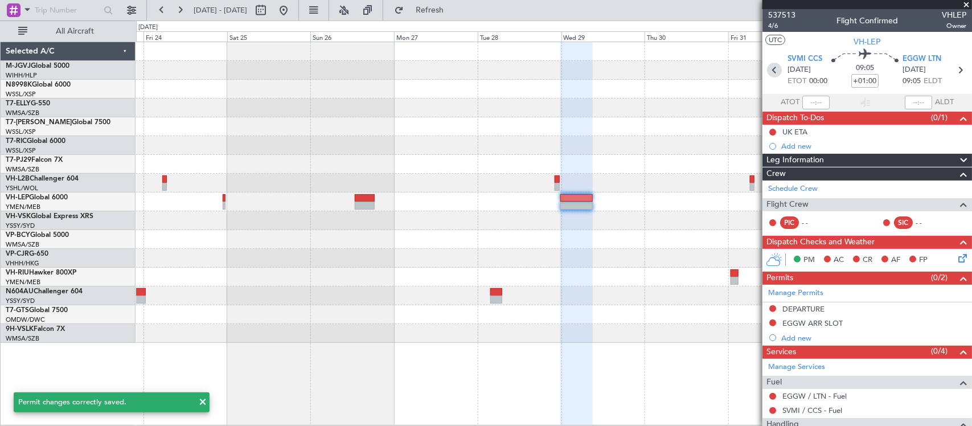
click at [773, 70] on icon at bounding box center [774, 70] width 15 height 15
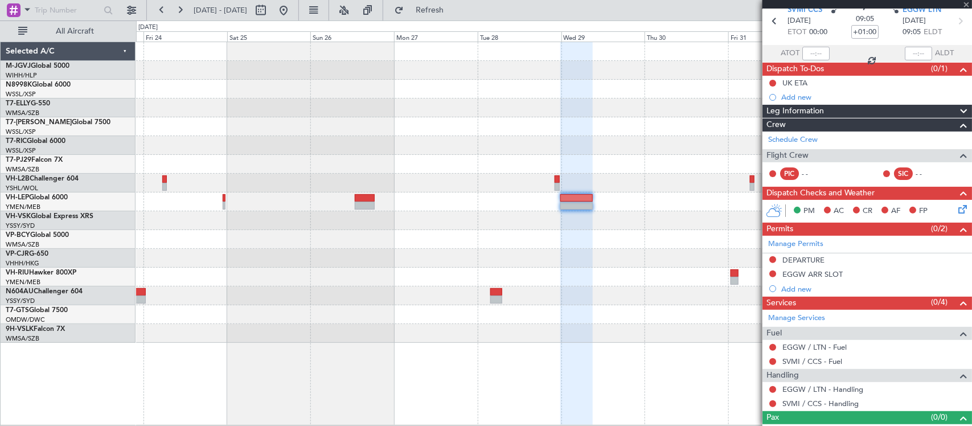
scroll to position [67, 0]
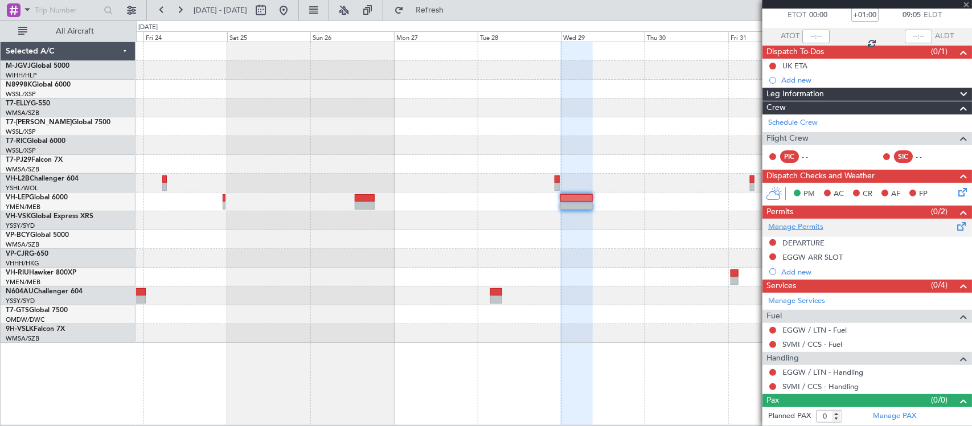
type input "+00:15"
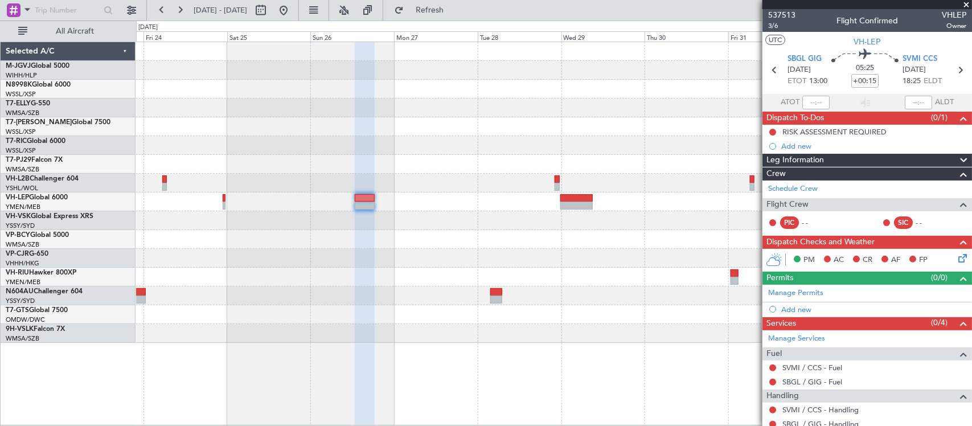
scroll to position [38, 0]
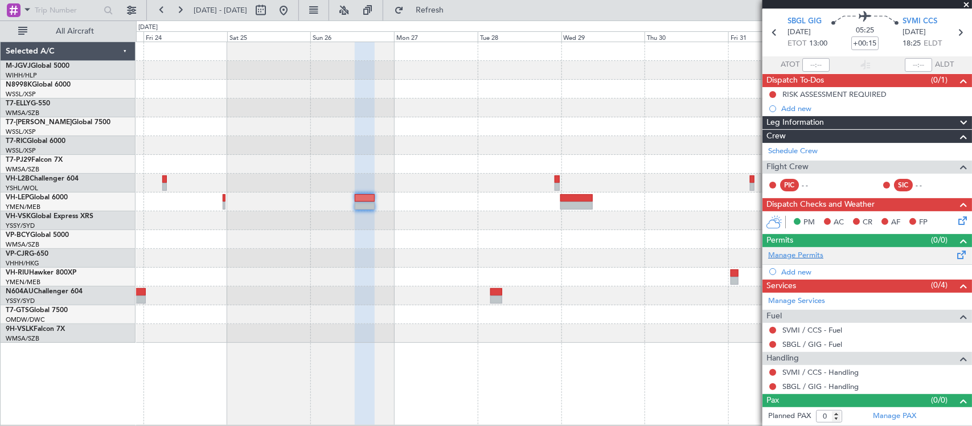
click at [821, 255] on link "Manage Permits" at bounding box center [795, 255] width 55 height 11
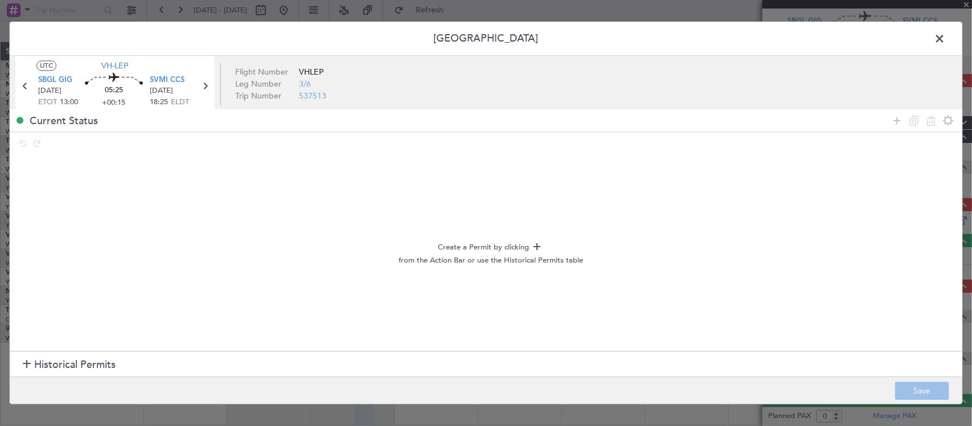
click at [87, 364] on span "Historical Permits" at bounding box center [74, 364] width 81 height 15
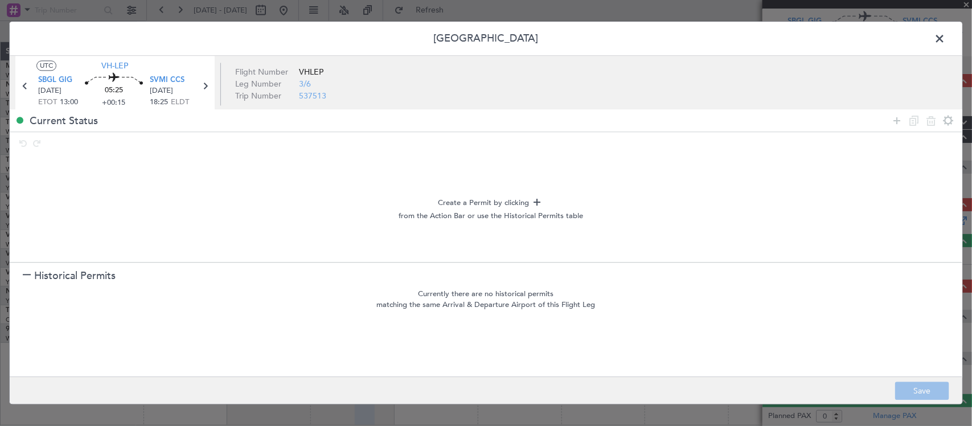
click at [94, 279] on span "Historical Permits" at bounding box center [74, 275] width 81 height 15
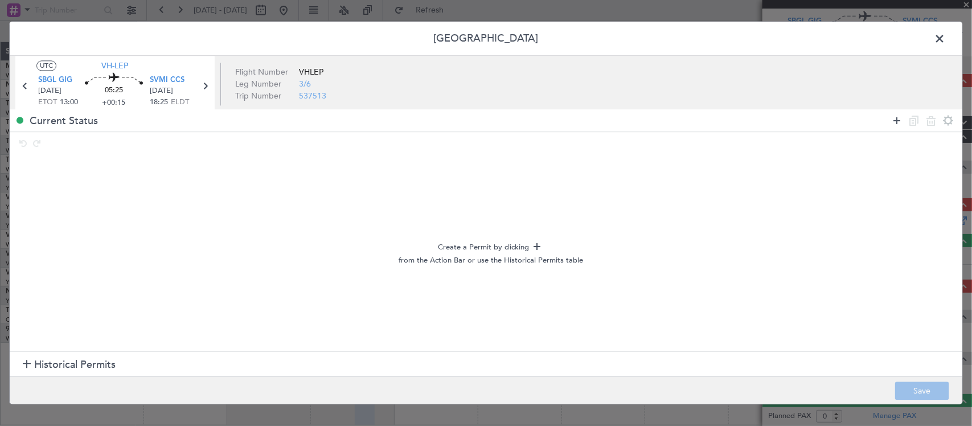
click at [898, 128] on mat-tooltip-component "Add permit" at bounding box center [898, 143] width 54 height 30
click at [899, 123] on icon at bounding box center [897, 121] width 14 height 14
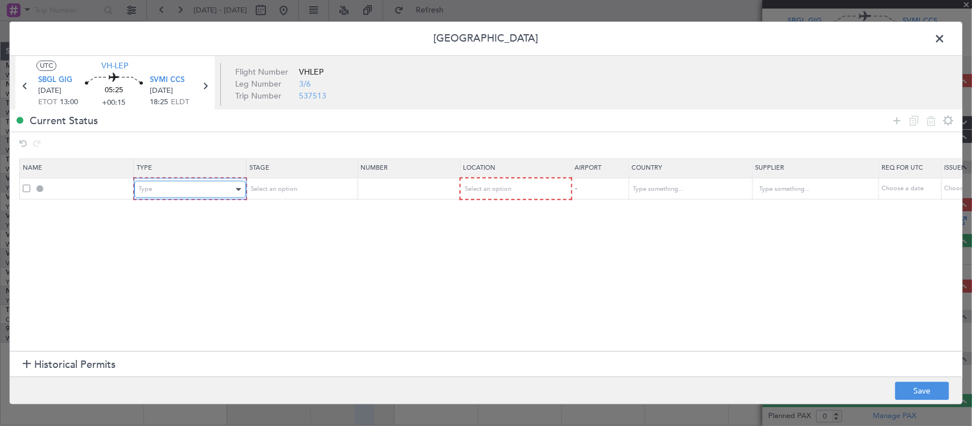
click at [184, 188] on div "Type" at bounding box center [186, 189] width 95 height 17
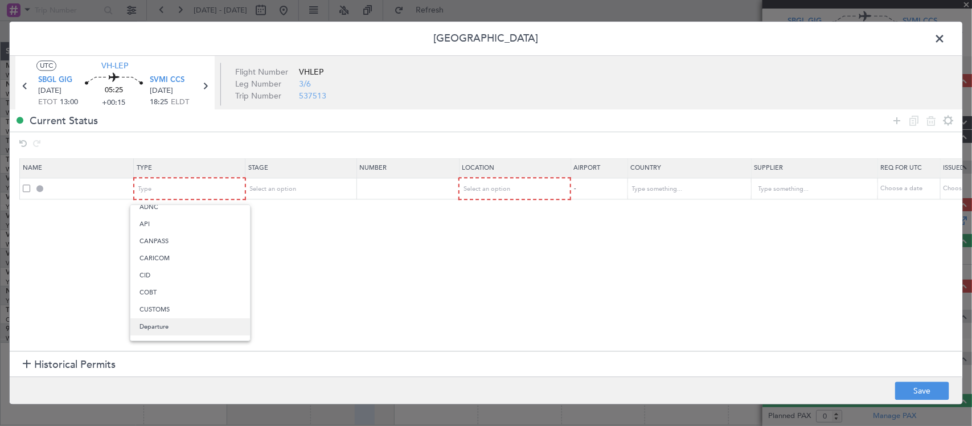
click at [209, 326] on span "Departure" at bounding box center [190, 326] width 101 height 17
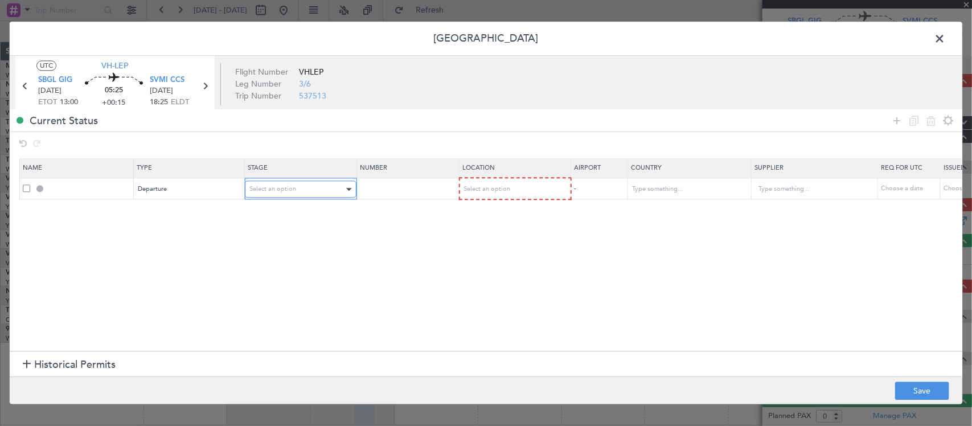
click at [295, 191] on span "Select an option" at bounding box center [272, 189] width 47 height 9
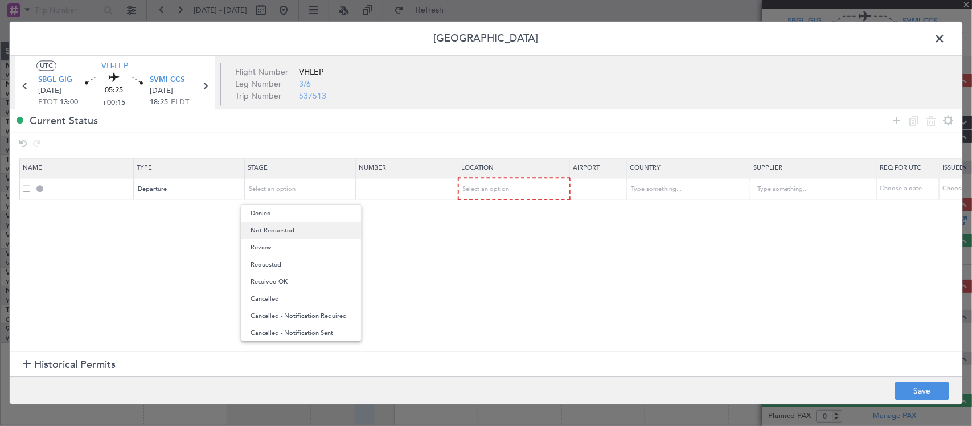
click at [294, 224] on span "Not Requested" at bounding box center [301, 230] width 101 height 17
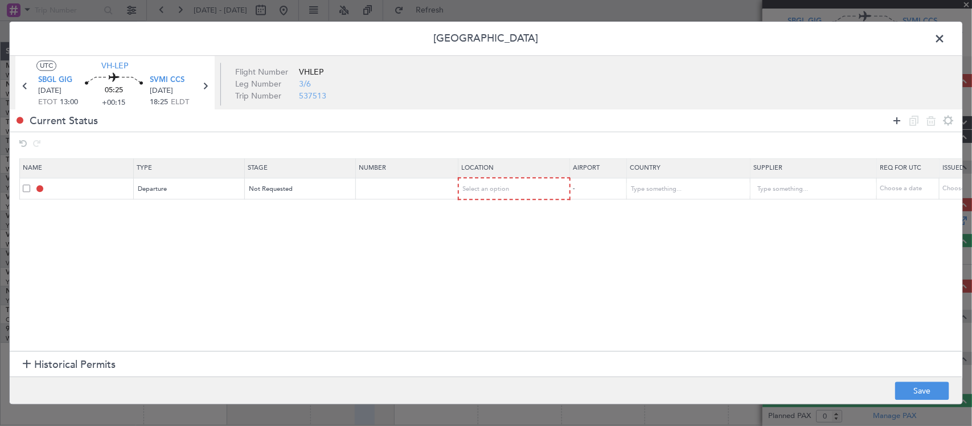
click at [897, 120] on icon at bounding box center [897, 121] width 14 height 14
click at [174, 205] on div "Type" at bounding box center [186, 210] width 95 height 17
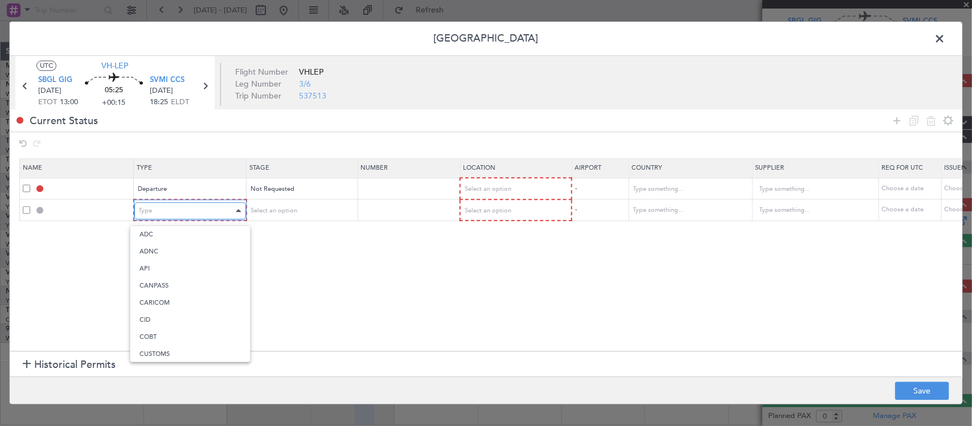
scroll to position [174, 0]
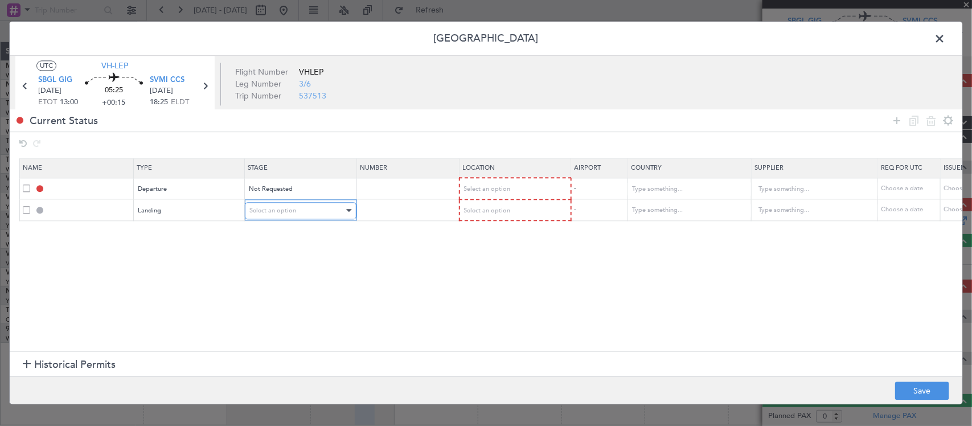
click at [261, 212] on span "Select an option" at bounding box center [272, 210] width 47 height 9
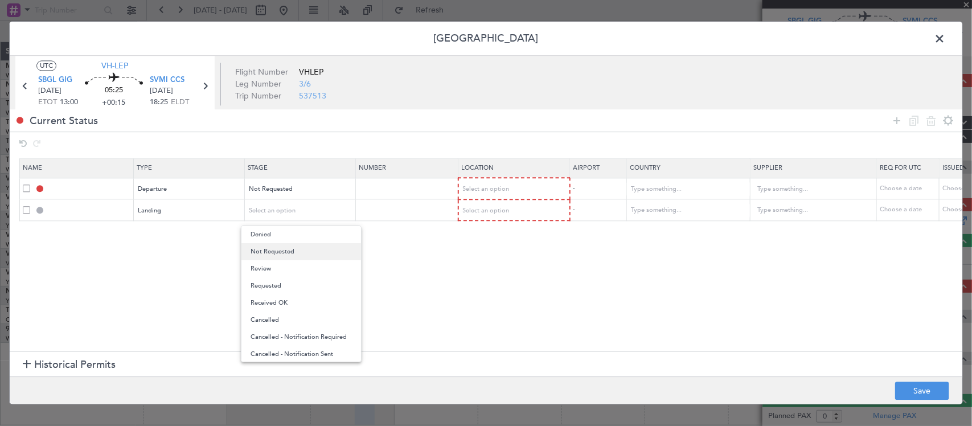
click at [294, 256] on span "Not Requested" at bounding box center [301, 251] width 101 height 17
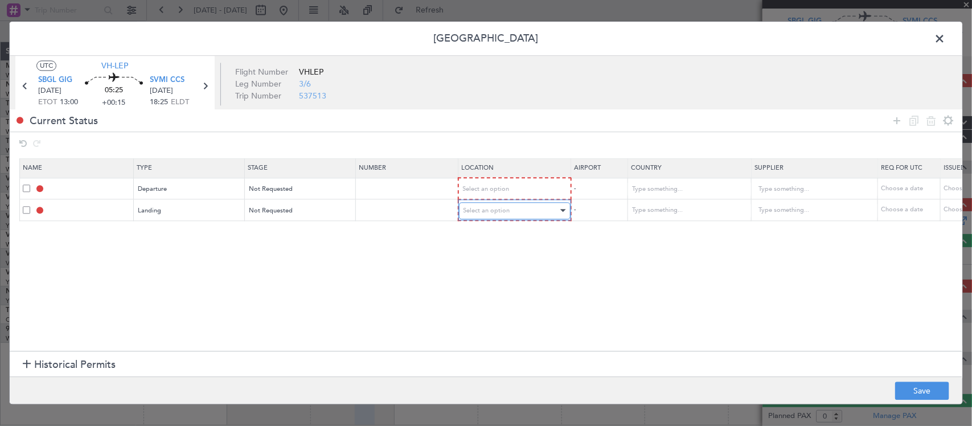
click at [523, 208] on div "Select an option" at bounding box center [511, 210] width 95 height 17
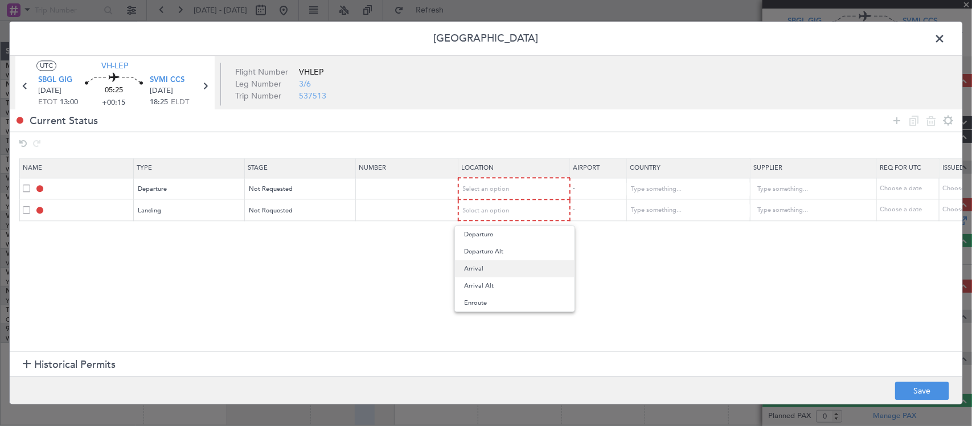
click at [527, 269] on span "Arrival" at bounding box center [514, 268] width 101 height 17
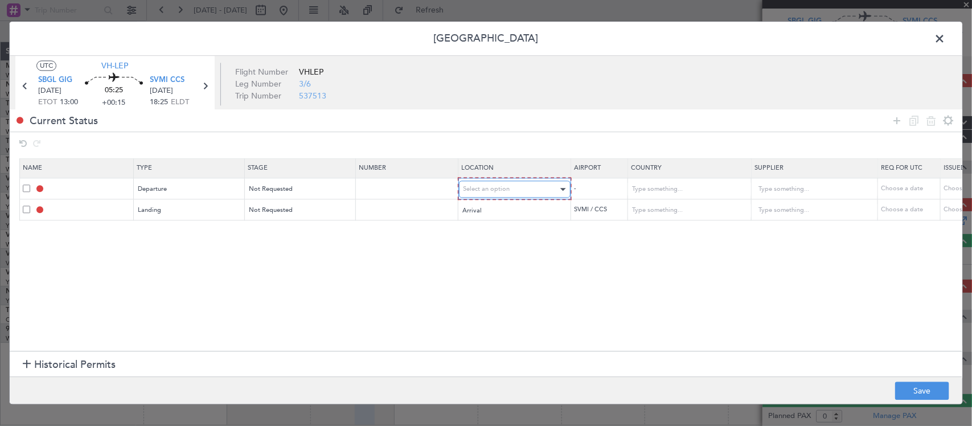
click at [546, 190] on div "Select an option" at bounding box center [511, 189] width 95 height 17
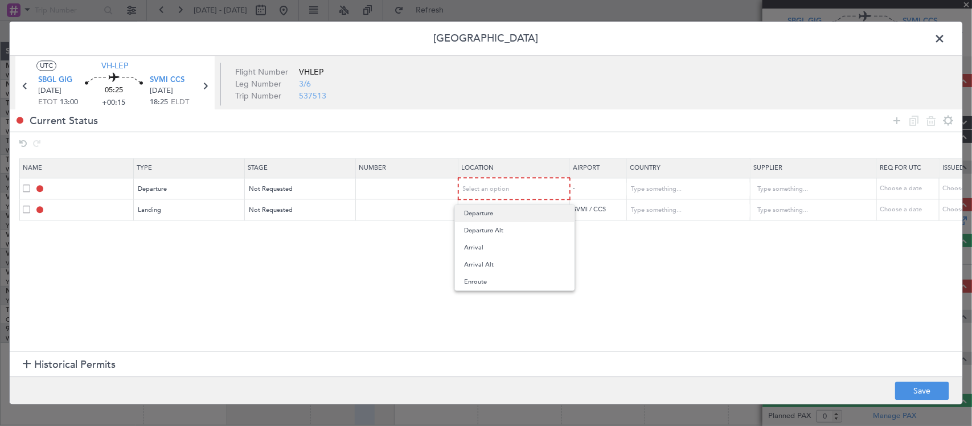
click at [541, 210] on span "Departure" at bounding box center [514, 213] width 101 height 17
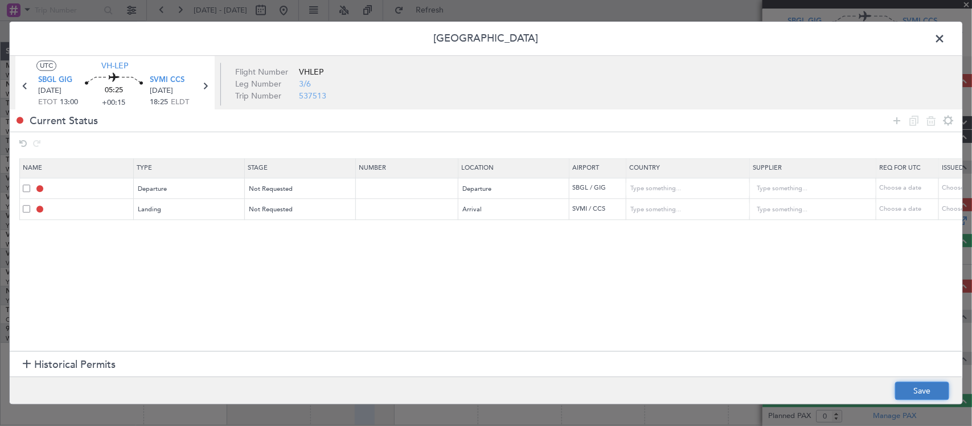
click at [914, 383] on button "Save" at bounding box center [922, 391] width 54 height 18
type input "DEPARTURE"
type input "Brazil"
type input "NNN"
type input "SVMI LDG"
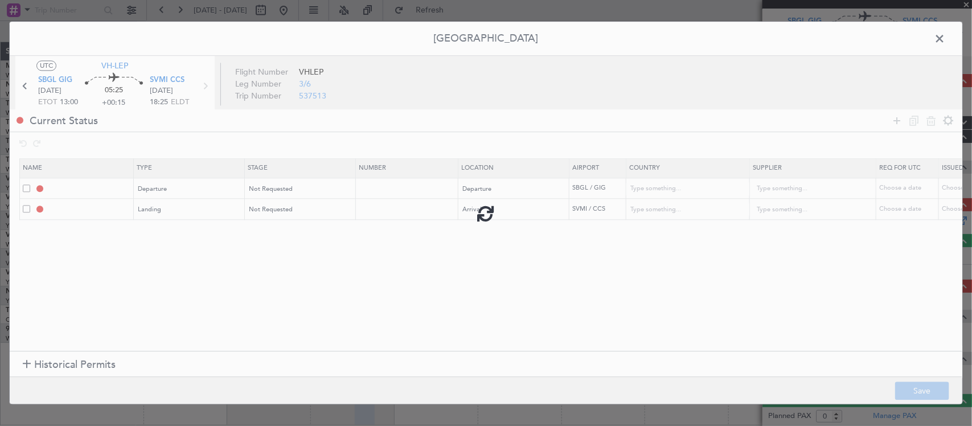
type input "Venezuela"
type input "NNN"
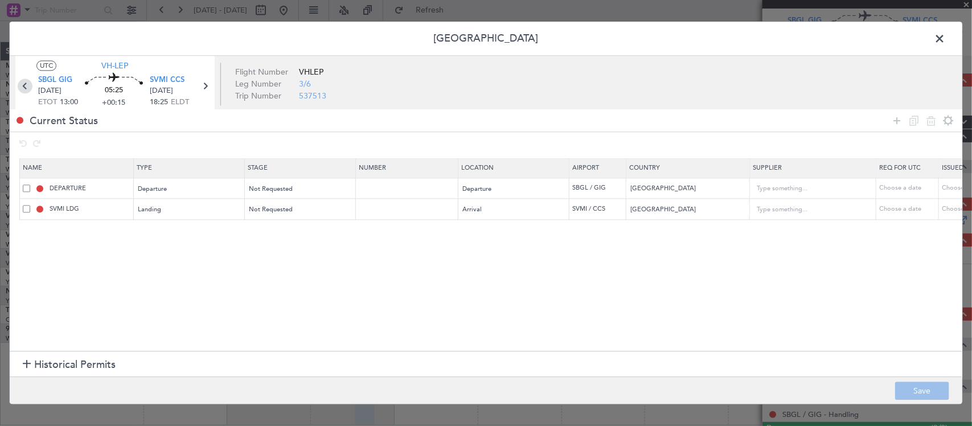
click at [23, 83] on icon at bounding box center [25, 86] width 15 height 15
type input "+00:10"
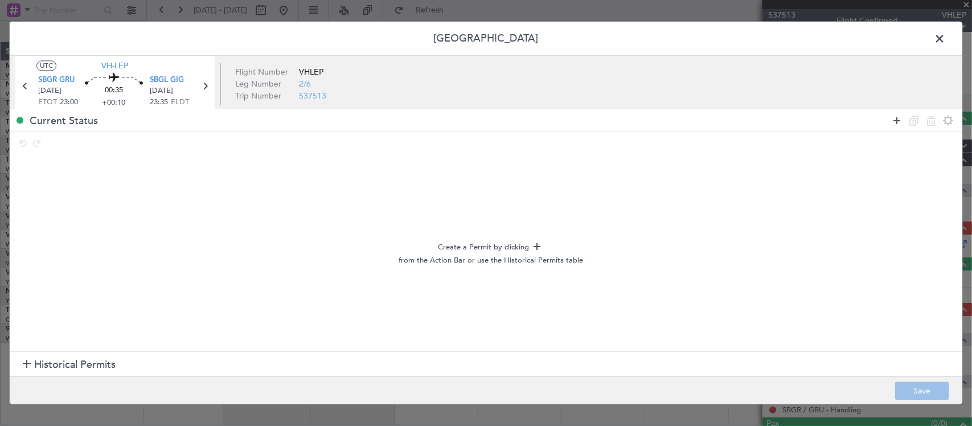
click at [897, 121] on icon at bounding box center [897, 121] width 14 height 14
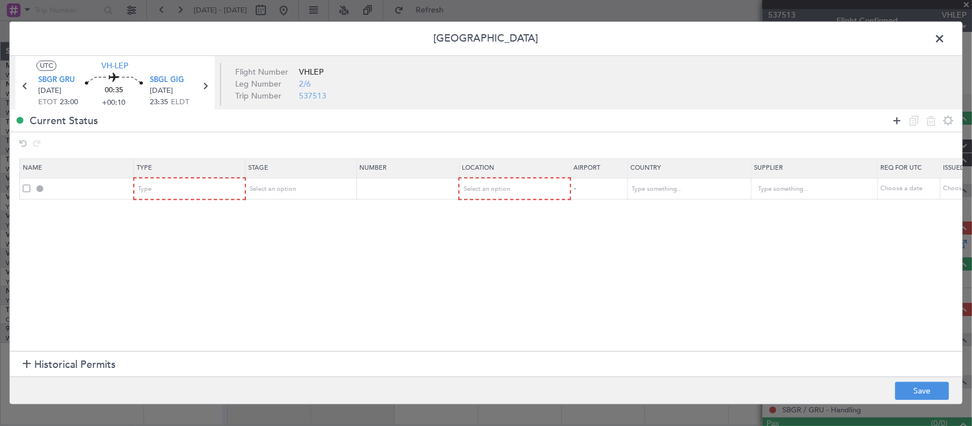
click at [897, 121] on icon at bounding box center [897, 121] width 14 height 14
click at [201, 185] on div "Type" at bounding box center [186, 189] width 95 height 17
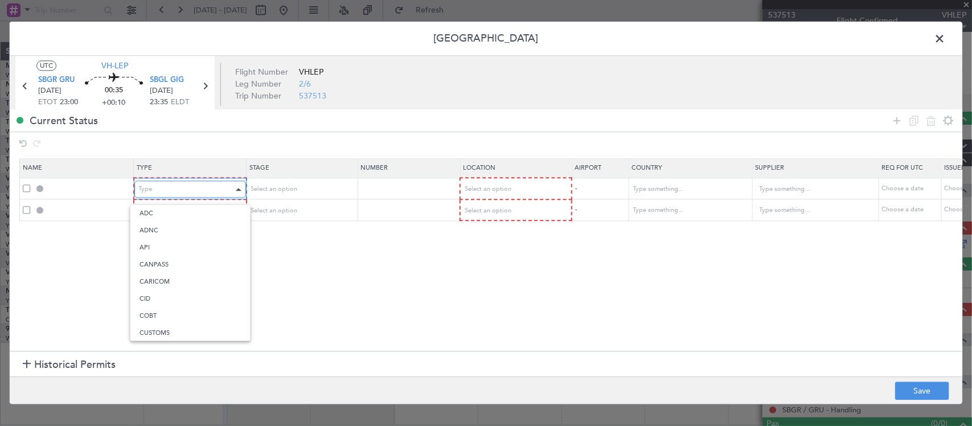
scroll to position [23, 0]
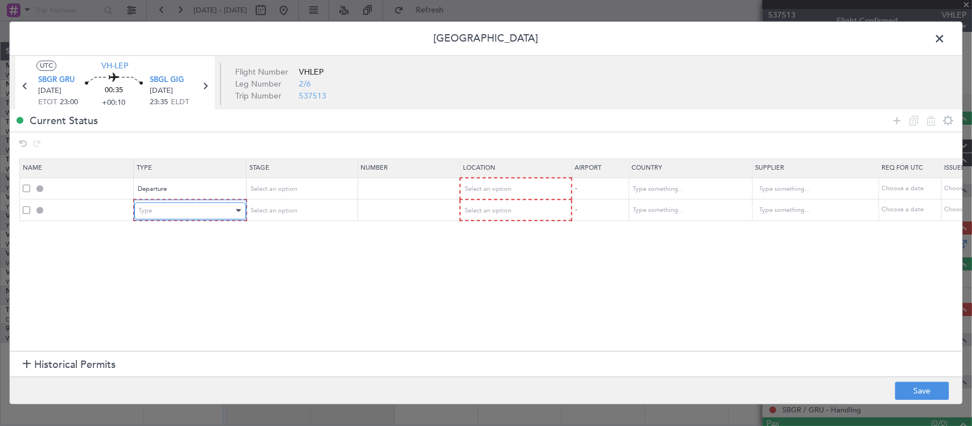
click at [209, 205] on div "Type" at bounding box center [186, 210] width 95 height 17
click at [277, 187] on span "Select an option" at bounding box center [272, 189] width 47 height 9
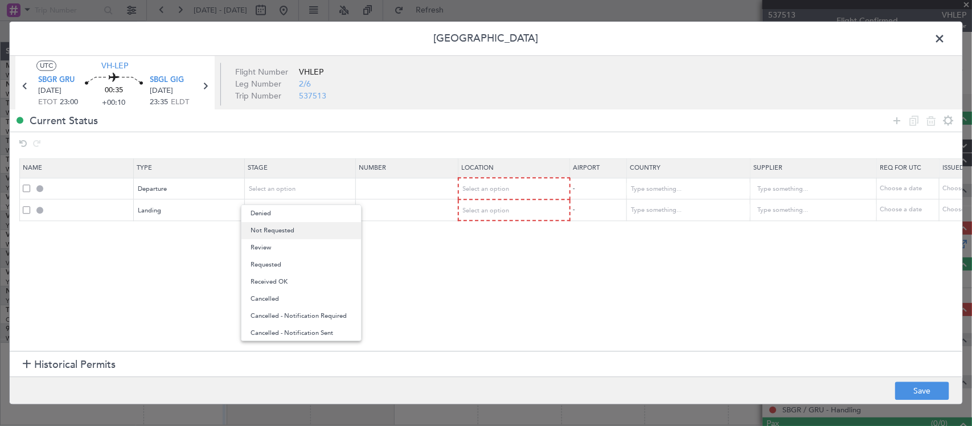
click at [286, 229] on span "Not Requested" at bounding box center [301, 230] width 101 height 17
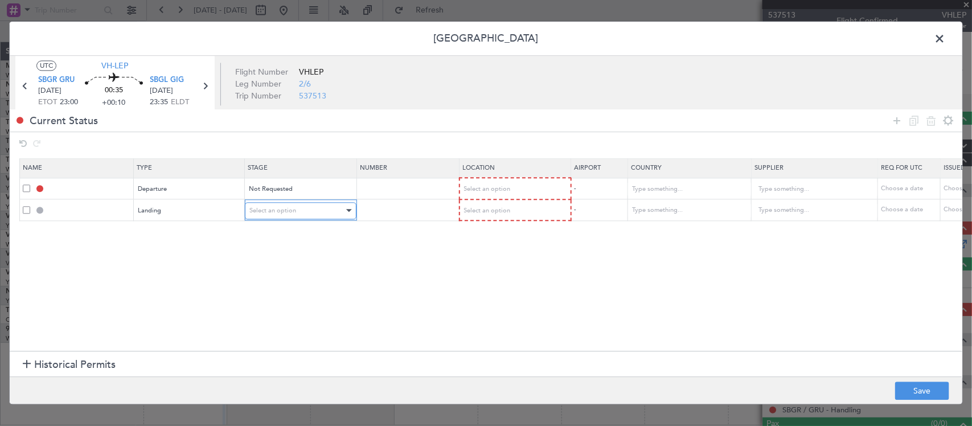
click at [288, 219] on div "Select an option" at bounding box center [296, 210] width 95 height 17
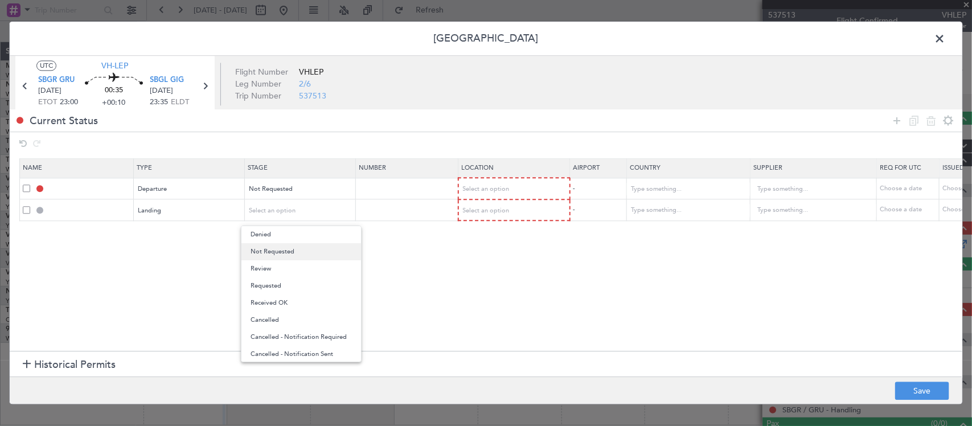
click at [292, 252] on span "Not Requested" at bounding box center [301, 251] width 101 height 17
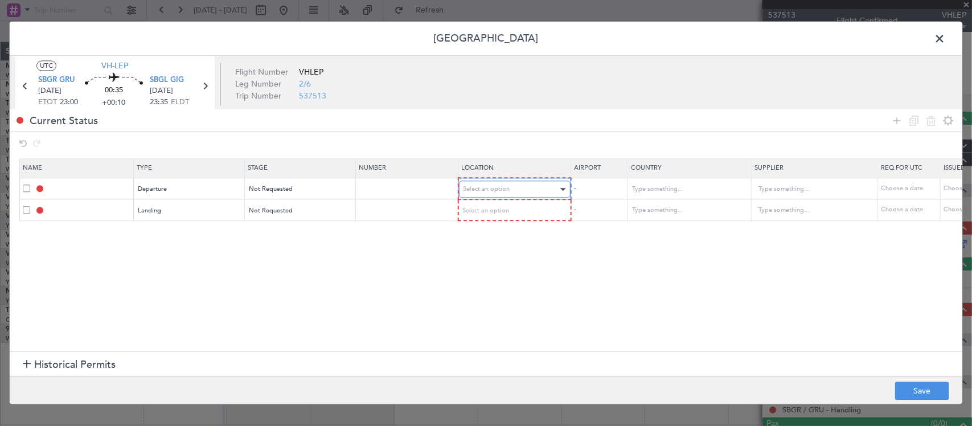
click at [531, 190] on div "Select an option" at bounding box center [511, 189] width 95 height 17
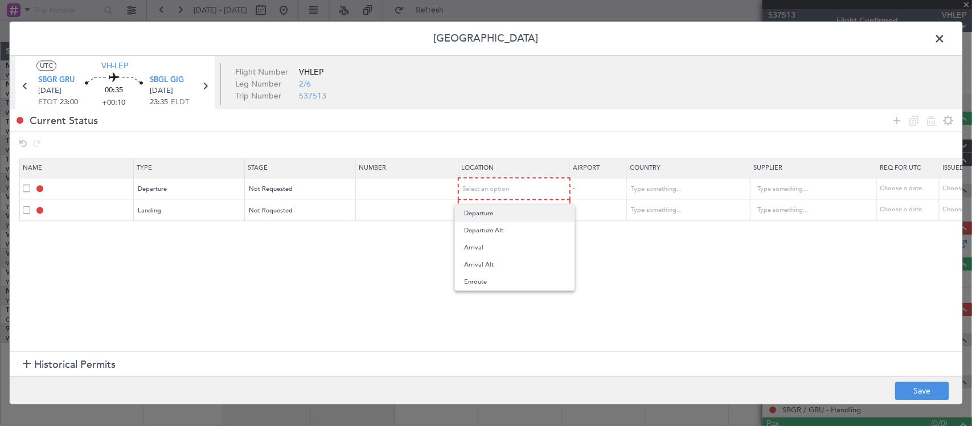
click at [519, 217] on span "Departure" at bounding box center [514, 213] width 101 height 17
click at [520, 211] on div "Select an option" at bounding box center [511, 210] width 95 height 17
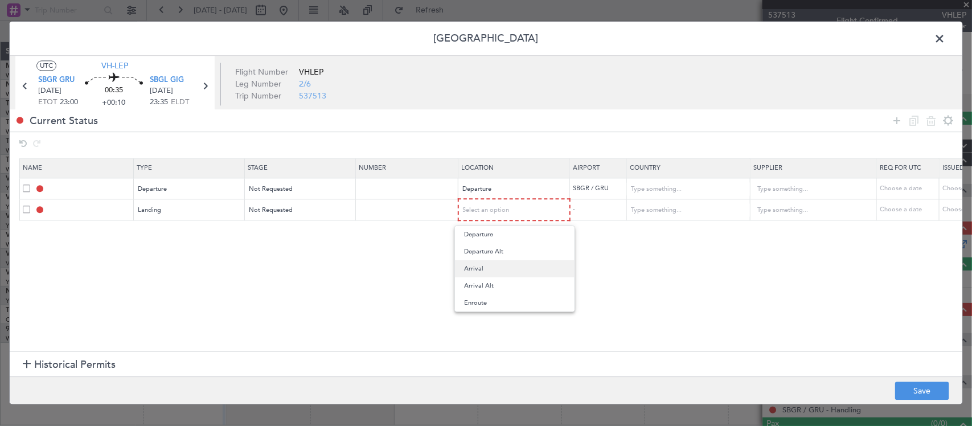
click at [523, 269] on span "Arrival" at bounding box center [514, 268] width 101 height 17
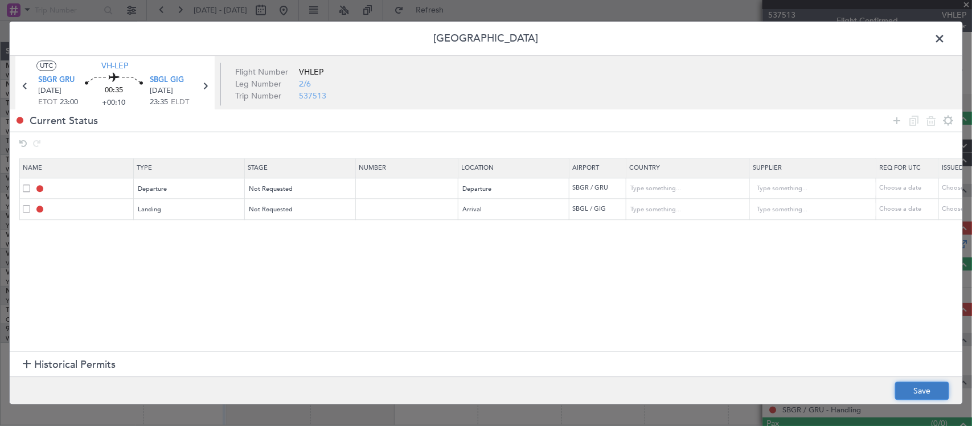
click at [924, 389] on button "Save" at bounding box center [922, 391] width 54 height 18
type input "DEPARTURE"
type input "Brazil"
type input "NNN"
type input "SBGL LDG"
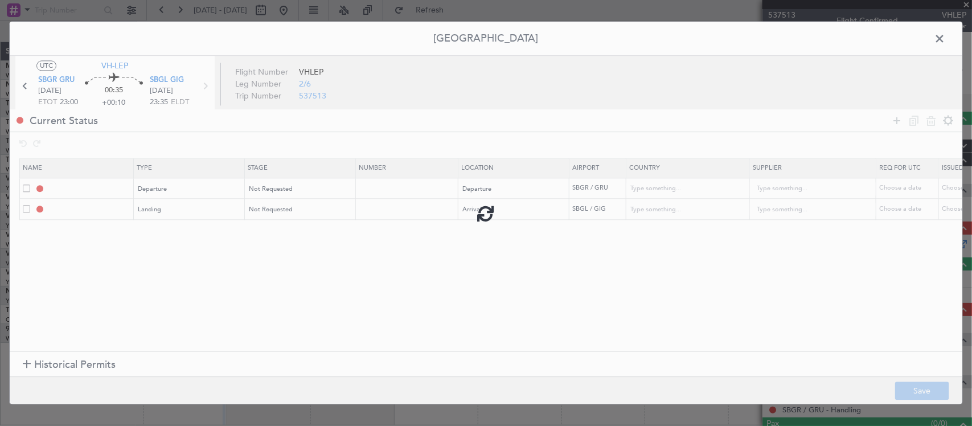
type input "Brazil"
type input "NNN"
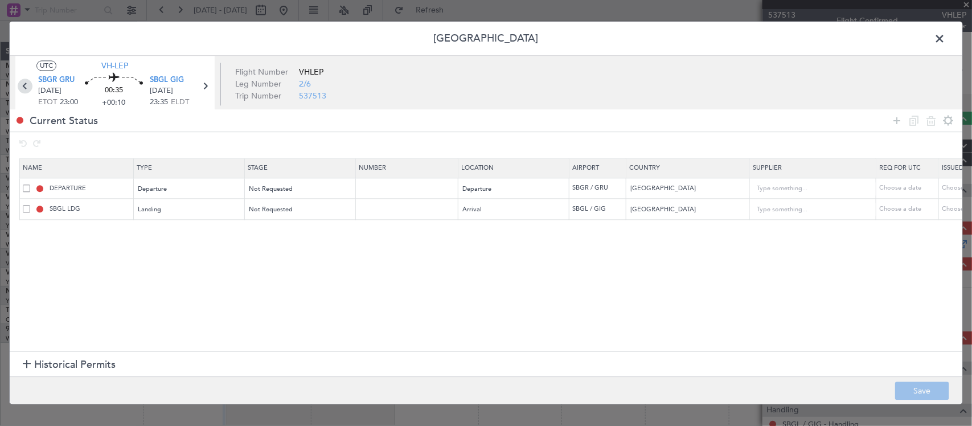
click at [26, 86] on icon at bounding box center [25, 86] width 15 height 15
type input "+00:15"
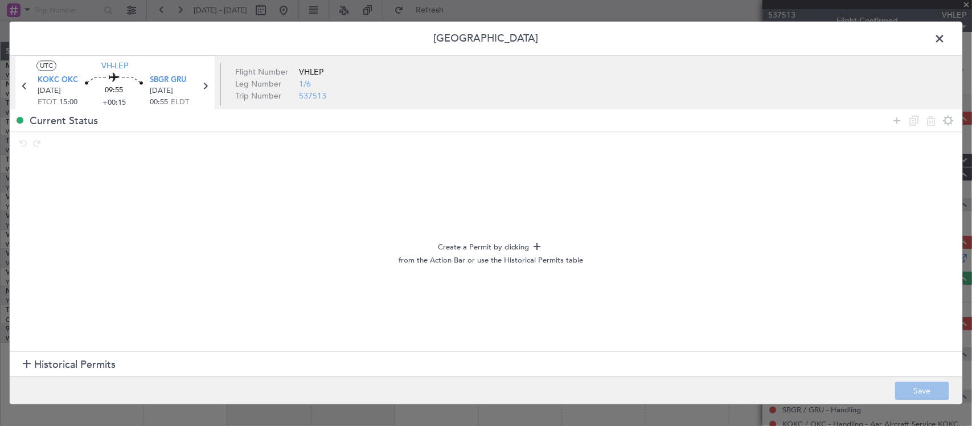
click at [100, 362] on span "Historical Permits" at bounding box center [74, 364] width 81 height 15
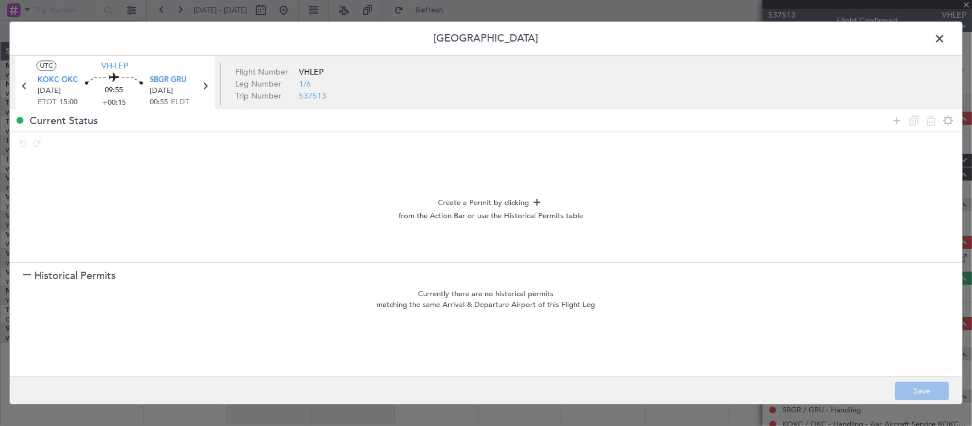
click at [314, 294] on p "Currently there are no historical permits" at bounding box center [486, 294] width 953 height 11
click at [322, 285] on section "Historical Permits" at bounding box center [486, 275] width 953 height 27
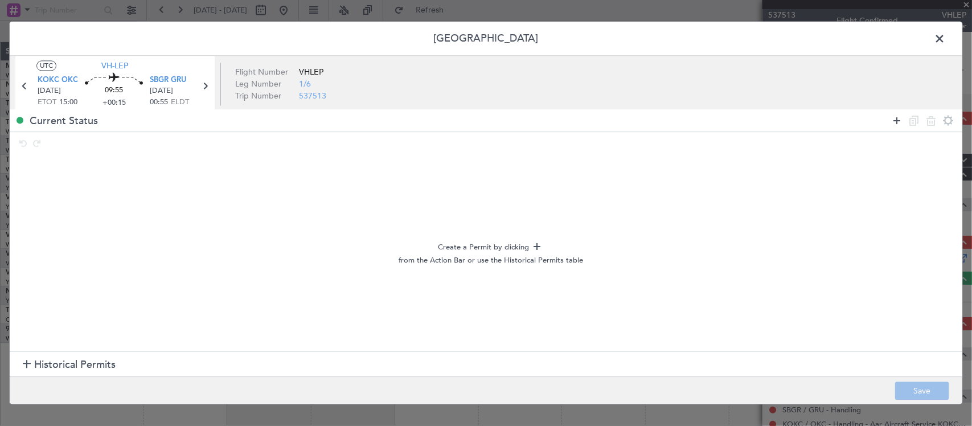
click at [900, 122] on icon at bounding box center [897, 121] width 14 height 14
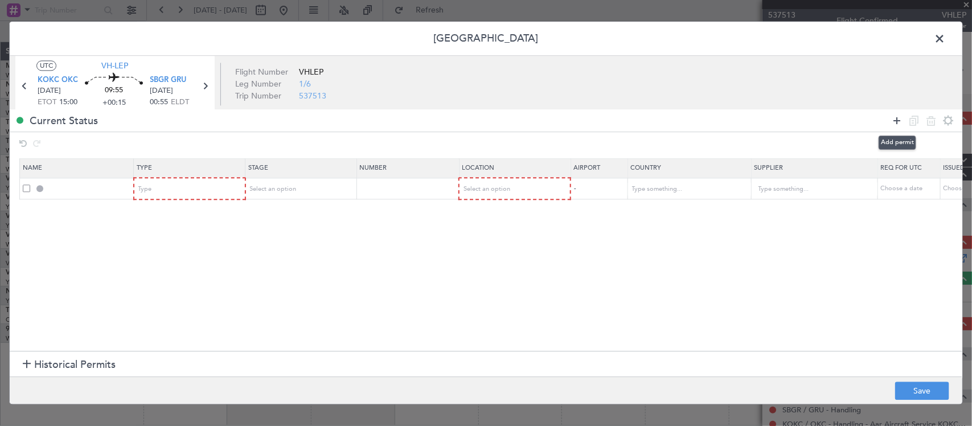
click at [900, 122] on icon at bounding box center [897, 121] width 14 height 14
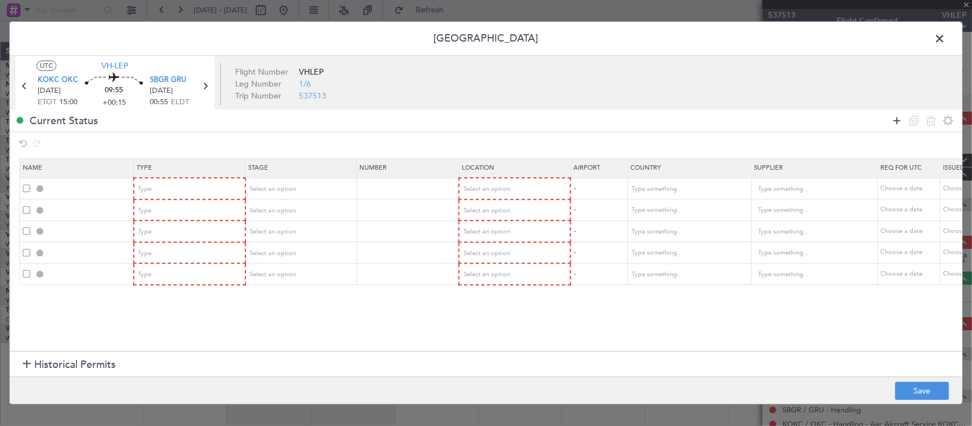
click at [900, 122] on icon at bounding box center [897, 121] width 14 height 14
click at [899, 123] on icon at bounding box center [897, 121] width 14 height 14
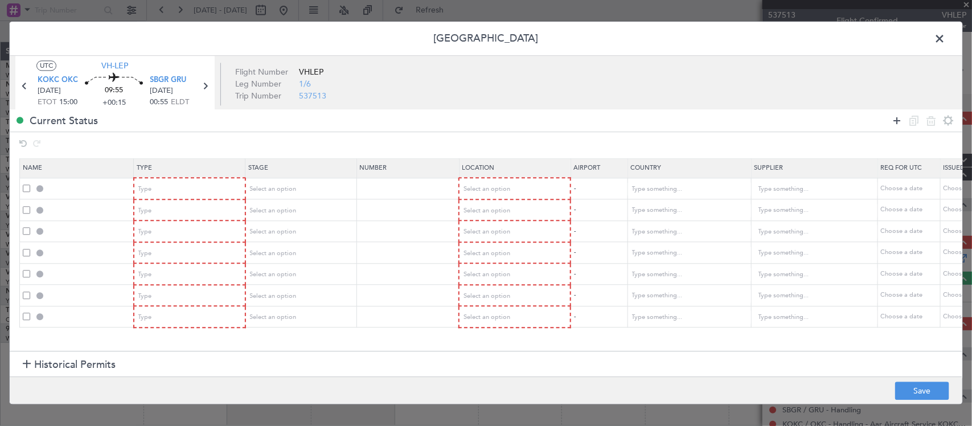
click at [899, 123] on icon at bounding box center [897, 121] width 14 height 14
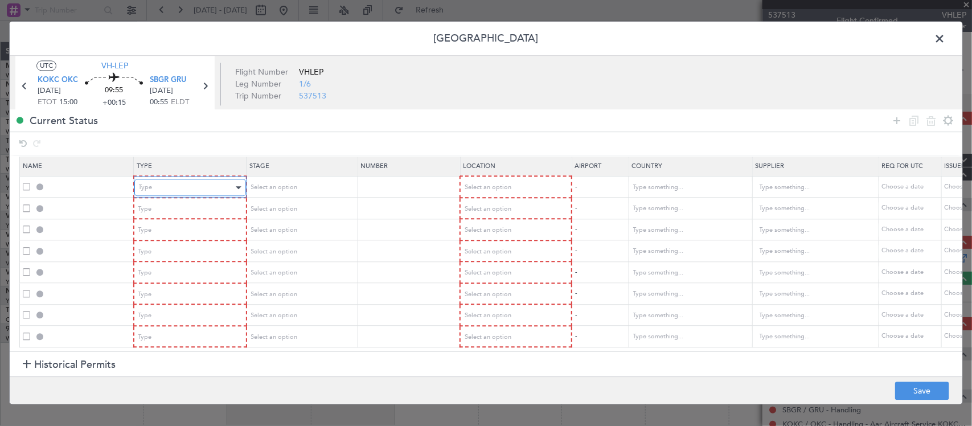
click at [203, 179] on div "Type" at bounding box center [186, 187] width 95 height 17
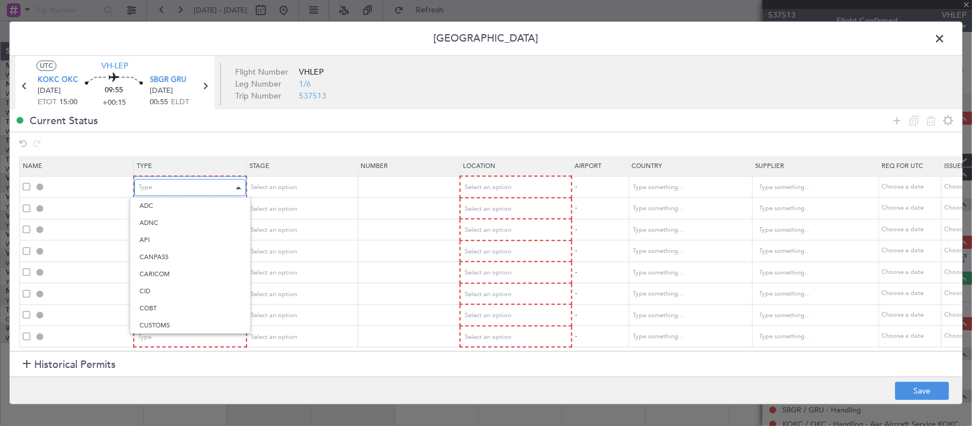
scroll to position [61, 0]
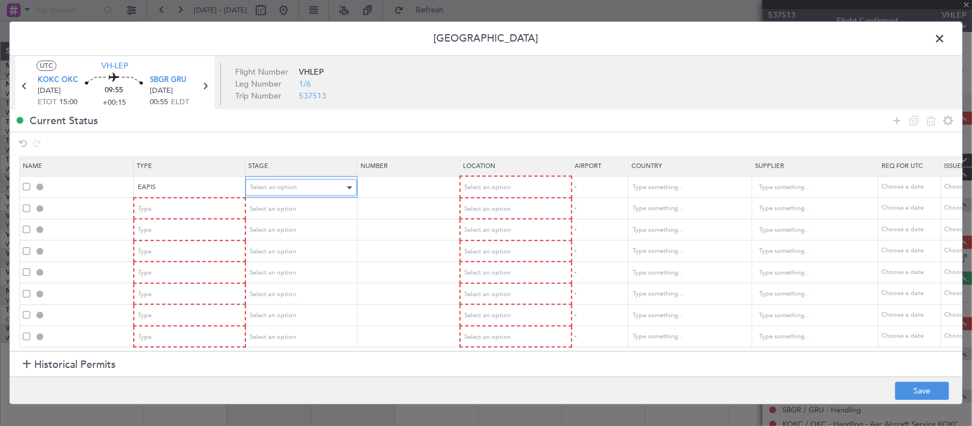
click at [277, 183] on span "Select an option" at bounding box center [273, 187] width 47 height 9
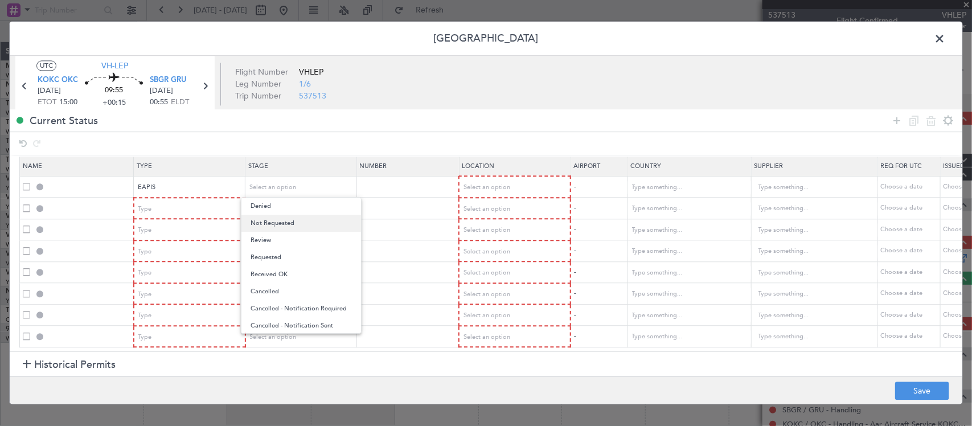
click at [284, 226] on span "Not Requested" at bounding box center [301, 223] width 101 height 17
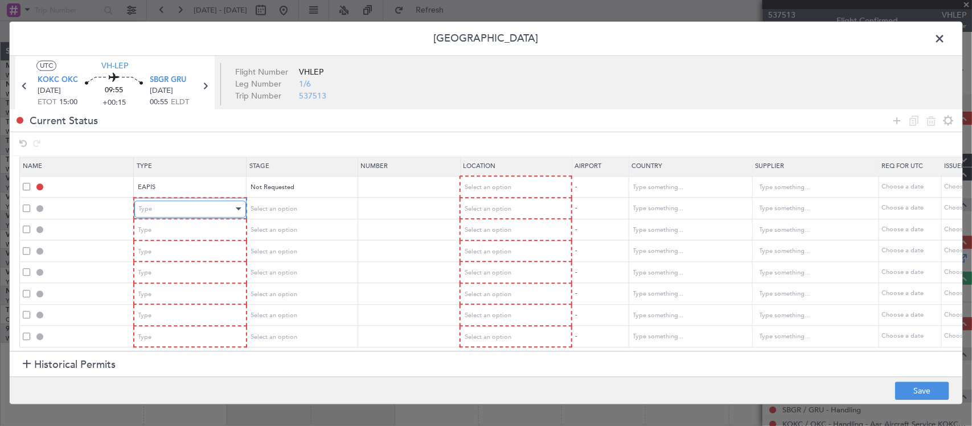
click at [185, 202] on div "Type" at bounding box center [186, 208] width 95 height 17
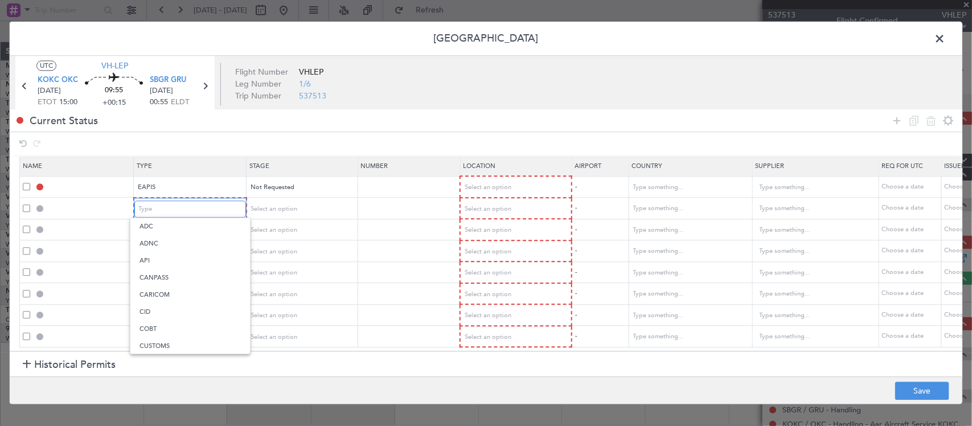
scroll to position [211, 0]
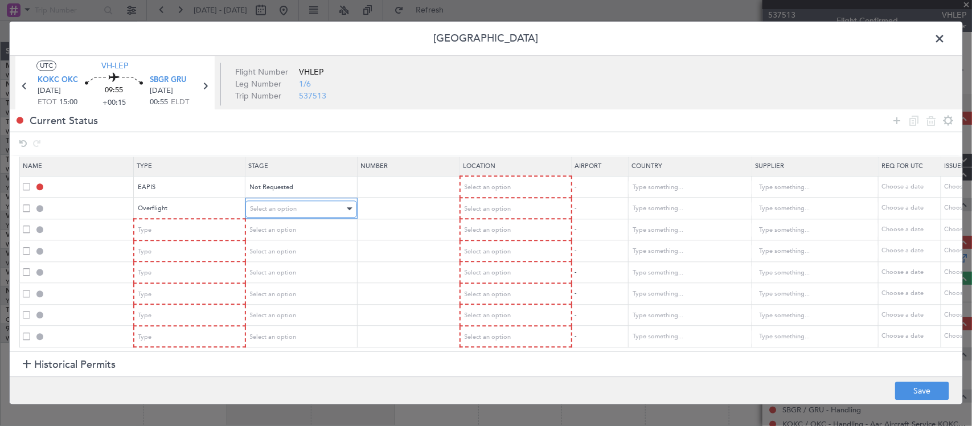
click at [286, 204] on span "Select an option" at bounding box center [273, 208] width 47 height 9
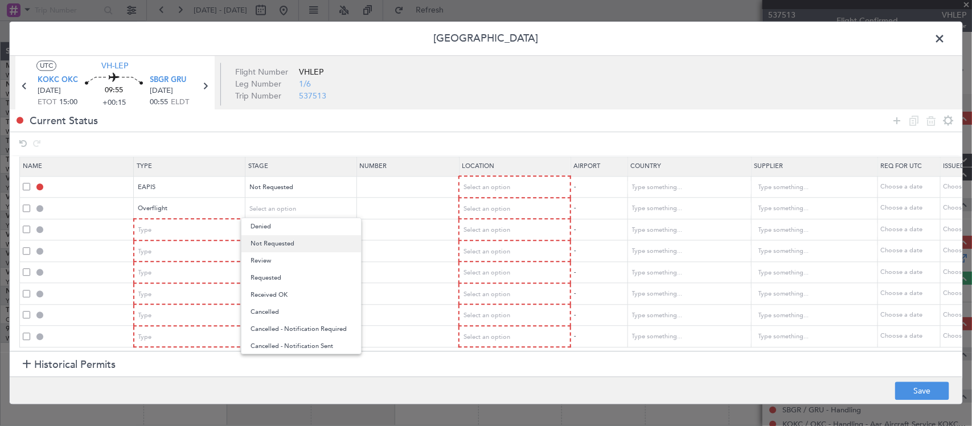
click at [284, 236] on span "Not Requested" at bounding box center [301, 243] width 101 height 17
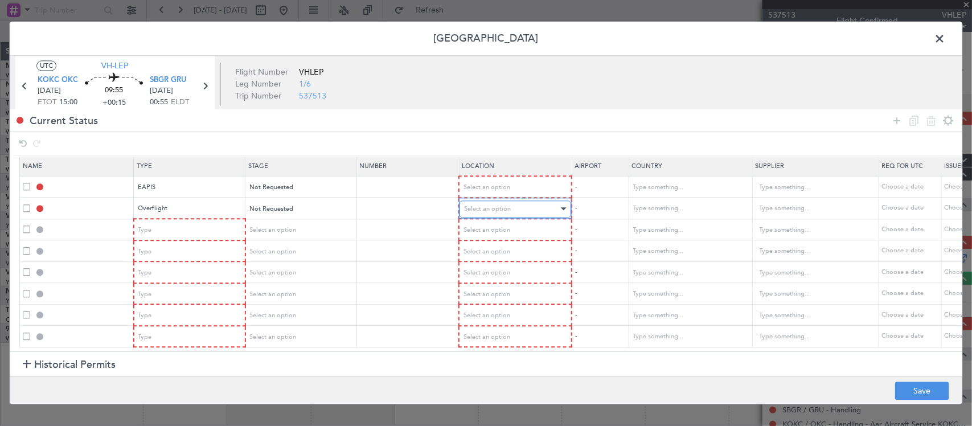
click at [559, 204] on div at bounding box center [563, 208] width 8 height 9
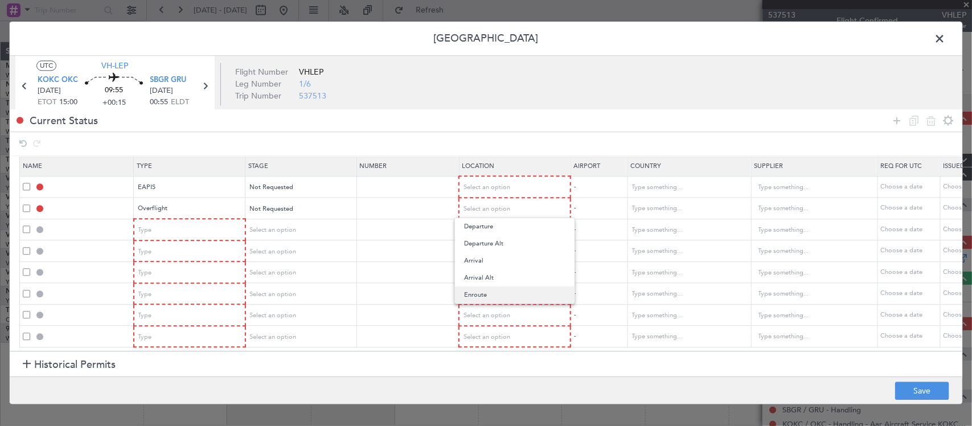
click at [514, 292] on span "Enroute" at bounding box center [514, 294] width 101 height 17
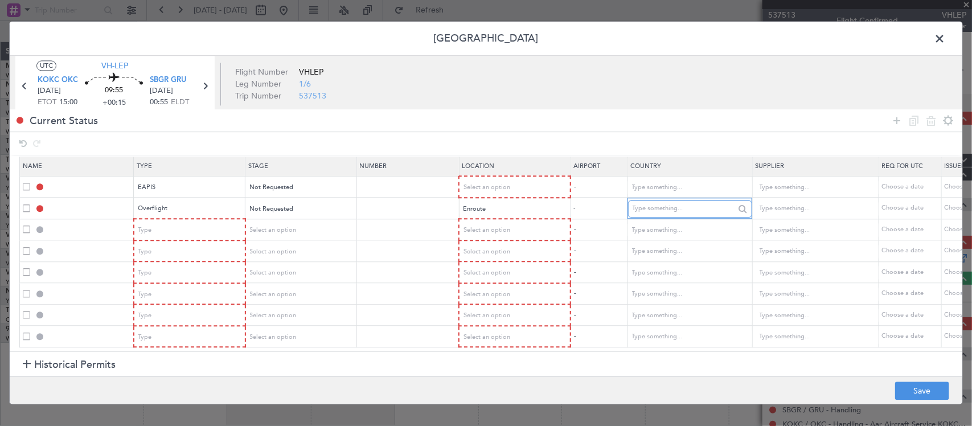
click at [665, 205] on input "text" at bounding box center [684, 208] width 102 height 17
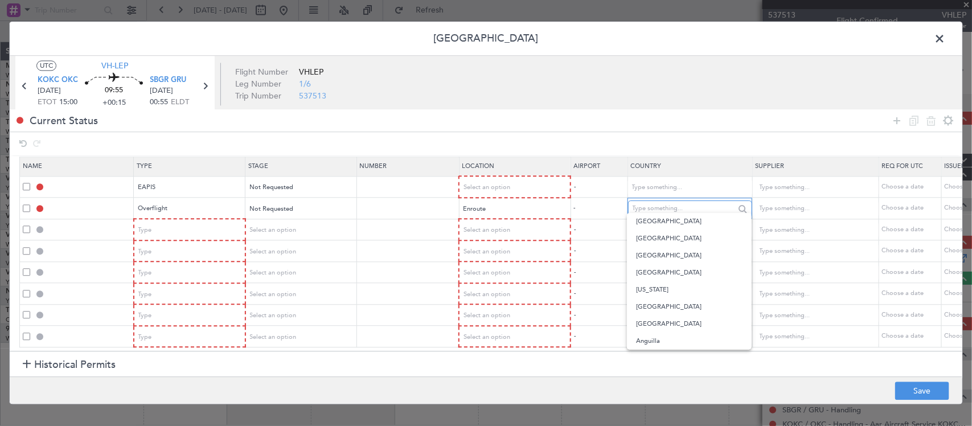
type input "v"
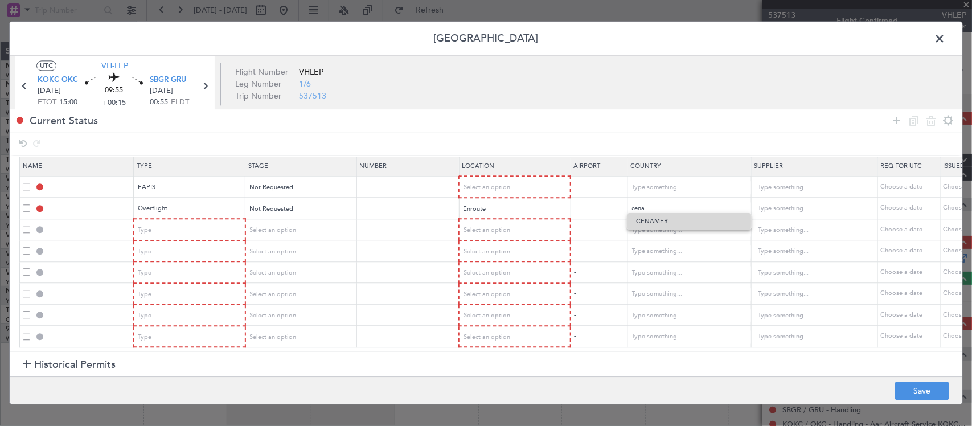
click at [659, 221] on span "CENAMER" at bounding box center [689, 221] width 106 height 17
type input "CENAMER"
click at [198, 223] on div "Type" at bounding box center [186, 230] width 95 height 17
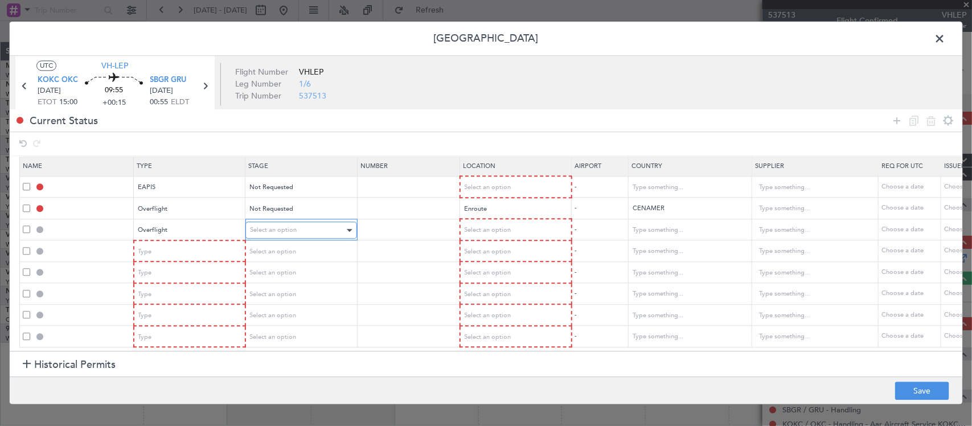
click at [295, 227] on span "Select an option" at bounding box center [273, 230] width 47 height 9
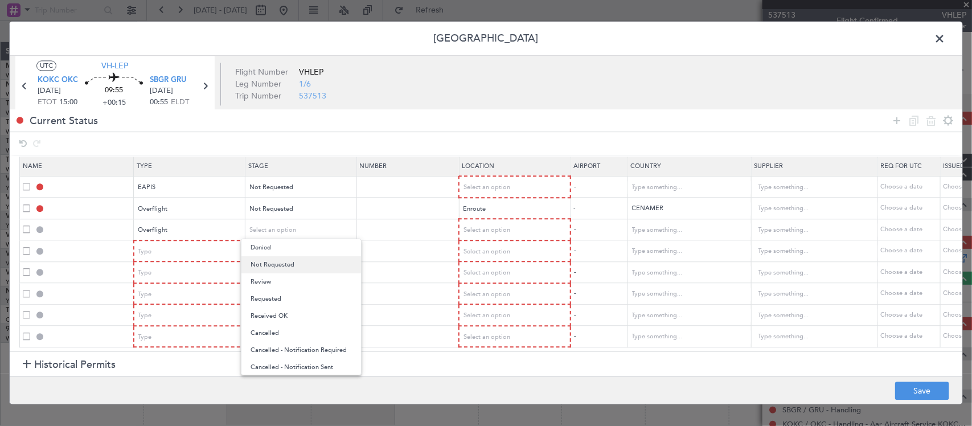
click at [297, 266] on span "Not Requested" at bounding box center [301, 264] width 101 height 17
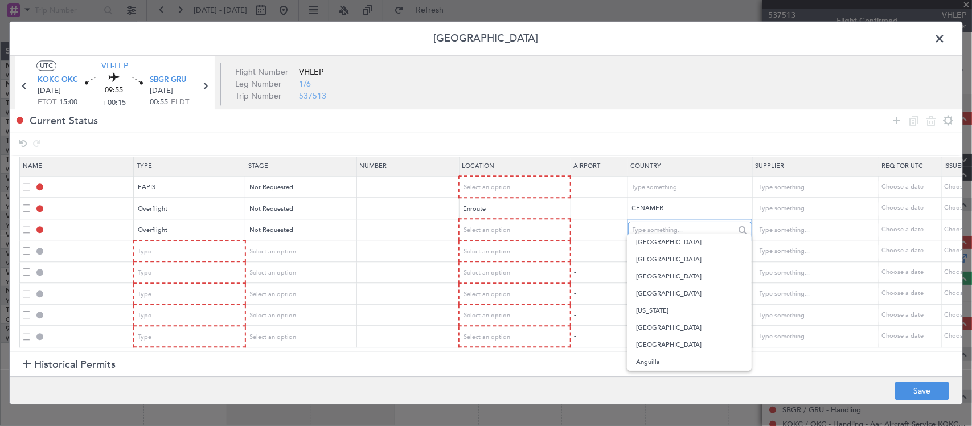
click at [667, 229] on input "text" at bounding box center [684, 230] width 102 height 17
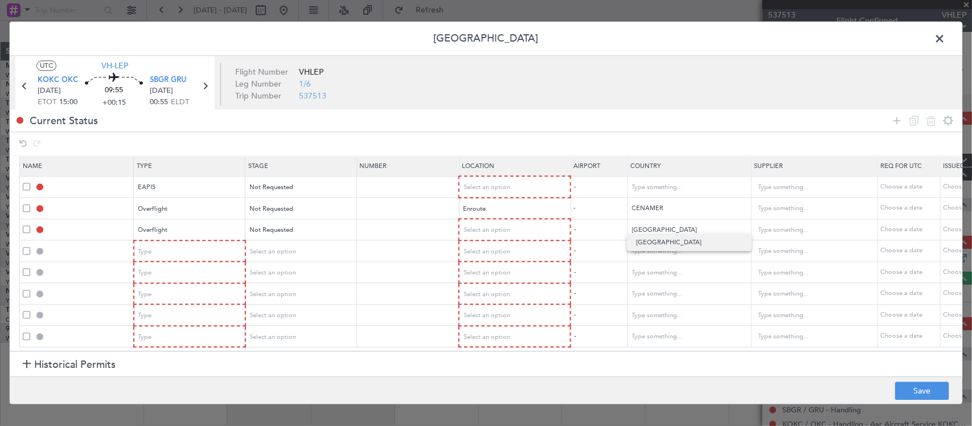
click at [669, 245] on span "Honduras" at bounding box center [689, 242] width 106 height 17
type input "Honduras"
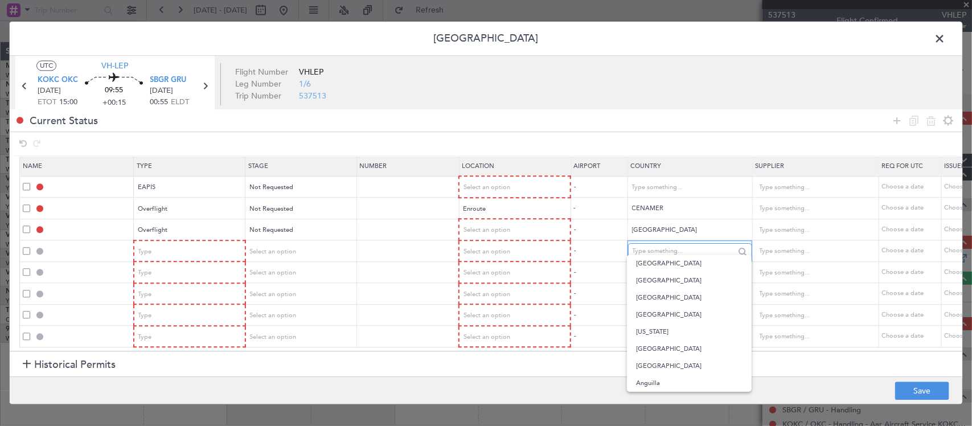
click at [657, 247] on input "text" at bounding box center [684, 251] width 102 height 17
type input "Panama"
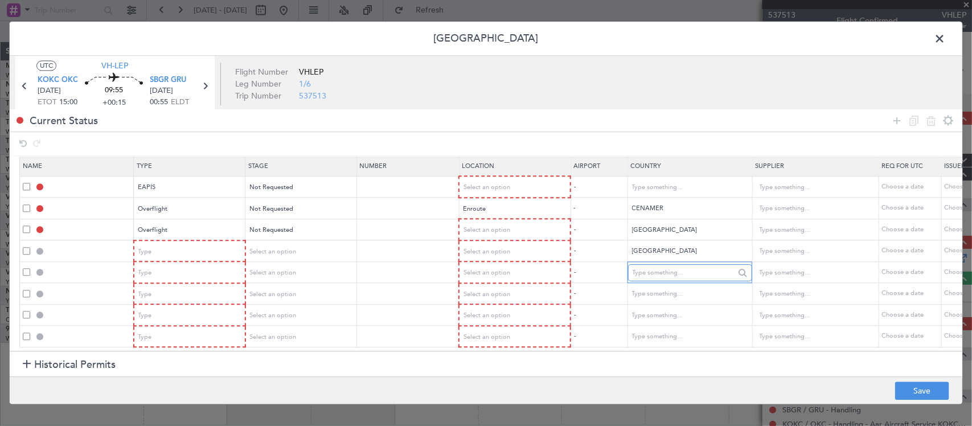
click at [650, 265] on input "text" at bounding box center [684, 272] width 102 height 17
click at [670, 289] on span "Colombia" at bounding box center [689, 284] width 106 height 17
type input "Colombia"
click at [217, 243] on div "Type" at bounding box center [186, 251] width 95 height 17
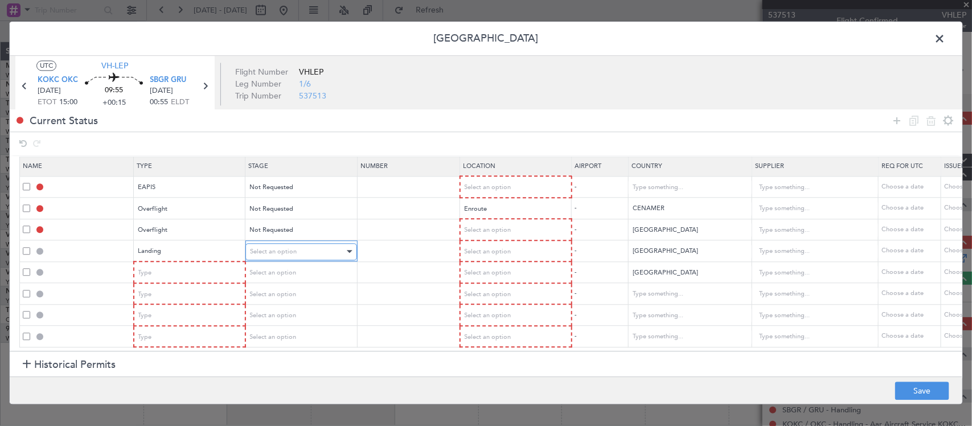
click at [271, 247] on span "Select an option" at bounding box center [273, 251] width 47 height 9
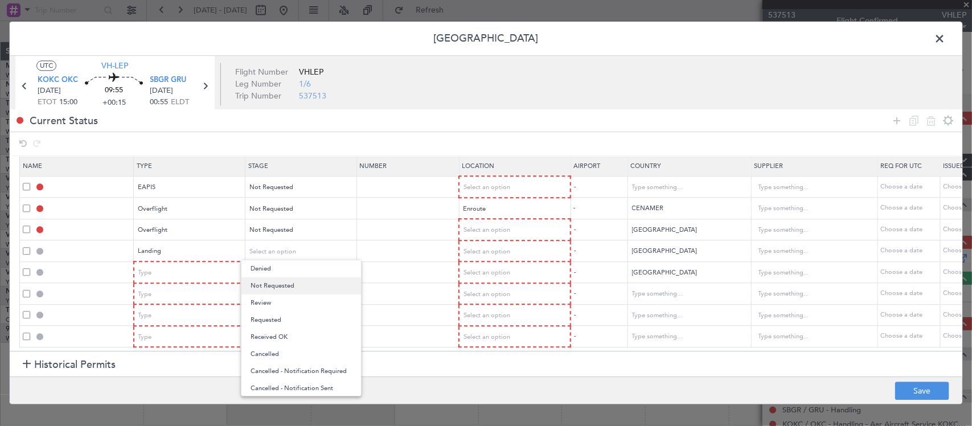
click at [288, 286] on span "Not Requested" at bounding box center [301, 285] width 101 height 17
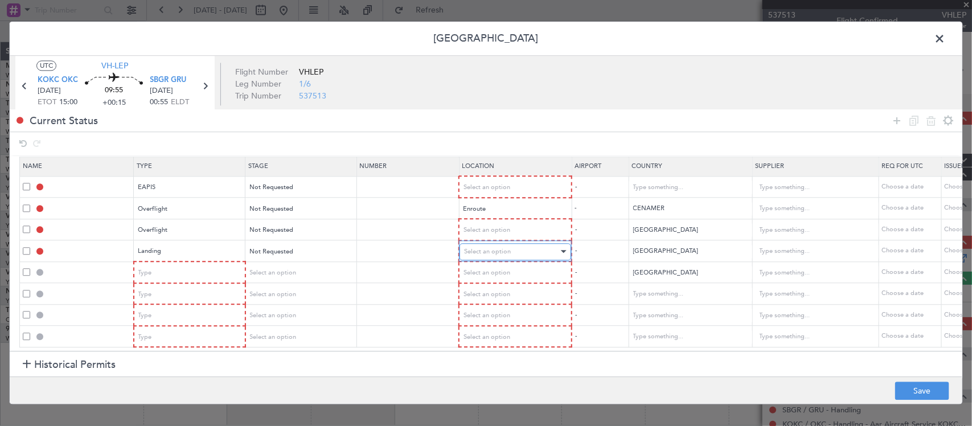
click at [489, 243] on div "Select an option" at bounding box center [511, 251] width 95 height 17
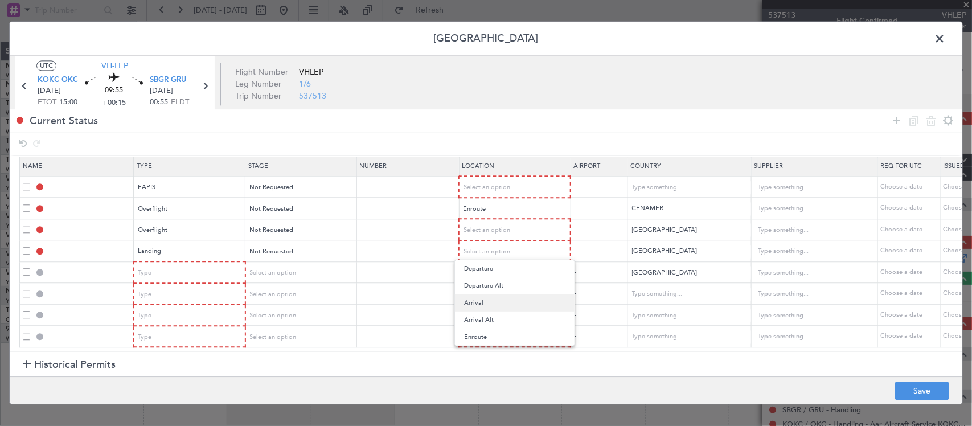
click at [505, 301] on span "Arrival" at bounding box center [514, 302] width 101 height 17
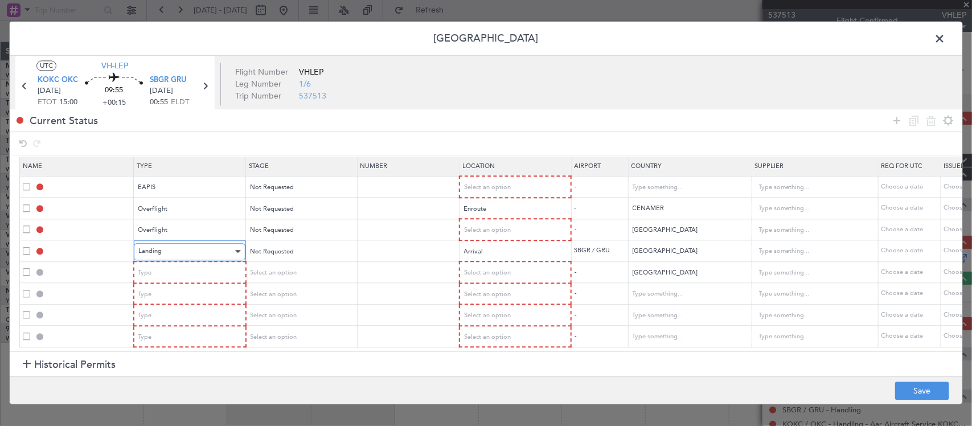
click at [187, 244] on div "Landing" at bounding box center [185, 251] width 95 height 17
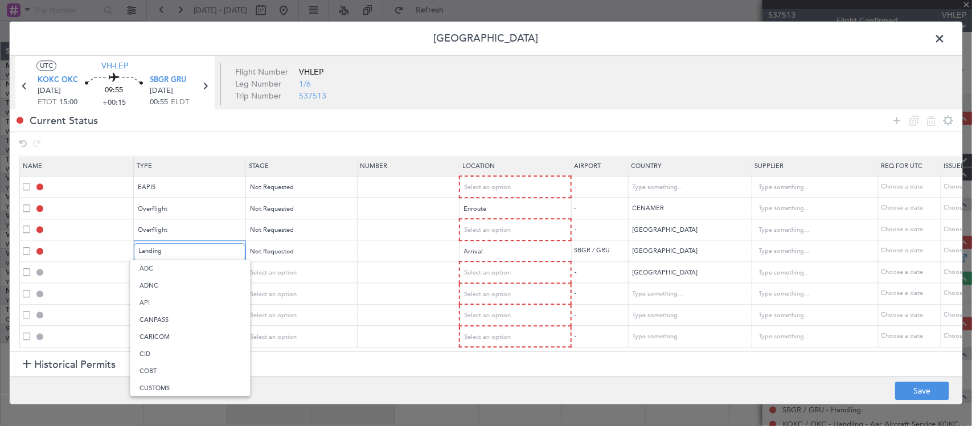
scroll to position [237, 0]
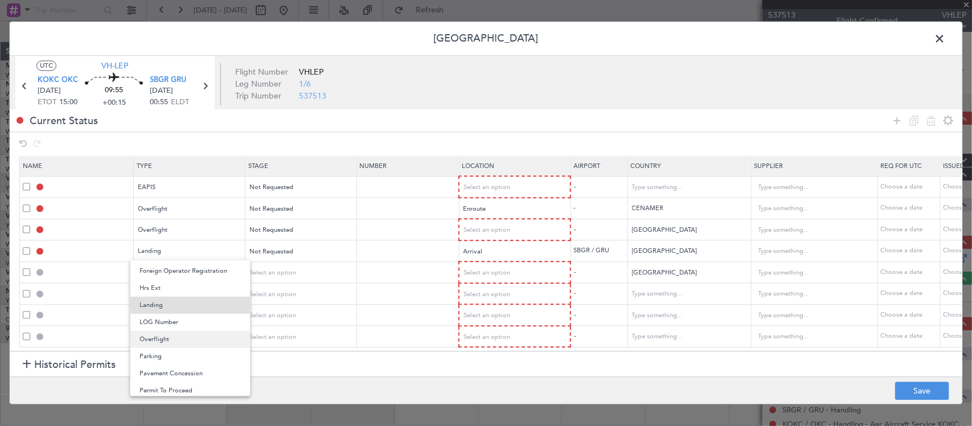
click at [191, 337] on span "Overflight" at bounding box center [190, 339] width 101 height 17
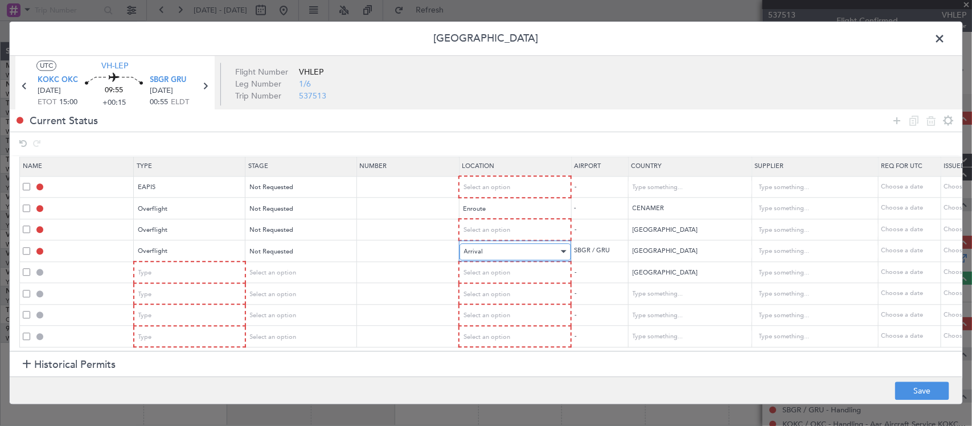
click at [498, 246] on div "Arrival" at bounding box center [511, 251] width 95 height 17
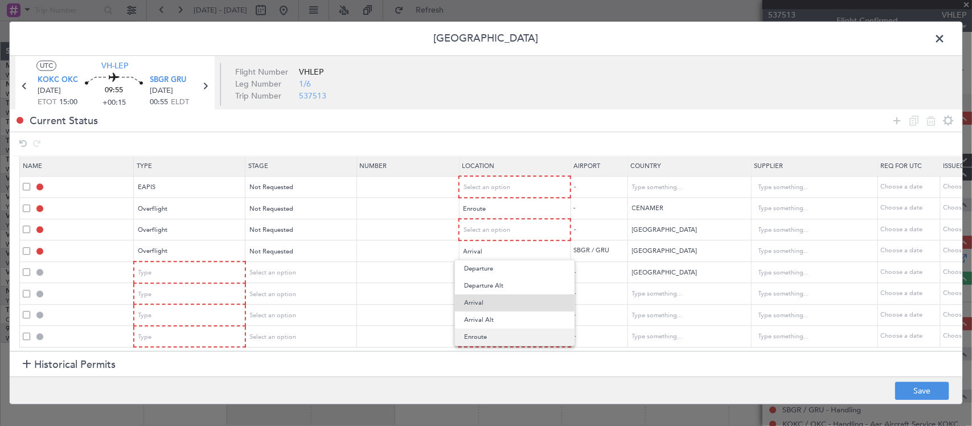
click at [495, 337] on span "Enroute" at bounding box center [514, 337] width 101 height 17
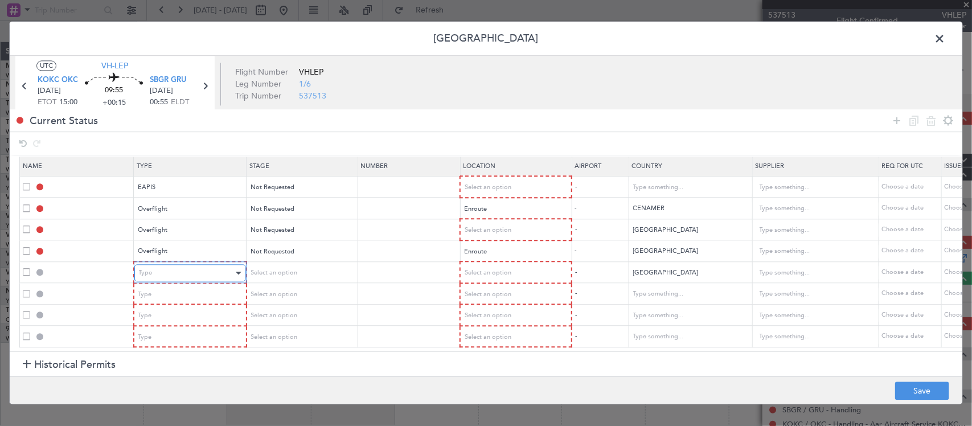
click at [192, 265] on div "Type" at bounding box center [186, 273] width 95 height 17
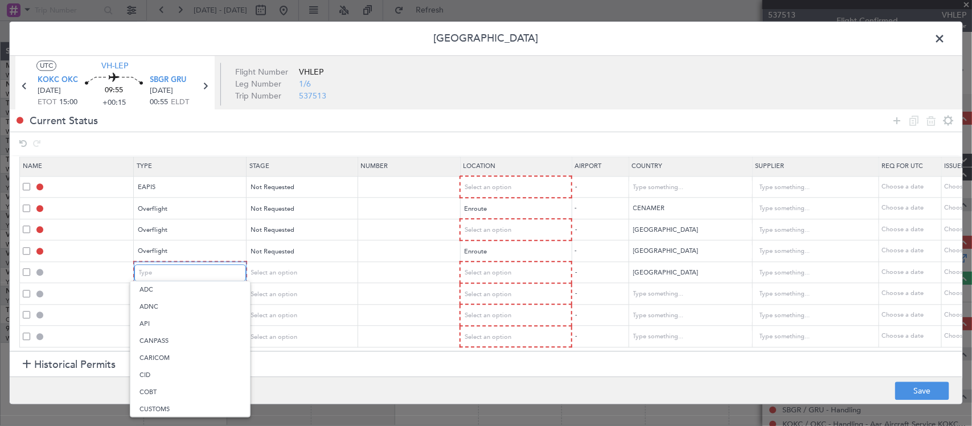
scroll to position [211, 0]
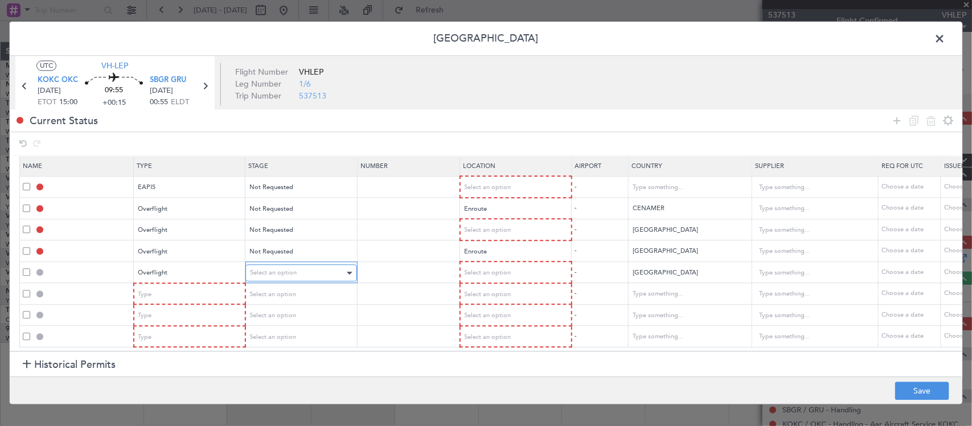
click at [303, 265] on div "Select an option" at bounding box center [297, 273] width 95 height 17
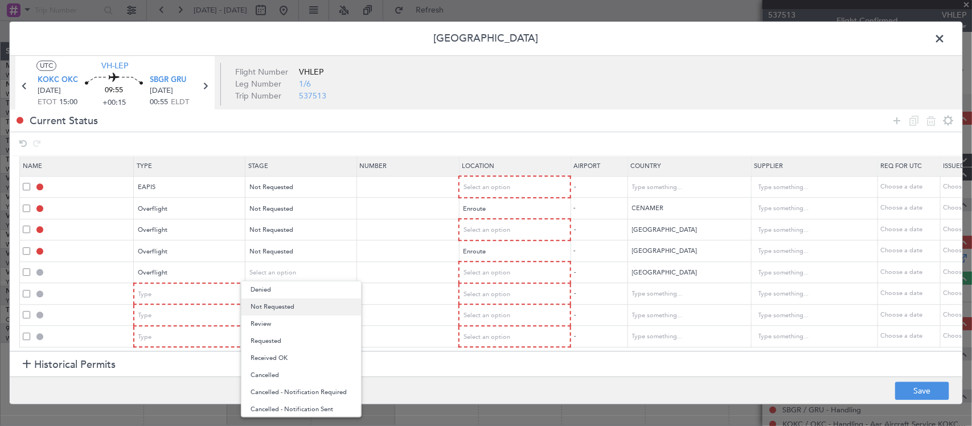
click at [305, 302] on span "Not Requested" at bounding box center [301, 306] width 101 height 17
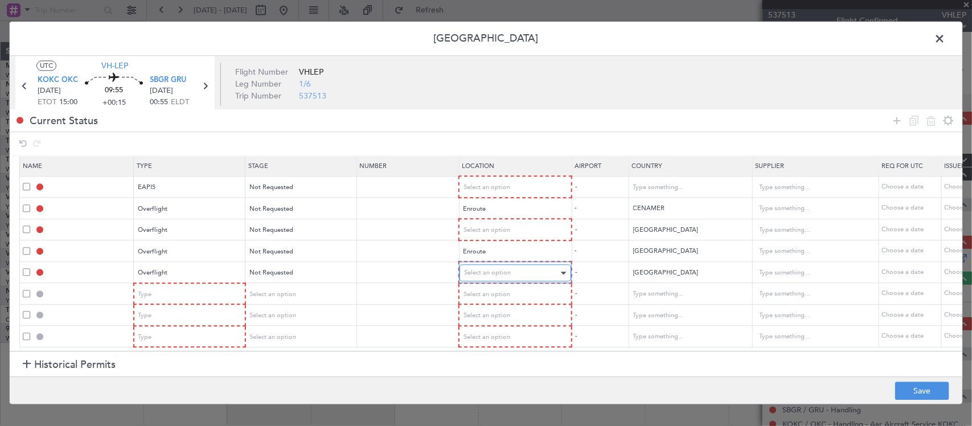
click at [517, 266] on div "Select an option" at bounding box center [511, 273] width 95 height 17
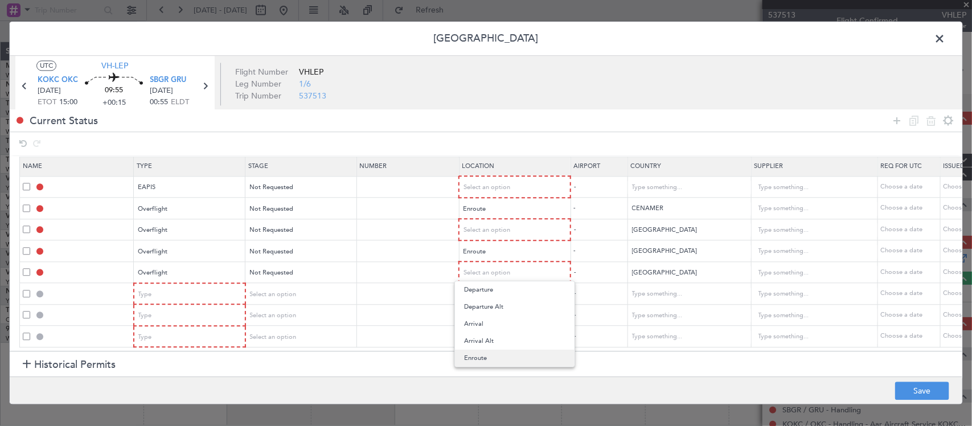
click at [495, 354] on span "Enroute" at bounding box center [514, 358] width 101 height 17
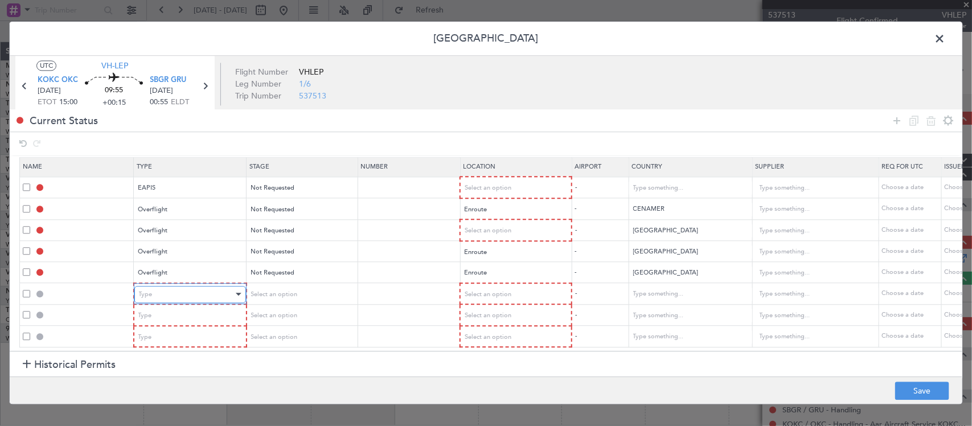
click at [192, 286] on div "Type" at bounding box center [186, 294] width 95 height 17
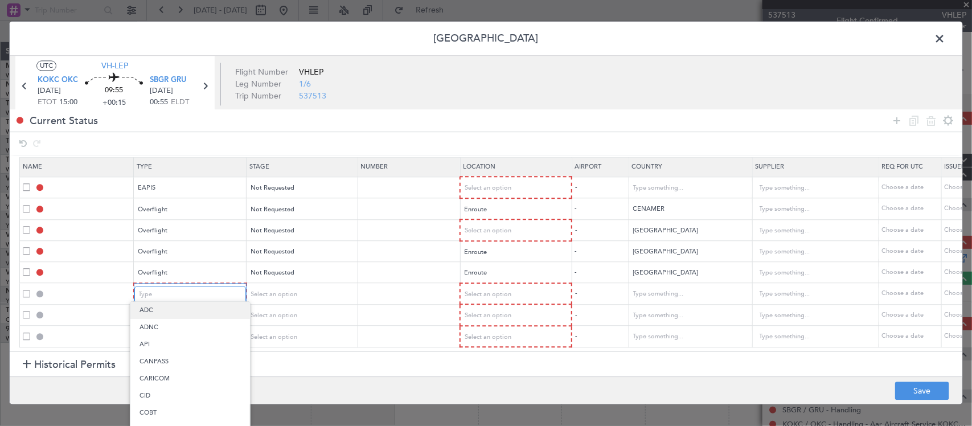
scroll to position [174, 0]
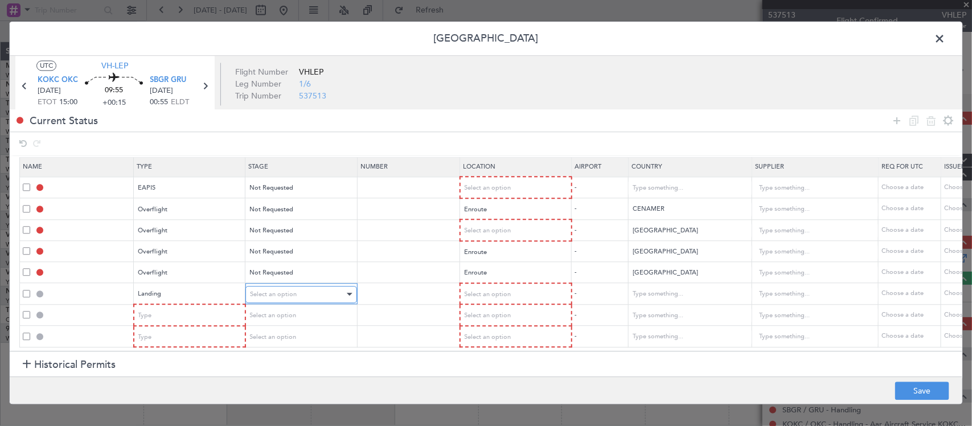
click at [309, 286] on div "Select an option" at bounding box center [297, 294] width 95 height 17
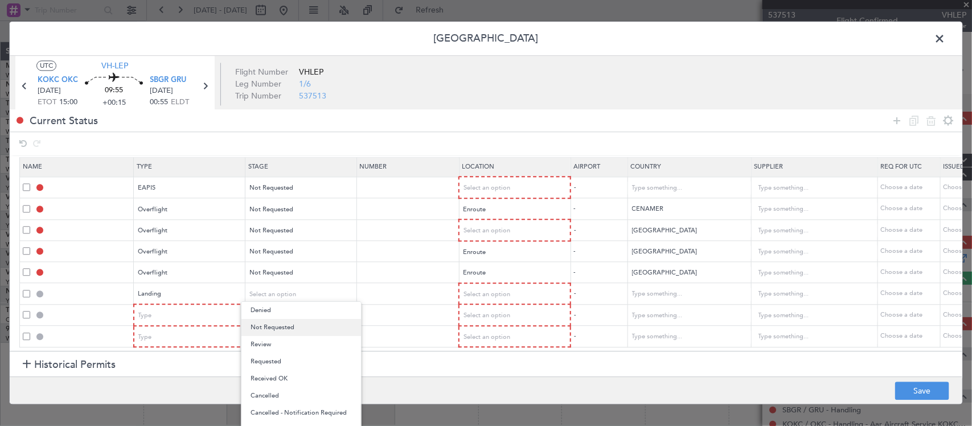
click at [309, 331] on span "Not Requested" at bounding box center [301, 327] width 101 height 17
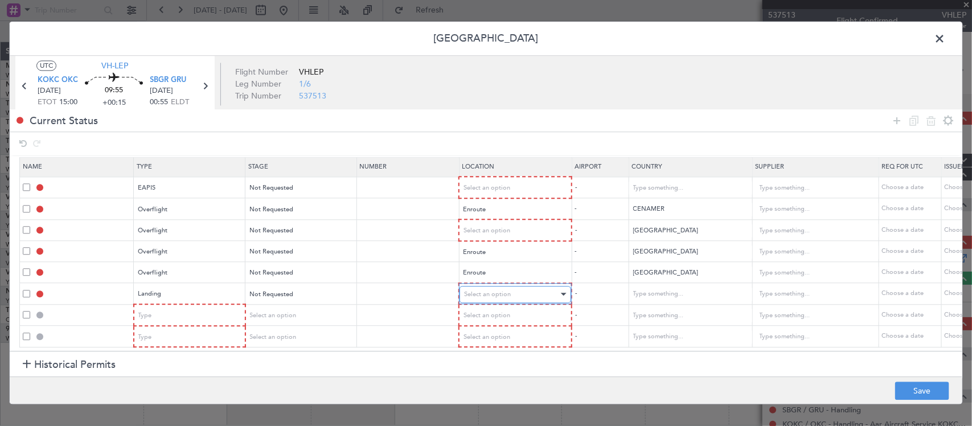
click at [494, 293] on div "Select an option" at bounding box center [511, 294] width 95 height 17
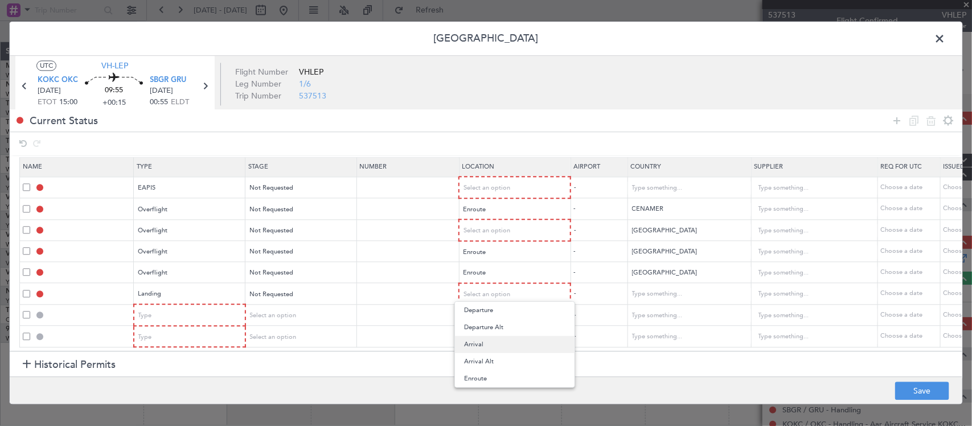
click at [499, 345] on span "Arrival" at bounding box center [514, 344] width 101 height 17
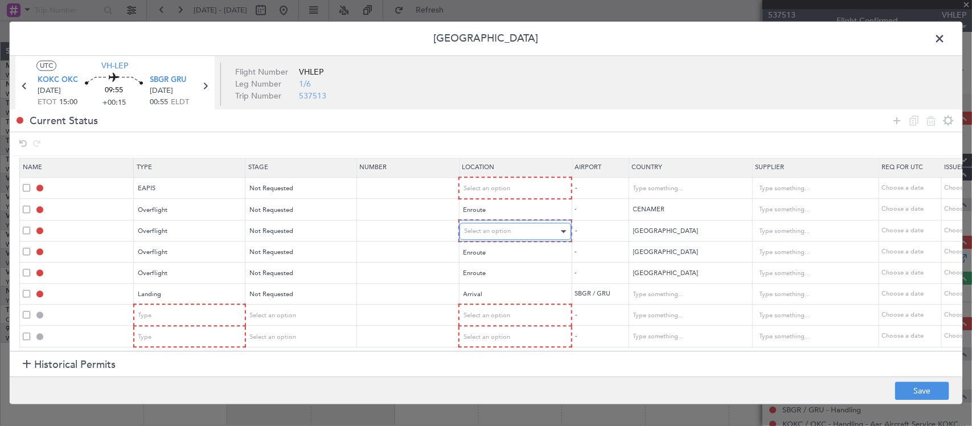
click at [515, 223] on div "Select an option" at bounding box center [511, 231] width 95 height 17
click at [501, 316] on span "Enroute" at bounding box center [514, 315] width 101 height 17
click at [520, 181] on div "Select an option" at bounding box center [511, 189] width 95 height 17
click at [511, 207] on span "Departure" at bounding box center [514, 206] width 101 height 17
click at [29, 310] on span at bounding box center [26, 313] width 7 height 7
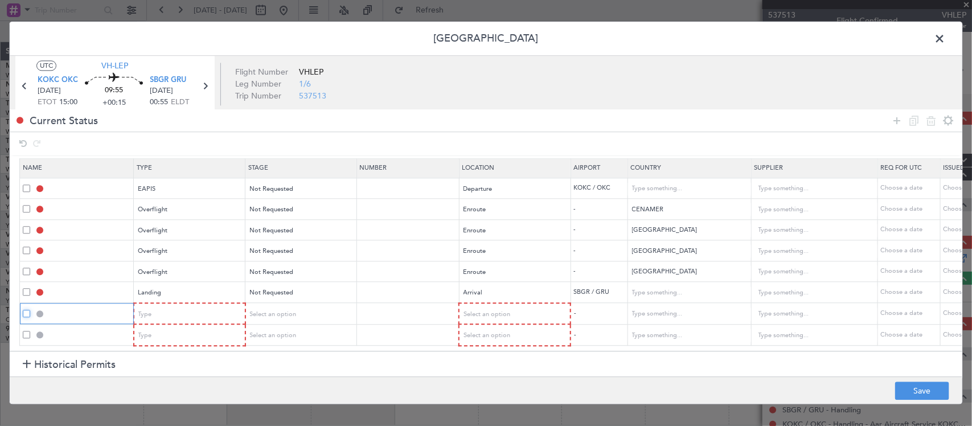
click at [31, 310] on input "checkbox" at bounding box center [31, 310] width 0 height 0
click at [26, 331] on span at bounding box center [26, 334] width 7 height 7
click at [31, 331] on input "checkbox" at bounding box center [31, 331] width 0 height 0
click at [926, 117] on icon at bounding box center [931, 121] width 14 height 14
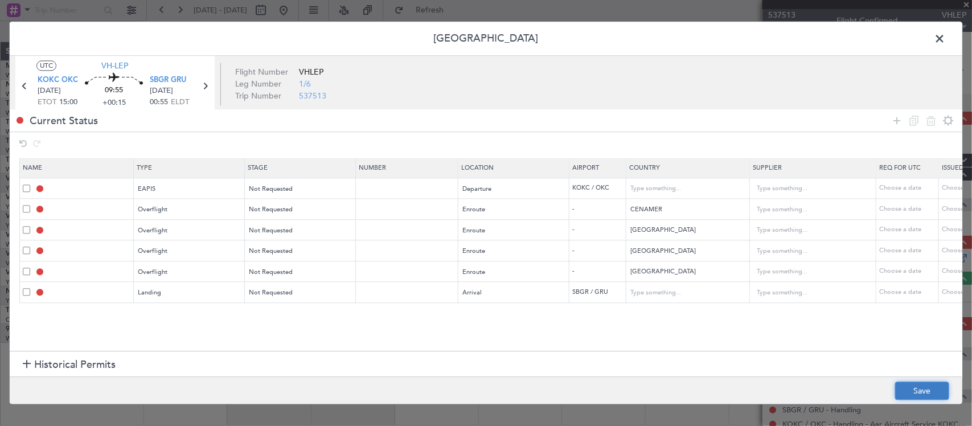
click at [917, 387] on button "Save" at bounding box center [922, 391] width 54 height 18
type input "EAPIS"
type input "United States"
type input "NNN"
type input "5"
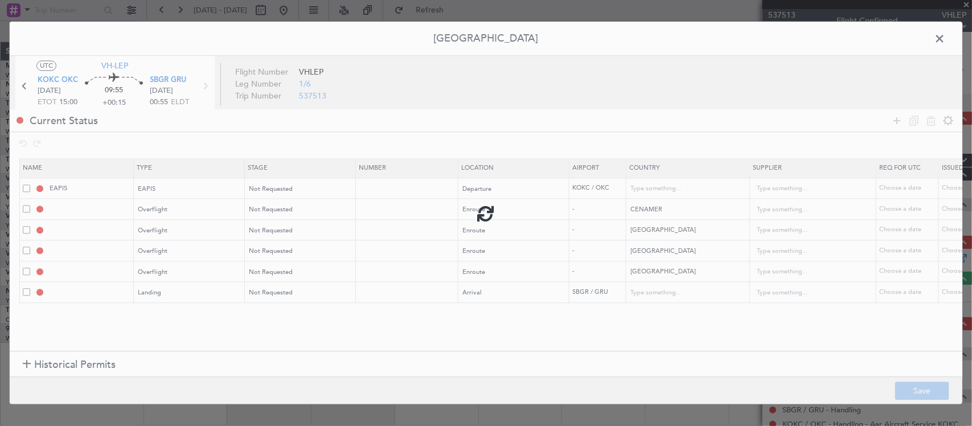
type input "CENAMER OVF"
type input "NNN"
type input "HONDURAS OVF"
type input "NNN"
type input "PANAMA OVF"
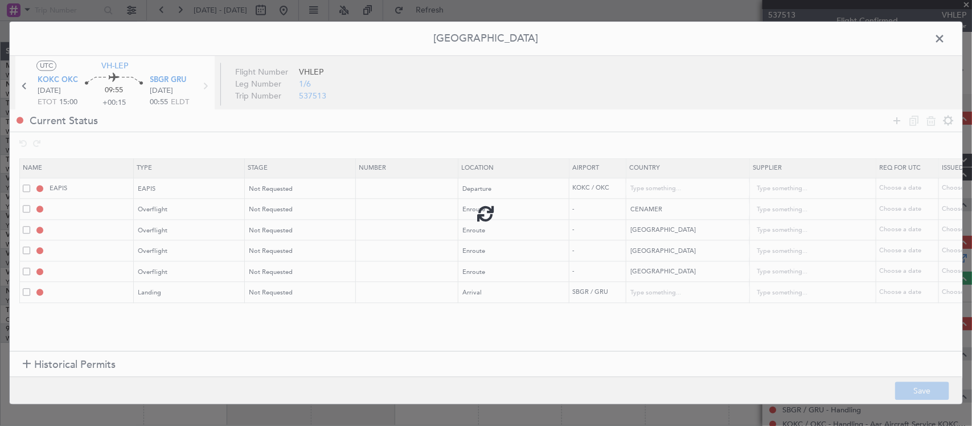
type input "NNN"
type input "COLOMBIA OVF"
type input "NNN"
type input "SBGR LDG"
type input "Brazil"
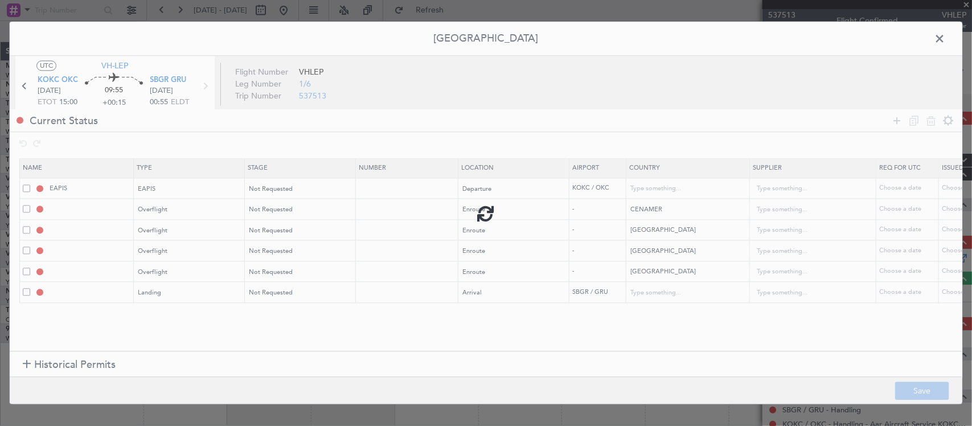
type input "NNN"
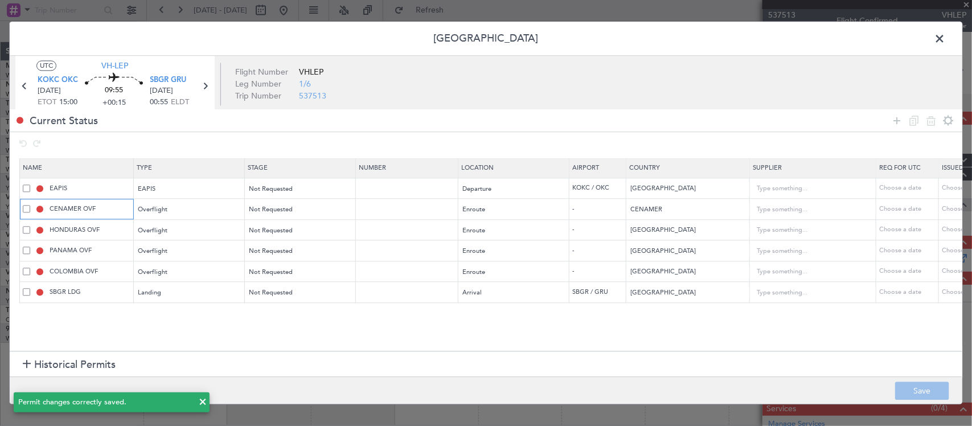
click at [125, 207] on input "CENAMER OVF" at bounding box center [89, 209] width 85 height 10
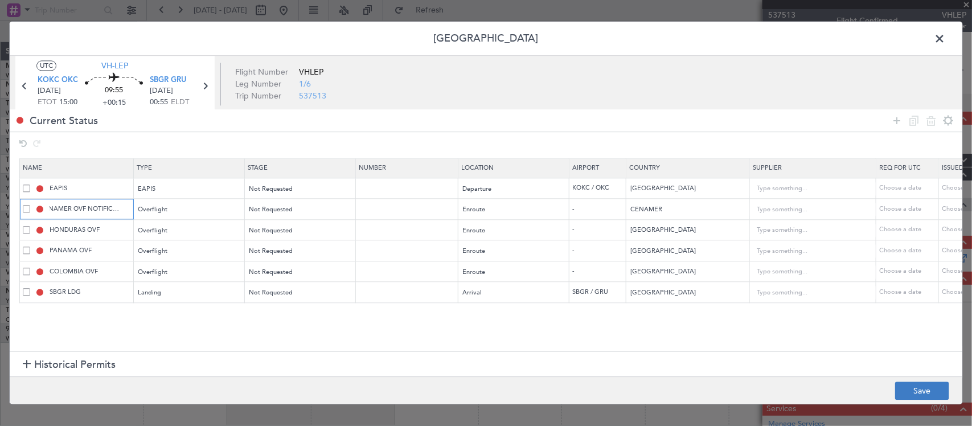
type input "CENAMER OVF NOTIFICATION"
click at [907, 386] on button "Save" at bounding box center [922, 391] width 54 height 18
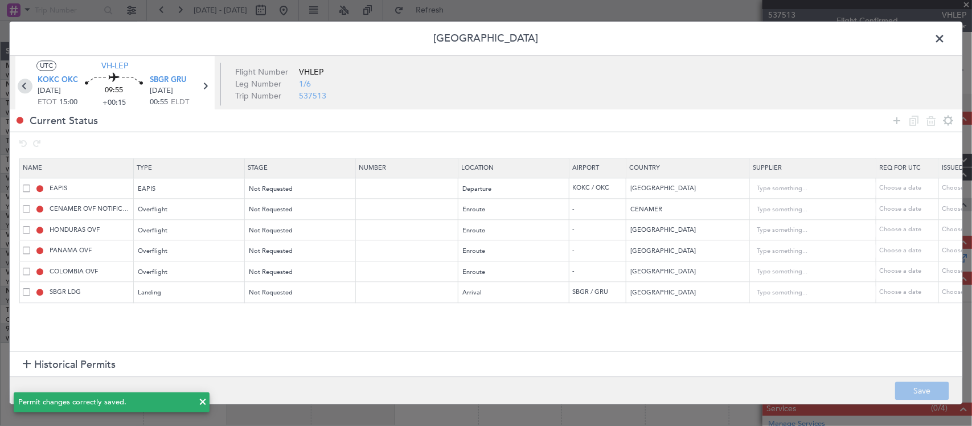
click at [24, 86] on icon at bounding box center [25, 86] width 15 height 15
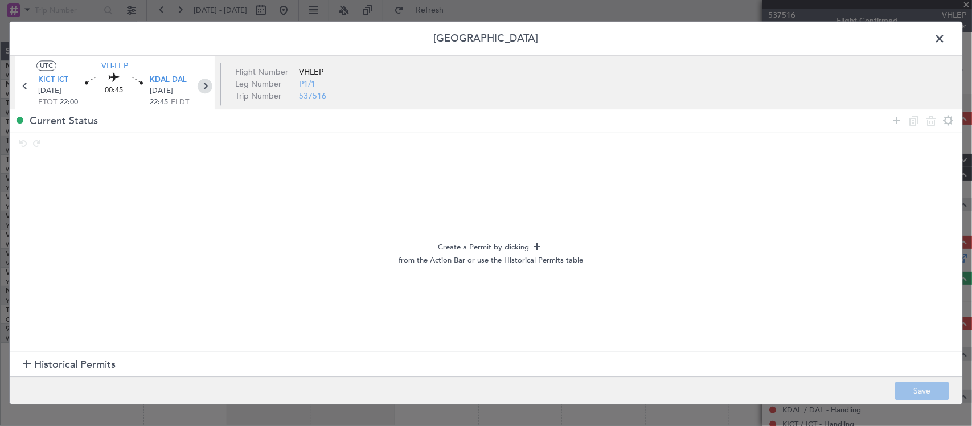
click at [206, 84] on icon at bounding box center [205, 86] width 15 height 15
type input "+00:15"
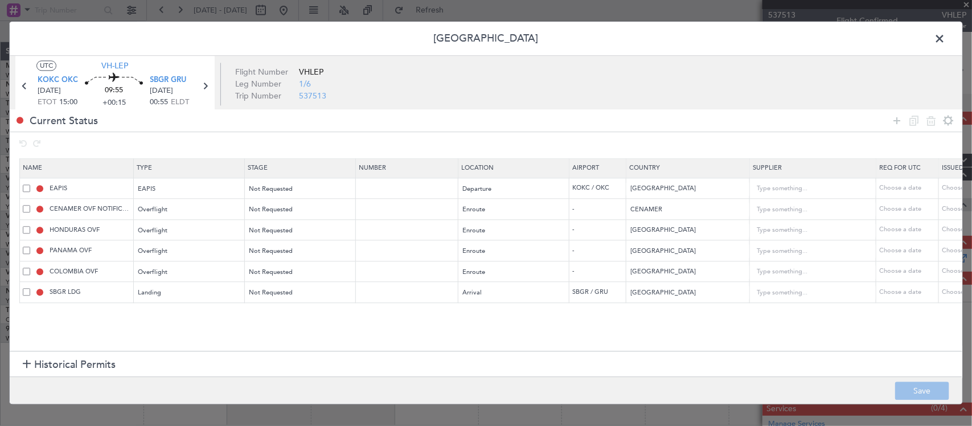
click at [945, 38] on span at bounding box center [945, 41] width 0 height 23
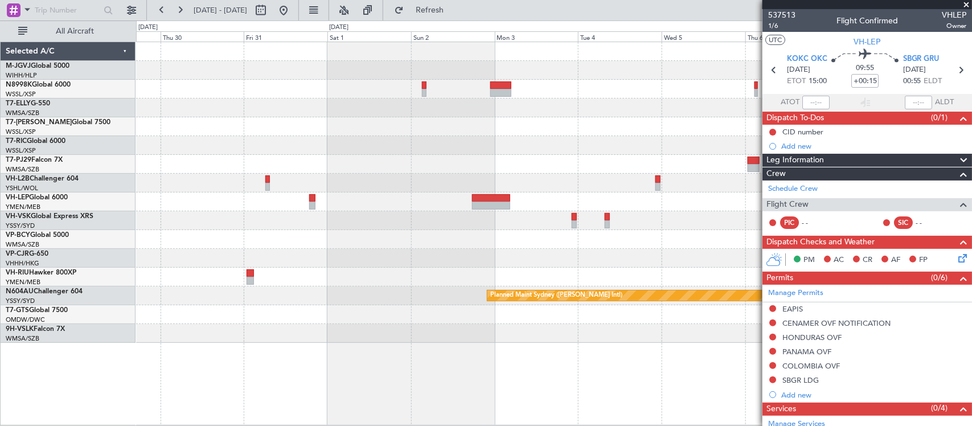
click at [177, 240] on div "Planned Maint Sydney ([PERSON_NAME] Intl)" at bounding box center [553, 192] width 835 height 301
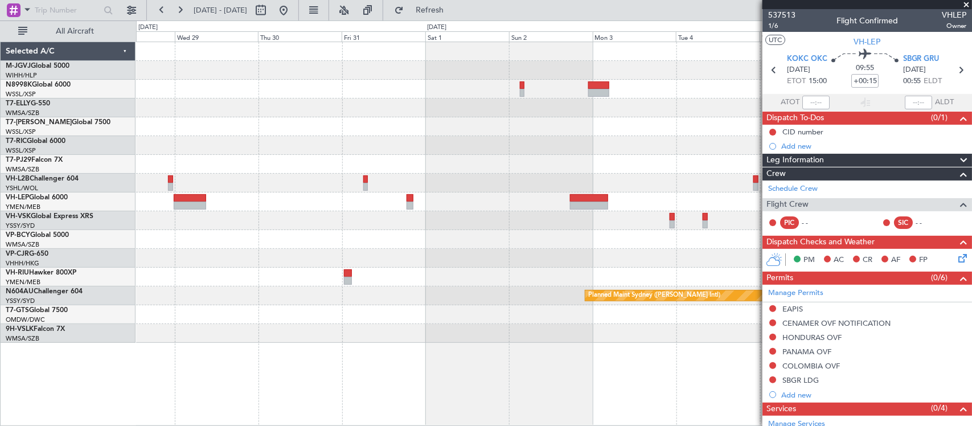
click at [379, 220] on div at bounding box center [553, 220] width 835 height 19
click at [462, 126] on div at bounding box center [553, 126] width 835 height 19
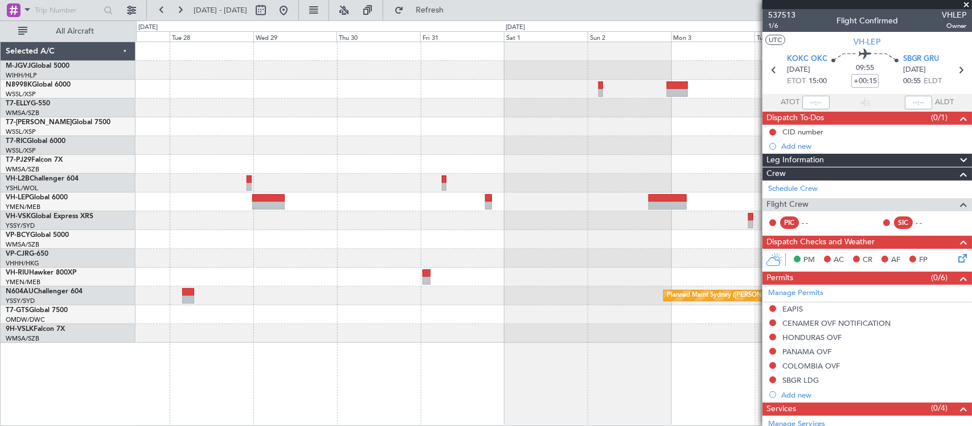
click at [293, 13] on button at bounding box center [283, 10] width 18 height 18
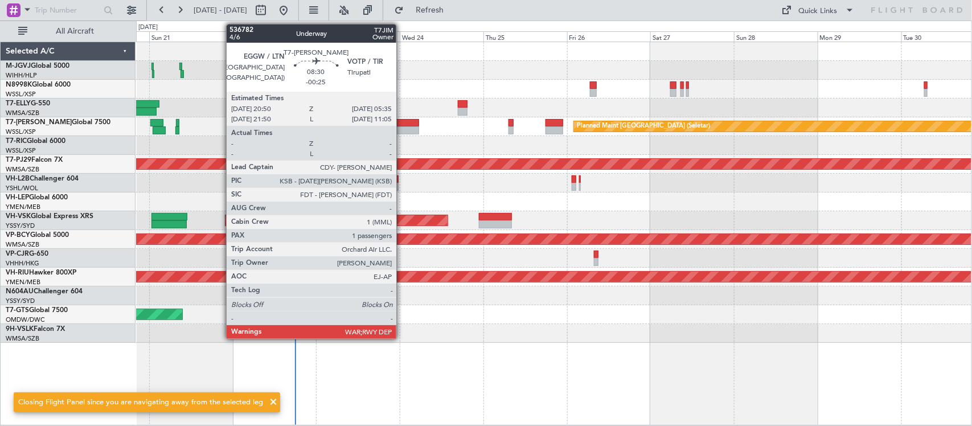
click at [402, 127] on div at bounding box center [403, 130] width 31 height 8
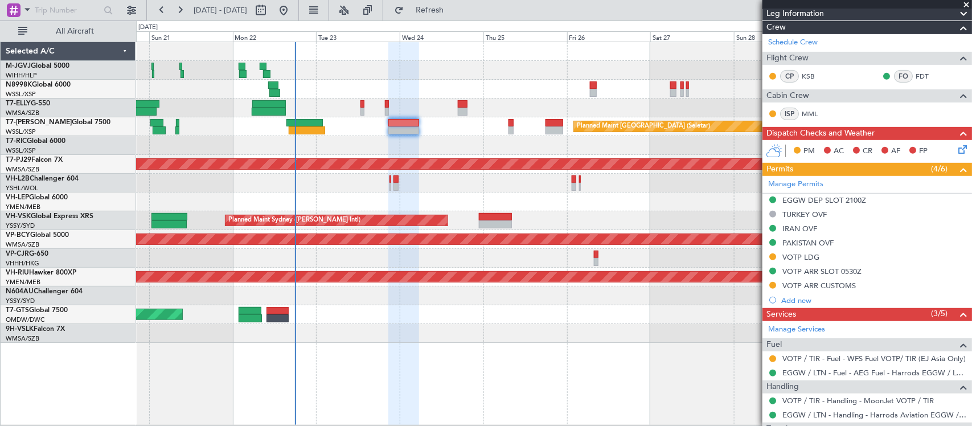
scroll to position [272, 0]
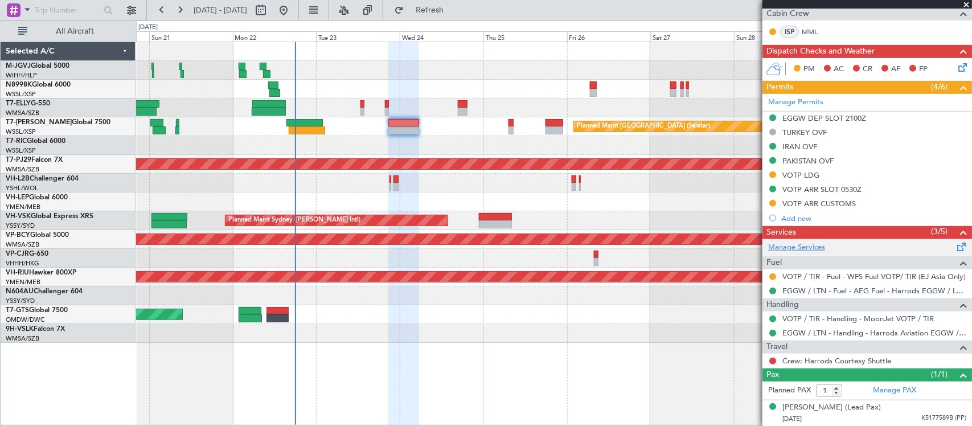
click at [801, 249] on link "Manage Services" at bounding box center [796, 247] width 57 height 11
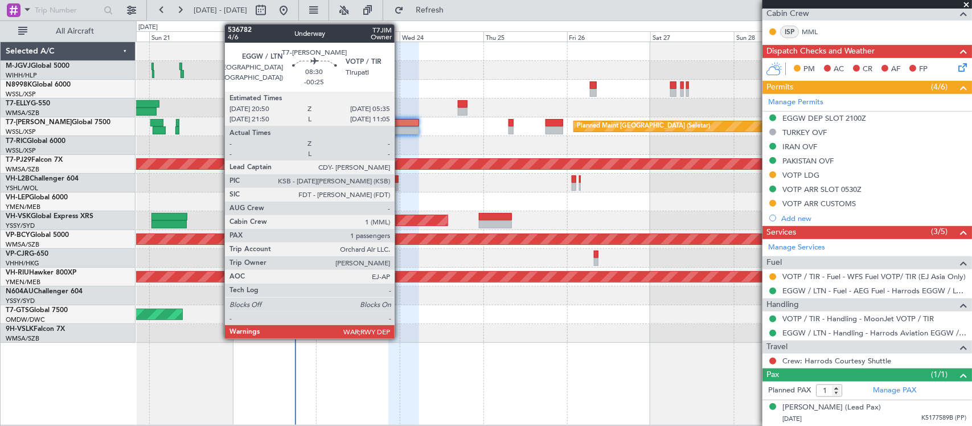
click at [400, 126] on div at bounding box center [403, 123] width 31 height 8
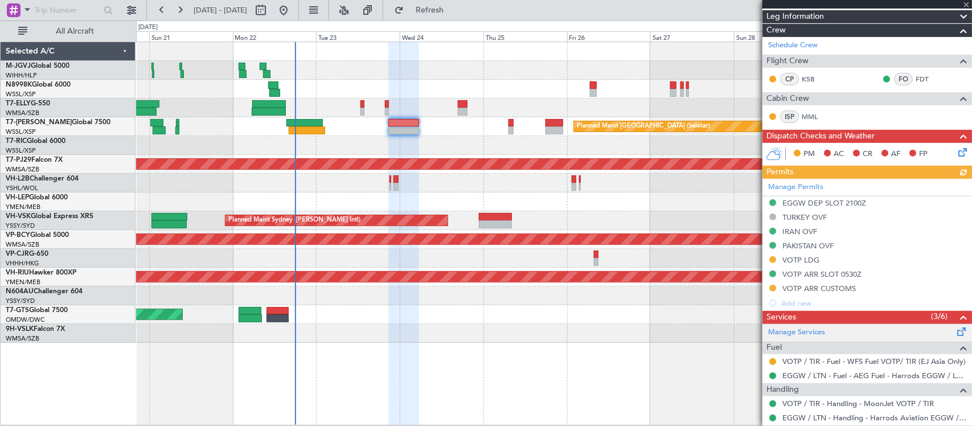
scroll to position [286, 0]
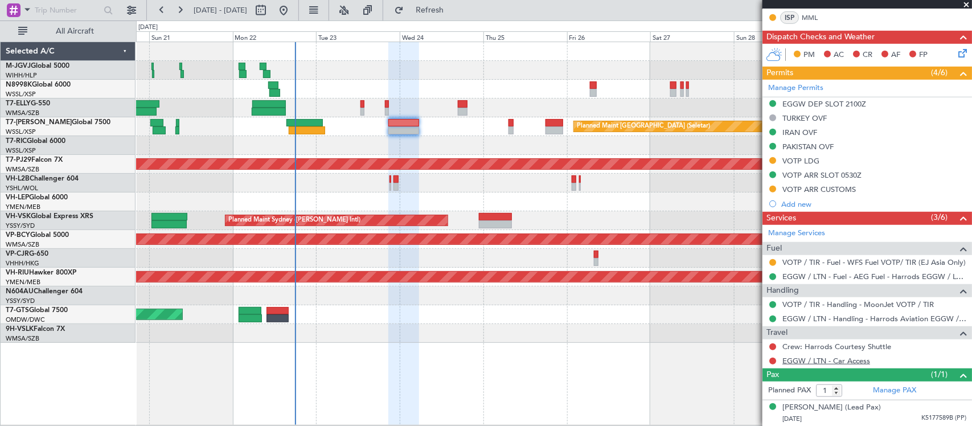
click at [812, 364] on link "EGGW / LTN - Car Access" at bounding box center [826, 361] width 88 height 10
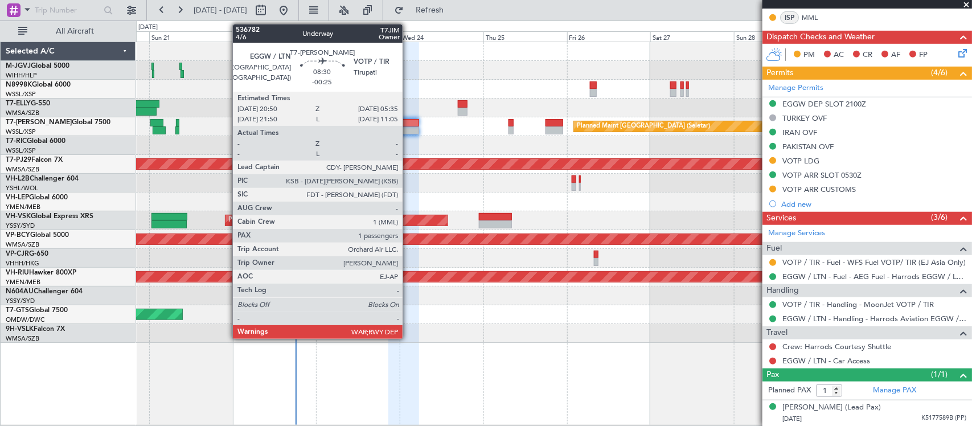
click at [408, 130] on div at bounding box center [403, 130] width 31 height 8
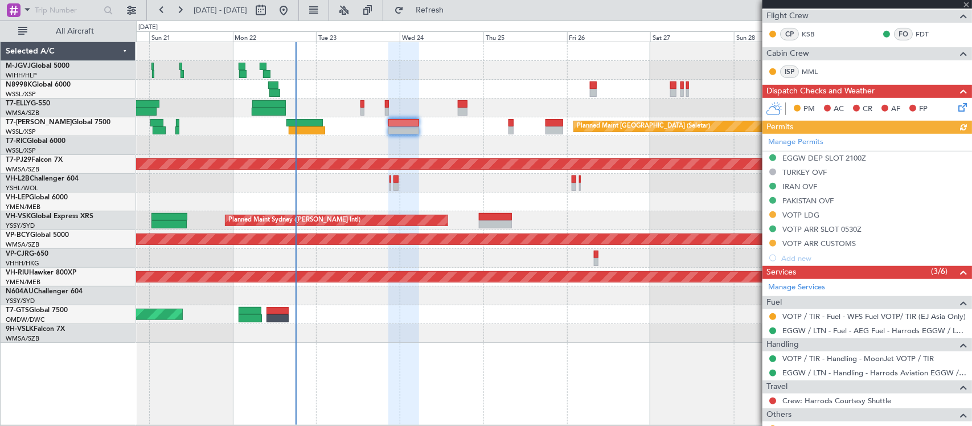
scroll to position [300, 0]
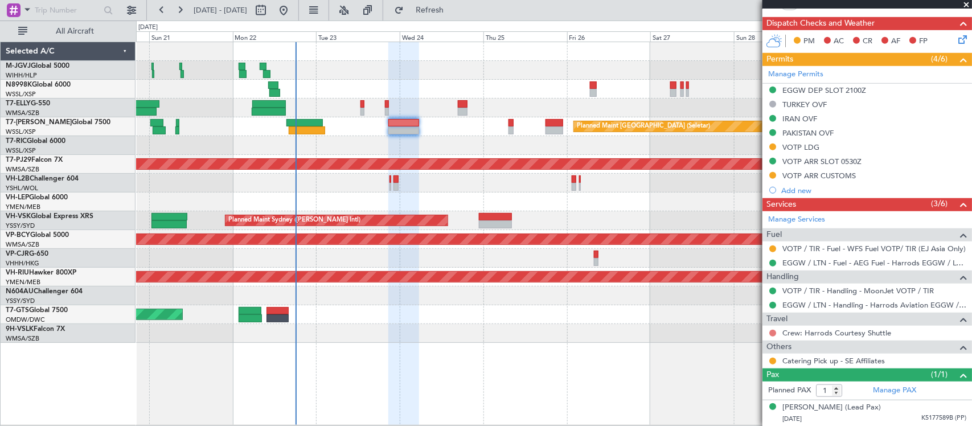
click at [770, 330] on button at bounding box center [772, 333] width 7 height 7
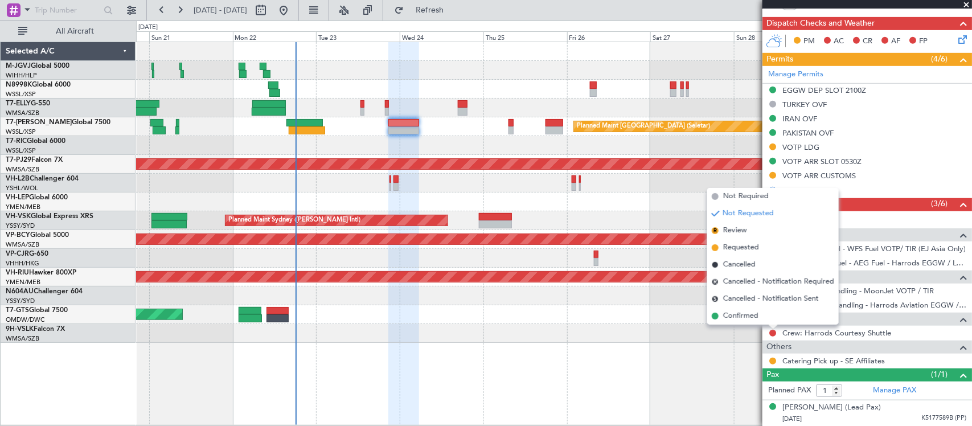
click at [706, 354] on div "MEL Jakarta (Halim Intl) MEL Jakarta (Halim Intl) MEL Jakarta (Halim Intl) Plan…" at bounding box center [554, 234] width 836 height 384
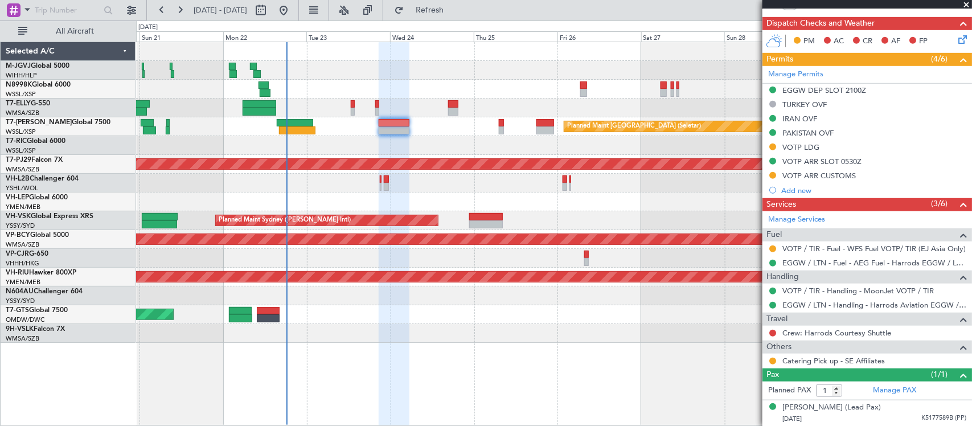
click at [453, 132] on div "Planned Maint Singapore (Seletar) AOG Maint Singapore (Seletar)" at bounding box center [553, 126] width 835 height 19
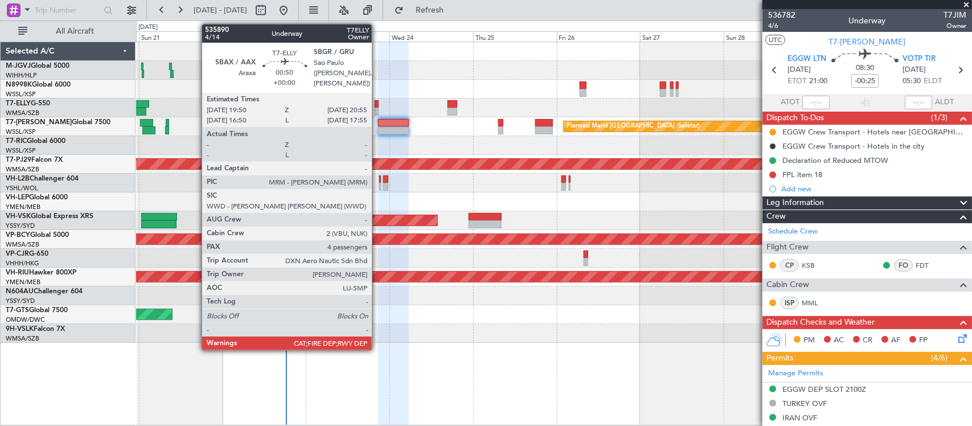
click at [378, 103] on div at bounding box center [377, 104] width 4 height 8
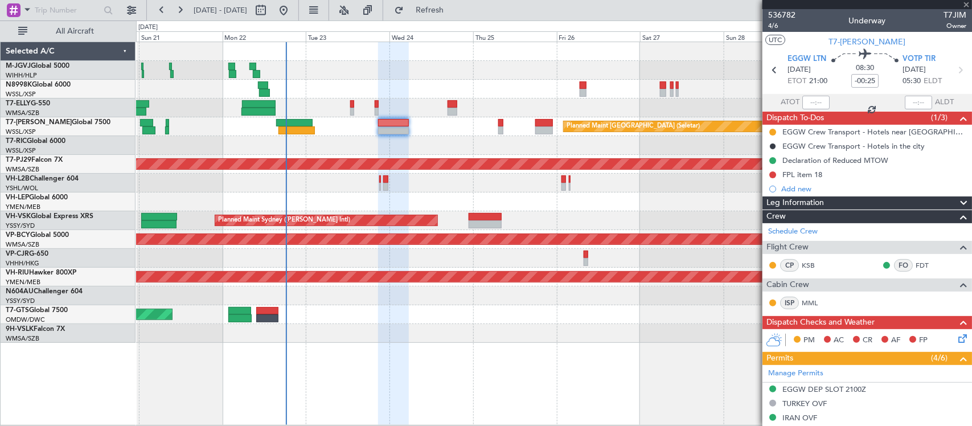
type input "4"
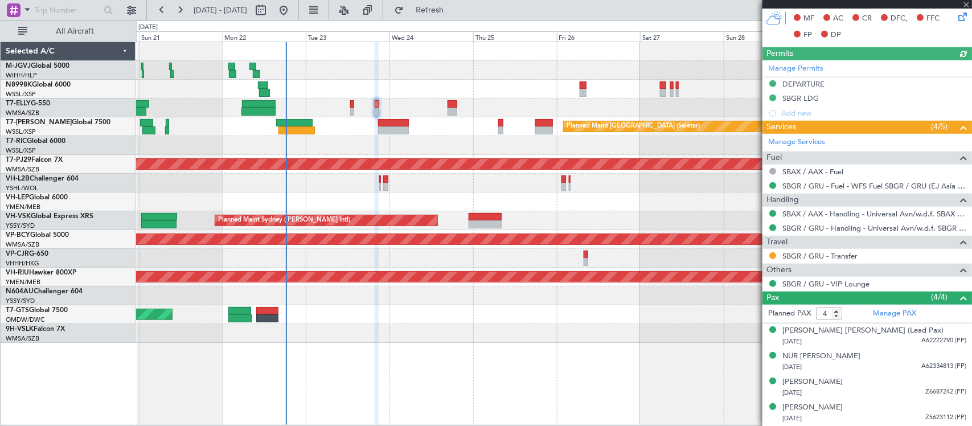
scroll to position [300, 0]
click at [796, 70] on link "Manage Permits" at bounding box center [795, 68] width 55 height 11
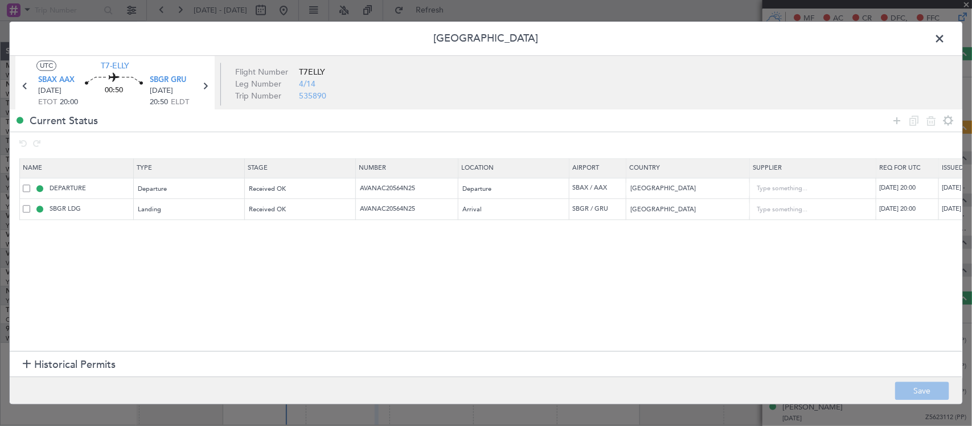
click at [945, 41] on span at bounding box center [945, 41] width 0 height 23
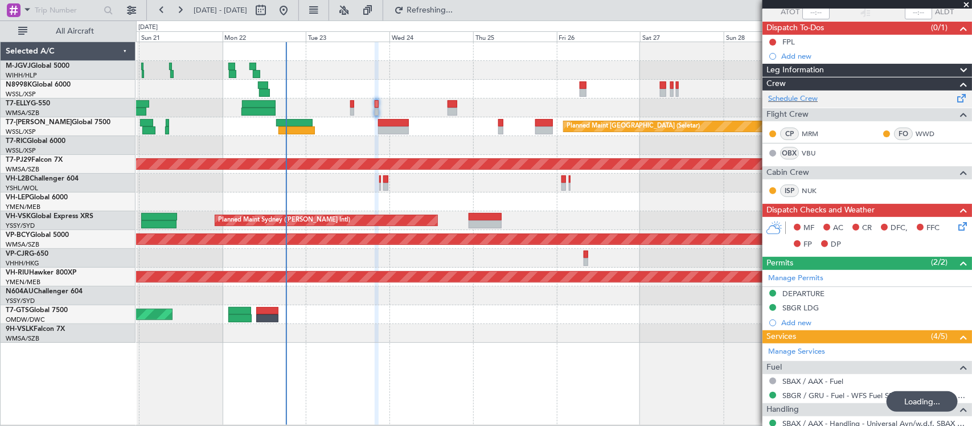
scroll to position [0, 0]
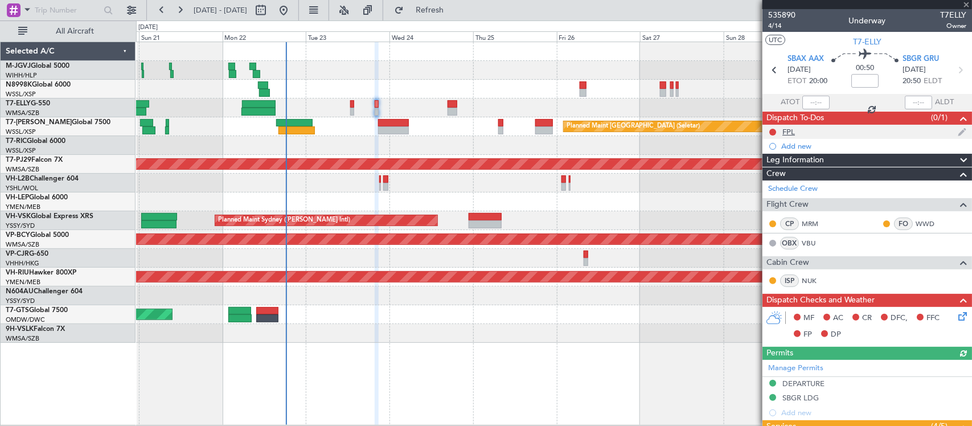
click at [822, 134] on div "FPL" at bounding box center [867, 132] width 210 height 14
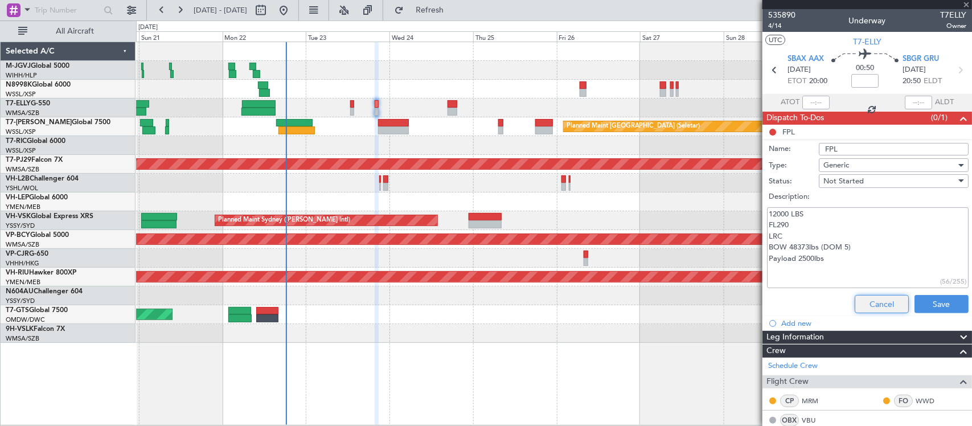
click at [858, 303] on button "Cancel" at bounding box center [882, 304] width 54 height 18
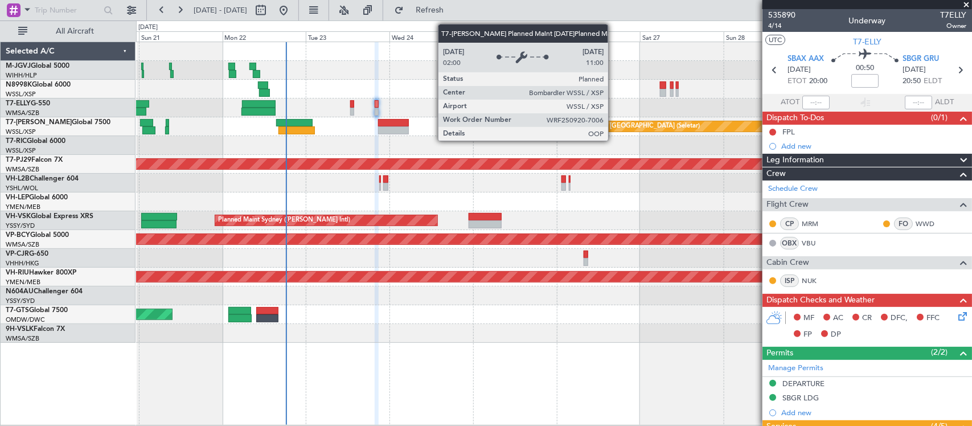
click at [233, 205] on div "MEL Jakarta (Halim Intl) MEL Jakarta (Halim Intl) MEL Jakarta (Halim Intl) Plan…" at bounding box center [553, 192] width 835 height 301
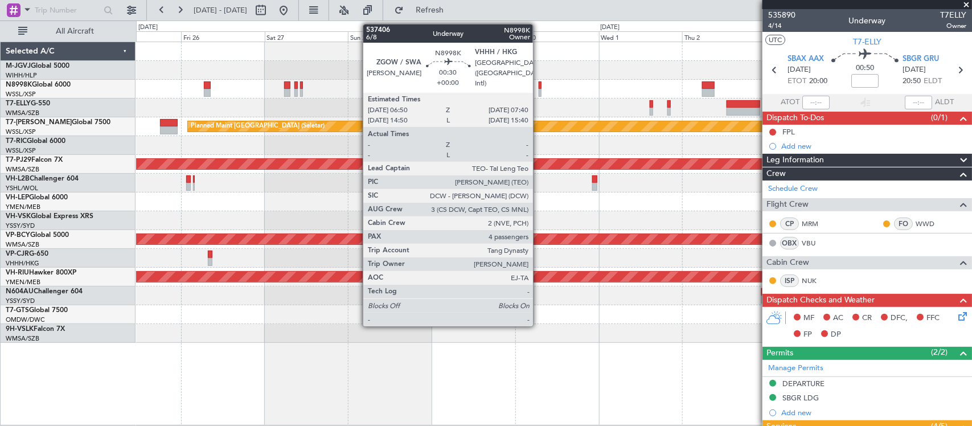
click at [539, 90] on div at bounding box center [540, 93] width 3 height 8
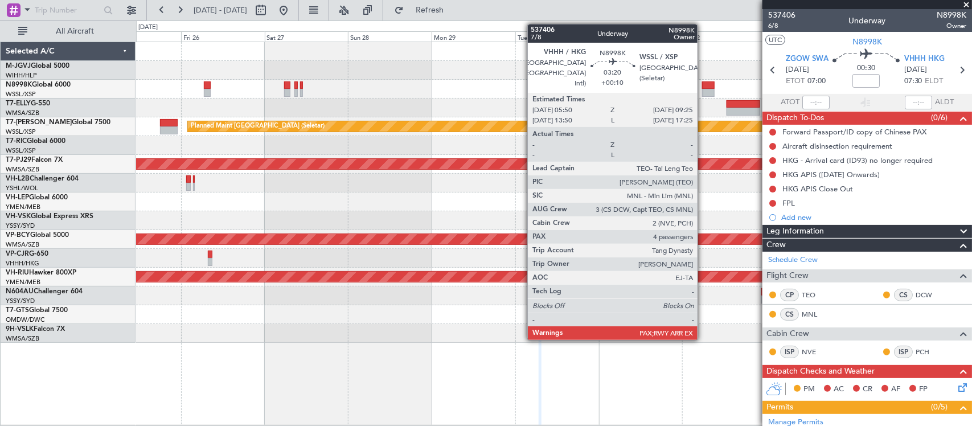
click at [703, 90] on div at bounding box center [708, 93] width 13 height 8
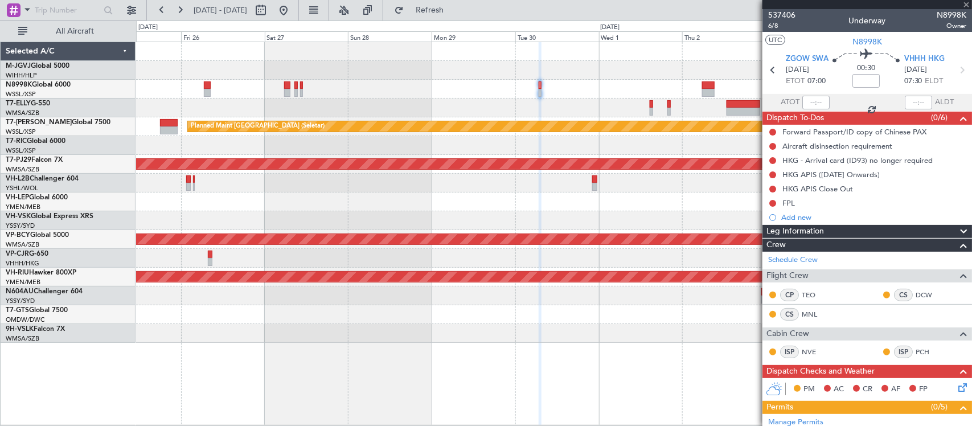
type input "+00:10"
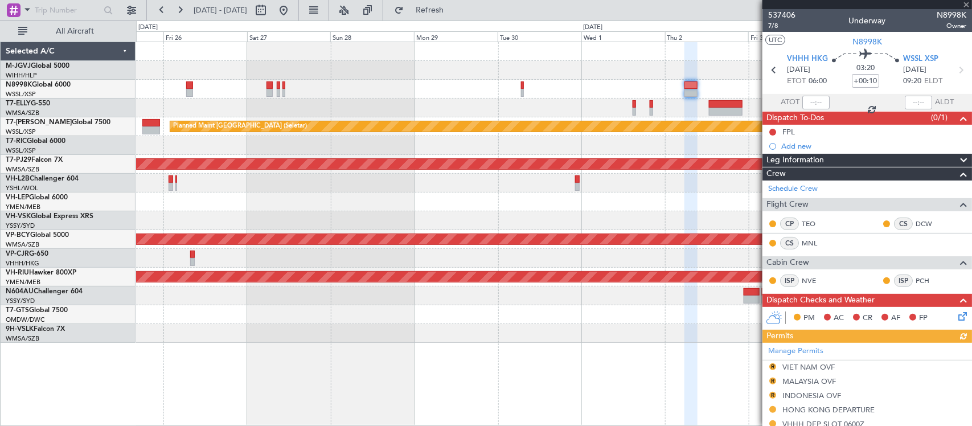
scroll to position [270, 0]
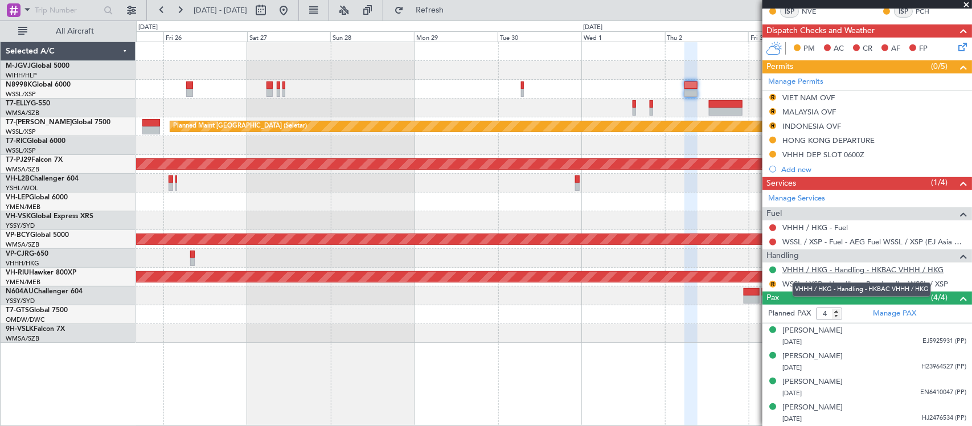
click at [821, 269] on link "VHHH / HKG - Handling - HKBAC VHHH / HKG" at bounding box center [862, 270] width 161 height 10
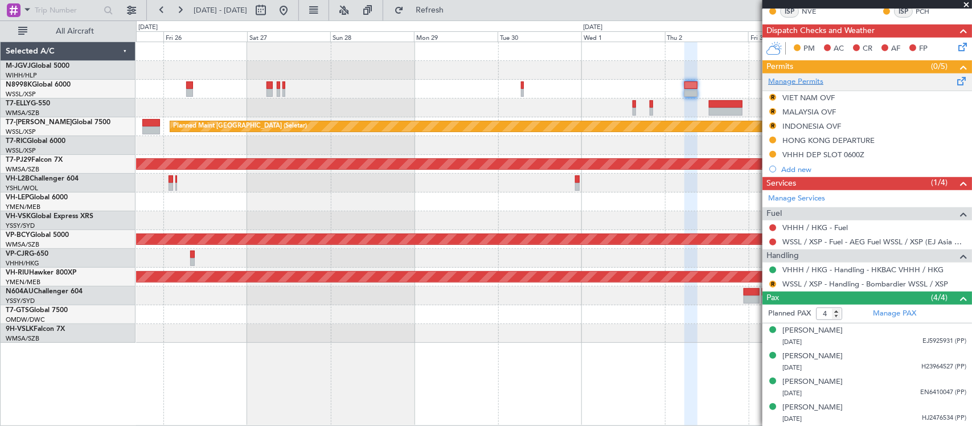
click at [811, 77] on link "Manage Permits" at bounding box center [795, 81] width 55 height 11
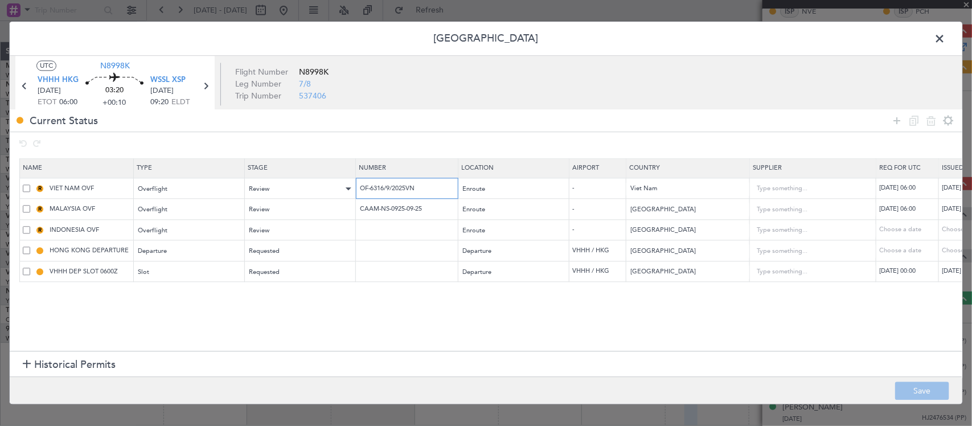
drag, startPoint x: 427, startPoint y: 192, endPoint x: 265, endPoint y: 192, distance: 162.3
click at [265, 192] on tr "R VIET NAM OVF Overflight Review OF-6316/9/2025VN Enroute - Viet Nam 30/09/2025…" at bounding box center [746, 188] width 1453 height 21
click at [423, 206] on input "CAAM-NS-0925-09-25" at bounding box center [408, 209] width 99 height 10
drag, startPoint x: 433, startPoint y: 208, endPoint x: 294, endPoint y: 218, distance: 139.8
click at [294, 218] on tr "R MALAYSIA OVF Overflight Review CAAM-NS-0925-09-25 Enroute - Malaysia 30/09/20…" at bounding box center [746, 209] width 1453 height 21
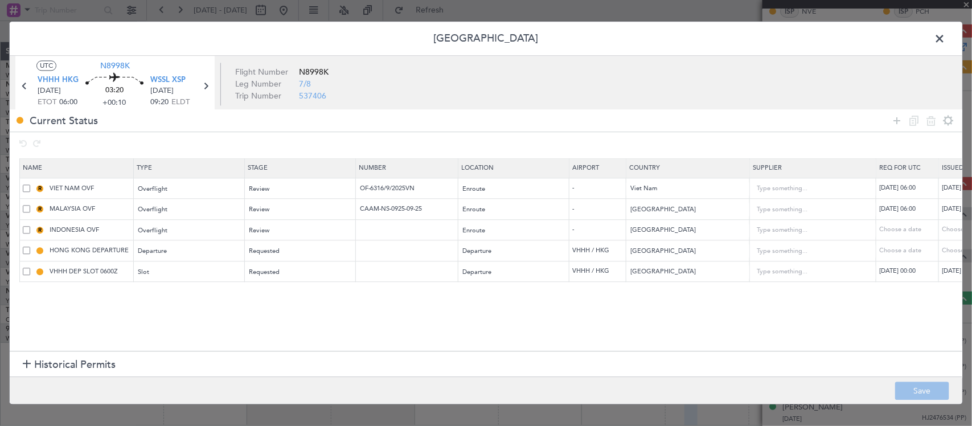
click at [945, 37] on span at bounding box center [945, 41] width 0 height 23
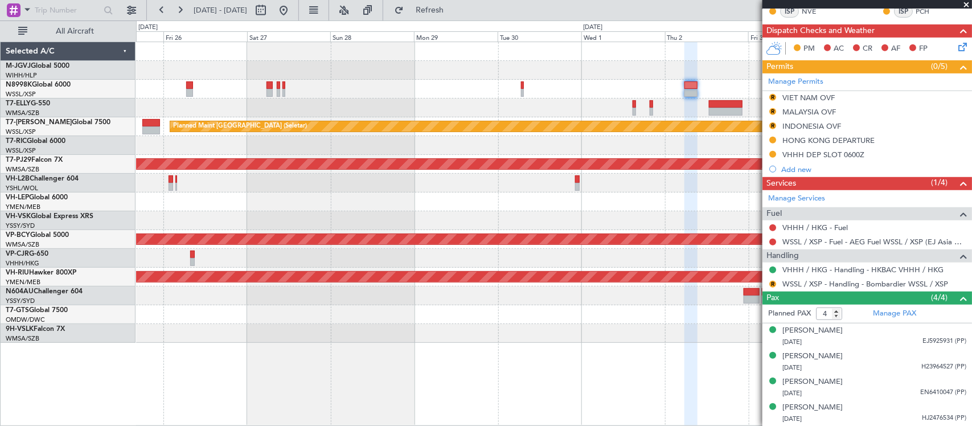
drag, startPoint x: 773, startPoint y: 124, endPoint x: 773, endPoint y: 132, distance: 7.4
click at [773, 124] on button "R" at bounding box center [772, 125] width 7 height 7
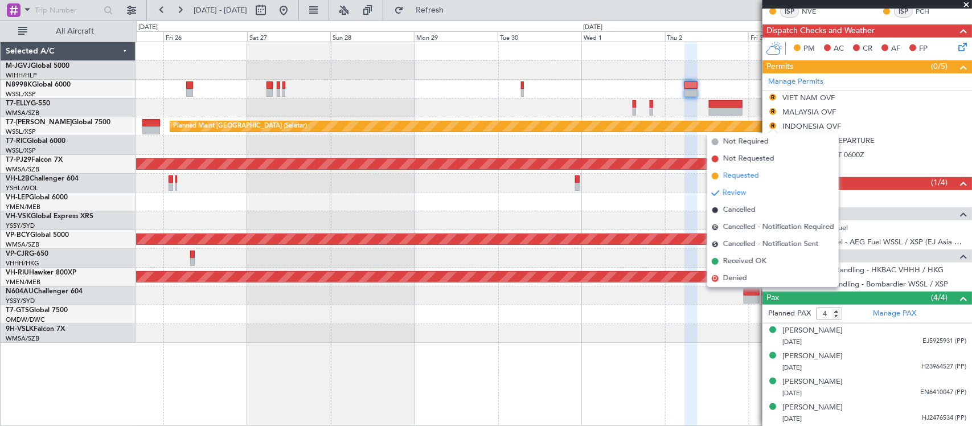
click at [752, 174] on span "Requested" at bounding box center [741, 175] width 36 height 11
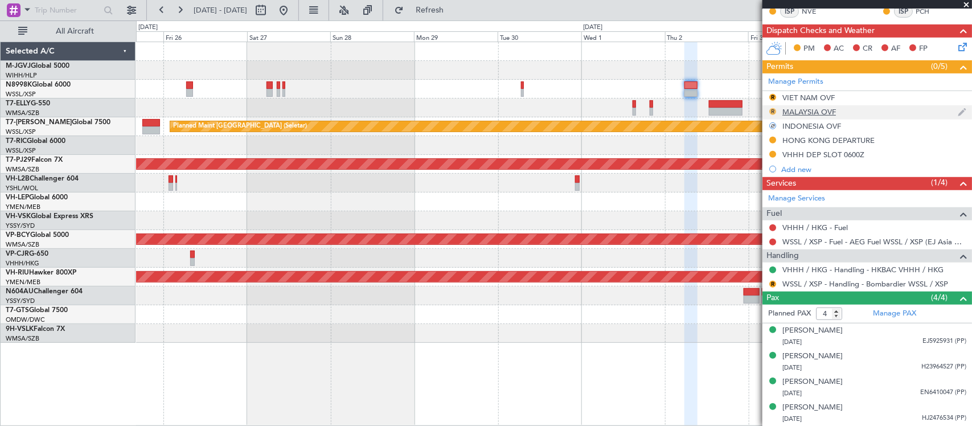
click at [773, 112] on button "R" at bounding box center [772, 111] width 7 height 7
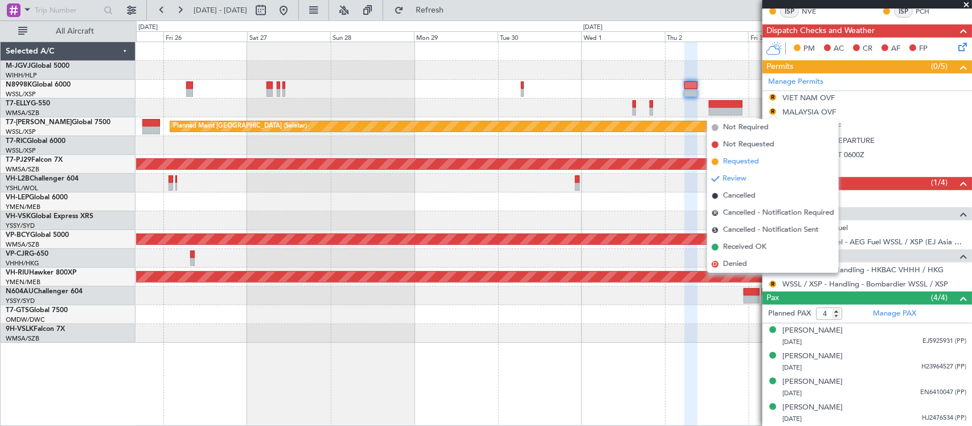
click at [761, 159] on li "Requested" at bounding box center [773, 161] width 132 height 17
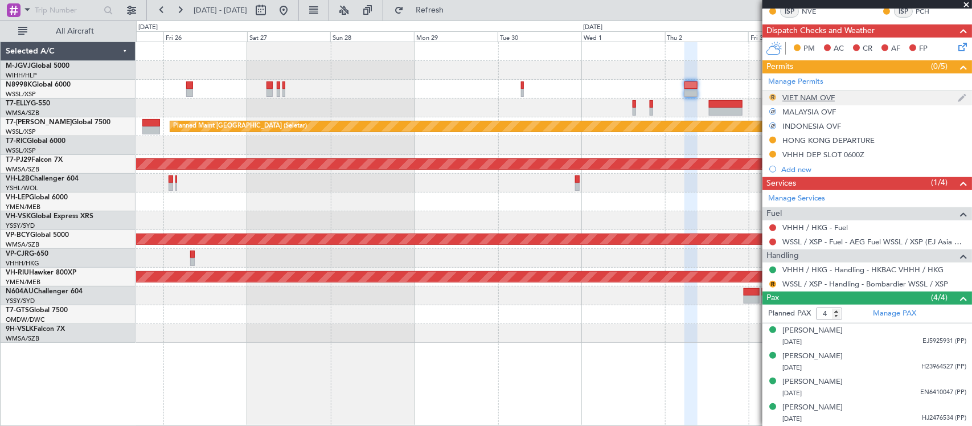
click at [772, 95] on button "R" at bounding box center [772, 97] width 7 height 7
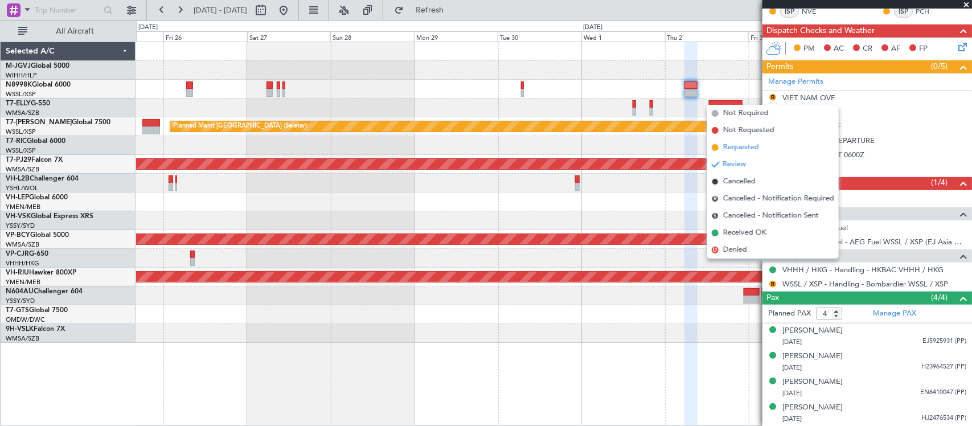
click at [759, 147] on li "Requested" at bounding box center [773, 147] width 132 height 17
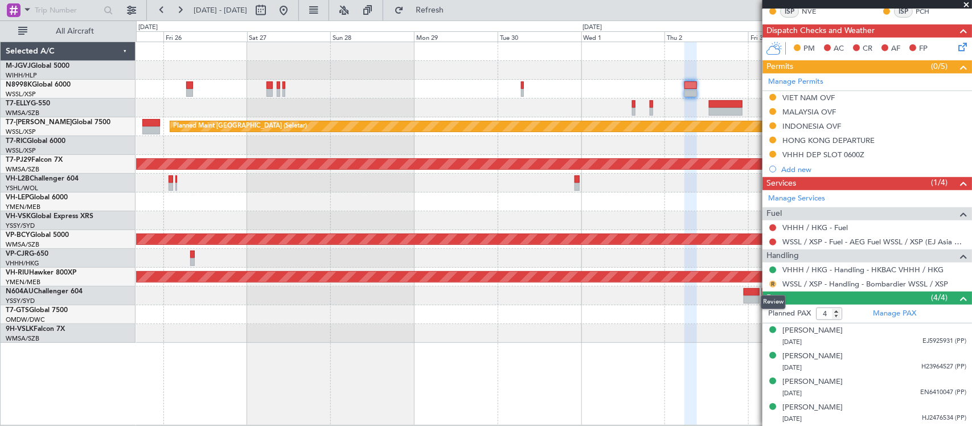
click at [770, 284] on button "R" at bounding box center [772, 284] width 7 height 7
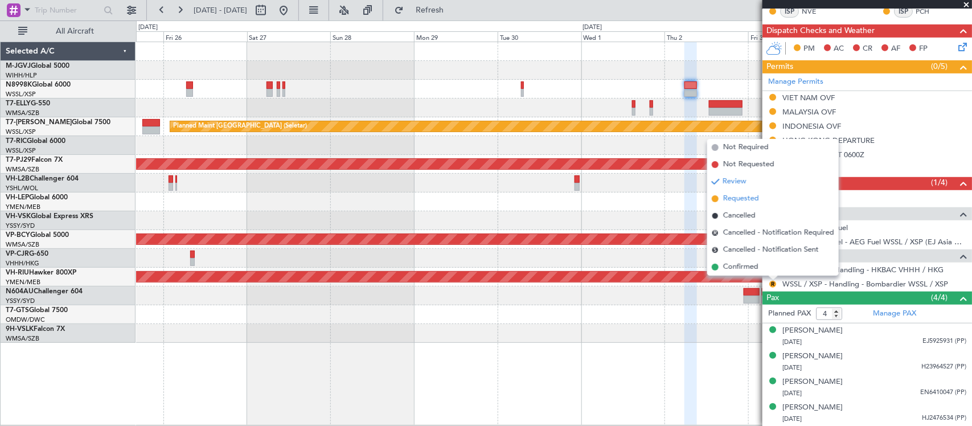
click at [765, 195] on li "Requested" at bounding box center [773, 198] width 132 height 17
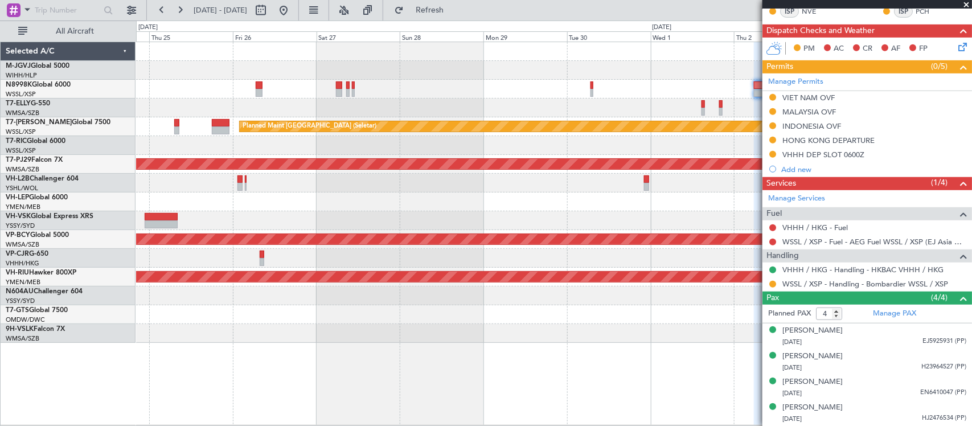
click at [643, 164] on div "Planned Maint Singapore (Seletar) Planned Maint Kuala Lumpur (Sultan Abdul Aziz…" at bounding box center [553, 192] width 835 height 301
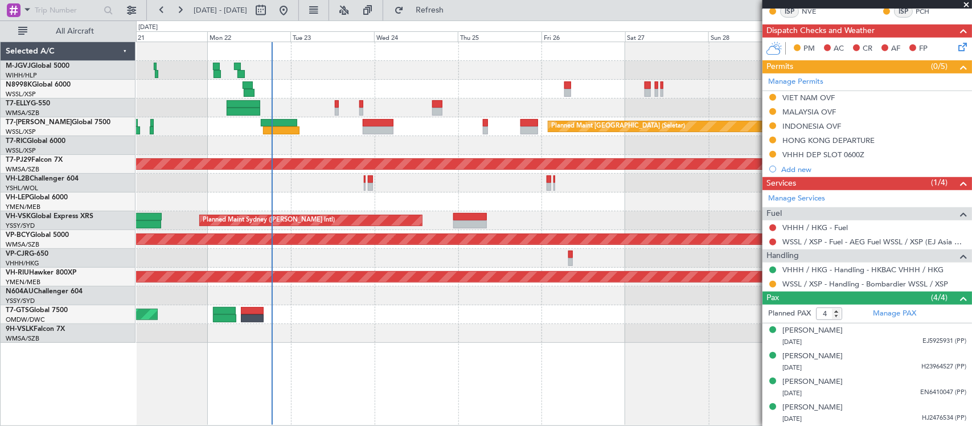
click at [343, 138] on div "MEL Jakarta (Halim Intl) MEL Jakarta (Halim Intl) MEL Jakarta (Halim Intl) Plan…" at bounding box center [553, 192] width 835 height 301
click at [520, 186] on div "Unplanned Maint [GEOGRAPHIC_DATA] ([GEOGRAPHIC_DATA])" at bounding box center [553, 183] width 835 height 19
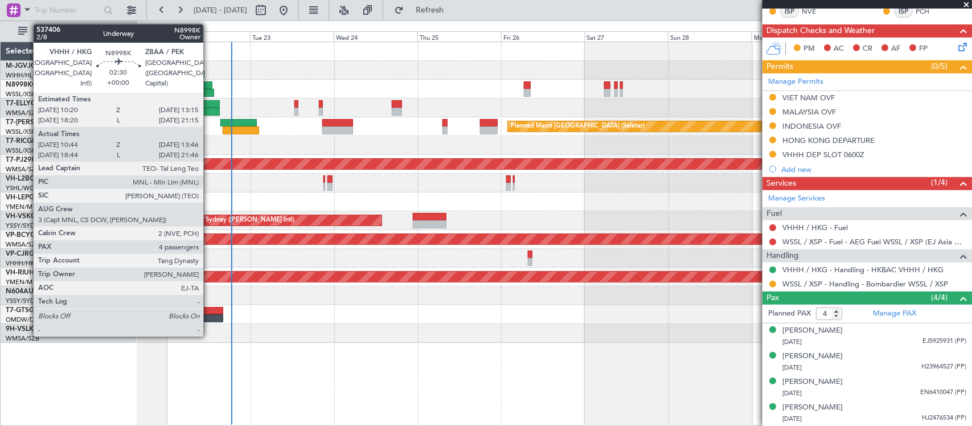
click at [209, 89] on div at bounding box center [208, 93] width 11 height 8
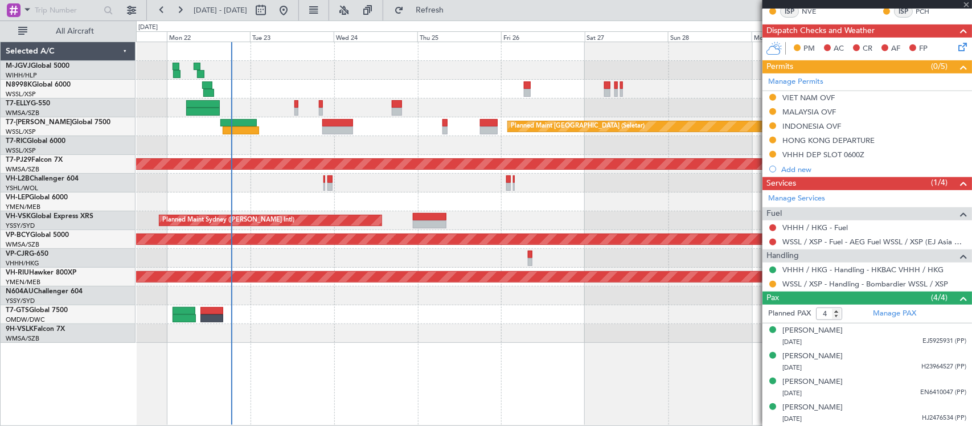
type input "10:54"
type input "13:31"
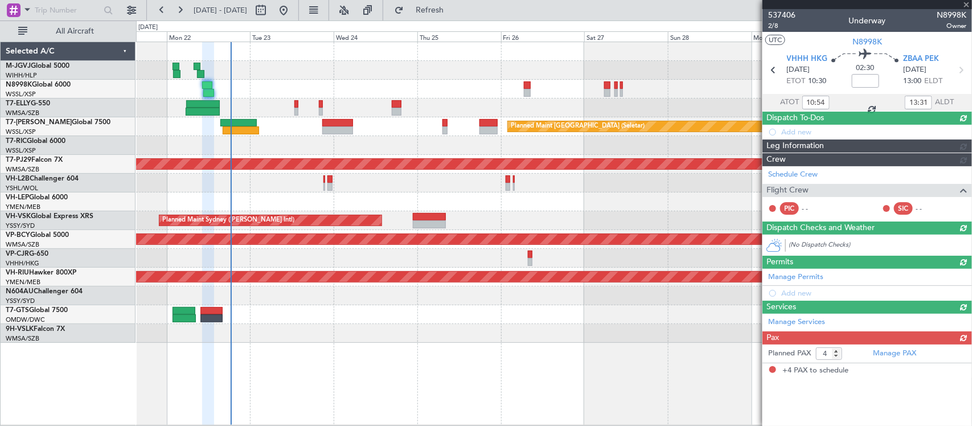
scroll to position [0, 0]
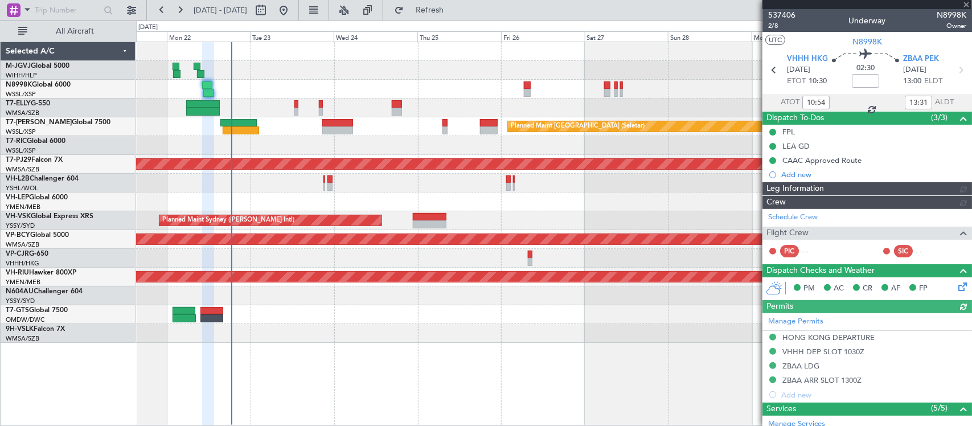
type input "Hafiz Sapuwan (HHAFI)"
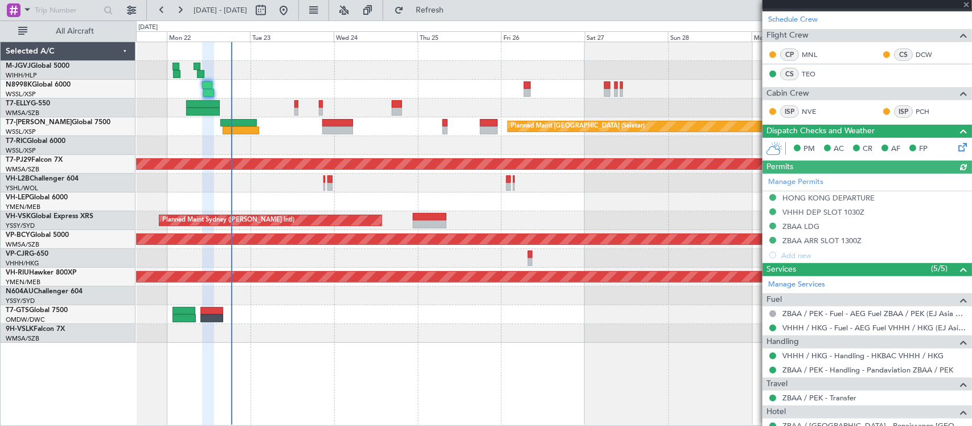
scroll to position [341, 0]
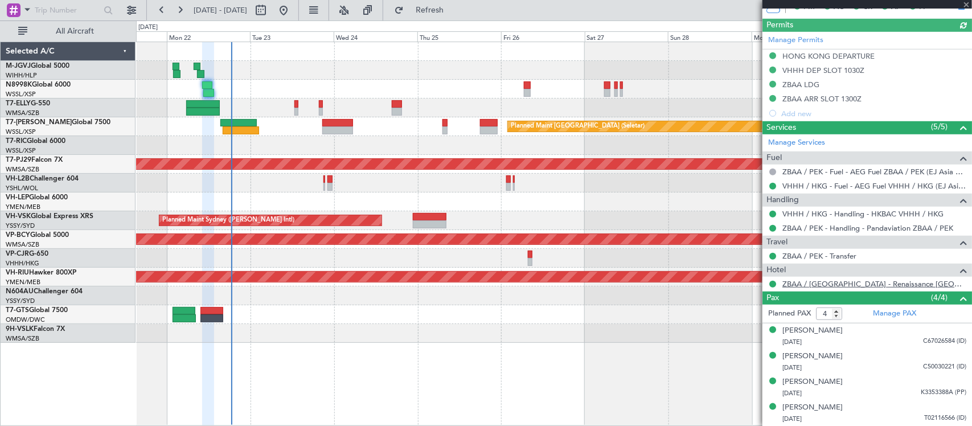
click at [884, 286] on link "ZBAA / PEK - Hotel - Renaissance Beijing Capital Hotel ZBAA / PEK" at bounding box center [874, 284] width 184 height 10
type input "Hafiz Sapuwan (HHAFI)"
click at [815, 285] on link "ZBAA / PEK - Hotel - Renaissance Beijing Capital Hotel ZBAA / PEK" at bounding box center [874, 284] width 184 height 10
click at [591, 138] on div at bounding box center [553, 145] width 835 height 19
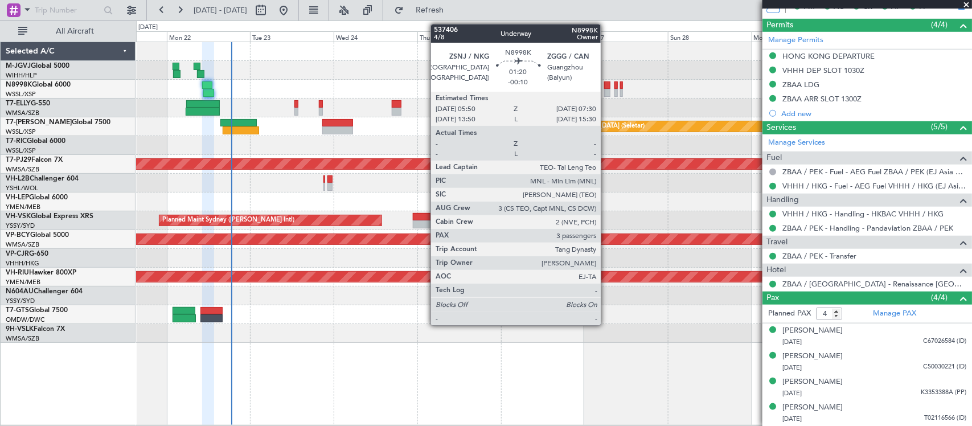
click at [606, 92] on div at bounding box center [607, 93] width 6 height 8
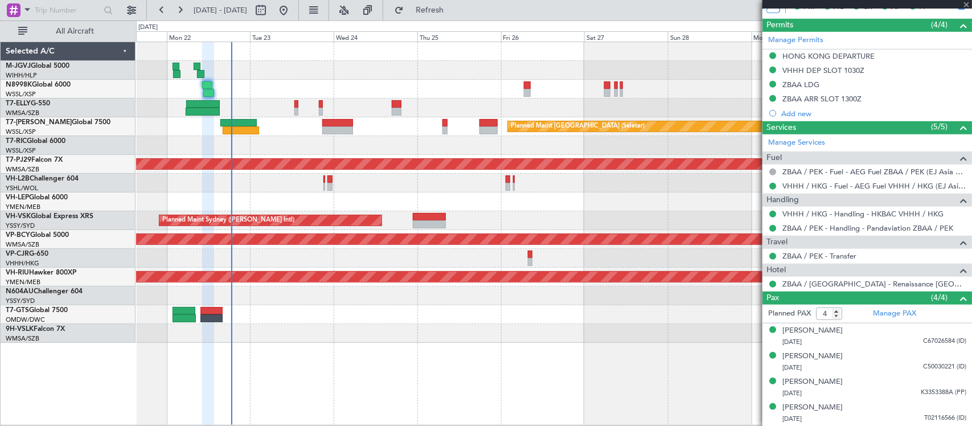
type input "-00:10"
type input "3"
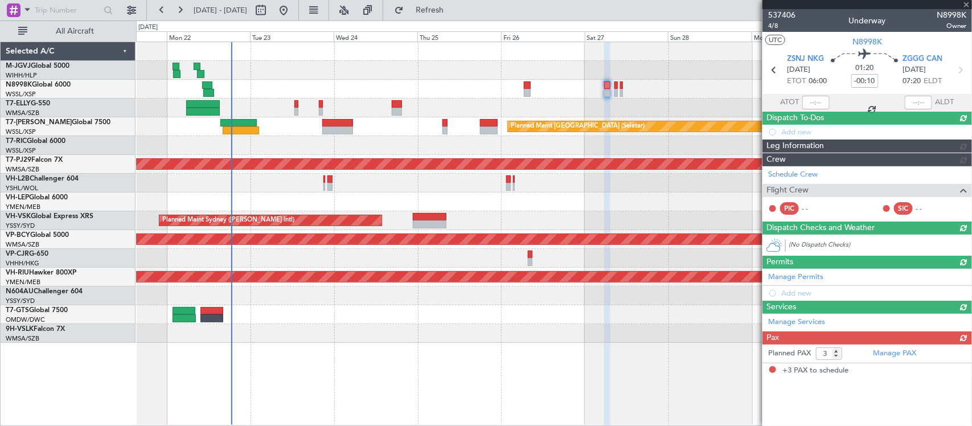
scroll to position [0, 0]
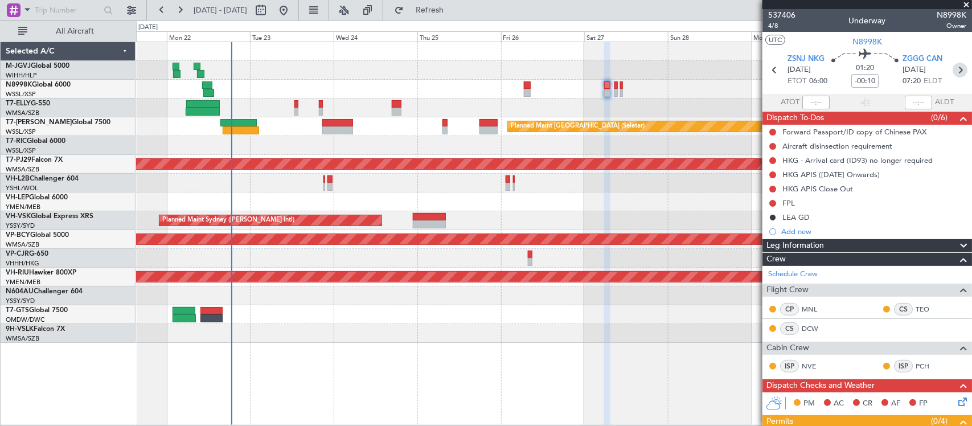
click at [953, 70] on icon at bounding box center [960, 70] width 15 height 15
type input "+00:15"
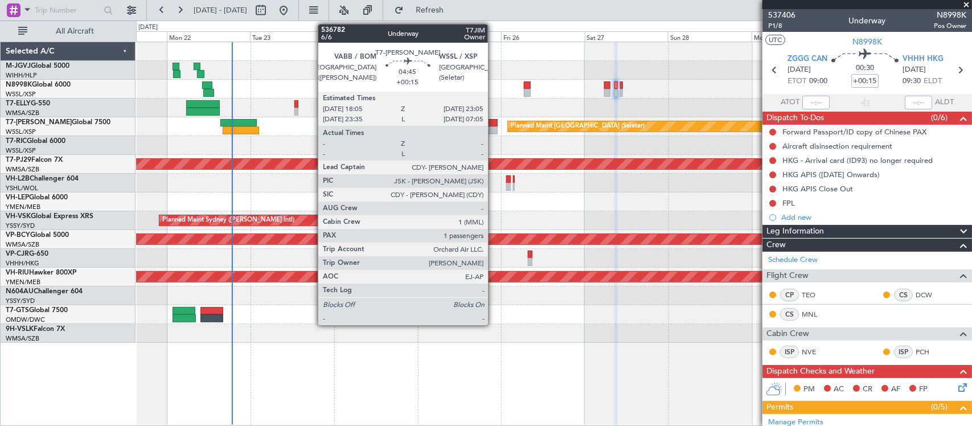
click at [494, 129] on div at bounding box center [489, 130] width 18 height 8
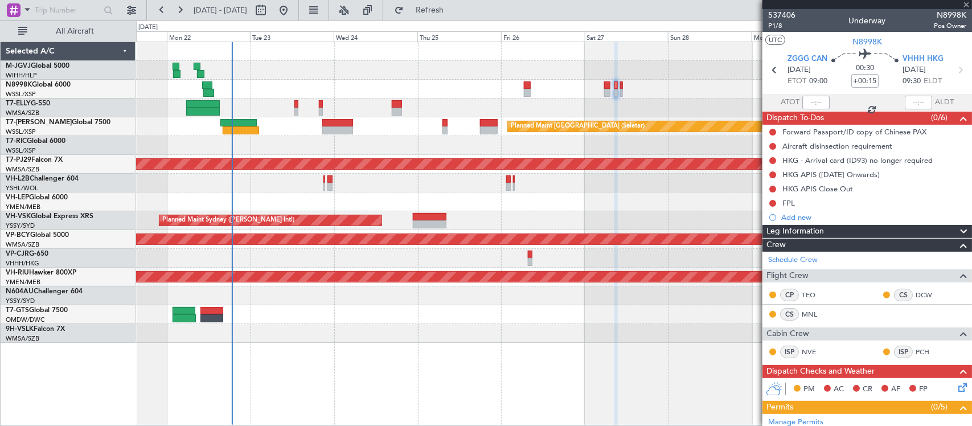
type input "1"
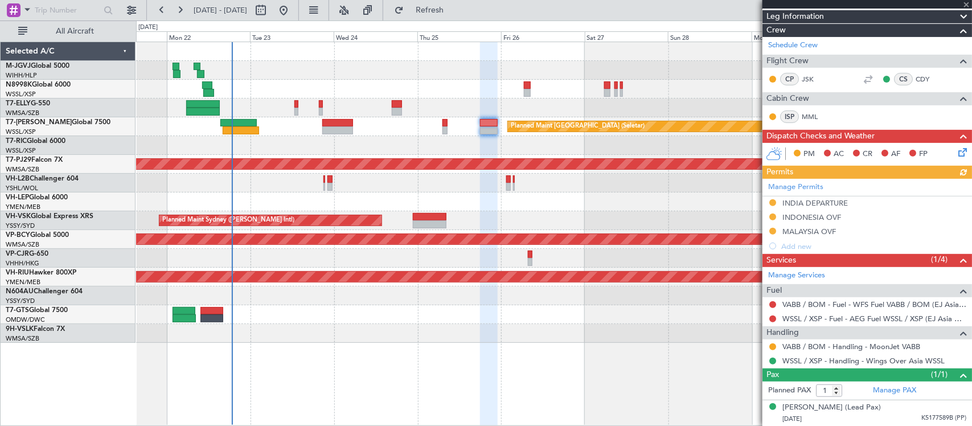
scroll to position [130, 0]
click at [770, 348] on button at bounding box center [772, 346] width 7 height 7
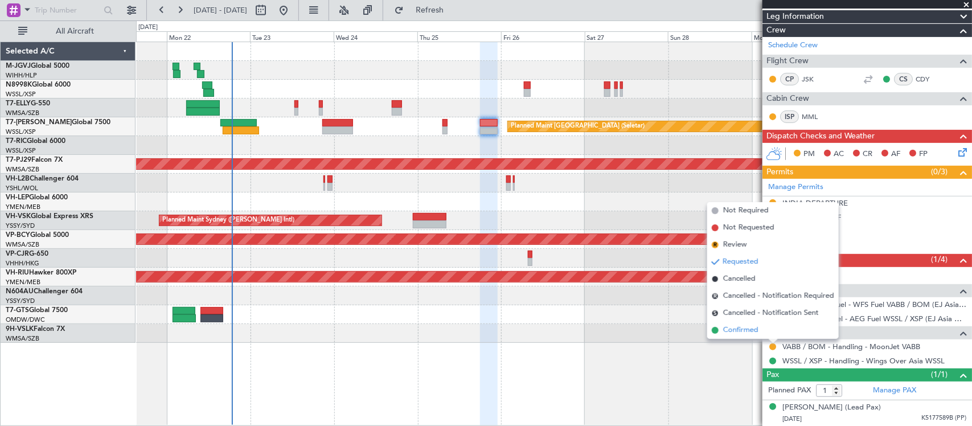
click at [772, 334] on li "Confirmed" at bounding box center [773, 330] width 132 height 17
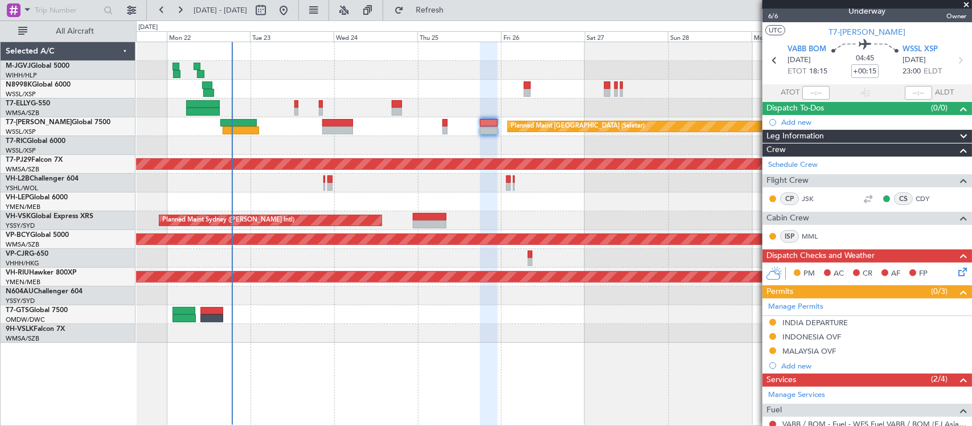
scroll to position [0, 0]
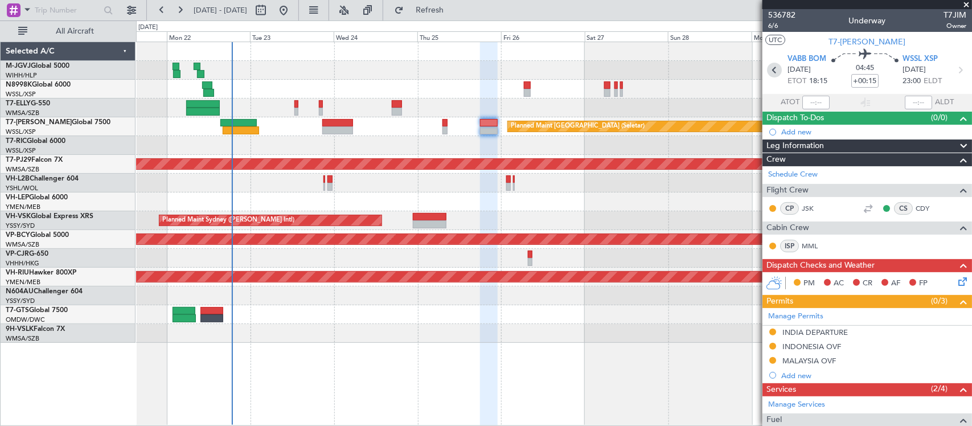
click at [773, 73] on icon at bounding box center [774, 70] width 15 height 15
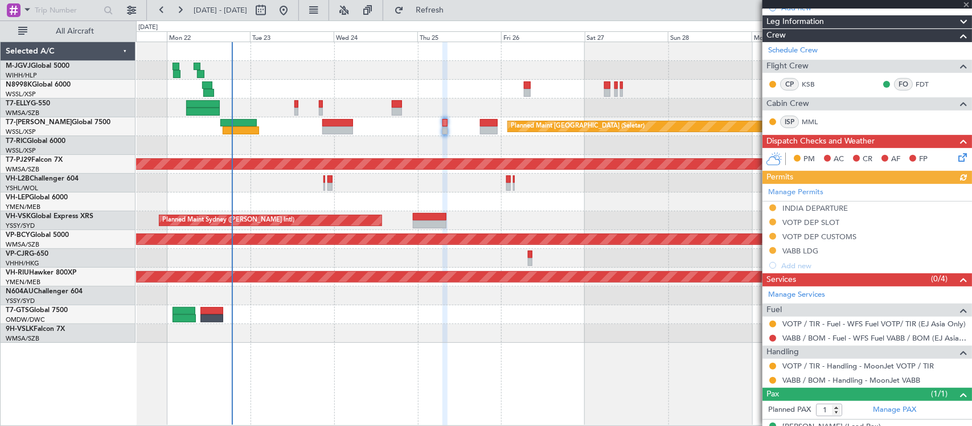
scroll to position [158, 0]
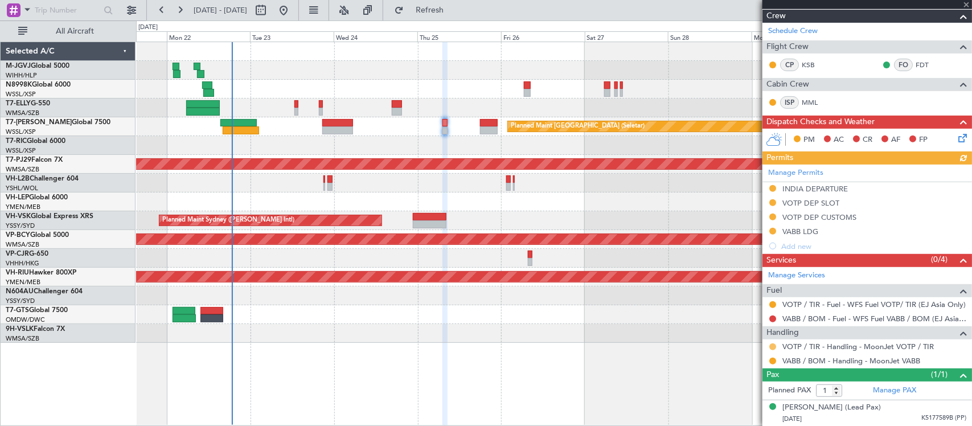
click at [775, 346] on button at bounding box center [772, 346] width 7 height 7
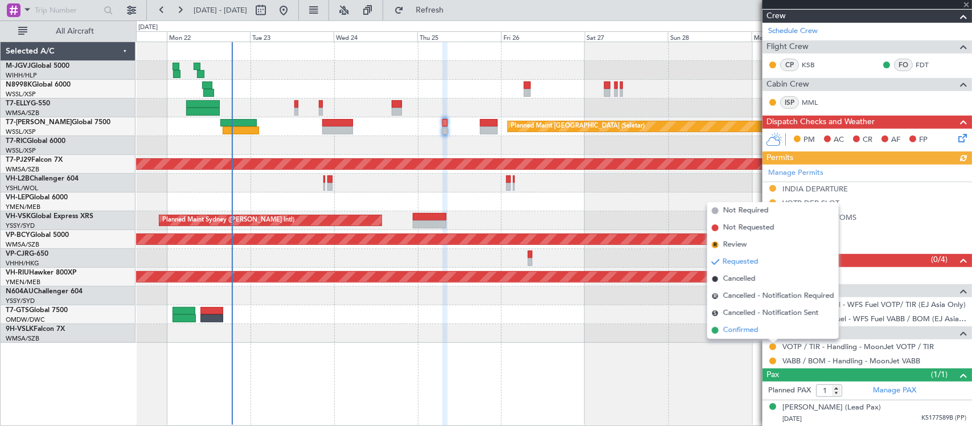
click at [773, 332] on li "Confirmed" at bounding box center [773, 330] width 132 height 17
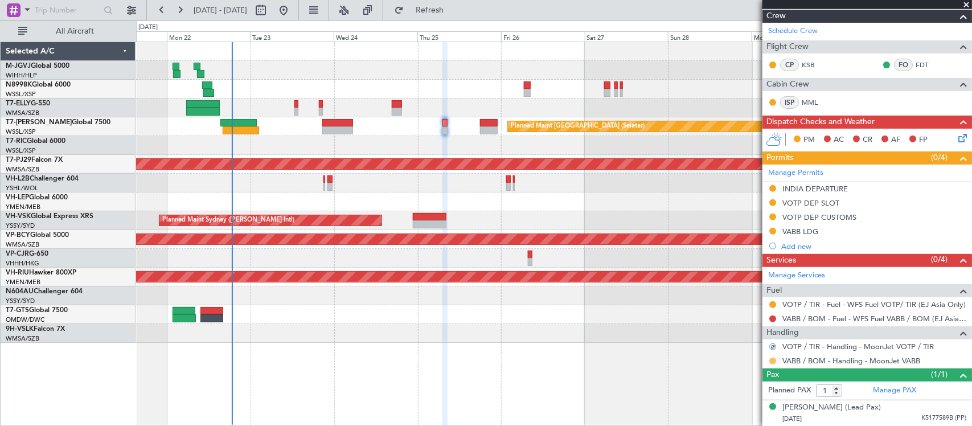
click at [769, 360] on button at bounding box center [772, 361] width 7 height 7
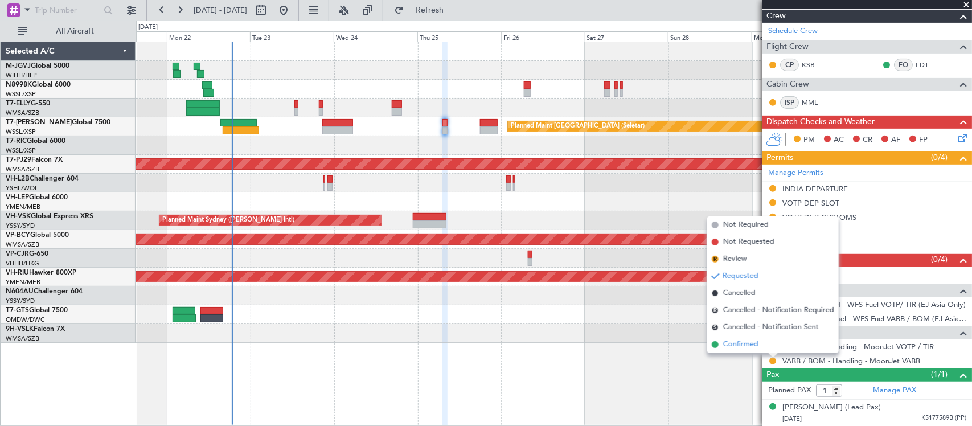
click at [768, 348] on li "Confirmed" at bounding box center [773, 344] width 132 height 17
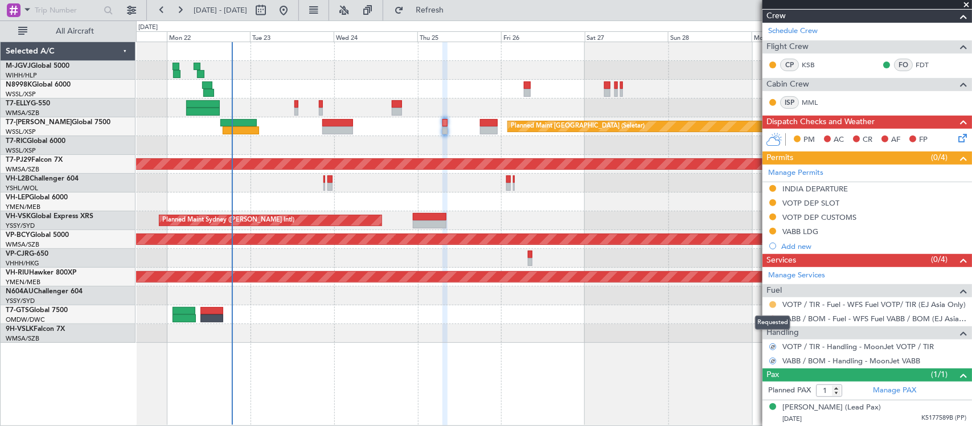
click at [776, 304] on button at bounding box center [772, 304] width 7 height 7
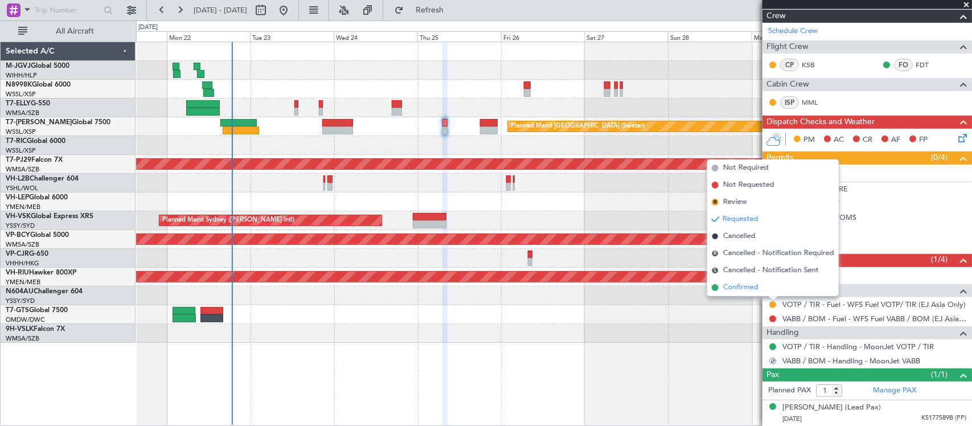
click at [769, 291] on li "Confirmed" at bounding box center [773, 287] width 132 height 17
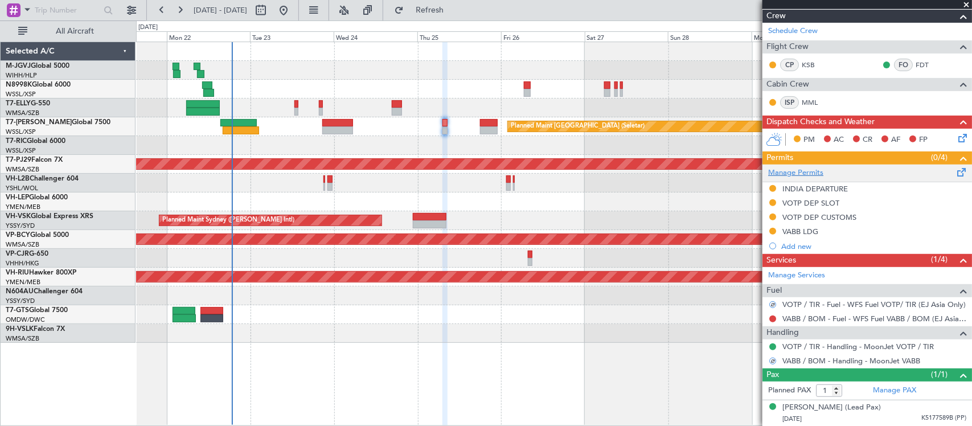
click at [815, 172] on link "Manage Permits" at bounding box center [795, 172] width 55 height 11
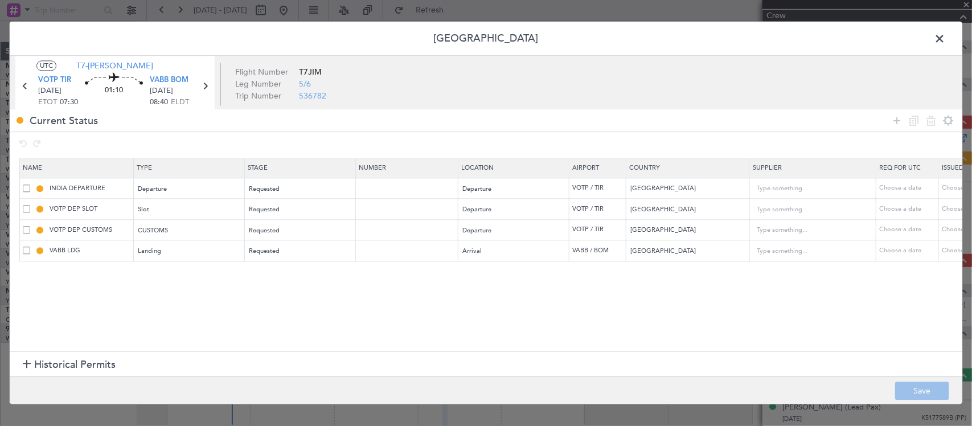
click at [26, 229] on span at bounding box center [26, 229] width 7 height 7
click at [31, 226] on input "checkbox" at bounding box center [31, 226] width 0 height 0
click at [26, 210] on span at bounding box center [26, 208] width 7 height 7
click at [31, 205] on input "checkbox" at bounding box center [31, 205] width 0 height 0
click at [27, 208] on span at bounding box center [26, 208] width 7 height 7
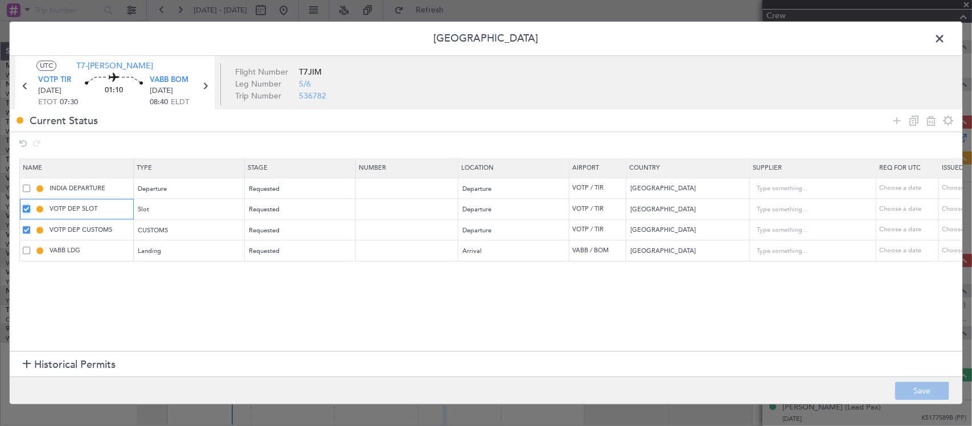
click at [31, 205] on input "checkbox" at bounding box center [31, 205] width 0 height 0
click at [937, 121] on icon at bounding box center [931, 121] width 14 height 14
type input "VABB LDG"
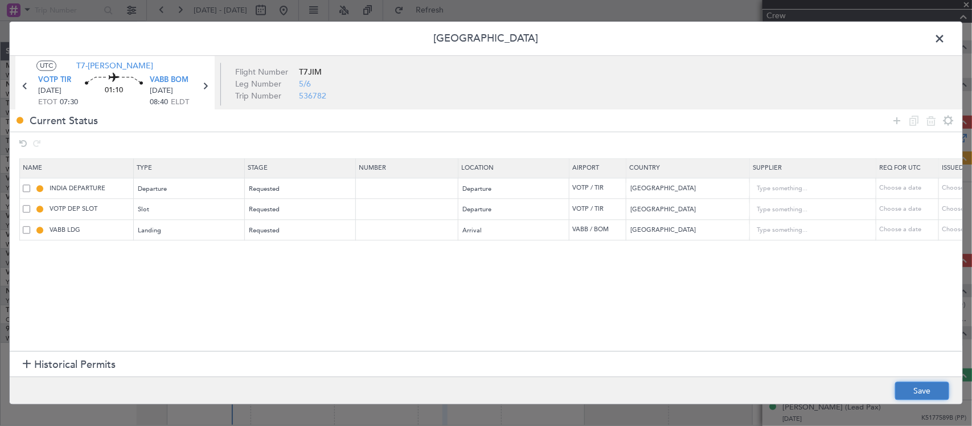
click at [926, 383] on button "Save" at bounding box center [922, 391] width 54 height 18
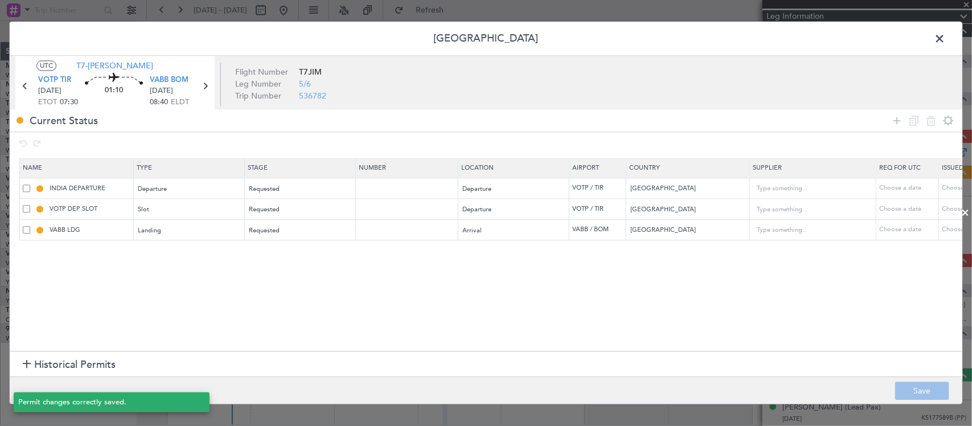
scroll to position [144, 0]
click at [206, 89] on icon at bounding box center [205, 86] width 15 height 15
type input "+00:15"
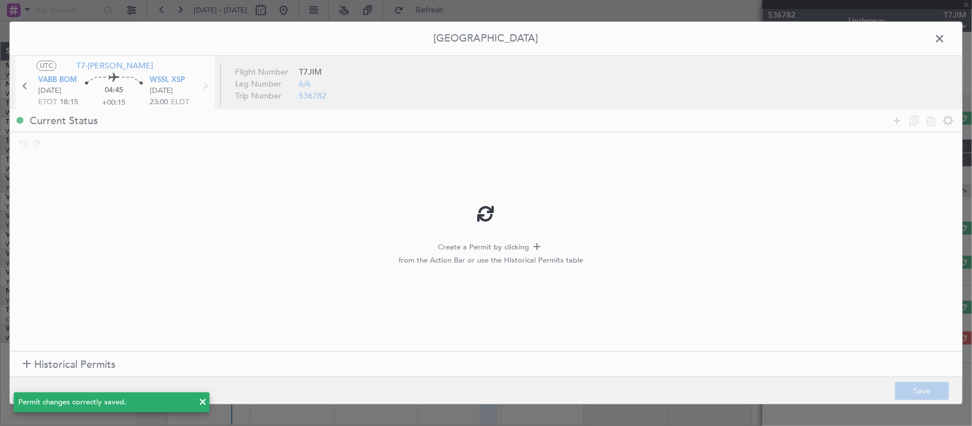
scroll to position [0, 0]
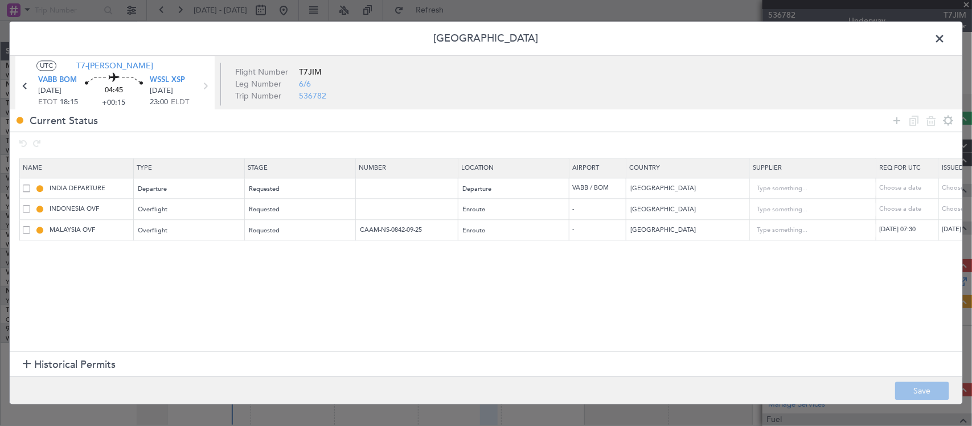
click at [945, 39] on span at bounding box center [945, 41] width 0 height 23
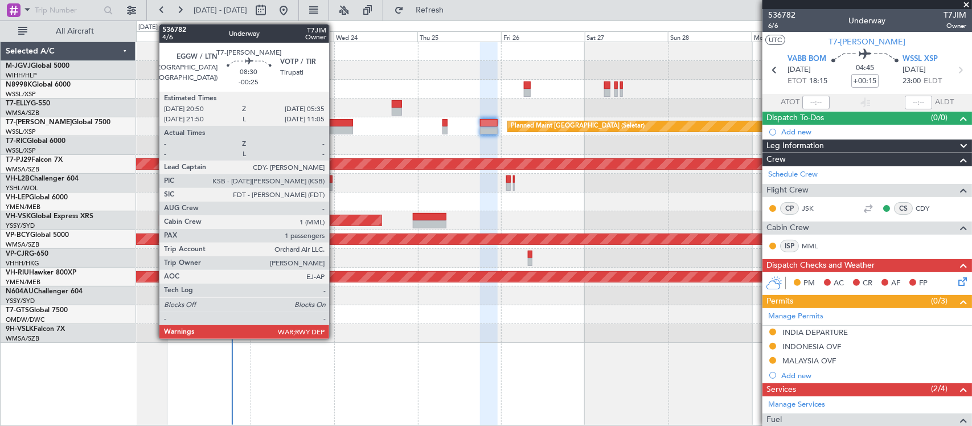
click at [335, 124] on div at bounding box center [337, 123] width 31 height 8
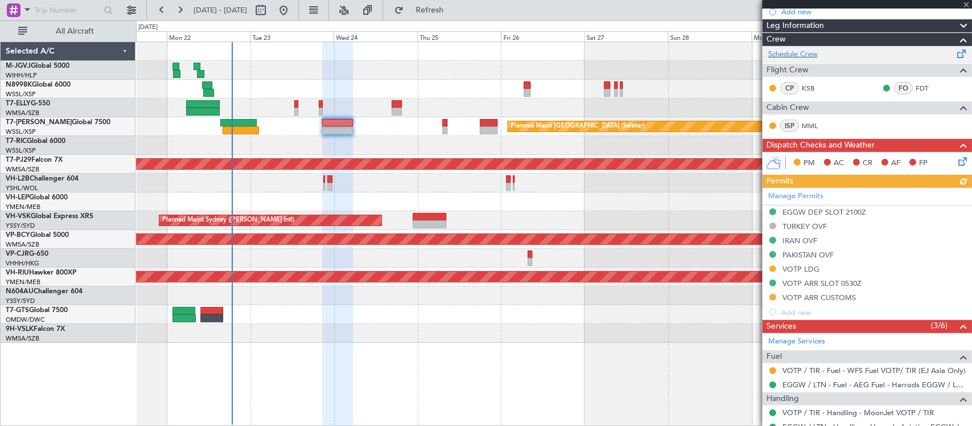
scroll to position [300, 0]
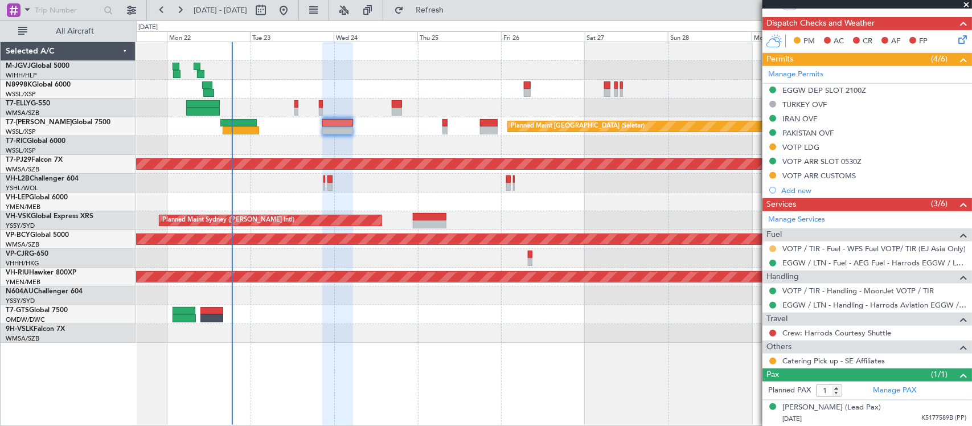
click at [773, 249] on button at bounding box center [772, 248] width 7 height 7
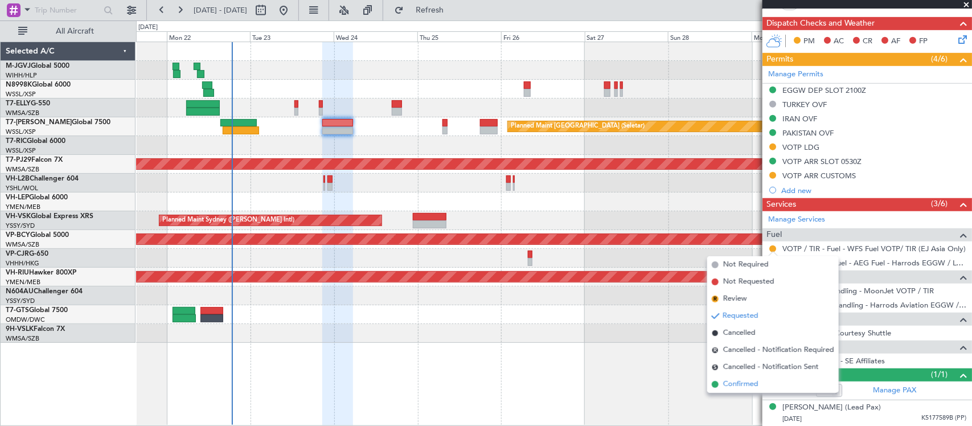
click at [737, 382] on span "Confirmed" at bounding box center [740, 384] width 35 height 11
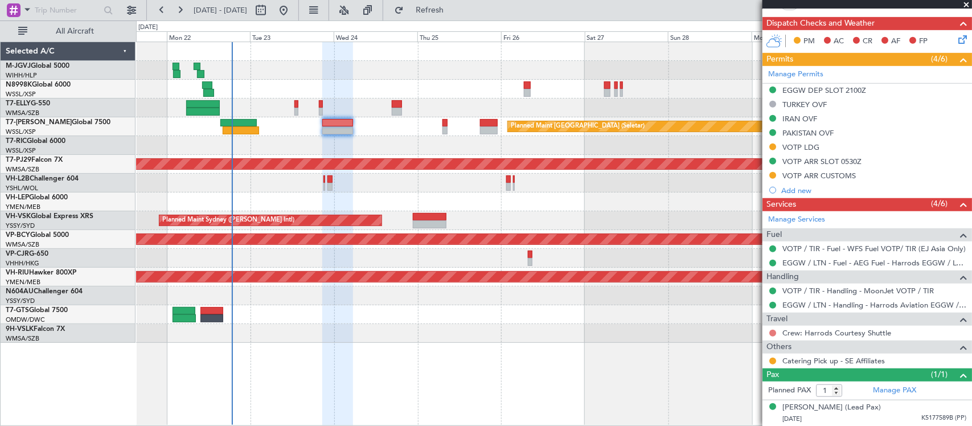
click at [773, 334] on button at bounding box center [772, 333] width 7 height 7
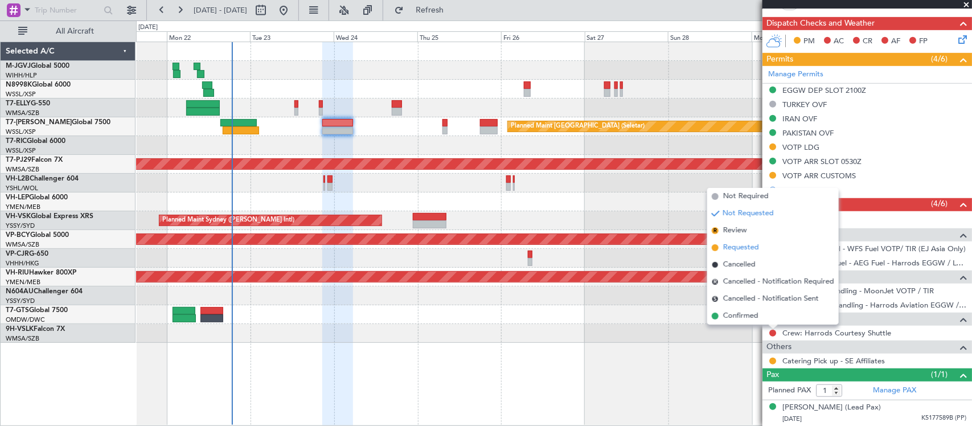
click at [756, 251] on span "Requested" at bounding box center [741, 247] width 36 height 11
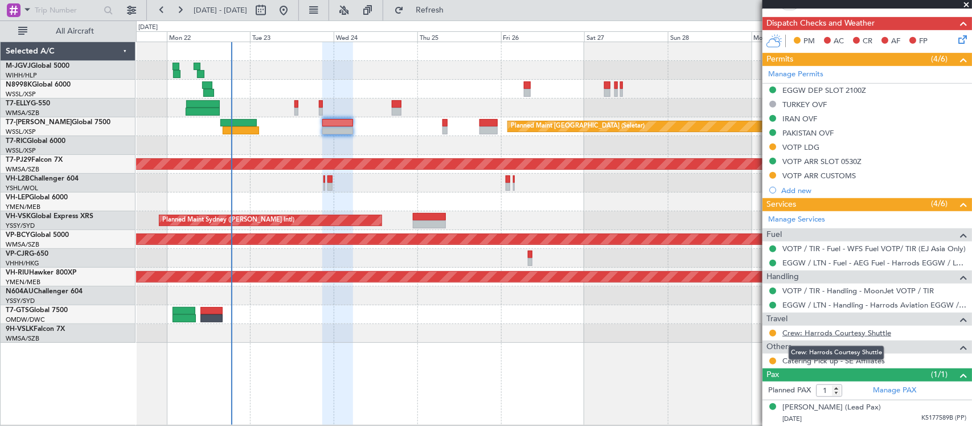
click at [887, 334] on link "Crew: Harrods Courtesy Shuttle" at bounding box center [836, 333] width 109 height 10
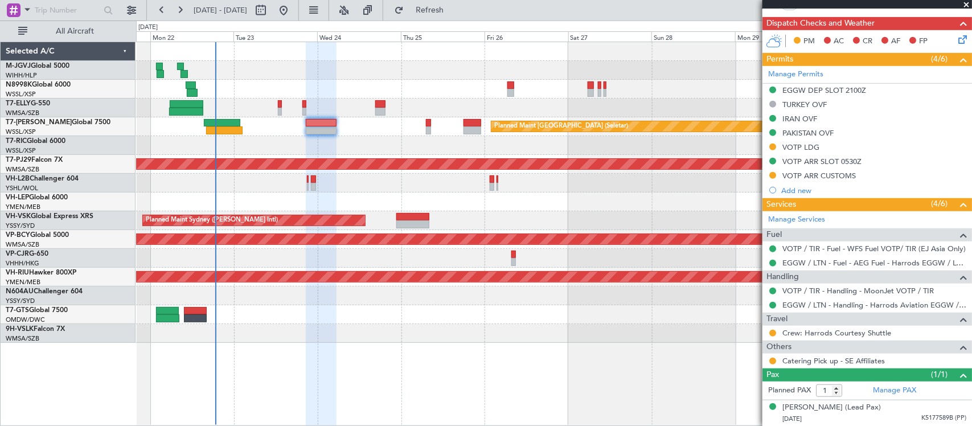
click at [545, 183] on div at bounding box center [553, 183] width 835 height 19
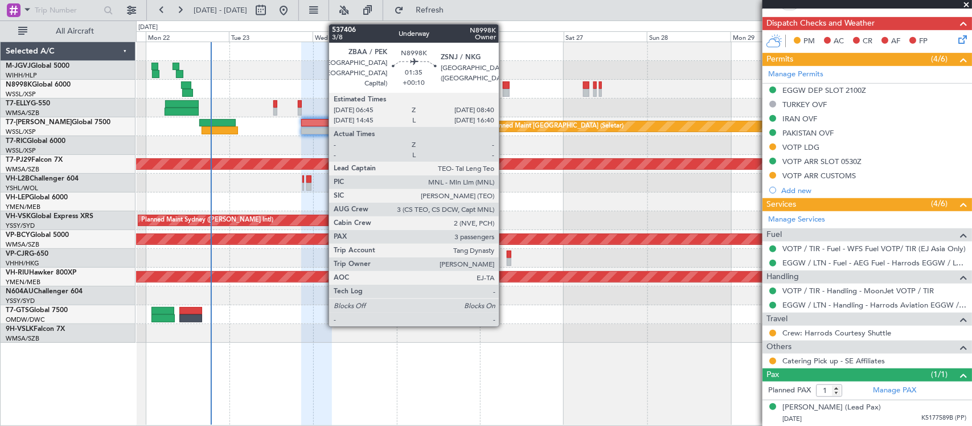
click at [505, 89] on div at bounding box center [506, 93] width 7 height 8
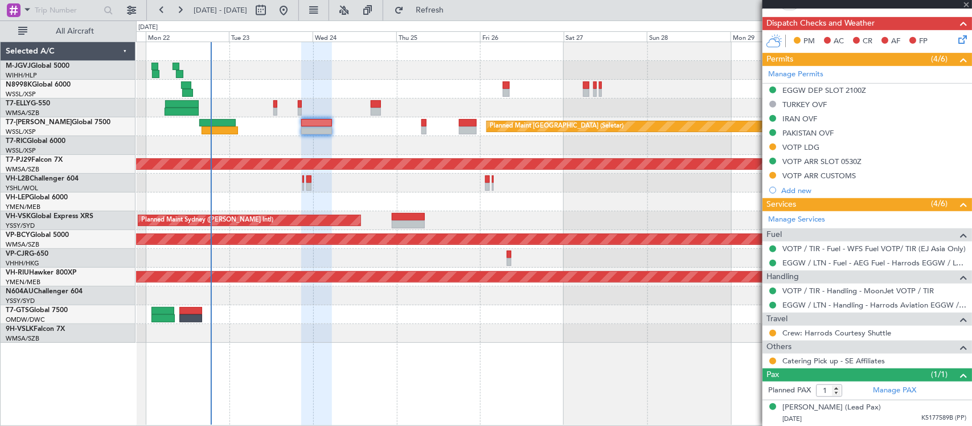
type input "+00:10"
type input "3"
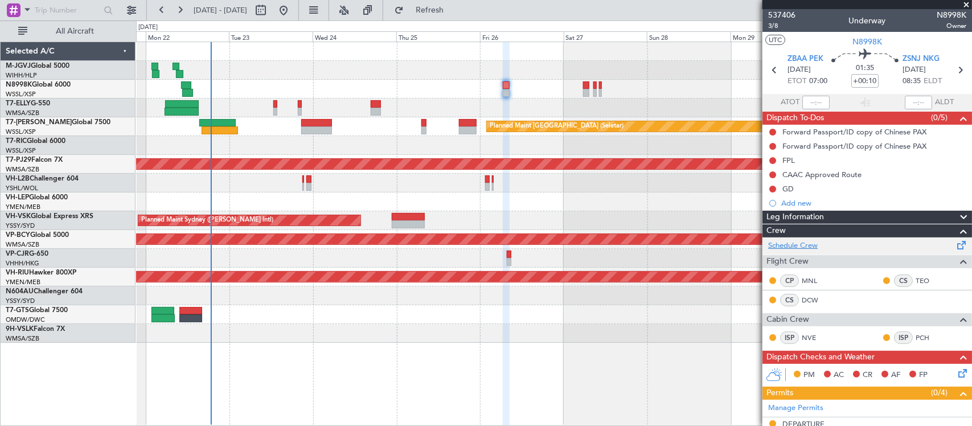
click at [815, 249] on link "Schedule Crew" at bounding box center [793, 245] width 50 height 11
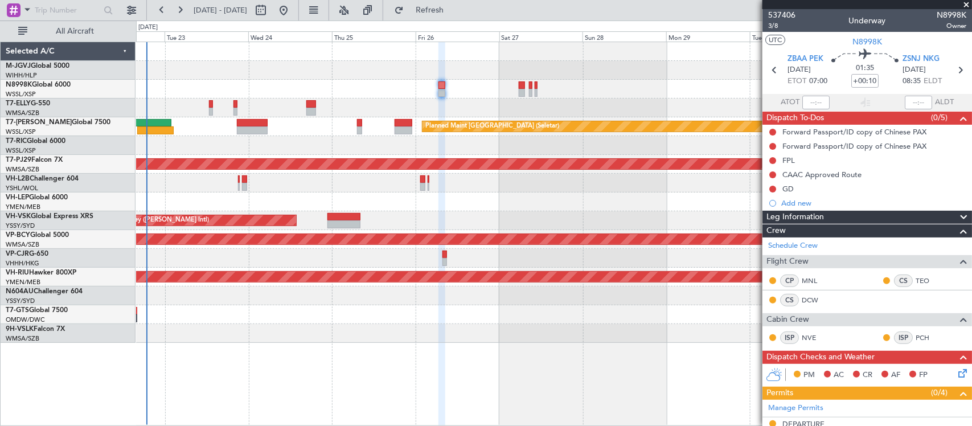
click at [618, 215] on div "Planned Maint Sydney ([PERSON_NAME] Intl)" at bounding box center [553, 220] width 835 height 19
click at [621, 189] on div at bounding box center [553, 183] width 835 height 19
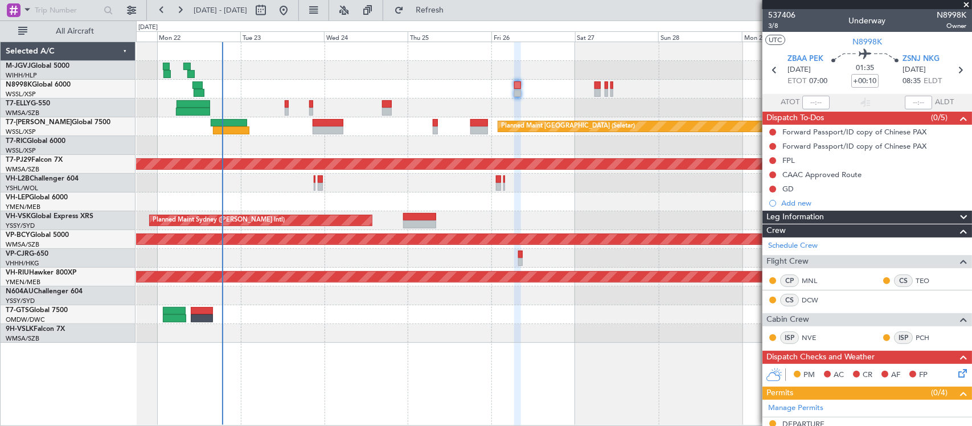
click at [610, 204] on div at bounding box center [553, 201] width 835 height 19
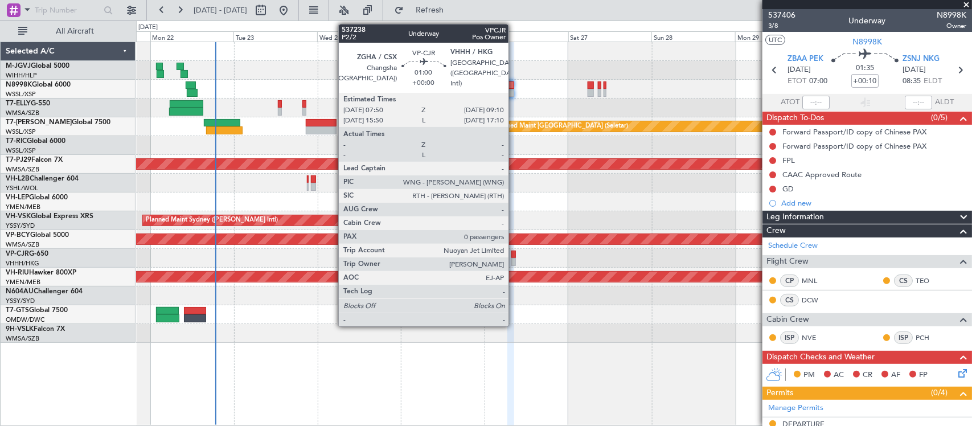
click at [514, 259] on div at bounding box center [513, 262] width 5 height 8
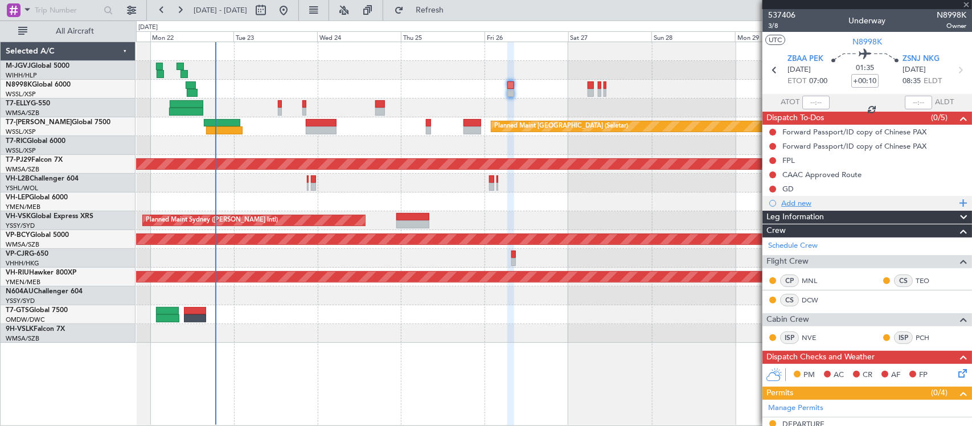
type input "0"
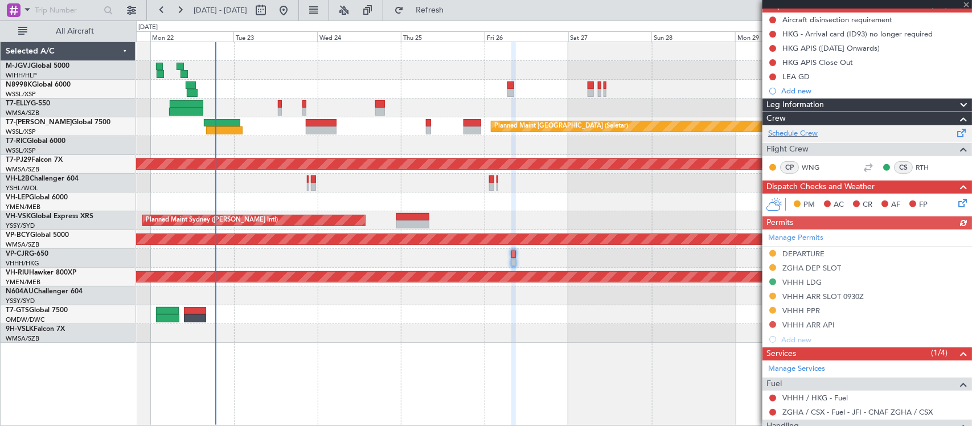
scroll to position [181, 0]
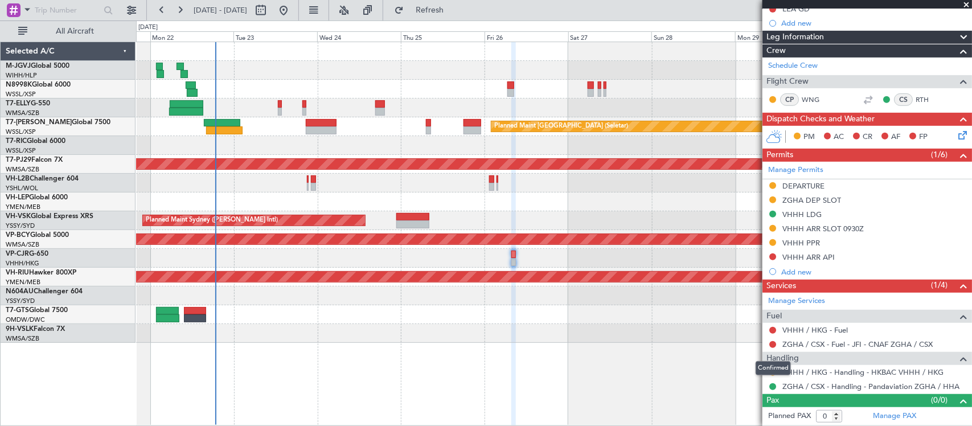
click at [773, 374] on div "Confirmed" at bounding box center [773, 368] width 35 height 14
click at [772, 374] on button at bounding box center [772, 372] width 7 height 7
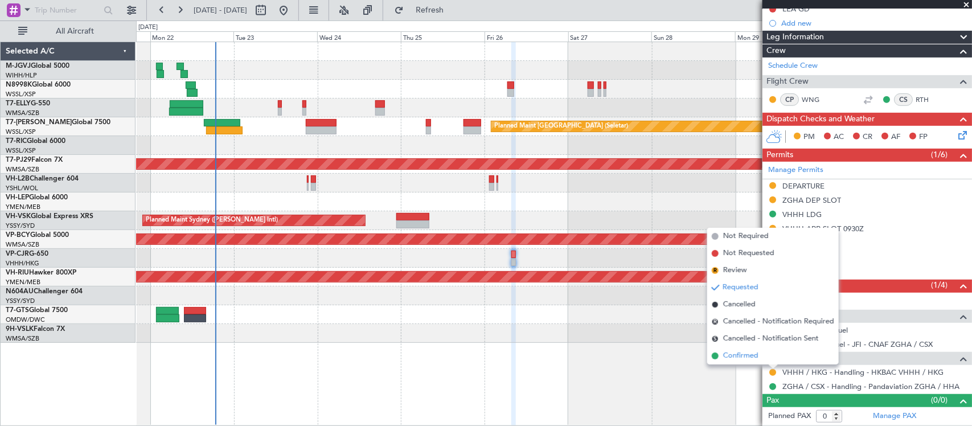
click at [772, 357] on li "Confirmed" at bounding box center [773, 355] width 132 height 17
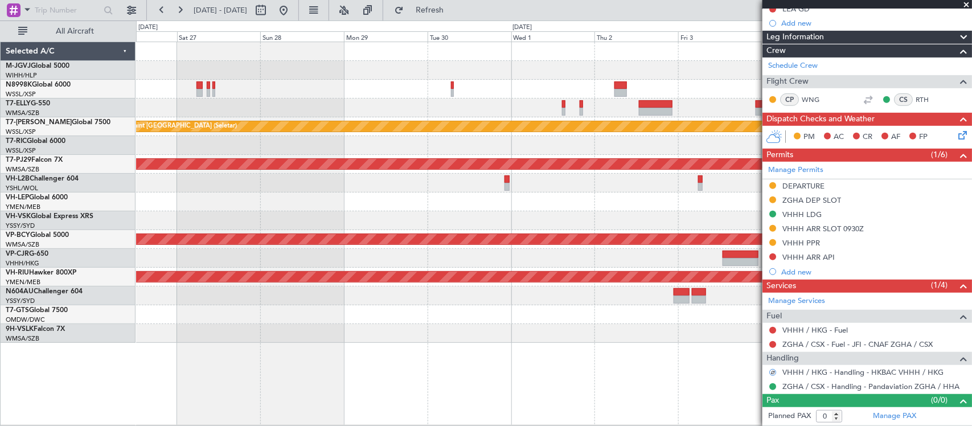
click at [286, 374] on div "Planned Maint Singapore (Seletar) Planned Maint Kuala Lumpur (Sultan Abdul Aziz…" at bounding box center [554, 234] width 836 height 384
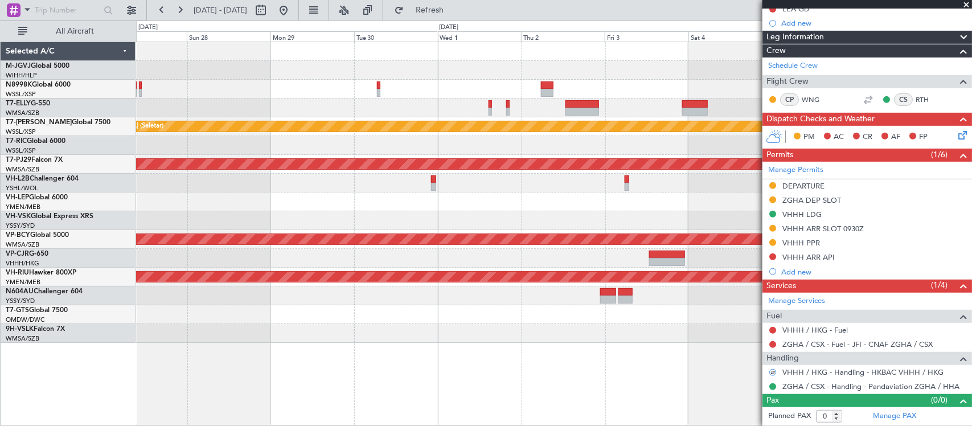
click at [477, 340] on div at bounding box center [553, 333] width 835 height 19
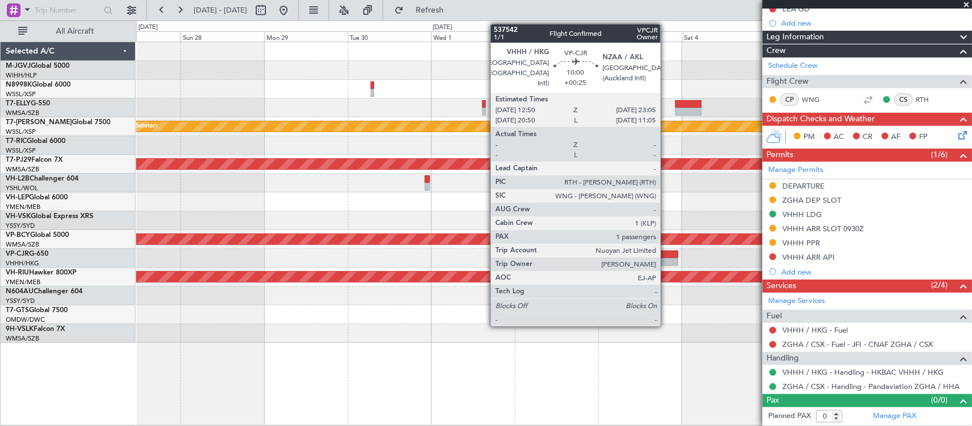
click at [666, 256] on div at bounding box center [660, 255] width 36 height 8
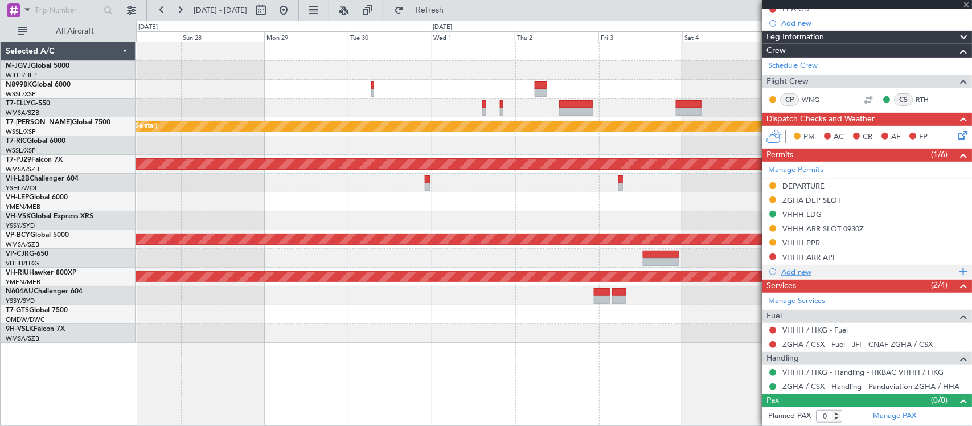
type input "+00:25"
type input "1"
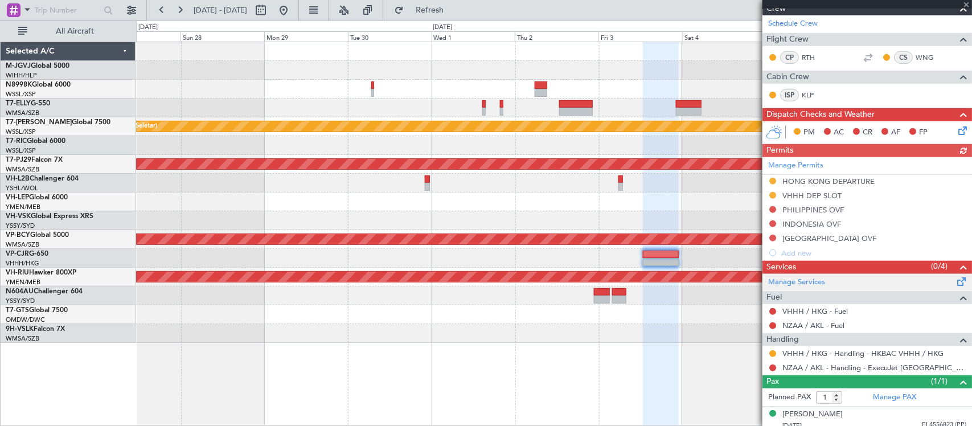
scroll to position [244, 0]
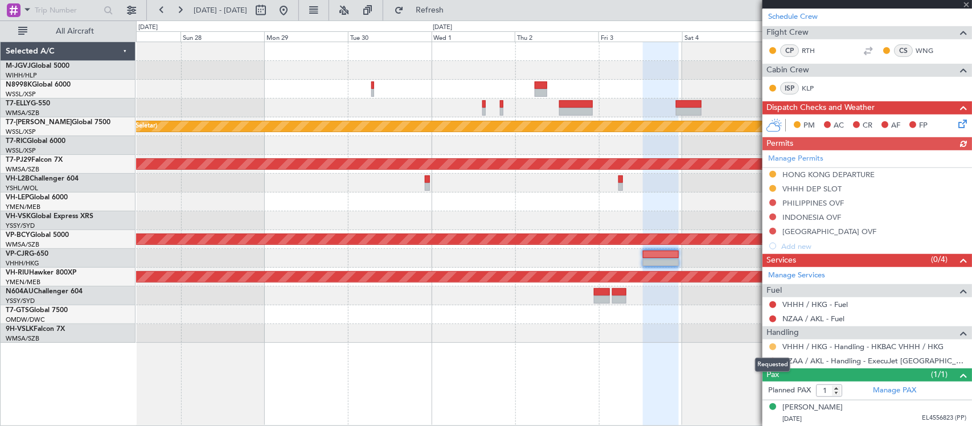
click at [775, 348] on button at bounding box center [772, 346] width 7 height 7
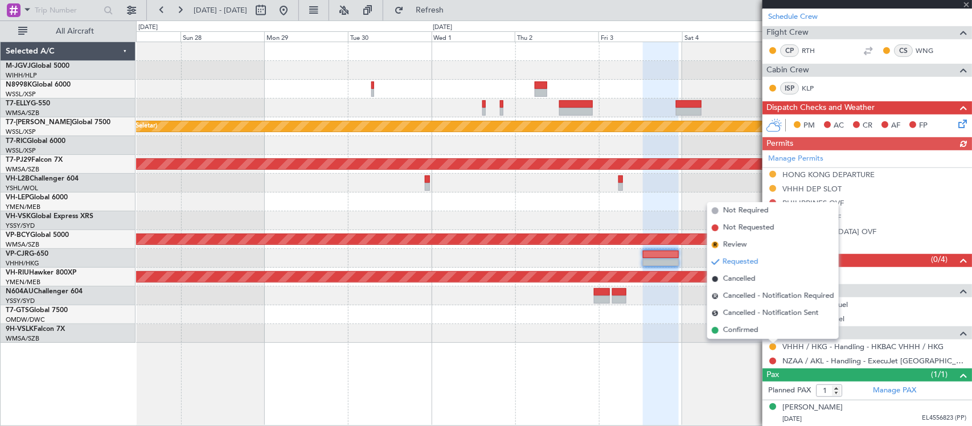
click at [764, 332] on li "Confirmed" at bounding box center [773, 330] width 132 height 17
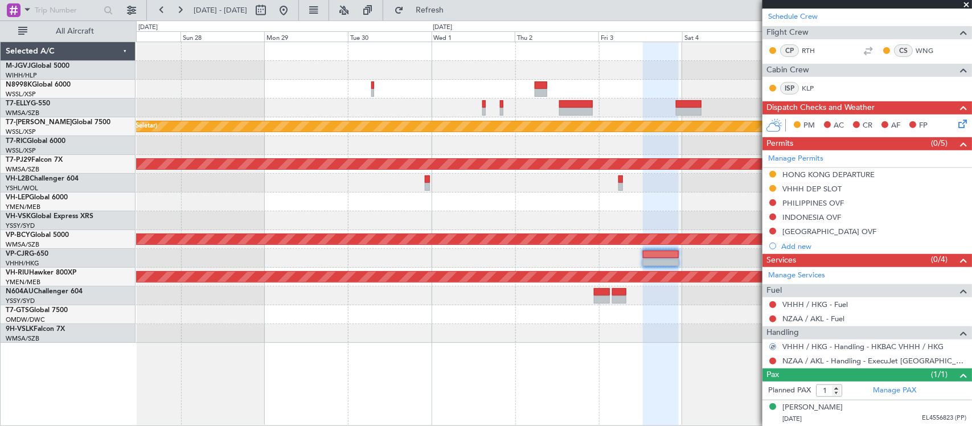
click at [605, 359] on div "Planned Maint Singapore (Seletar) Planned Maint Kuala Lumpur (Sultan Abdul Aziz…" at bounding box center [554, 234] width 836 height 384
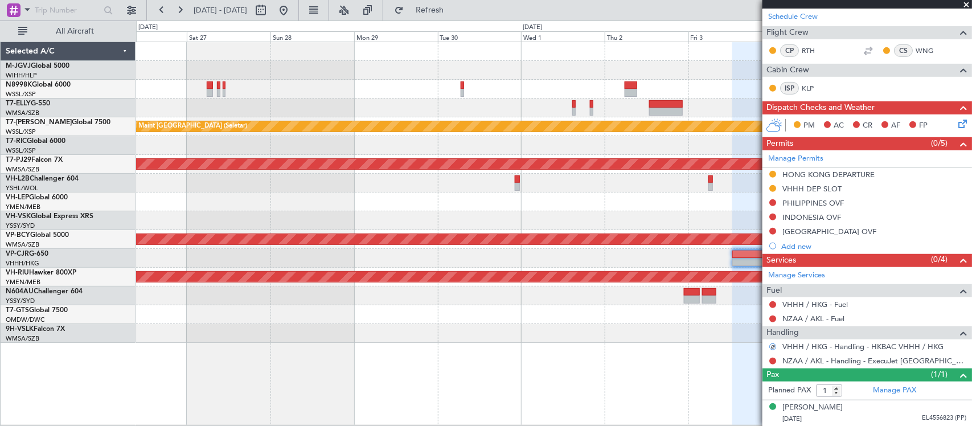
click at [601, 354] on div "Planned Maint Singapore (Seletar) Planned Maint Kuala Lumpur (Sultan Abdul Aziz…" at bounding box center [554, 234] width 836 height 384
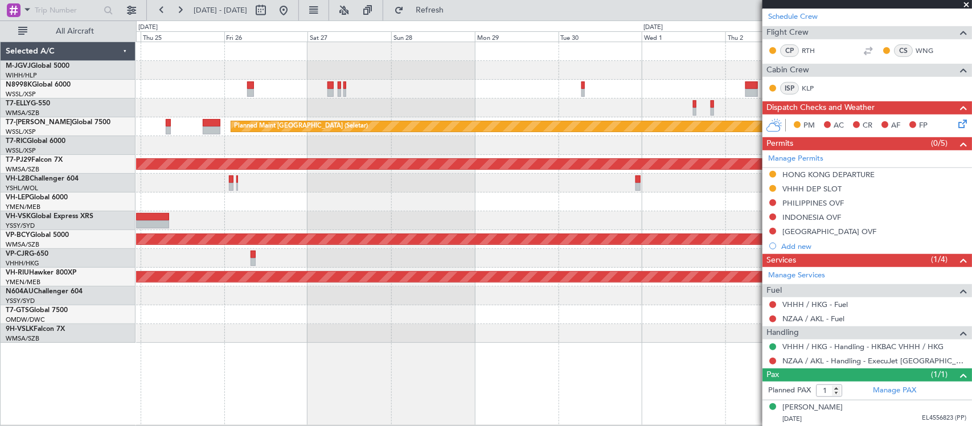
click at [601, 353] on div "Planned Maint Singapore (Seletar) Planned Maint Kuala Lumpur (Sultan Abdul Aziz…" at bounding box center [554, 234] width 836 height 384
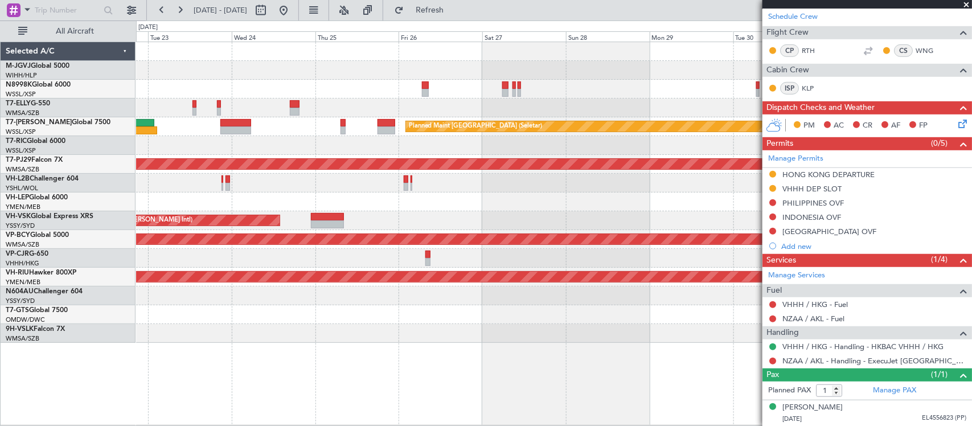
click at [618, 352] on div "MEL Dubai (Dubai Intl) Planned Maint Dubai (Dubai Intl) Planned Maint Singapore…" at bounding box center [554, 234] width 836 height 384
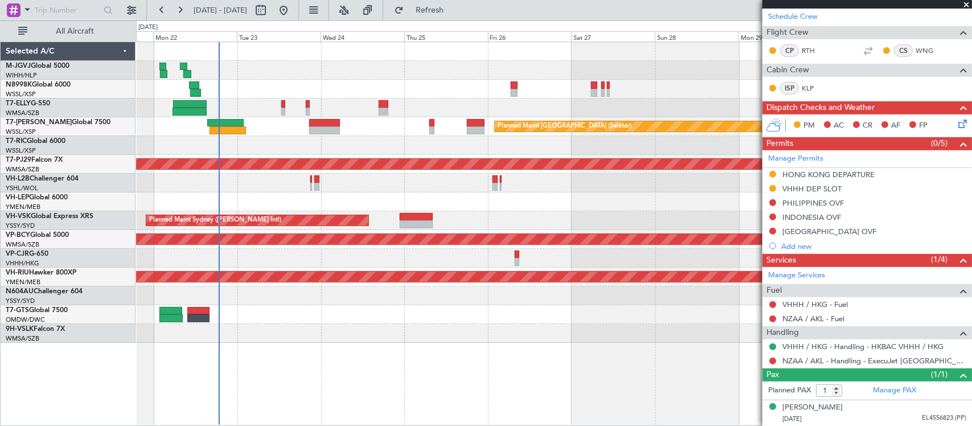
click at [617, 352] on div "MEL Jakarta (Halim Intl) MEL Jakarta (Halim Intl) MEL Jakarta (Halim Intl) Plan…" at bounding box center [554, 234] width 836 height 384
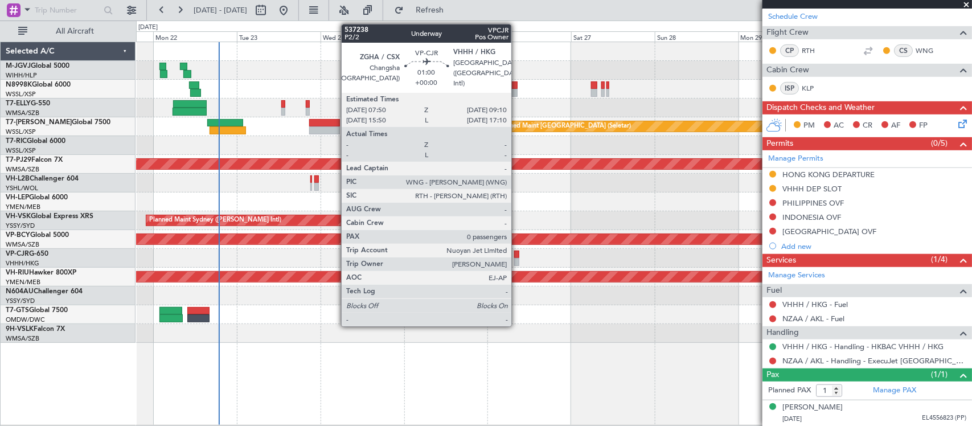
click at [517, 260] on div at bounding box center [516, 262] width 5 height 8
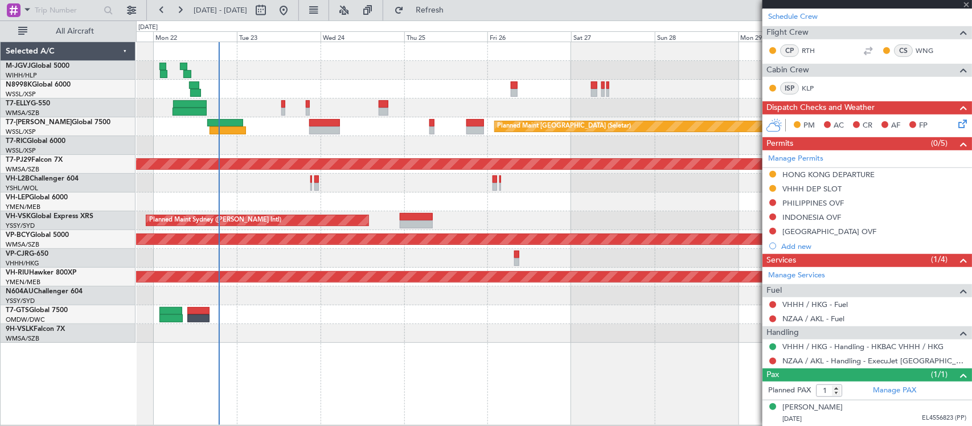
type input "0"
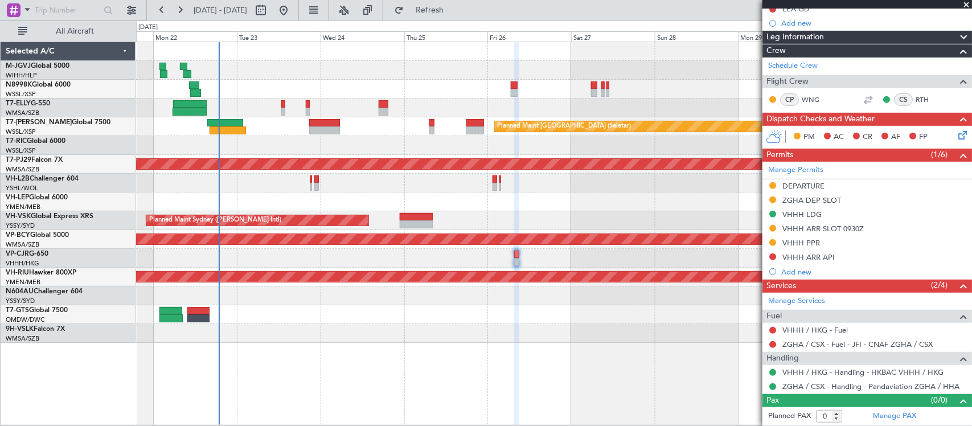
scroll to position [0, 0]
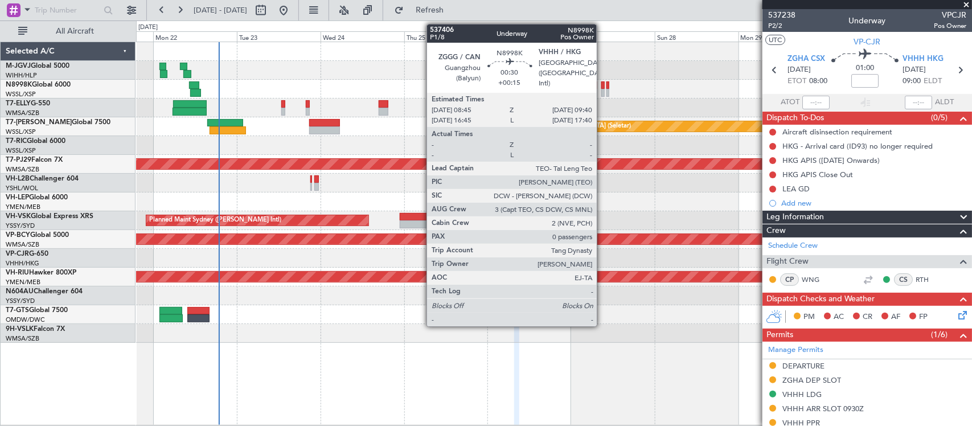
click at [602, 86] on div at bounding box center [602, 85] width 3 height 8
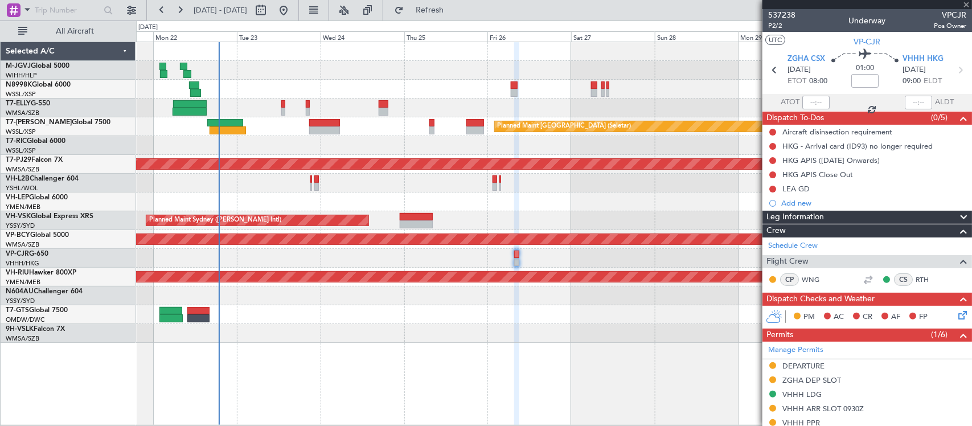
click at [528, 227] on div "MEL Jakarta (Halim Intl) MEL Jakarta (Halim Intl) MEL Jakarta (Halim Intl) Plan…" at bounding box center [553, 192] width 835 height 301
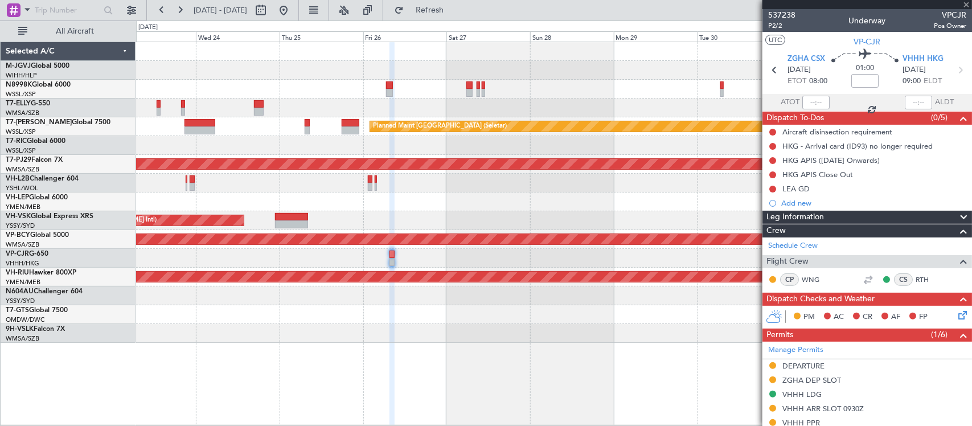
type input "+00:15"
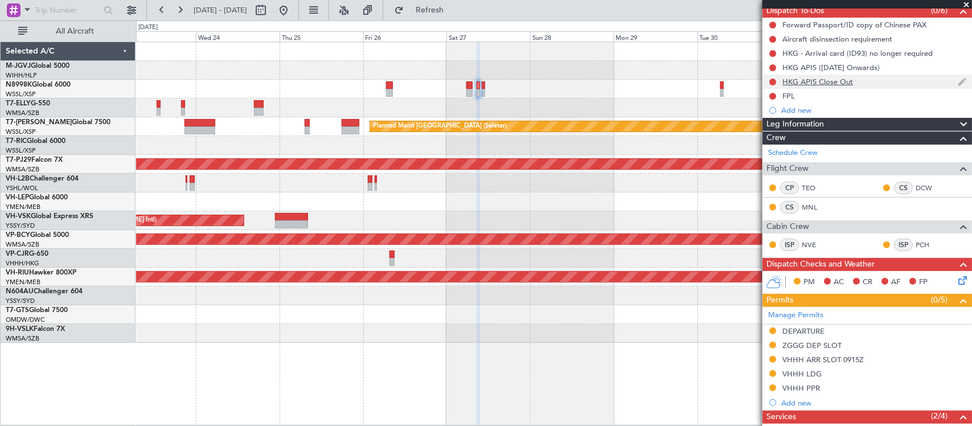
scroll to position [237, 0]
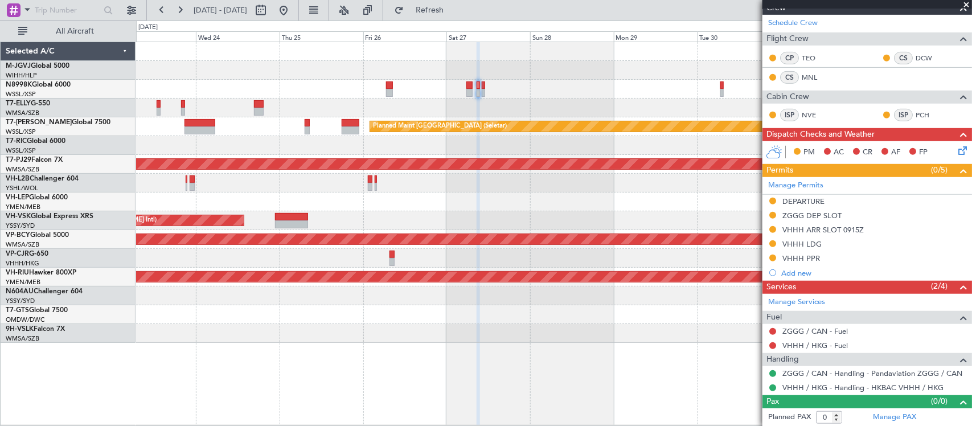
click at [718, 89] on div at bounding box center [553, 89] width 835 height 19
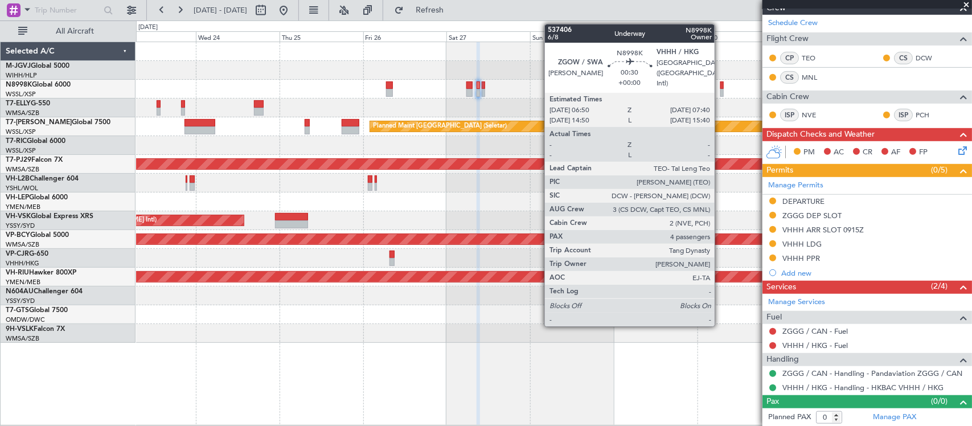
click at [720, 89] on div at bounding box center [721, 93] width 3 height 8
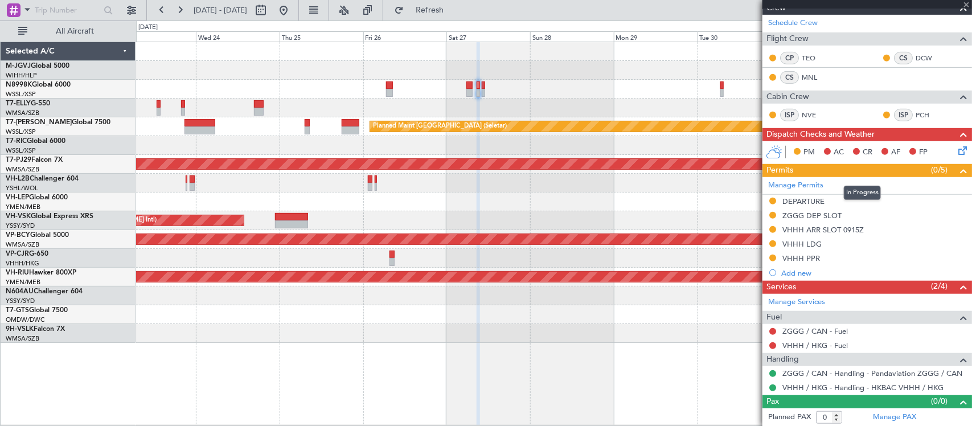
type input "4"
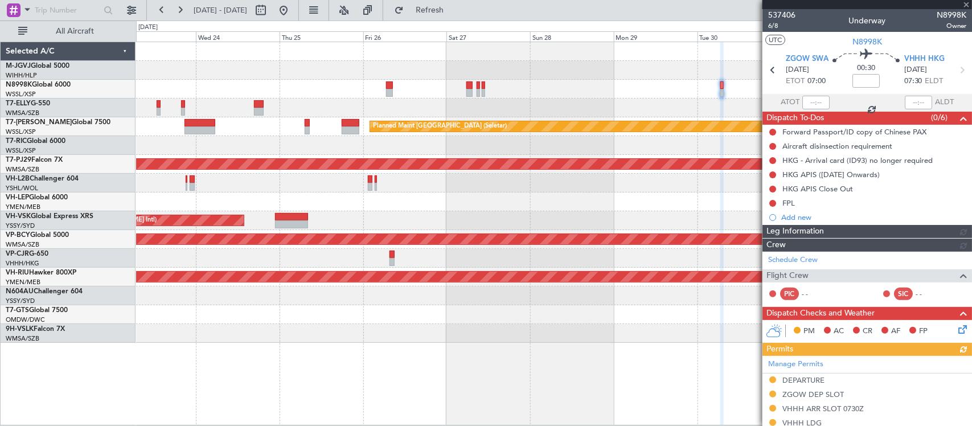
scroll to position [342, 0]
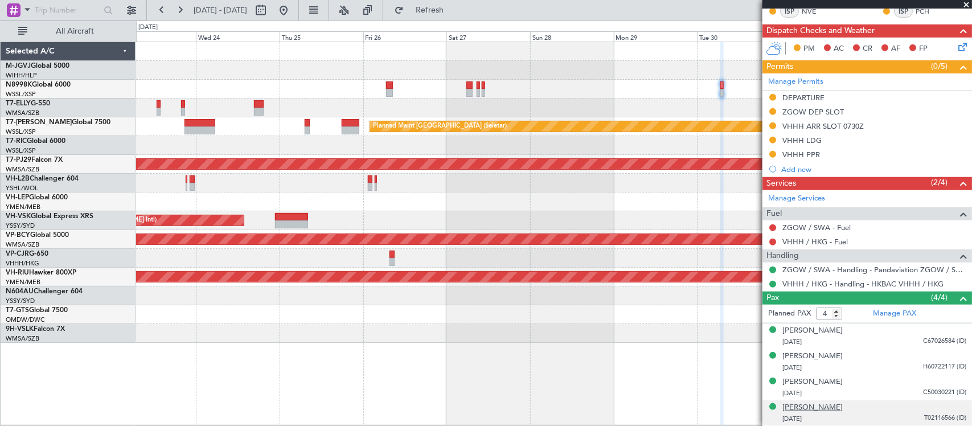
click at [825, 405] on div "[PERSON_NAME]" at bounding box center [812, 407] width 60 height 11
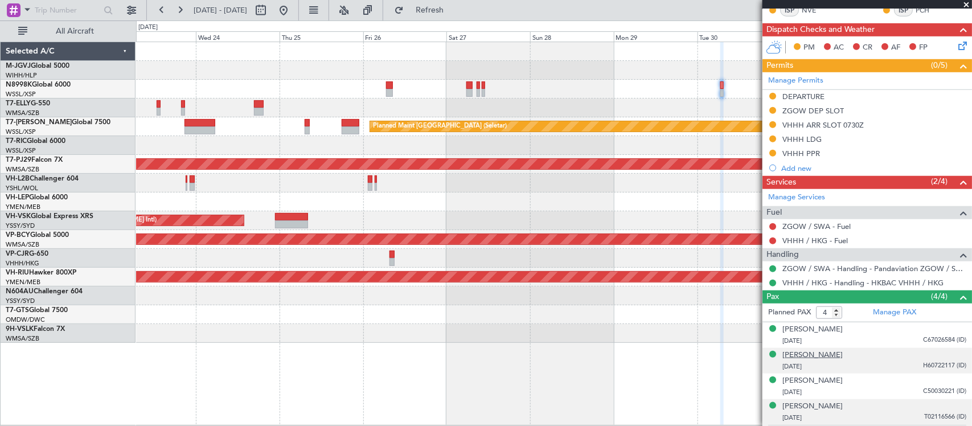
click at [807, 359] on div "Jialei TANG" at bounding box center [812, 355] width 60 height 11
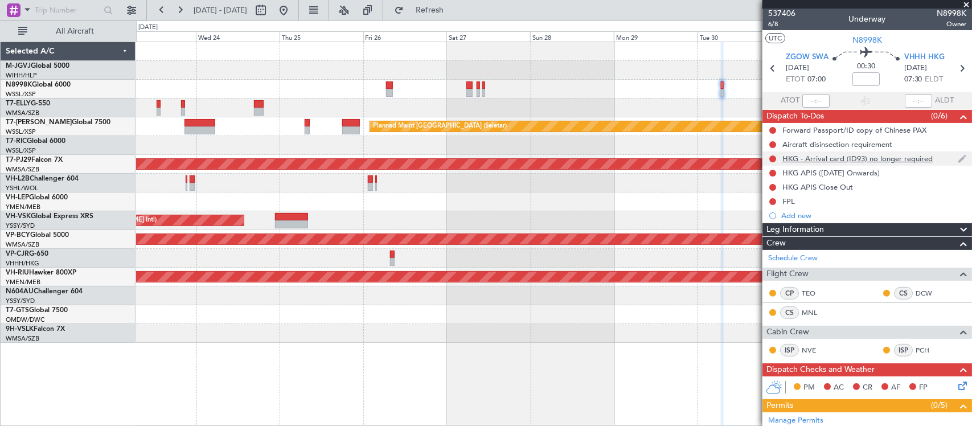
scroll to position [0, 0]
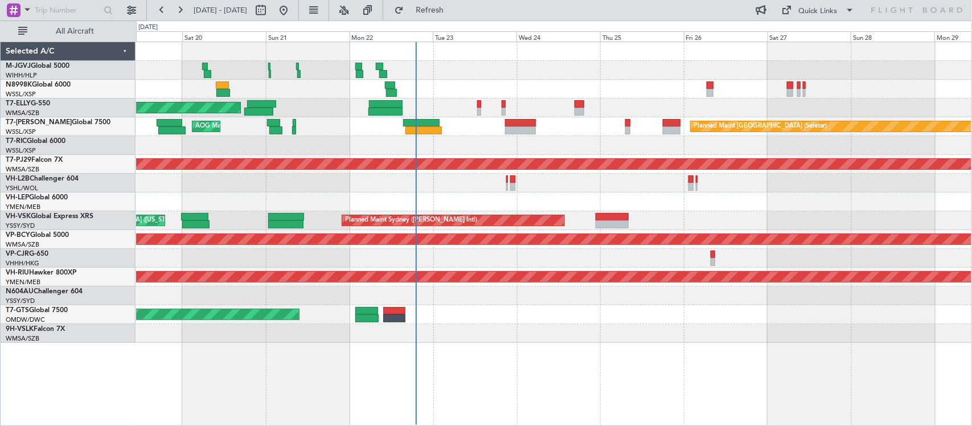
click at [615, 175] on div "[PERSON_NAME][GEOGRAPHIC_DATA] ([PERSON_NAME] Intl) [PERSON_NAME] Jakarta (Hali…" at bounding box center [553, 192] width 835 height 301
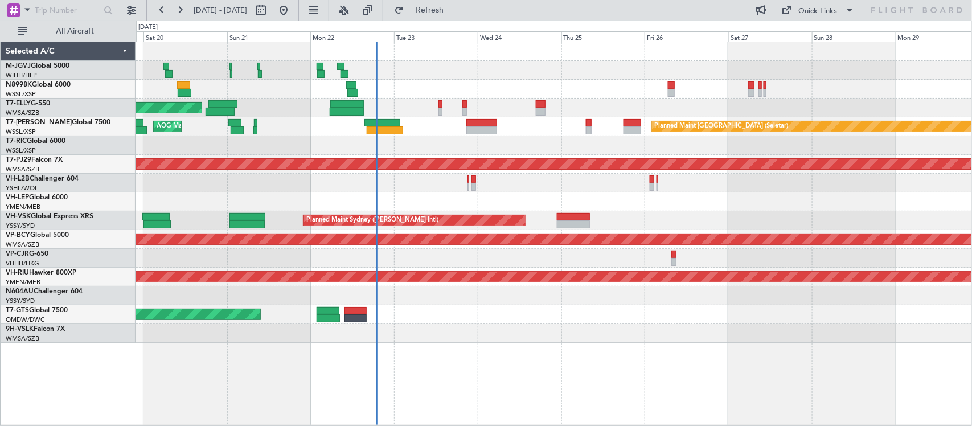
click at [692, 112] on div "Planned Maint [GEOGRAPHIC_DATA] ([GEOGRAPHIC_DATA] Intl) [PERSON_NAME] [GEOGRAP…" at bounding box center [553, 108] width 835 height 19
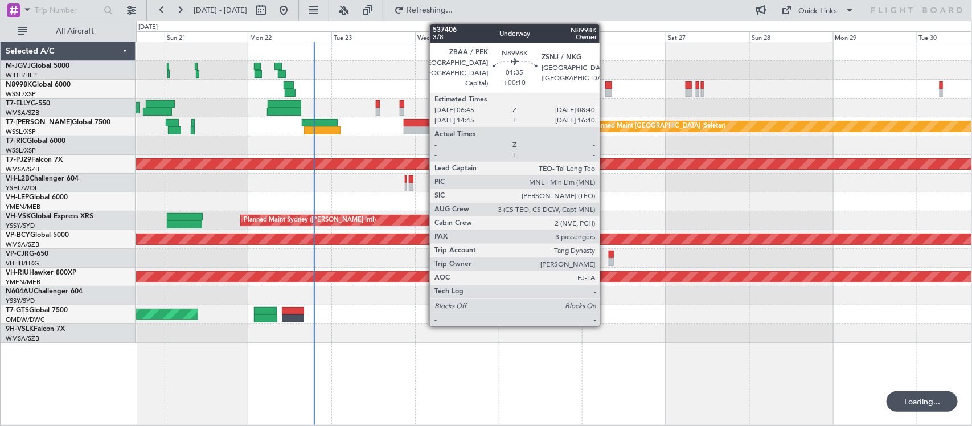
click at [605, 88] on div at bounding box center [608, 85] width 7 height 8
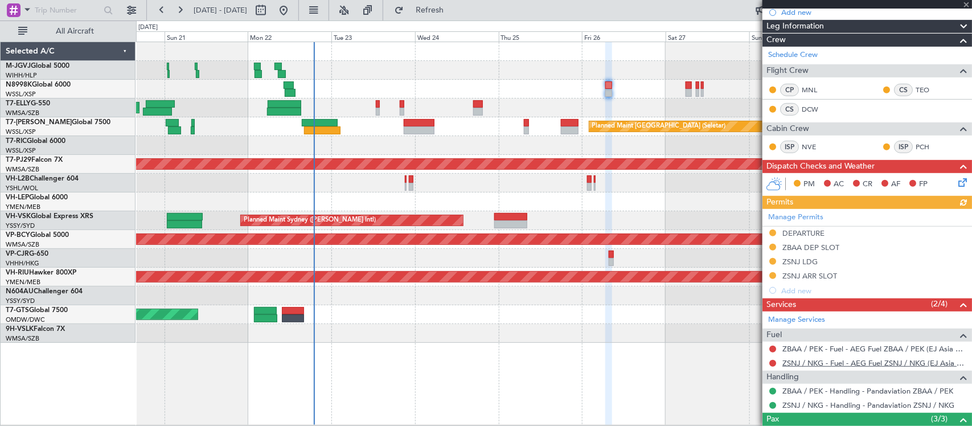
scroll to position [288, 0]
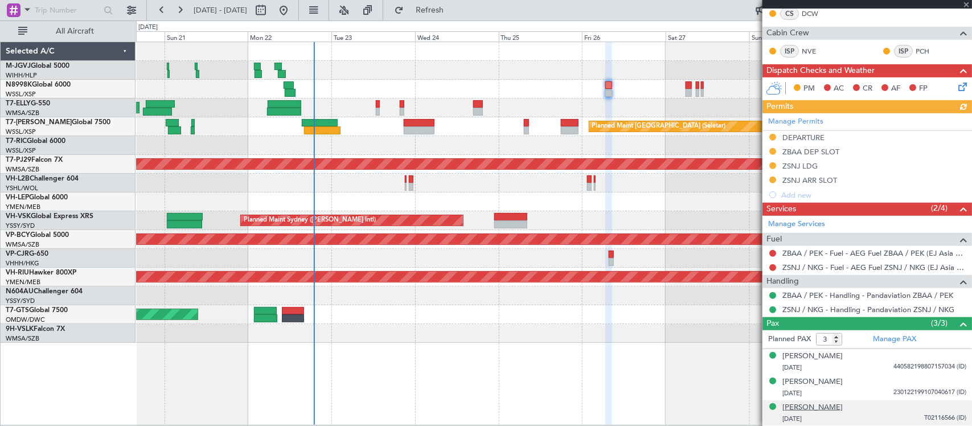
click at [820, 409] on div "[PERSON_NAME]" at bounding box center [812, 407] width 60 height 11
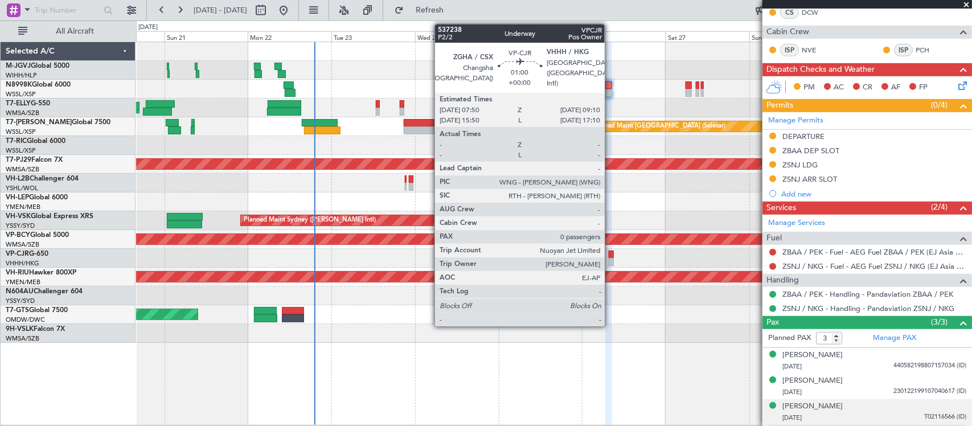
click at [610, 255] on div at bounding box center [611, 255] width 5 height 8
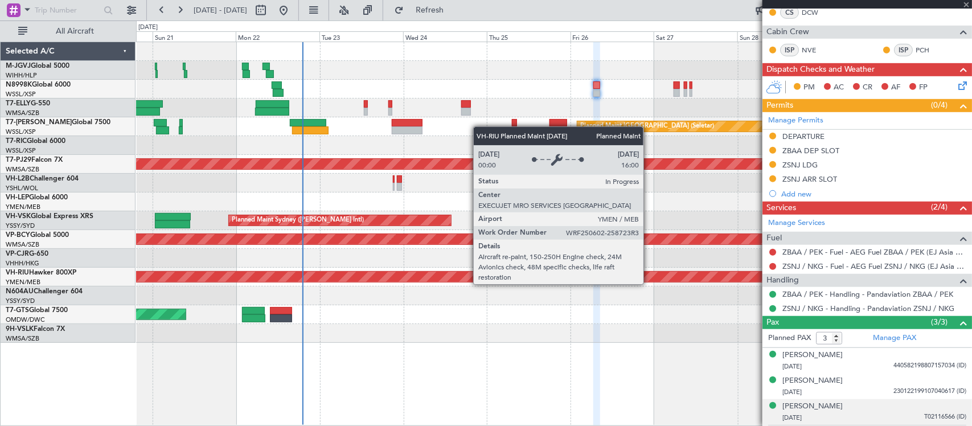
click at [546, 260] on div "[PERSON_NAME][GEOGRAPHIC_DATA] ([PERSON_NAME] Intl) [PERSON_NAME] Jakarta (Hali…" at bounding box center [553, 192] width 835 height 301
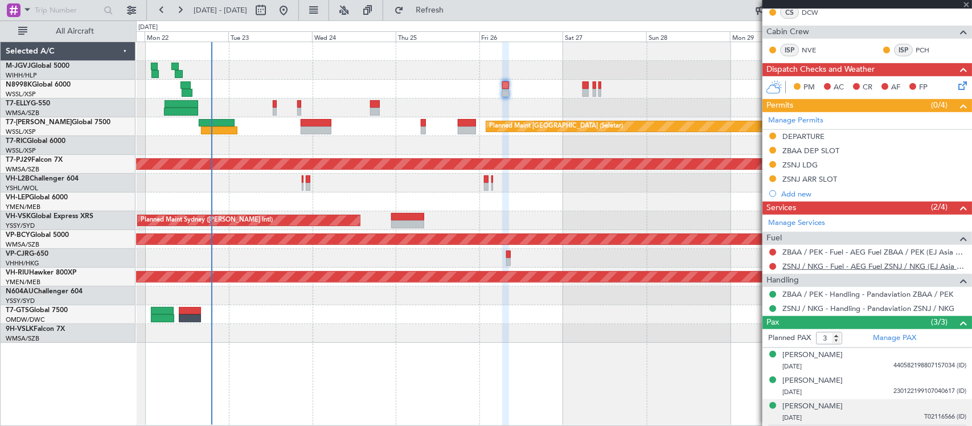
type input "0"
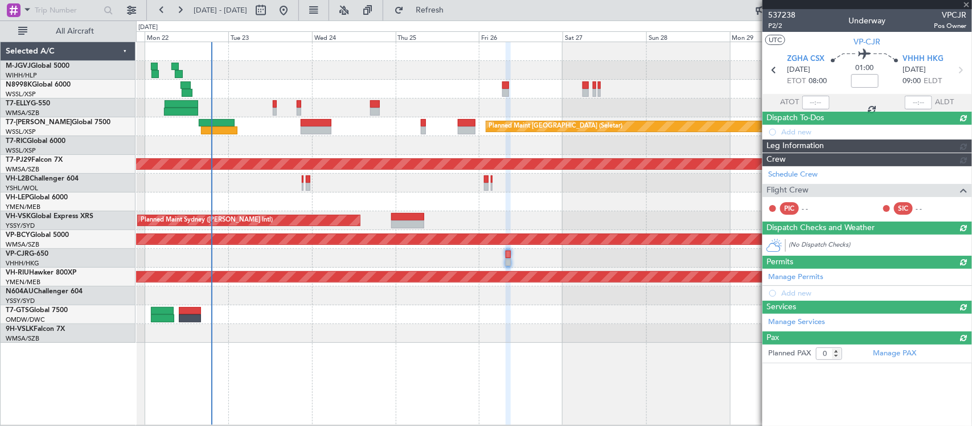
scroll to position [0, 0]
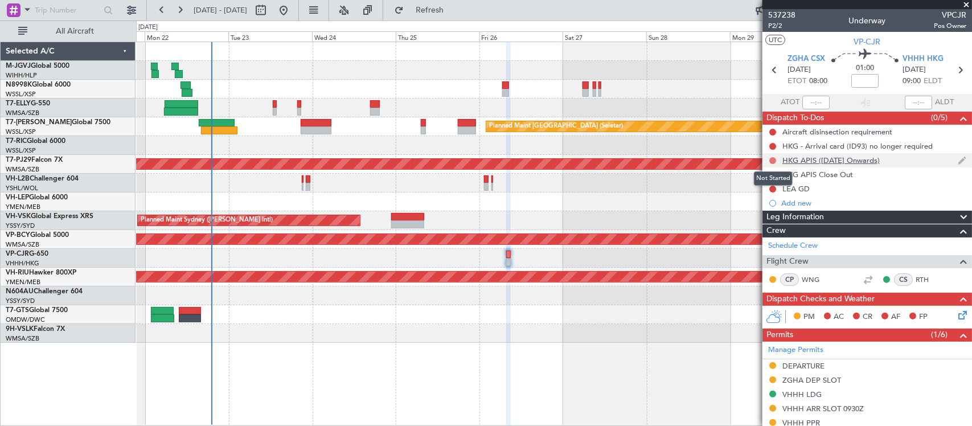
click at [770, 161] on button at bounding box center [772, 160] width 7 height 7
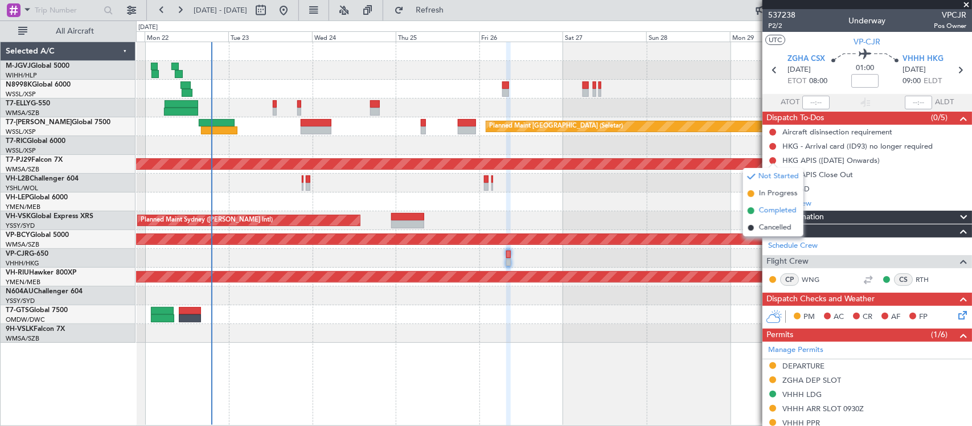
click at [764, 211] on span "Completed" at bounding box center [778, 210] width 38 height 11
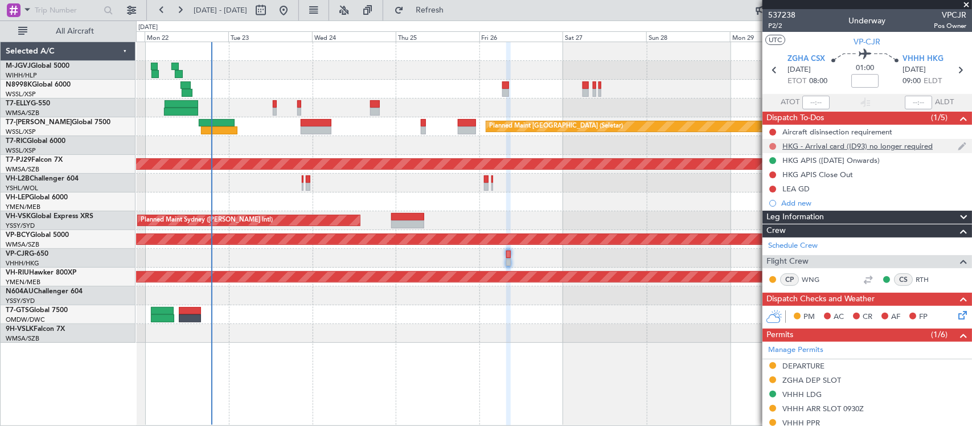
click at [773, 147] on button at bounding box center [772, 146] width 7 height 7
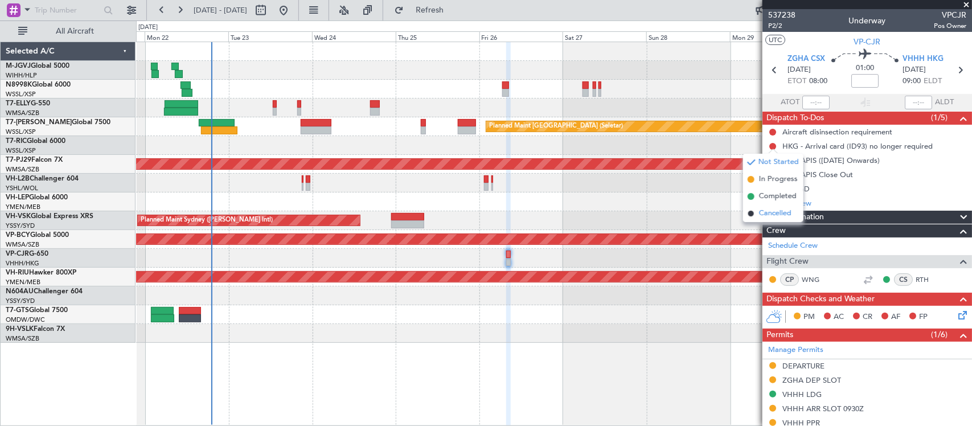
click at [774, 216] on span "Cancelled" at bounding box center [775, 213] width 32 height 11
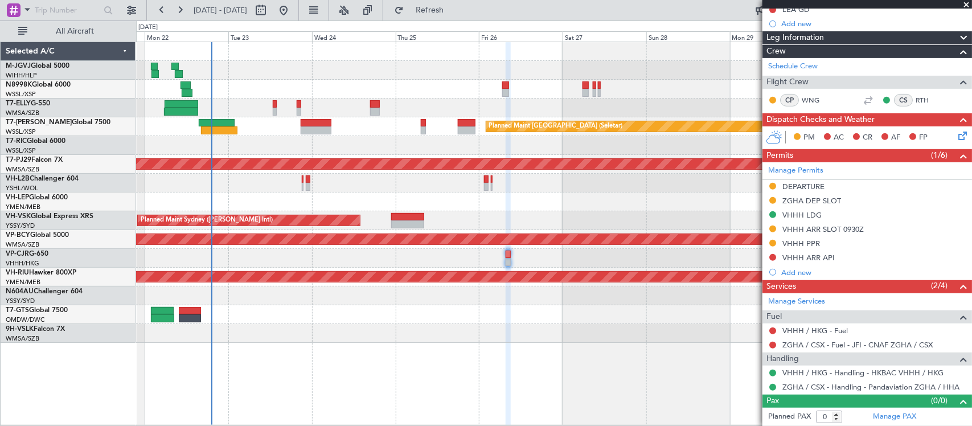
scroll to position [181, 0]
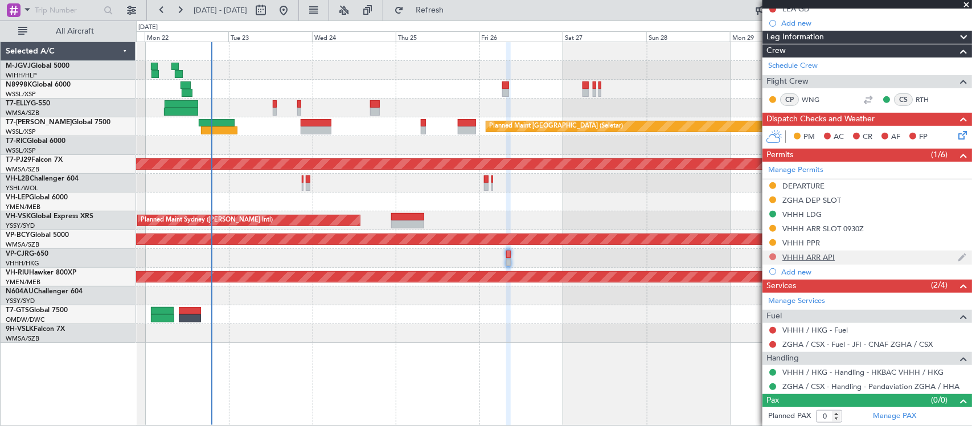
click at [772, 256] on button at bounding box center [772, 256] width 7 height 7
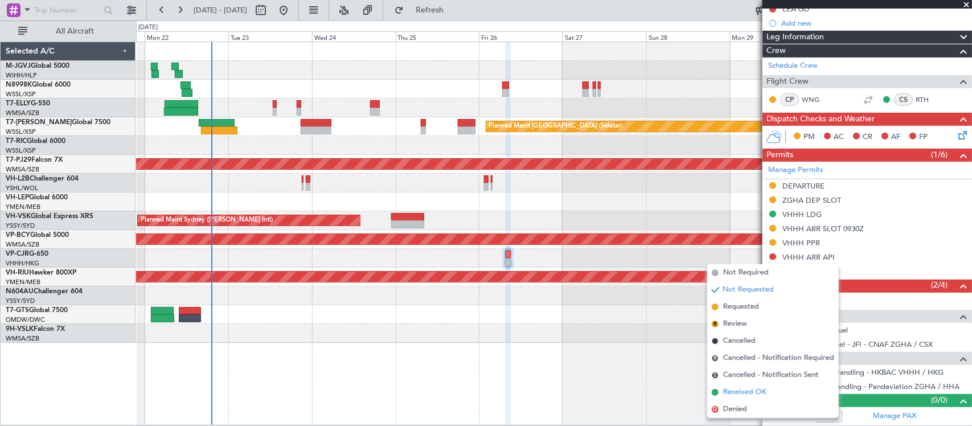
click at [752, 392] on span "Received OK" at bounding box center [744, 392] width 43 height 11
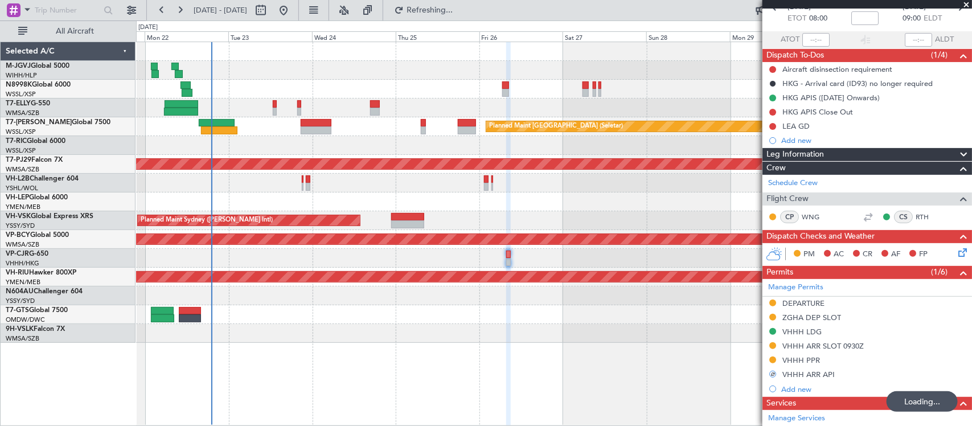
scroll to position [0, 0]
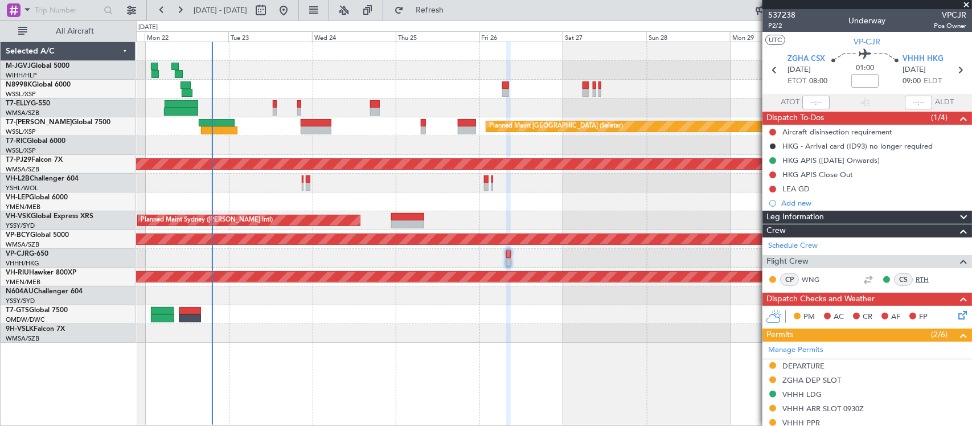
click at [916, 275] on link "RTH" at bounding box center [929, 279] width 26 height 10
click at [553, 158] on div "[PERSON_NAME] [GEOGRAPHIC_DATA] (Dubai Intl) Planned Maint [GEOGRAPHIC_DATA] ([…" at bounding box center [553, 192] width 835 height 301
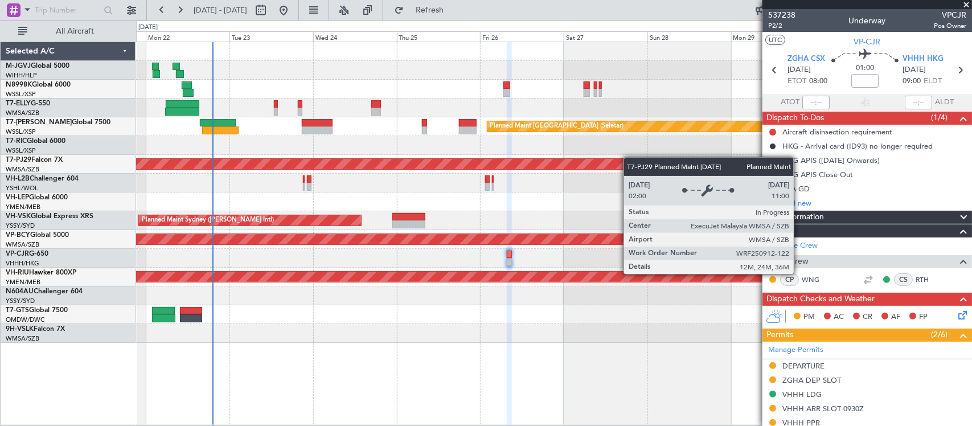
click at [610, 158] on div "Planned Maint [GEOGRAPHIC_DATA] (Sultan [PERSON_NAME] [PERSON_NAME] - Subang)" at bounding box center [553, 164] width 835 height 19
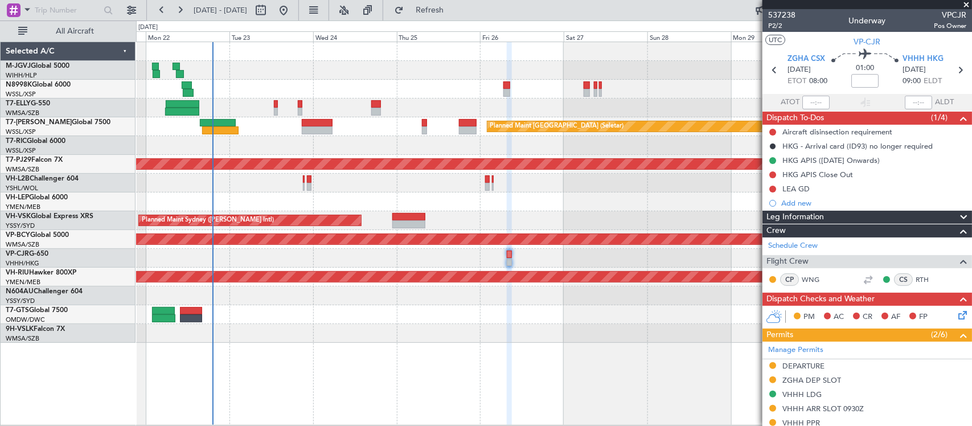
click at [428, 186] on div at bounding box center [553, 183] width 835 height 19
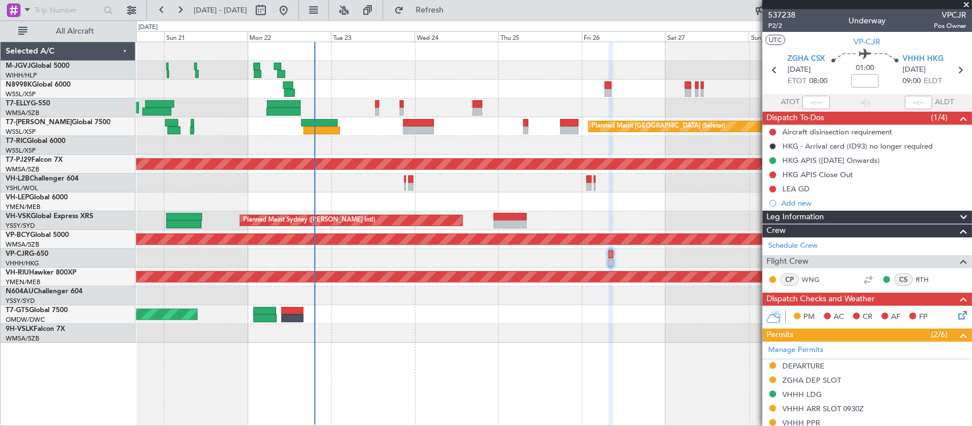
click at [678, 214] on div "Planned Maint Sydney ([PERSON_NAME] Intl) AOG Maint [US_STATE][GEOGRAPHIC_DATA]…" at bounding box center [553, 220] width 835 height 19
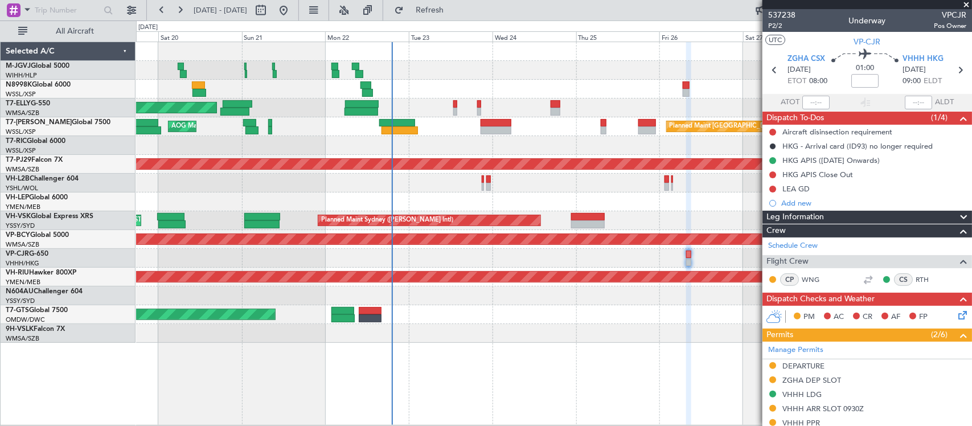
click at [602, 215] on div "Planned Maint Sydney ([PERSON_NAME] Intl) AOG Maint [US_STATE][GEOGRAPHIC_DATA]…" at bounding box center [553, 220] width 835 height 19
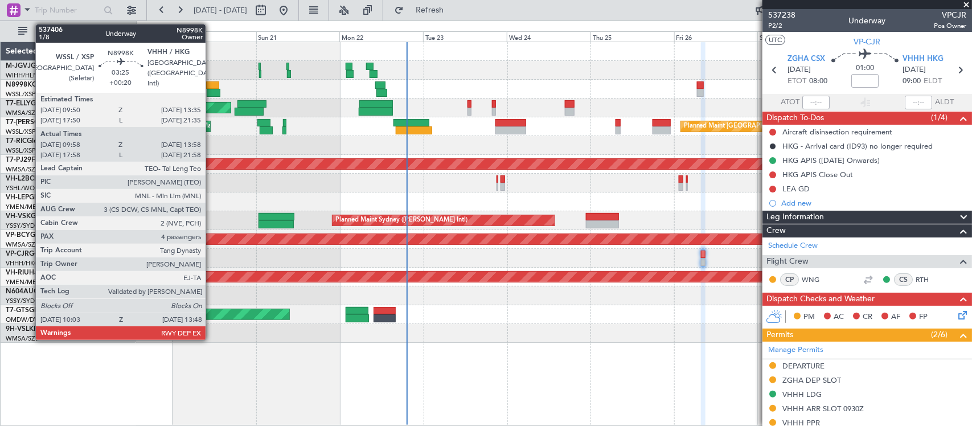
click at [211, 91] on div at bounding box center [213, 93] width 13 height 8
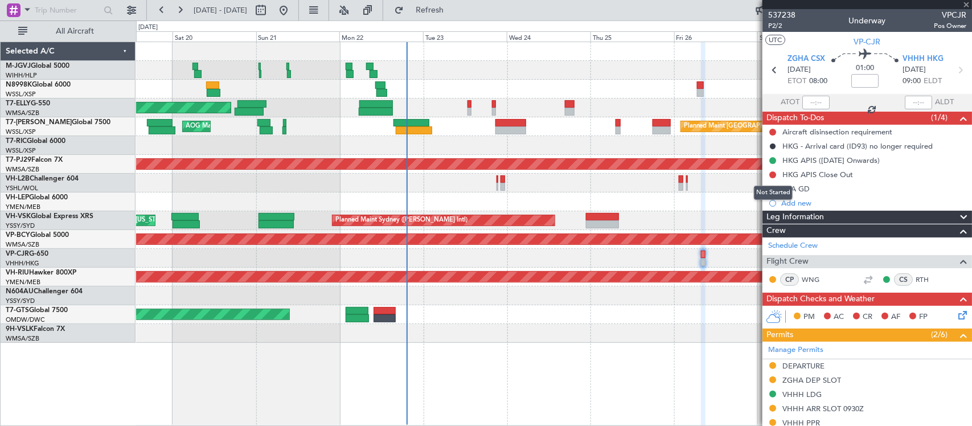
type input "+00:20"
type input "10:08"
type input "13:48"
type input "4"
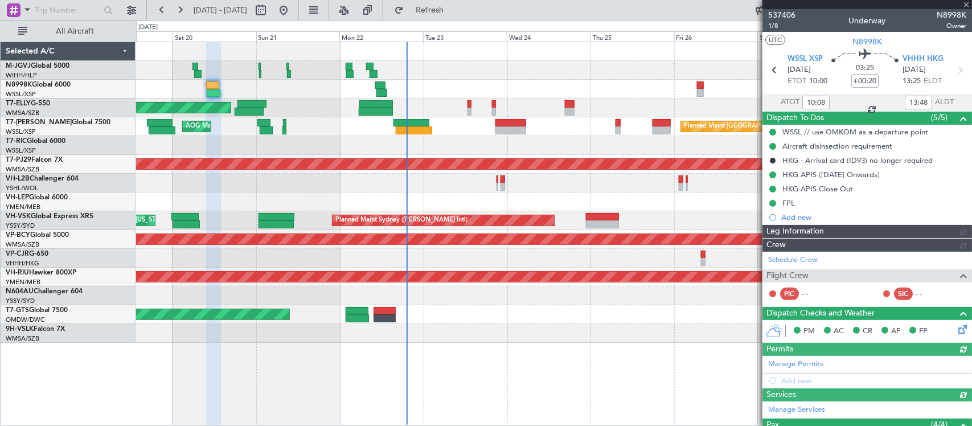
type input "[PERSON_NAME] (BTA)"
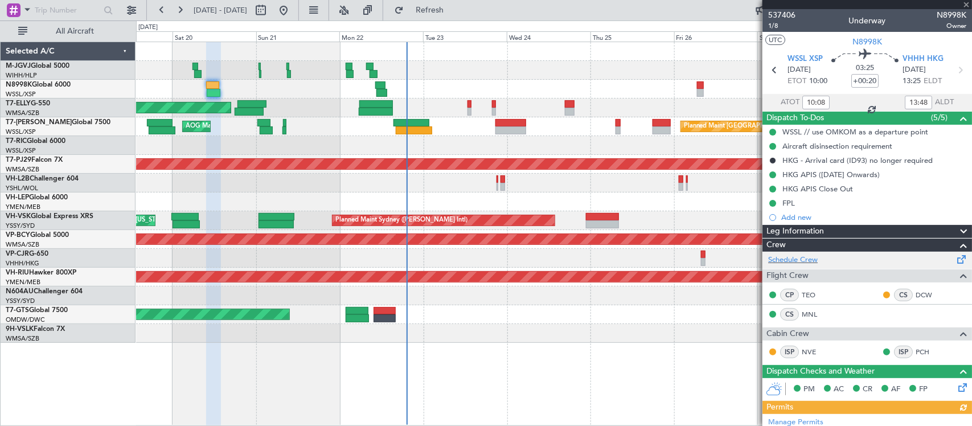
scroll to position [370, 0]
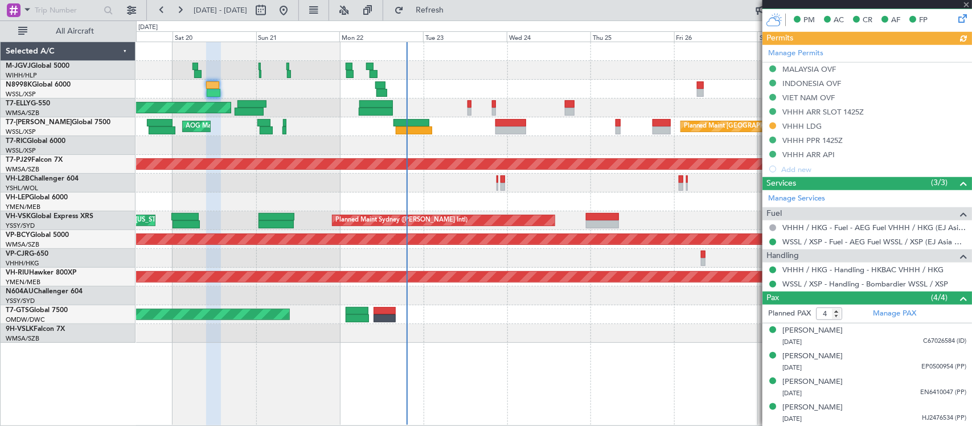
click at [772, 126] on div "Manage Permits MALAYSIA OVF INDONESIA OVF VIET NAM OVF VHHH ARR SLOT 1425Z VHHH…" at bounding box center [867, 111] width 210 height 132
click at [773, 124] on button at bounding box center [772, 125] width 7 height 7
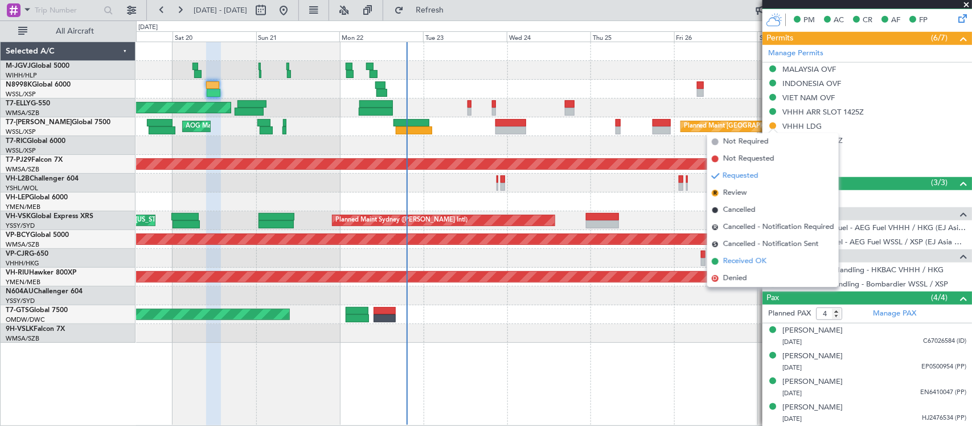
click at [752, 262] on span "Received OK" at bounding box center [744, 261] width 43 height 11
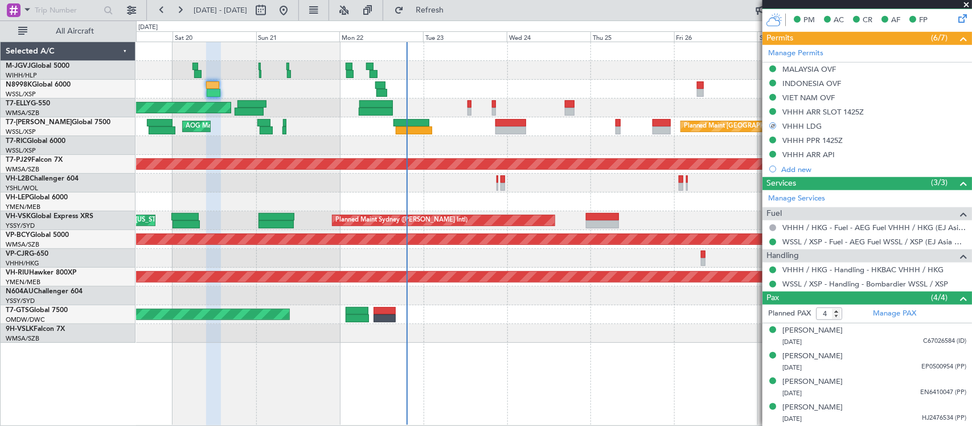
scroll to position [0, 0]
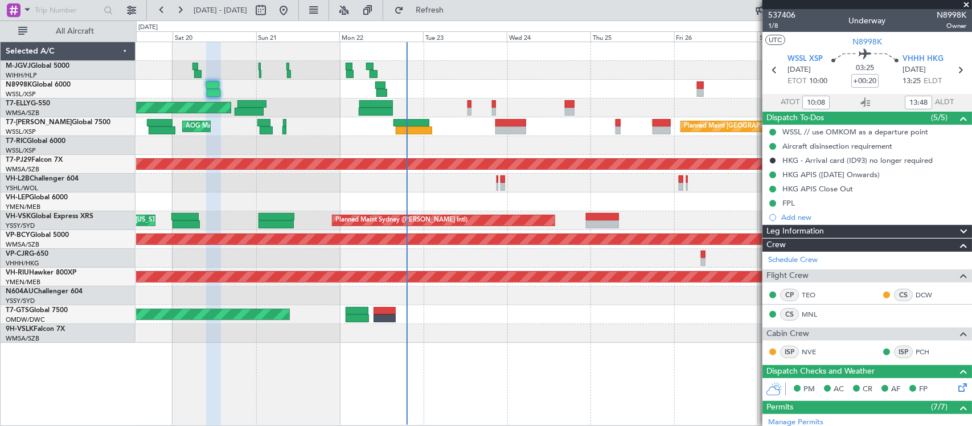
click at [963, 6] on span at bounding box center [966, 5] width 11 height 10
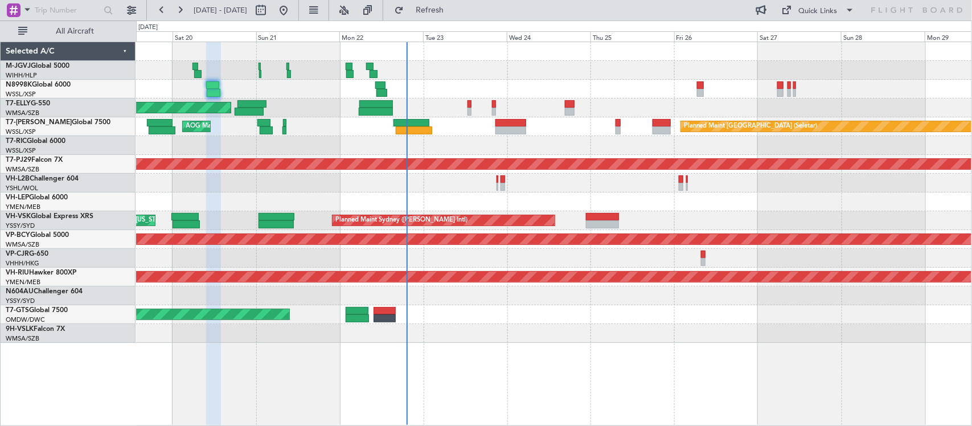
type input "0"
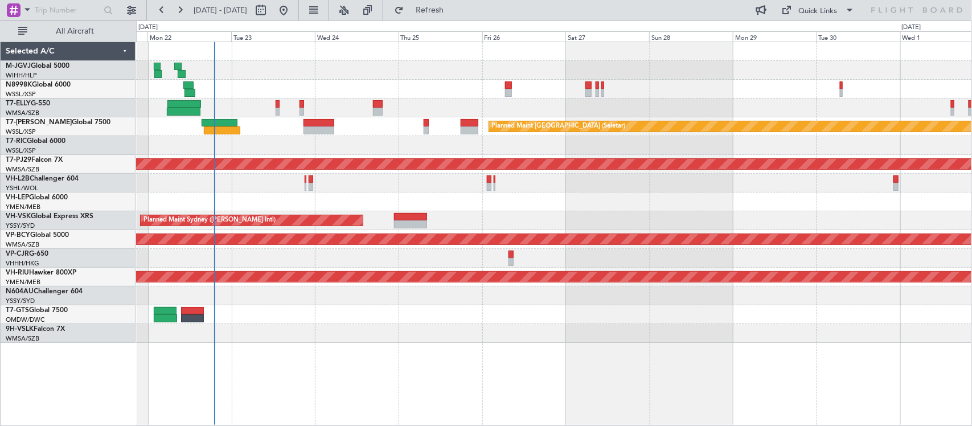
click at [571, 228] on div "Planned Maint Sydney ([PERSON_NAME] Intl) AOG Maint [US_STATE][GEOGRAPHIC_DATA]…" at bounding box center [553, 220] width 835 height 19
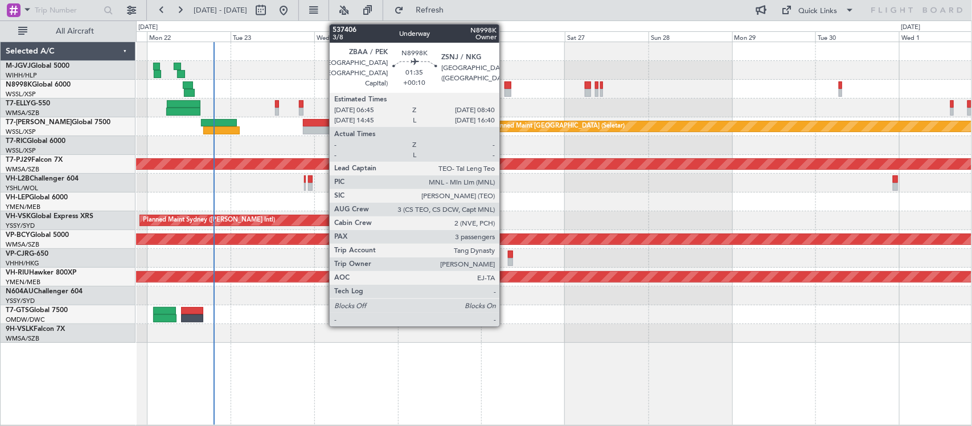
click at [505, 93] on div at bounding box center [508, 93] width 7 height 8
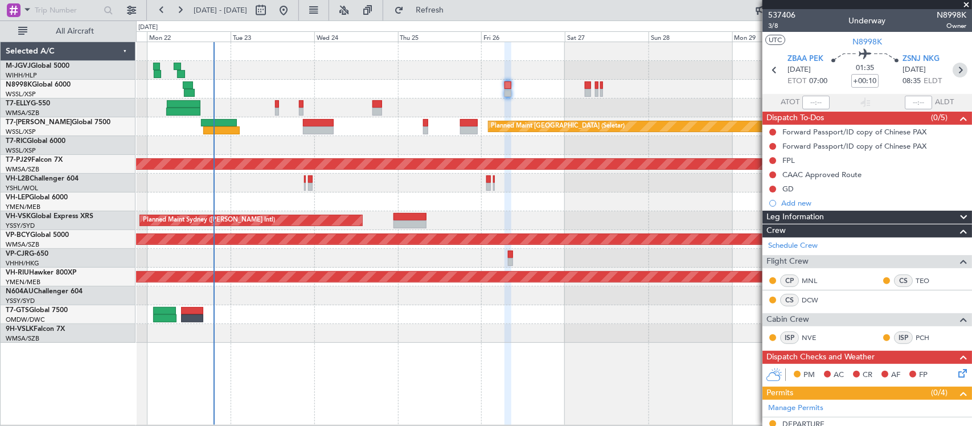
click at [953, 70] on icon at bounding box center [960, 70] width 15 height 15
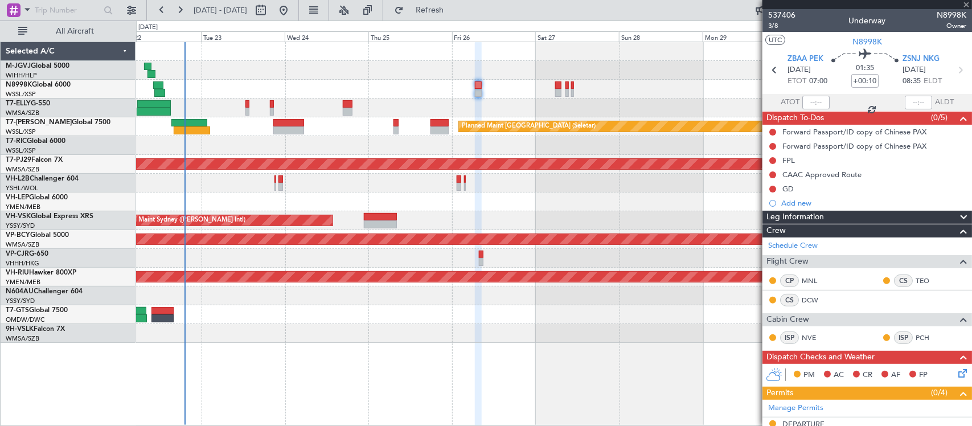
click at [539, 332] on div "[PERSON_NAME] [GEOGRAPHIC_DATA] (Dubai Intl) Planned Maint [GEOGRAPHIC_DATA] ([…" at bounding box center [553, 192] width 835 height 301
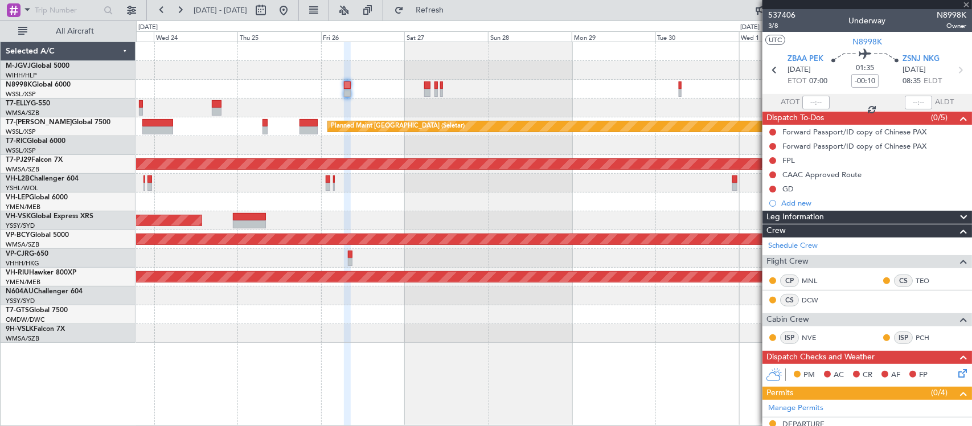
click at [600, 319] on div "AOG Maint [GEOGRAPHIC_DATA] (Seletar)" at bounding box center [553, 314] width 835 height 19
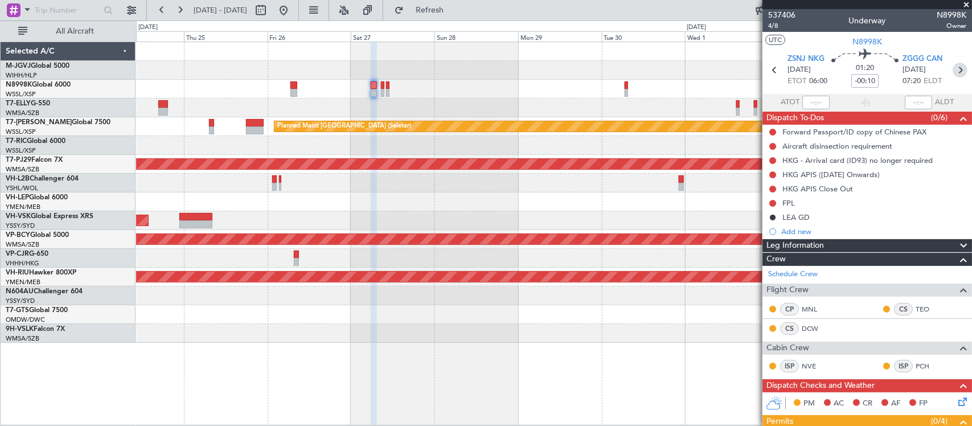
click at [953, 69] on icon at bounding box center [960, 70] width 15 height 15
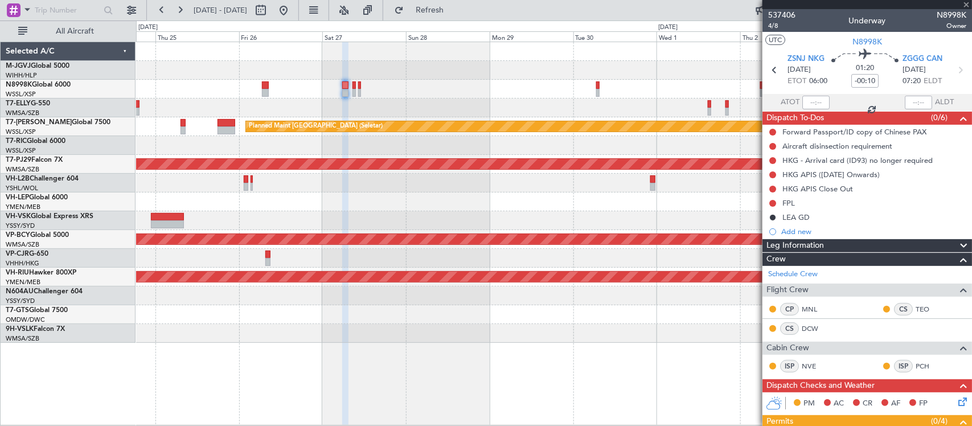
click at [608, 262] on div at bounding box center [553, 258] width 835 height 19
type input "+00:15"
type input "0"
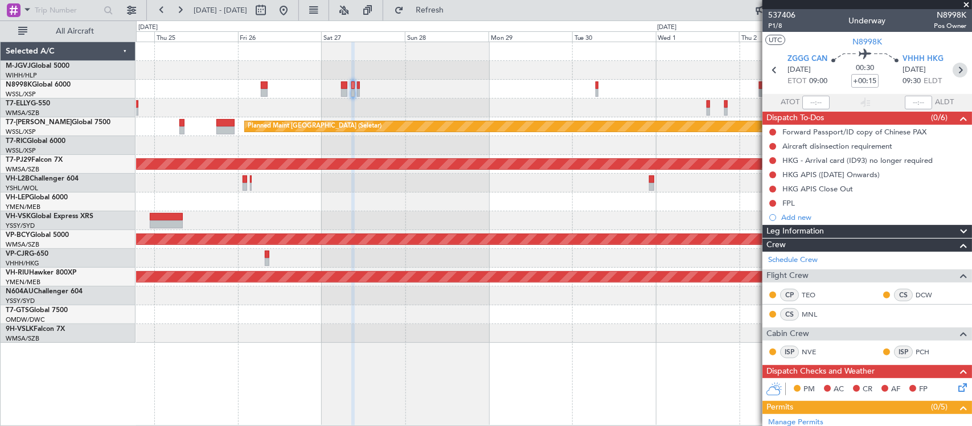
click at [953, 72] on icon at bounding box center [960, 70] width 15 height 15
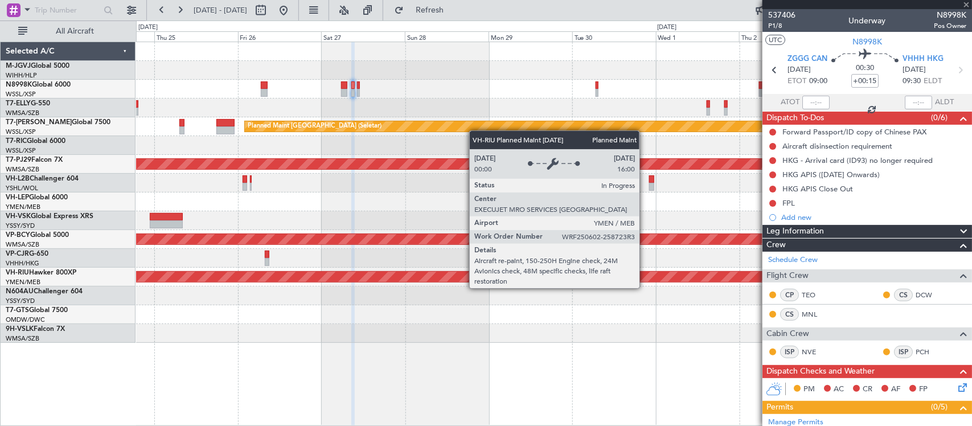
click at [602, 281] on div "Planned Maint [GEOGRAPHIC_DATA] ([GEOGRAPHIC_DATA])" at bounding box center [382, 277] width 2162 height 10
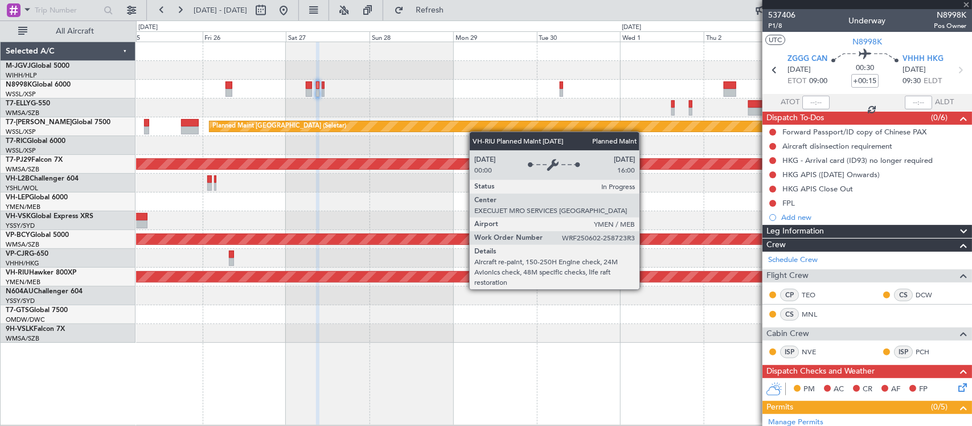
type input "1"
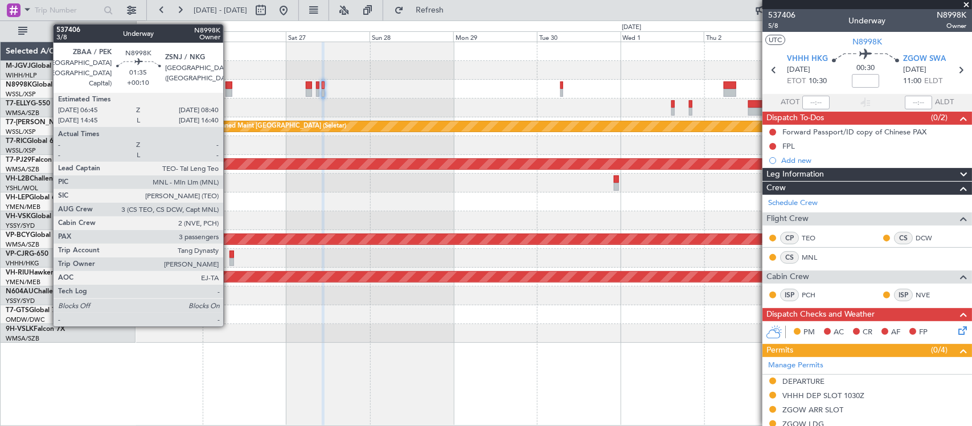
click at [229, 87] on div at bounding box center [228, 85] width 7 height 8
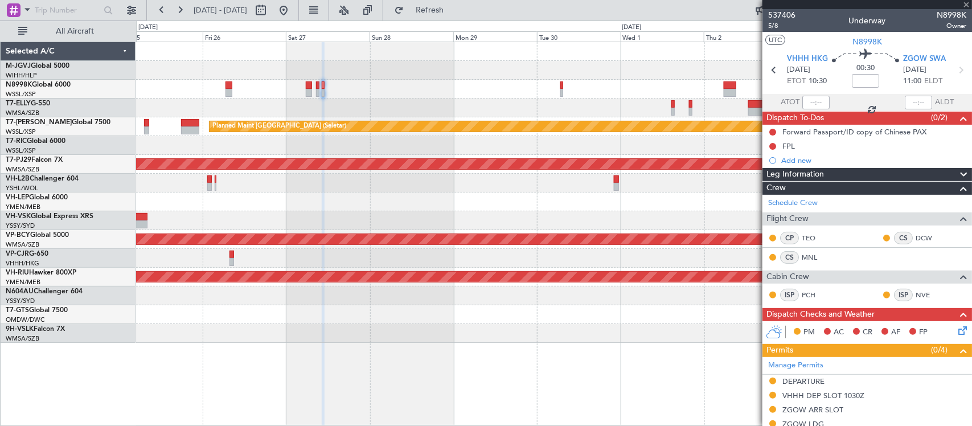
type input "+00:10"
type input "3"
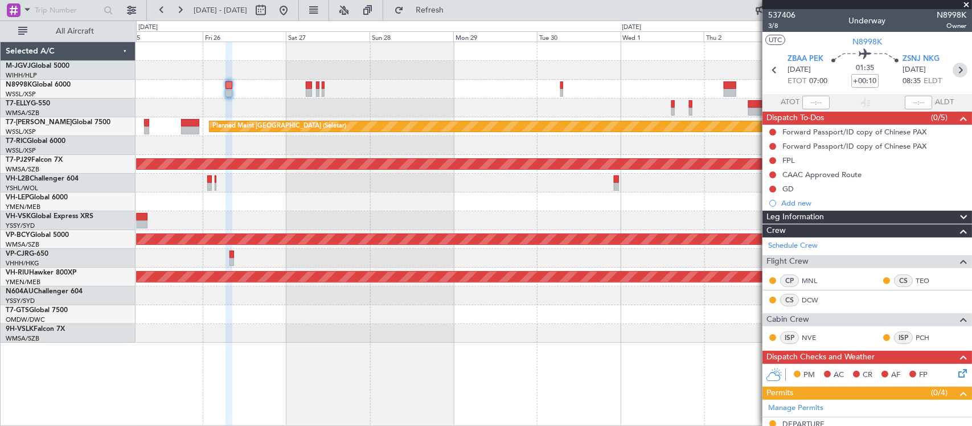
click at [956, 70] on icon at bounding box center [960, 70] width 15 height 15
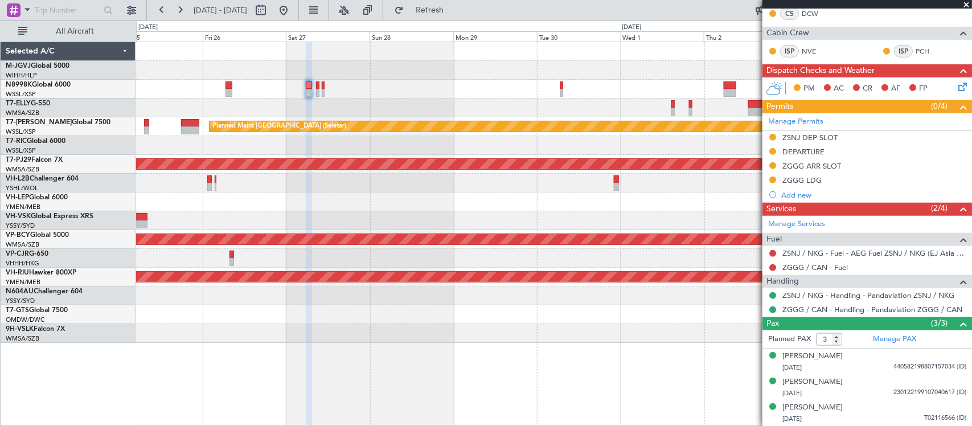
scroll to position [316, 0]
click at [810, 268] on link "ZGGG / CAN - Fuel" at bounding box center [814, 268] width 65 height 10
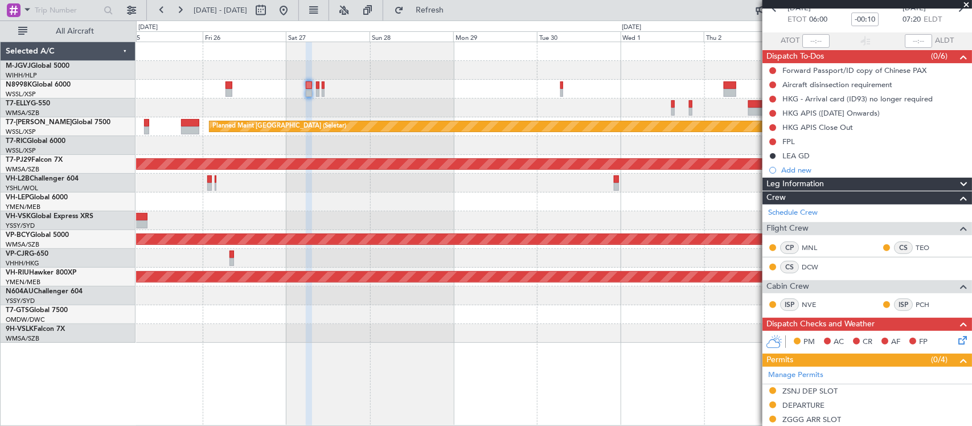
scroll to position [0, 0]
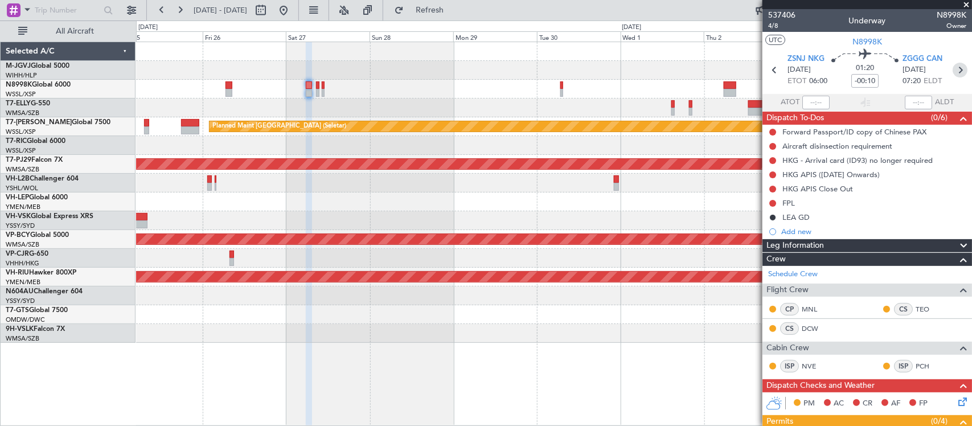
click at [953, 72] on icon at bounding box center [960, 70] width 15 height 15
type input "+00:15"
type input "0"
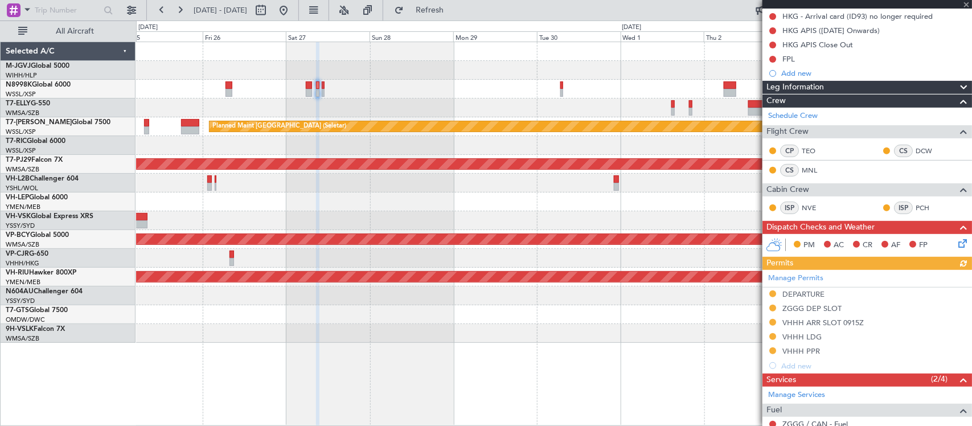
scroll to position [239, 0]
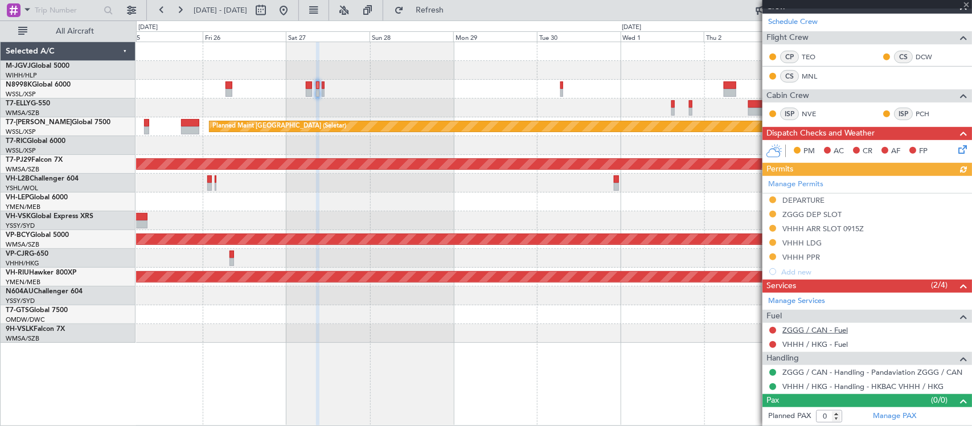
click at [799, 334] on link "ZGGG / CAN - Fuel" at bounding box center [814, 330] width 65 height 10
click at [846, 345] on link "VHHH / HKG - Fuel" at bounding box center [814, 344] width 65 height 10
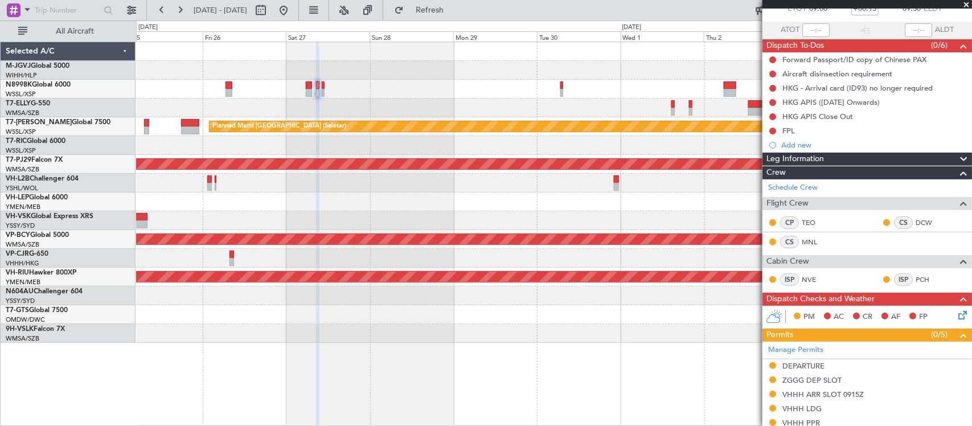
scroll to position [0, 0]
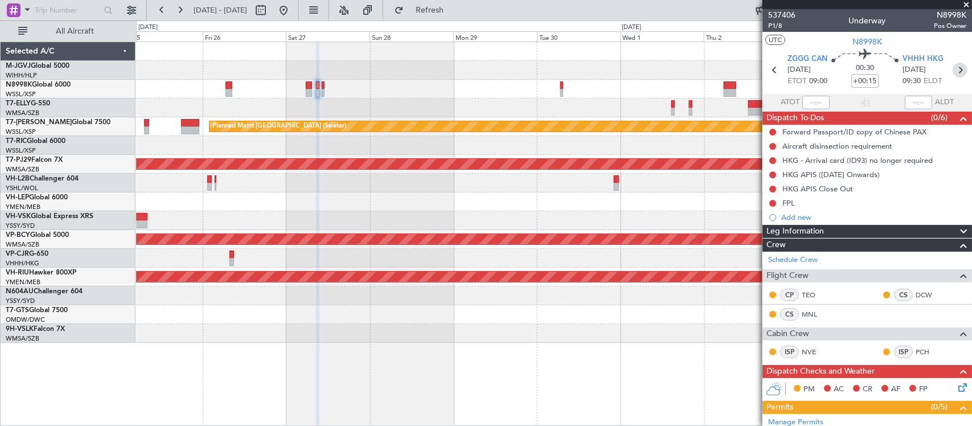
click at [956, 72] on icon at bounding box center [960, 70] width 15 height 15
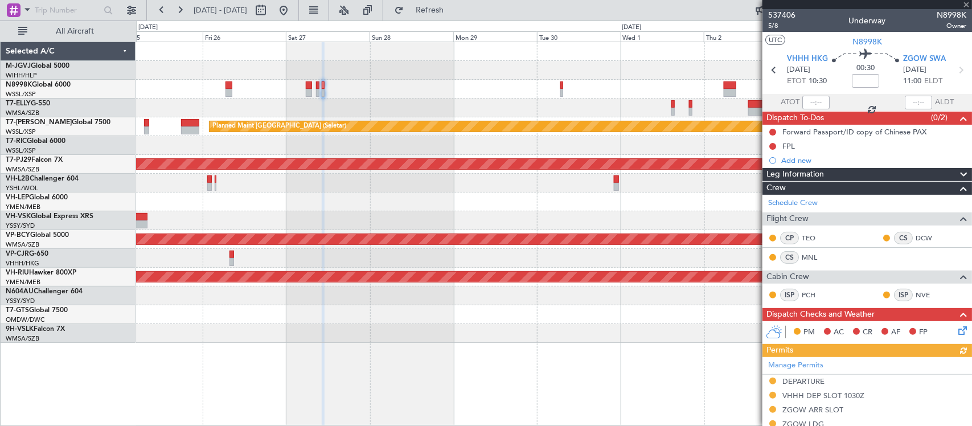
scroll to position [194, 0]
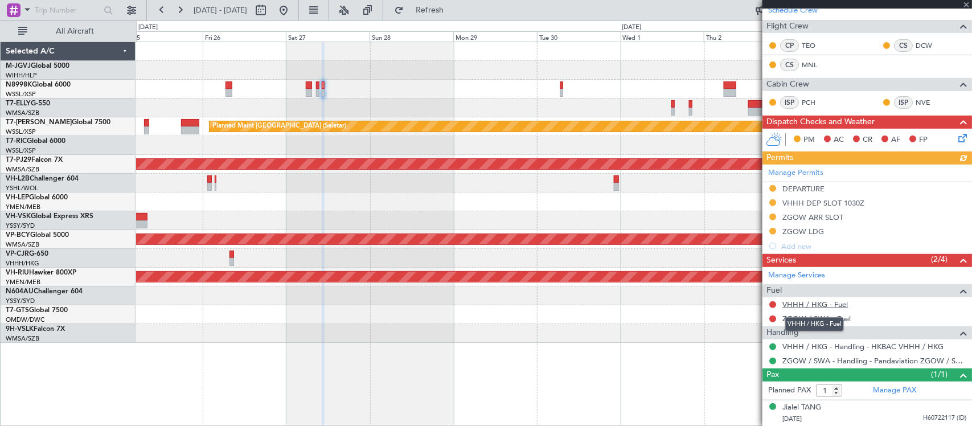
click at [826, 302] on link "VHHH / HKG - Fuel" at bounding box center [814, 305] width 65 height 10
click at [789, 319] on link "ZGOW / SWA - Fuel" at bounding box center [816, 319] width 68 height 10
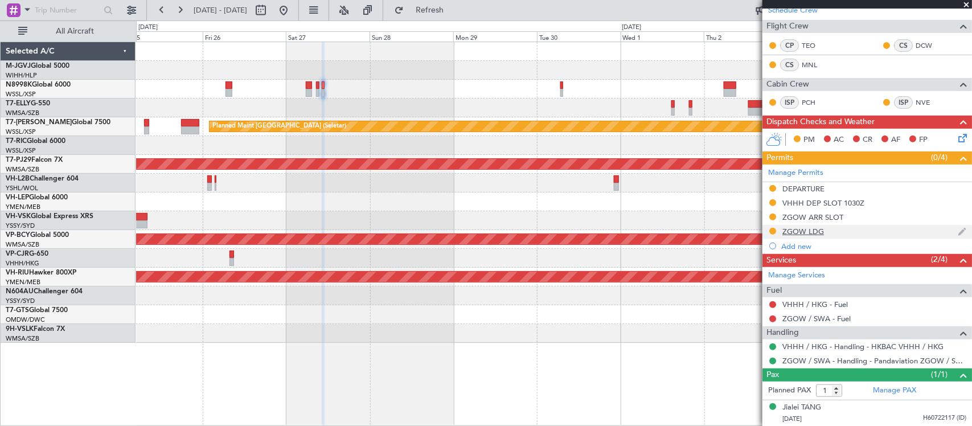
scroll to position [0, 0]
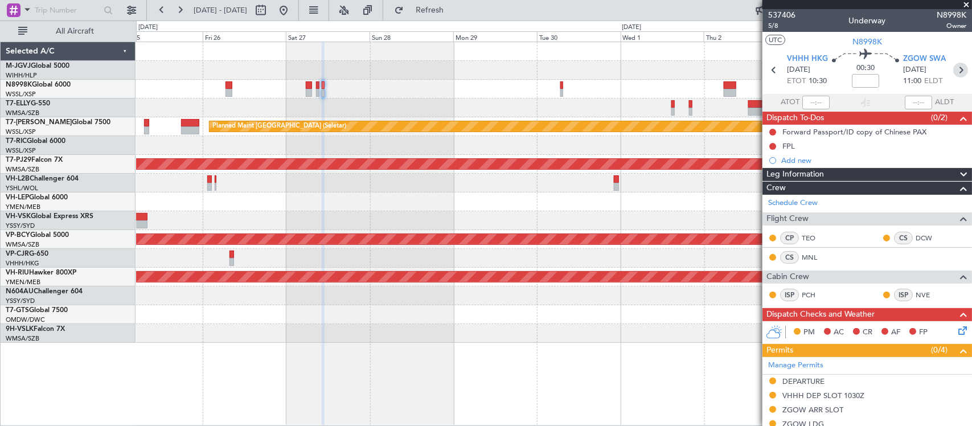
click at [953, 68] on icon at bounding box center [960, 70] width 15 height 15
type input "4"
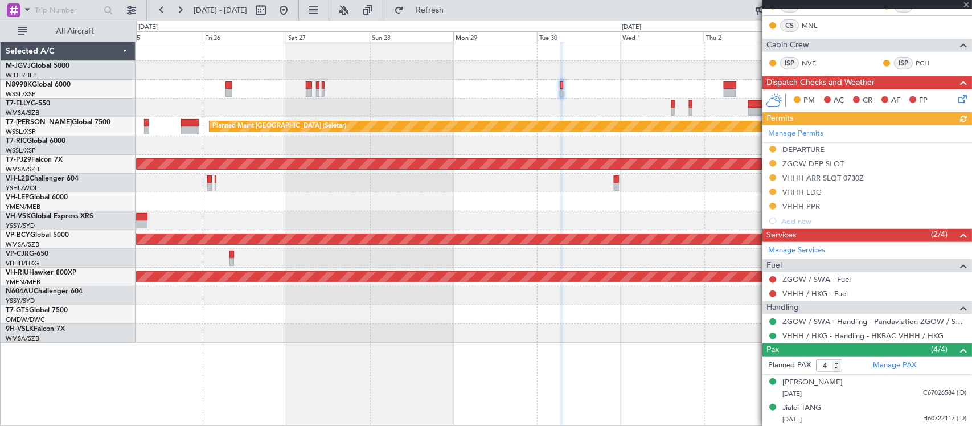
scroll to position [342, 0]
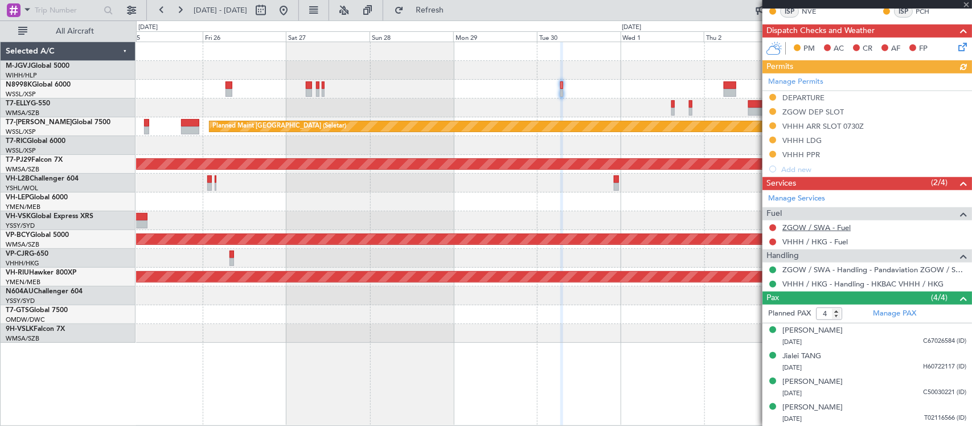
click at [811, 228] on link "ZGOW / SWA - Fuel" at bounding box center [816, 228] width 68 height 10
click at [794, 244] on link "VHHH / HKG - Fuel" at bounding box center [814, 242] width 65 height 10
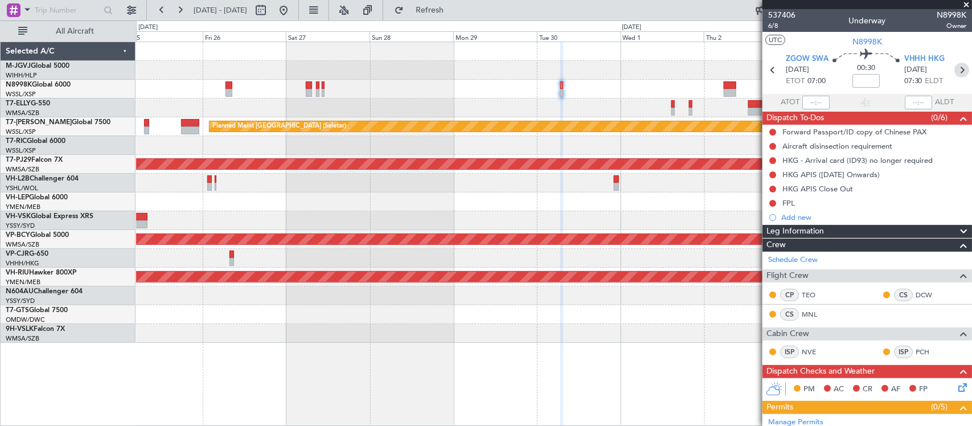
click at [956, 74] on icon at bounding box center [961, 70] width 15 height 15
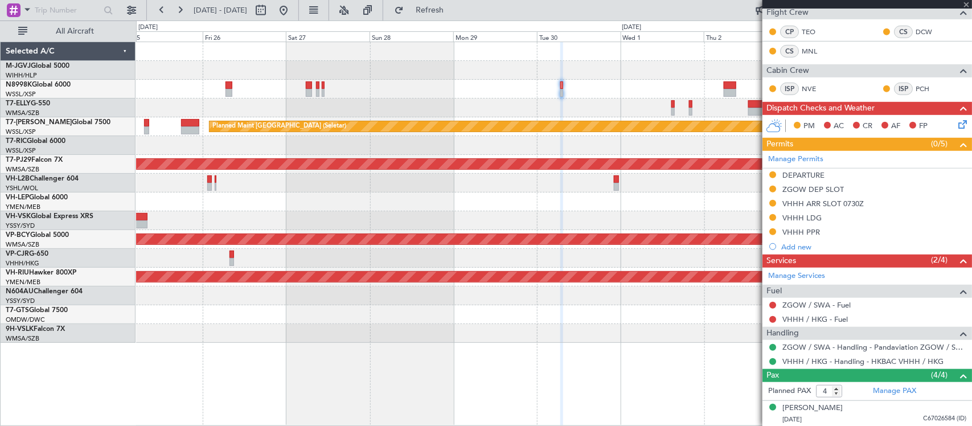
scroll to position [342, 0]
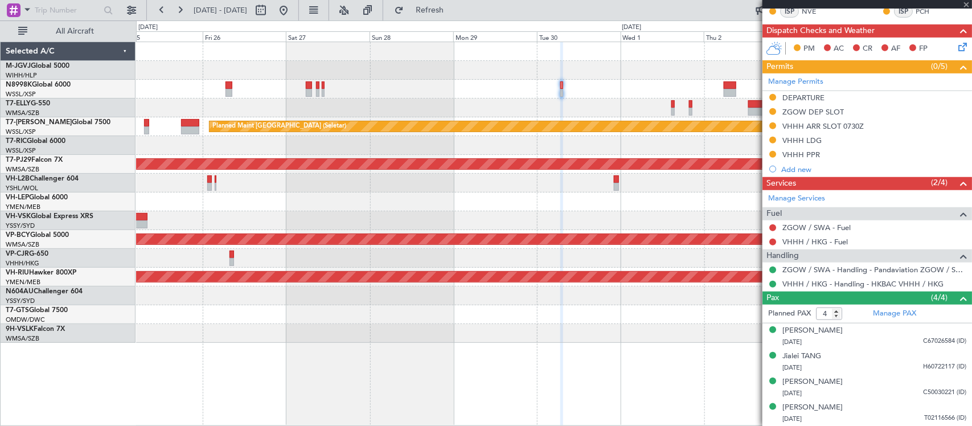
type input "+00:10"
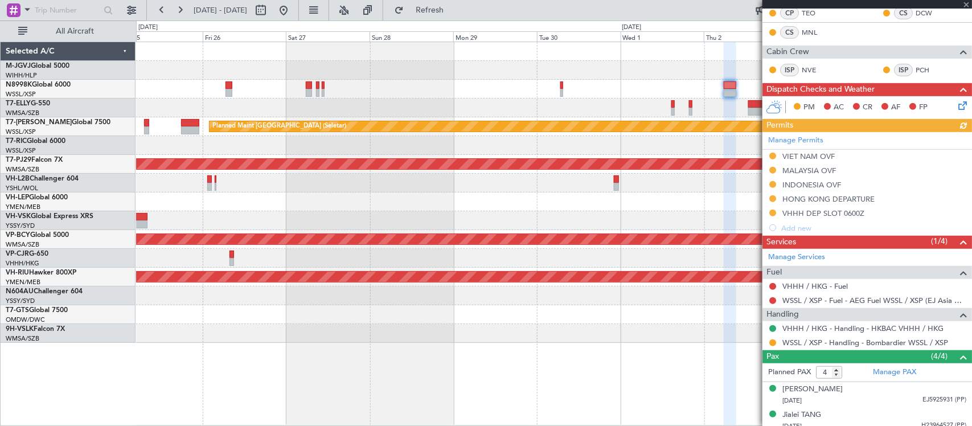
scroll to position [270, 0]
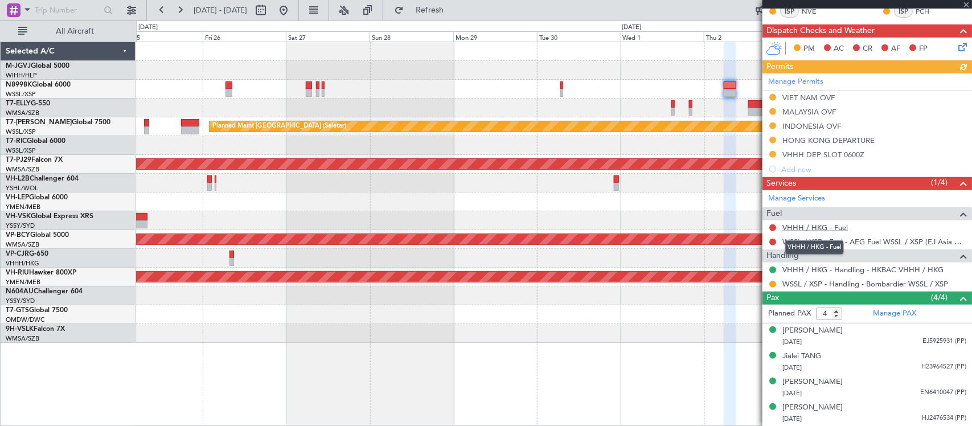
click at [809, 231] on link "VHHH / HKG - Fuel" at bounding box center [814, 228] width 65 height 10
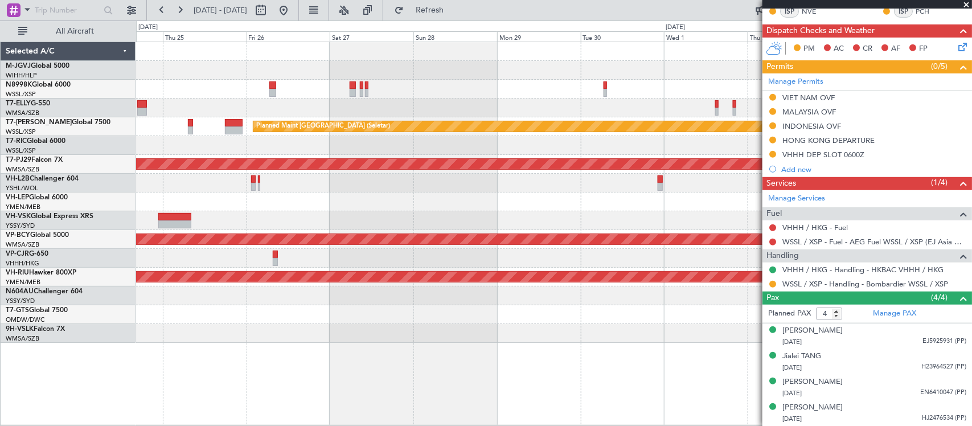
click at [376, 112] on div at bounding box center [553, 108] width 835 height 19
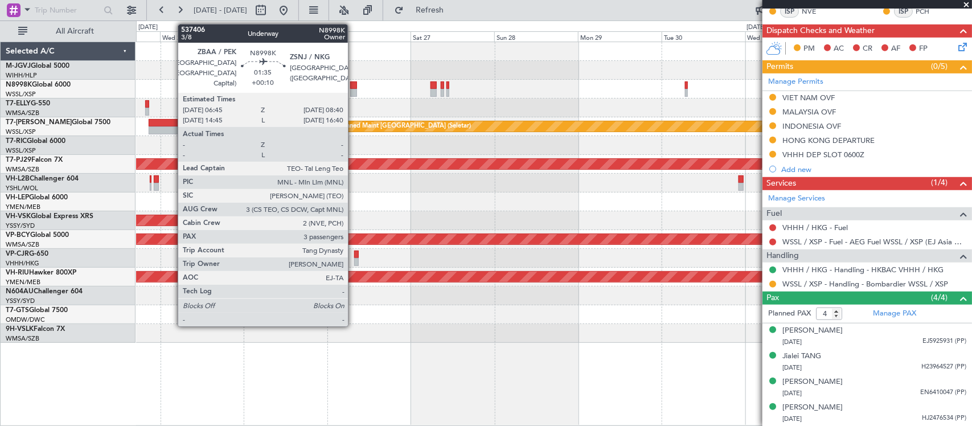
click at [353, 88] on div at bounding box center [353, 85] width 7 height 8
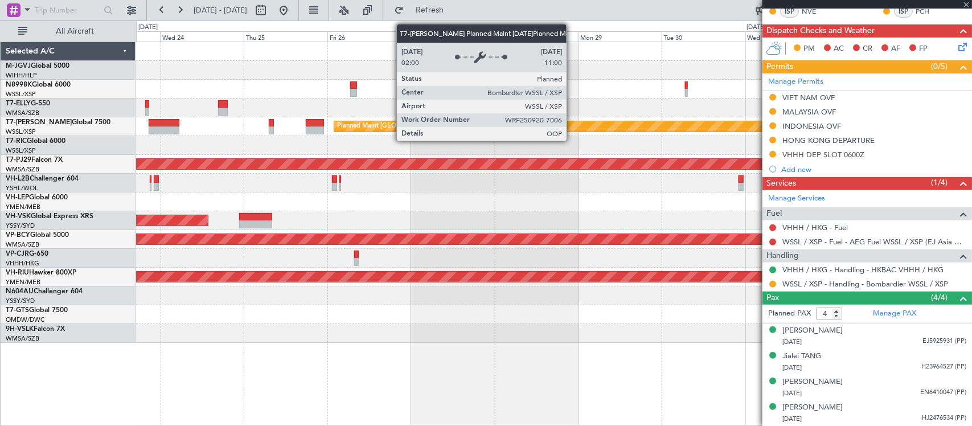
click at [535, 152] on div "Planned Maint [GEOGRAPHIC_DATA] (Seletar) Planned Maint [GEOGRAPHIC_DATA] (Sult…" at bounding box center [553, 192] width 835 height 301
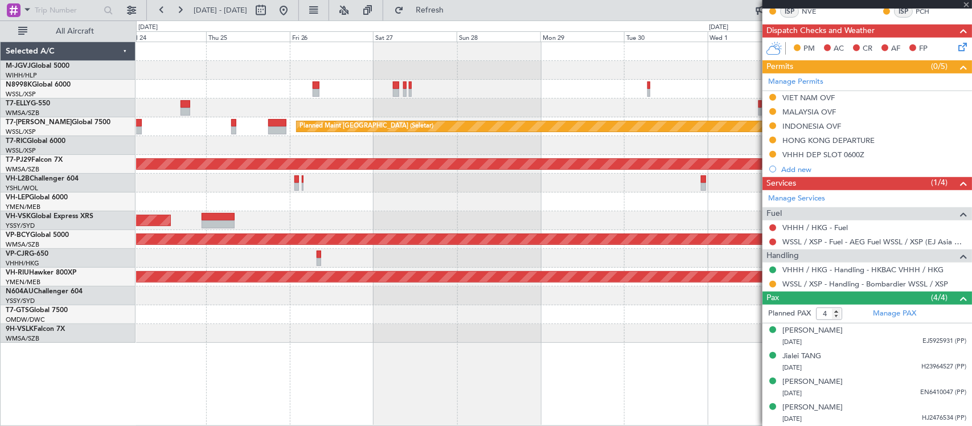
type input "3"
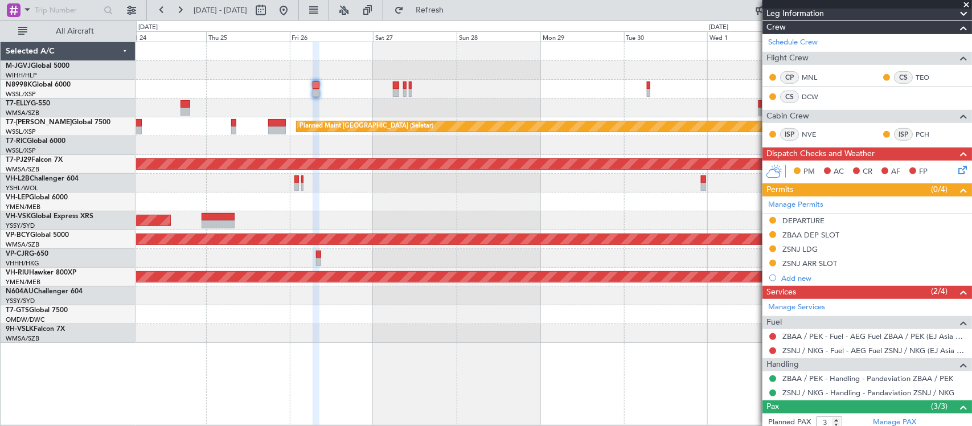
scroll to position [288, 0]
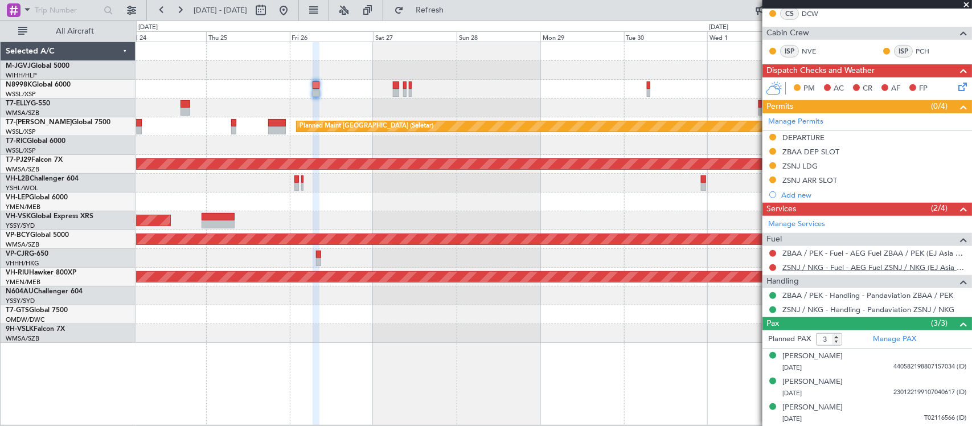
click at [799, 268] on link "ZSNJ / NKG - Fuel - AEG Fuel ZSNJ / NKG (EJ Asia Only)" at bounding box center [874, 268] width 184 height 10
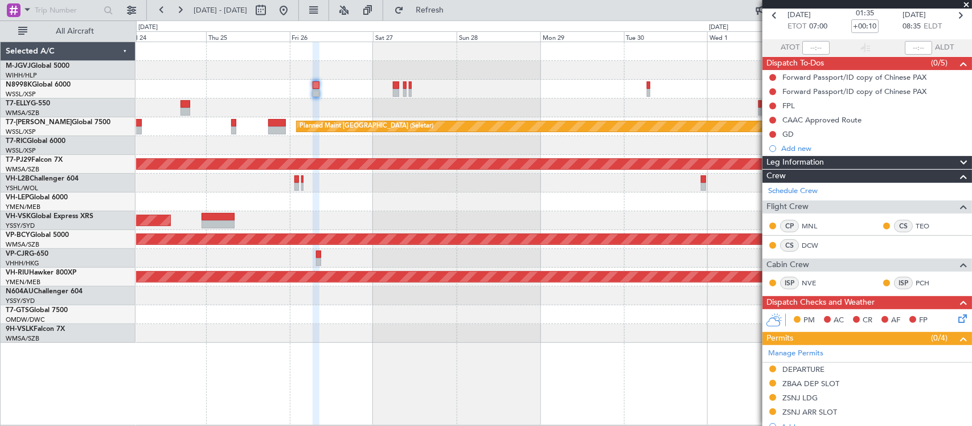
scroll to position [0, 0]
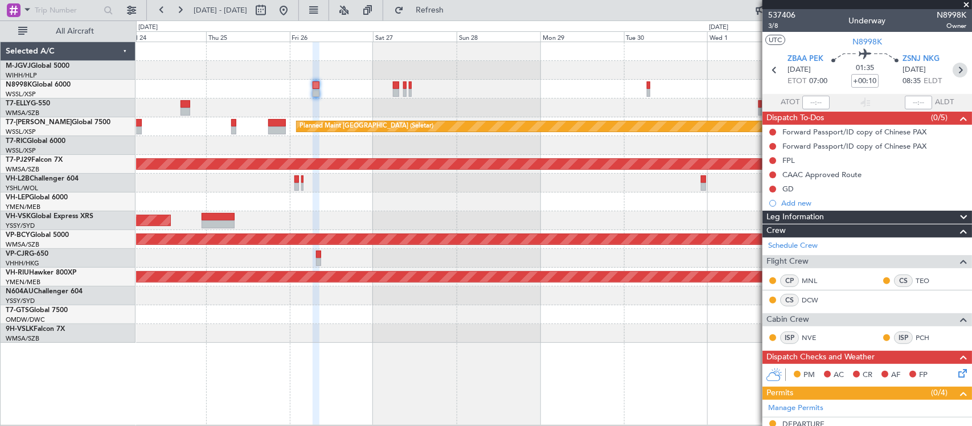
click at [953, 68] on icon at bounding box center [960, 70] width 15 height 15
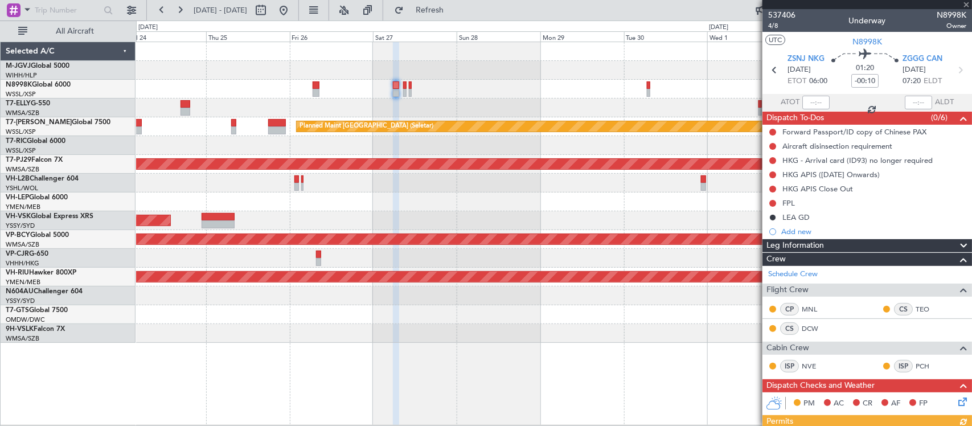
scroll to position [316, 0]
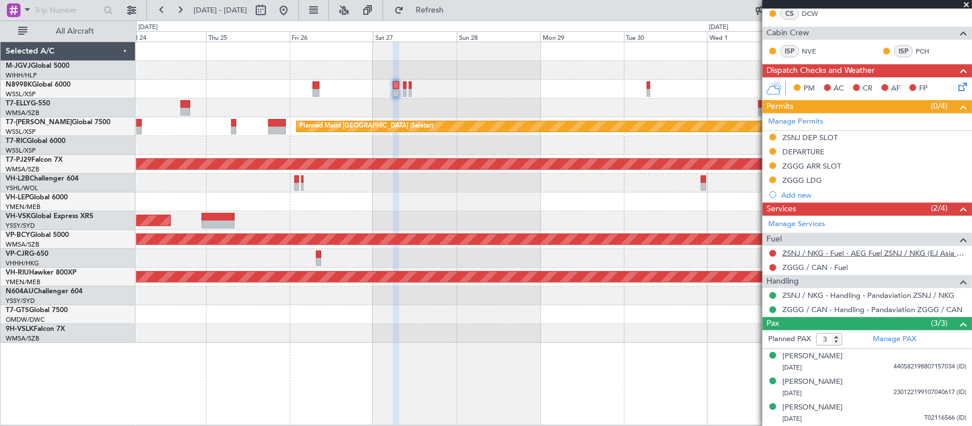
click at [810, 252] on link "ZSNJ / NKG - Fuel - AEG Fuel ZSNJ / NKG (EJ Asia Only)" at bounding box center [874, 253] width 184 height 10
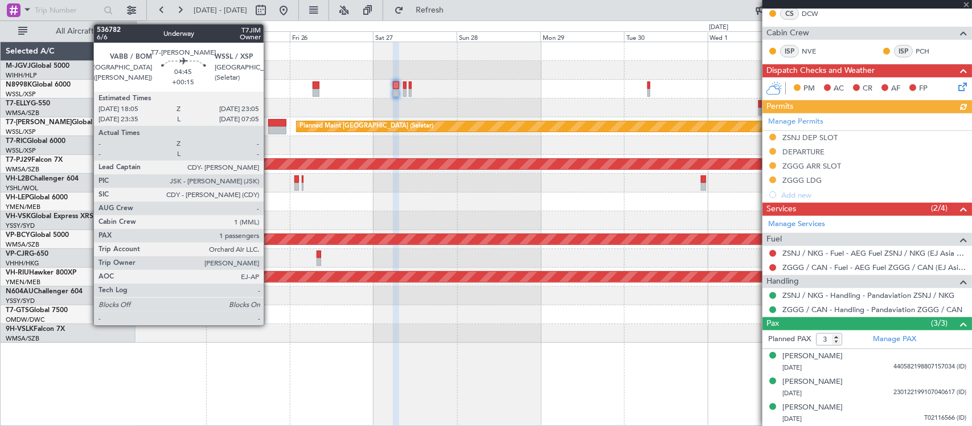
click at [269, 122] on div at bounding box center [277, 123] width 18 height 8
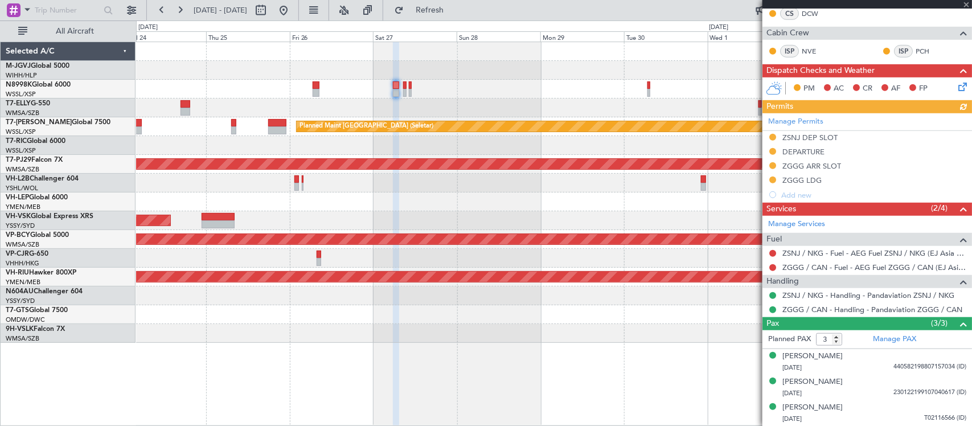
click at [667, 204] on div at bounding box center [553, 201] width 835 height 19
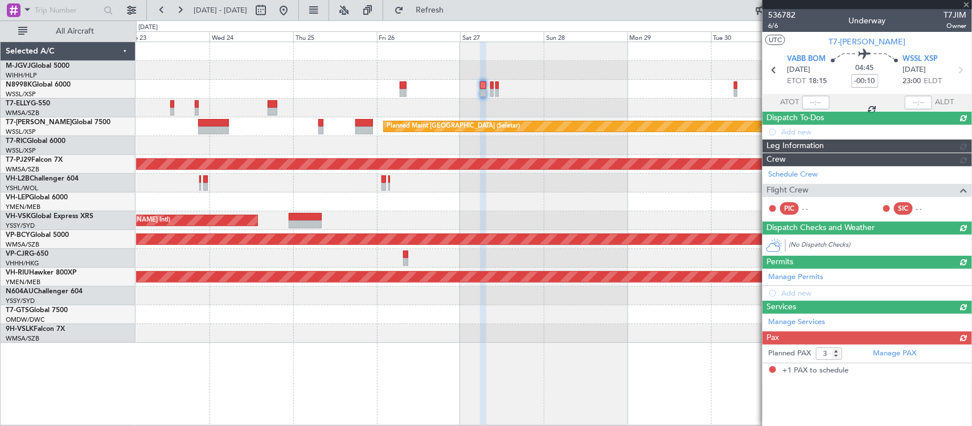
type input "+00:15"
type input "1"
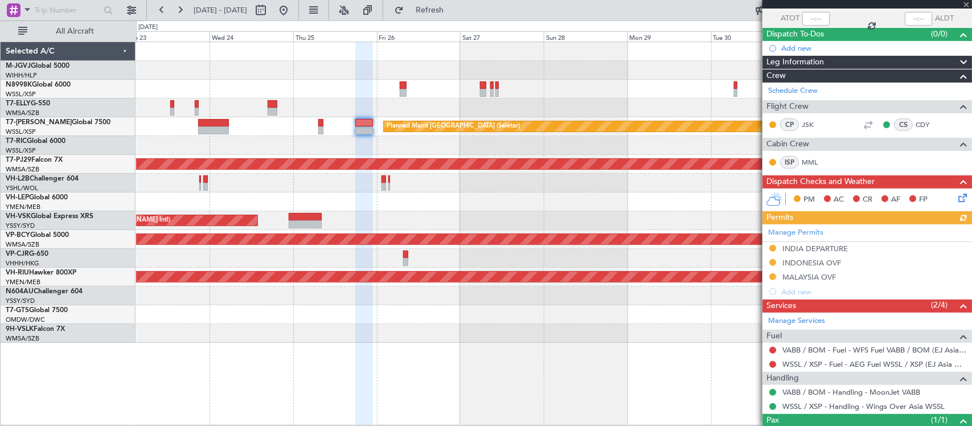
scroll to position [130, 0]
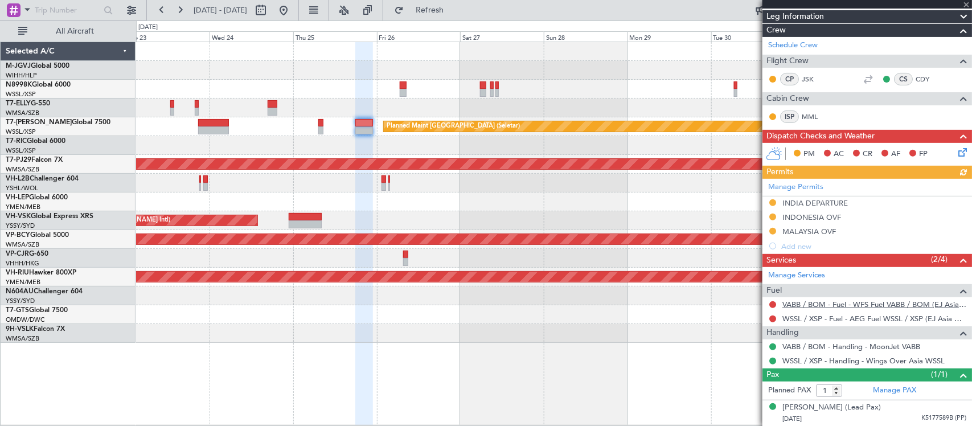
click at [829, 306] on link "VABB / BOM - Fuel - WFS Fuel VABB / BOM (EJ Asia Only)" at bounding box center [874, 305] width 184 height 10
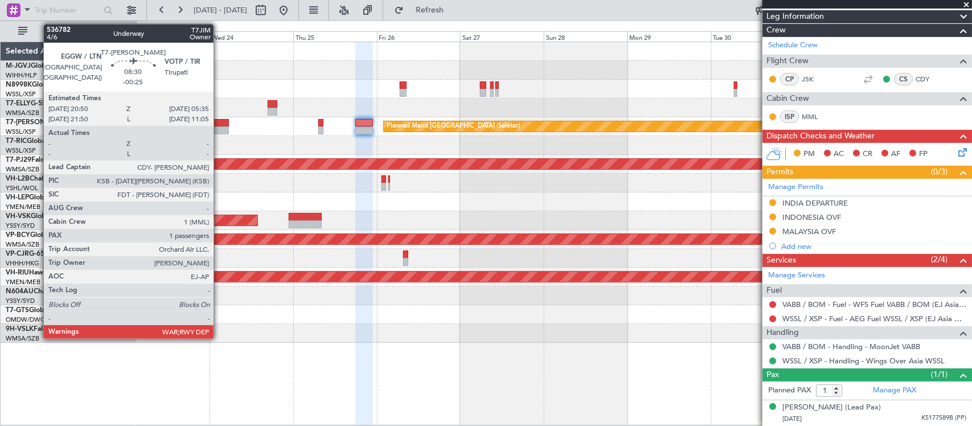
click at [219, 126] on div at bounding box center [213, 130] width 31 height 8
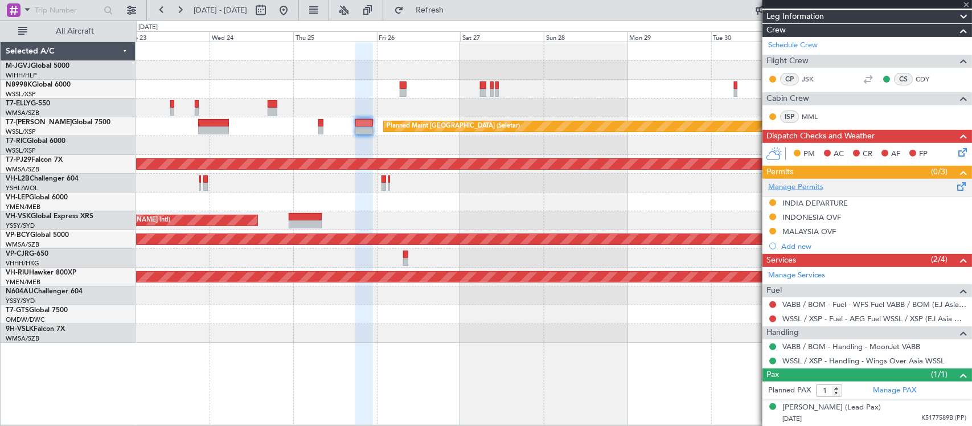
type input "-00:25"
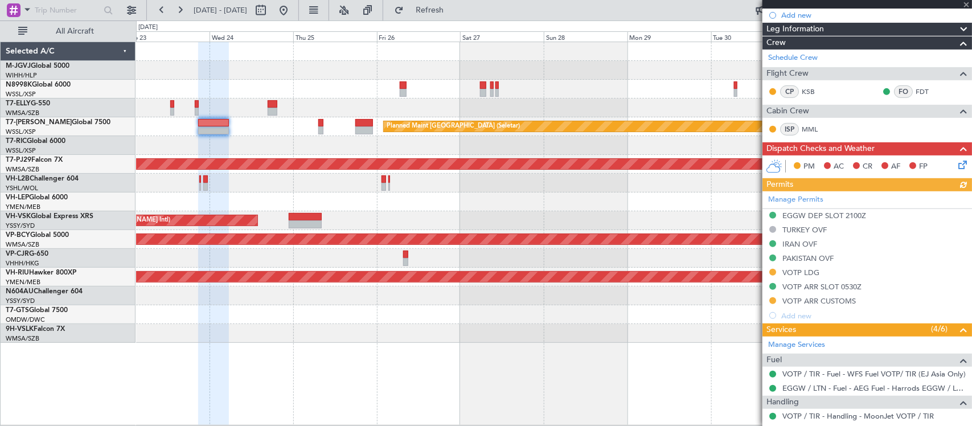
scroll to position [300, 0]
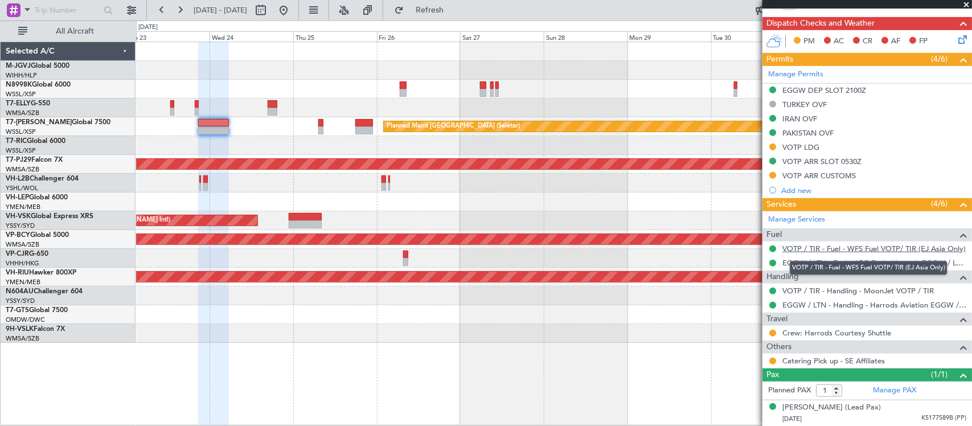
click at [815, 251] on link "VOTP / TIR - Fuel - WFS Fuel VOTP/ TIR (EJ Asia Only)" at bounding box center [873, 249] width 183 height 10
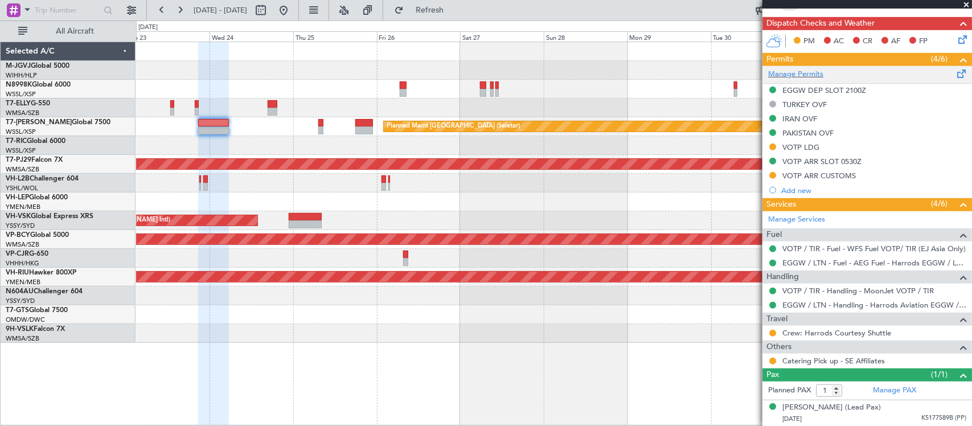
scroll to position [0, 0]
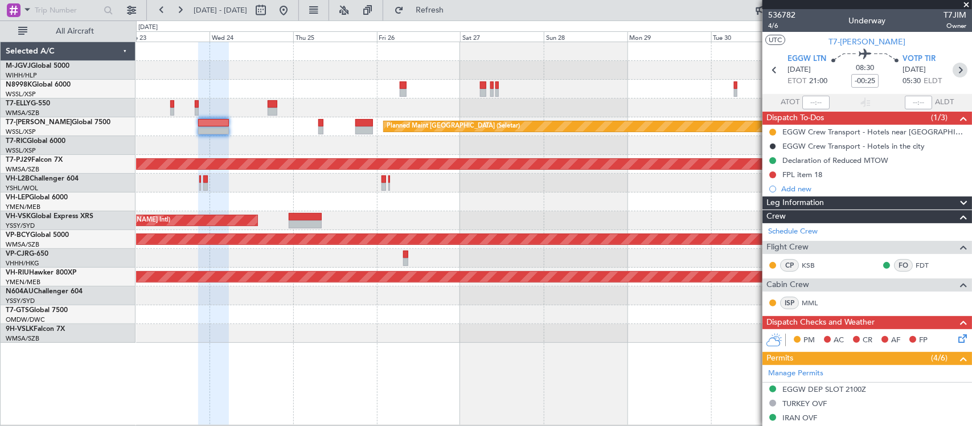
click at [953, 72] on icon at bounding box center [960, 70] width 15 height 15
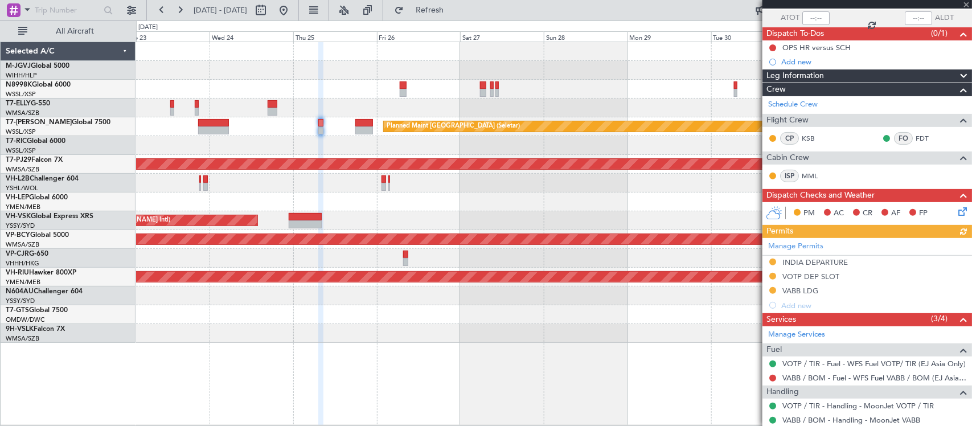
scroll to position [144, 0]
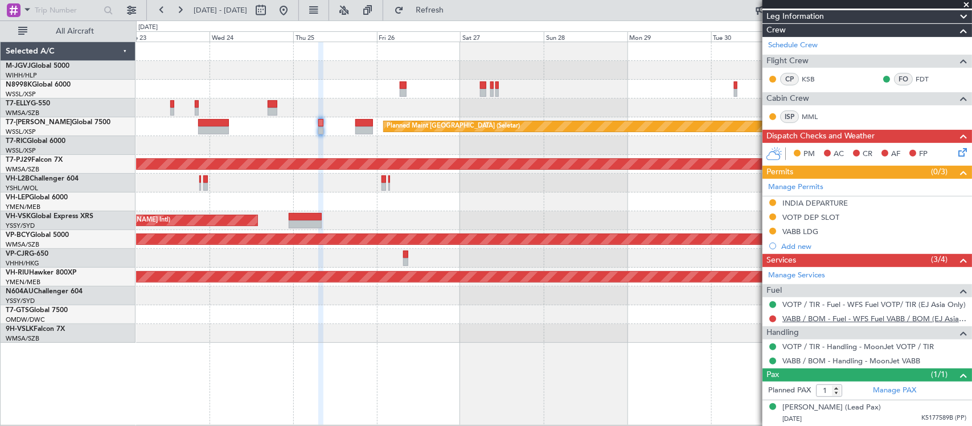
click at [811, 319] on link "VABB / BOM - Fuel - WFS Fuel VABB / BOM (EJ Asia Only)" at bounding box center [874, 319] width 184 height 10
click at [525, 191] on div at bounding box center [553, 183] width 835 height 19
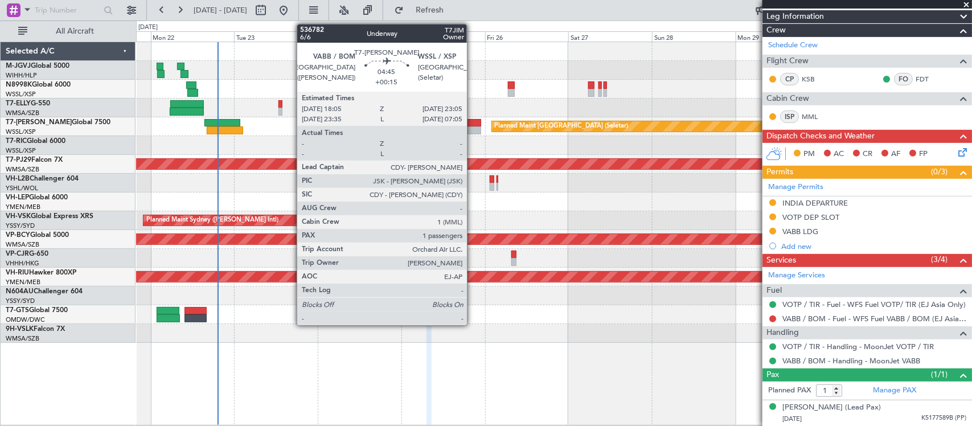
click at [473, 129] on div at bounding box center [473, 130] width 18 height 8
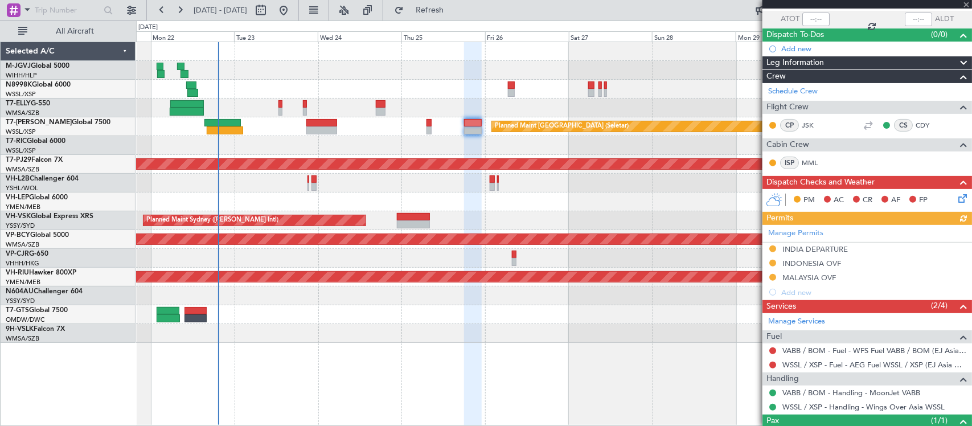
scroll to position [0, 0]
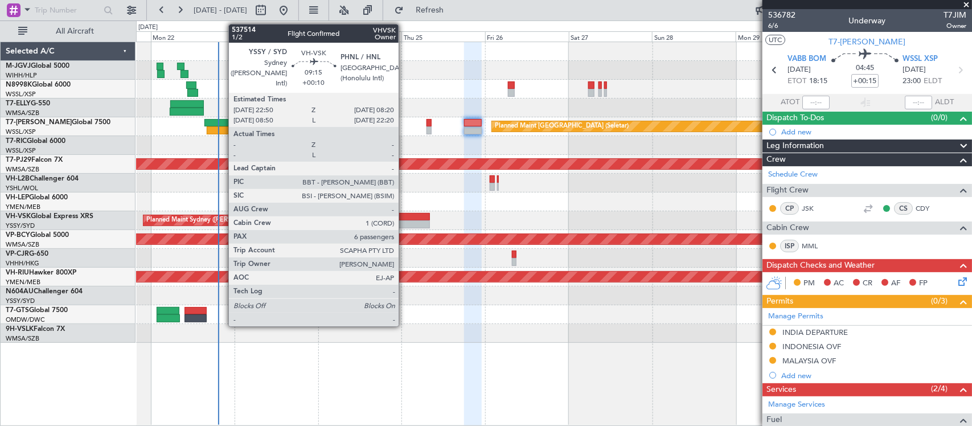
click at [404, 220] on div at bounding box center [414, 224] width 34 height 8
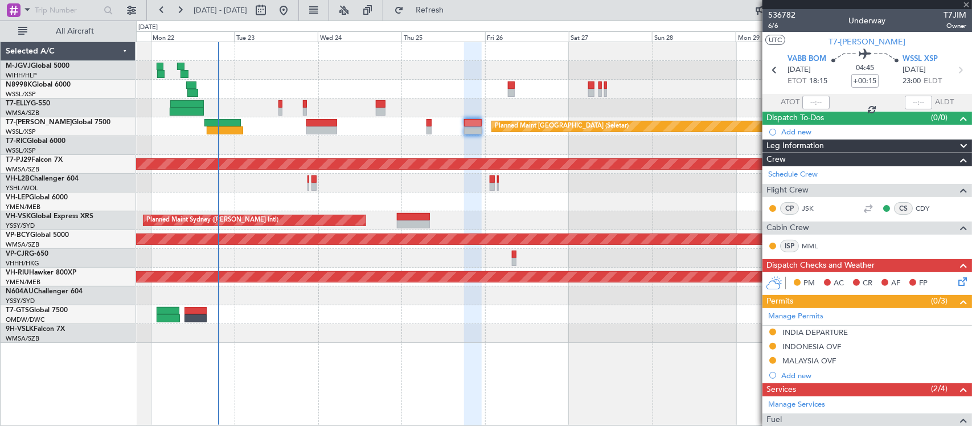
click at [564, 226] on div "Planned Maint Sydney ([PERSON_NAME] Intl) AOG Maint [US_STATE][GEOGRAPHIC_DATA]…" at bounding box center [553, 220] width 835 height 19
type input "+00:10"
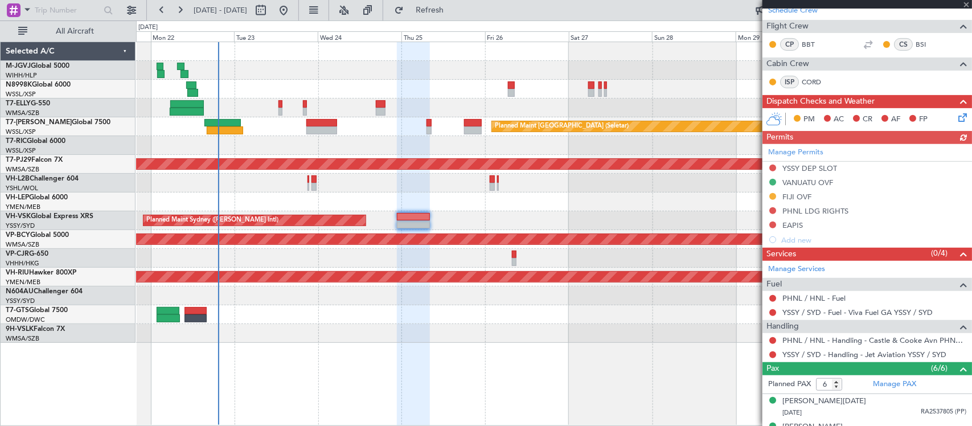
scroll to position [237, 0]
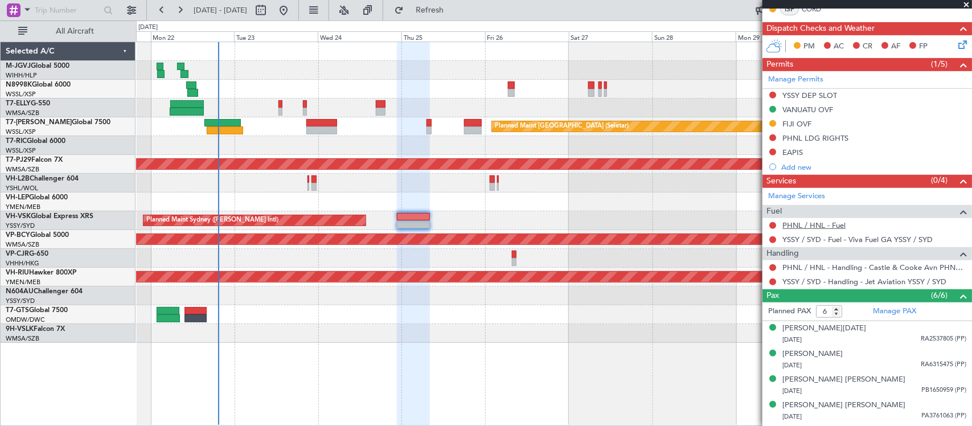
click at [829, 225] on link "PHNL / HNL - Fuel" at bounding box center [813, 225] width 63 height 10
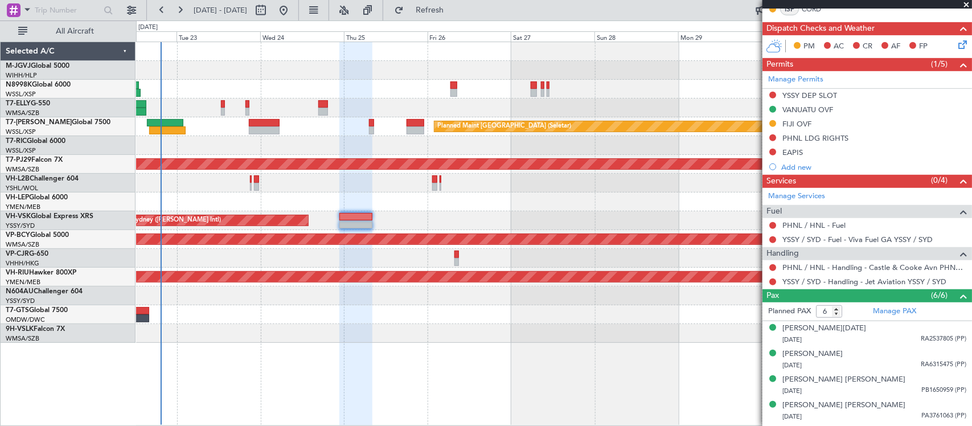
click at [484, 208] on div at bounding box center [553, 201] width 835 height 19
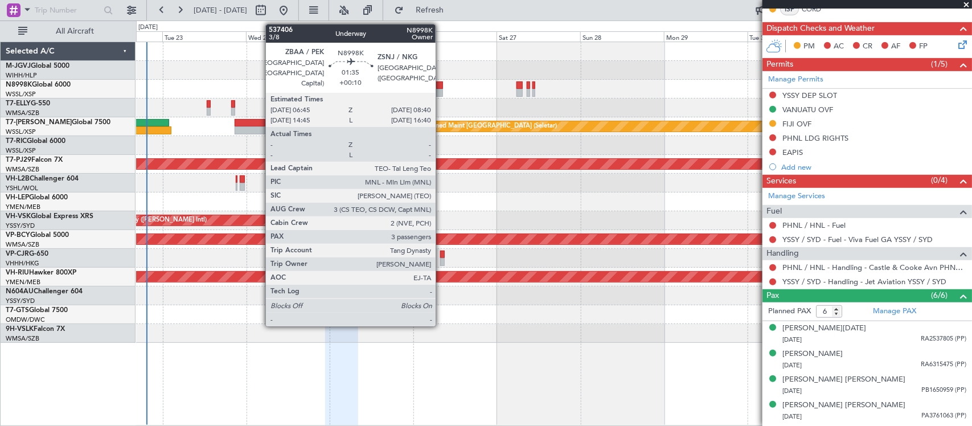
click at [441, 93] on div at bounding box center [439, 93] width 7 height 8
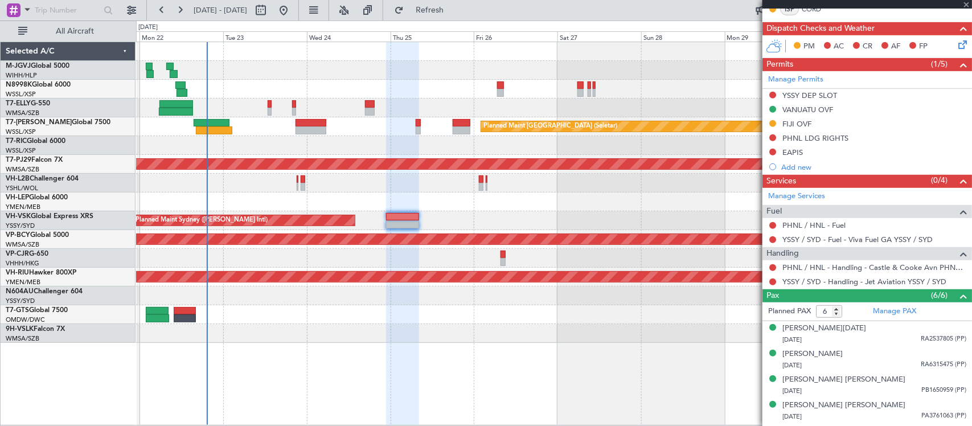
click at [609, 214] on div "Planned Maint [GEOGRAPHIC_DATA] ([GEOGRAPHIC_DATA] Intl) [PERSON_NAME] [GEOGRAP…" at bounding box center [553, 192] width 835 height 301
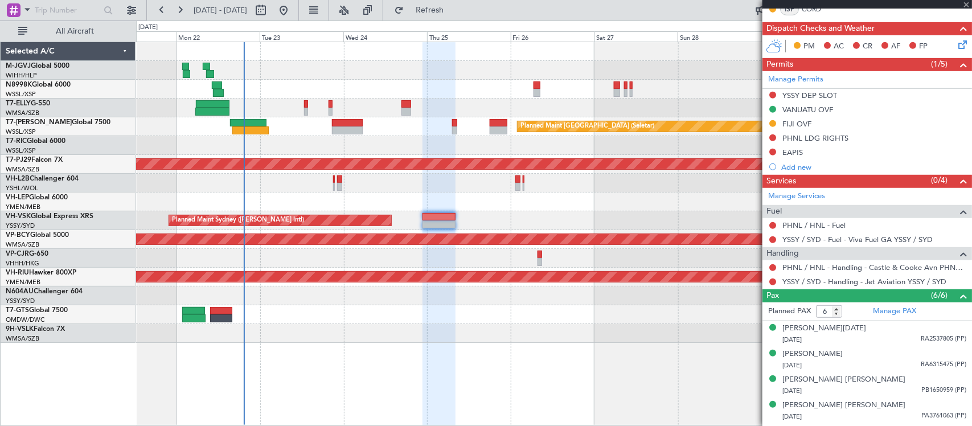
type input "3"
